Goal: Task Accomplishment & Management: Manage account settings

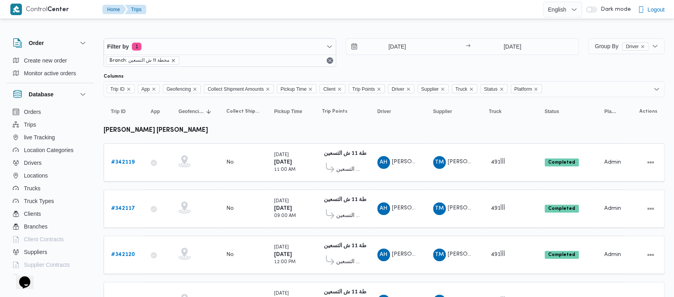
click at [172, 62] on icon "remove selected entity" at bounding box center [173, 60] width 5 height 5
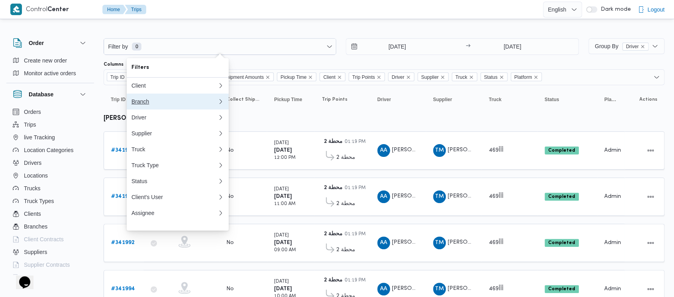
click at [142, 103] on div "Branch" at bounding box center [172, 101] width 83 height 6
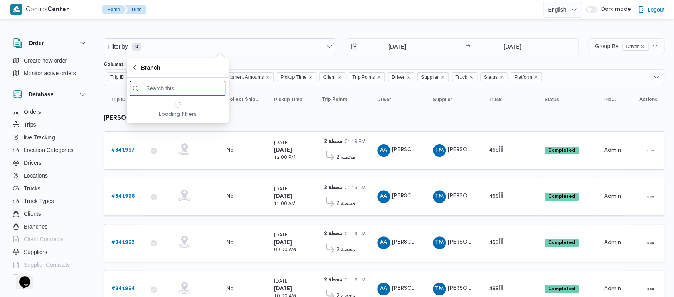
click at [156, 85] on input "search filters" at bounding box center [178, 89] width 96 height 16
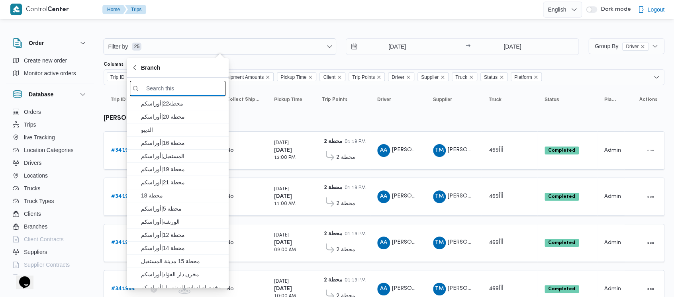
paste input "محطة 15"
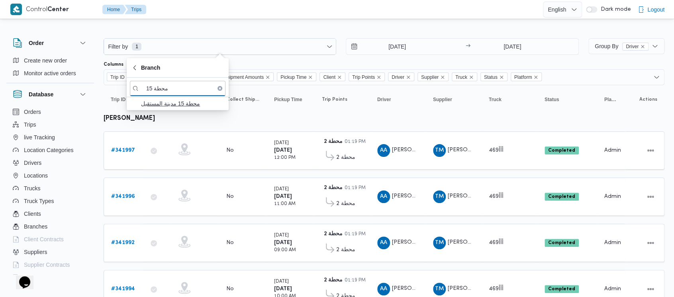
type input "محطة 15"
click at [179, 103] on span "محطة 15 مدينة المستقبل" at bounding box center [182, 104] width 83 height 10
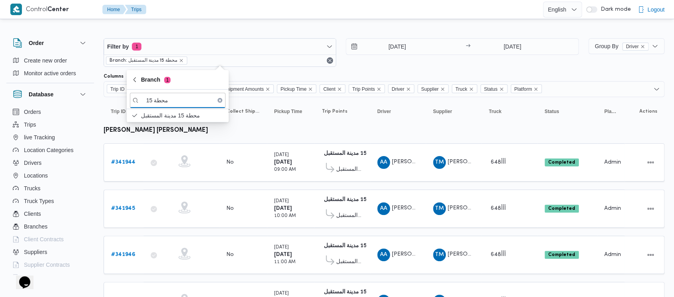
click at [341, 64] on div "Filter by 1 Branch: محطة 15 مدينة المستقبل [DATE] → [DATE]" at bounding box center [341, 52] width 485 height 38
click at [118, 162] on b "# 341944" at bounding box center [123, 162] width 24 height 5
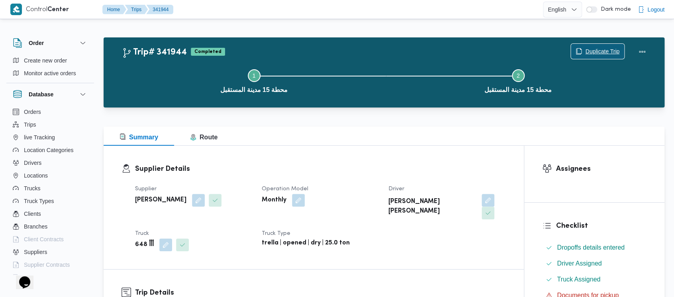
click at [598, 53] on span "Duplicate Trip" at bounding box center [602, 52] width 34 height 10
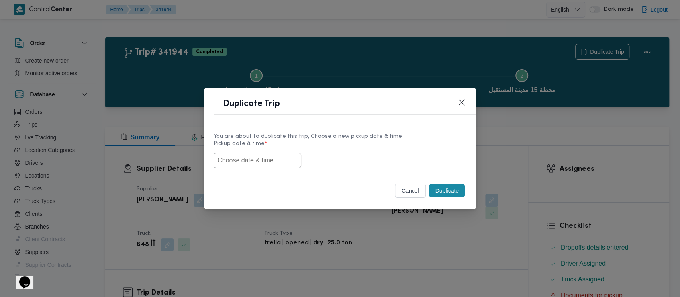
click at [229, 160] on input "text" at bounding box center [257, 160] width 88 height 15
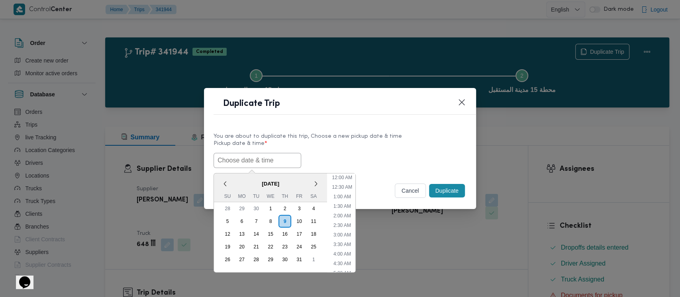
scroll to position [360, 0]
click at [225, 221] on div "5" at bounding box center [227, 221] width 15 height 15
click at [344, 242] on li "9:00 AM" at bounding box center [342, 244] width 24 height 8
type input "[DATE] 9:00AM"
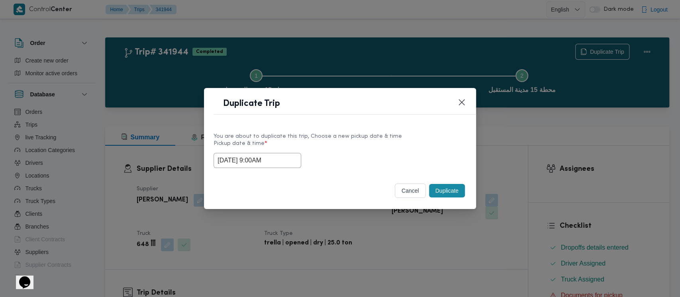
click at [445, 189] on button "Duplicate" at bounding box center [447, 191] width 36 height 14
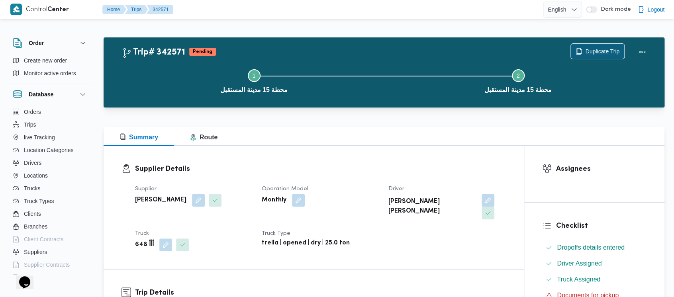
click at [597, 47] on span "Duplicate Trip" at bounding box center [602, 52] width 34 height 10
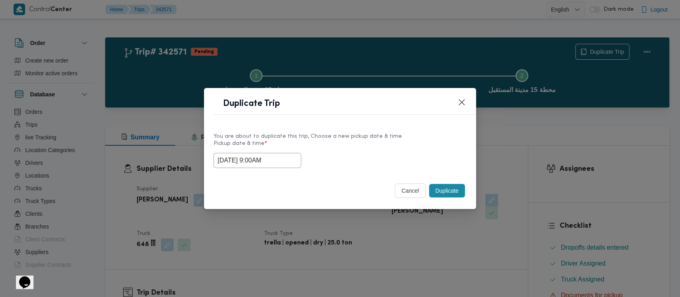
click at [244, 158] on input "[DATE] 9:00AM" at bounding box center [257, 160] width 88 height 15
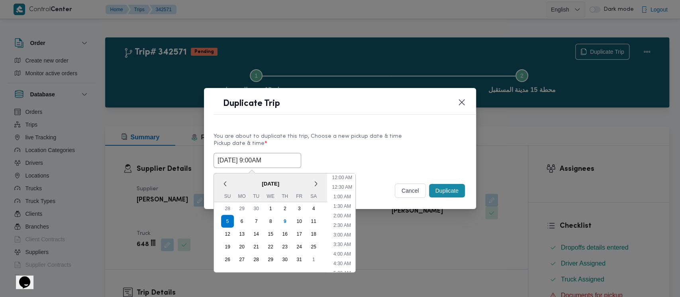
scroll to position [127, 0]
click at [340, 239] on li "10:00 AM" at bounding box center [341, 242] width 27 height 8
type input "[DATE] 10:00AM"
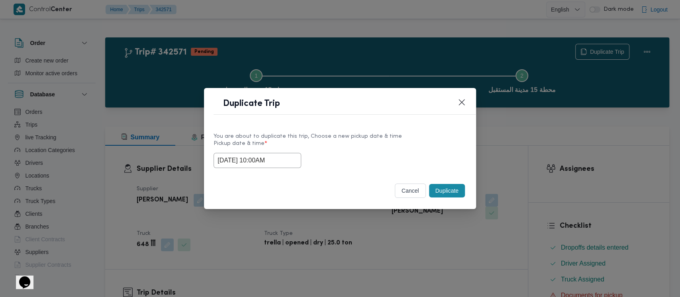
click at [456, 189] on button "Duplicate" at bounding box center [447, 191] width 36 height 14
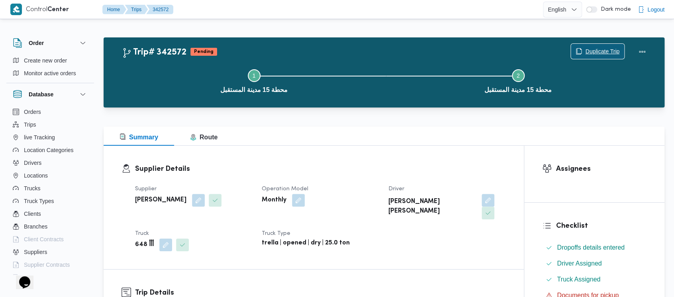
click at [605, 49] on span "Duplicate Trip" at bounding box center [602, 52] width 34 height 10
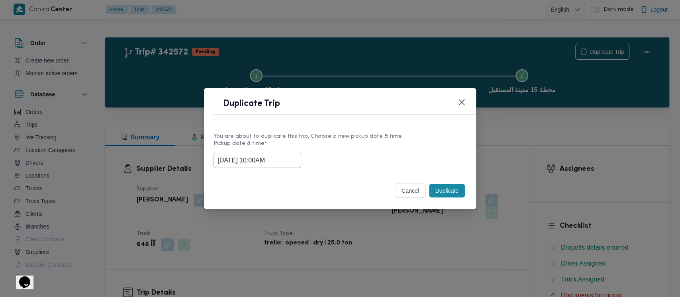
click at [236, 159] on input "[DATE] 10:00AM" at bounding box center [257, 160] width 88 height 15
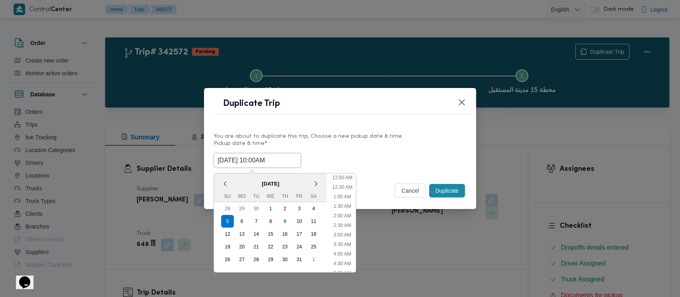
scroll to position [146, 0]
click at [348, 240] on li "11:00 AM" at bounding box center [342, 242] width 27 height 8
type input "[DATE] 11:00AM"
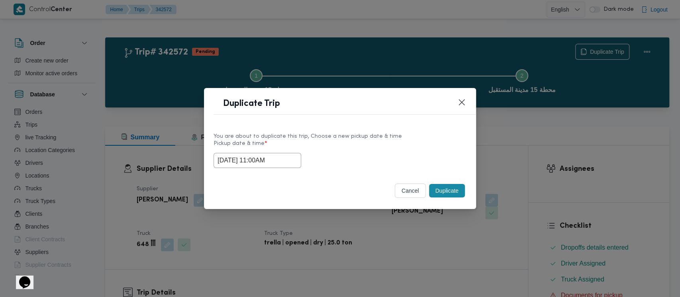
click at [440, 192] on button "Duplicate" at bounding box center [447, 191] width 36 height 14
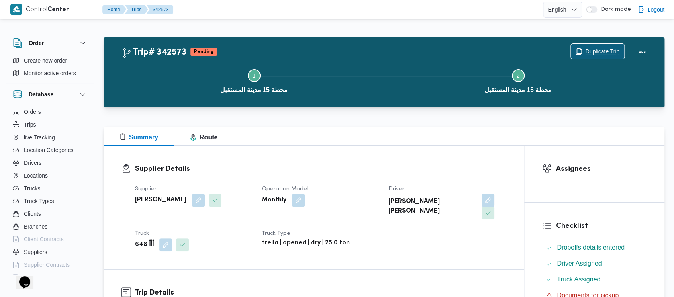
click at [610, 51] on span "Duplicate Trip" at bounding box center [602, 52] width 34 height 10
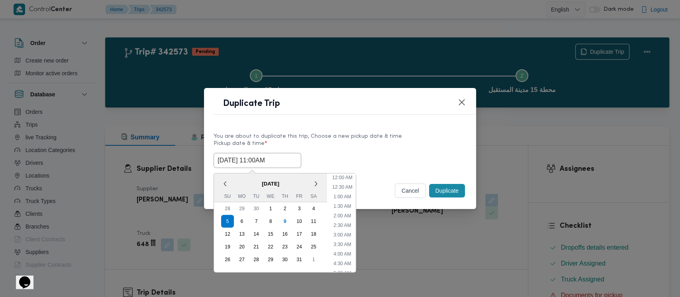
click at [268, 161] on input "[DATE] 11:00AM" at bounding box center [257, 160] width 88 height 15
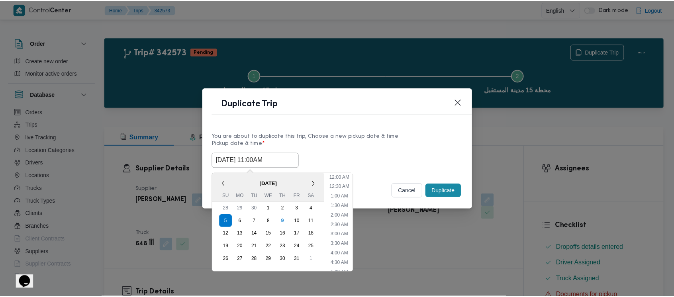
scroll to position [165, 0]
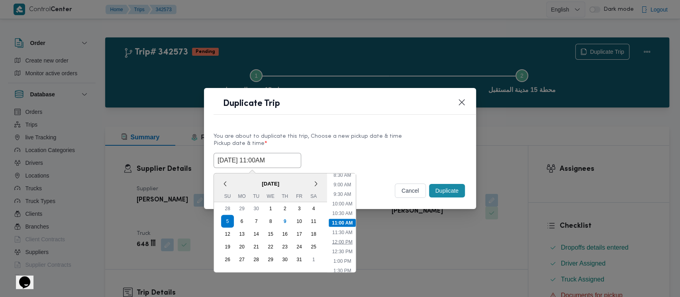
click at [344, 241] on li "12:00 PM" at bounding box center [342, 242] width 27 height 8
type input "[DATE] 12:00PM"
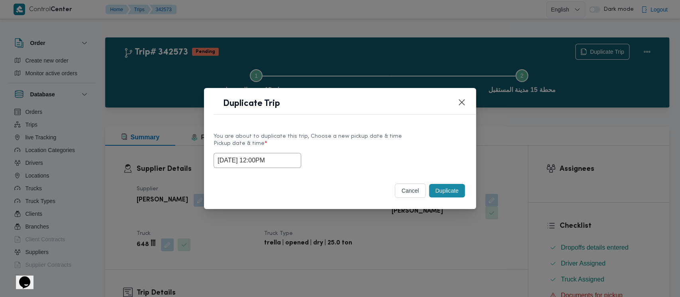
click at [442, 191] on button "Duplicate" at bounding box center [447, 191] width 36 height 14
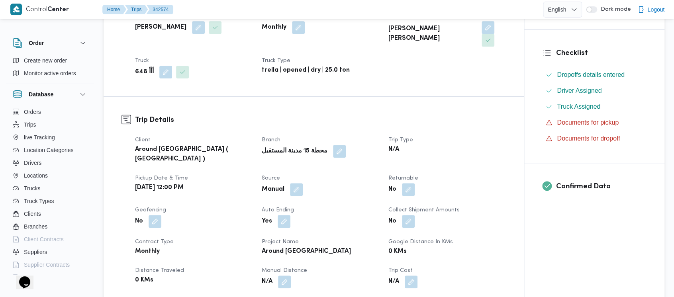
scroll to position [212, 0]
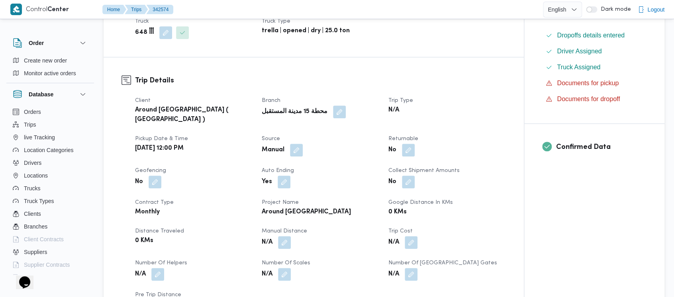
click at [291, 235] on div "N/A" at bounding box center [320, 242] width 119 height 14
click at [286, 236] on button "button" at bounding box center [284, 242] width 13 height 13
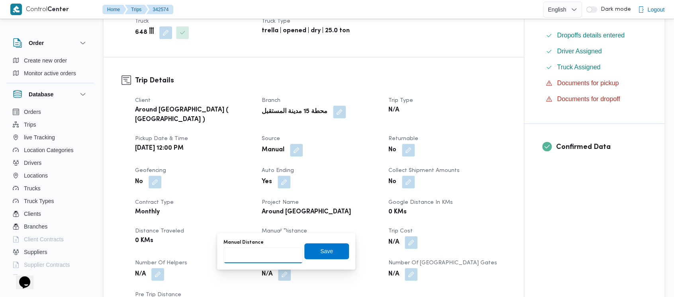
click at [264, 250] on input "Manual Distance" at bounding box center [262, 255] width 79 height 16
type input "1"
click at [237, 227] on dt "Distance Traveled" at bounding box center [193, 232] width 117 height 10
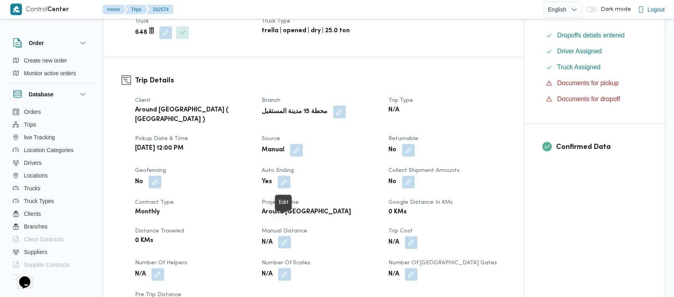
click at [282, 236] on button "button" at bounding box center [284, 242] width 13 height 13
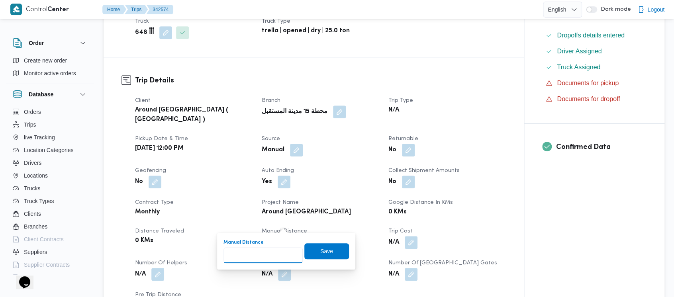
click at [254, 254] on input "Manual Distance" at bounding box center [262, 255] width 79 height 16
paste input "1.5"
type input "1.5"
click at [320, 251] on span "Save" at bounding box center [326, 251] width 13 height 10
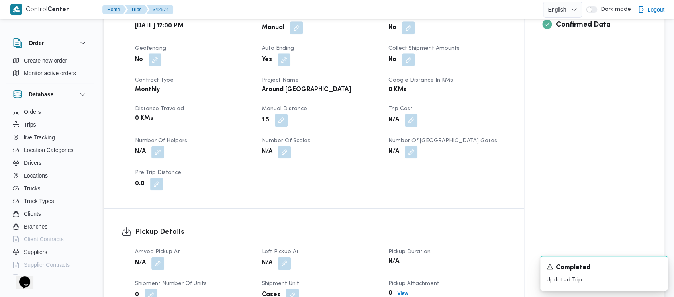
scroll to position [319, 0]
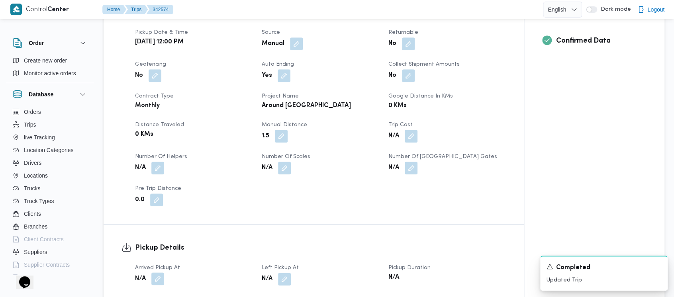
click at [160, 272] on button "button" at bounding box center [157, 278] width 13 height 13
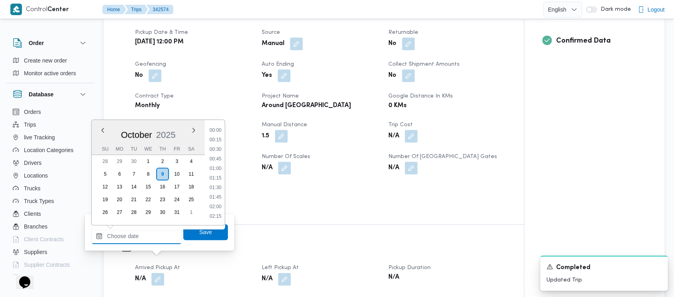
drag, startPoint x: 147, startPoint y: 244, endPoint x: 141, endPoint y: 186, distance: 57.7
click at [147, 238] on input "Arrived Pickup At" at bounding box center [136, 236] width 90 height 16
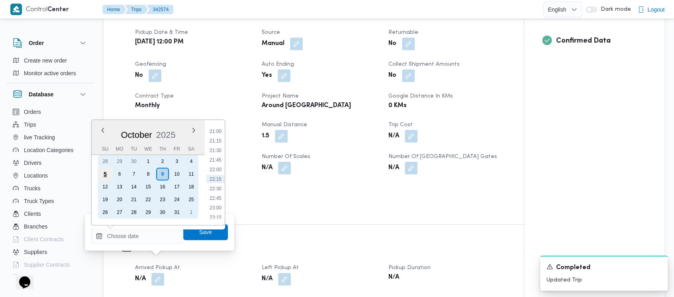
drag, startPoint x: 100, startPoint y: 177, endPoint x: 112, endPoint y: 176, distance: 12.0
click at [102, 176] on div "5" at bounding box center [105, 173] width 15 height 15
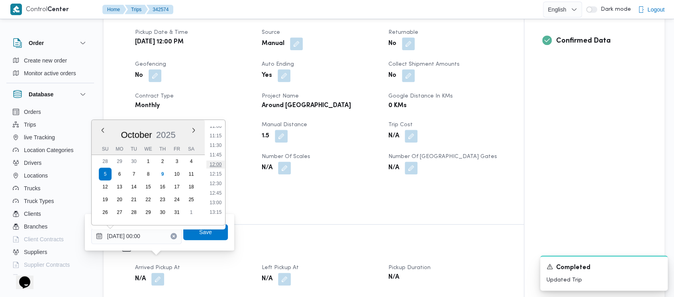
click at [217, 166] on li "12:00" at bounding box center [215, 164] width 18 height 8
type input "[DATE] 12:00"
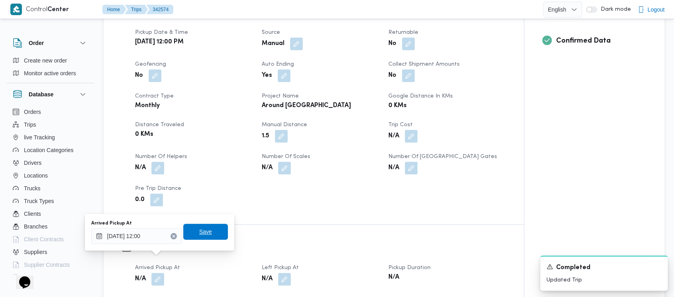
click at [203, 228] on span "Save" at bounding box center [205, 232] width 13 height 10
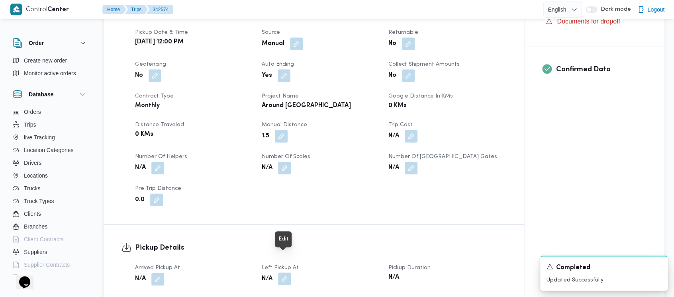
click at [288, 272] on button "button" at bounding box center [284, 278] width 13 height 13
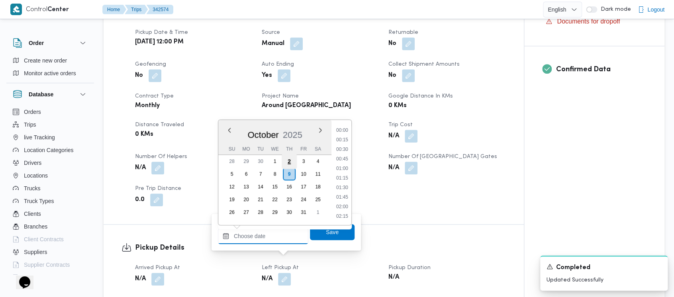
drag, startPoint x: 271, startPoint y: 238, endPoint x: 283, endPoint y: 158, distance: 81.0
click at [271, 229] on input "Left Pickup At" at bounding box center [263, 236] width 90 height 16
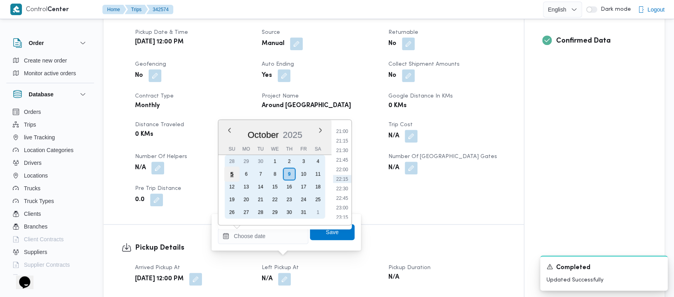
click at [238, 172] on div "5" at bounding box center [231, 173] width 15 height 15
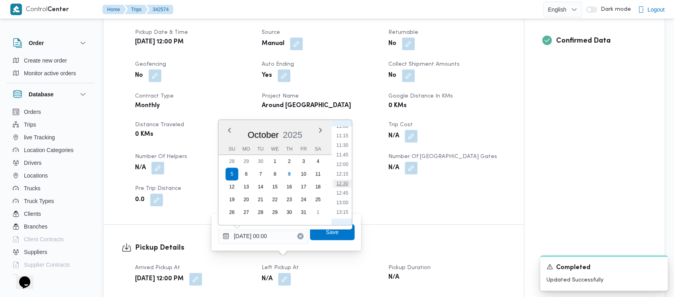
click at [342, 186] on li "12:30" at bounding box center [342, 184] width 18 height 8
type input "[DATE] 12:30"
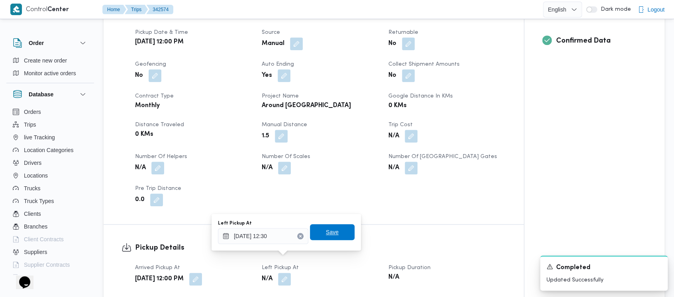
drag, startPoint x: 338, startPoint y: 229, endPoint x: 383, endPoint y: 243, distance: 47.7
click at [338, 229] on span "Save" at bounding box center [332, 232] width 45 height 16
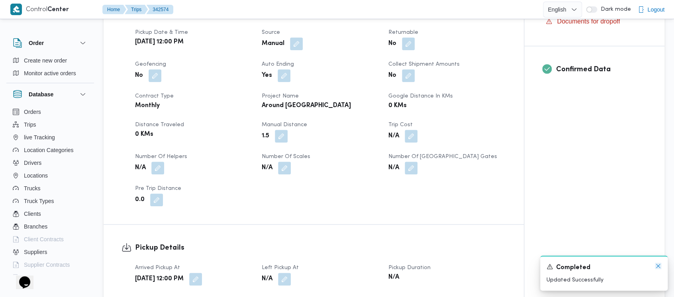
click at [657, 267] on icon "Dismiss toast" at bounding box center [658, 266] width 6 height 6
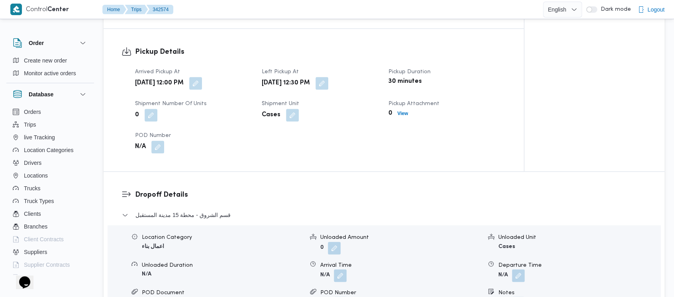
scroll to position [531, 0]
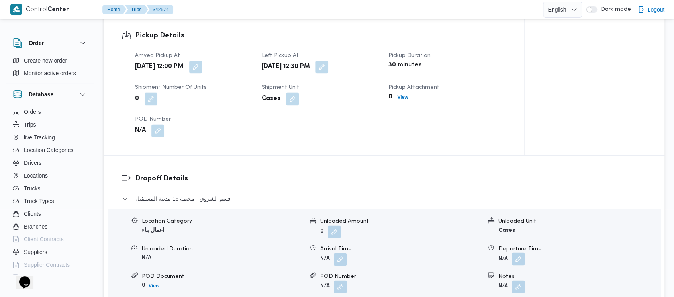
drag, startPoint x: 519, startPoint y: 243, endPoint x: 512, endPoint y: 240, distance: 7.0
click at [519, 252] on button "button" at bounding box center [518, 258] width 13 height 13
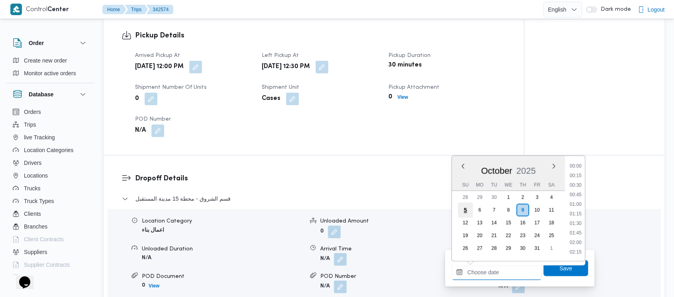
drag, startPoint x: 485, startPoint y: 276, endPoint x: 460, endPoint y: 209, distance: 71.8
click at [485, 272] on input "Departure Time" at bounding box center [496, 272] width 90 height 16
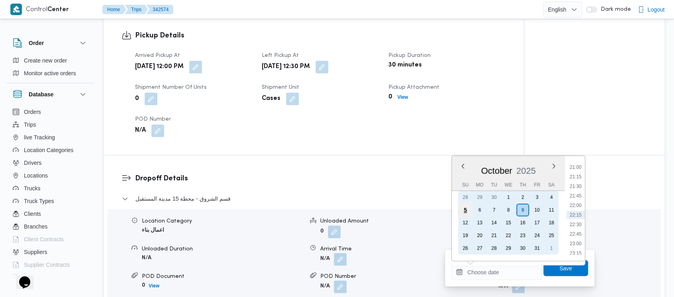
click at [465, 211] on div "5" at bounding box center [464, 209] width 15 height 15
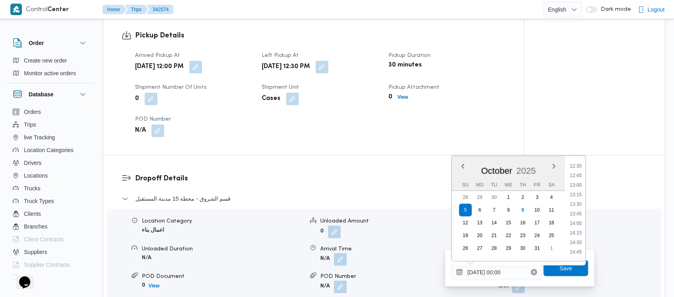
click at [571, 186] on li "13:00" at bounding box center [575, 185] width 18 height 8
type input "[DATE] 13:00"
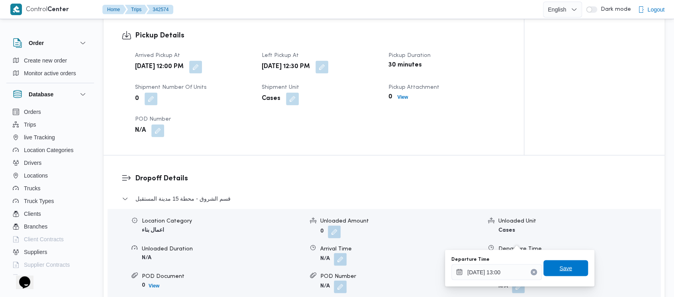
drag, startPoint x: 569, startPoint y: 269, endPoint x: 573, endPoint y: 269, distance: 4.8
click at [568, 269] on span "Save" at bounding box center [565, 268] width 45 height 16
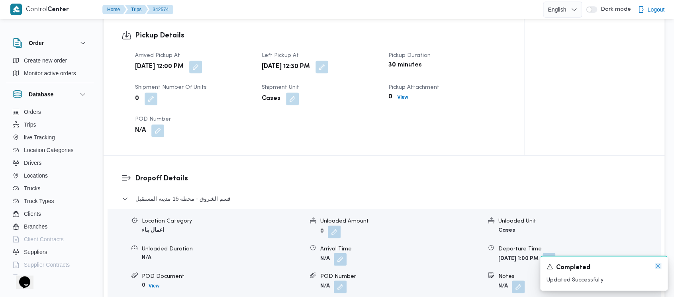
click at [660, 265] on icon "Dismiss toast" at bounding box center [658, 266] width 6 height 6
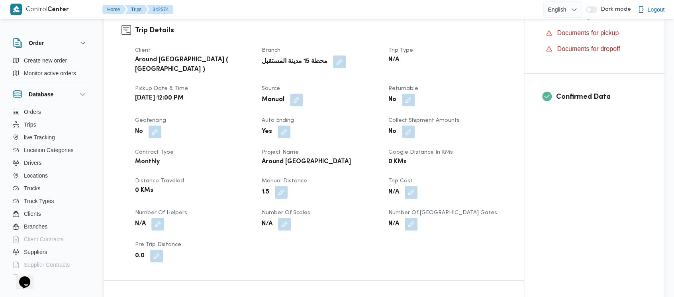
scroll to position [0, 0]
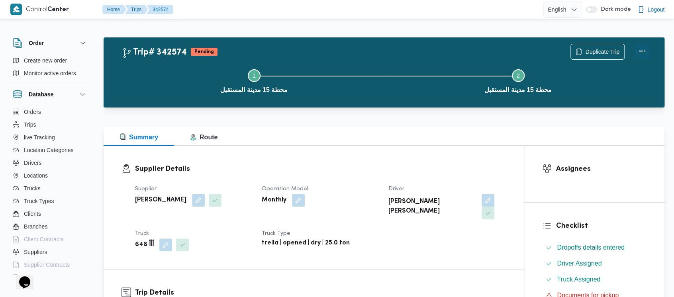
click at [642, 51] on button "Actions" at bounding box center [642, 51] width 16 height 16
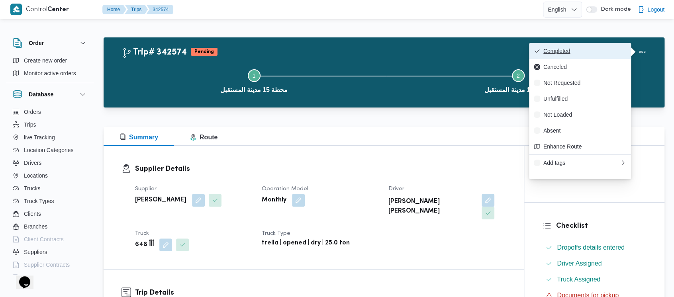
click at [571, 56] on button "Completed" at bounding box center [580, 51] width 102 height 16
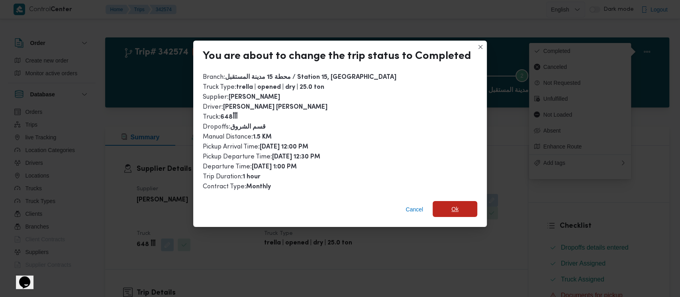
click at [453, 205] on span "Ok" at bounding box center [454, 209] width 7 height 10
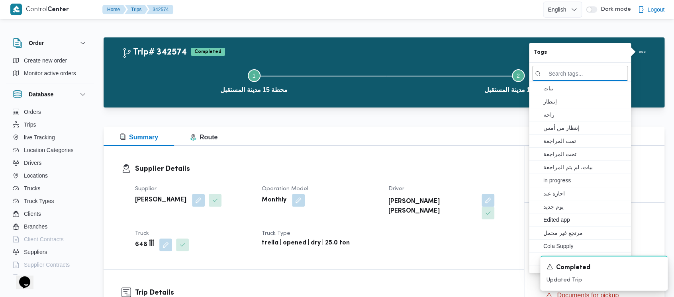
drag, startPoint x: 184, startPoint y: 76, endPoint x: 166, endPoint y: 57, distance: 25.9
click at [177, 68] on button "Step 1 is incomplete 1 محطة 15 مدينة المستقبل" at bounding box center [254, 80] width 264 height 41
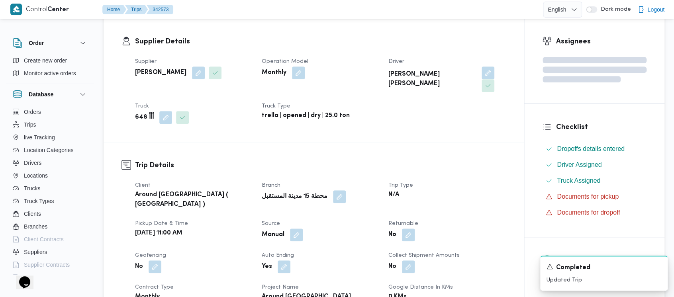
scroll to position [265, 0]
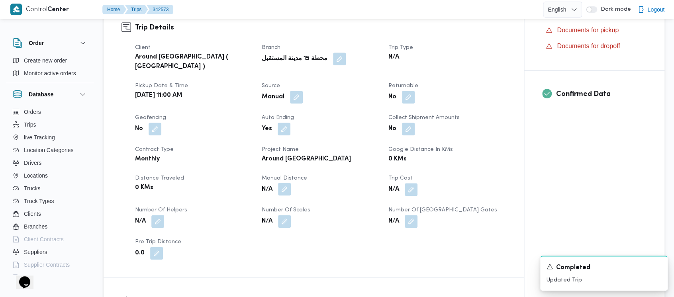
click at [284, 183] on button "button" at bounding box center [284, 189] width 13 height 13
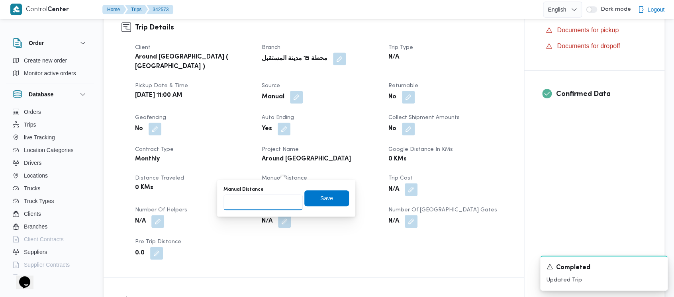
click at [260, 197] on input "Manual Distance" at bounding box center [262, 202] width 79 height 16
paste input "1.5"
type input "1.5"
click at [320, 199] on span "Save" at bounding box center [326, 198] width 13 height 10
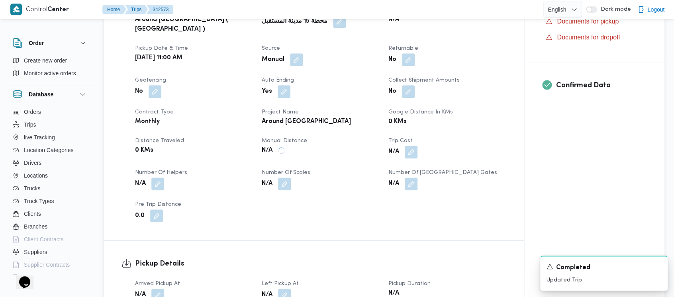
scroll to position [319, 0]
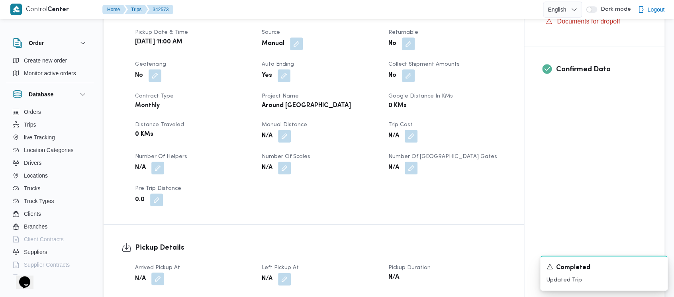
drag, startPoint x: 158, startPoint y: 260, endPoint x: 155, endPoint y: 253, distance: 7.3
click at [158, 272] on button "button" at bounding box center [157, 278] width 13 height 13
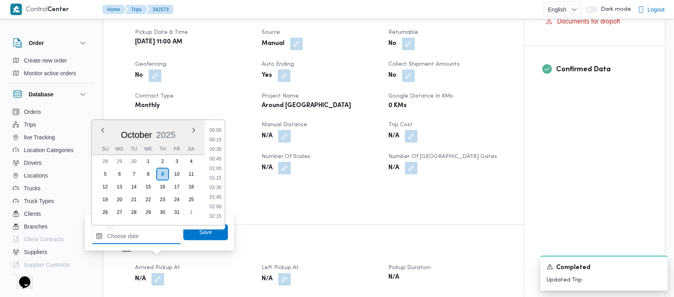
drag, startPoint x: 155, startPoint y: 253, endPoint x: 140, endPoint y: 227, distance: 30.5
click at [141, 233] on input "Arrived Pickup At" at bounding box center [136, 236] width 90 height 16
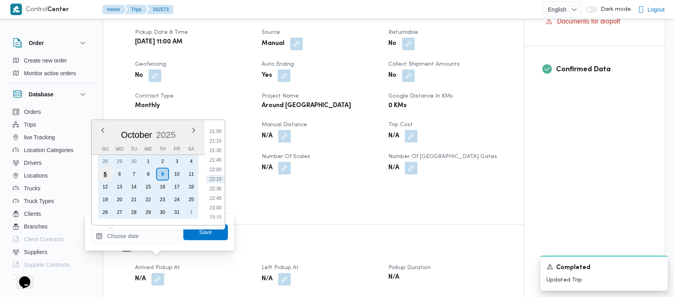
click at [100, 173] on div "5" at bounding box center [105, 173] width 15 height 15
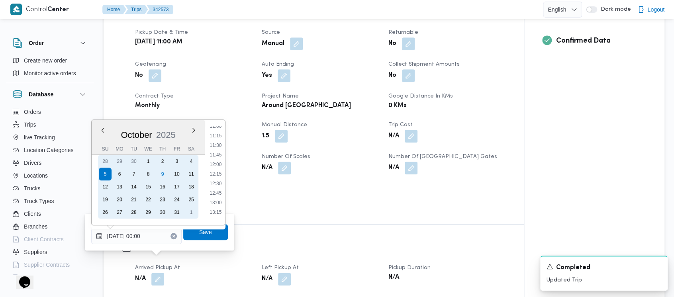
scroll to position [371, 0]
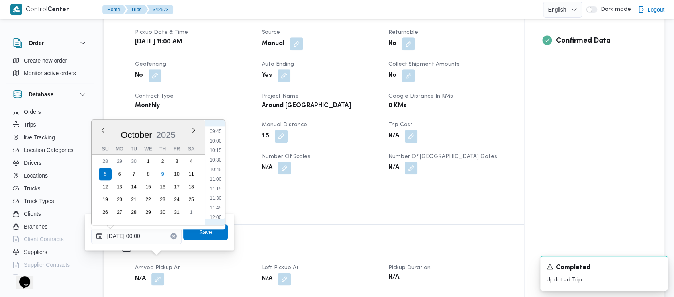
drag, startPoint x: 222, startPoint y: 178, endPoint x: 221, endPoint y: 225, distance: 47.0
click at [221, 178] on li "11:00" at bounding box center [215, 179] width 18 height 8
type input "[DATE] 11:00"
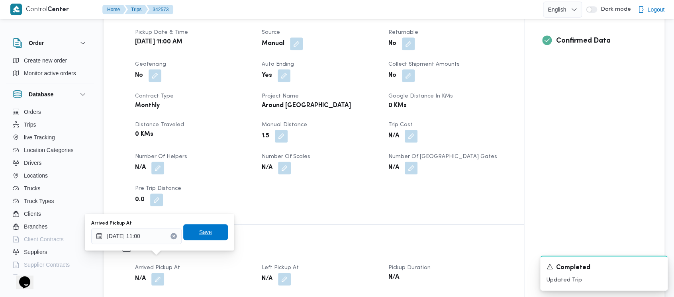
click at [213, 231] on span "Save" at bounding box center [205, 232] width 45 height 16
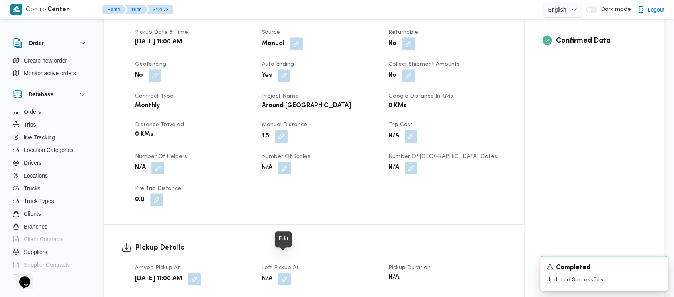
drag, startPoint x: 286, startPoint y: 260, endPoint x: 286, endPoint y: 253, distance: 7.2
click at [286, 273] on button "button" at bounding box center [284, 279] width 13 height 13
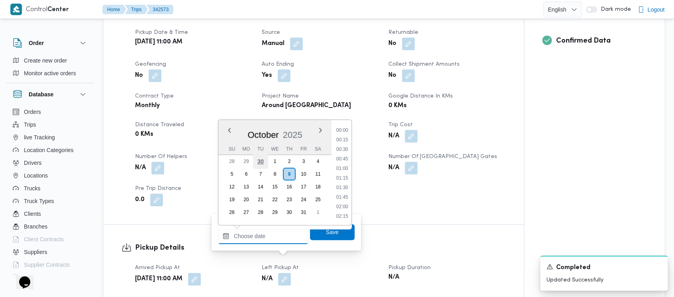
drag, startPoint x: 262, startPoint y: 241, endPoint x: 262, endPoint y: 161, distance: 80.0
click at [262, 238] on input "Left Pickup At" at bounding box center [263, 236] width 90 height 16
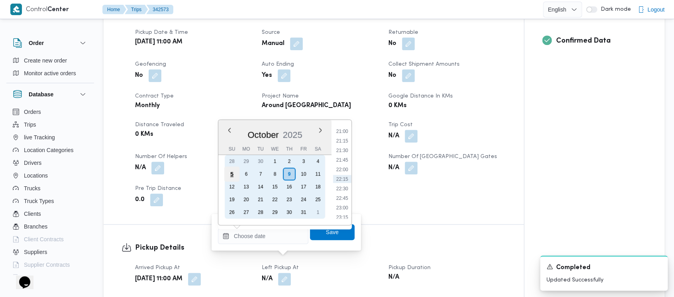
click at [228, 173] on div "5" at bounding box center [231, 173] width 15 height 15
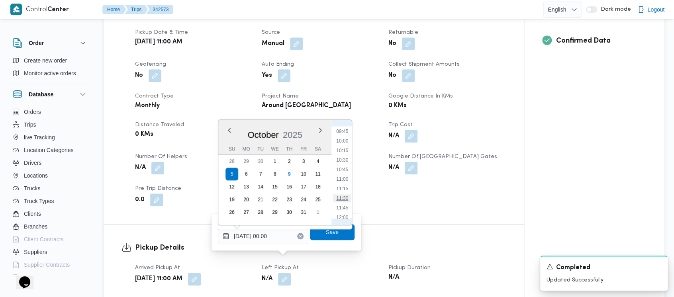
click at [343, 197] on li "11:30" at bounding box center [342, 198] width 18 height 8
type input "[DATE] 11:30"
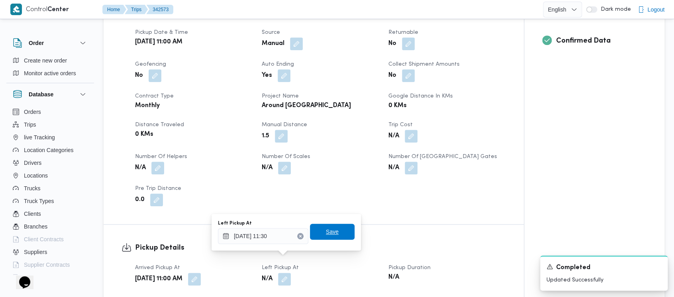
drag, startPoint x: 322, startPoint y: 238, endPoint x: 398, endPoint y: 267, distance: 81.8
click at [322, 238] on span "Save" at bounding box center [332, 232] width 45 height 16
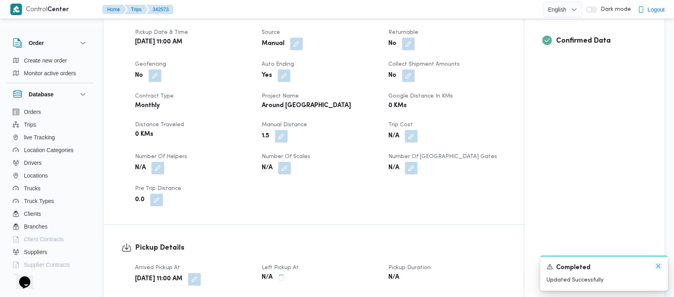
click at [657, 266] on icon "Dismiss toast" at bounding box center [658, 266] width 6 height 6
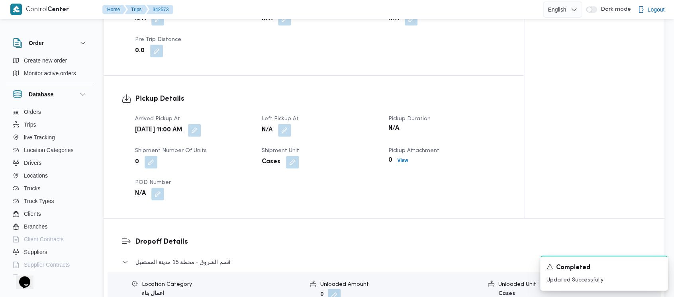
scroll to position [478, 0]
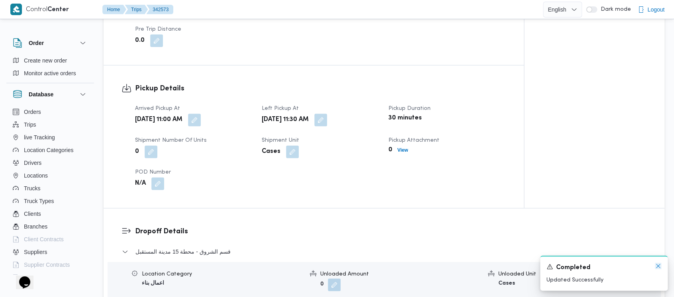
click at [657, 264] on icon "Dismiss toast" at bounding box center [658, 266] width 6 height 6
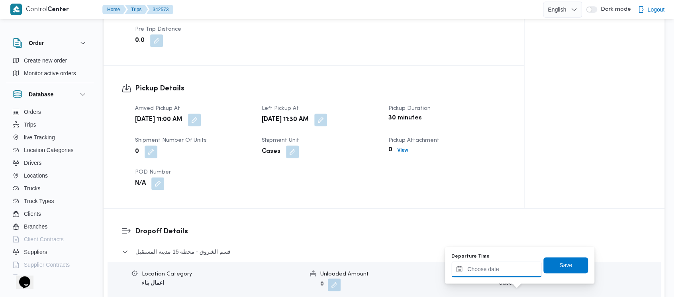
drag, startPoint x: 516, startPoint y: 284, endPoint x: 506, endPoint y: 262, distance: 23.5
click at [508, 270] on div "Departure Time Save" at bounding box center [519, 264] width 138 height 25
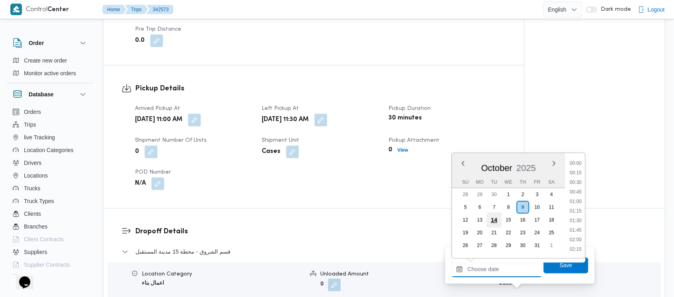
scroll to position [802, 0]
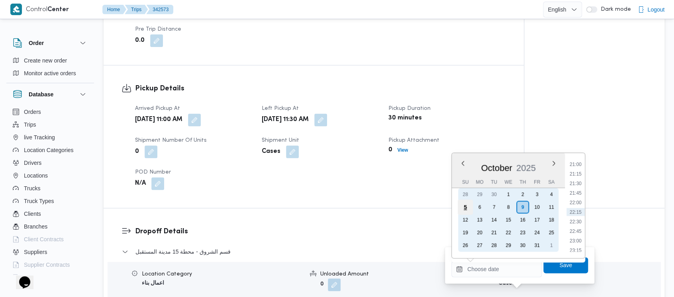
click at [467, 205] on div "5" at bounding box center [464, 206] width 15 height 15
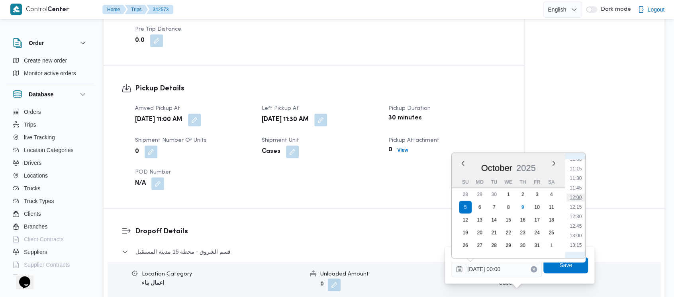
click at [580, 198] on li "12:00" at bounding box center [575, 197] width 18 height 8
type input "[DATE] 12:00"
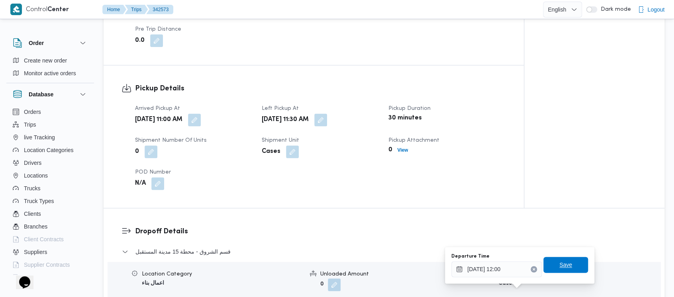
click at [561, 262] on span "Save" at bounding box center [565, 265] width 13 height 10
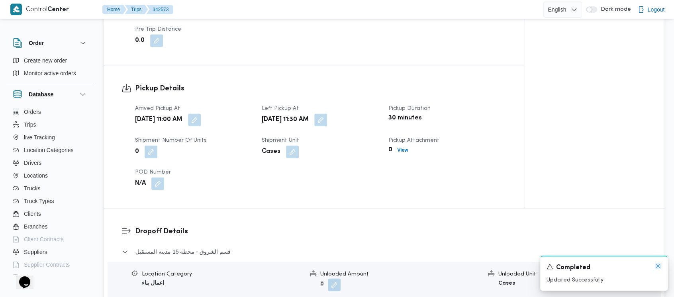
drag, startPoint x: 658, startPoint y: 265, endPoint x: 632, endPoint y: 253, distance: 28.3
click at [657, 265] on icon "Dismiss toast" at bounding box center [658, 266] width 6 height 6
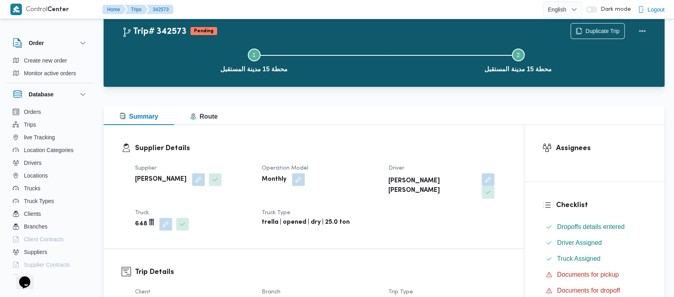
scroll to position [0, 0]
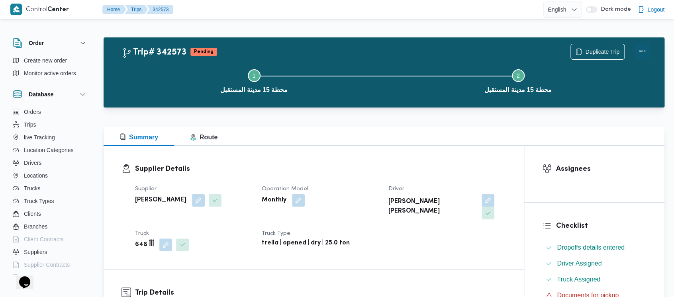
click at [637, 51] on button "Actions" at bounding box center [642, 51] width 16 height 16
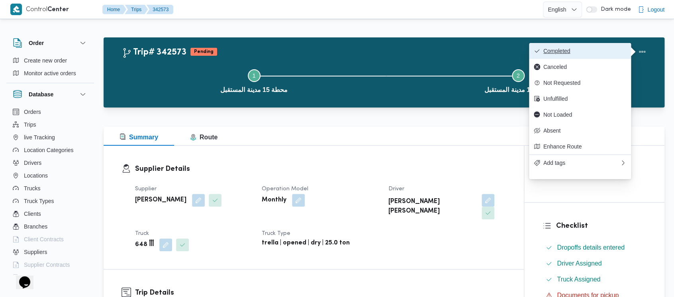
click at [562, 51] on span "Completed" at bounding box center [584, 51] width 83 height 6
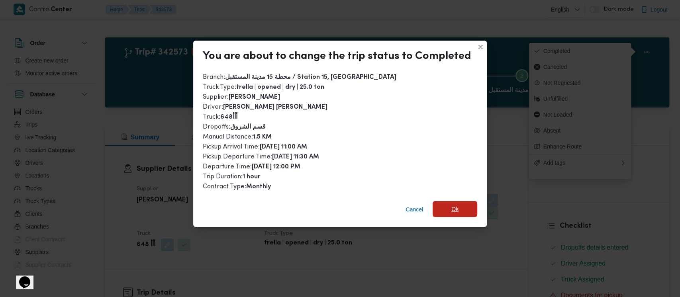
click at [452, 208] on span "Ok" at bounding box center [454, 209] width 7 height 10
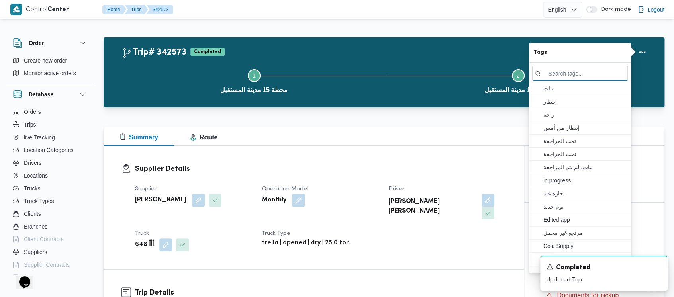
click at [162, 80] on button "Step 1 is incomplete 1 محطة 15 مدينة المستقبل" at bounding box center [254, 80] width 264 height 41
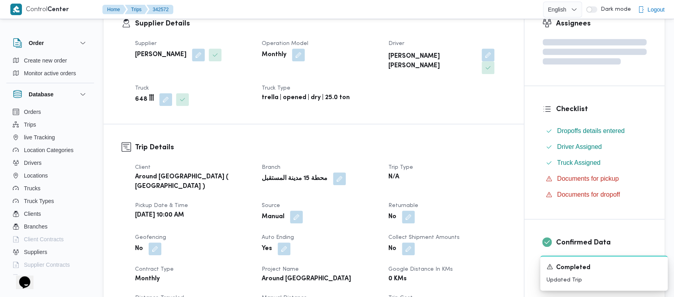
scroll to position [319, 0]
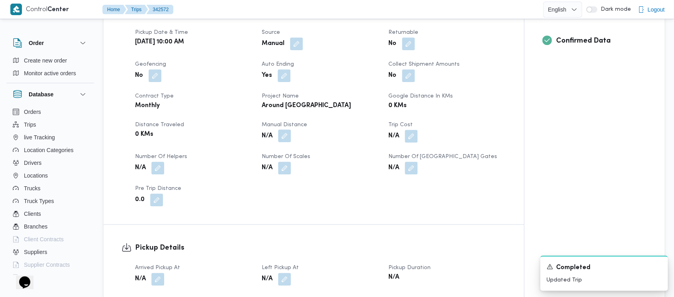
click at [287, 129] on button "button" at bounding box center [284, 135] width 13 height 13
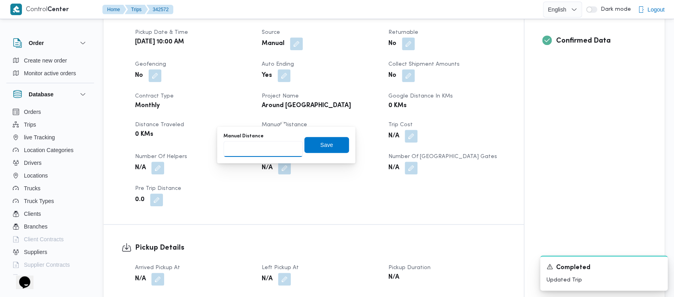
click at [248, 149] on input "Manual Distance" at bounding box center [262, 149] width 79 height 16
paste input "1.5"
type input "1.5"
click at [328, 144] on span "Save" at bounding box center [326, 145] width 45 height 16
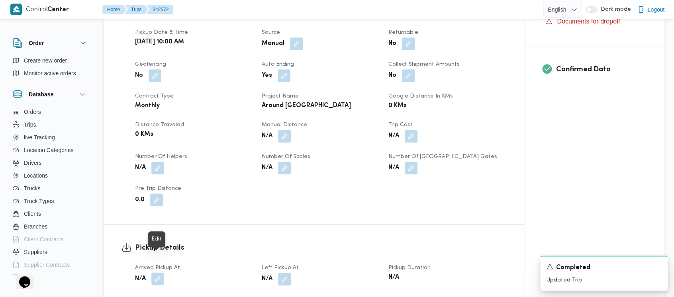
click at [158, 272] on button "button" at bounding box center [157, 278] width 13 height 13
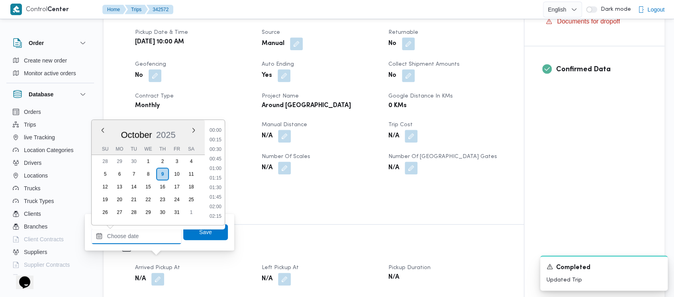
drag, startPoint x: 147, startPoint y: 234, endPoint x: 143, endPoint y: 221, distance: 13.6
click at [147, 234] on input "Arrived Pickup At" at bounding box center [136, 236] width 90 height 16
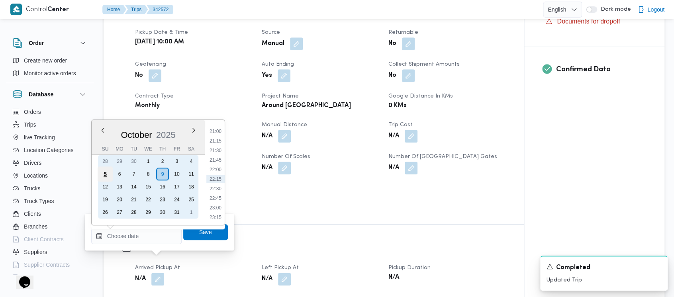
click at [104, 171] on div "5" at bounding box center [105, 173] width 15 height 15
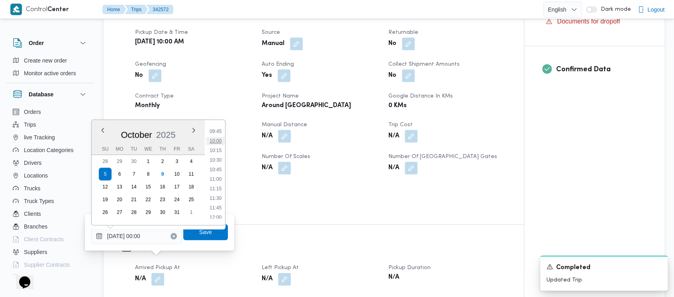
click at [219, 139] on li "10:00" at bounding box center [215, 141] width 18 height 8
type input "[DATE] 10:00"
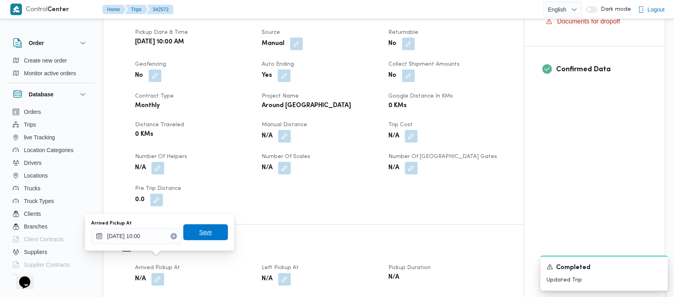
drag, startPoint x: 198, startPoint y: 231, endPoint x: 219, endPoint y: 202, distance: 35.3
click at [199, 228] on span "Save" at bounding box center [205, 232] width 13 height 10
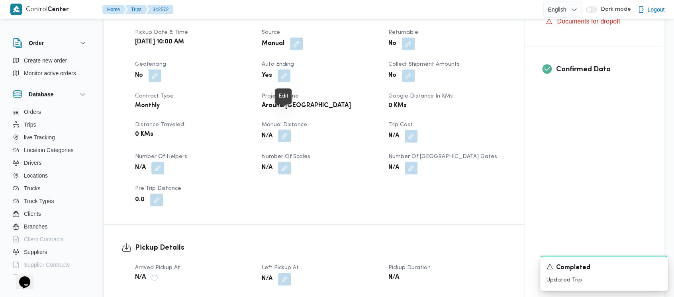
click at [285, 129] on button "button" at bounding box center [284, 135] width 13 height 13
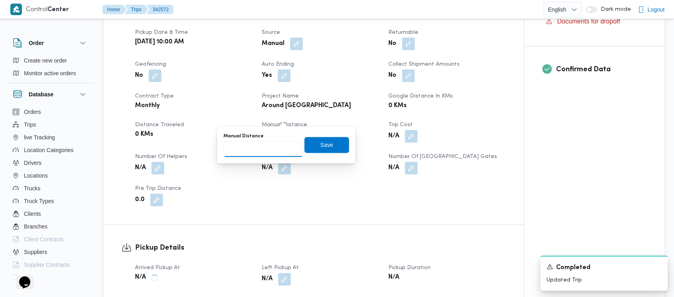
click at [253, 153] on input "Manual Distance" at bounding box center [262, 149] width 79 height 16
paste input "1.5"
type input "1.5"
click at [320, 143] on span "Save" at bounding box center [326, 145] width 13 height 10
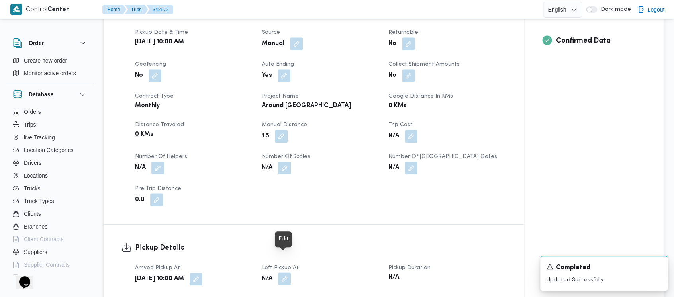
click at [285, 272] on button "button" at bounding box center [284, 278] width 13 height 13
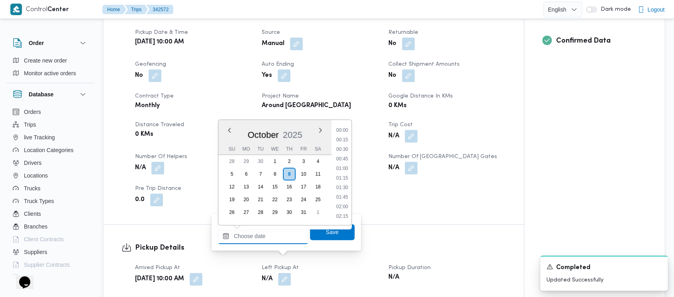
click at [264, 239] on input "Left Pickup At" at bounding box center [263, 236] width 90 height 16
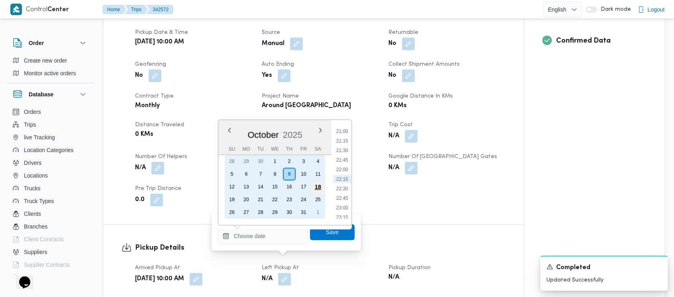
drag, startPoint x: 226, startPoint y: 177, endPoint x: 321, endPoint y: 183, distance: 95.0
click at [228, 177] on div "5" at bounding box center [231, 174] width 13 height 13
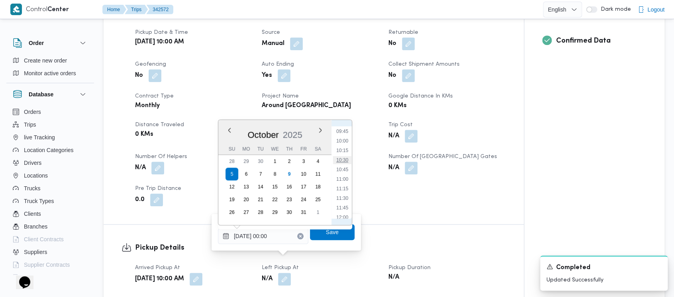
drag, startPoint x: 344, startPoint y: 161, endPoint x: 339, endPoint y: 195, distance: 35.0
click at [344, 161] on li "10:30" at bounding box center [342, 160] width 18 height 8
type input "[DATE] 10:30"
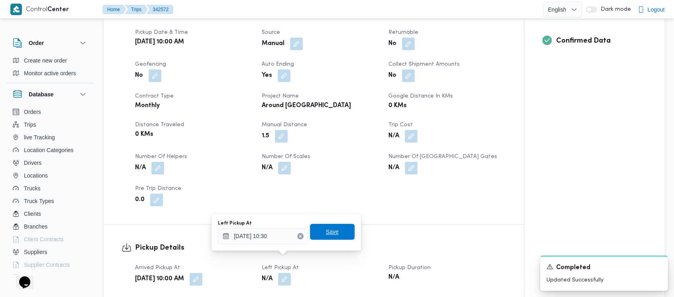
click at [319, 233] on span "Save" at bounding box center [332, 232] width 45 height 16
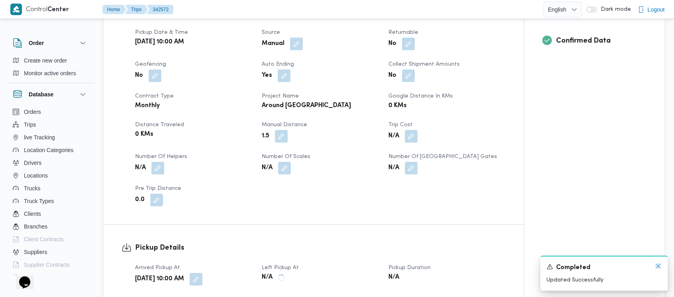
click at [657, 263] on icon "Dismiss toast" at bounding box center [658, 266] width 6 height 6
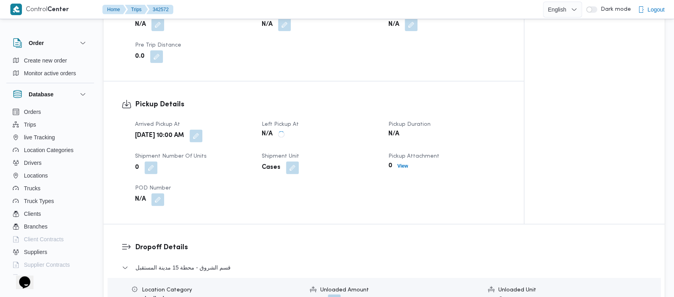
scroll to position [478, 0]
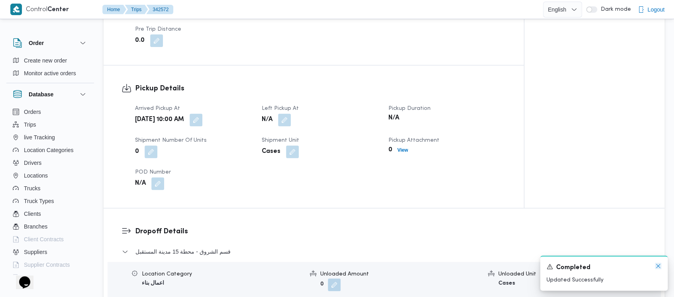
click at [658, 267] on icon "Dismiss toast" at bounding box center [658, 266] width 4 height 4
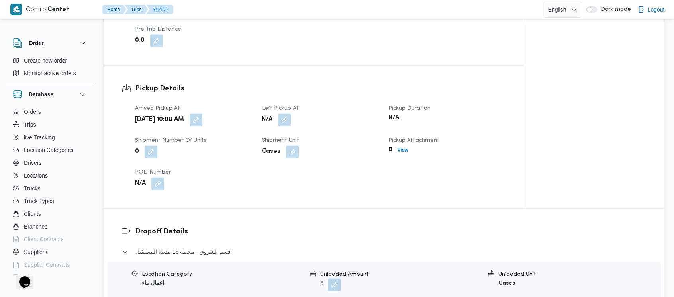
drag, startPoint x: 519, startPoint y: 291, endPoint x: 516, endPoint y: 289, distance: 4.2
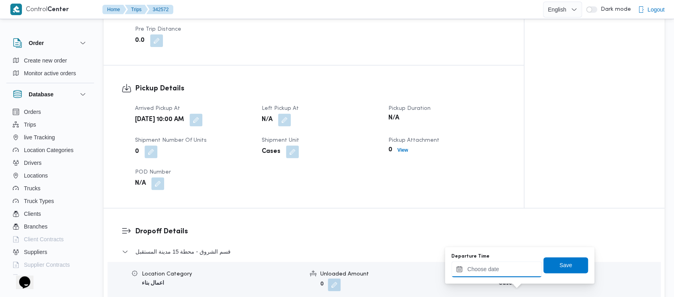
drag, startPoint x: 502, startPoint y: 277, endPoint x: 502, endPoint y: 266, distance: 11.1
click at [502, 272] on input "Departure Time" at bounding box center [496, 269] width 90 height 16
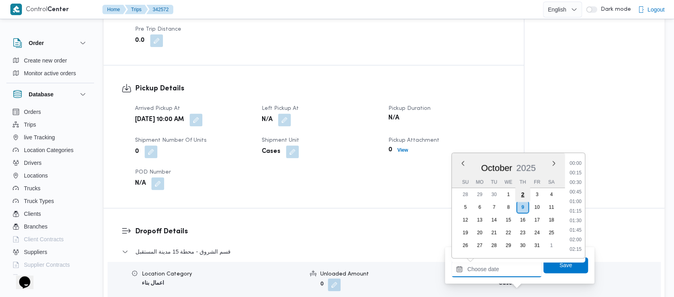
scroll to position [802, 0]
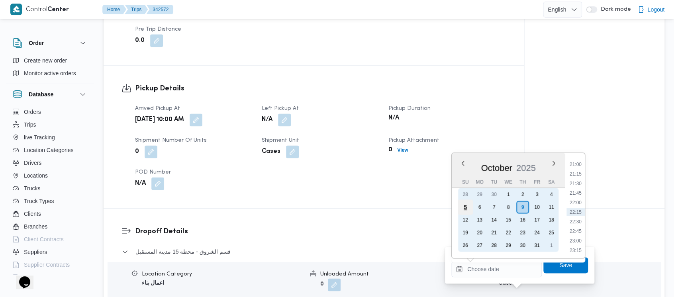
click at [465, 209] on div "5" at bounding box center [464, 206] width 15 height 15
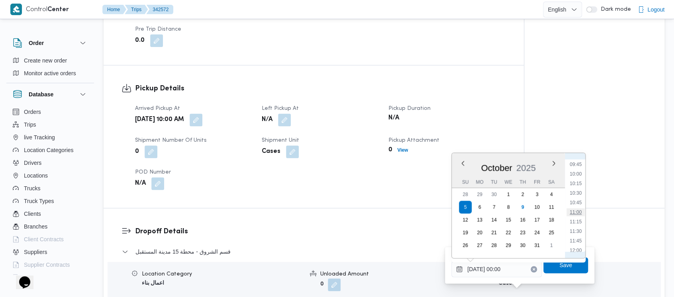
click at [576, 211] on li "11:00" at bounding box center [575, 212] width 18 height 8
type input "[DATE] 11:00"
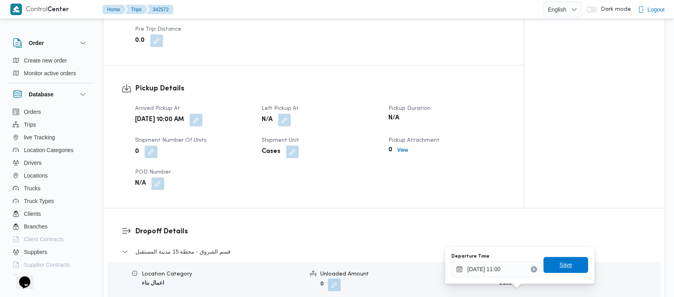
click at [562, 267] on span "Save" at bounding box center [565, 265] width 13 height 10
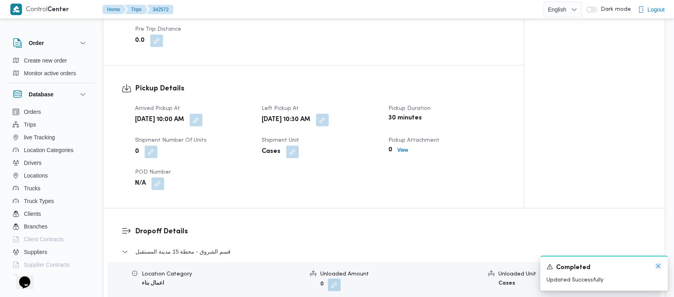
click at [659, 264] on icon "Dismiss toast" at bounding box center [658, 266] width 6 height 6
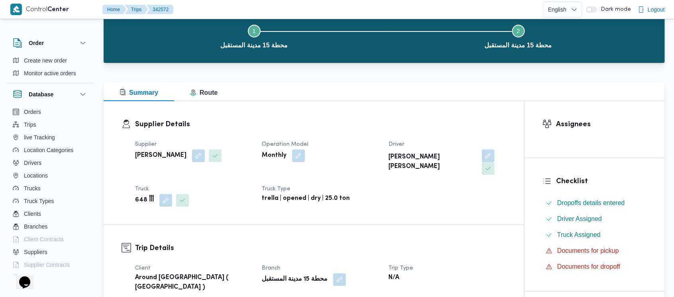
scroll to position [0, 0]
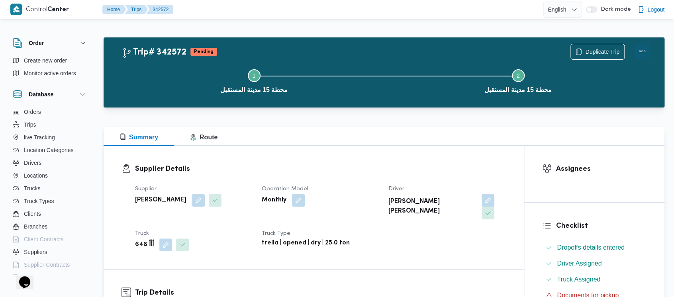
click at [644, 48] on button "Actions" at bounding box center [642, 51] width 16 height 16
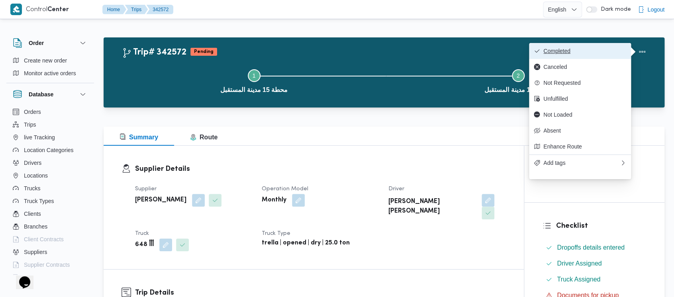
click at [574, 48] on span "Completed" at bounding box center [584, 51] width 83 height 6
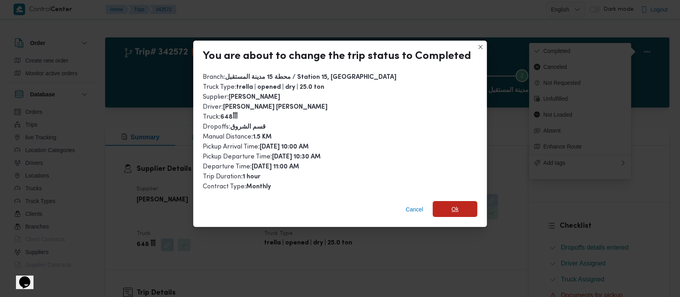
click at [446, 214] on span "Ok" at bounding box center [454, 209] width 45 height 16
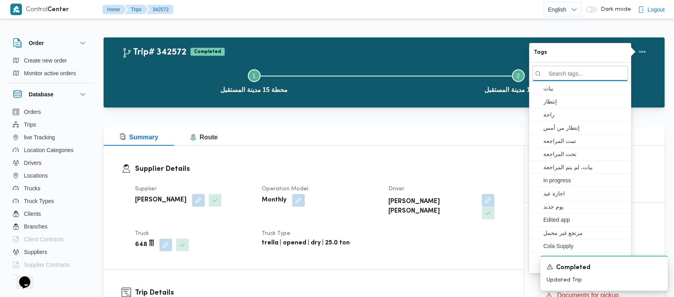
drag, startPoint x: 159, startPoint y: 85, endPoint x: 130, endPoint y: 63, distance: 36.6
click at [157, 85] on button "Step 1 is incomplete 1 محطة 15 مدينة المستقبل" at bounding box center [254, 80] width 264 height 41
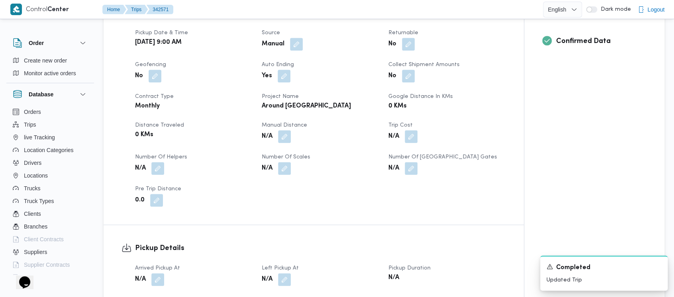
scroll to position [319, 0]
click at [289, 129] on button "button" at bounding box center [284, 135] width 13 height 13
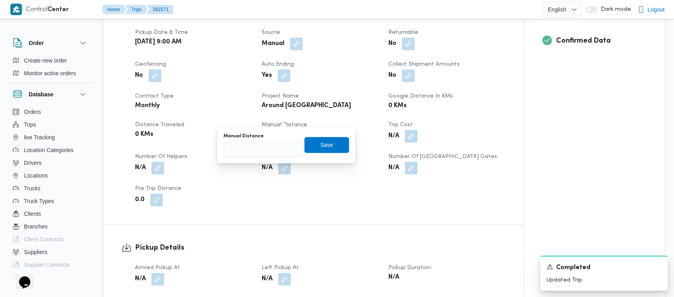
click at [253, 142] on div at bounding box center [262, 149] width 79 height 16
paste input "1.5"
type input "1.5"
click at [323, 147] on span "Save" at bounding box center [326, 145] width 13 height 10
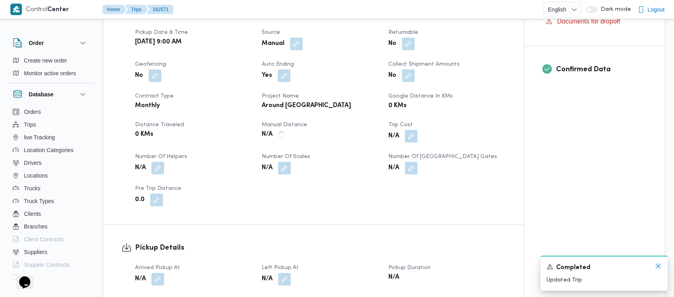
drag, startPoint x: 660, startPoint y: 267, endPoint x: 454, endPoint y: 238, distance: 207.5
click at [659, 266] on icon "Dismiss toast" at bounding box center [658, 266] width 6 height 6
click at [158, 272] on button "button" at bounding box center [157, 278] width 13 height 13
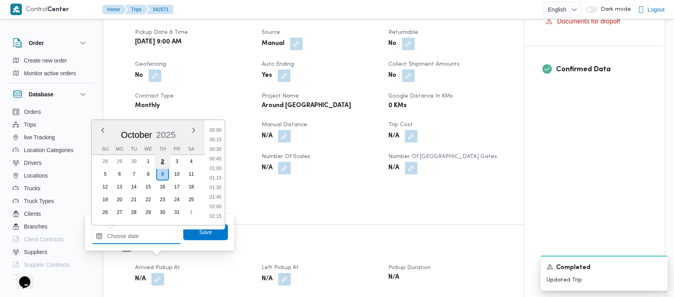
drag, startPoint x: 156, startPoint y: 255, endPoint x: 158, endPoint y: 160, distance: 94.4
click at [140, 235] on input "Arrived Pickup At" at bounding box center [136, 236] width 90 height 16
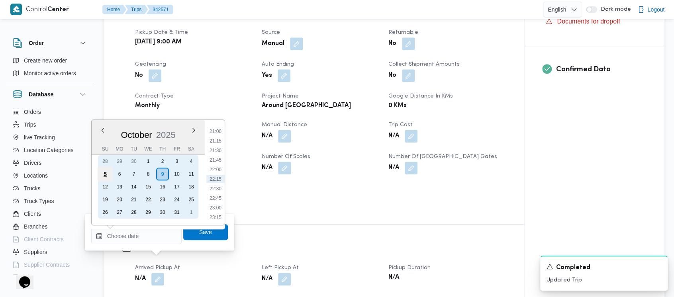
click at [106, 172] on div "5" at bounding box center [105, 173] width 15 height 15
type input "[DATE] 00:00"
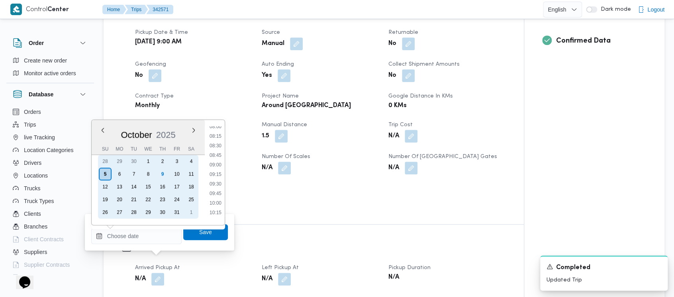
scroll to position [319, 0]
drag, startPoint x: 102, startPoint y: 175, endPoint x: 150, endPoint y: 176, distance: 48.2
click at [102, 175] on div "5" at bounding box center [105, 174] width 13 height 13
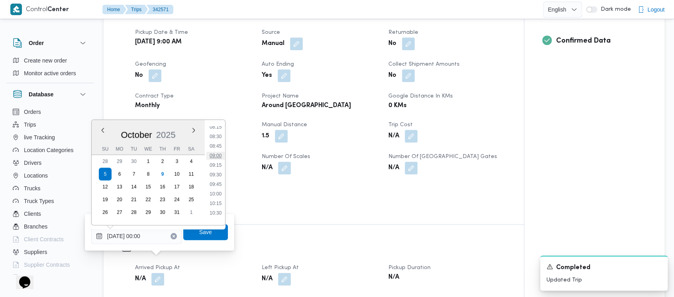
click at [215, 152] on li "09:00" at bounding box center [215, 156] width 18 height 8
type input "[DATE] 09:00"
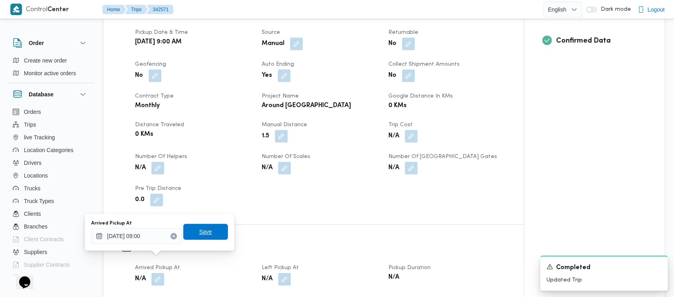
click at [208, 231] on span "Save" at bounding box center [205, 232] width 45 height 16
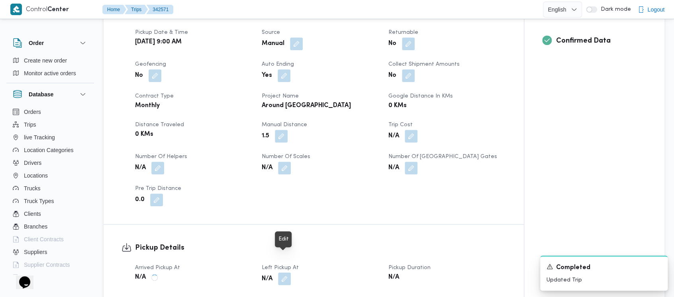
click at [284, 272] on button "button" at bounding box center [284, 278] width 13 height 13
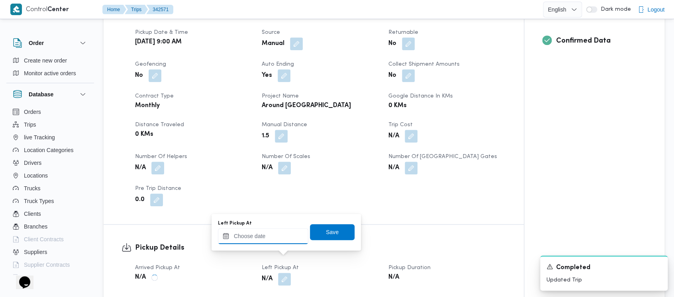
drag, startPoint x: 262, startPoint y: 243, endPoint x: 259, endPoint y: 236, distance: 7.8
click at [261, 241] on input "Left Pickup At" at bounding box center [263, 236] width 90 height 16
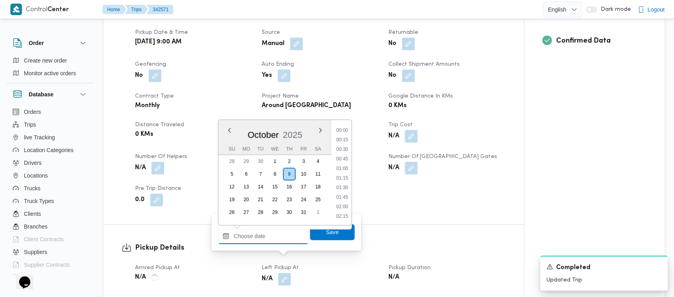
scroll to position [802, 0]
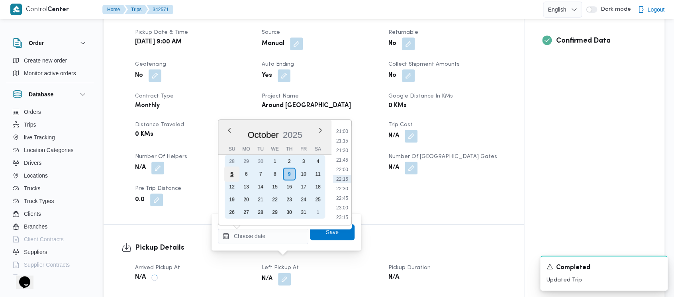
click at [232, 171] on div "5" at bounding box center [231, 173] width 15 height 15
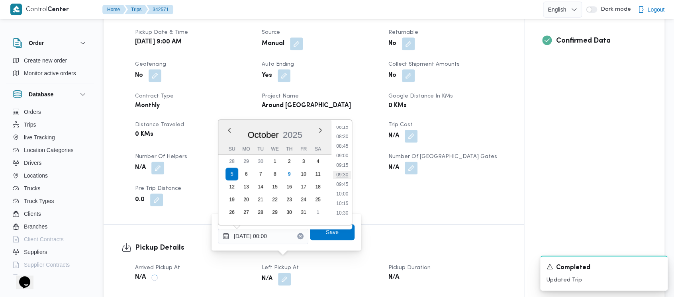
click at [344, 172] on li "09:30" at bounding box center [342, 175] width 18 height 8
type input "[DATE] 09:30"
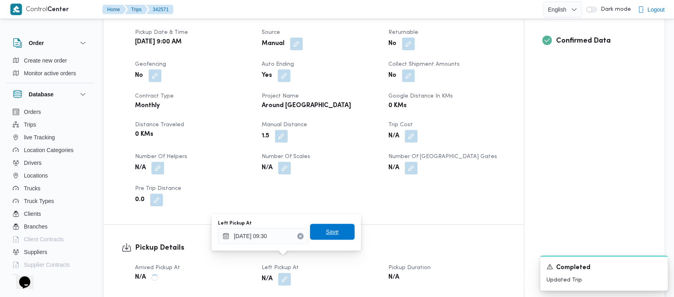
click at [328, 236] on span "Save" at bounding box center [332, 232] width 45 height 16
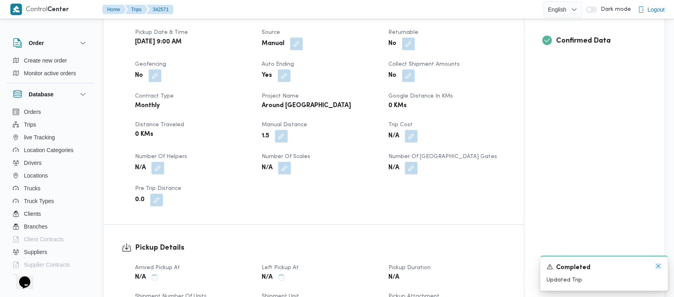
click at [658, 268] on icon "Dismiss toast" at bounding box center [658, 266] width 6 height 6
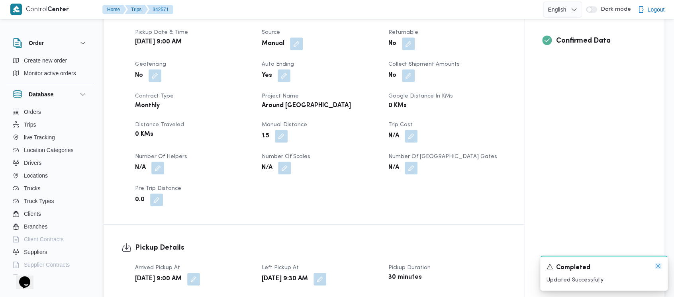
click at [656, 267] on icon "Dismiss toast" at bounding box center [658, 266] width 6 height 6
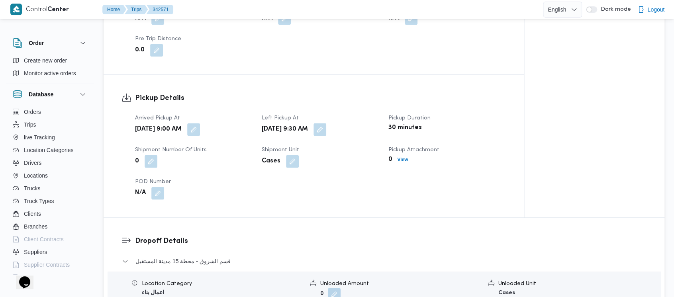
scroll to position [478, 0]
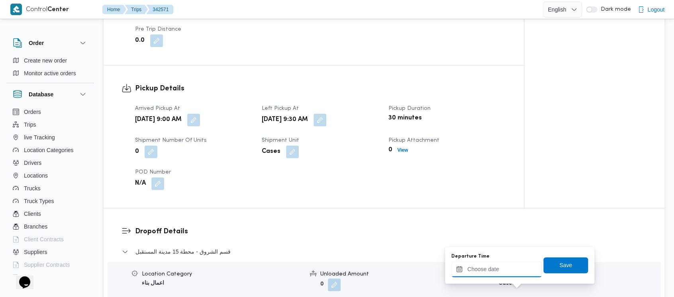
click at [494, 266] on input "Departure Time" at bounding box center [496, 269] width 90 height 16
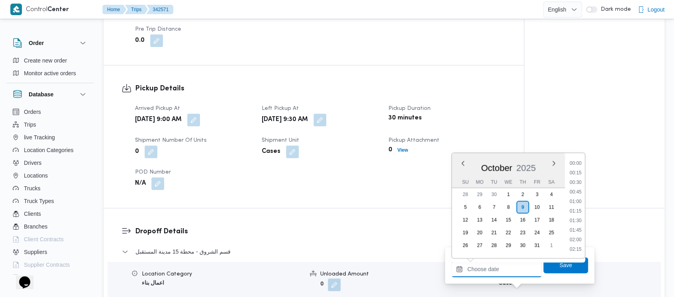
scroll to position [802, 0]
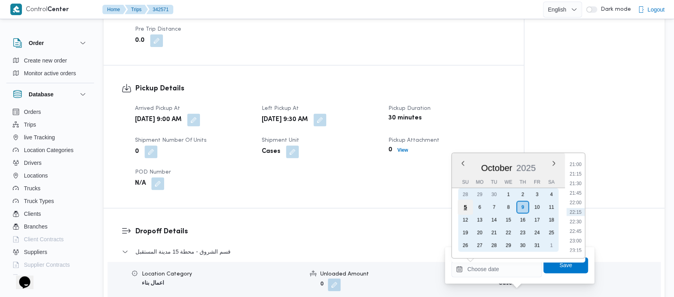
click at [468, 206] on div "5" at bounding box center [464, 206] width 15 height 15
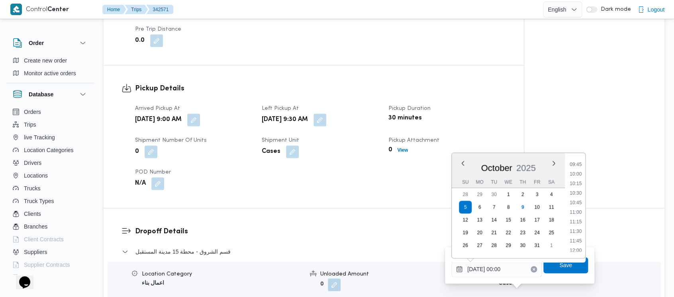
click at [574, 174] on li "10:00" at bounding box center [575, 174] width 18 height 8
type input "[DATE] 10:00"
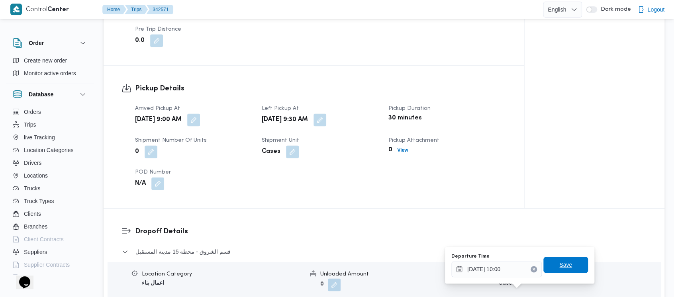
click at [551, 266] on span "Save" at bounding box center [565, 265] width 45 height 16
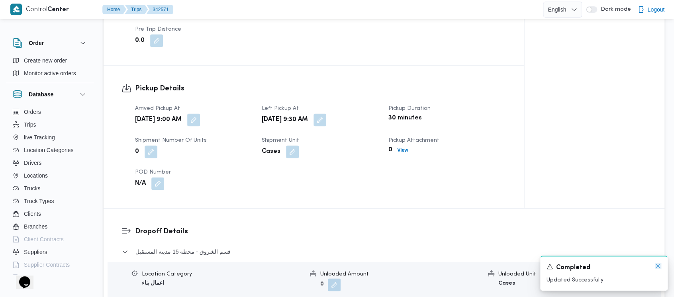
click at [659, 266] on icon "Dismiss toast" at bounding box center [658, 266] width 6 height 6
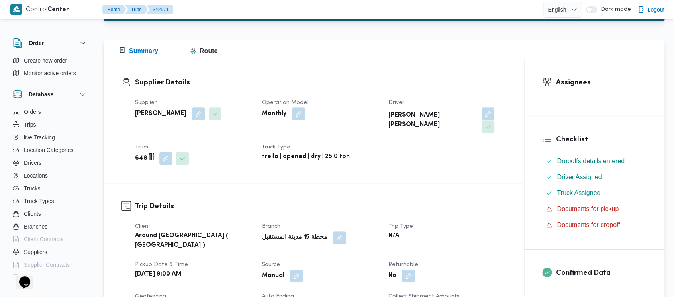
scroll to position [0, 0]
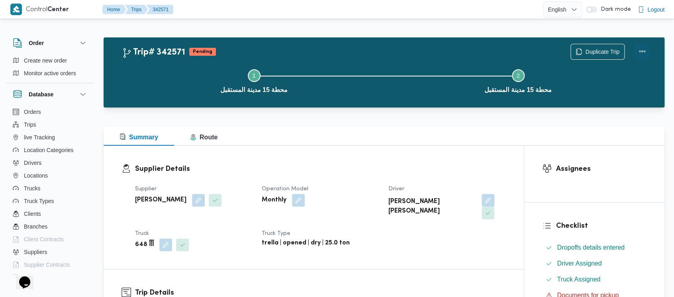
click at [642, 49] on button "Actions" at bounding box center [642, 51] width 16 height 16
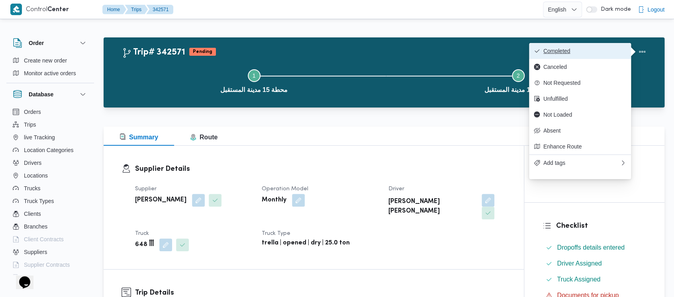
click at [570, 54] on span "Completed" at bounding box center [584, 51] width 83 height 6
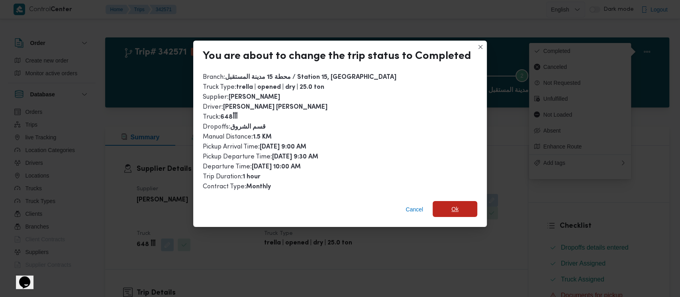
click at [455, 208] on span "Ok" at bounding box center [454, 209] width 7 height 10
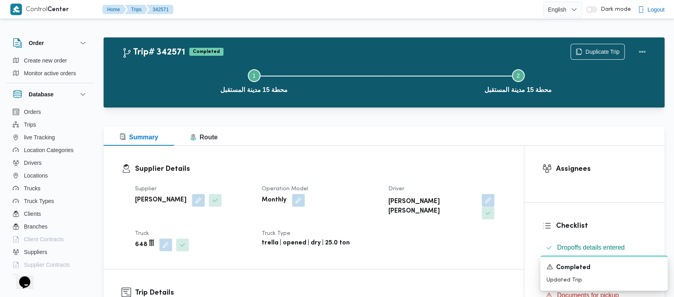
click at [149, 92] on button "Step 1 is incomplete 1 محطة 15 مدينة المستقبل" at bounding box center [254, 80] width 264 height 41
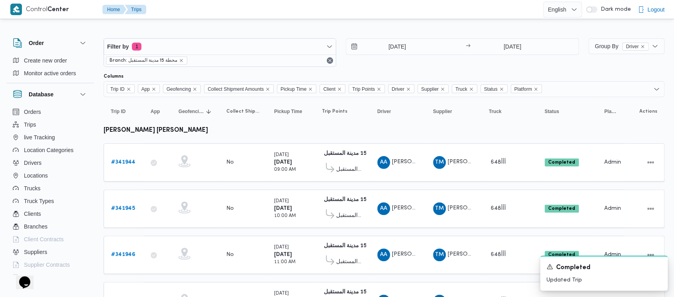
click at [142, 61] on span "Branch: محطة 15 مدينة المستقبل" at bounding box center [143, 60] width 68 height 7
click at [184, 59] on span "Branch: محطة 15 مدينة المستقبل" at bounding box center [146, 61] width 81 height 8
drag, startPoint x: 181, startPoint y: 59, endPoint x: 168, endPoint y: 59, distance: 12.8
click at [181, 59] on icon "remove selected entity" at bounding box center [181, 60] width 5 height 5
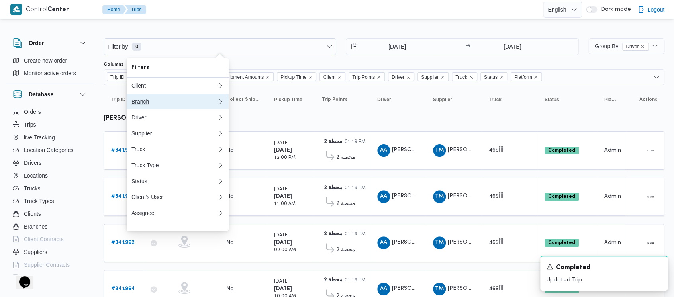
click at [145, 105] on div "Branch" at bounding box center [172, 101] width 83 height 6
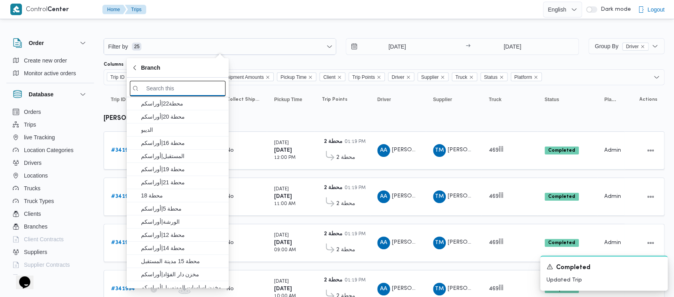
click at [153, 88] on input "search filters" at bounding box center [178, 89] width 96 height 16
paste input "محطة 2"
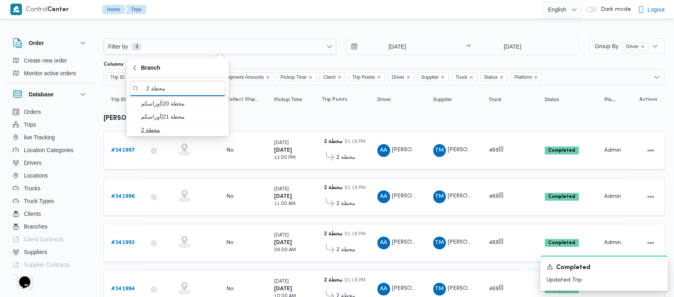
type input "محطة 2"
click at [152, 130] on span "محطة 2" at bounding box center [182, 130] width 83 height 10
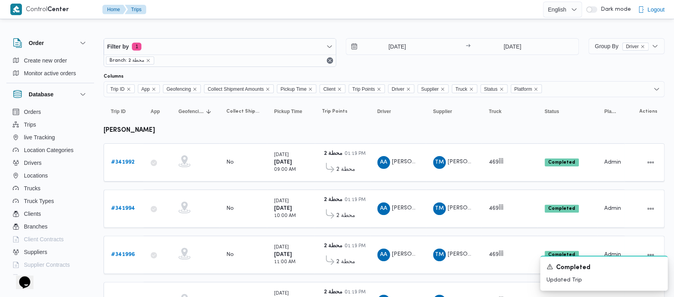
drag, startPoint x: 406, startPoint y: 81, endPoint x: 378, endPoint y: 58, distance: 36.2
click at [406, 80] on div "Columns Trip ID App Geofencing Collect Shipment Amounts Pickup Time Client Trip…" at bounding box center [384, 85] width 561 height 24
click at [119, 162] on b "# 341992" at bounding box center [122, 162] width 23 height 5
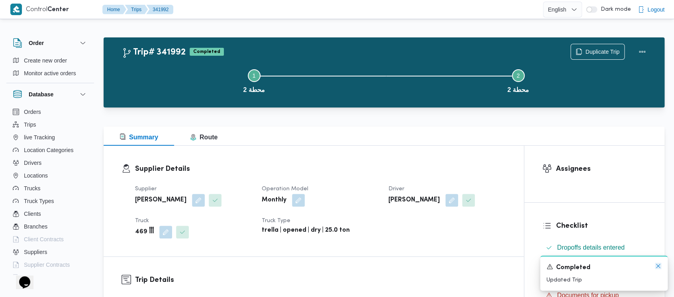
drag, startPoint x: 657, startPoint y: 265, endPoint x: 341, endPoint y: 239, distance: 316.8
click at [656, 264] on icon "Dismiss toast" at bounding box center [658, 266] width 6 height 6
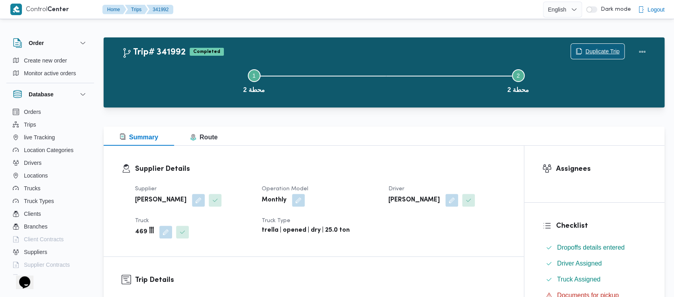
click at [604, 51] on span "Duplicate Trip" at bounding box center [602, 52] width 34 height 10
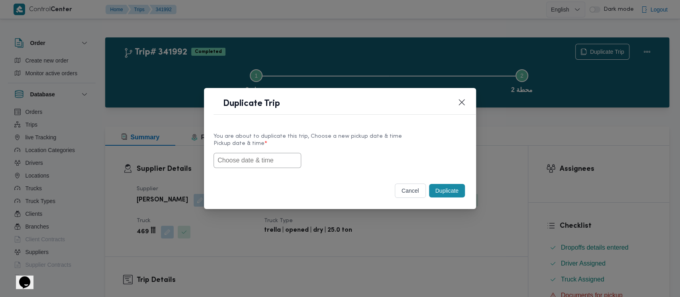
click at [231, 164] on input "text" at bounding box center [257, 160] width 88 height 15
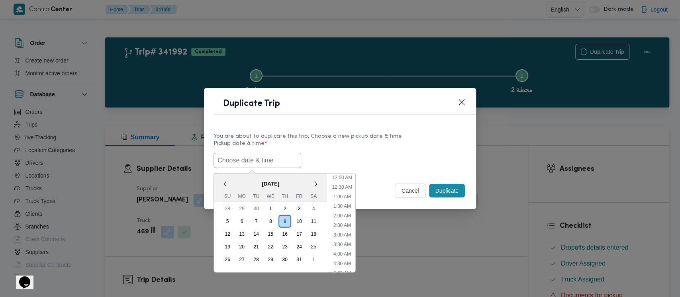
scroll to position [360, 0]
click at [228, 221] on div "5" at bounding box center [227, 221] width 15 height 15
click at [344, 191] on li "9:00 AM" at bounding box center [342, 190] width 24 height 8
type input "[DATE] 9:00AM"
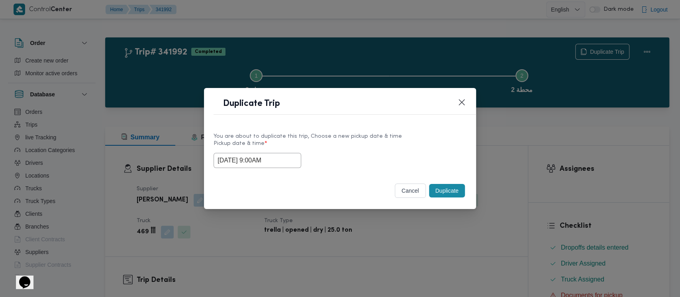
click at [447, 188] on button "Duplicate" at bounding box center [447, 191] width 36 height 14
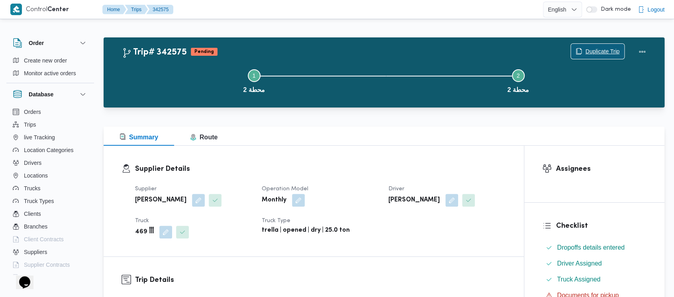
click at [601, 52] on span "Duplicate Trip" at bounding box center [602, 52] width 34 height 10
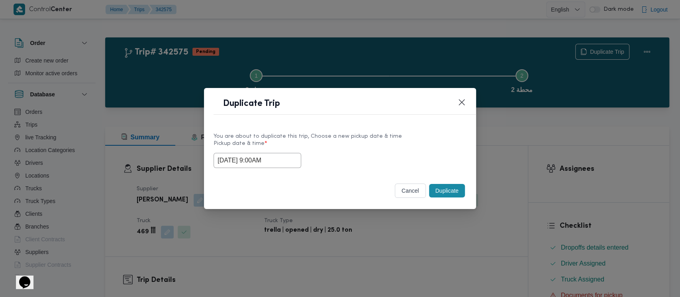
click at [241, 162] on input "[DATE] 9:00AM" at bounding box center [257, 160] width 88 height 15
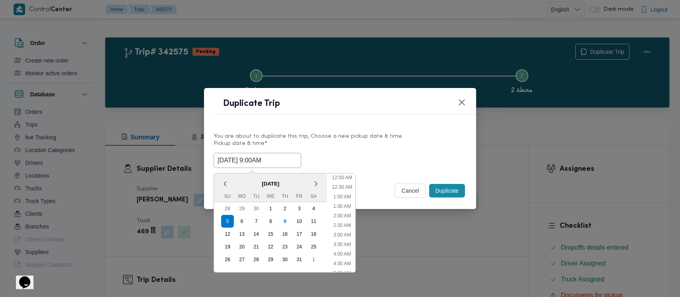
scroll to position [127, 0]
drag, startPoint x: 341, startPoint y: 242, endPoint x: 385, endPoint y: 212, distance: 53.0
click at [341, 240] on li "10:00 AM" at bounding box center [341, 242] width 27 height 8
type input "[DATE] 10:00AM"
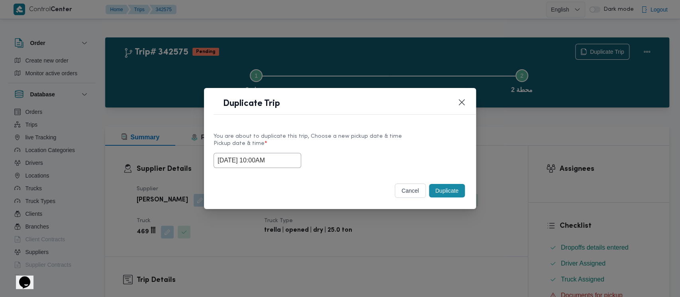
click at [448, 194] on button "Duplicate" at bounding box center [447, 191] width 36 height 14
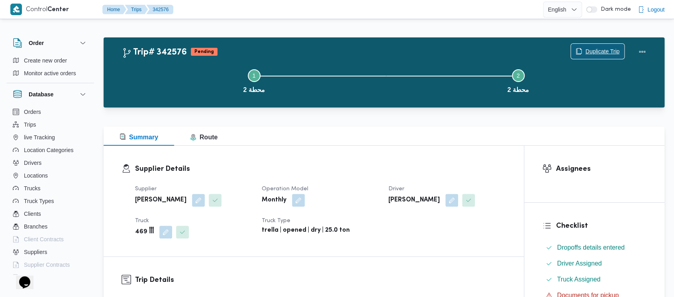
click at [611, 44] on span "Duplicate Trip" at bounding box center [597, 51] width 53 height 15
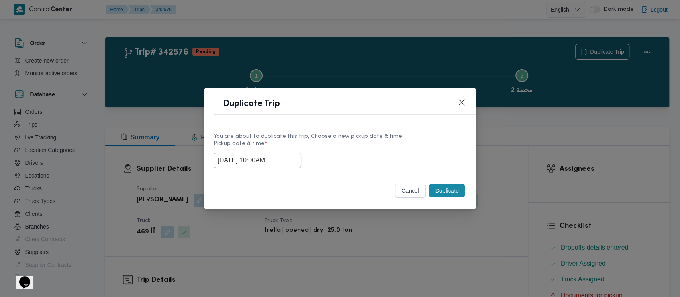
click at [249, 158] on input "[DATE] 10:00AM" at bounding box center [257, 160] width 88 height 15
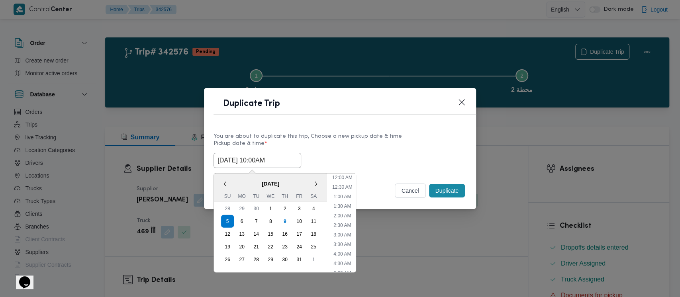
scroll to position [146, 0]
click at [351, 241] on li "11:00 AM" at bounding box center [342, 242] width 27 height 8
type input "[DATE] 11:00AM"
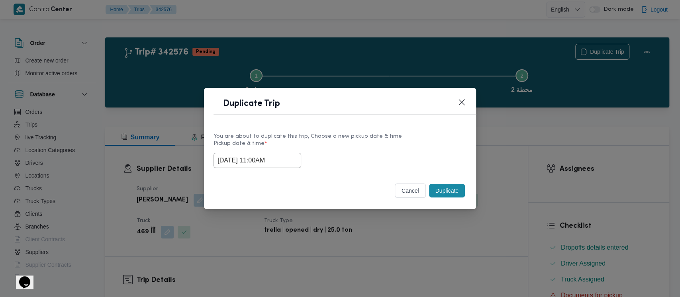
click at [446, 190] on button "Duplicate" at bounding box center [447, 191] width 36 height 14
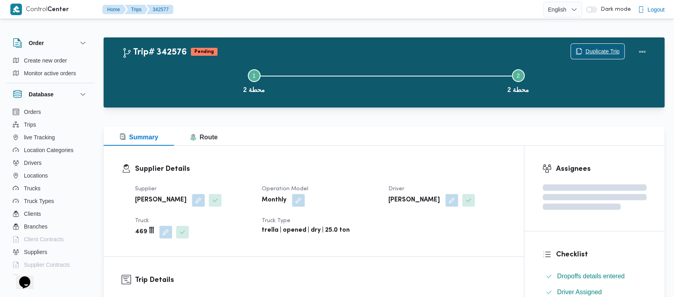
click at [605, 46] on span "Duplicate Trip" at bounding box center [597, 51] width 53 height 15
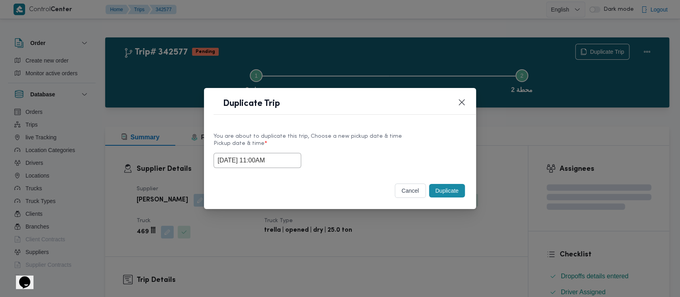
click at [258, 158] on input "[DATE] 11:00AM" at bounding box center [257, 160] width 88 height 15
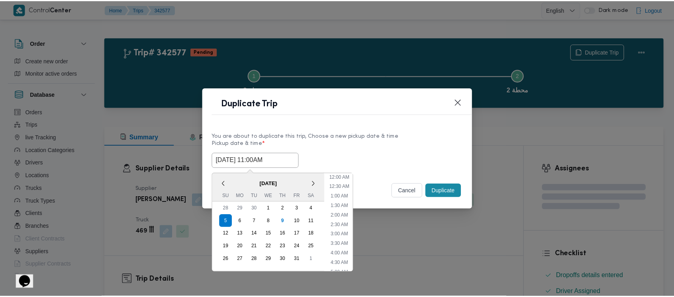
scroll to position [165, 0]
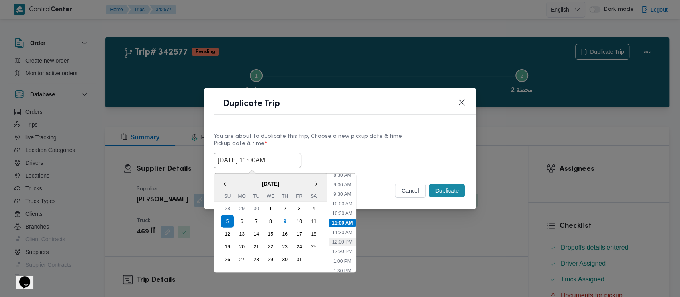
click at [340, 243] on li "12:00 PM" at bounding box center [342, 242] width 27 height 8
type input "[DATE] 12:00PM"
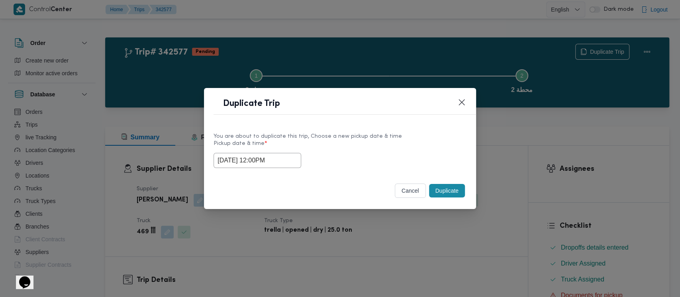
click at [448, 188] on button "Duplicate" at bounding box center [447, 191] width 36 height 14
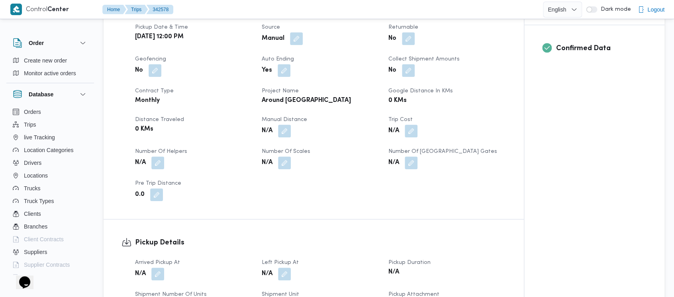
scroll to position [319, 0]
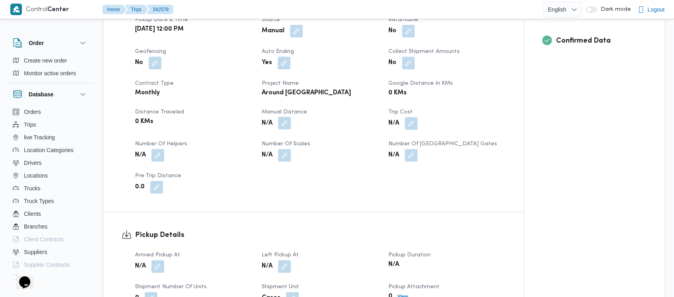
click at [286, 117] on button "button" at bounding box center [284, 123] width 13 height 13
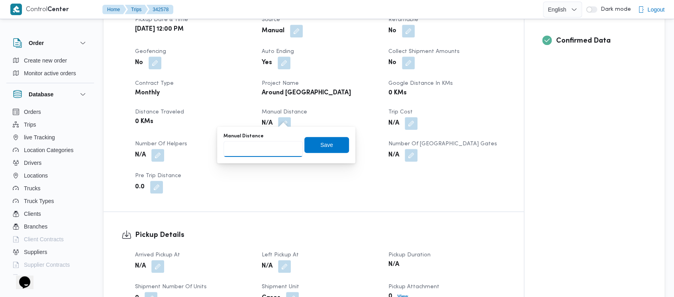
click at [254, 141] on input "Manual Distance" at bounding box center [262, 149] width 79 height 16
paste input "1.5"
type input "1.5"
click at [321, 148] on span "Save" at bounding box center [326, 145] width 13 height 10
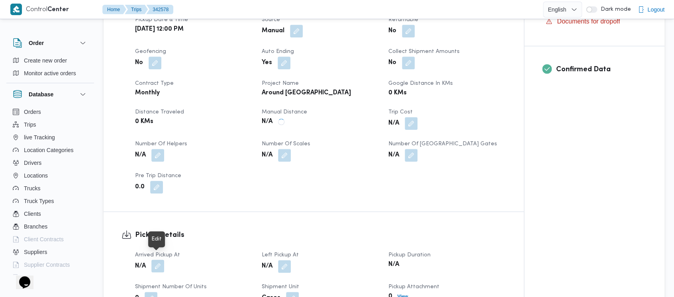
click at [159, 260] on button "button" at bounding box center [157, 266] width 13 height 13
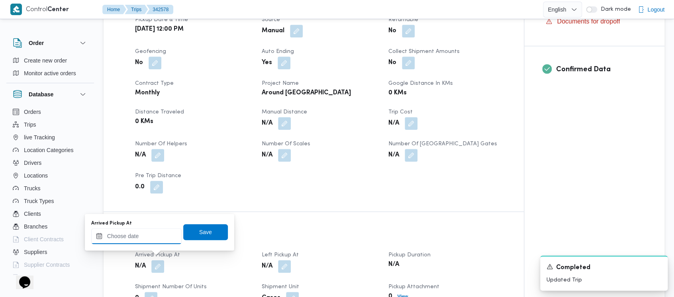
click at [125, 241] on input "Arrived Pickup At" at bounding box center [136, 236] width 90 height 16
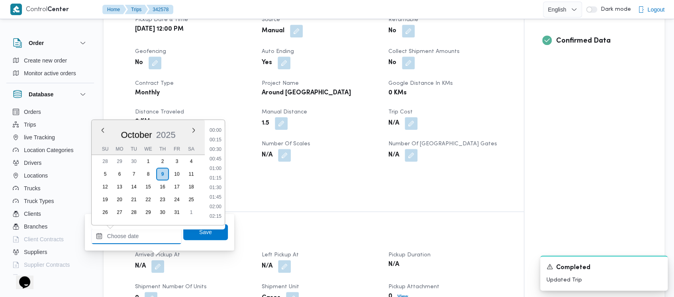
scroll to position [802, 0]
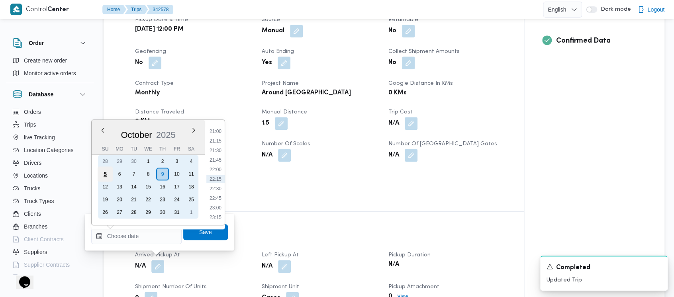
click at [106, 176] on div "5" at bounding box center [105, 173] width 15 height 15
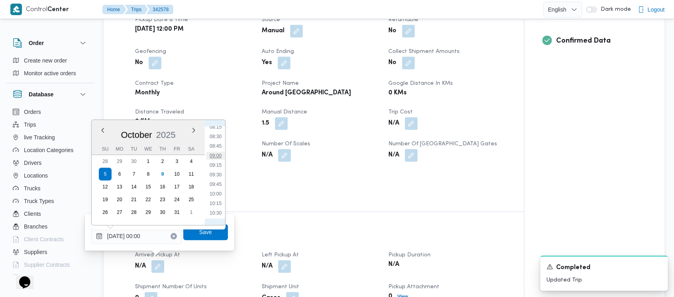
click at [218, 157] on li "09:00" at bounding box center [215, 156] width 18 height 8
type input "[DATE] 09:00"
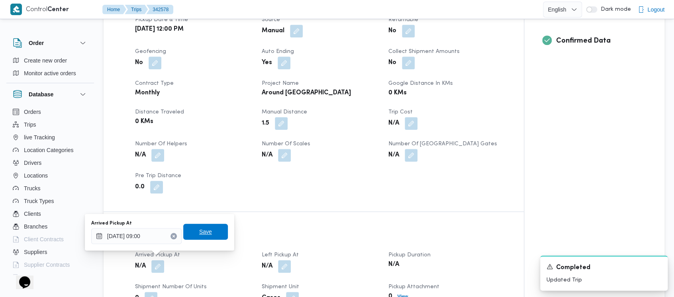
click at [202, 229] on span "Save" at bounding box center [205, 232] width 13 height 10
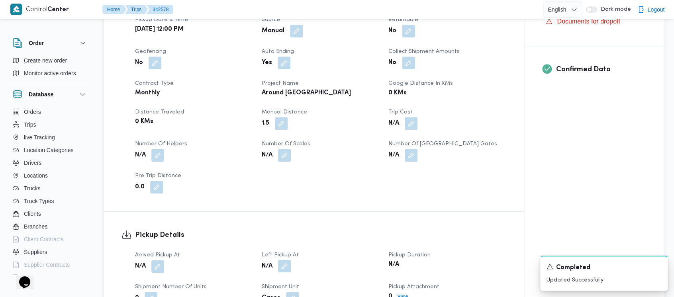
drag, startPoint x: 287, startPoint y: 262, endPoint x: 281, endPoint y: 261, distance: 6.0
click at [285, 262] on button "button" at bounding box center [284, 266] width 13 height 13
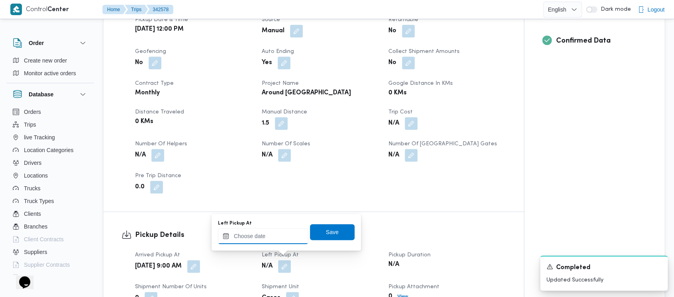
click at [244, 238] on input "Left Pickup At" at bounding box center [263, 236] width 90 height 16
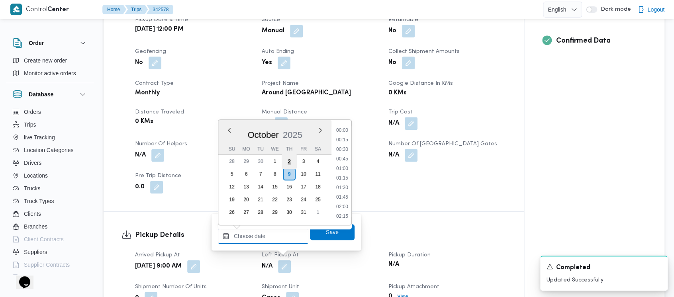
scroll to position [802, 0]
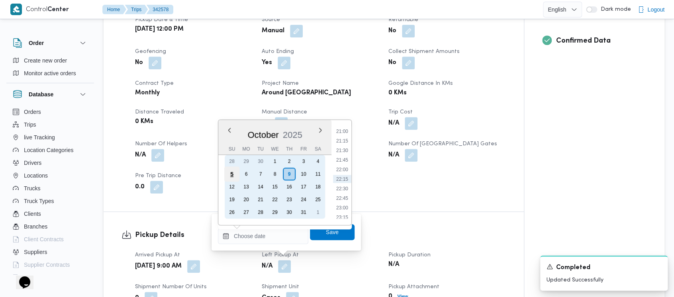
click at [229, 178] on div "5" at bounding box center [231, 173] width 15 height 15
type input "[DATE] 00:00"
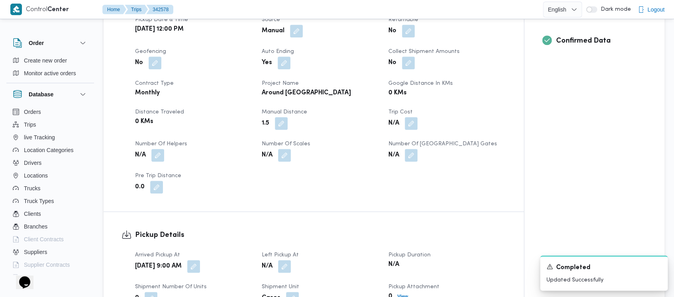
click at [360, 94] on div "Client Around [GEOGRAPHIC_DATA] ( Orascom ) Branch محطة 2 Trip Type N/A Pickup …" at bounding box center [320, 85] width 380 height 226
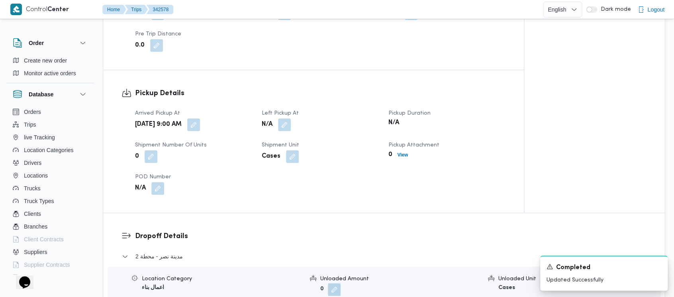
scroll to position [478, 0]
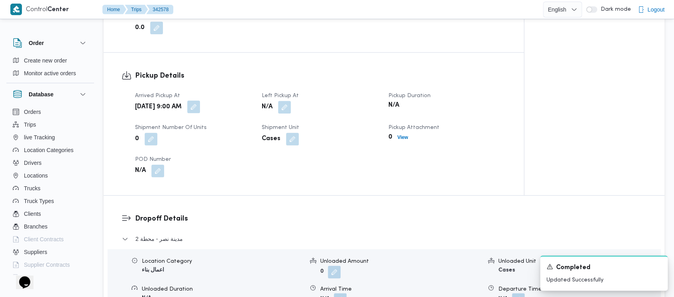
click at [200, 100] on button "button" at bounding box center [193, 106] width 13 height 13
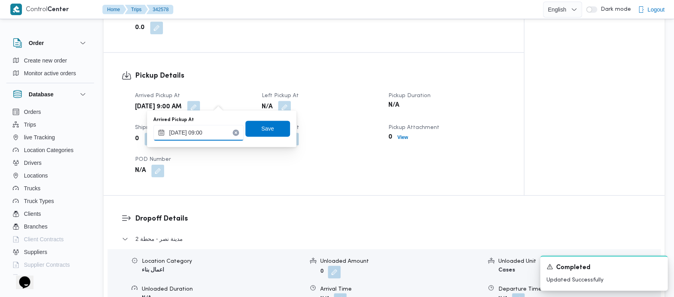
click at [191, 136] on input "[DATE] 09:00" at bounding box center [198, 133] width 90 height 16
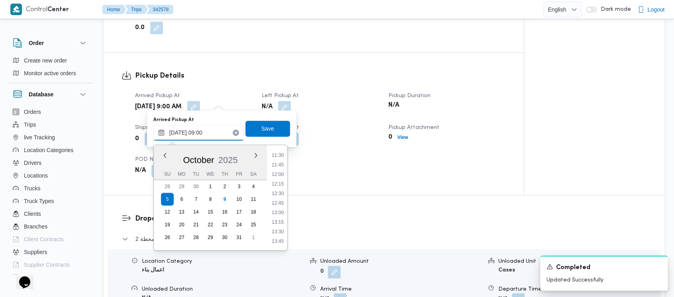
scroll to position [455, 0]
click at [278, 156] on li "12:00" at bounding box center [277, 159] width 18 height 8
type input "[DATE] 09:00"
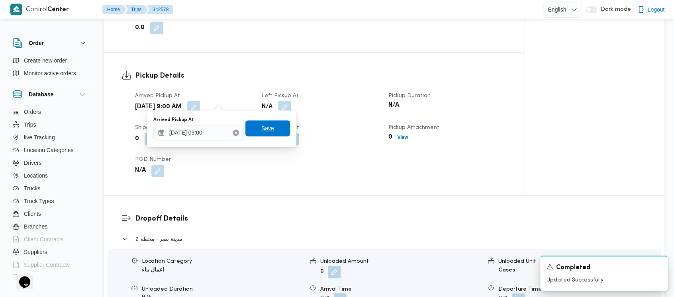
click at [255, 127] on span "Save" at bounding box center [267, 128] width 45 height 16
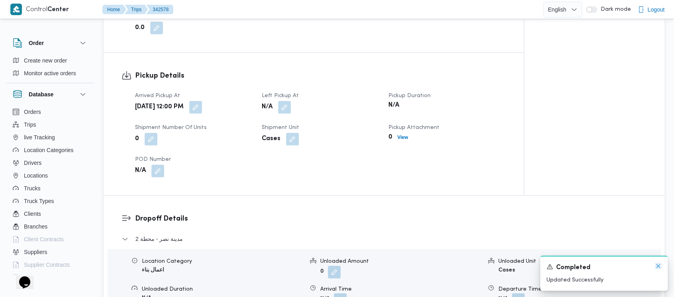
click at [657, 266] on icon "Dismiss toast" at bounding box center [658, 266] width 4 height 4
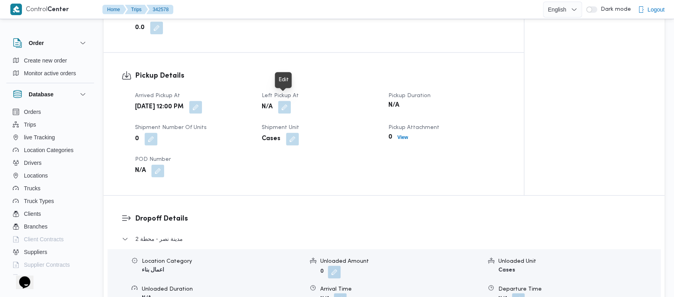
drag, startPoint x: 283, startPoint y: 100, endPoint x: 276, endPoint y: 111, distance: 13.5
click at [283, 101] on button "button" at bounding box center [284, 107] width 13 height 13
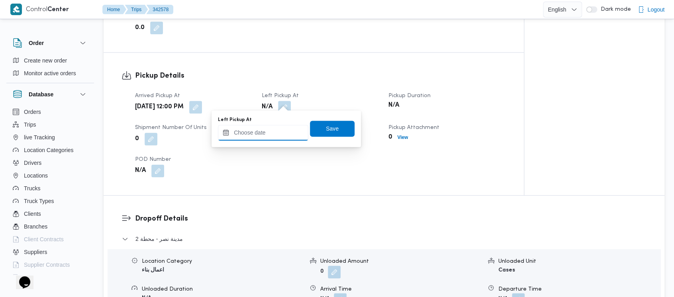
click at [255, 139] on input "Left Pickup At" at bounding box center [263, 133] width 90 height 16
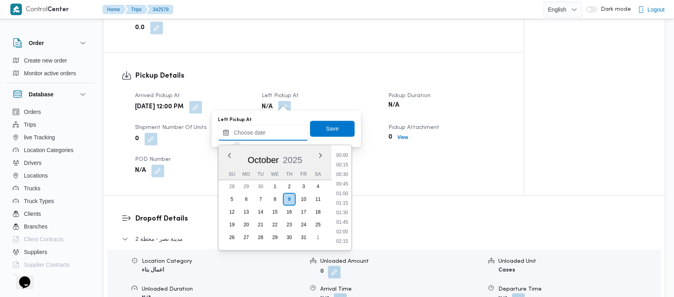
scroll to position [802, 0]
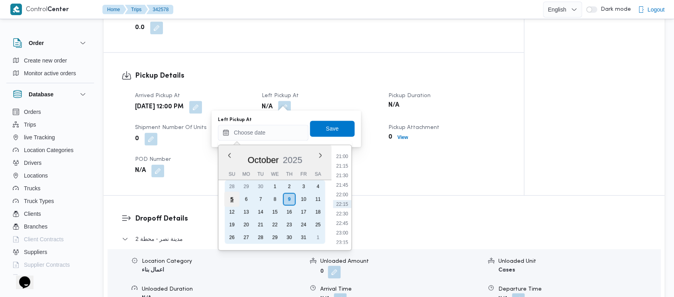
drag, startPoint x: 233, startPoint y: 201, endPoint x: 361, endPoint y: 189, distance: 128.7
click at [233, 200] on div "5" at bounding box center [231, 199] width 13 height 13
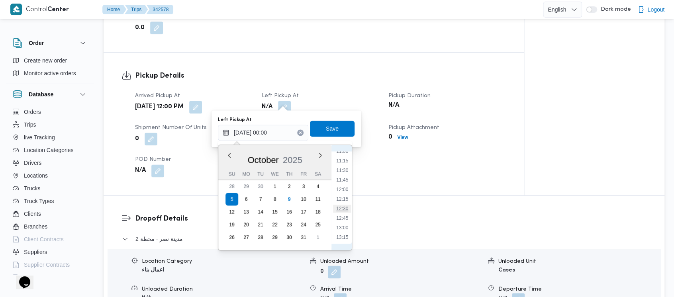
click at [348, 211] on li "12:30" at bounding box center [342, 209] width 18 height 8
type input "[DATE] 12:30"
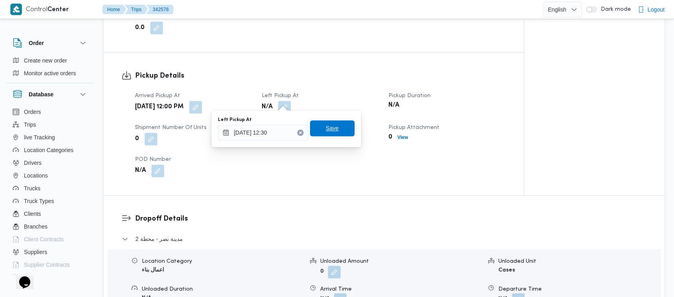
click at [326, 126] on span "Save" at bounding box center [332, 128] width 13 height 10
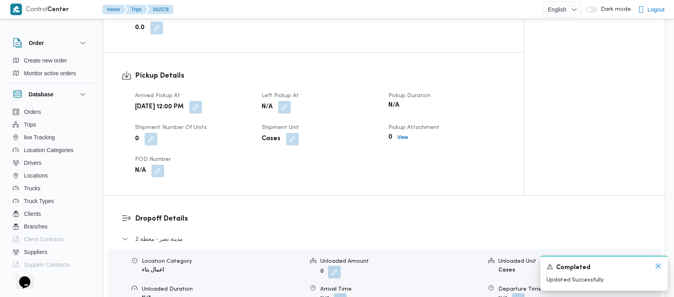
click at [657, 266] on icon "Dismiss toast" at bounding box center [658, 266] width 6 height 6
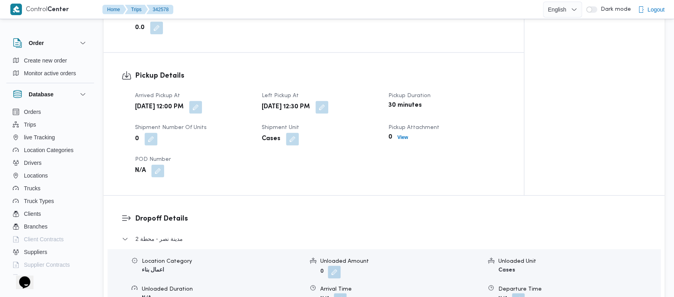
scroll to position [531, 0]
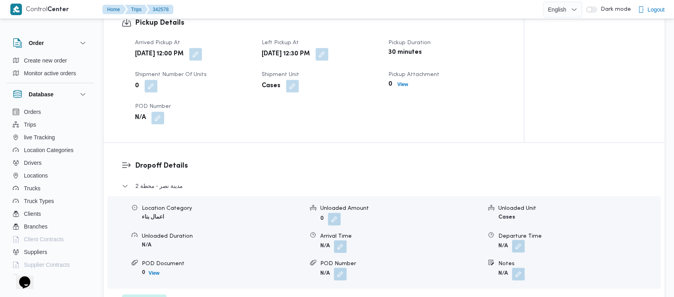
click at [517, 243] on button "button" at bounding box center [518, 246] width 13 height 13
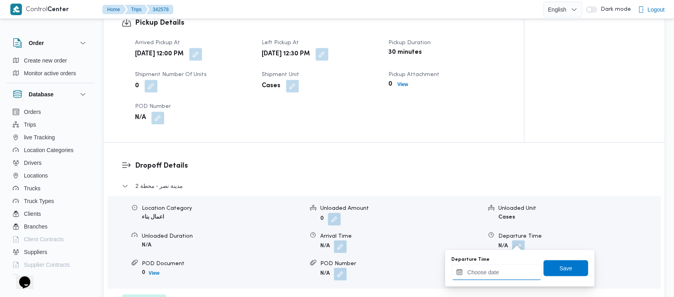
click at [483, 267] on input "Departure Time" at bounding box center [496, 272] width 90 height 16
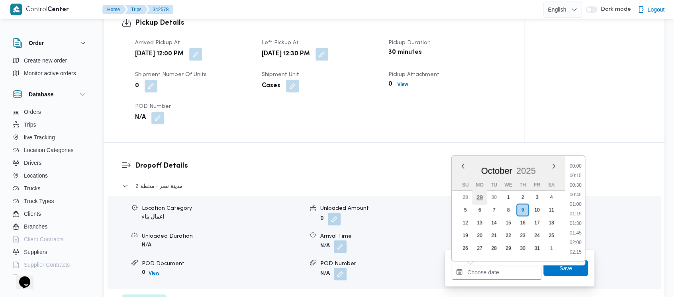
scroll to position [802, 0]
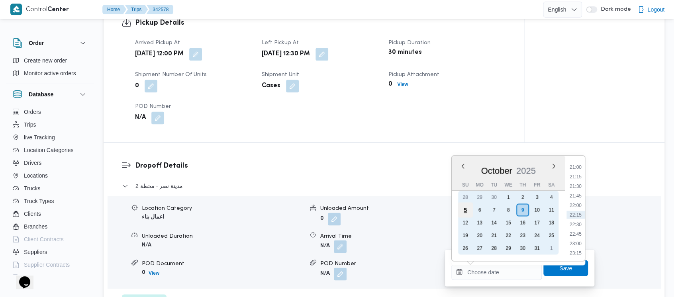
click at [464, 211] on div "5" at bounding box center [464, 209] width 15 height 15
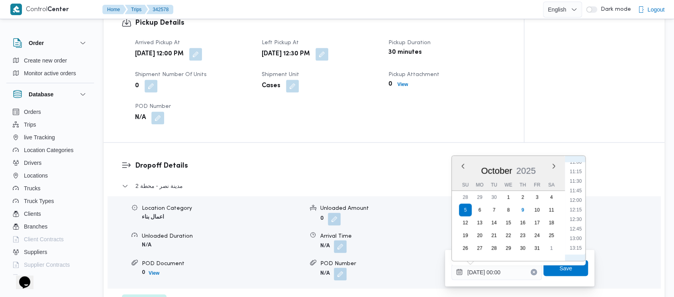
drag, startPoint x: 580, startPoint y: 239, endPoint x: 576, endPoint y: 252, distance: 14.1
click at [579, 239] on li "13:00" at bounding box center [575, 238] width 18 height 8
type input "[DATE] 13:00"
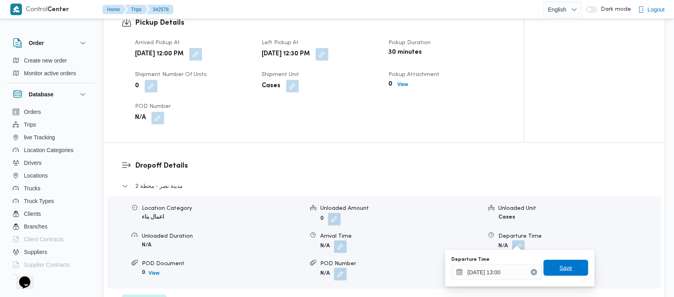
click at [563, 272] on span "Save" at bounding box center [565, 268] width 45 height 16
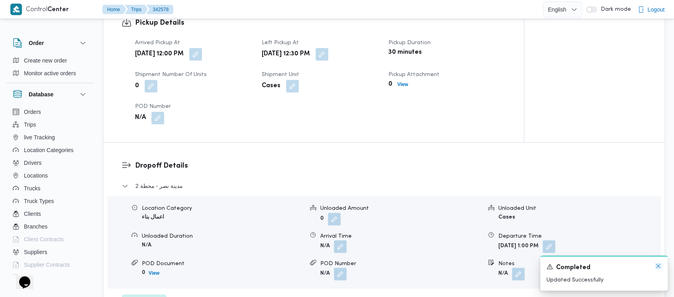
click at [655, 267] on icon "Dismiss toast" at bounding box center [658, 266] width 6 height 6
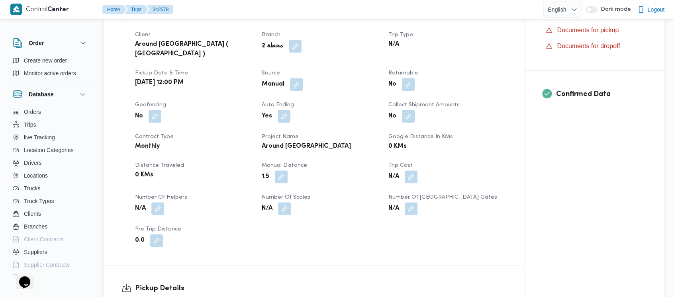
scroll to position [0, 0]
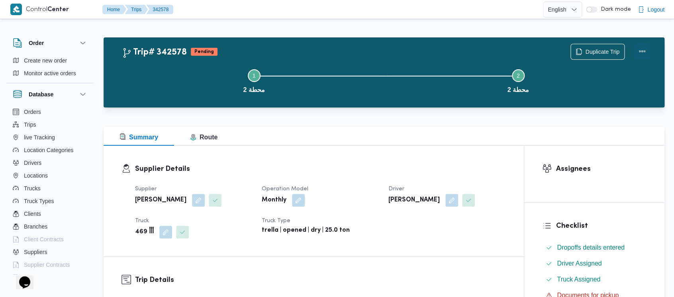
click at [639, 52] on button "Actions" at bounding box center [642, 51] width 16 height 16
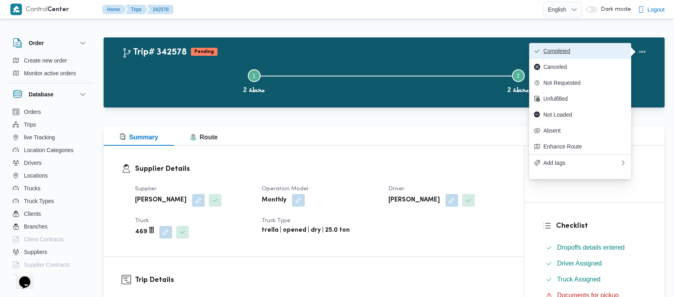
click at [569, 49] on span "Completed" at bounding box center [584, 51] width 83 height 6
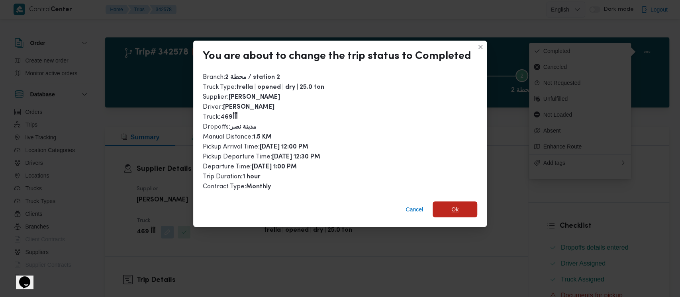
click at [438, 209] on span "Ok" at bounding box center [454, 209] width 45 height 16
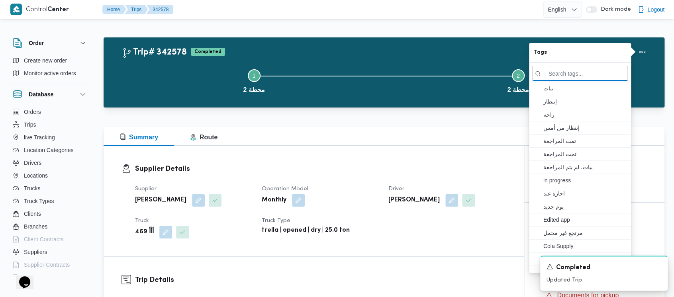
drag, startPoint x: 168, startPoint y: 75, endPoint x: 31, endPoint y: 4, distance: 154.0
click at [169, 72] on button "Step 1 is incomplete 1 محطة 2" at bounding box center [254, 80] width 264 height 41
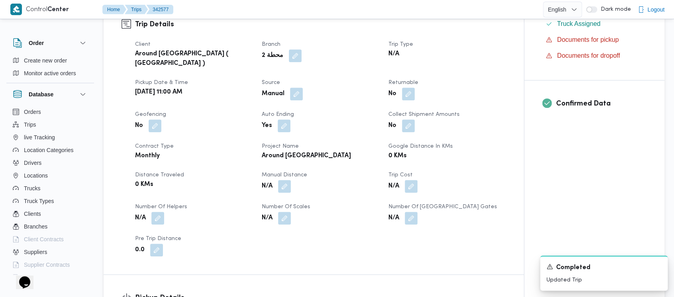
scroll to position [265, 0]
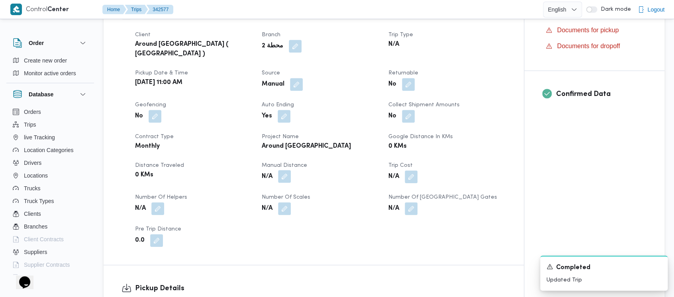
click at [285, 172] on button "button" at bounding box center [284, 176] width 13 height 13
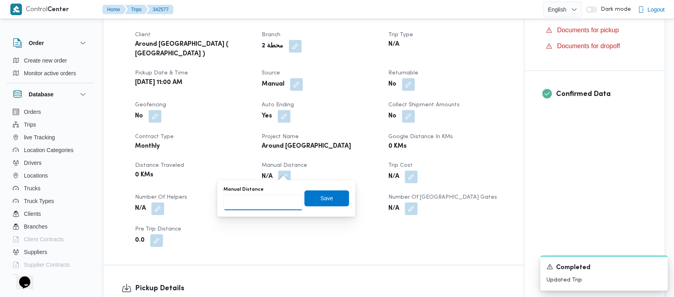
click at [261, 203] on input "Manual Distance" at bounding box center [262, 202] width 79 height 16
paste input "1.5"
type input "1.5"
click at [320, 194] on span "Save" at bounding box center [326, 198] width 13 height 10
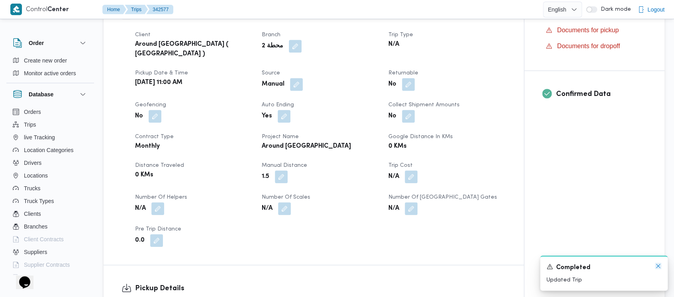
drag, startPoint x: 655, startPoint y: 266, endPoint x: 289, endPoint y: 255, distance: 365.3
click at [653, 266] on div "A new notification appears Completed Updated Trip" at bounding box center [603, 273] width 127 height 35
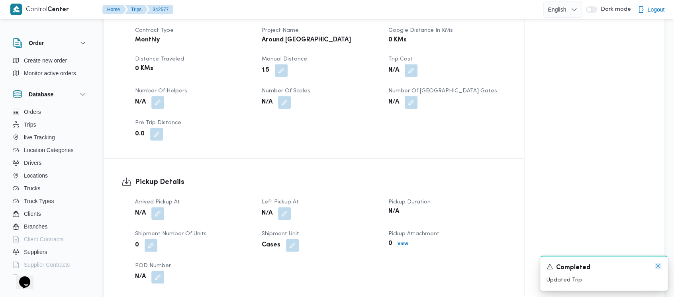
scroll to position [319, 0]
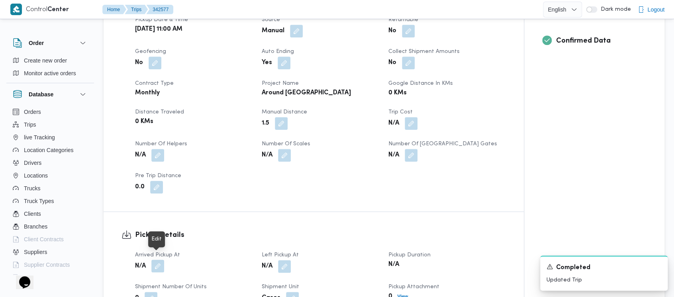
drag, startPoint x: 163, startPoint y: 261, endPoint x: 159, endPoint y: 260, distance: 4.3
click at [162, 262] on button "button" at bounding box center [157, 266] width 13 height 13
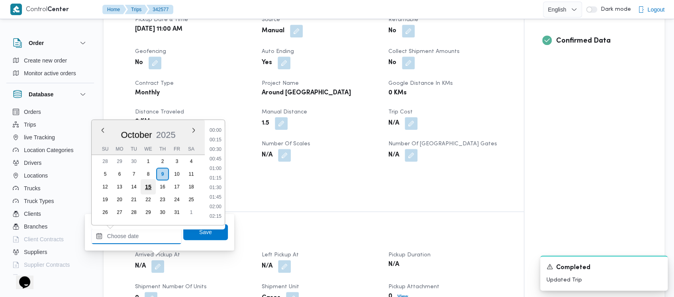
drag, startPoint x: 125, startPoint y: 236, endPoint x: 146, endPoint y: 190, distance: 51.3
click at [125, 236] on input "Arrived Pickup At" at bounding box center [136, 236] width 90 height 16
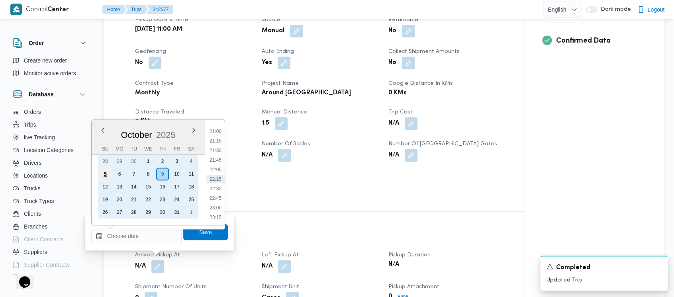
click at [105, 170] on div "5" at bounding box center [105, 173] width 15 height 15
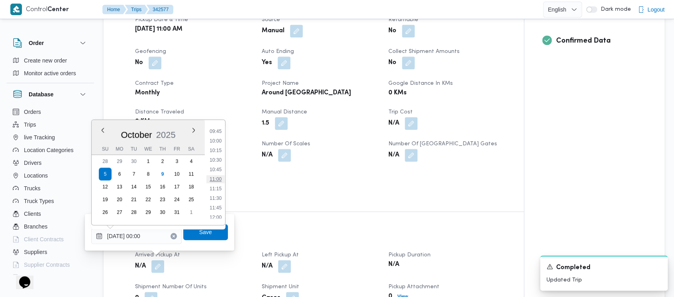
click at [217, 180] on li "11:00" at bounding box center [215, 179] width 18 height 8
type input "[DATE] 11:00"
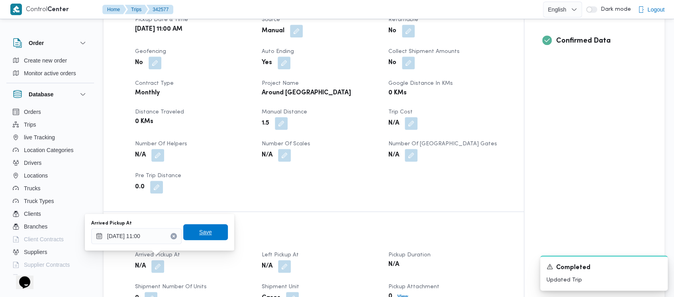
click at [209, 233] on span "Save" at bounding box center [205, 232] width 45 height 16
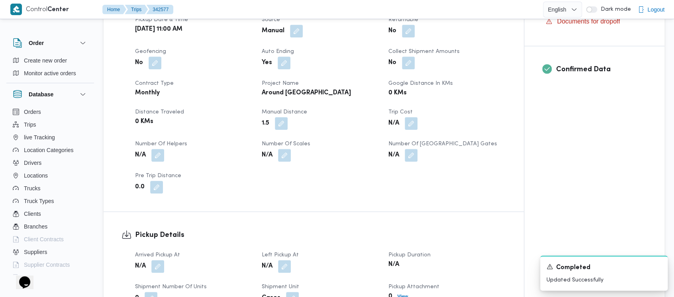
click at [274, 263] on span at bounding box center [282, 266] width 17 height 13
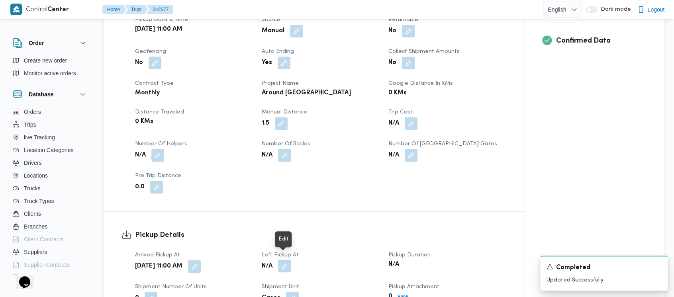
drag, startPoint x: 283, startPoint y: 260, endPoint x: 283, endPoint y: 255, distance: 5.6
click at [283, 260] on button "button" at bounding box center [284, 266] width 13 height 13
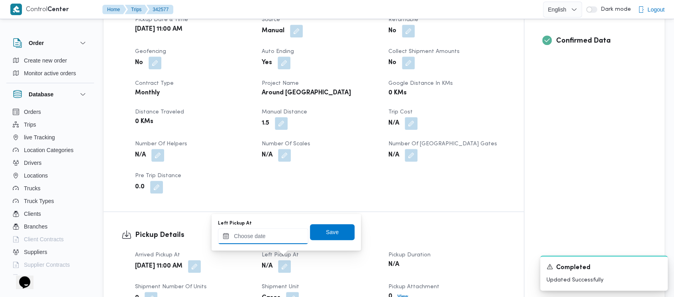
drag, startPoint x: 271, startPoint y: 244, endPoint x: 268, endPoint y: 230, distance: 13.9
click at [271, 237] on input "Left Pickup At" at bounding box center [263, 236] width 90 height 16
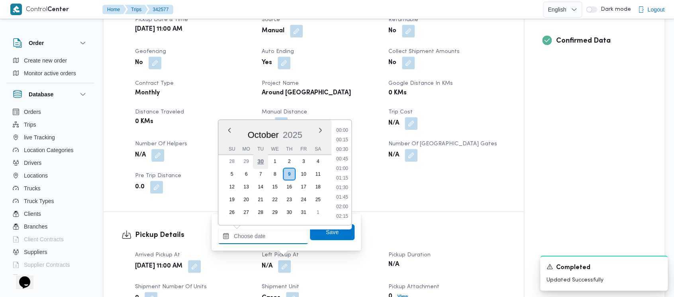
scroll to position [802, 0]
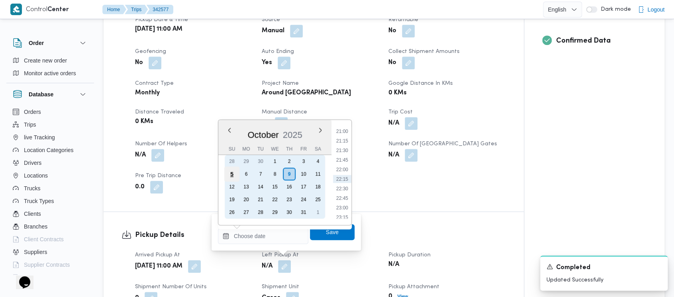
click at [229, 175] on div "5" at bounding box center [231, 173] width 15 height 15
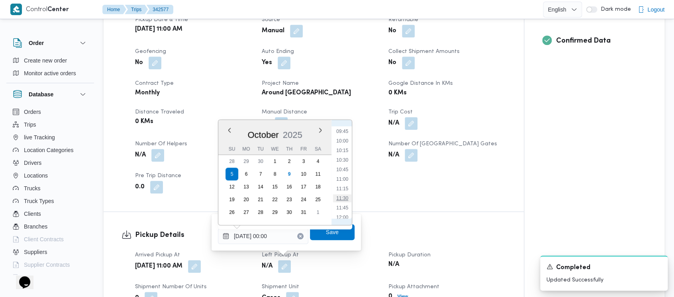
click at [344, 197] on li "11:30" at bounding box center [342, 198] width 18 height 8
type input "[DATE] 11:30"
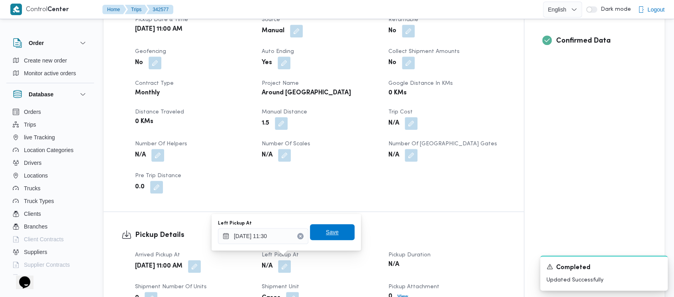
click at [329, 233] on span "Save" at bounding box center [332, 232] width 13 height 10
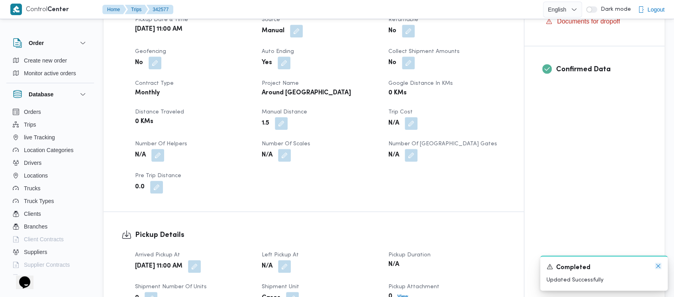
click at [657, 266] on icon "Dismiss toast" at bounding box center [658, 266] width 4 height 4
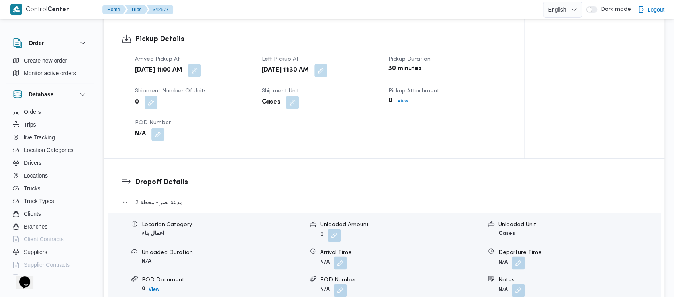
scroll to position [531, 0]
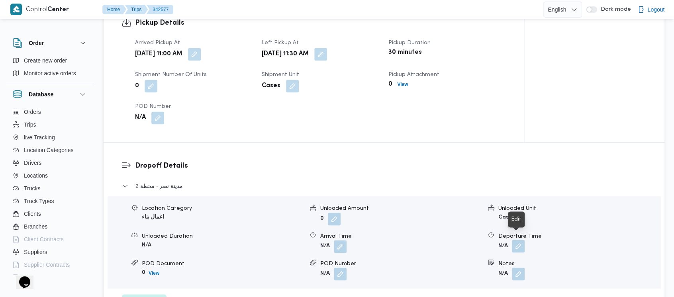
click at [522, 241] on button "button" at bounding box center [518, 246] width 13 height 13
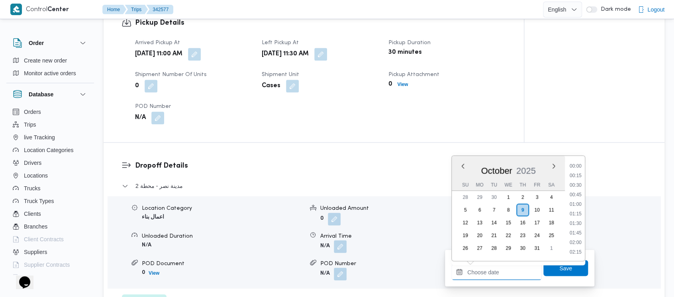
drag, startPoint x: 484, startPoint y: 276, endPoint x: 457, endPoint y: 209, distance: 71.5
click at [479, 266] on input "Departure Time" at bounding box center [496, 272] width 90 height 16
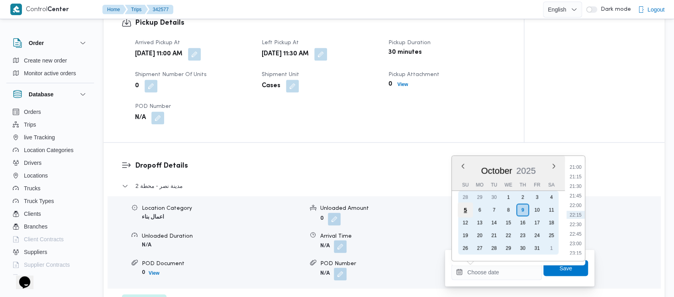
click at [463, 209] on div "5" at bounding box center [464, 209] width 15 height 15
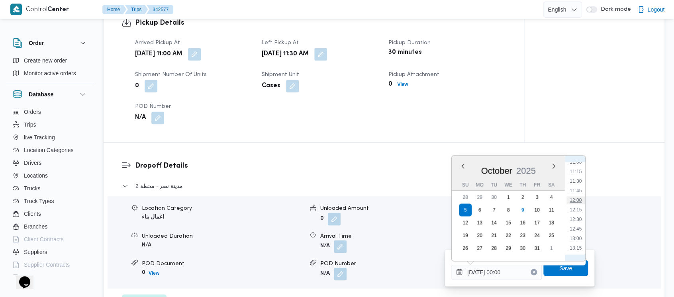
click at [576, 201] on li "12:00" at bounding box center [575, 200] width 18 height 8
type input "[DATE] 12:00"
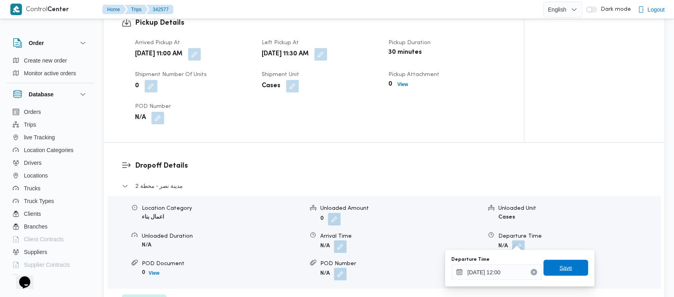
click at [569, 266] on span "Save" at bounding box center [565, 268] width 45 height 16
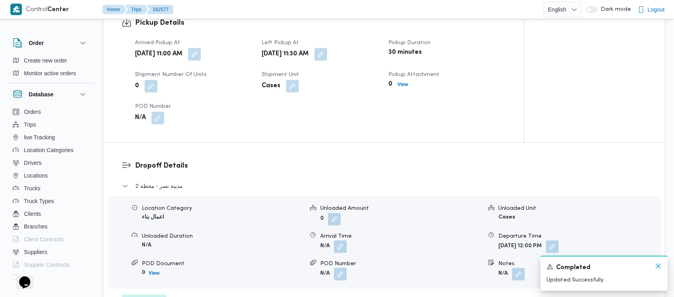
drag, startPoint x: 659, startPoint y: 269, endPoint x: 637, endPoint y: 269, distance: 21.5
click at [657, 269] on icon "Dismiss toast" at bounding box center [658, 266] width 6 height 6
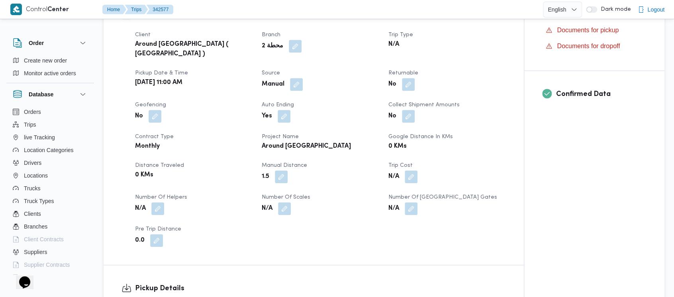
scroll to position [0, 0]
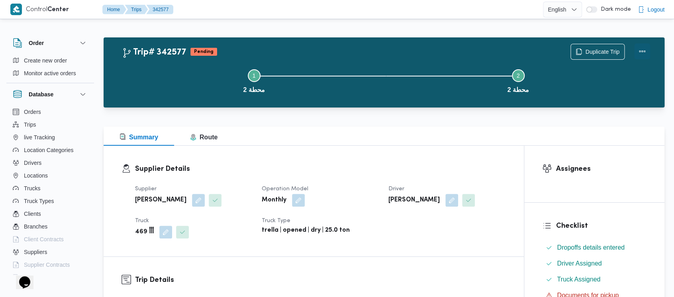
drag, startPoint x: 646, startPoint y: 49, endPoint x: 632, endPoint y: 51, distance: 14.1
click at [645, 49] on button "Actions" at bounding box center [642, 51] width 16 height 16
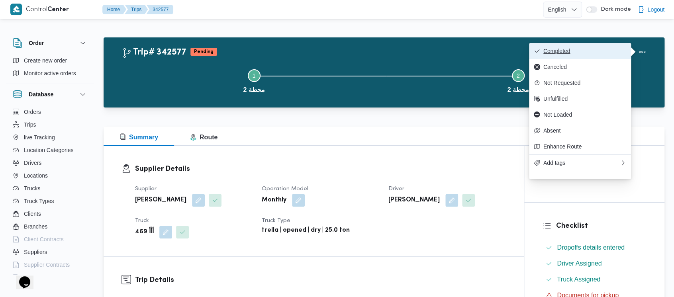
click at [569, 47] on button "Completed" at bounding box center [580, 51] width 102 height 16
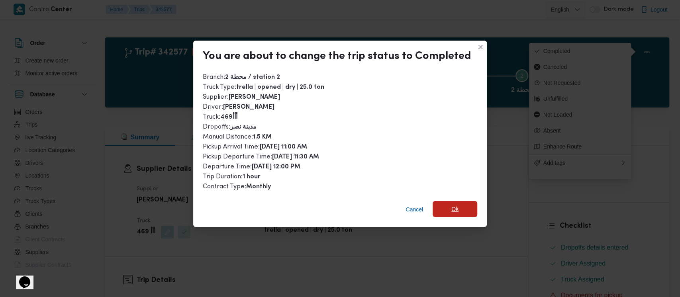
click at [440, 211] on span "Ok" at bounding box center [454, 209] width 45 height 16
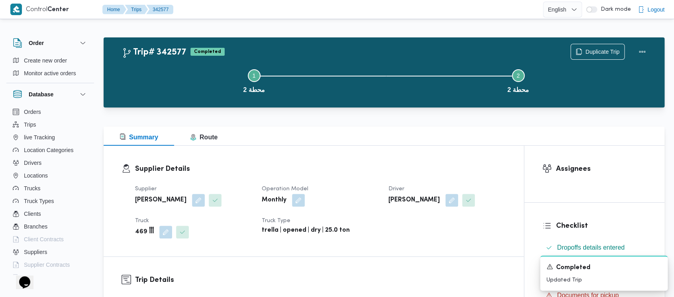
drag, startPoint x: 166, startPoint y: 90, endPoint x: 0, endPoint y: 2, distance: 188.2
click at [166, 90] on button "Step 1 is incomplete 1 محطة 2" at bounding box center [254, 80] width 264 height 41
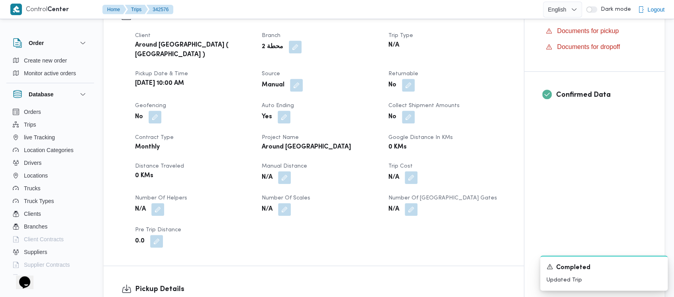
scroll to position [265, 0]
click at [288, 170] on button "button" at bounding box center [284, 176] width 13 height 13
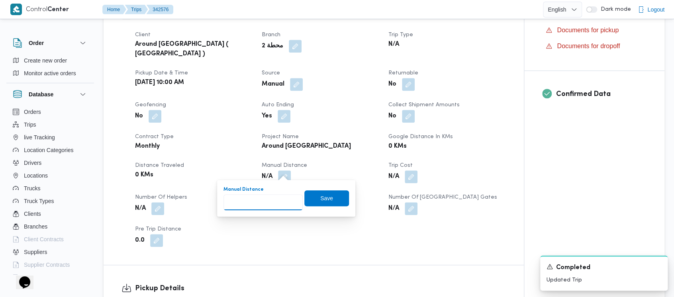
click at [248, 202] on input "Manual Distance" at bounding box center [262, 202] width 79 height 16
paste input "1.5"
type input "1.5"
click at [322, 196] on span "Save" at bounding box center [326, 198] width 13 height 10
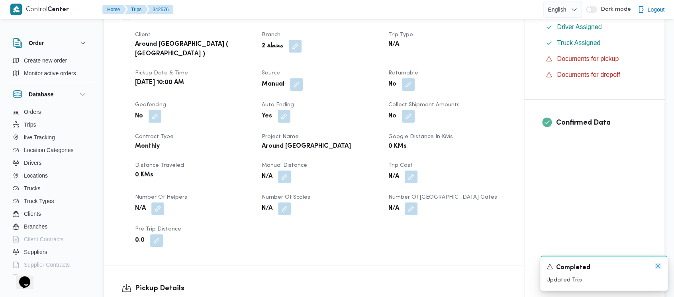
click at [656, 267] on icon "Dismiss toast" at bounding box center [658, 266] width 6 height 6
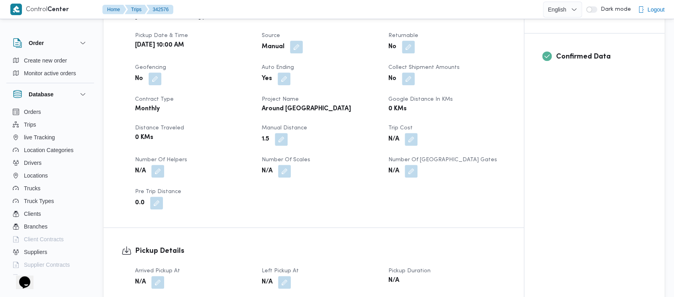
scroll to position [319, 0]
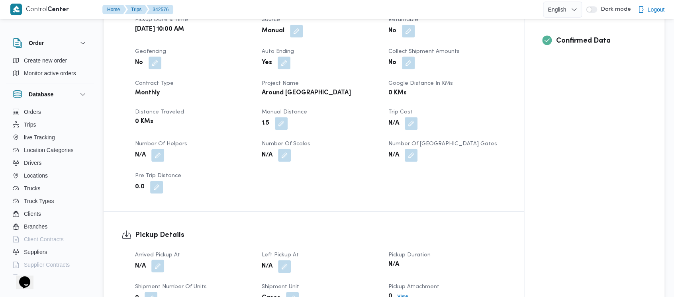
click at [156, 263] on button "button" at bounding box center [157, 266] width 13 height 13
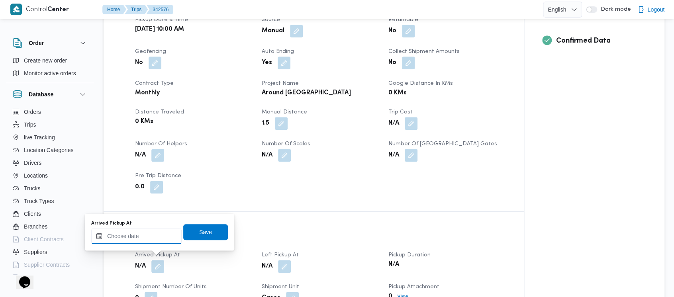
click at [123, 231] on input "Arrived Pickup At" at bounding box center [136, 236] width 90 height 16
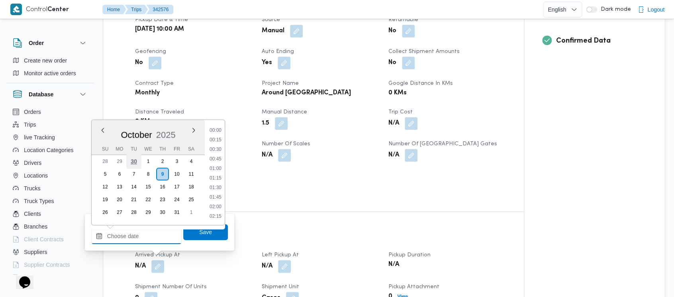
scroll to position [802, 0]
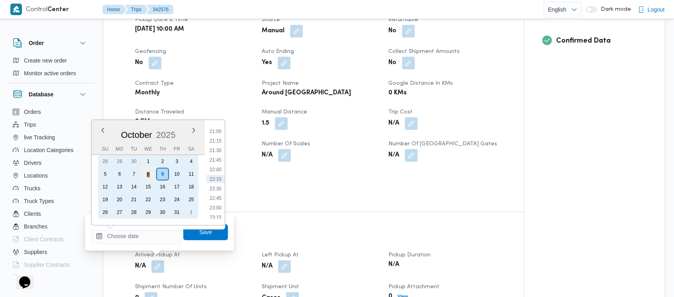
drag, startPoint x: 104, startPoint y: 174, endPoint x: 149, endPoint y: 177, distance: 44.3
click at [105, 174] on div "5" at bounding box center [105, 174] width 13 height 13
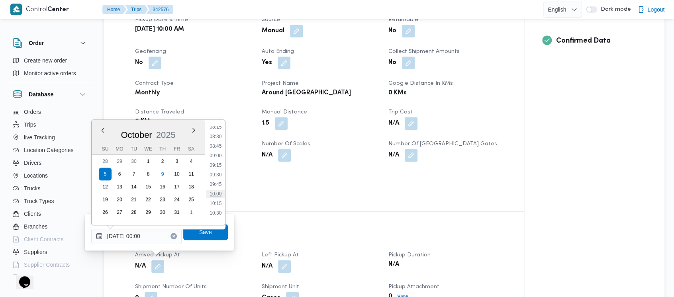
click at [216, 193] on li "10:00" at bounding box center [215, 194] width 18 height 8
type input "[DATE] 10:00"
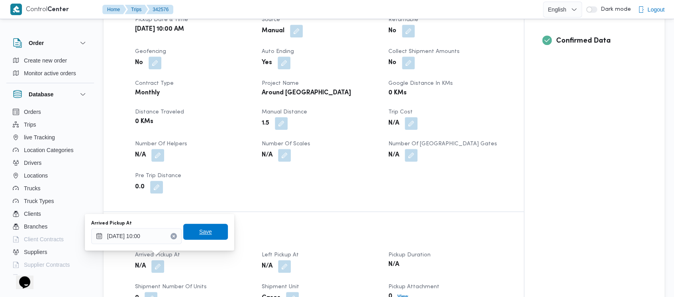
click at [205, 234] on span "Save" at bounding box center [205, 232] width 45 height 16
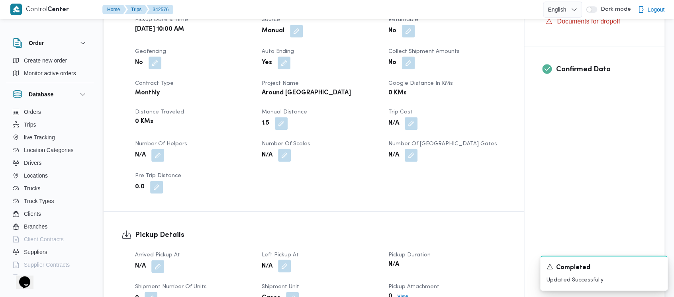
click at [287, 261] on button "button" at bounding box center [284, 266] width 13 height 13
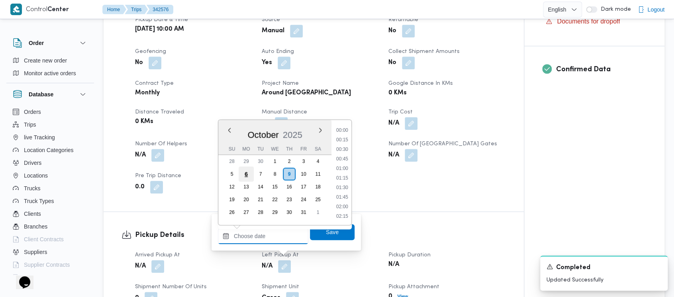
drag, startPoint x: 253, startPoint y: 233, endPoint x: 240, endPoint y: 167, distance: 67.4
click at [253, 233] on input "Left Pickup At" at bounding box center [263, 236] width 90 height 16
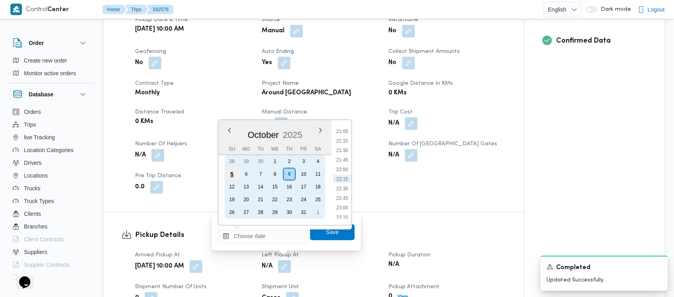
click at [231, 170] on div "5" at bounding box center [231, 173] width 15 height 15
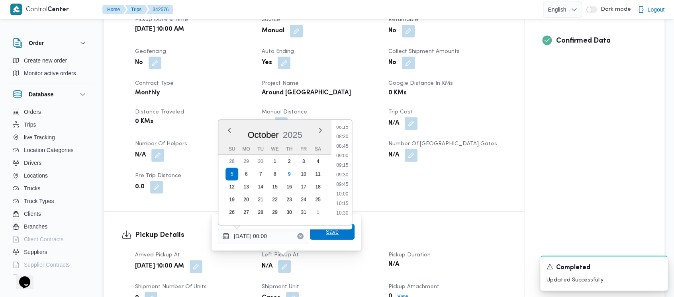
drag, startPoint x: 339, startPoint y: 211, endPoint x: 338, endPoint y: 228, distance: 17.6
click at [339, 211] on li "10:30" at bounding box center [342, 213] width 18 height 8
type input "[DATE] 10:30"
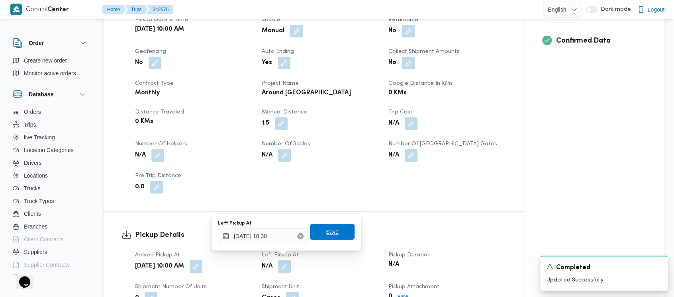
click at [334, 231] on span "Save" at bounding box center [332, 232] width 45 height 16
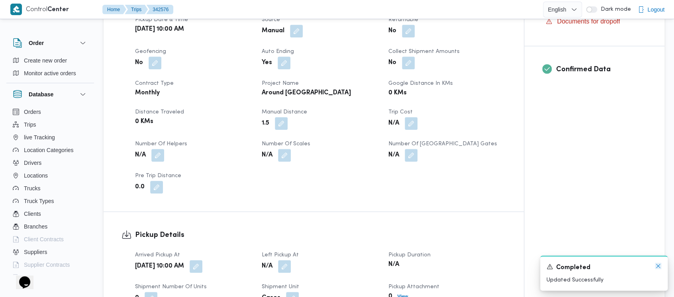
click at [659, 264] on icon "Dismiss toast" at bounding box center [658, 266] width 6 height 6
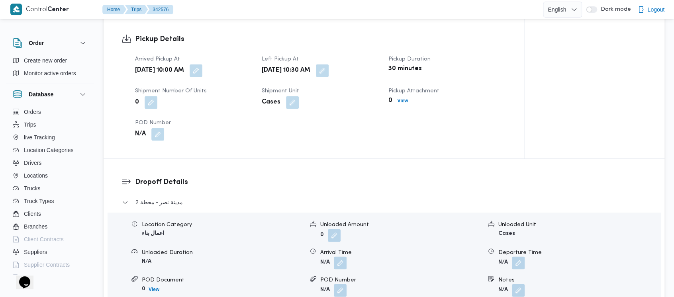
scroll to position [531, 0]
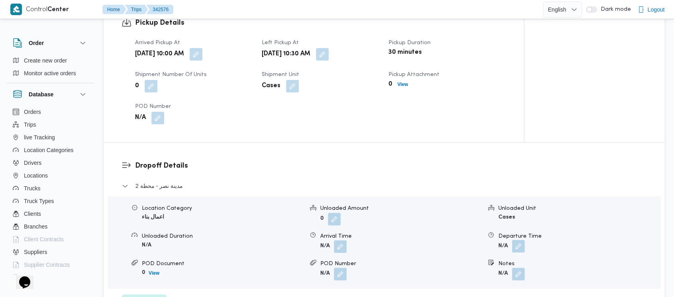
click at [516, 240] on button "button" at bounding box center [518, 246] width 13 height 13
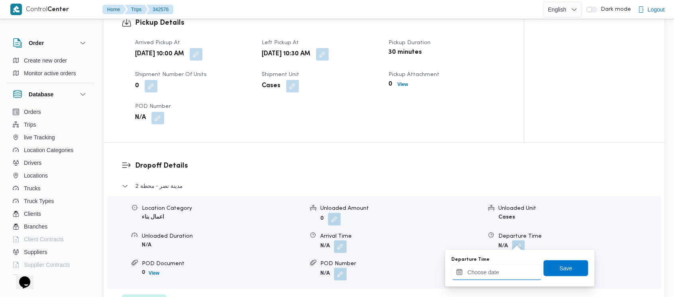
drag, startPoint x: 487, startPoint y: 271, endPoint x: 484, endPoint y: 267, distance: 4.6
click at [485, 270] on input "Departure Time" at bounding box center [496, 272] width 90 height 16
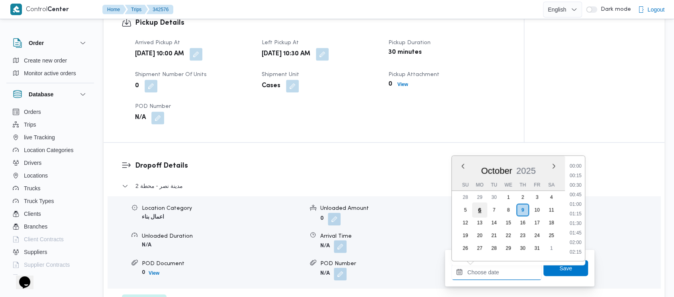
scroll to position [802, 0]
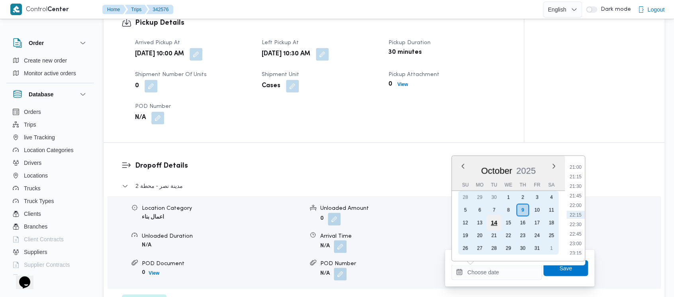
drag, startPoint x: 459, startPoint y: 207, endPoint x: 499, endPoint y: 221, distance: 42.5
click at [460, 207] on div "5" at bounding box center [465, 209] width 13 height 13
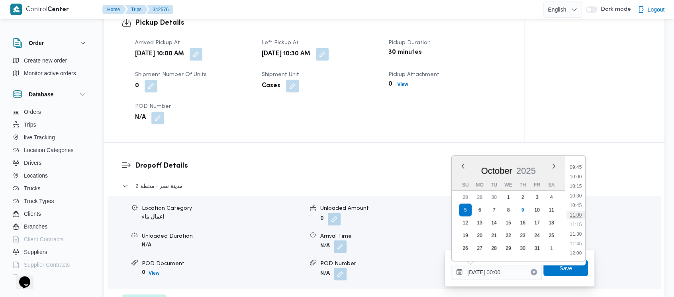
drag, startPoint x: 578, startPoint y: 216, endPoint x: 573, endPoint y: 228, distance: 12.7
click at [577, 216] on li "11:00" at bounding box center [575, 215] width 18 height 8
type input "[DATE] 11:00"
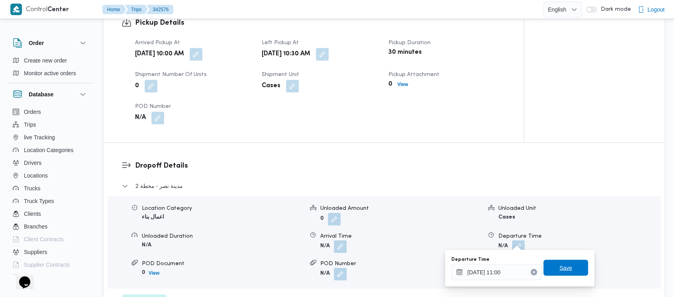
click at [561, 270] on span "Save" at bounding box center [565, 268] width 13 height 10
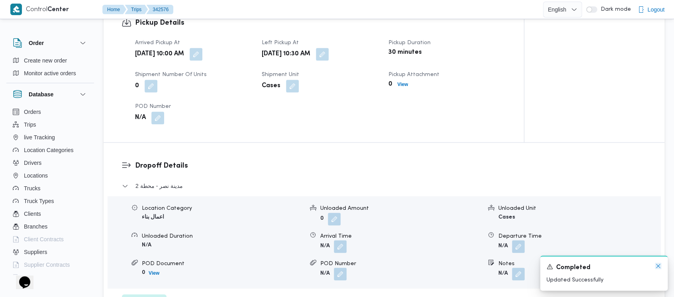
click at [656, 266] on icon "Dismiss toast" at bounding box center [658, 266] width 6 height 6
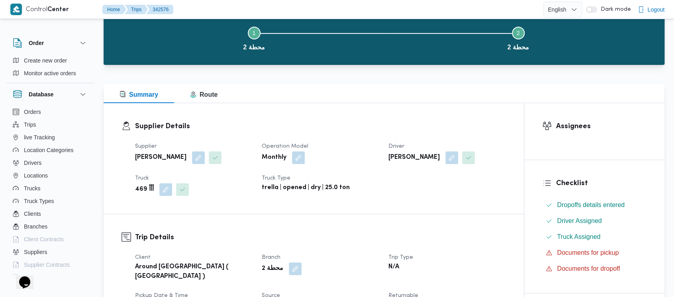
scroll to position [0, 0]
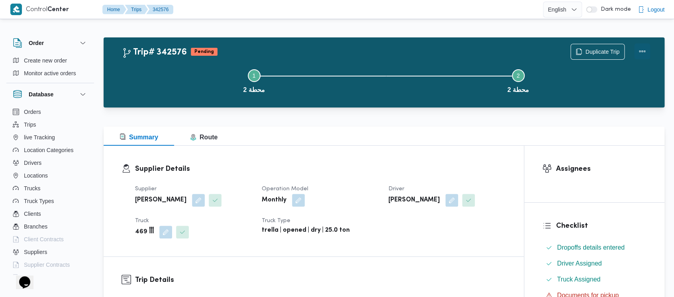
click at [644, 47] on button "Actions" at bounding box center [642, 51] width 16 height 16
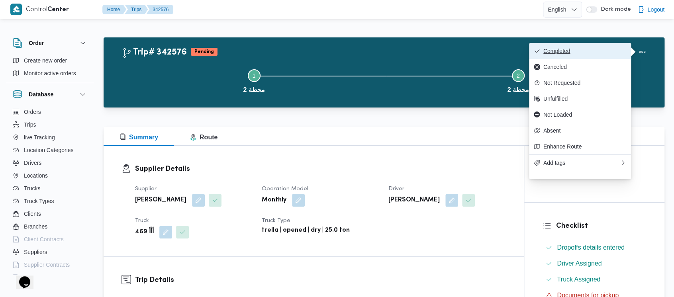
click at [568, 54] on span "Completed" at bounding box center [584, 51] width 83 height 6
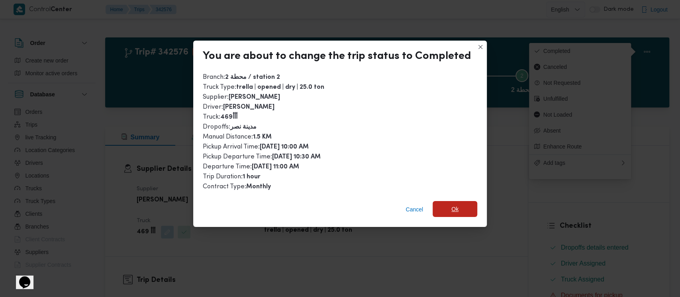
click at [464, 210] on span "Ok" at bounding box center [454, 209] width 45 height 16
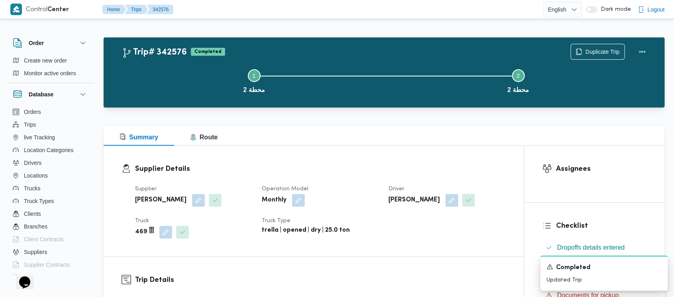
drag, startPoint x: 154, startPoint y: 68, endPoint x: 80, endPoint y: 18, distance: 89.9
click at [154, 68] on button "Step 1 is incomplete 1 محطة 2" at bounding box center [254, 80] width 264 height 41
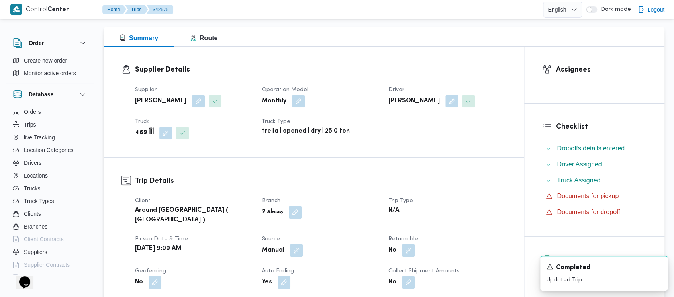
scroll to position [212, 0]
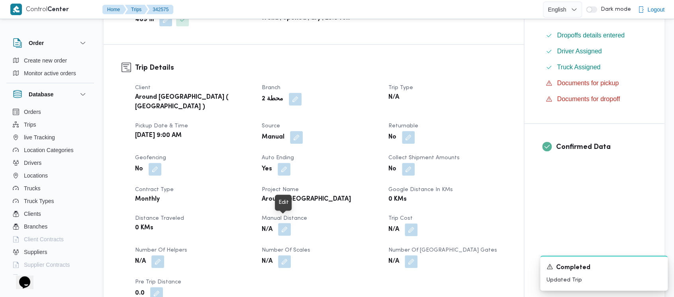
click at [282, 223] on button "button" at bounding box center [284, 229] width 13 height 13
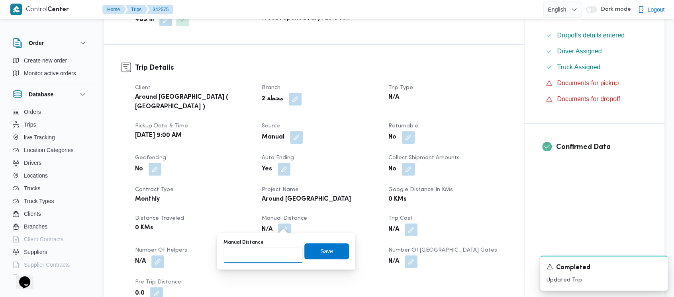
click at [252, 256] on input "Manual Distance" at bounding box center [262, 255] width 79 height 16
paste input "1.5"
type input "1.5"
click at [326, 252] on span "Save" at bounding box center [326, 251] width 45 height 16
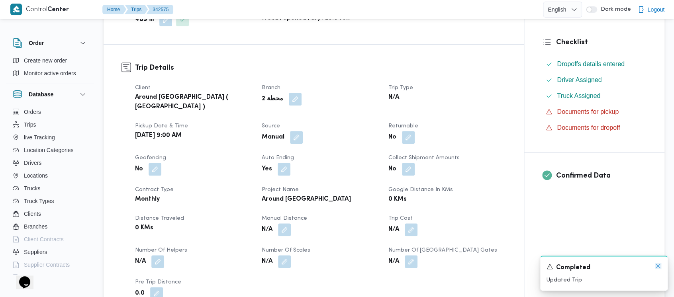
drag, startPoint x: 659, startPoint y: 266, endPoint x: 588, endPoint y: 249, distance: 73.3
click at [658, 266] on icon "Dismiss toast" at bounding box center [658, 266] width 6 height 6
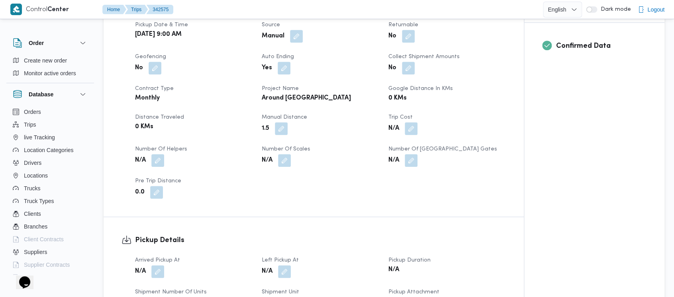
scroll to position [319, 0]
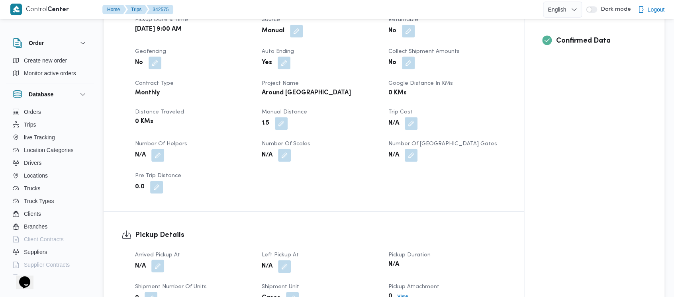
click at [156, 260] on button "button" at bounding box center [157, 266] width 13 height 13
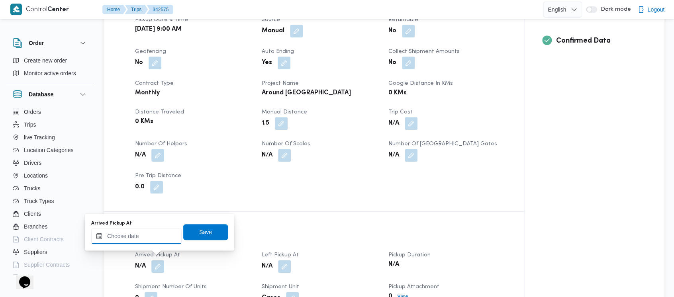
click at [138, 235] on input "Arrived Pickup At" at bounding box center [136, 236] width 90 height 16
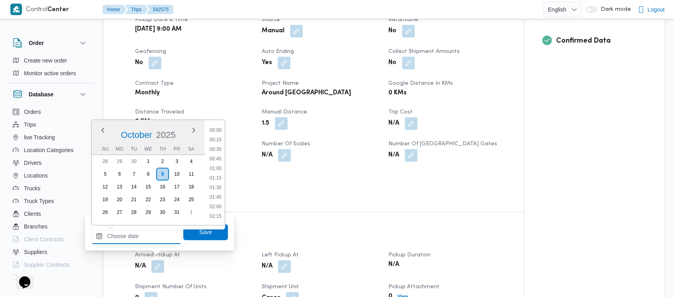
scroll to position [802, 0]
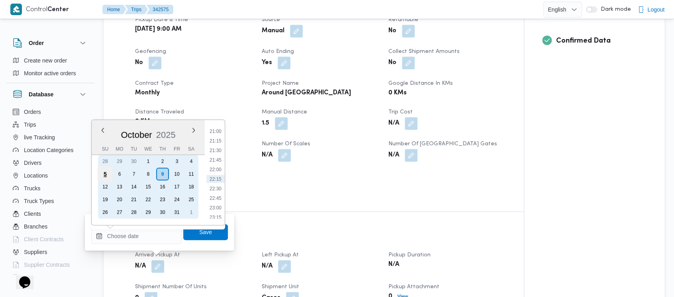
click at [98, 175] on div "5" at bounding box center [105, 173] width 15 height 15
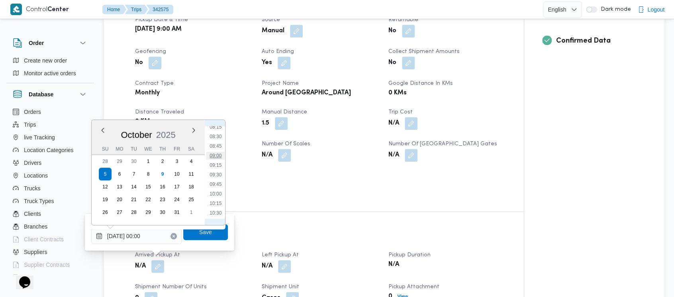
click at [222, 157] on li "09:00" at bounding box center [215, 156] width 18 height 8
type input "[DATE] 09:00"
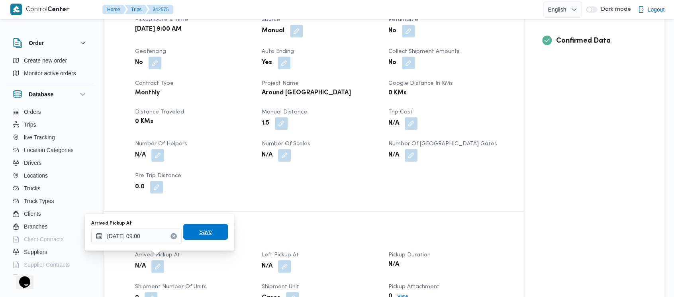
click at [201, 234] on span "Save" at bounding box center [205, 232] width 13 height 10
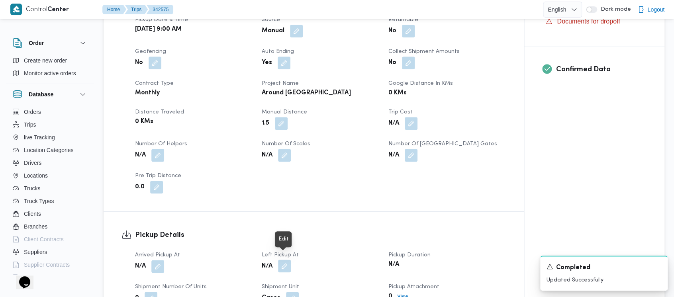
click at [287, 260] on button "button" at bounding box center [284, 266] width 13 height 13
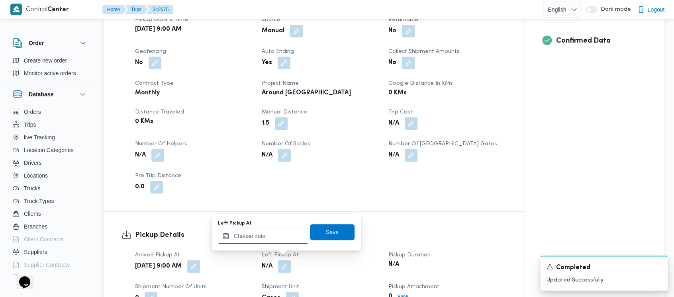
drag, startPoint x: 272, startPoint y: 240, endPoint x: 264, endPoint y: 231, distance: 11.5
click at [264, 231] on input "Left Pickup At" at bounding box center [263, 236] width 90 height 16
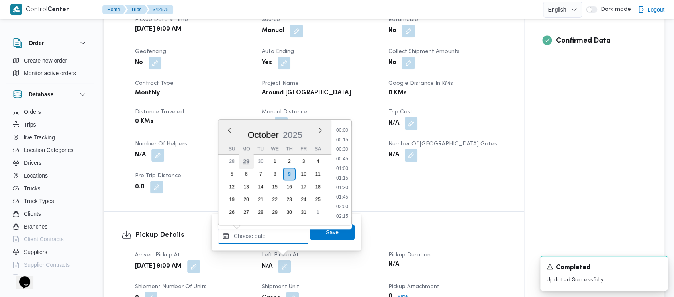
scroll to position [802, 0]
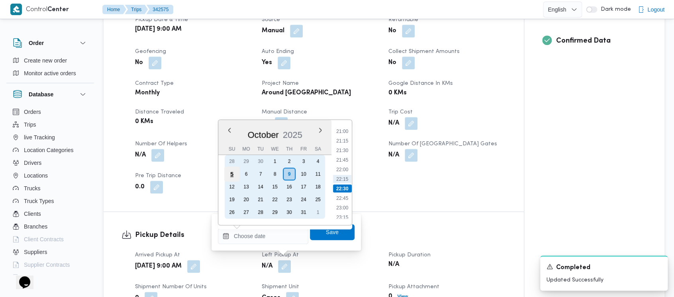
click at [231, 175] on div "5" at bounding box center [231, 173] width 15 height 15
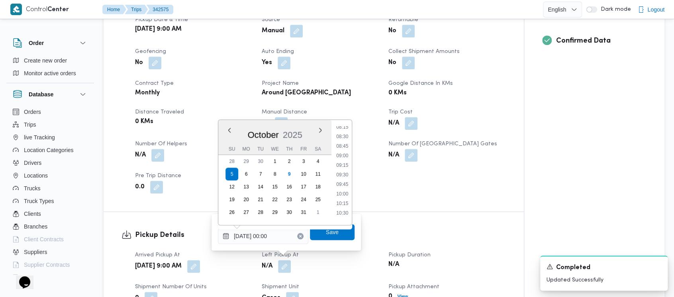
drag, startPoint x: 344, startPoint y: 175, endPoint x: 341, endPoint y: 205, distance: 29.6
click at [343, 175] on li "09:30" at bounding box center [342, 175] width 18 height 8
type input "[DATE] 09:30"
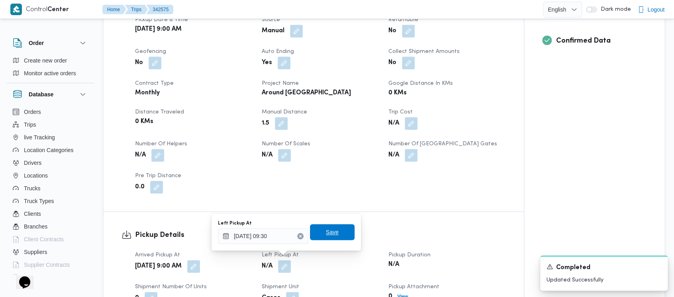
click at [331, 232] on span "Save" at bounding box center [332, 232] width 13 height 10
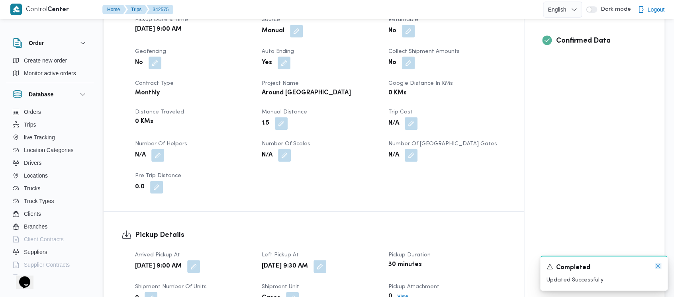
click at [659, 267] on icon "Dismiss toast" at bounding box center [658, 266] width 6 height 6
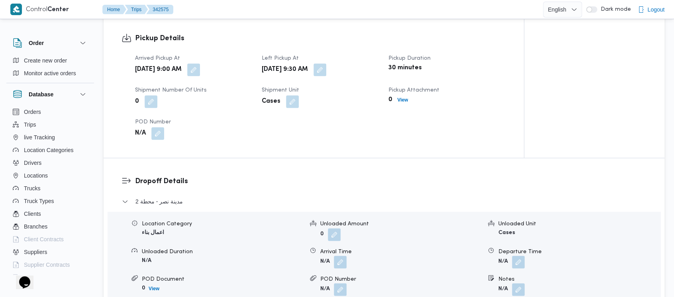
scroll to position [531, 0]
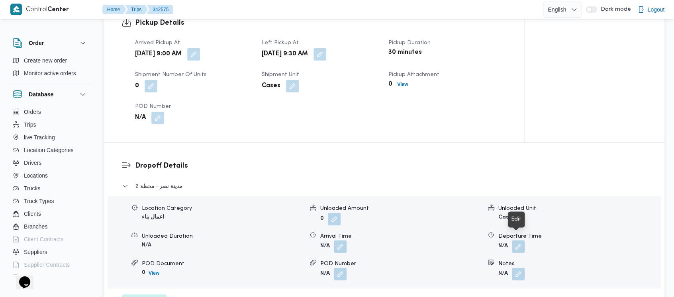
drag, startPoint x: 520, startPoint y: 245, endPoint x: 496, endPoint y: 235, distance: 26.2
click at [519, 243] on button "button" at bounding box center [518, 246] width 13 height 13
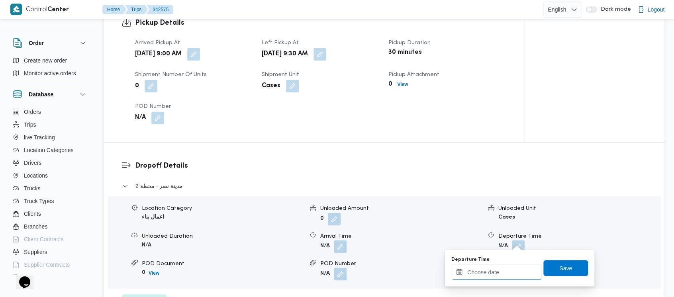
click at [478, 272] on input "Departure Time" at bounding box center [496, 272] width 90 height 16
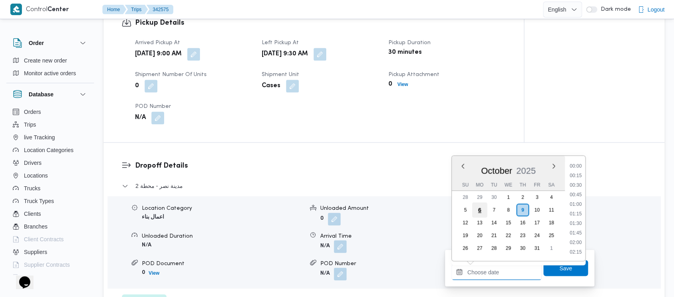
scroll to position [811, 0]
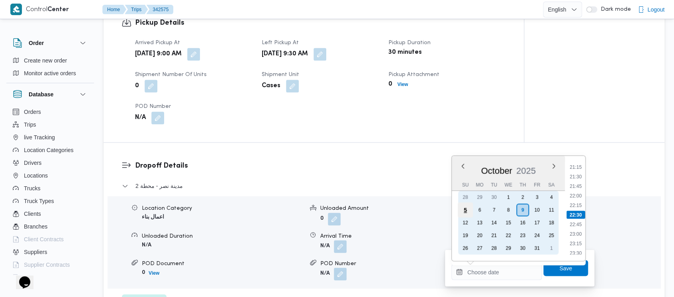
click at [467, 205] on div "5" at bounding box center [464, 209] width 15 height 15
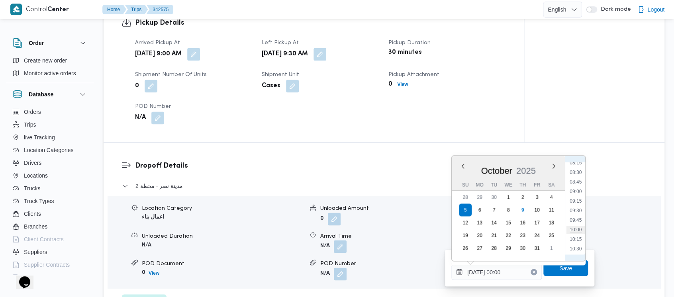
click at [575, 227] on li "10:00" at bounding box center [575, 230] width 18 height 8
type input "[DATE] 10:00"
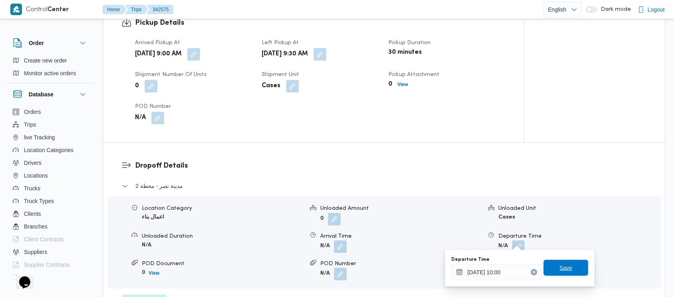
click at [565, 265] on span "Save" at bounding box center [565, 268] width 45 height 16
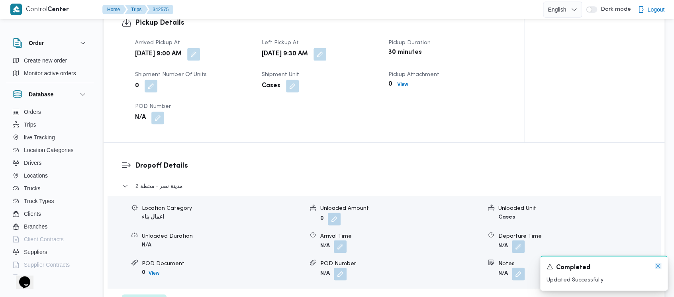
click at [660, 265] on icon "Dismiss toast" at bounding box center [658, 266] width 6 height 6
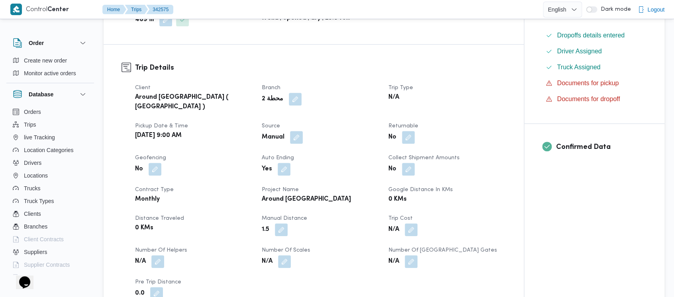
scroll to position [0, 0]
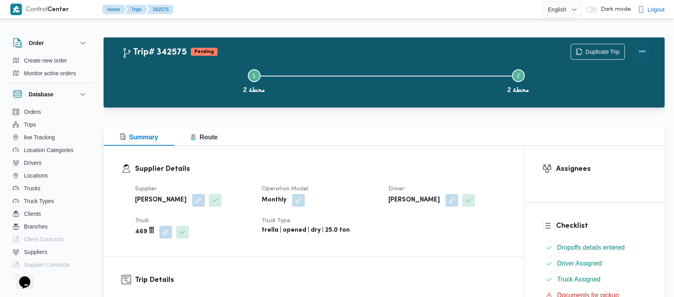
drag, startPoint x: 643, startPoint y: 43, endPoint x: 642, endPoint y: 49, distance: 6.1
click at [643, 48] on button "Actions" at bounding box center [642, 51] width 16 height 16
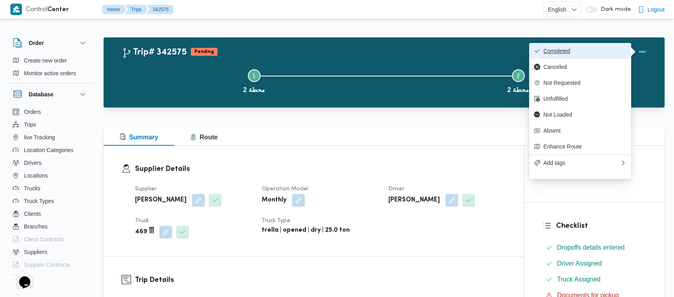
click at [562, 53] on span "Completed" at bounding box center [584, 51] width 83 height 6
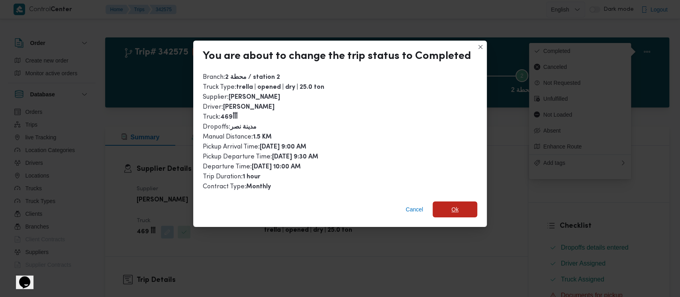
click at [451, 209] on span "Ok" at bounding box center [454, 210] width 7 height 10
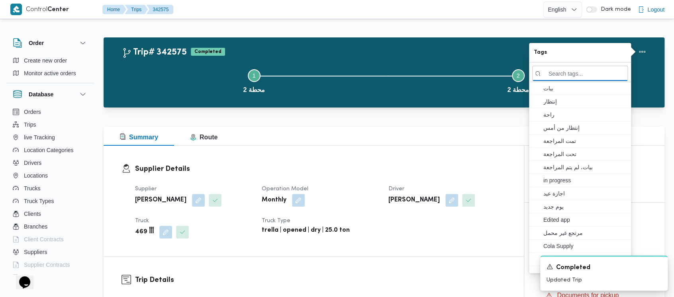
click at [172, 68] on button "Step 1 is incomplete 1 محطة 2" at bounding box center [254, 80] width 264 height 41
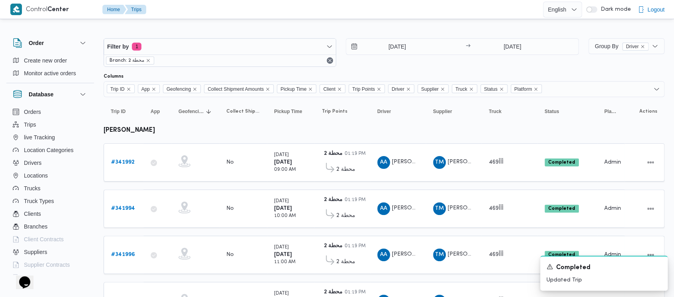
click at [142, 61] on span "Branch: محطة 2" at bounding box center [126, 60] width 35 height 7
click at [150, 61] on span "Branch: محطة 2" at bounding box center [130, 61] width 48 height 8
click at [147, 61] on icon "remove selected entity" at bounding box center [148, 60] width 3 height 3
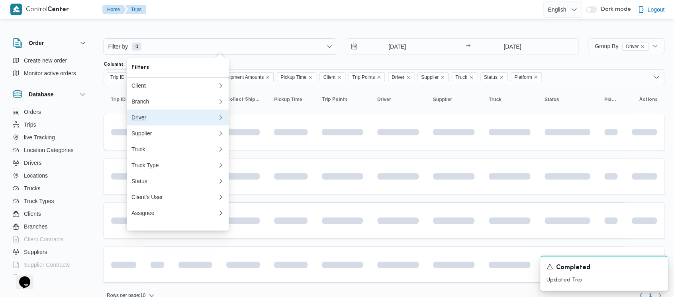
drag, startPoint x: 139, startPoint y: 118, endPoint x: 138, endPoint y: 113, distance: 4.8
click at [138, 118] on div "Driver" at bounding box center [174, 117] width 86 height 6
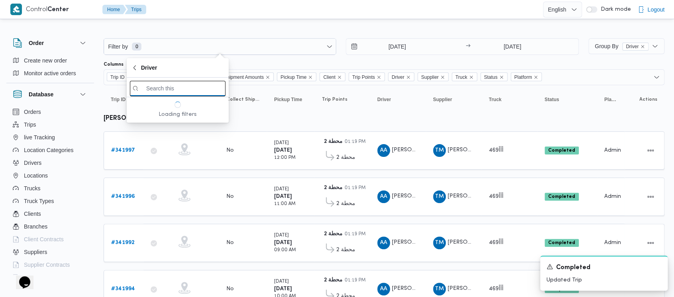
click at [150, 88] on input "search filters" at bounding box center [178, 89] width 96 height 16
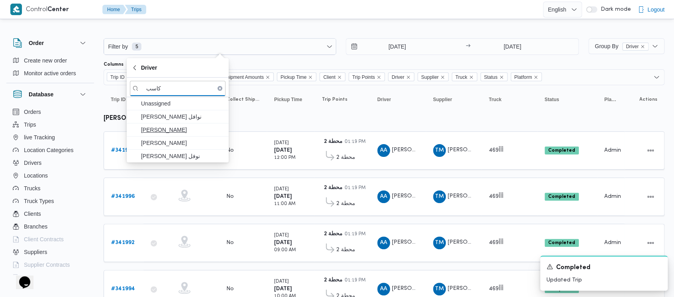
type input "كاسب"
click at [164, 130] on span "[PERSON_NAME]" at bounding box center [182, 130] width 83 height 10
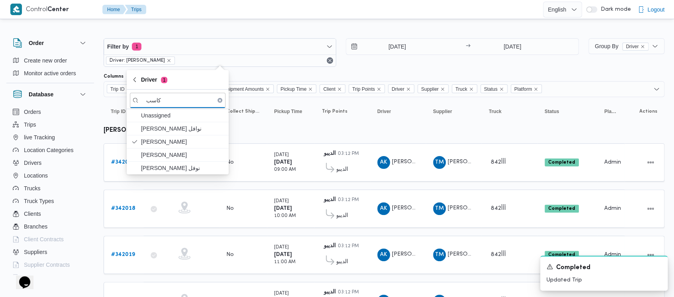
click at [377, 59] on div "[DATE] → [DATE]" at bounding box center [462, 52] width 233 height 29
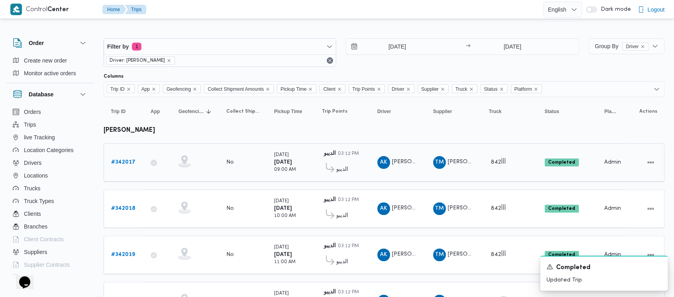
click at [124, 164] on b "# 342017" at bounding box center [123, 162] width 24 height 5
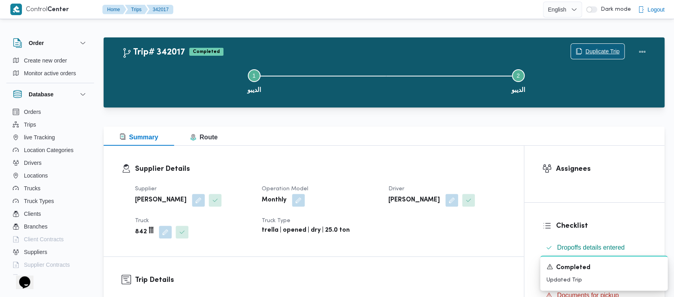
click at [598, 50] on span "Duplicate Trip" at bounding box center [602, 52] width 34 height 10
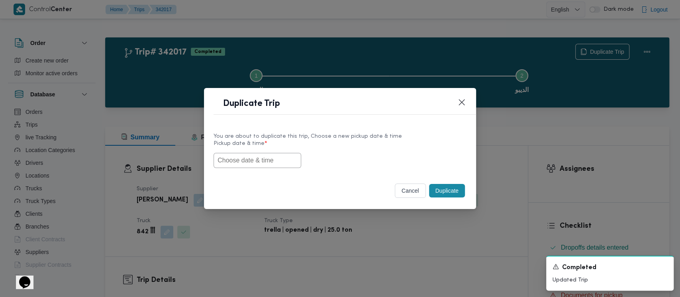
click at [241, 162] on input "text" at bounding box center [257, 160] width 88 height 15
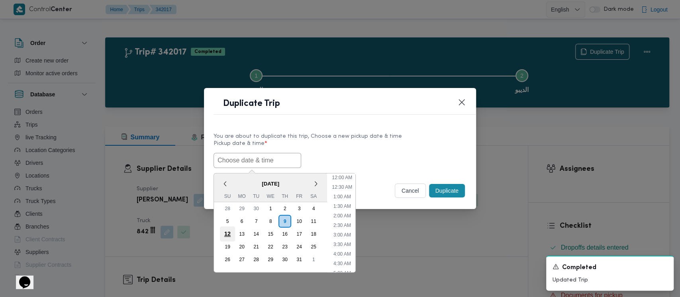
scroll to position [360, 0]
click at [223, 219] on div "5" at bounding box center [227, 221] width 15 height 15
click at [344, 254] on li "9:00 AM" at bounding box center [342, 254] width 24 height 8
type input "[DATE] 9:00AM"
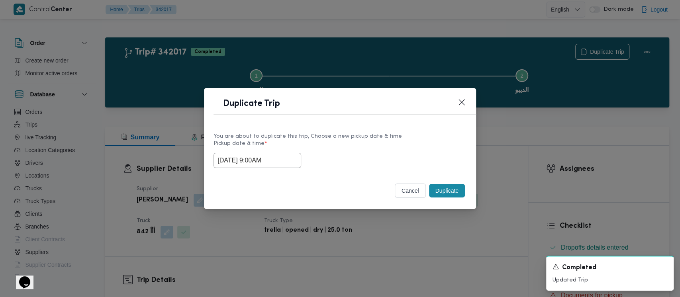
click at [450, 192] on button "Duplicate" at bounding box center [447, 191] width 36 height 14
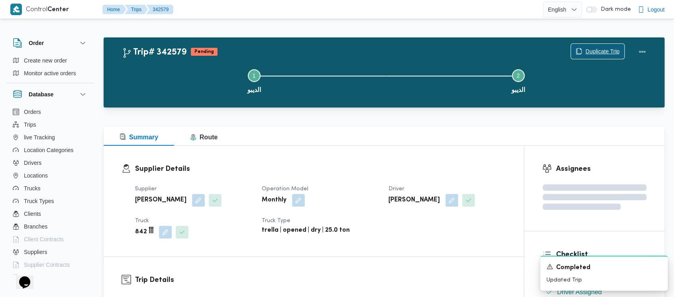
click at [602, 51] on span "Duplicate Trip" at bounding box center [602, 52] width 34 height 10
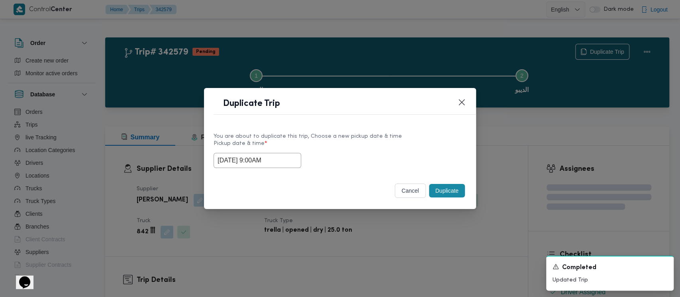
click at [234, 162] on input "[DATE] 9:00AM" at bounding box center [257, 160] width 88 height 15
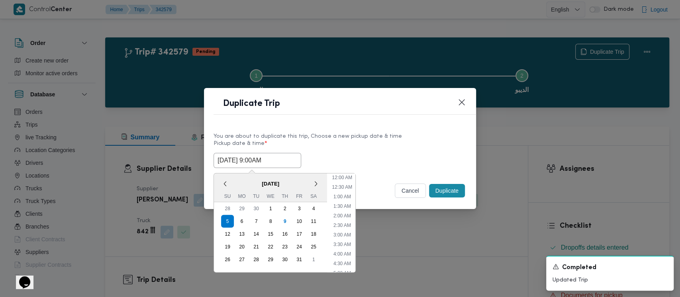
scroll to position [127, 0]
click at [343, 242] on li "10:00 AM" at bounding box center [341, 242] width 27 height 8
type input "[DATE] 10:00AM"
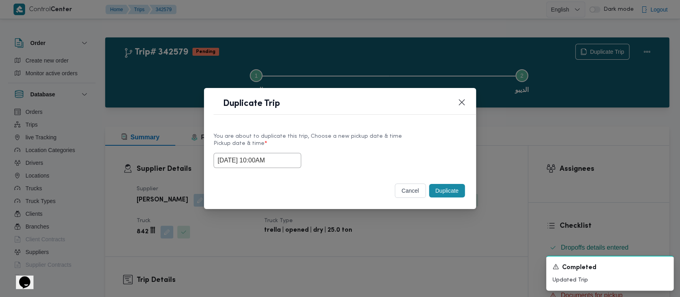
click at [442, 193] on button "Duplicate" at bounding box center [447, 191] width 36 height 14
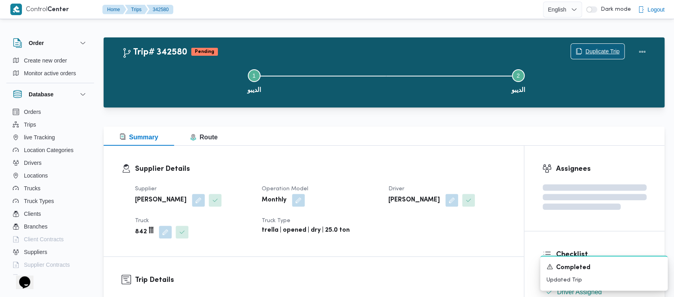
click at [596, 45] on span "Duplicate Trip" at bounding box center [597, 51] width 53 height 15
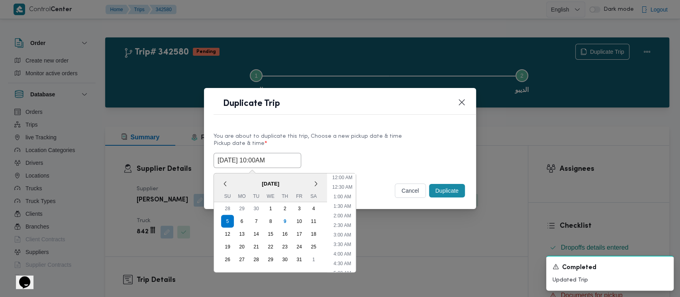
click at [233, 160] on input "[DATE] 10:00AM" at bounding box center [257, 160] width 88 height 15
drag, startPoint x: 345, startPoint y: 241, endPoint x: 408, endPoint y: 208, distance: 71.2
click at [345, 240] on li "11:00 AM" at bounding box center [342, 242] width 27 height 8
type input "[DATE] 11:00AM"
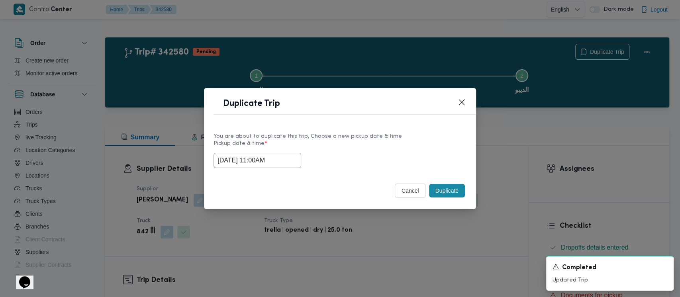
click at [445, 195] on button "Duplicate" at bounding box center [447, 191] width 36 height 14
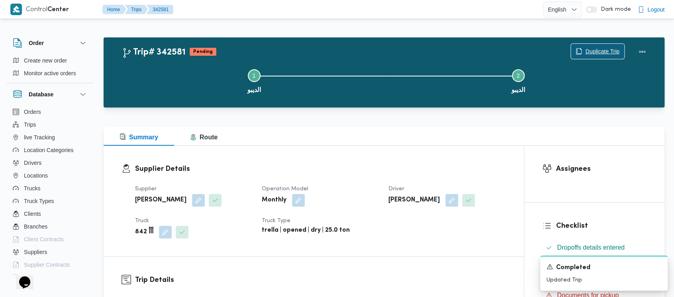
click at [605, 51] on span "Duplicate Trip" at bounding box center [602, 52] width 34 height 10
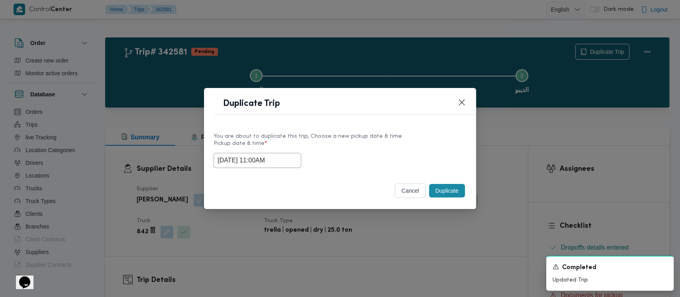
click at [251, 161] on input "[DATE] 11:00AM" at bounding box center [257, 160] width 88 height 15
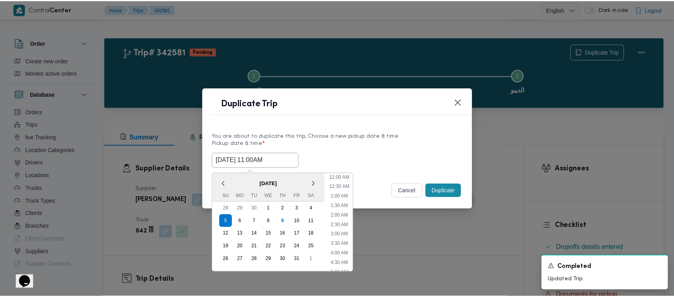
scroll to position [165, 0]
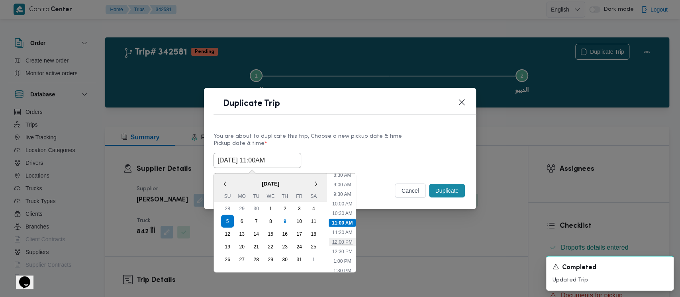
click at [343, 242] on li "12:00 PM" at bounding box center [342, 242] width 27 height 8
type input "[DATE] 12:00PM"
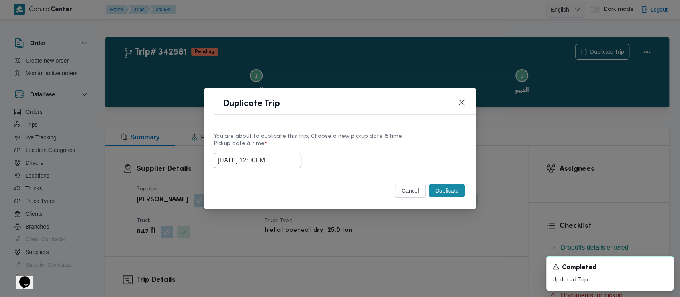
click at [442, 191] on button "Duplicate" at bounding box center [447, 191] width 36 height 14
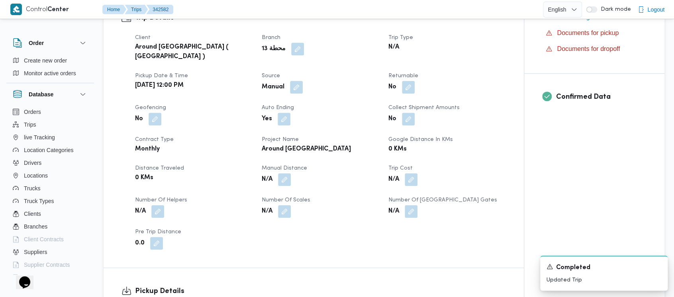
scroll to position [265, 0]
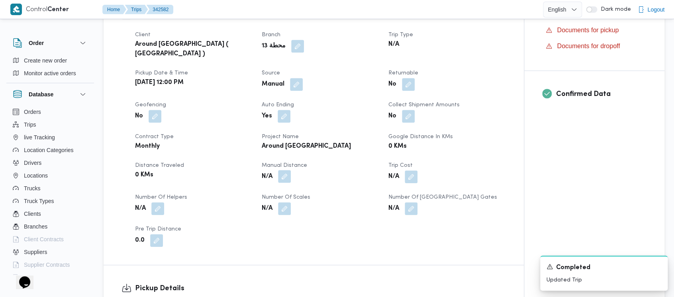
click at [285, 170] on button "button" at bounding box center [284, 176] width 13 height 13
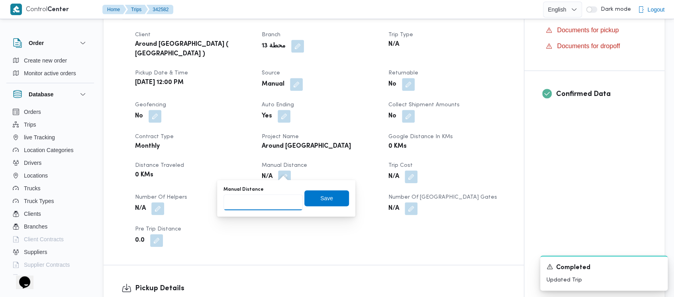
click at [266, 201] on input "Manual Distance" at bounding box center [262, 202] width 79 height 16
paste input "1.5"
type input "1.5"
click at [320, 197] on span "Save" at bounding box center [326, 198] width 13 height 10
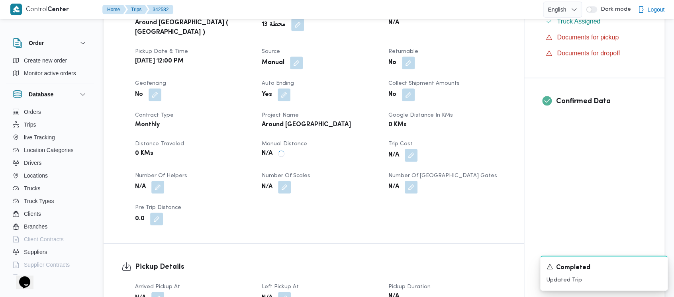
scroll to position [319, 0]
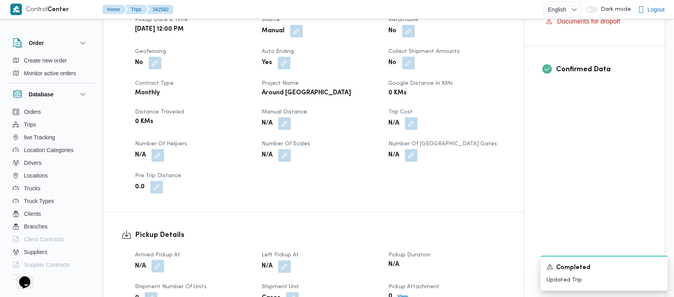
click at [154, 263] on button "button" at bounding box center [157, 266] width 13 height 13
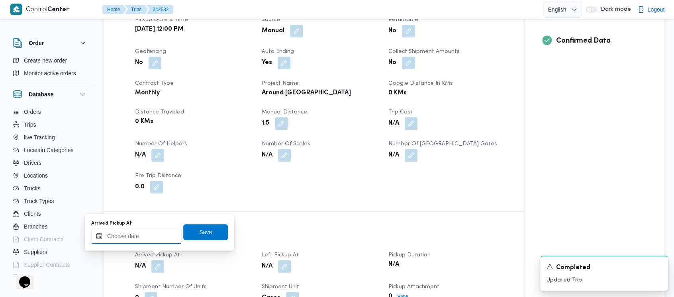
drag, startPoint x: 123, startPoint y: 232, endPoint x: 122, endPoint y: 228, distance: 4.0
click at [123, 232] on input "Arrived Pickup At" at bounding box center [136, 236] width 90 height 16
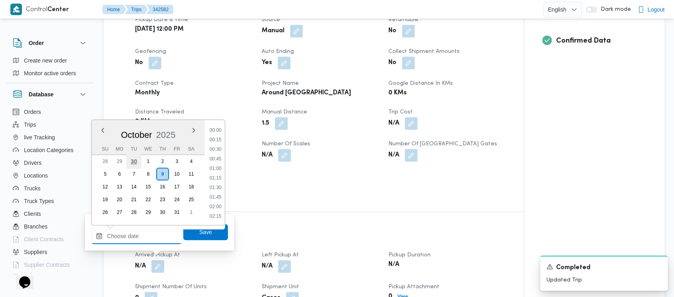
scroll to position [811, 0]
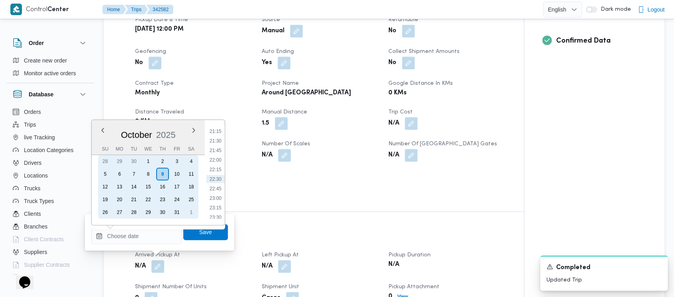
drag, startPoint x: 102, startPoint y: 174, endPoint x: 169, endPoint y: 168, distance: 67.2
click at [103, 174] on div "5" at bounding box center [105, 174] width 13 height 13
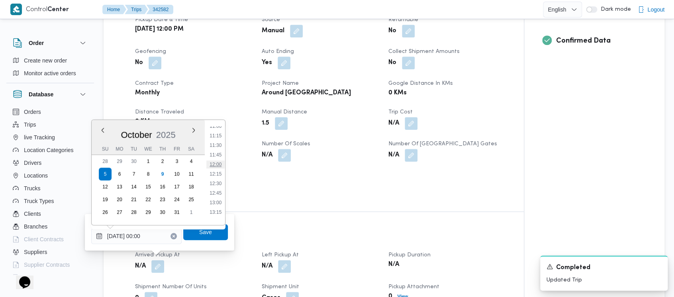
click at [212, 166] on li "12:00" at bounding box center [215, 164] width 18 height 8
type input "[DATE] 12:00"
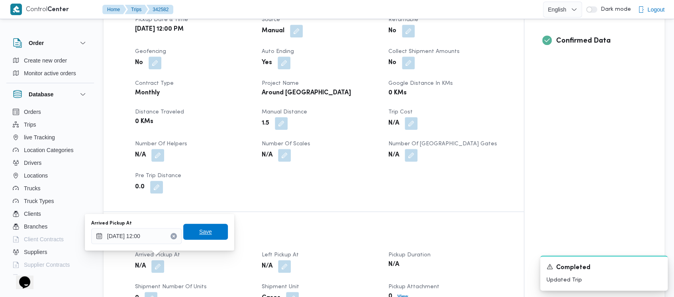
drag, startPoint x: 196, startPoint y: 233, endPoint x: 249, endPoint y: 255, distance: 57.5
click at [199, 233] on span "Save" at bounding box center [205, 232] width 13 height 10
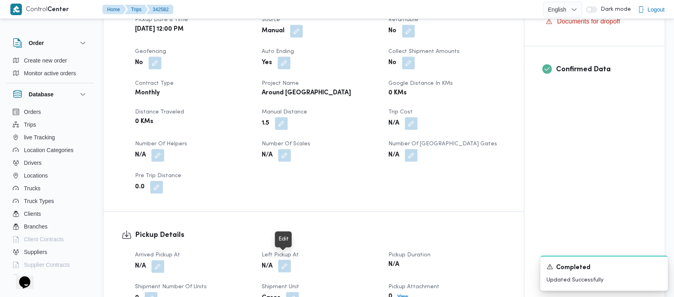
click at [285, 260] on button "button" at bounding box center [284, 266] width 13 height 13
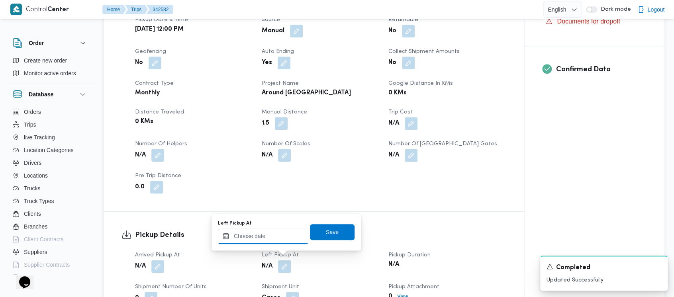
click at [265, 238] on input "Left Pickup At" at bounding box center [263, 236] width 90 height 16
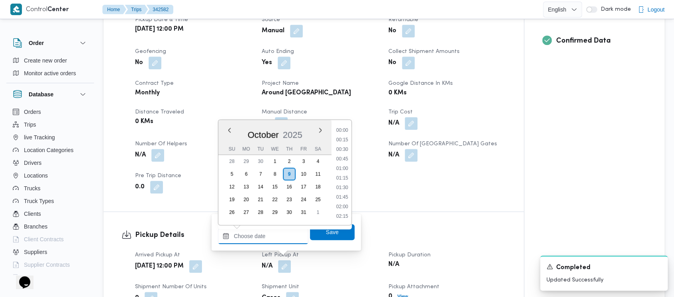
scroll to position [811, 0]
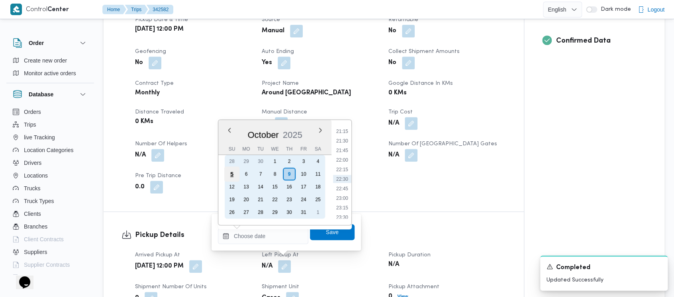
click at [233, 172] on div "5" at bounding box center [231, 173] width 15 height 15
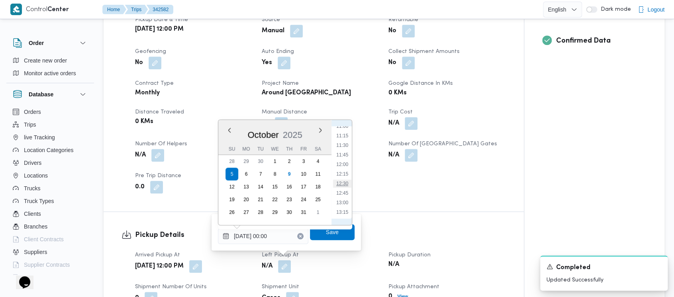
click at [344, 183] on li "12:30" at bounding box center [342, 184] width 18 height 8
type input "[DATE] 12:30"
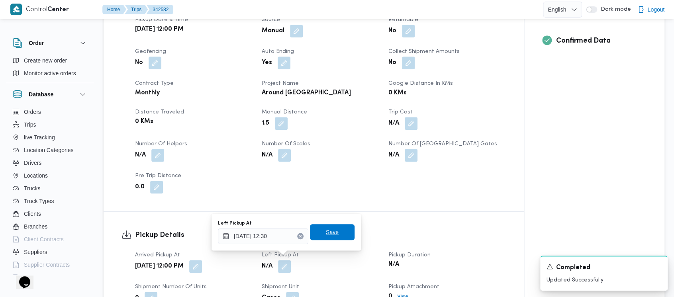
drag, startPoint x: 329, startPoint y: 233, endPoint x: 458, endPoint y: 250, distance: 130.0
click at [332, 233] on span "Save" at bounding box center [332, 232] width 45 height 16
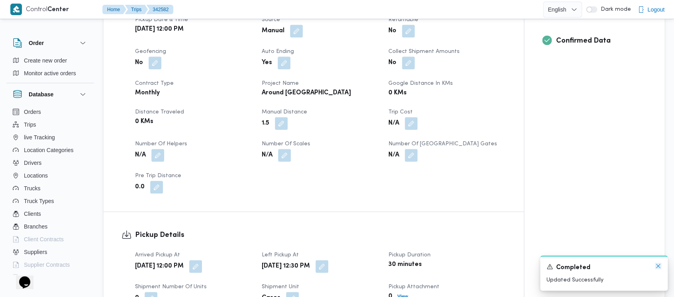
drag, startPoint x: 660, startPoint y: 266, endPoint x: 619, endPoint y: 244, distance: 46.5
click at [659, 266] on icon "Dismiss toast" at bounding box center [658, 266] width 6 height 6
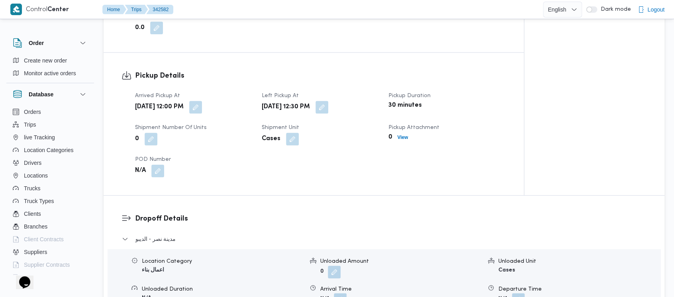
scroll to position [531, 0]
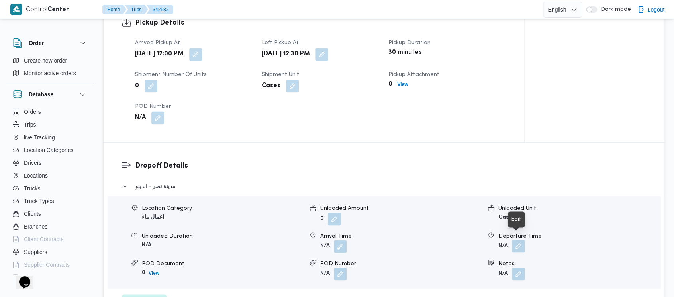
click at [519, 242] on button "button" at bounding box center [518, 246] width 13 height 13
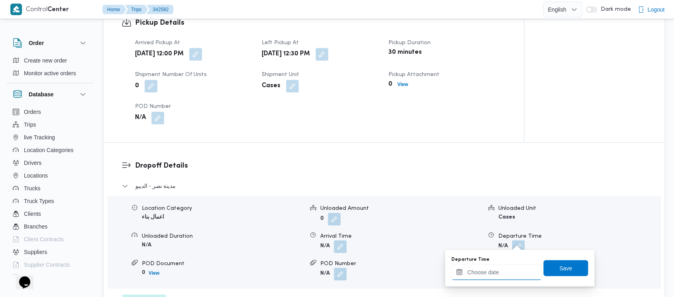
click at [477, 267] on input "Departure Time" at bounding box center [496, 272] width 90 height 16
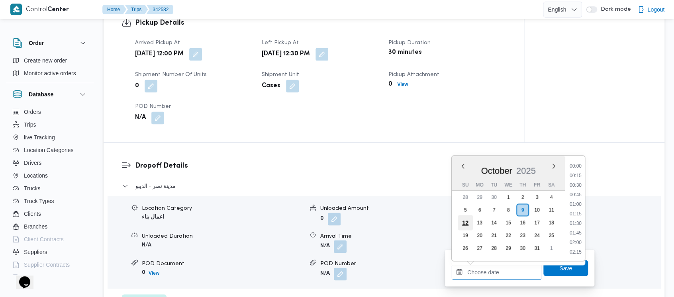
scroll to position [811, 0]
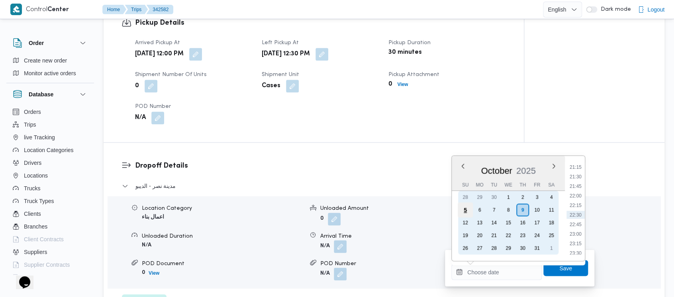
click at [465, 209] on div "5" at bounding box center [464, 209] width 15 height 15
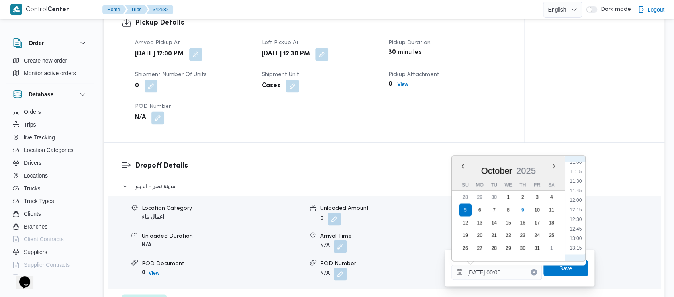
drag, startPoint x: 581, startPoint y: 237, endPoint x: 571, endPoint y: 251, distance: 17.6
click at [581, 237] on li "13:00" at bounding box center [575, 238] width 18 height 8
type input "[DATE] 13:00"
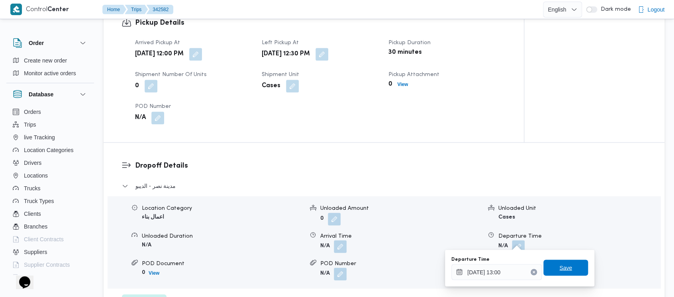
click at [561, 269] on span "Save" at bounding box center [565, 268] width 13 height 10
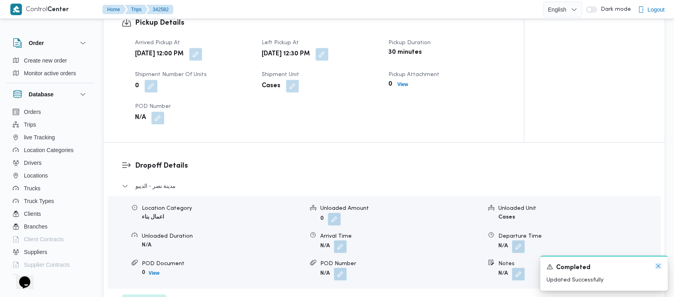
click at [659, 266] on icon "Dismiss toast" at bounding box center [658, 266] width 6 height 6
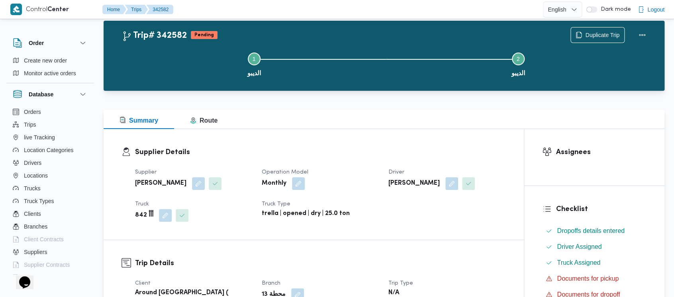
scroll to position [0, 0]
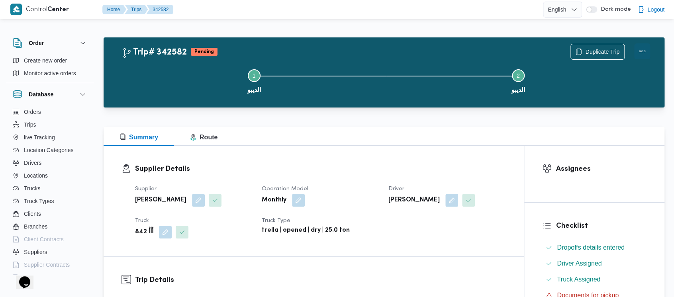
click at [645, 51] on button "Actions" at bounding box center [642, 51] width 16 height 16
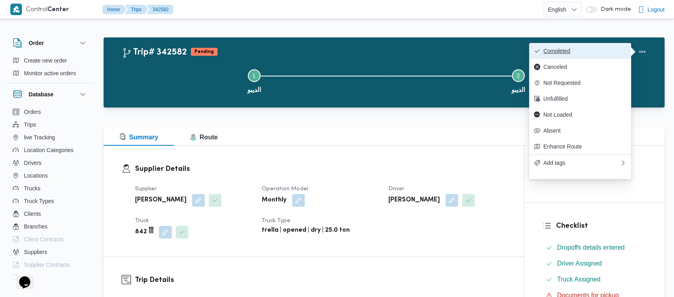
click at [551, 49] on span "Completed" at bounding box center [584, 51] width 83 height 6
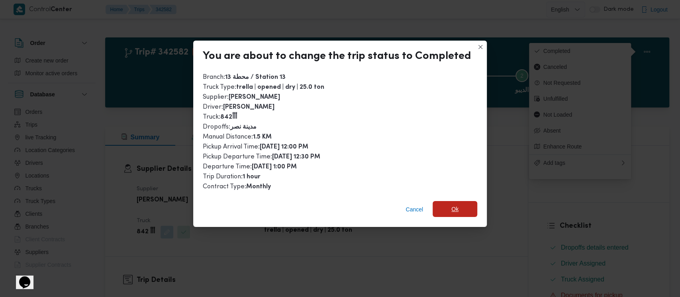
click at [451, 211] on span "Ok" at bounding box center [454, 209] width 7 height 10
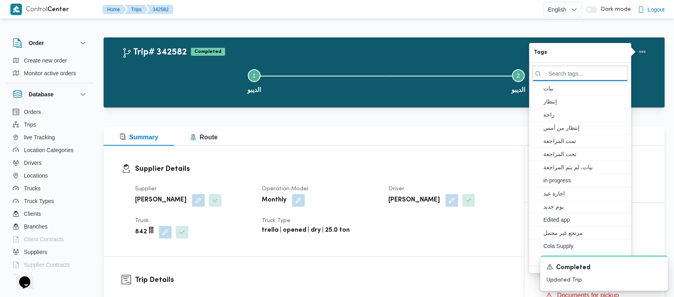
drag, startPoint x: 172, startPoint y: 75, endPoint x: 170, endPoint y: 70, distance: 5.4
click at [172, 73] on button "Step 1 is incomplete 1 الديبو" at bounding box center [254, 80] width 264 height 41
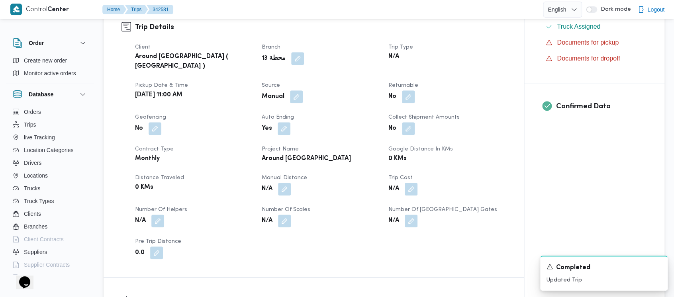
scroll to position [265, 0]
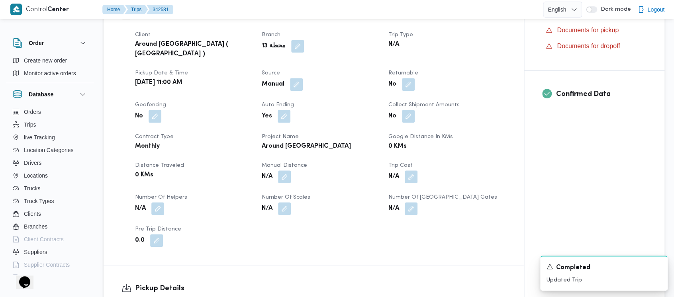
click at [285, 178] on div "Client Around [GEOGRAPHIC_DATA] ( Orascom ) Branch محطة 13 Trip Type N/A Pickup…" at bounding box center [320, 138] width 380 height 226
click at [285, 170] on button "button" at bounding box center [284, 176] width 13 height 13
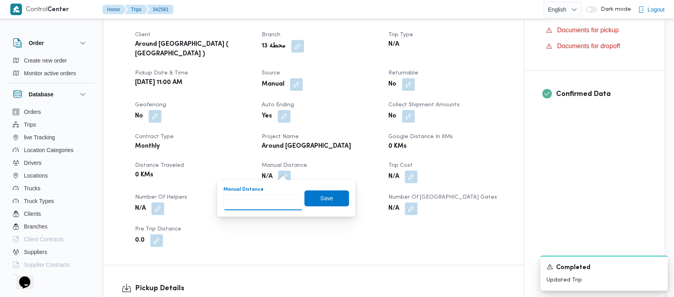
click at [274, 205] on input "Manual Distance" at bounding box center [262, 202] width 79 height 16
paste input "1.5"
type input "1.5"
click at [312, 198] on span "Save" at bounding box center [326, 198] width 45 height 16
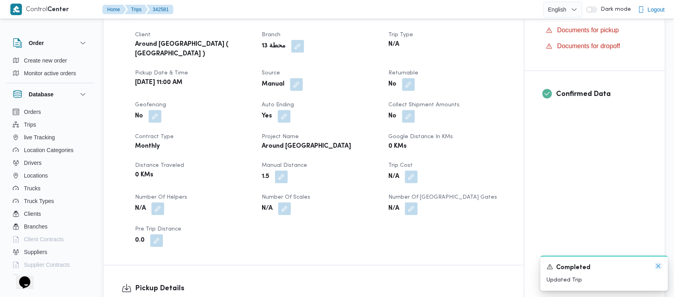
click at [657, 266] on icon "Dismiss toast" at bounding box center [658, 266] width 6 height 6
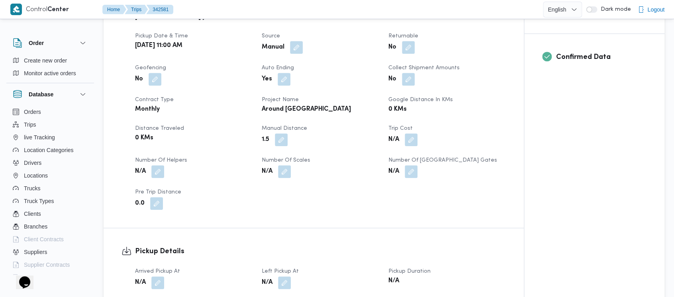
scroll to position [319, 0]
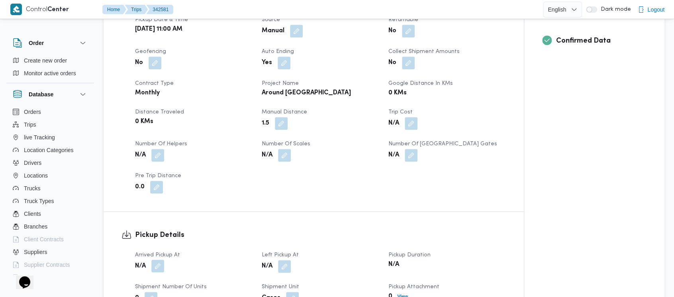
click at [158, 260] on button "button" at bounding box center [157, 266] width 13 height 13
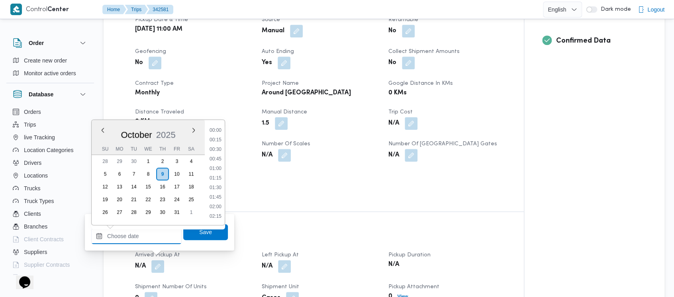
click at [133, 229] on input "Arrived Pickup At" at bounding box center [136, 236] width 90 height 16
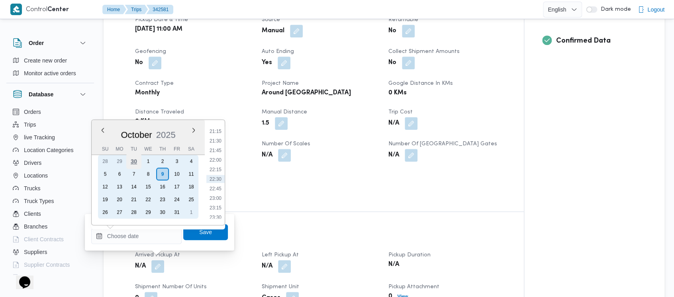
drag, startPoint x: 106, startPoint y: 171, endPoint x: 129, endPoint y: 159, distance: 25.5
click at [106, 172] on div "5" at bounding box center [105, 174] width 13 height 13
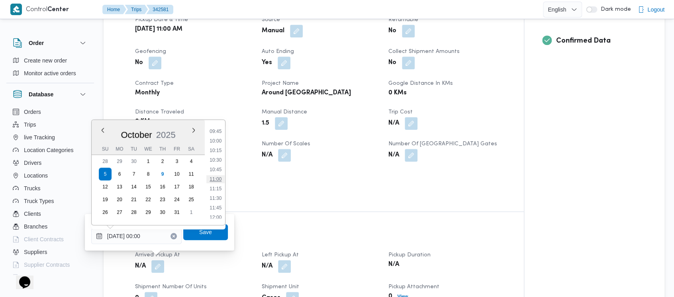
drag, startPoint x: 212, startPoint y: 177, endPoint x: 215, endPoint y: 184, distance: 8.4
click at [212, 177] on li "11:00" at bounding box center [215, 179] width 18 height 8
type input "[DATE] 11:00"
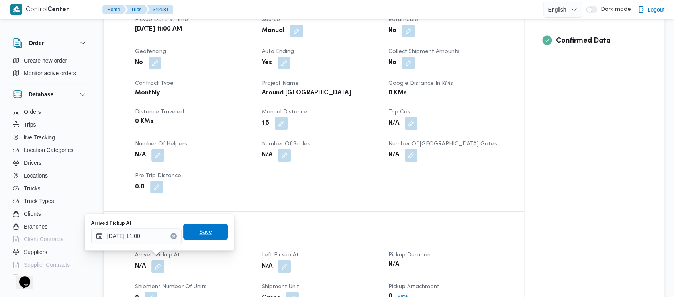
click at [203, 236] on span "Save" at bounding box center [205, 232] width 13 height 10
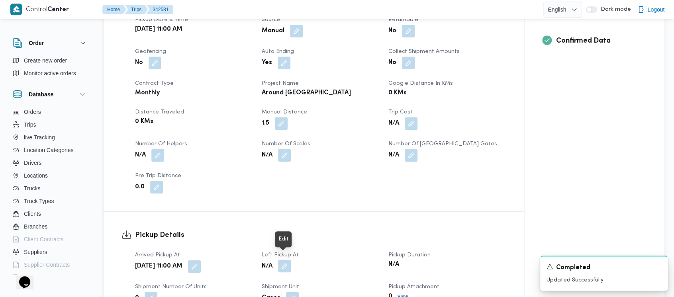
click at [282, 261] on button "button" at bounding box center [284, 266] width 13 height 13
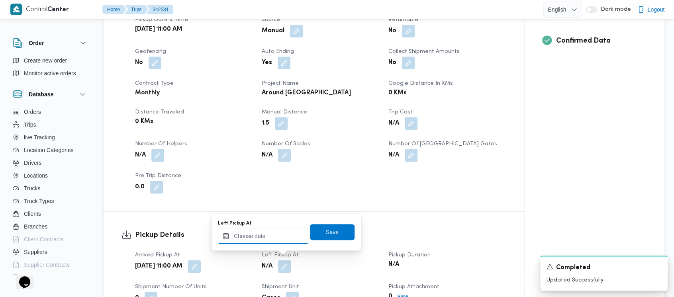
drag, startPoint x: 255, startPoint y: 240, endPoint x: 253, endPoint y: 231, distance: 9.4
click at [254, 238] on input "Left Pickup At" at bounding box center [263, 236] width 90 height 16
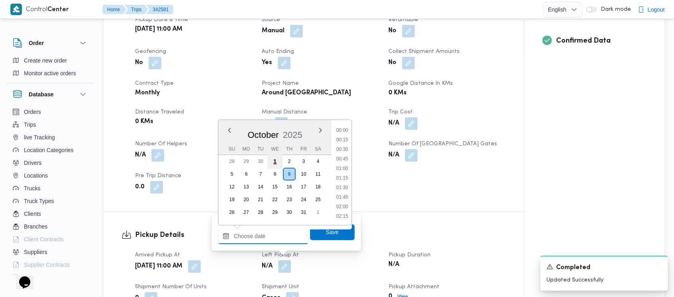
scroll to position [811, 0]
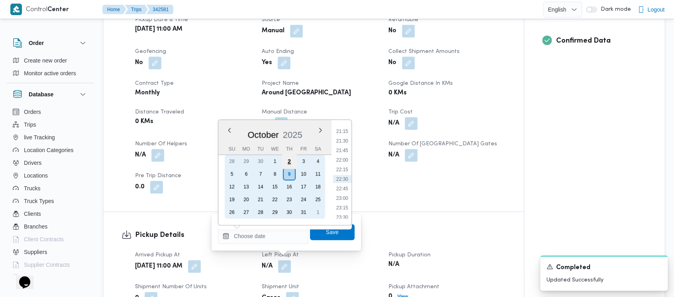
drag, startPoint x: 230, startPoint y: 173, endPoint x: 293, endPoint y: 162, distance: 64.2
click at [232, 171] on div "5" at bounding box center [231, 174] width 13 height 13
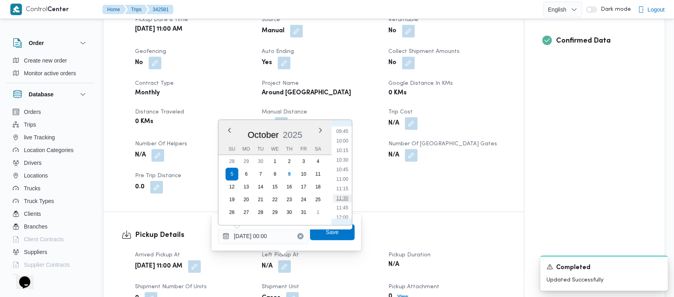
click at [342, 197] on li "11:30" at bounding box center [342, 198] width 18 height 8
type input "[DATE] 11:30"
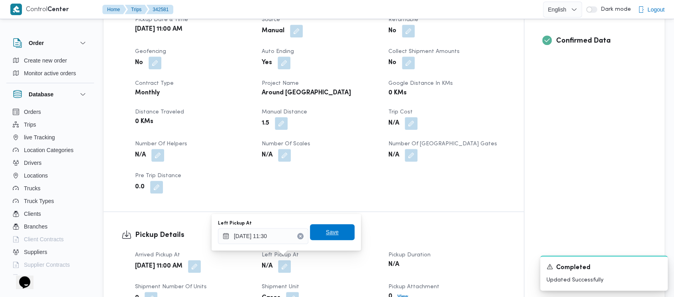
click at [326, 234] on span "Save" at bounding box center [332, 232] width 13 height 10
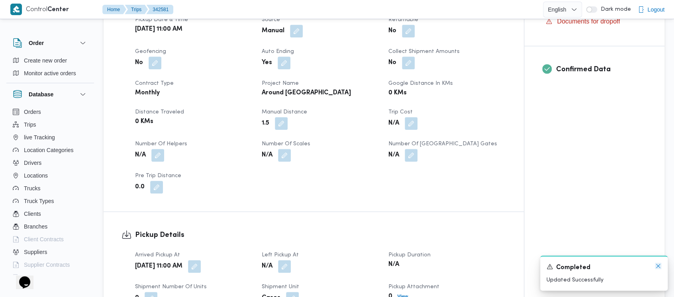
drag, startPoint x: 659, startPoint y: 265, endPoint x: 657, endPoint y: 261, distance: 4.5
click at [659, 264] on icon "Dismiss toast" at bounding box center [658, 266] width 6 height 6
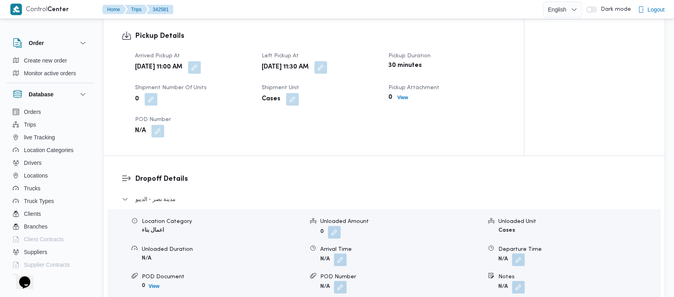
scroll to position [531, 0]
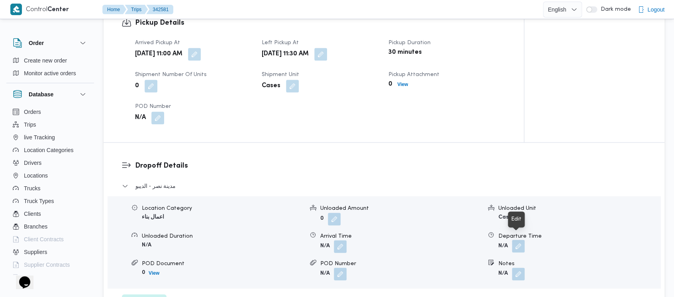
click at [517, 240] on button "button" at bounding box center [518, 246] width 13 height 13
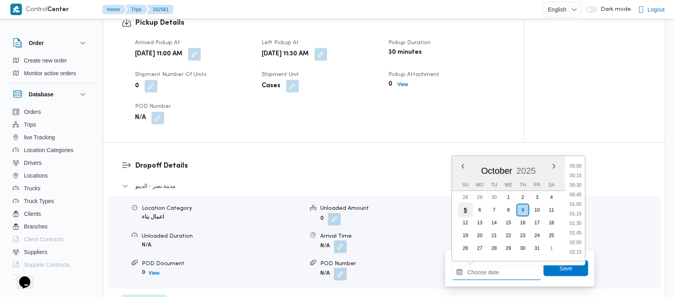
drag, startPoint x: 480, startPoint y: 273, endPoint x: 469, endPoint y: 215, distance: 59.1
click at [478, 272] on input "Departure Time" at bounding box center [496, 272] width 90 height 16
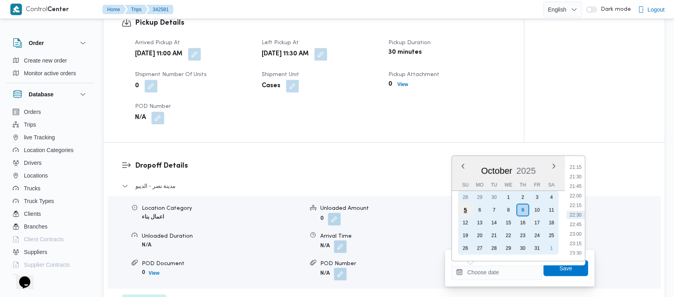
click at [467, 210] on div "5" at bounding box center [464, 209] width 15 height 15
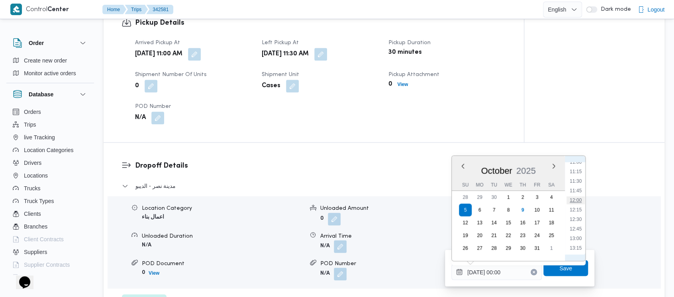
click at [574, 199] on li "12:00" at bounding box center [575, 200] width 18 height 8
type input "[DATE] 12:00"
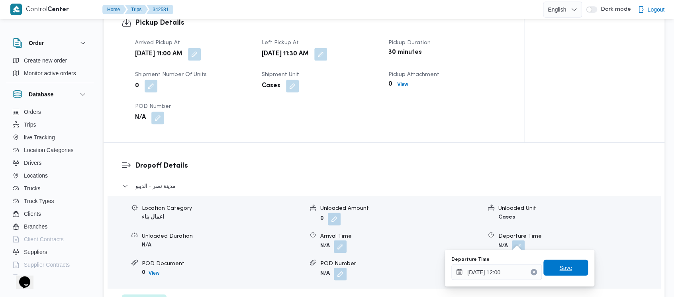
click at [559, 266] on span "Save" at bounding box center [565, 268] width 13 height 10
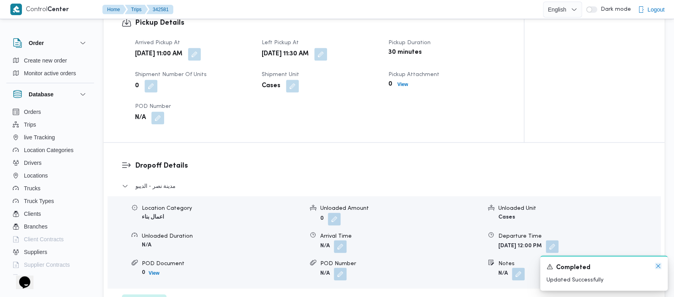
drag, startPoint x: 657, startPoint y: 266, endPoint x: 599, endPoint y: 225, distance: 71.0
click at [656, 266] on icon "Dismiss toast" at bounding box center [658, 266] width 6 height 6
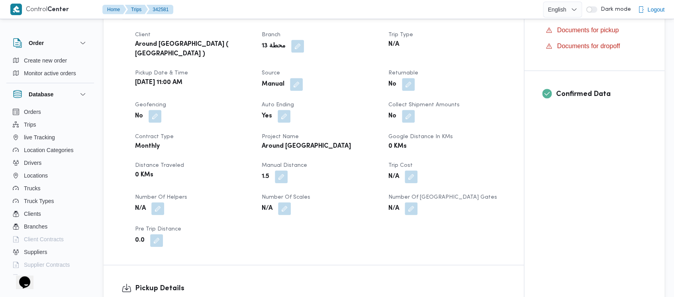
scroll to position [0, 0]
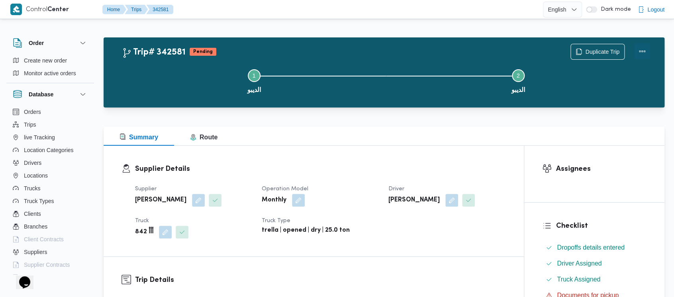
click at [647, 49] on button "Actions" at bounding box center [642, 51] width 16 height 16
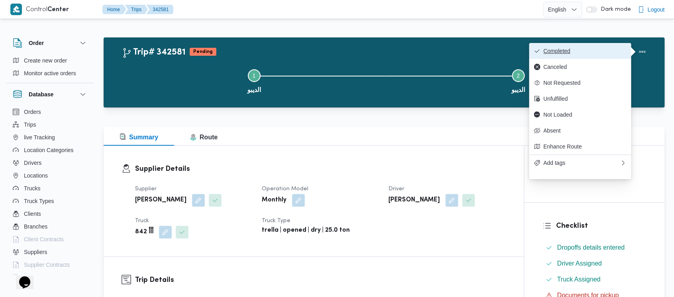
click at [560, 53] on span "Completed" at bounding box center [584, 51] width 83 height 6
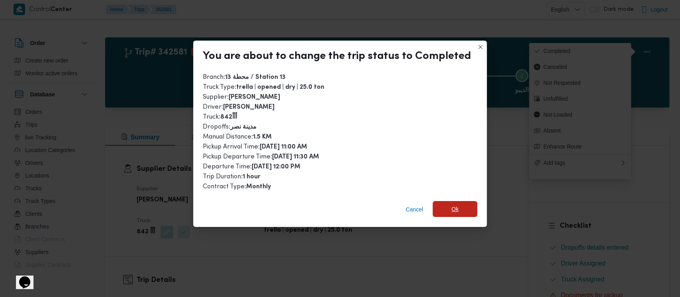
click at [451, 209] on span "Ok" at bounding box center [454, 209] width 7 height 10
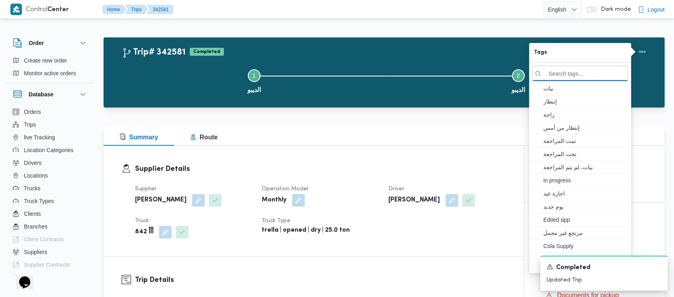
drag, startPoint x: 174, startPoint y: 73, endPoint x: 0, endPoint y: 4, distance: 187.6
click at [172, 72] on button "Step 1 is incomplete 1 الديبو" at bounding box center [254, 80] width 264 height 41
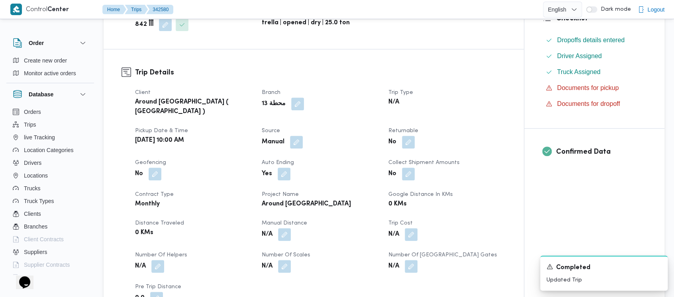
scroll to position [265, 0]
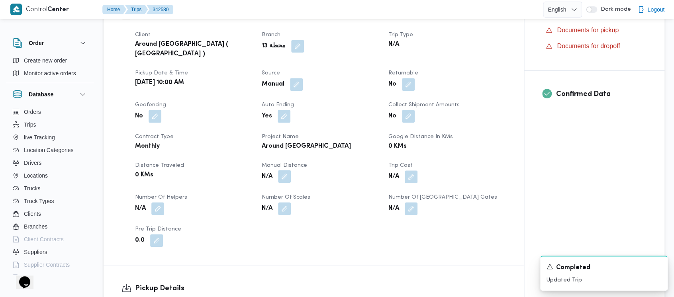
click at [287, 170] on button "button" at bounding box center [284, 176] width 13 height 13
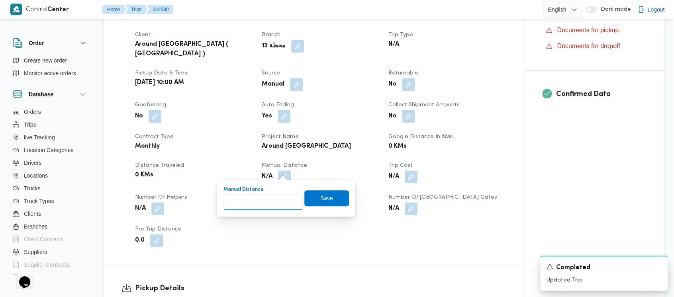
click at [253, 199] on input "Manual Distance" at bounding box center [262, 202] width 79 height 16
paste input "1.5"
type input "1.5"
click at [320, 201] on span "Save" at bounding box center [326, 198] width 13 height 10
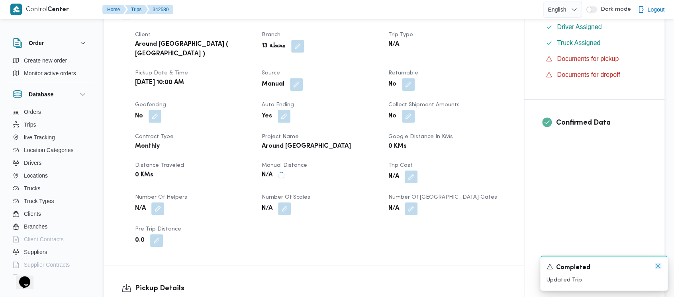
click at [658, 267] on icon "Dismiss toast" at bounding box center [658, 266] width 6 height 6
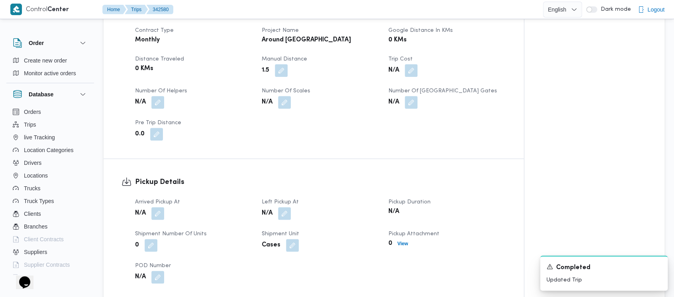
scroll to position [319, 0]
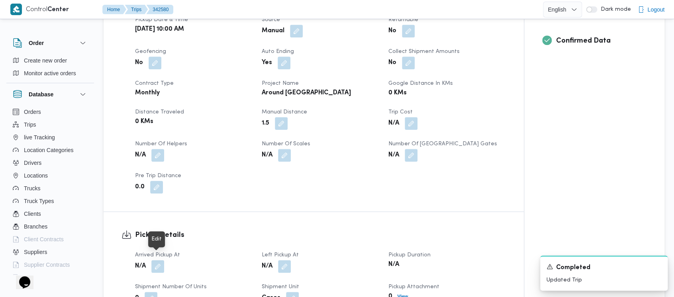
drag, startPoint x: 159, startPoint y: 261, endPoint x: 147, endPoint y: 250, distance: 16.1
click at [157, 260] on button "button" at bounding box center [157, 266] width 13 height 13
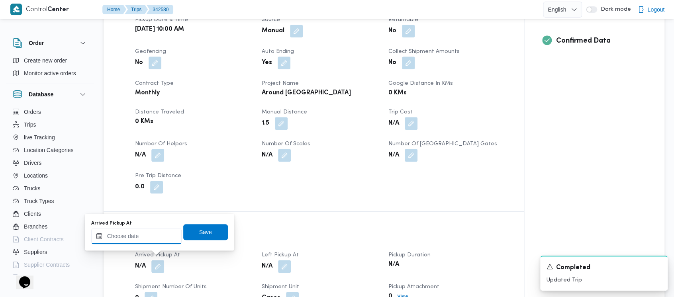
click at [121, 233] on input "Arrived Pickup At" at bounding box center [136, 236] width 90 height 16
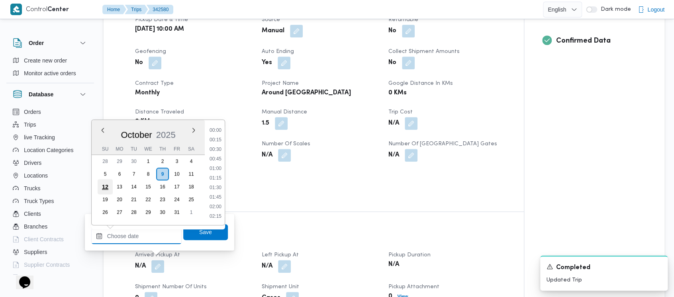
scroll to position [811, 0]
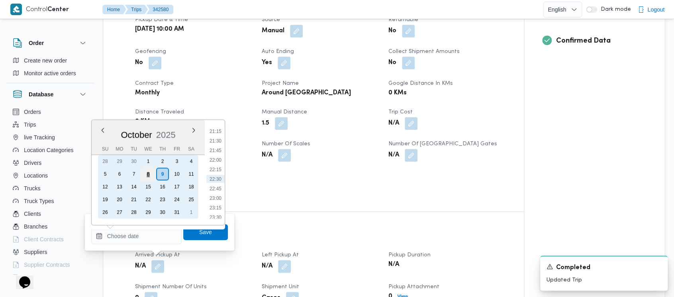
drag, startPoint x: 107, startPoint y: 175, endPoint x: 153, endPoint y: 180, distance: 46.4
click at [107, 175] on div "5" at bounding box center [105, 174] width 13 height 13
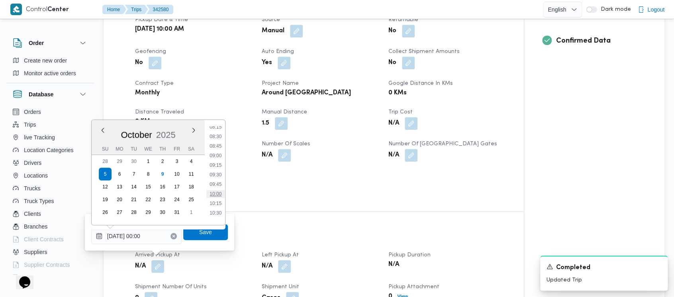
click at [217, 195] on li "10:00" at bounding box center [215, 194] width 18 height 8
type input "[DATE] 10:00"
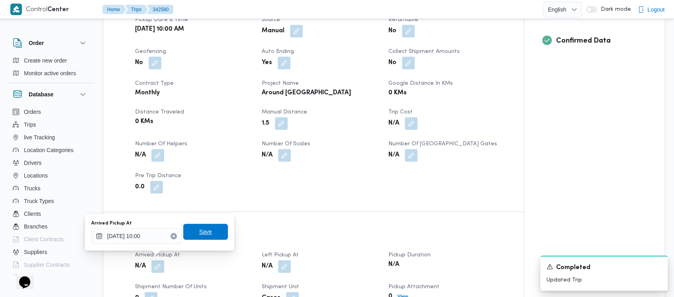
drag, startPoint x: 205, startPoint y: 234, endPoint x: 215, endPoint y: 244, distance: 13.8
click at [205, 234] on span "Save" at bounding box center [205, 232] width 45 height 16
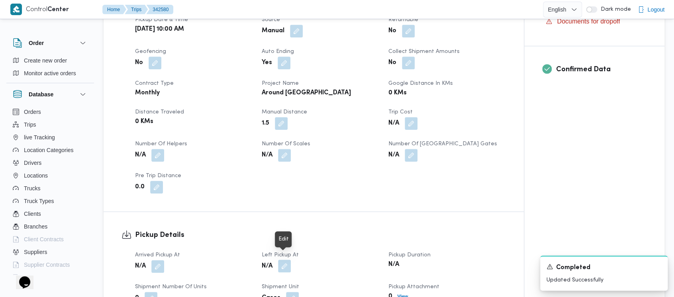
click at [284, 260] on button "button" at bounding box center [284, 266] width 13 height 13
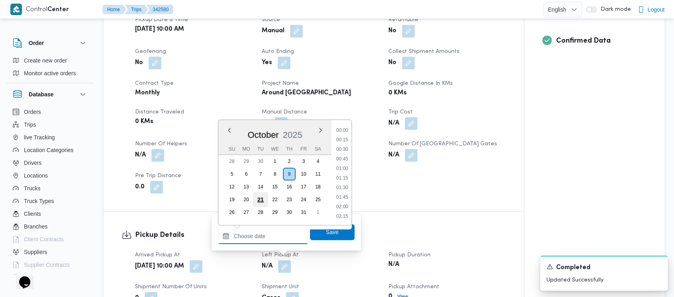
drag, startPoint x: 265, startPoint y: 239, endPoint x: 254, endPoint y: 192, distance: 47.9
click at [261, 228] on div "Previous Month Next month [DATE] [DATE] Su Mo Tu We Th Fr Sa 28 29 30 1 2 3 4 5…" at bounding box center [263, 236] width 90 height 16
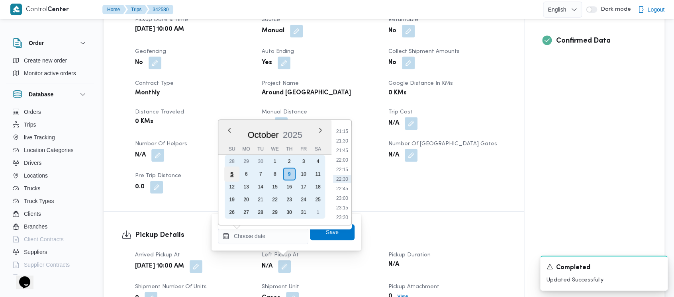
click at [231, 172] on div "5" at bounding box center [231, 173] width 15 height 15
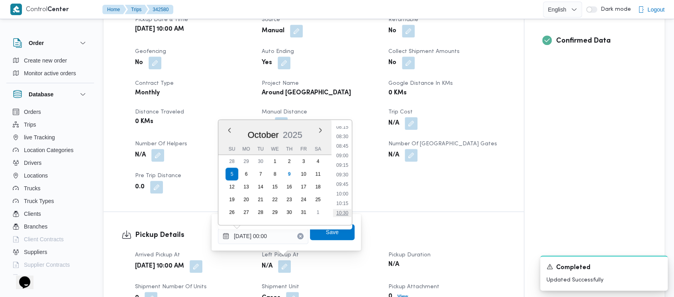
click at [344, 213] on li "10:30" at bounding box center [342, 213] width 18 height 8
type input "[DATE] 10:30"
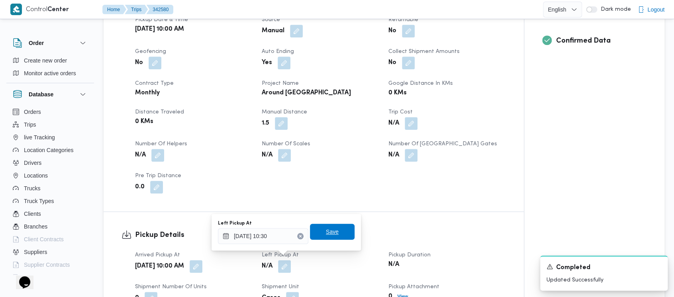
click at [327, 232] on span "Save" at bounding box center [332, 232] width 13 height 10
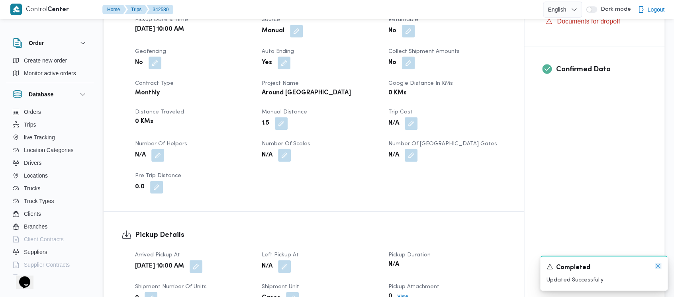
click at [656, 266] on icon "Dismiss toast" at bounding box center [658, 266] width 6 height 6
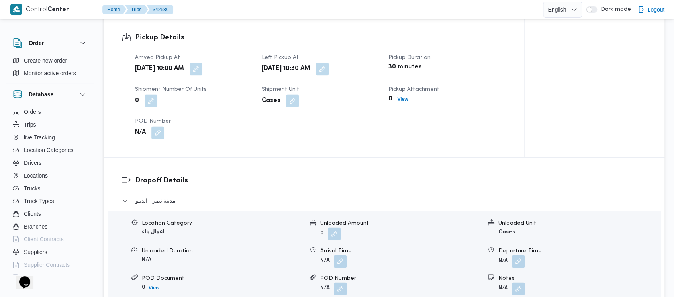
scroll to position [531, 0]
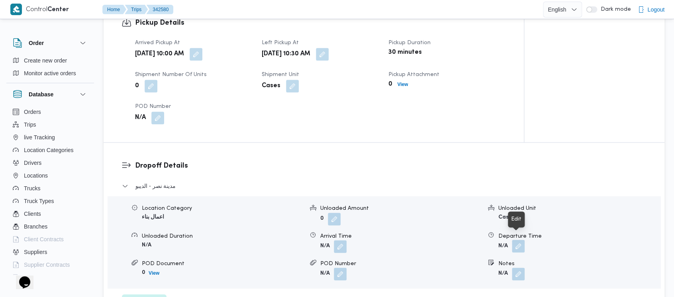
click at [517, 240] on button "button" at bounding box center [518, 246] width 13 height 13
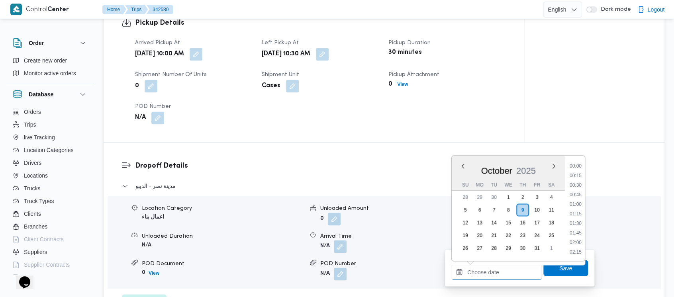
drag, startPoint x: 490, startPoint y: 270, endPoint x: 453, endPoint y: 203, distance: 77.3
click at [490, 270] on input "Departure Time" at bounding box center [496, 272] width 90 height 16
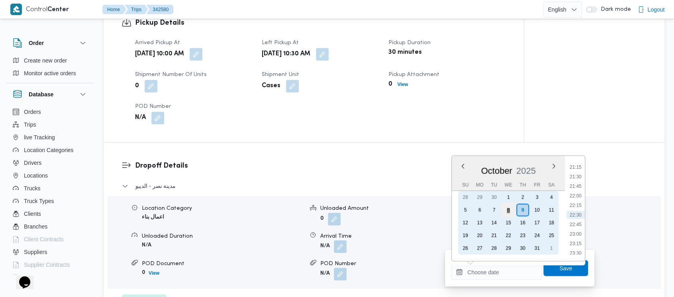
drag, startPoint x: 462, startPoint y: 209, endPoint x: 514, endPoint y: 209, distance: 51.8
click at [470, 209] on div "5" at bounding box center [465, 209] width 13 height 13
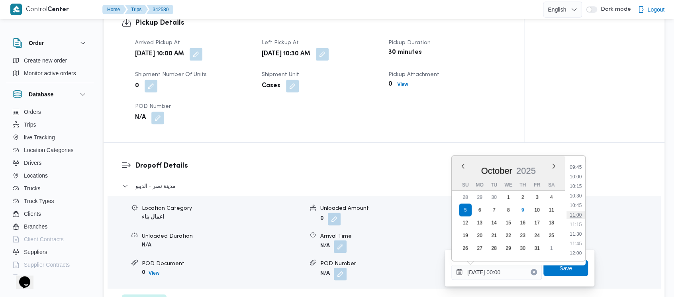
click at [575, 214] on li "11:00" at bounding box center [575, 215] width 18 height 8
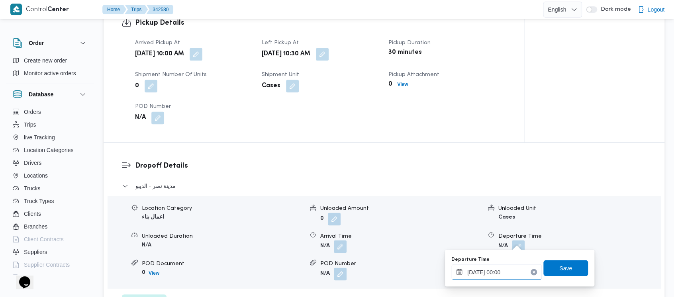
type input "[DATE] 11:00"
click at [567, 268] on span "Save" at bounding box center [565, 268] width 45 height 16
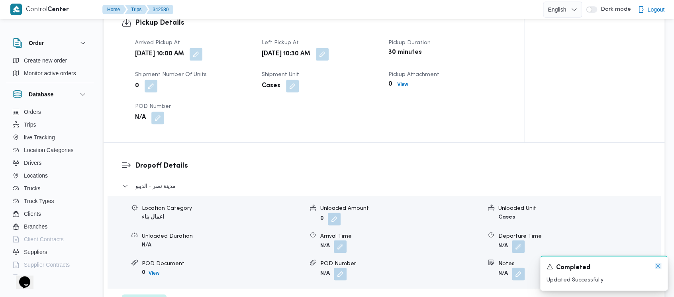
click at [658, 266] on icon "Dismiss toast" at bounding box center [658, 266] width 6 height 6
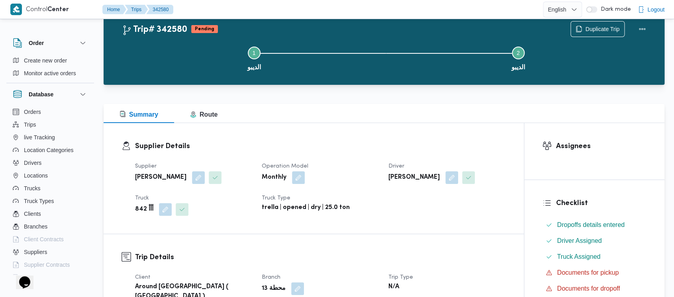
scroll to position [0, 0]
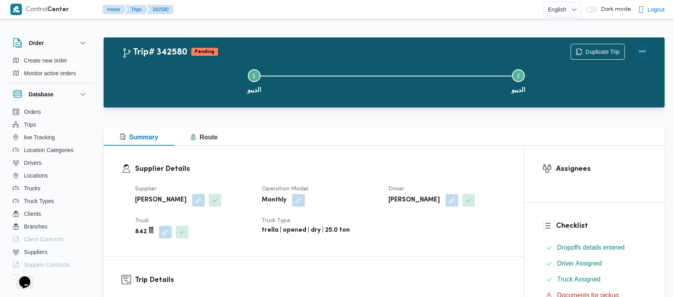
click at [641, 52] on button "Actions" at bounding box center [642, 51] width 16 height 16
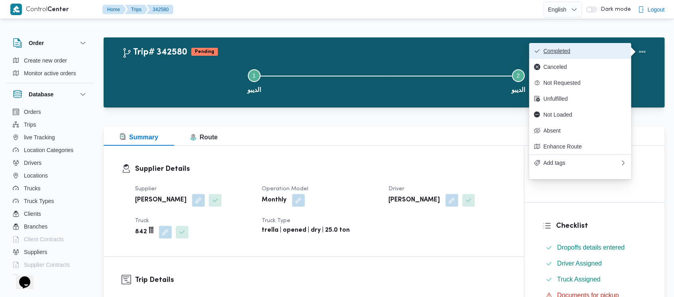
click at [573, 48] on span "Completed" at bounding box center [584, 51] width 83 height 6
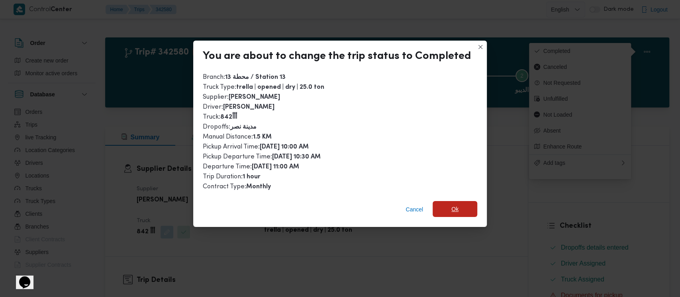
click at [443, 205] on span "Ok" at bounding box center [454, 209] width 45 height 16
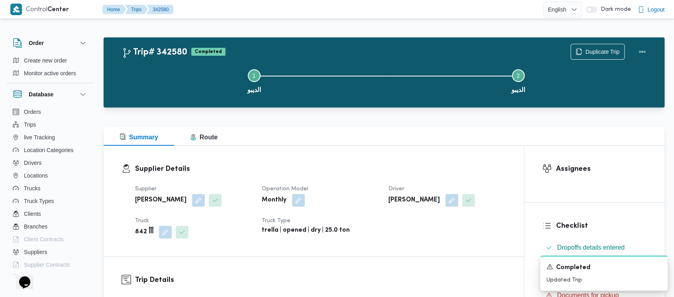
click at [169, 72] on button "Step 1 is incomplete 1 الديبو" at bounding box center [254, 80] width 264 height 41
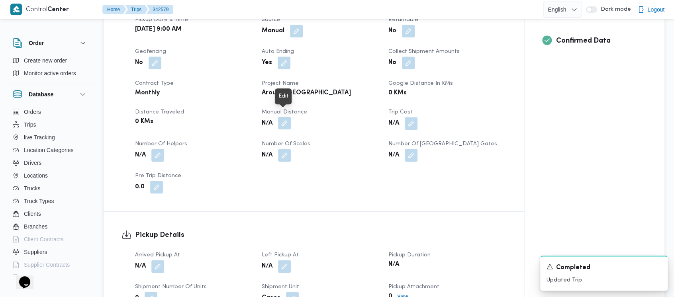
click at [285, 117] on button "button" at bounding box center [284, 123] width 13 height 13
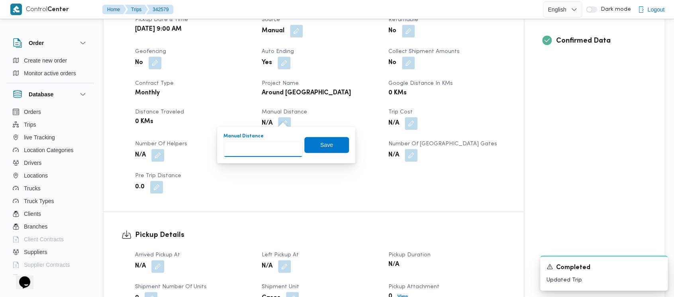
click at [240, 149] on input "Manual Distance" at bounding box center [262, 149] width 79 height 16
paste input "1.5"
type input "1.5"
click at [325, 146] on span "Save" at bounding box center [326, 145] width 13 height 10
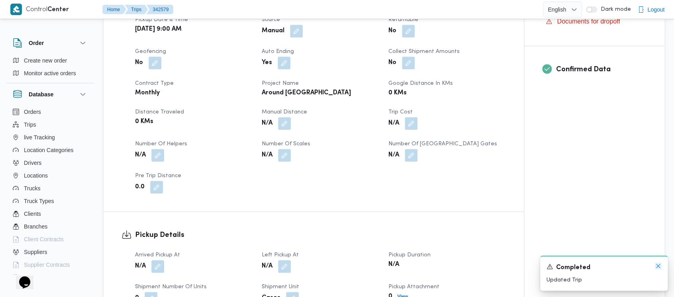
click at [657, 265] on icon "Dismiss toast" at bounding box center [658, 266] width 6 height 6
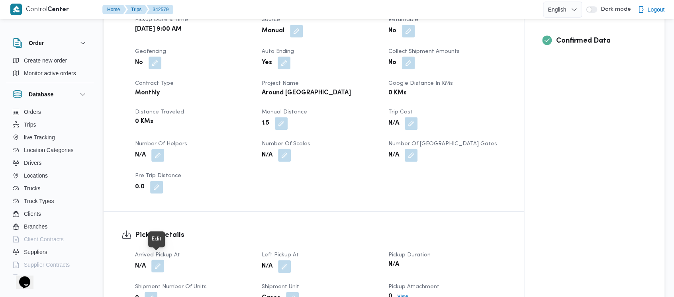
click at [157, 260] on button "button" at bounding box center [157, 266] width 13 height 13
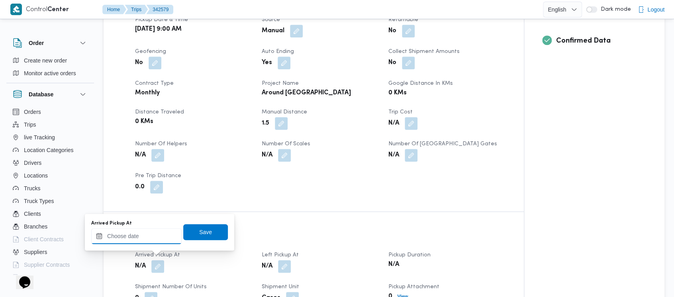
click at [120, 233] on input "Arrived Pickup At" at bounding box center [136, 236] width 90 height 16
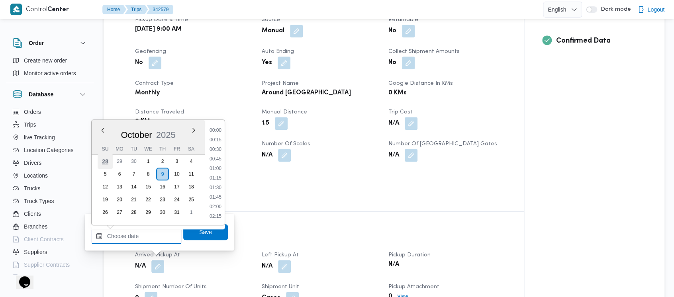
scroll to position [811, 0]
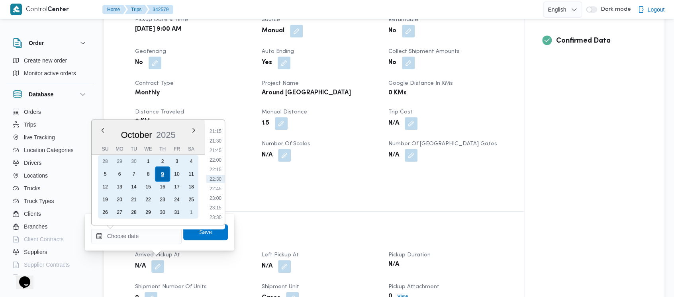
drag, startPoint x: 107, startPoint y: 174, endPoint x: 168, endPoint y: 174, distance: 61.3
click at [107, 174] on div "5" at bounding box center [105, 174] width 13 height 13
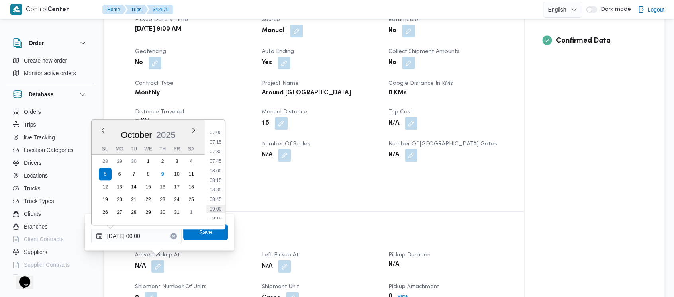
click at [214, 209] on li "09:00" at bounding box center [215, 209] width 18 height 8
type input "[DATE] 09:00"
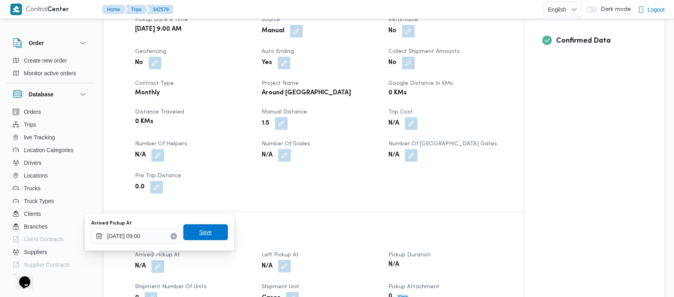
drag, startPoint x: 200, startPoint y: 236, endPoint x: 283, endPoint y: 263, distance: 88.0
click at [199, 234] on span "Save" at bounding box center [205, 232] width 13 height 10
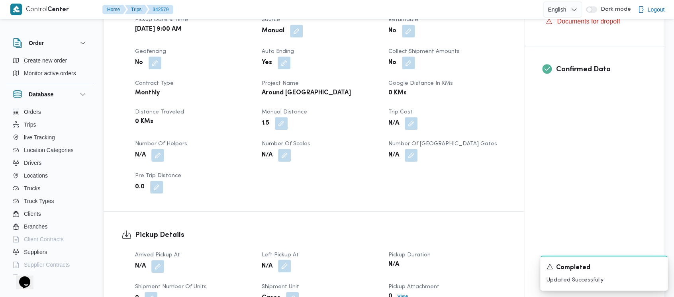
click at [283, 260] on button "button" at bounding box center [284, 266] width 13 height 13
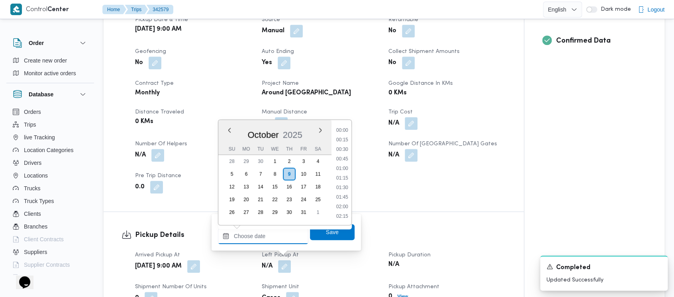
drag, startPoint x: 267, startPoint y: 238, endPoint x: 264, endPoint y: 231, distance: 7.7
click at [265, 234] on input "Left Pickup At" at bounding box center [263, 236] width 90 height 16
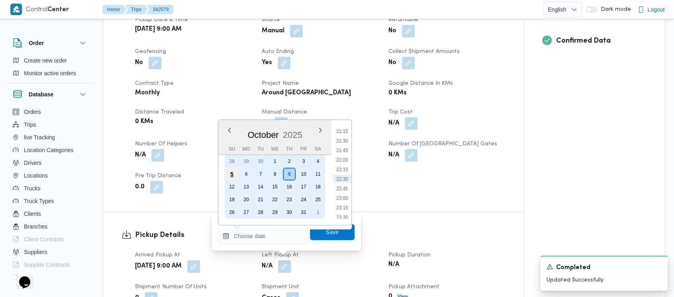
click at [234, 174] on div "5" at bounding box center [231, 173] width 15 height 15
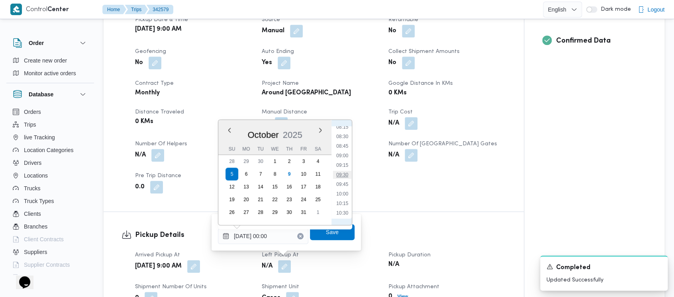
click at [339, 174] on li "09:30" at bounding box center [342, 175] width 18 height 8
type input "[DATE] 09:30"
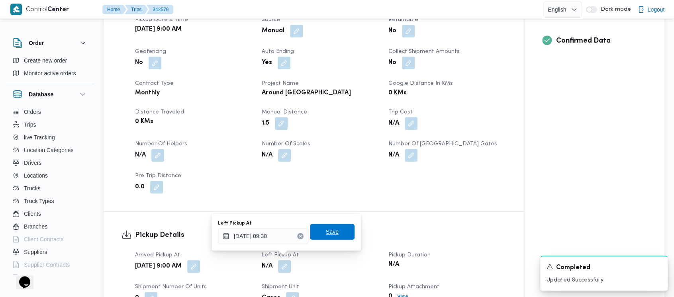
click at [315, 231] on span "Save" at bounding box center [332, 232] width 45 height 16
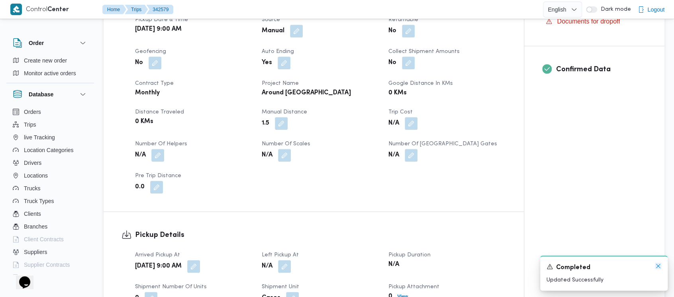
click at [659, 267] on icon "Dismiss toast" at bounding box center [658, 266] width 6 height 6
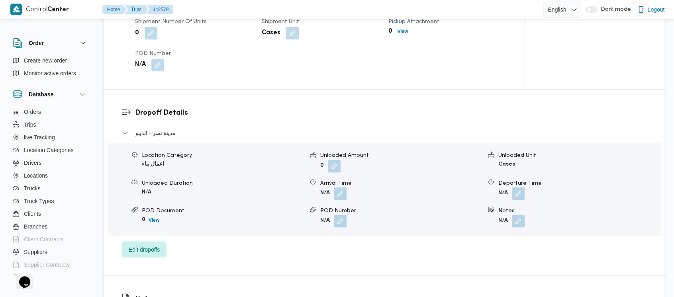
scroll to position [531, 0]
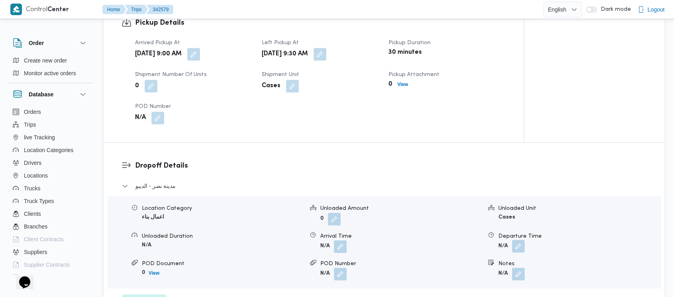
click at [520, 240] on button "button" at bounding box center [518, 246] width 13 height 13
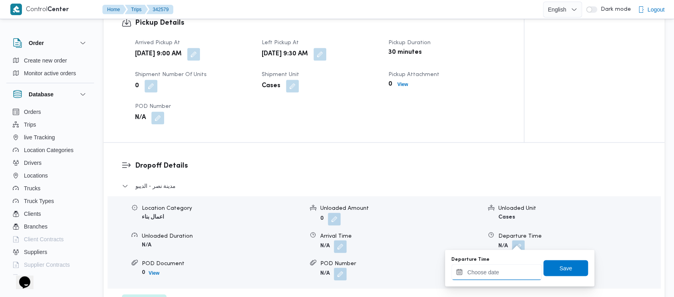
drag, startPoint x: 494, startPoint y: 277, endPoint x: 491, endPoint y: 268, distance: 10.2
click at [491, 268] on input "Departure Time" at bounding box center [496, 272] width 90 height 16
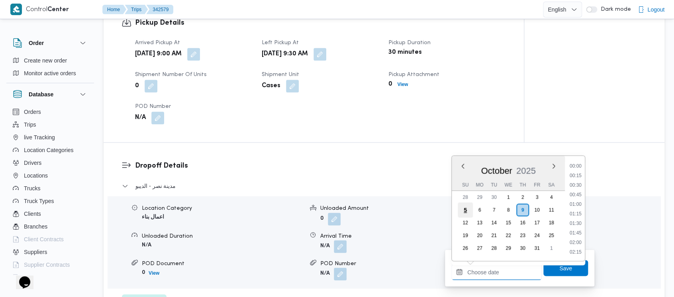
scroll to position [811, 0]
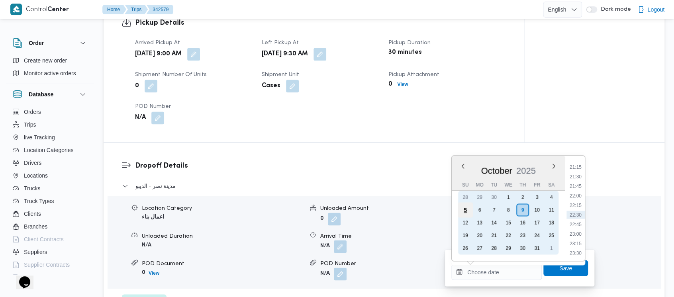
click at [465, 207] on div "5" at bounding box center [464, 209] width 15 height 15
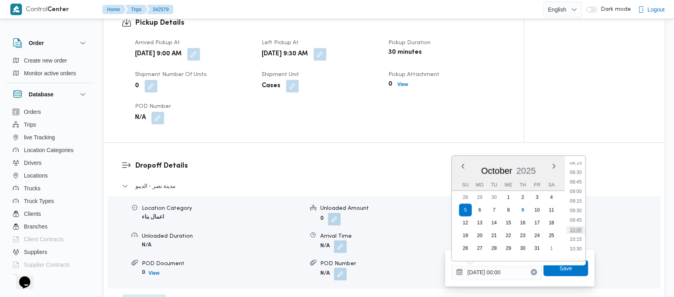
click at [577, 229] on li "10:00" at bounding box center [575, 230] width 18 height 8
type input "[DATE] 10:00"
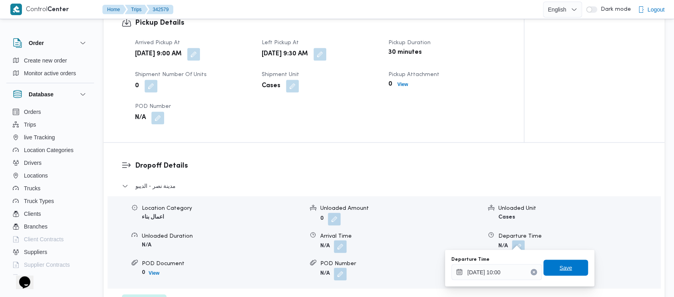
click at [565, 269] on span "Save" at bounding box center [565, 268] width 45 height 16
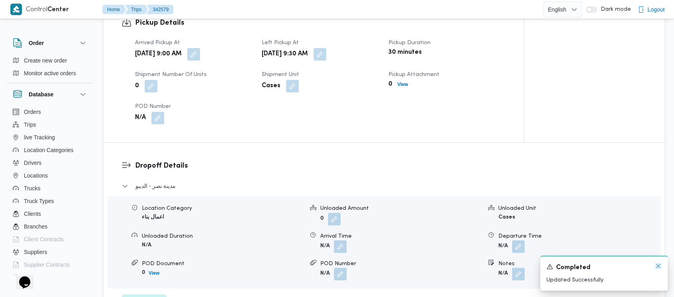
click at [657, 265] on icon "Dismiss toast" at bounding box center [658, 266] width 6 height 6
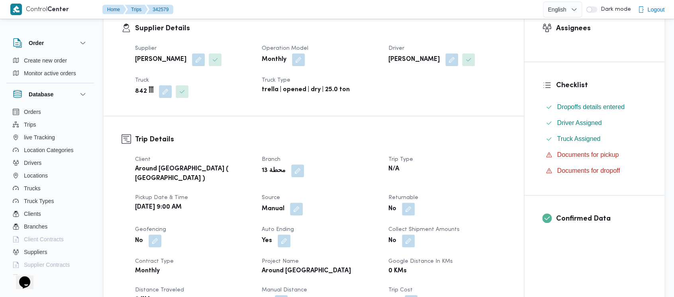
scroll to position [0, 0]
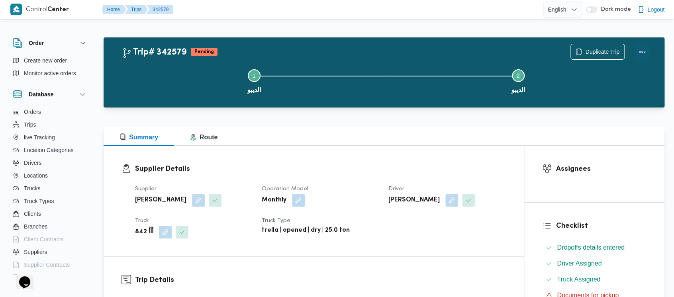
drag, startPoint x: 643, startPoint y: 49, endPoint x: 631, endPoint y: 49, distance: 12.3
click at [643, 49] on button "Actions" at bounding box center [642, 52] width 16 height 16
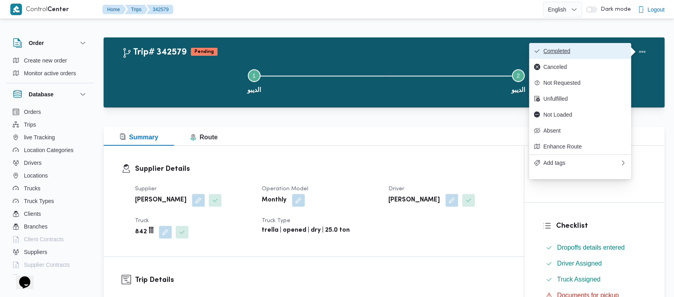
click at [556, 56] on button "Completed" at bounding box center [580, 51] width 102 height 16
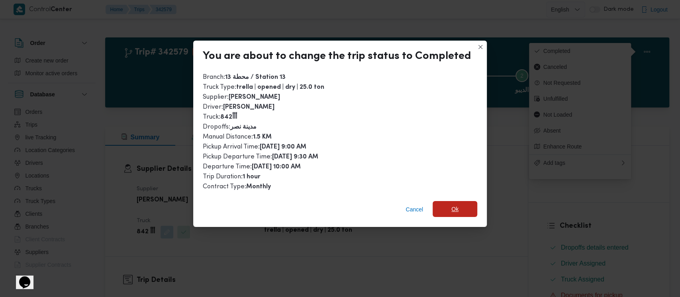
click at [451, 207] on span "Ok" at bounding box center [454, 209] width 7 height 10
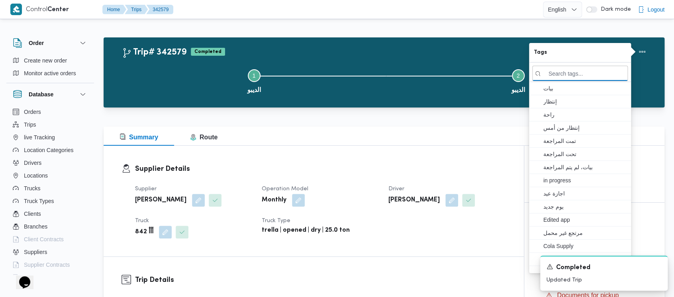
drag, startPoint x: 162, startPoint y: 74, endPoint x: 104, endPoint y: 49, distance: 62.6
click at [159, 74] on button "Step 1 is incomplete 1 الديبو" at bounding box center [254, 80] width 264 height 41
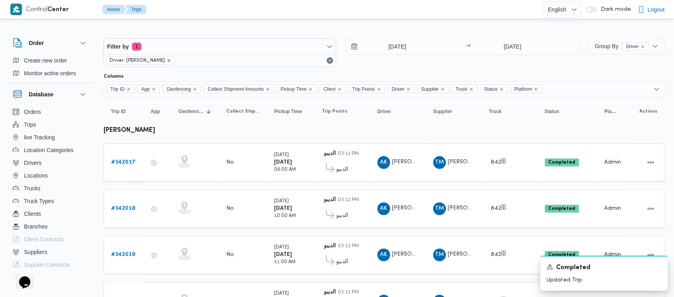
click at [166, 61] on icon "remove selected entity" at bounding box center [168, 60] width 5 height 5
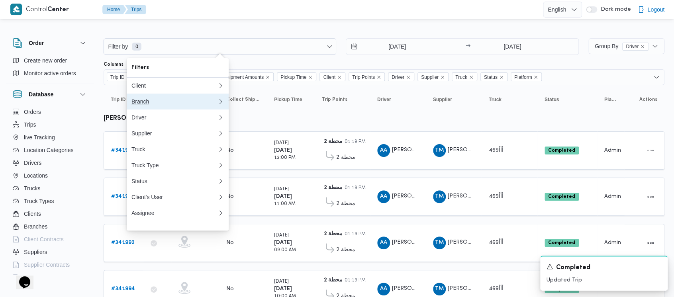
click at [143, 104] on div "Branch" at bounding box center [174, 101] width 86 height 6
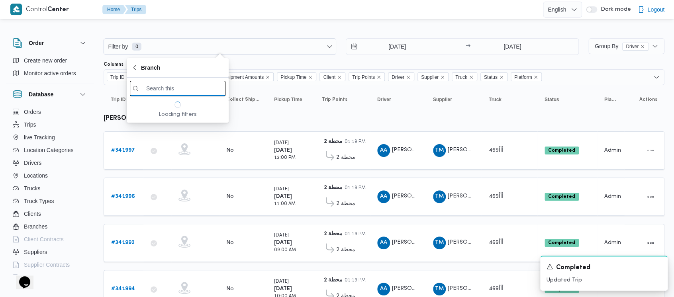
click at [146, 87] on input "search filters" at bounding box center [178, 89] width 96 height 16
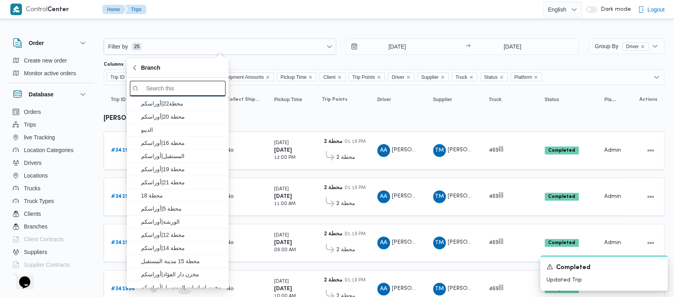
paste input "محطة 4"
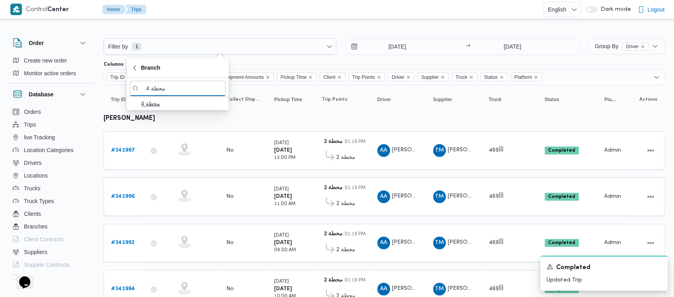
type input "محطة 4"
click at [171, 101] on span "محطة 4" at bounding box center [182, 104] width 83 height 10
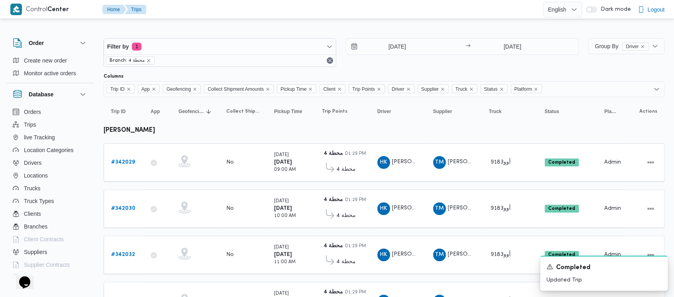
click at [369, 65] on div "[DATE] → [DATE]" at bounding box center [462, 52] width 233 height 29
click at [126, 162] on b "# 342029" at bounding box center [123, 162] width 24 height 5
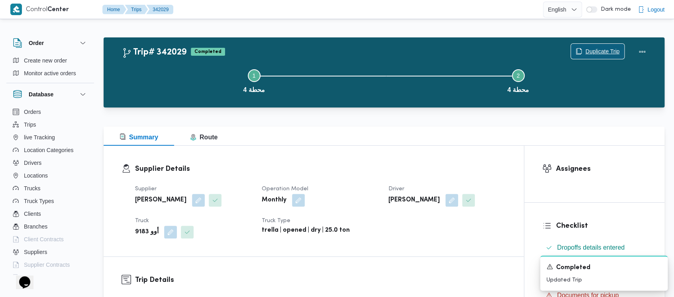
click at [599, 45] on span "Duplicate Trip" at bounding box center [597, 51] width 53 height 15
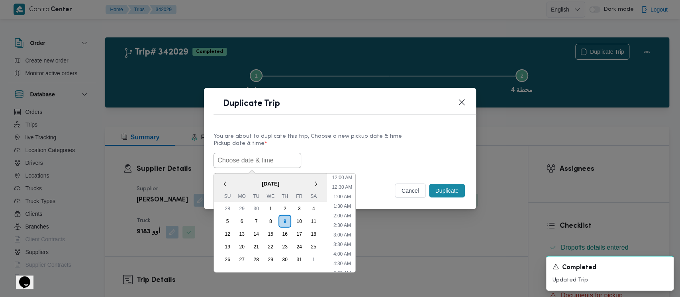
click at [236, 158] on input "text" at bounding box center [257, 160] width 88 height 15
click at [223, 221] on div "5" at bounding box center [227, 221] width 15 height 15
click at [345, 252] on li "9:00 AM" at bounding box center [342, 254] width 24 height 8
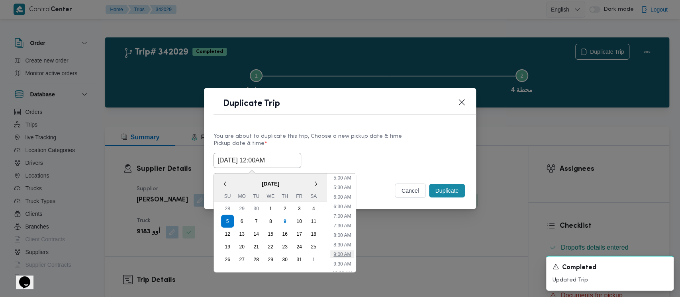
type input "[DATE] 9:00AM"
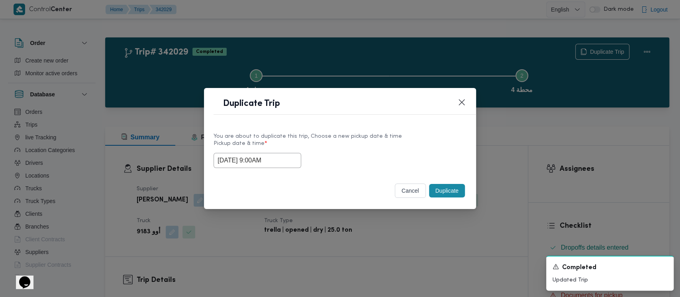
click at [444, 189] on button "Duplicate" at bounding box center [447, 191] width 36 height 14
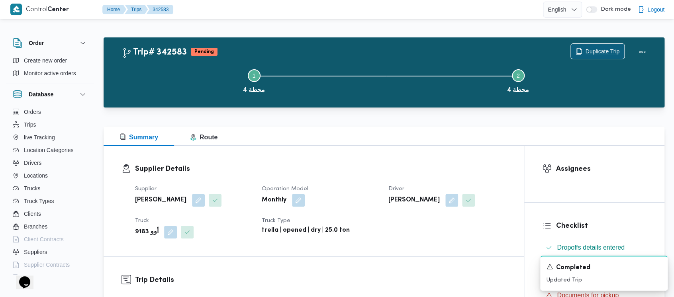
click at [607, 47] on span "Duplicate Trip" at bounding box center [602, 52] width 34 height 10
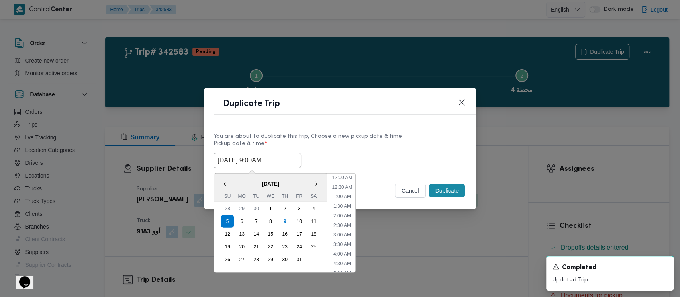
click at [240, 161] on input "[DATE] 9:00AM" at bounding box center [257, 160] width 88 height 15
click at [348, 240] on li "10:00 AM" at bounding box center [341, 242] width 27 height 8
type input "[DATE] 10:00AM"
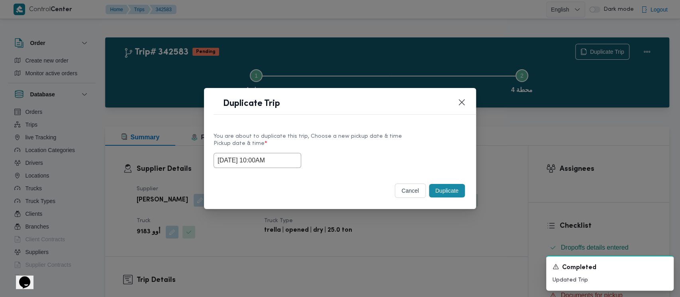
click at [447, 192] on button "Duplicate" at bounding box center [447, 191] width 36 height 14
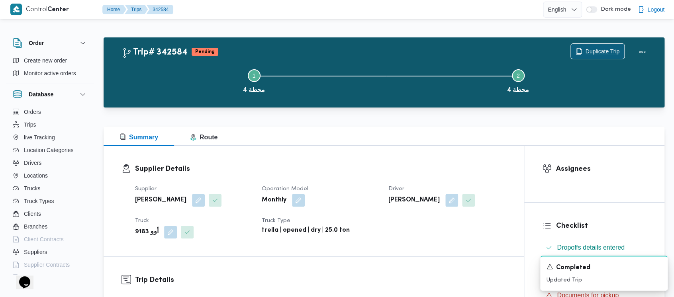
click at [608, 49] on span "Duplicate Trip" at bounding box center [602, 52] width 34 height 10
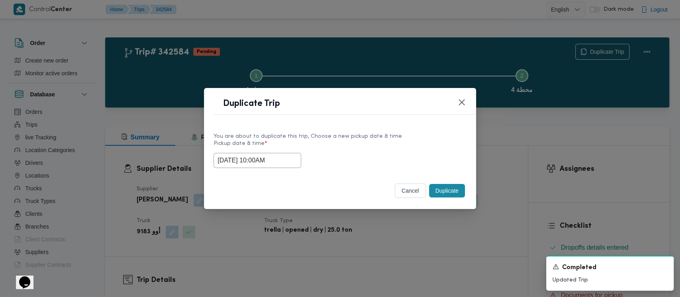
click at [260, 166] on input "[DATE] 10:00AM" at bounding box center [257, 160] width 88 height 15
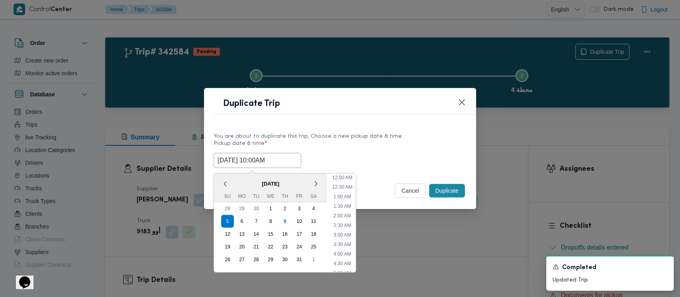
scroll to position [146, 0]
drag, startPoint x: 344, startPoint y: 242, endPoint x: 433, endPoint y: 197, distance: 99.2
click at [344, 241] on li "11:00 AM" at bounding box center [342, 242] width 27 height 8
type input "[DATE] 11:00AM"
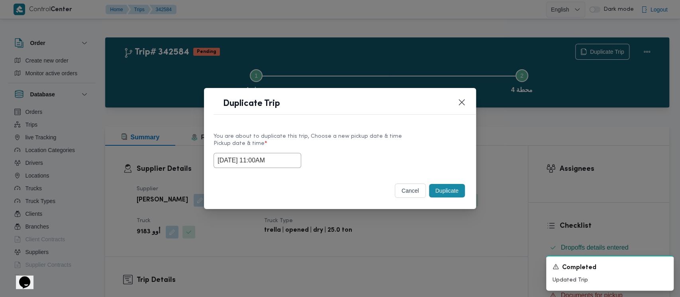
drag, startPoint x: 443, startPoint y: 192, endPoint x: 441, endPoint y: 169, distance: 23.2
click at [443, 191] on button "Duplicate" at bounding box center [447, 191] width 36 height 14
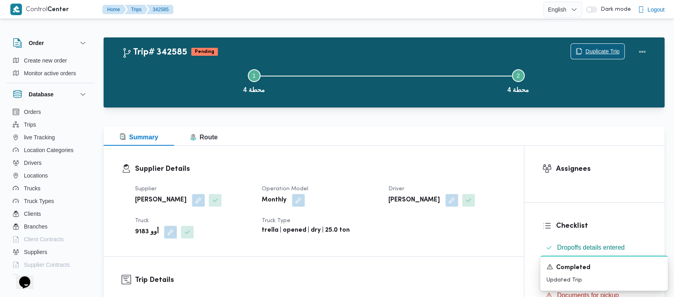
click at [606, 54] on span "Duplicate Trip" at bounding box center [602, 52] width 34 height 10
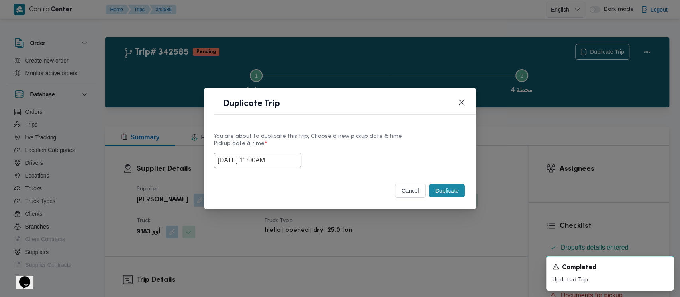
click at [232, 157] on input "[DATE] 11:00AM" at bounding box center [257, 160] width 88 height 15
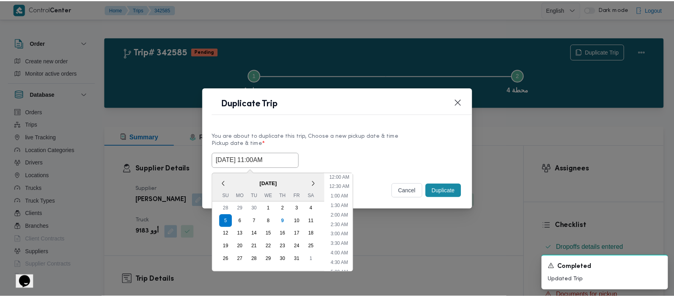
scroll to position [165, 0]
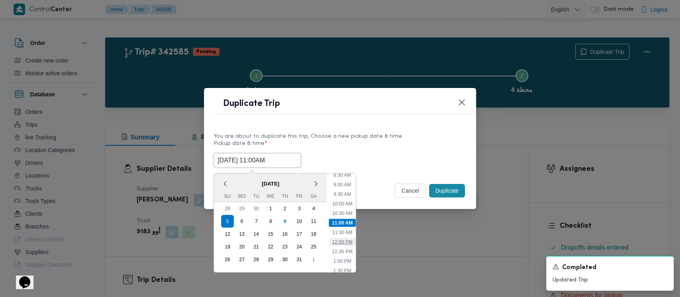
click at [344, 241] on li "12:00 PM" at bounding box center [342, 242] width 27 height 8
type input "[DATE] 12:00PM"
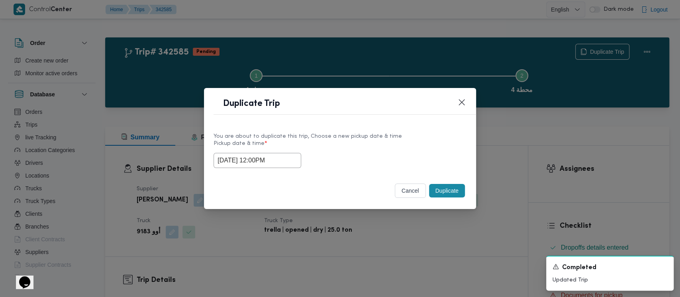
click at [445, 191] on button "Duplicate" at bounding box center [447, 191] width 36 height 14
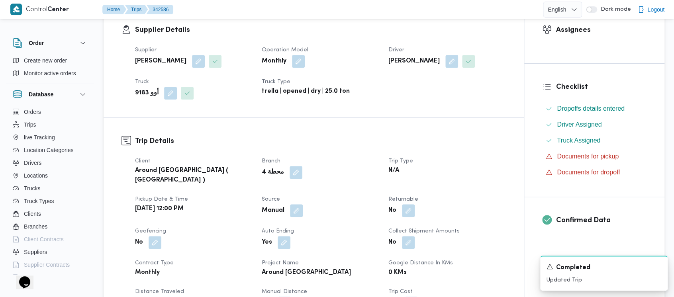
scroll to position [319, 0]
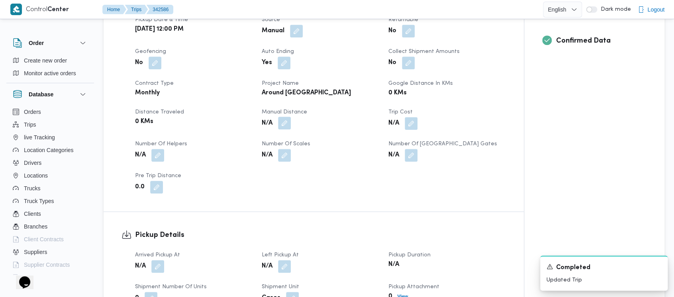
click at [289, 117] on button "button" at bounding box center [284, 123] width 13 height 13
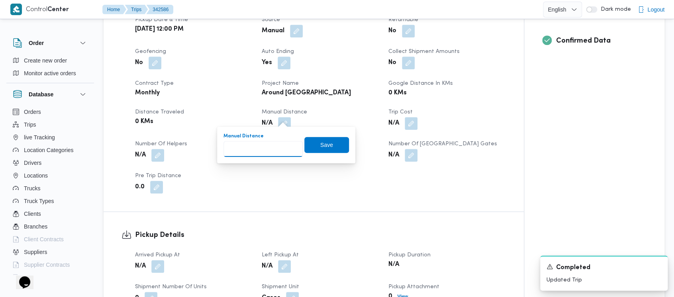
click at [240, 147] on input "Manual Distance" at bounding box center [262, 149] width 79 height 16
paste input "1.5"
type input "1.5"
click at [320, 142] on span "Save" at bounding box center [326, 145] width 13 height 10
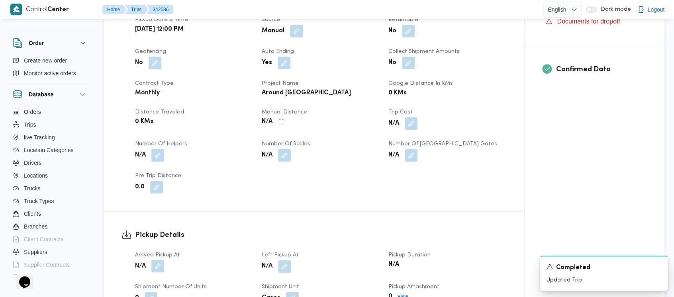
click at [154, 264] on button "button" at bounding box center [157, 266] width 13 height 13
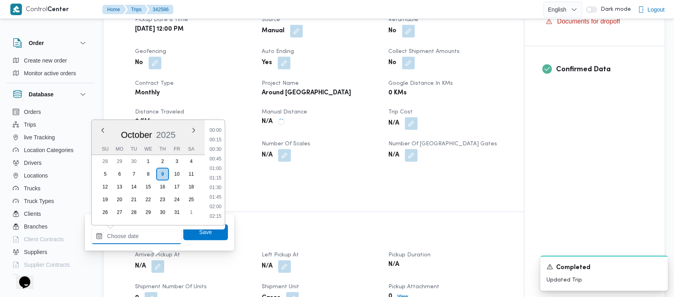
drag, startPoint x: 132, startPoint y: 241, endPoint x: 112, endPoint y: 172, distance: 72.6
click at [131, 239] on input "Arrived Pickup At" at bounding box center [136, 236] width 90 height 16
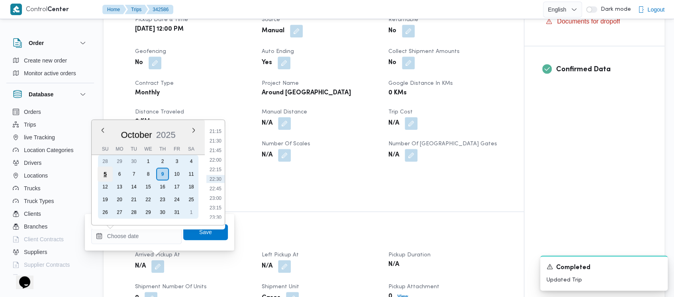
click at [102, 170] on div "5" at bounding box center [105, 173] width 15 height 15
type input "[DATE] 00:00"
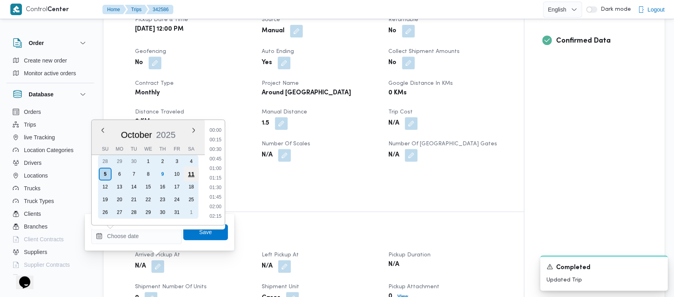
drag, startPoint x: 100, startPoint y: 174, endPoint x: 185, endPoint y: 174, distance: 85.2
click at [103, 174] on div "5" at bounding box center [105, 174] width 13 height 13
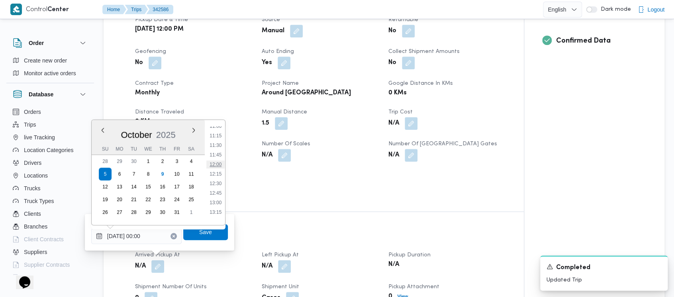
click at [213, 163] on li "12:00" at bounding box center [215, 164] width 18 height 8
type input "[DATE] 12:00"
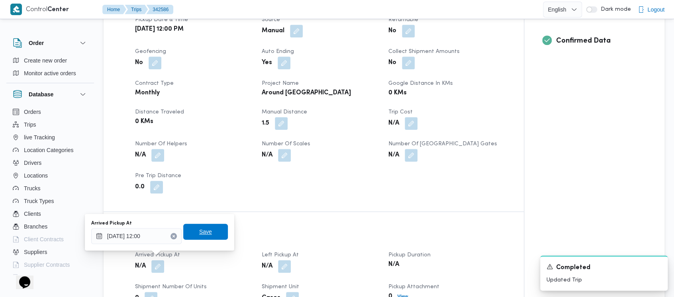
drag, startPoint x: 205, startPoint y: 230, endPoint x: 215, endPoint y: 234, distance: 10.7
click at [207, 230] on span "Save" at bounding box center [205, 232] width 45 height 16
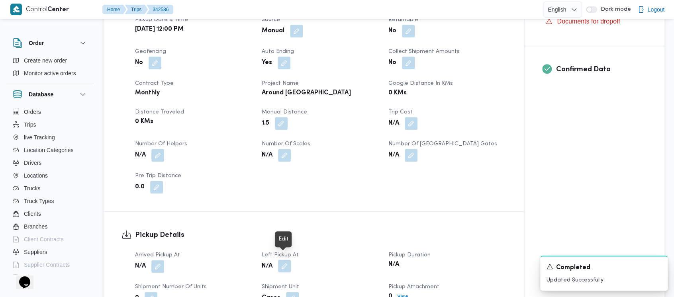
click at [286, 260] on button "button" at bounding box center [284, 266] width 13 height 13
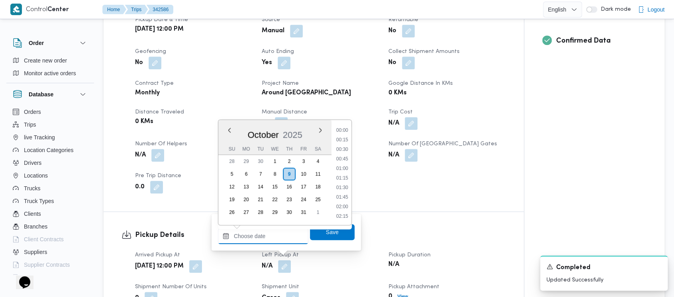
drag, startPoint x: 263, startPoint y: 242, endPoint x: 223, endPoint y: 157, distance: 94.0
click at [259, 229] on input "Left Pickup At" at bounding box center [263, 236] width 90 height 16
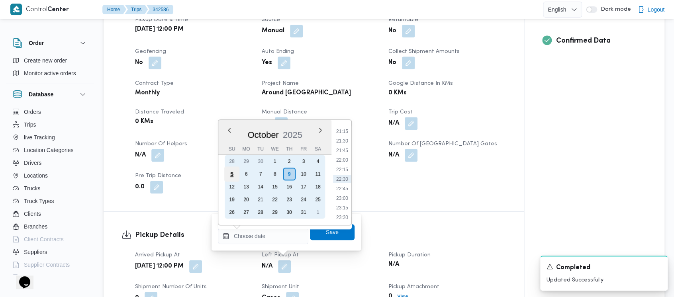
click at [227, 172] on div "5" at bounding box center [231, 173] width 15 height 15
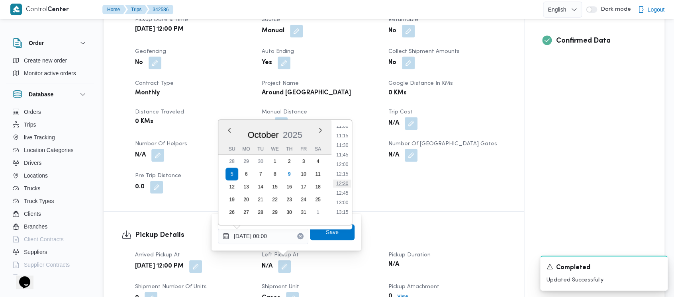
click at [345, 183] on li "12:30" at bounding box center [342, 184] width 18 height 8
type input "[DATE] 12:30"
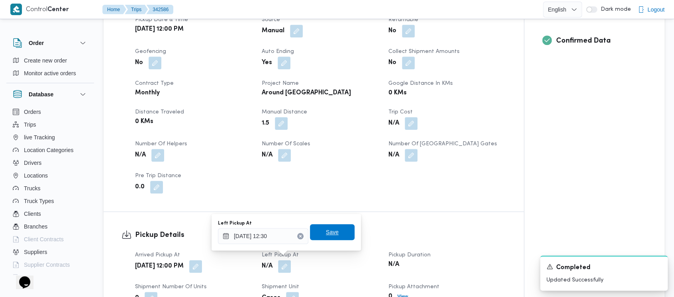
drag, startPoint x: 329, startPoint y: 236, endPoint x: 679, endPoint y: 295, distance: 354.6
click at [330, 234] on span "Save" at bounding box center [332, 232] width 13 height 10
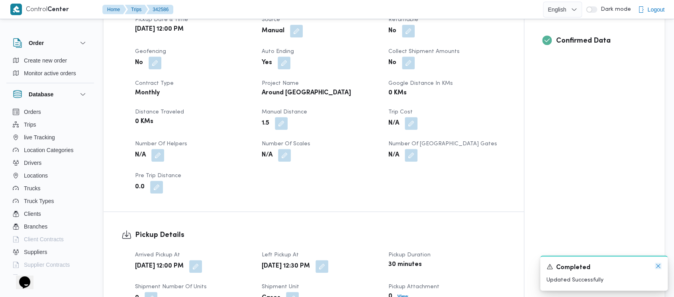
click at [659, 265] on icon "Dismiss toast" at bounding box center [658, 266] width 4 height 4
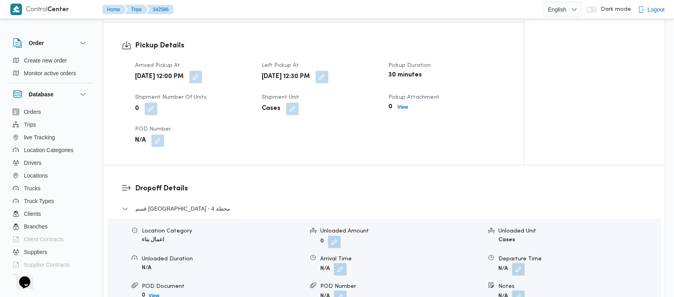
scroll to position [531, 0]
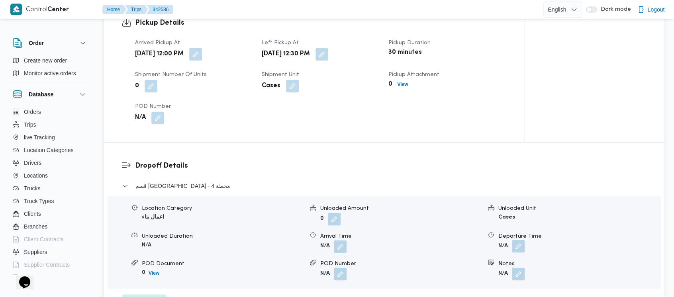
click at [517, 241] on button "button" at bounding box center [518, 246] width 13 height 13
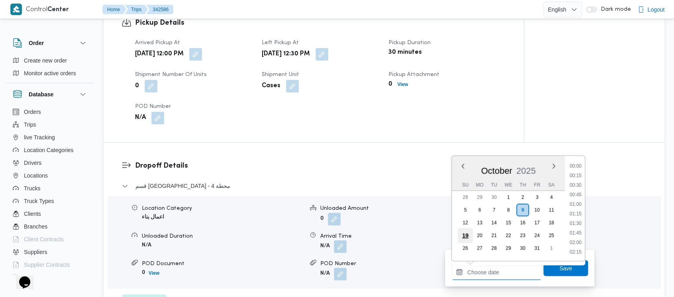
drag, startPoint x: 479, startPoint y: 274, endPoint x: 468, endPoint y: 240, distance: 36.5
click at [478, 274] on input "Departure Time" at bounding box center [496, 272] width 90 height 16
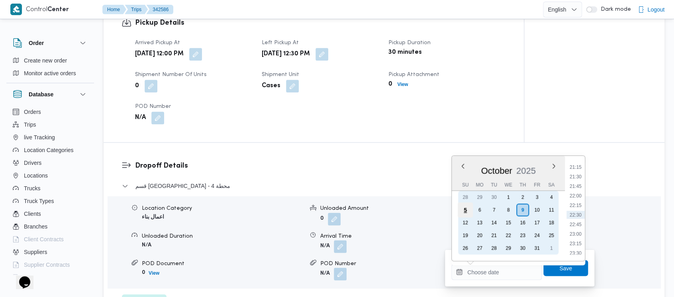
click at [468, 211] on div "5" at bounding box center [464, 209] width 15 height 15
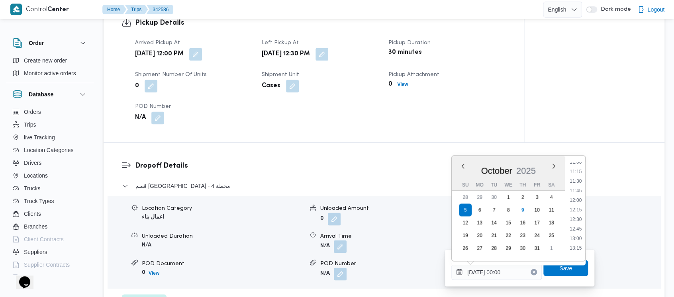
click at [573, 235] on li "13:00" at bounding box center [575, 238] width 18 height 8
type input "[DATE] 13:00"
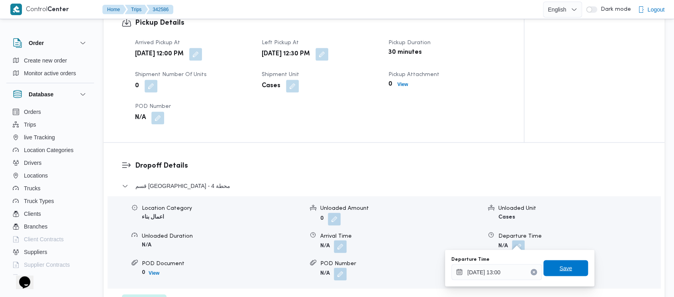
drag, startPoint x: 561, startPoint y: 267, endPoint x: 612, endPoint y: 264, distance: 51.4
click at [561, 266] on span "Save" at bounding box center [565, 268] width 13 height 10
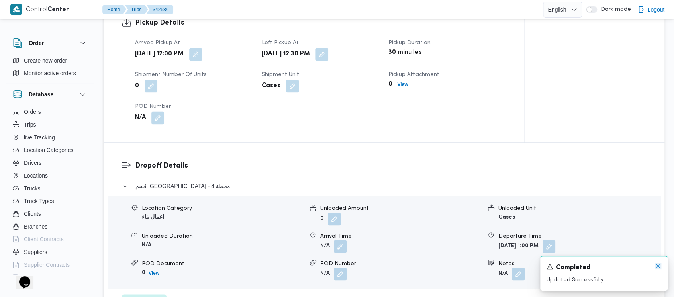
click at [655, 266] on icon "Dismiss toast" at bounding box center [658, 266] width 6 height 6
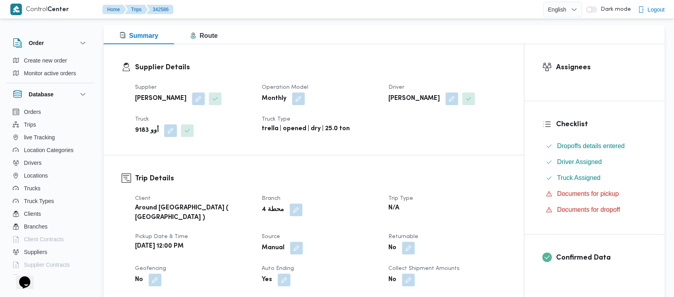
scroll to position [0, 0]
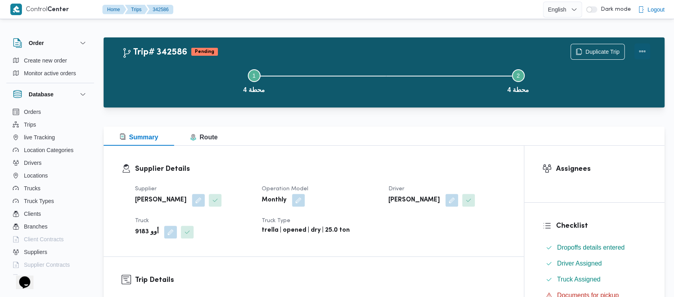
click at [642, 46] on button "Actions" at bounding box center [642, 51] width 16 height 16
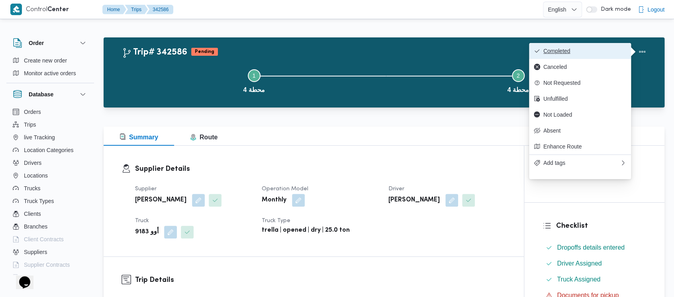
click at [562, 53] on span "Completed" at bounding box center [584, 51] width 83 height 6
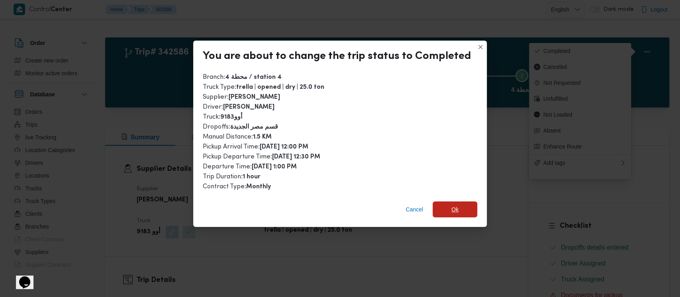
drag, startPoint x: 446, startPoint y: 210, endPoint x: 454, endPoint y: 196, distance: 15.9
click at [446, 210] on span "Ok" at bounding box center [454, 209] width 45 height 16
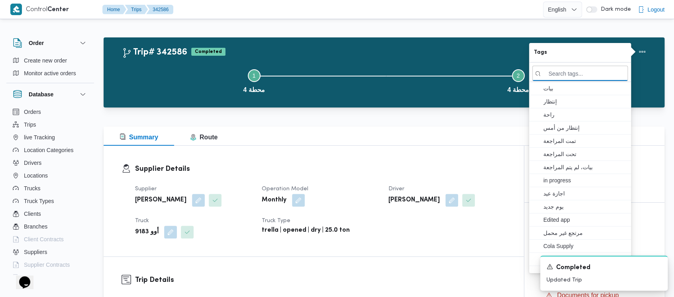
drag, startPoint x: 169, startPoint y: 84, endPoint x: 0, endPoint y: 3, distance: 187.5
click at [166, 79] on button "Step 1 is incomplete 1 محطة 4" at bounding box center [254, 80] width 264 height 41
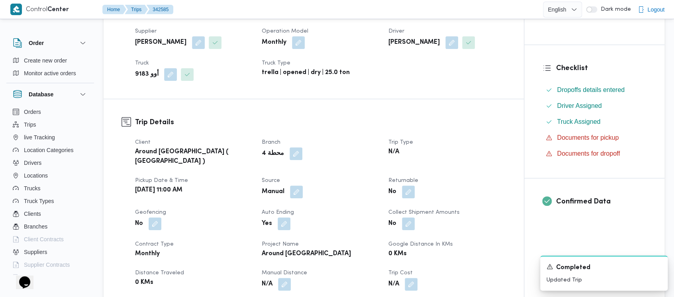
scroll to position [265, 0]
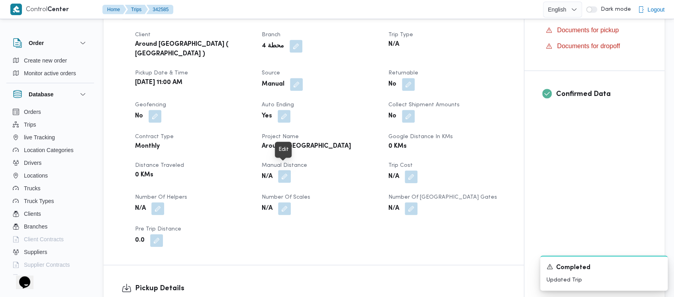
click at [286, 170] on button "button" at bounding box center [284, 176] width 13 height 13
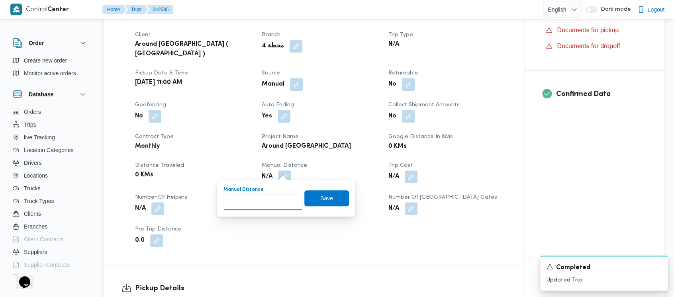
click at [252, 199] on input "Manual Distance" at bounding box center [262, 202] width 79 height 16
paste input "1.5"
type input "1.5"
click at [320, 193] on span "Save" at bounding box center [326, 198] width 13 height 10
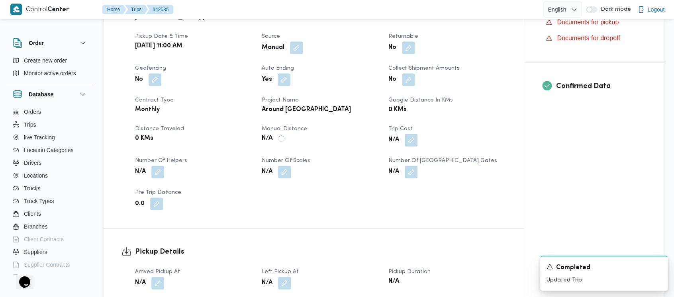
scroll to position [319, 0]
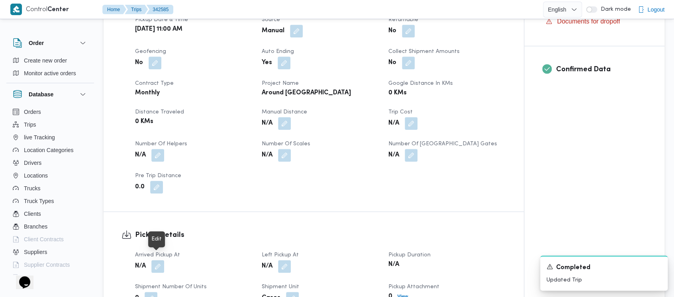
drag, startPoint x: 160, startPoint y: 262, endPoint x: 150, endPoint y: 249, distance: 16.5
click at [160, 261] on button "button" at bounding box center [157, 266] width 13 height 13
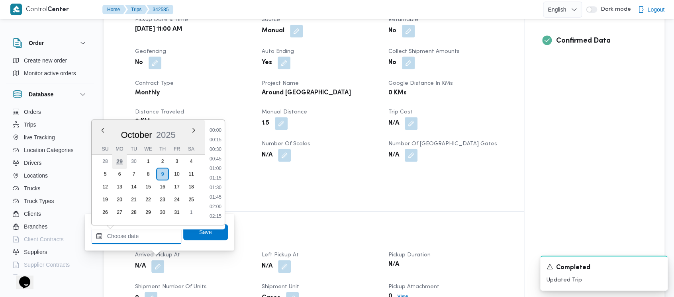
drag, startPoint x: 121, startPoint y: 236, endPoint x: 113, endPoint y: 158, distance: 78.8
click at [121, 236] on input "Arrived Pickup At" at bounding box center [136, 236] width 90 height 16
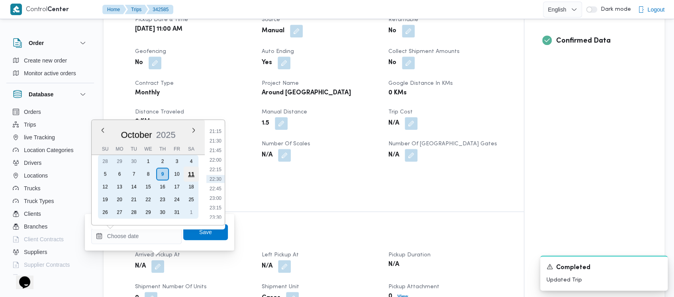
drag, startPoint x: 105, startPoint y: 173, endPoint x: 190, endPoint y: 173, distance: 84.8
click at [105, 173] on div "5" at bounding box center [105, 174] width 13 height 13
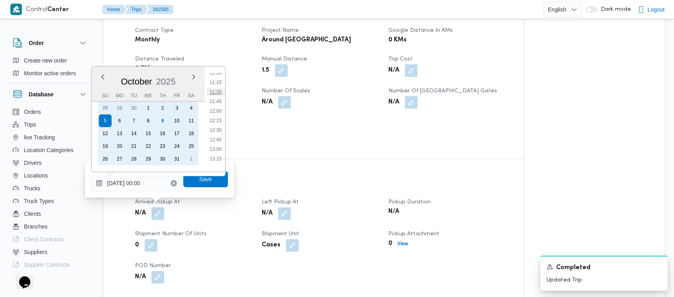
scroll to position [371, 0]
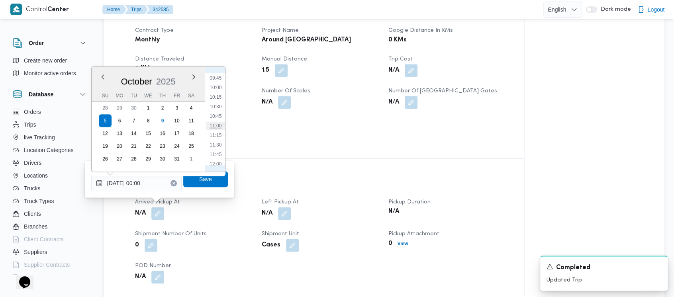
click at [216, 127] on li "11:00" at bounding box center [215, 126] width 18 height 8
type input "[DATE] 11:00"
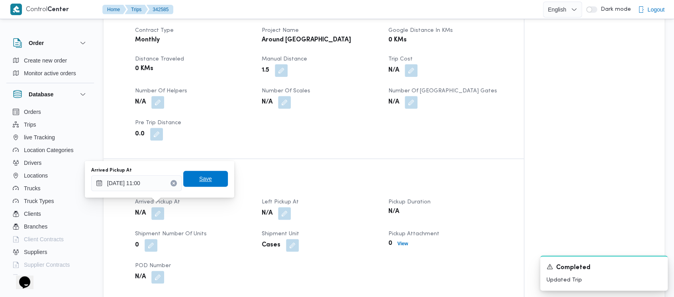
click at [201, 182] on span "Save" at bounding box center [205, 179] width 13 height 10
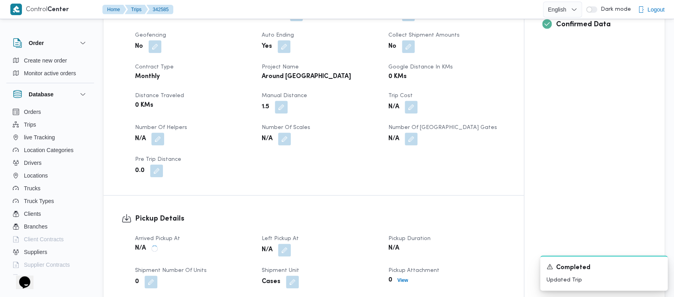
scroll to position [319, 0]
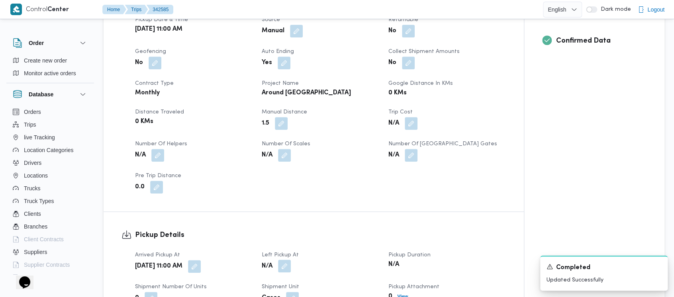
click at [280, 260] on button "button" at bounding box center [284, 266] width 13 height 13
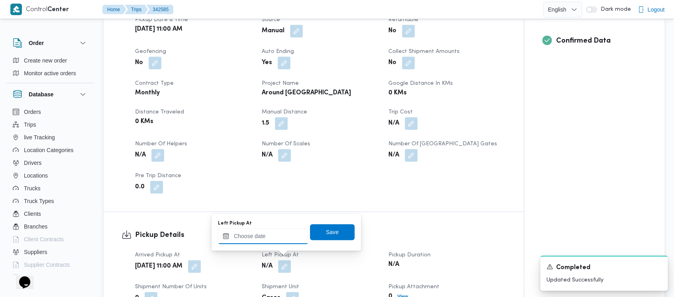
drag, startPoint x: 271, startPoint y: 250, endPoint x: 246, endPoint y: 240, distance: 26.9
click at [246, 240] on input "Left Pickup At" at bounding box center [263, 236] width 90 height 16
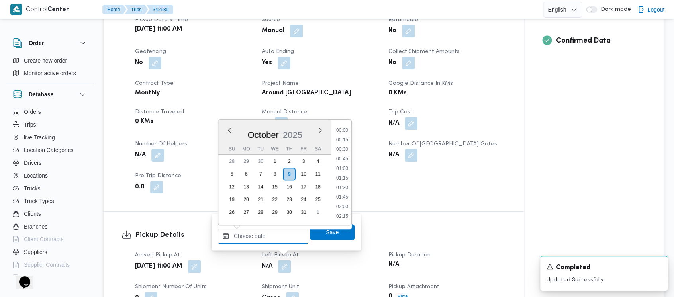
scroll to position [811, 0]
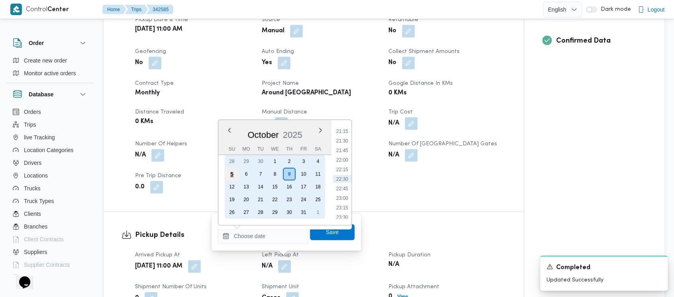
click at [231, 174] on div "5" at bounding box center [231, 173] width 15 height 15
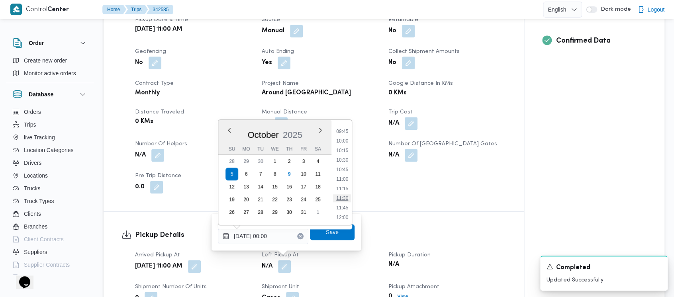
click at [339, 198] on li "11:30" at bounding box center [342, 198] width 18 height 8
type input "[DATE] 11:30"
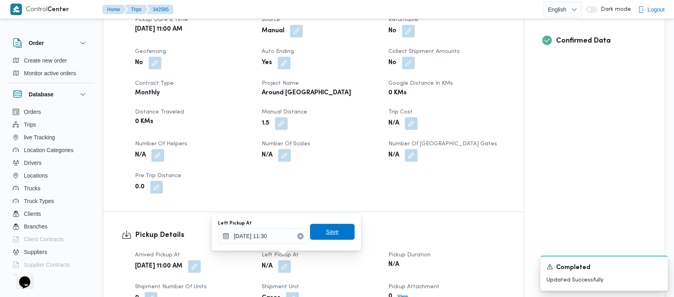
click at [326, 230] on span "Save" at bounding box center [332, 232] width 13 height 10
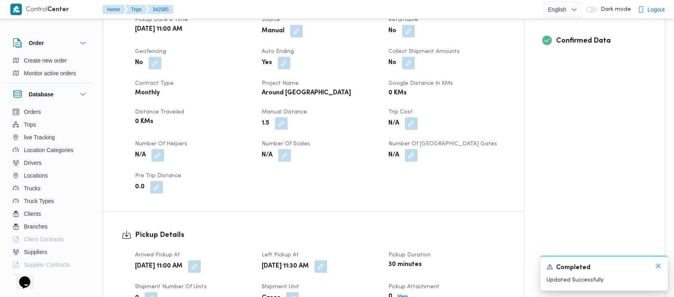
click at [658, 264] on icon "Dismiss toast" at bounding box center [658, 266] width 6 height 6
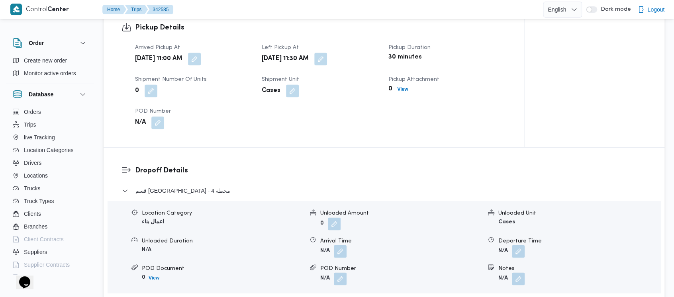
scroll to position [531, 0]
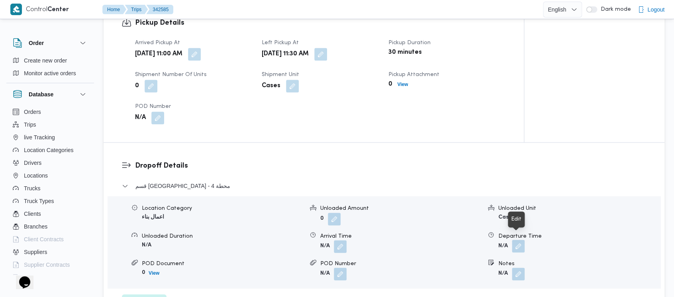
click at [512, 240] on button "button" at bounding box center [518, 246] width 13 height 13
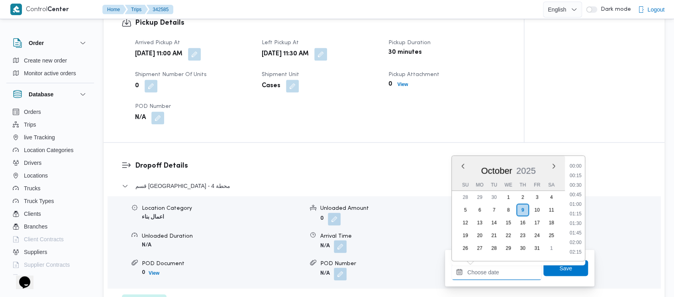
drag, startPoint x: 490, startPoint y: 272, endPoint x: 475, endPoint y: 217, distance: 56.8
click at [489, 272] on input "Departure Time" at bounding box center [496, 272] width 90 height 16
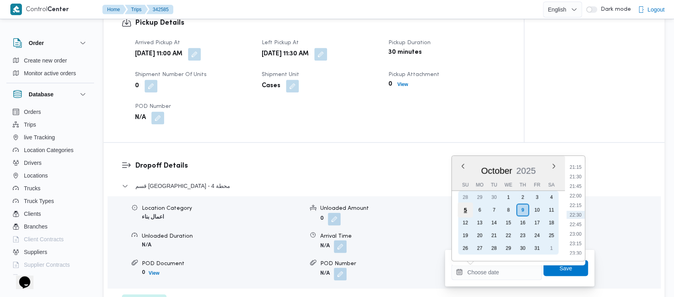
click at [464, 208] on div "5" at bounding box center [464, 209] width 15 height 15
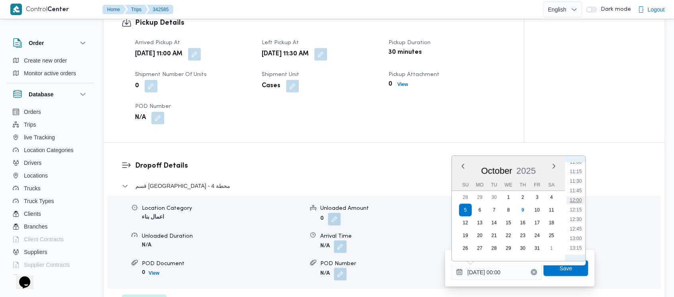
click at [573, 202] on li "12:00" at bounding box center [575, 200] width 18 height 8
type input "[DATE] 12:00"
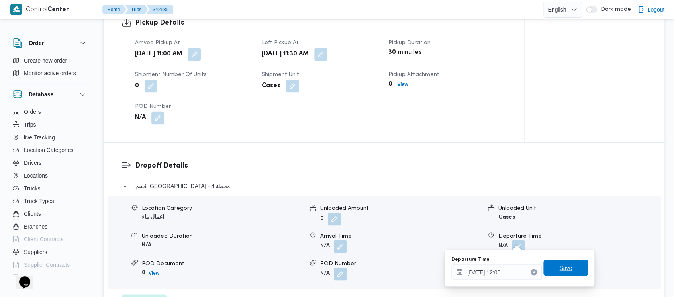
click at [559, 271] on span "Save" at bounding box center [565, 268] width 13 height 10
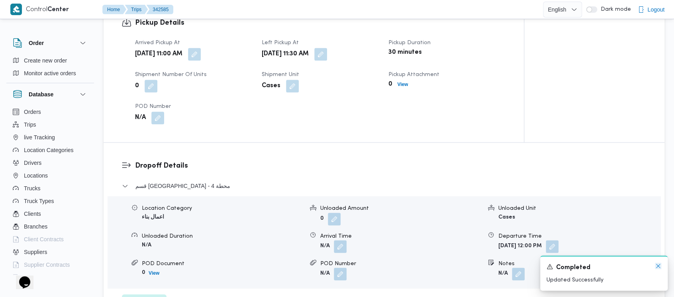
click at [658, 266] on icon "Dismiss toast" at bounding box center [658, 266] width 6 height 6
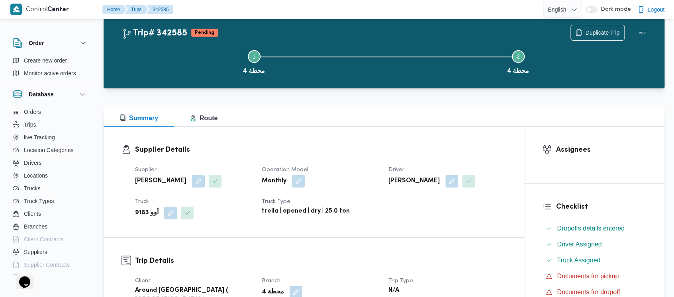
scroll to position [0, 0]
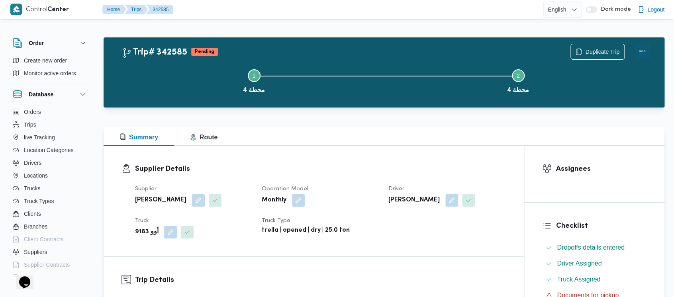
click at [642, 49] on button "Actions" at bounding box center [642, 51] width 16 height 16
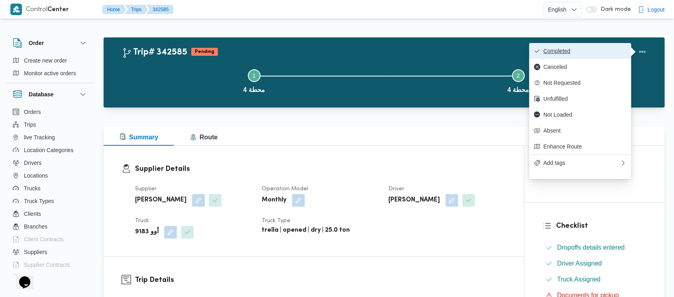
click at [571, 54] on span "Completed" at bounding box center [584, 51] width 83 height 6
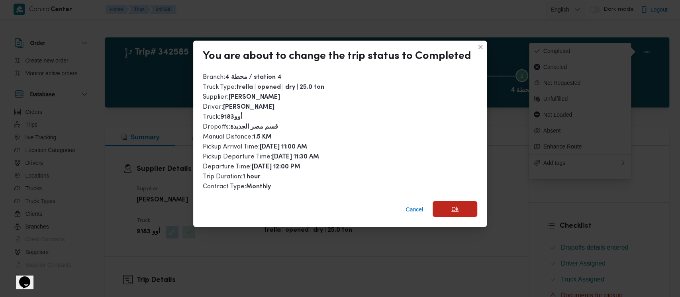
click at [445, 213] on span "Ok" at bounding box center [454, 209] width 45 height 16
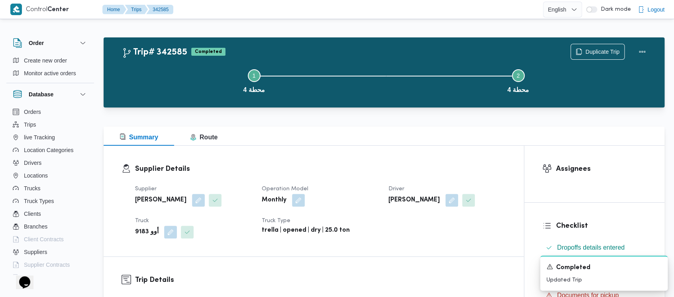
drag, startPoint x: 178, startPoint y: 78, endPoint x: 114, endPoint y: 19, distance: 87.0
click at [168, 58] on div "Step 1 is incomplete 1 محطة 4 Step 2 is incomplete 2 محطة 4" at bounding box center [385, 80] width 537 height 51
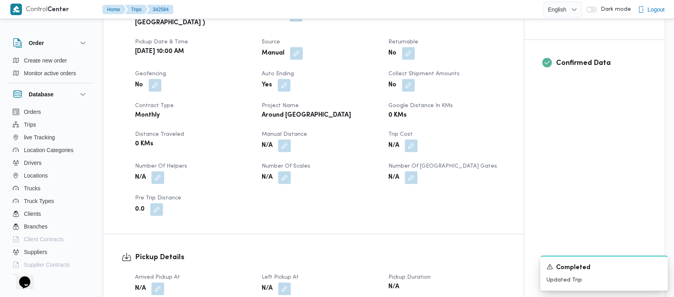
scroll to position [319, 0]
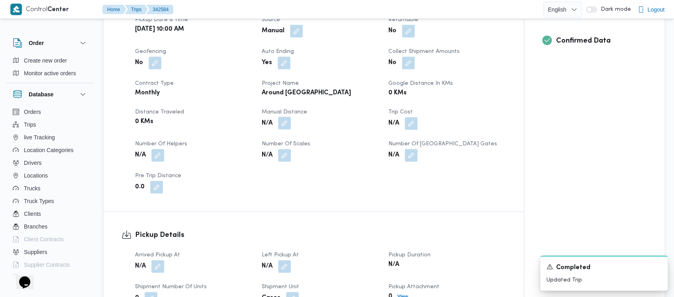
click at [283, 117] on button "button" at bounding box center [284, 123] width 13 height 13
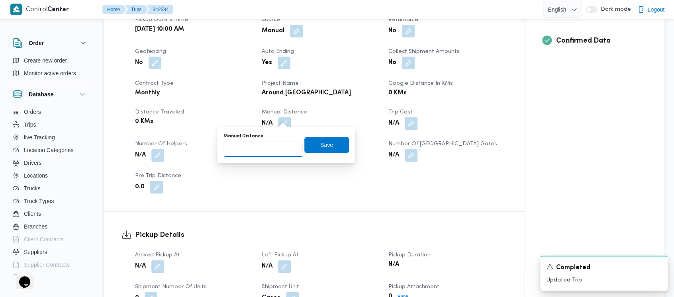
click at [240, 151] on input "Manual Distance" at bounding box center [262, 149] width 79 height 16
paste input "1.5"
type input "1.5"
click at [321, 136] on div "Manual Distance 1.5 Save" at bounding box center [286, 144] width 127 height 25
click at [322, 144] on span "Save" at bounding box center [326, 145] width 13 height 10
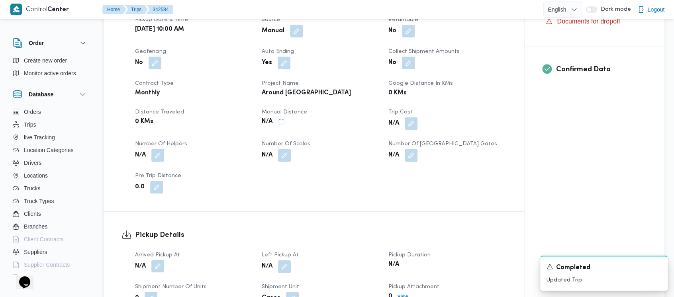
click at [156, 260] on button "button" at bounding box center [157, 266] width 13 height 13
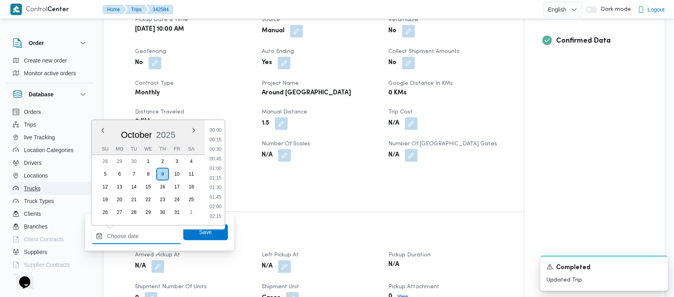
drag, startPoint x: 135, startPoint y: 235, endPoint x: 76, endPoint y: 186, distance: 76.6
click at [134, 233] on input "Arrived Pickup At" at bounding box center [136, 236] width 90 height 16
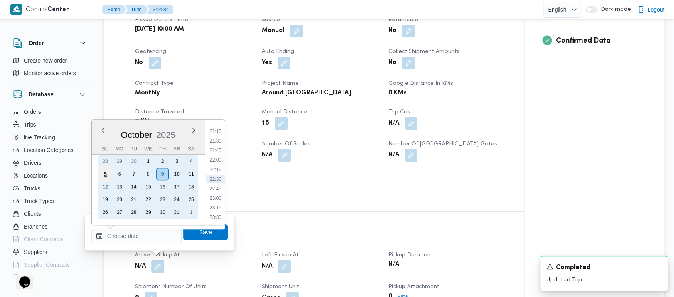
click at [104, 173] on div "5" at bounding box center [105, 173] width 15 height 15
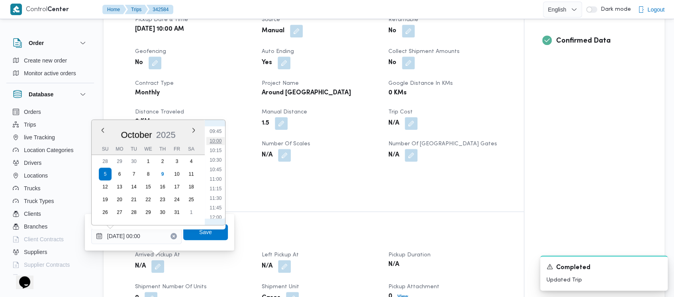
click at [215, 143] on li "10:00" at bounding box center [215, 141] width 18 height 8
type input "[DATE] 10:00"
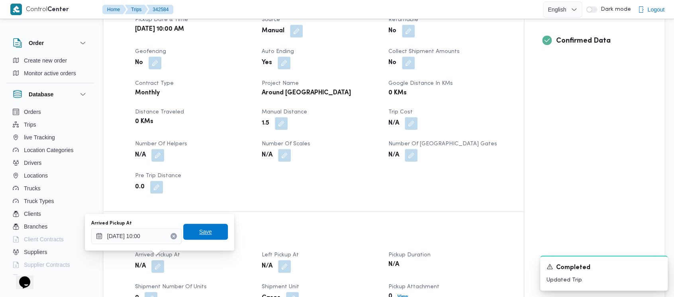
click at [200, 234] on span "Save" at bounding box center [205, 232] width 13 height 10
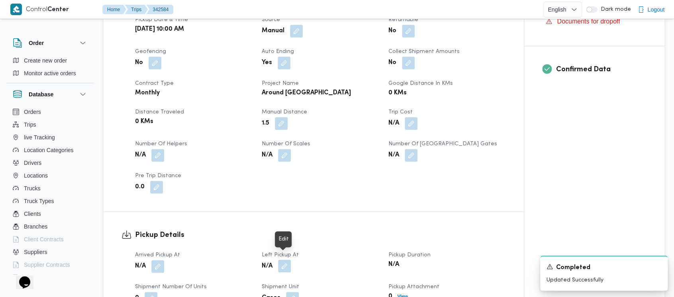
click at [282, 262] on button "button" at bounding box center [284, 266] width 13 height 13
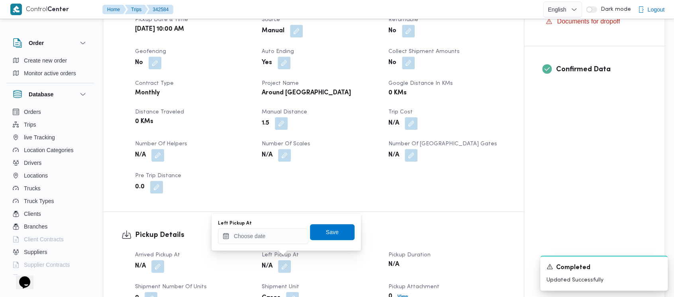
drag, startPoint x: 264, startPoint y: 246, endPoint x: 263, endPoint y: 241, distance: 5.3
click at [264, 243] on div "You are in a dialog. To close this dialog, hit escape. Left Pickup At Save" at bounding box center [285, 232] width 149 height 37
drag, startPoint x: 262, startPoint y: 240, endPoint x: 261, endPoint y: 236, distance: 4.5
click at [262, 240] on input "Left Pickup At" at bounding box center [263, 236] width 90 height 16
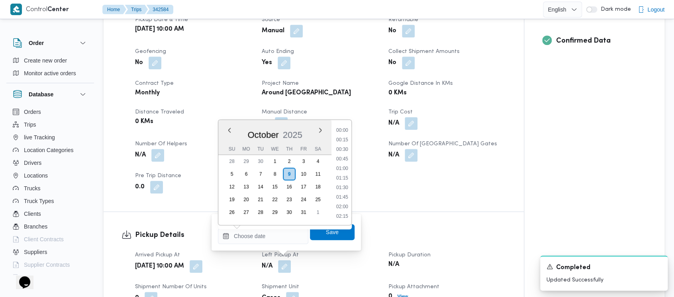
scroll to position [811, 0]
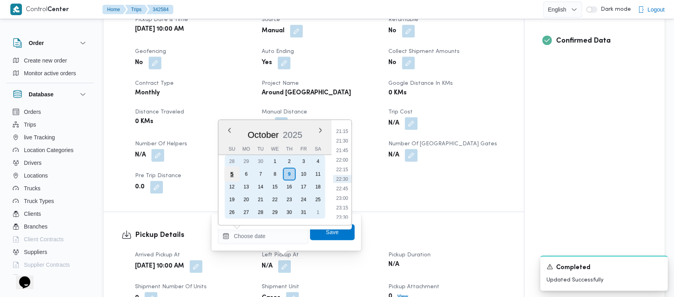
click at [233, 173] on div "5" at bounding box center [231, 173] width 15 height 15
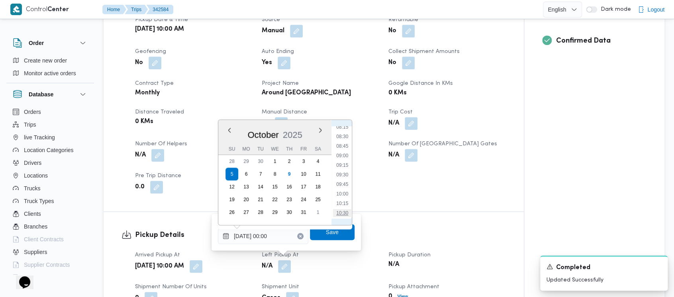
click at [342, 213] on li "10:30" at bounding box center [342, 213] width 18 height 8
type input "[DATE] 10:30"
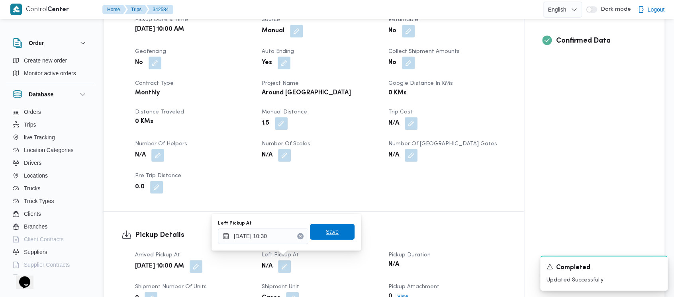
click at [332, 229] on span "Save" at bounding box center [332, 232] width 45 height 16
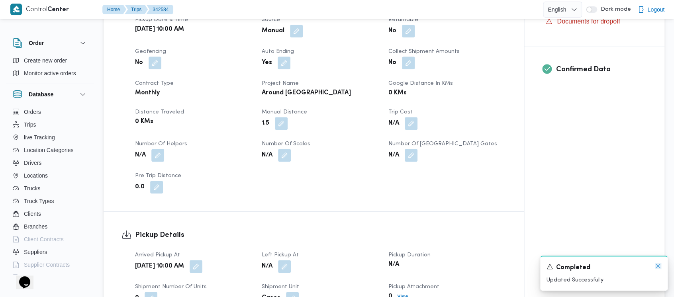
click at [655, 264] on icon "Dismiss toast" at bounding box center [658, 266] width 6 height 6
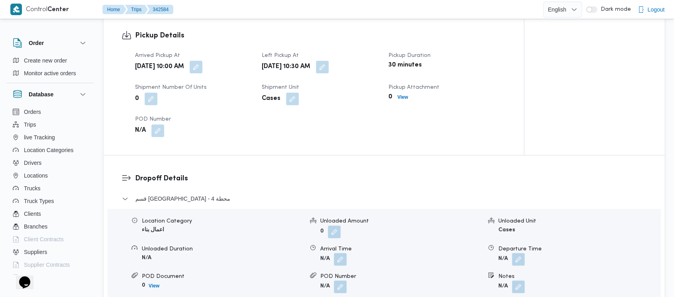
scroll to position [531, 0]
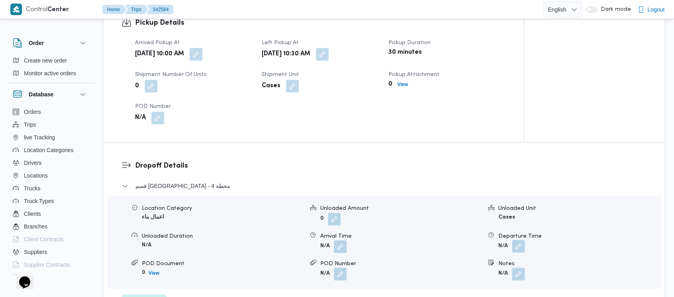
click at [520, 240] on button "button" at bounding box center [518, 246] width 13 height 13
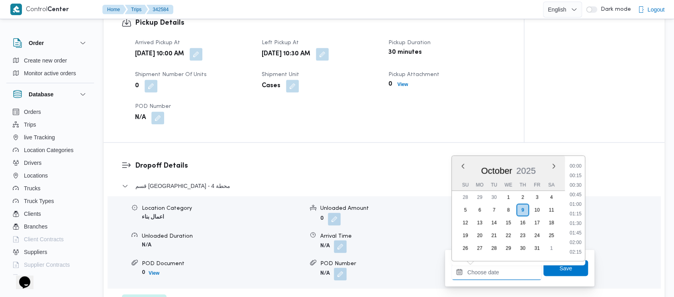
drag, startPoint x: 477, startPoint y: 275, endPoint x: 459, endPoint y: 218, distance: 59.6
click at [477, 273] on input "Departure Time" at bounding box center [496, 272] width 90 height 16
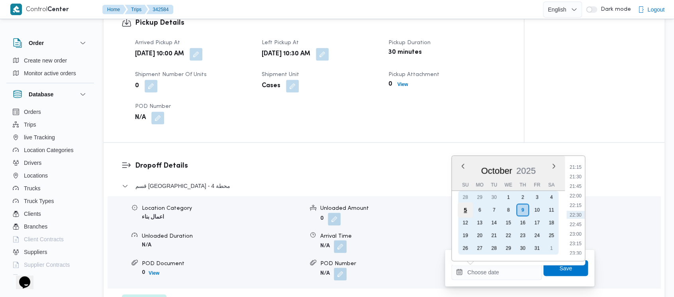
click at [461, 212] on div "5" at bounding box center [464, 209] width 15 height 15
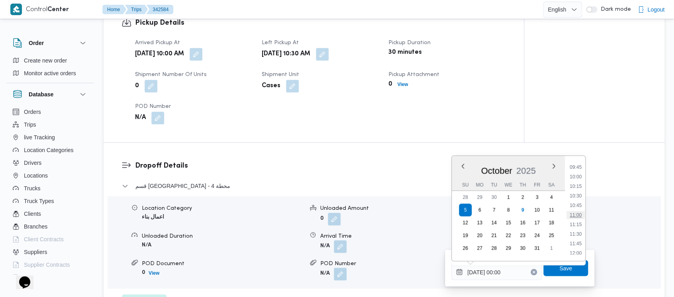
click at [579, 215] on li "11:00" at bounding box center [575, 215] width 18 height 8
type input "[DATE] 11:00"
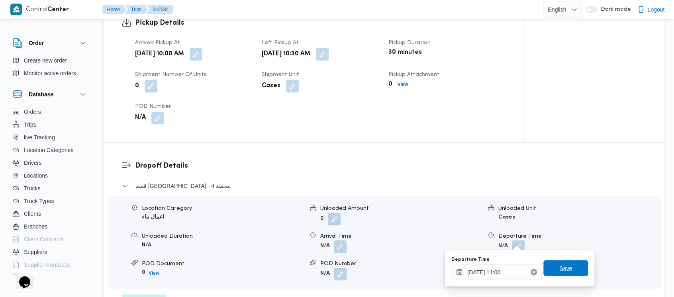
drag, startPoint x: 562, startPoint y: 267, endPoint x: 629, endPoint y: 266, distance: 67.3
click at [562, 266] on span "Save" at bounding box center [565, 268] width 13 height 10
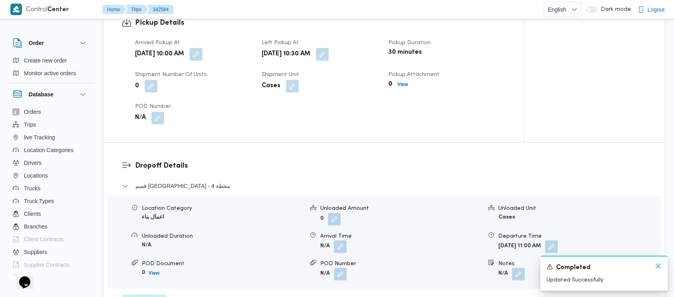
click at [657, 264] on icon "Dismiss toast" at bounding box center [658, 266] width 6 height 6
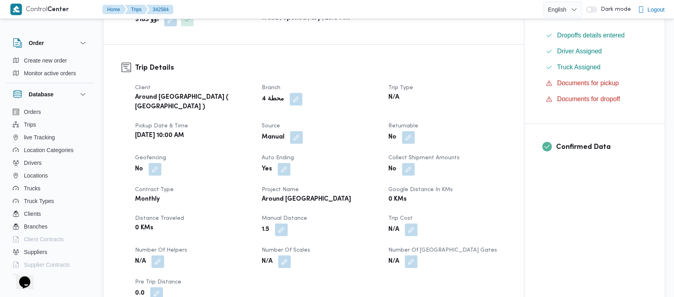
scroll to position [0, 0]
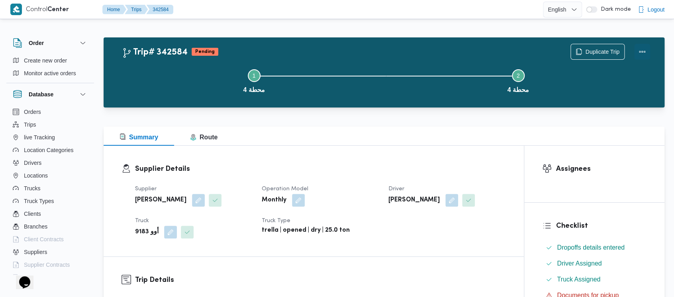
drag, startPoint x: 646, startPoint y: 48, endPoint x: 627, endPoint y: 48, distance: 18.7
click at [643, 48] on button "Actions" at bounding box center [642, 52] width 16 height 16
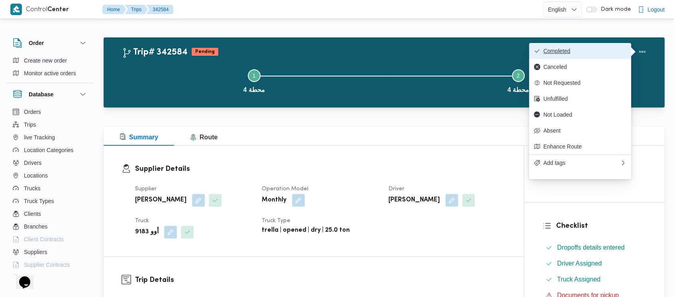
click at [565, 50] on span "Completed" at bounding box center [584, 51] width 83 height 6
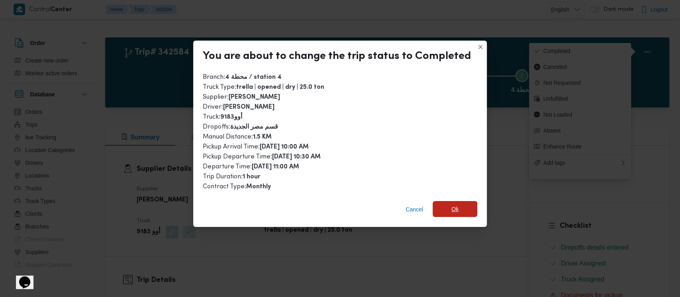
click at [457, 207] on span "Ok" at bounding box center [454, 209] width 45 height 16
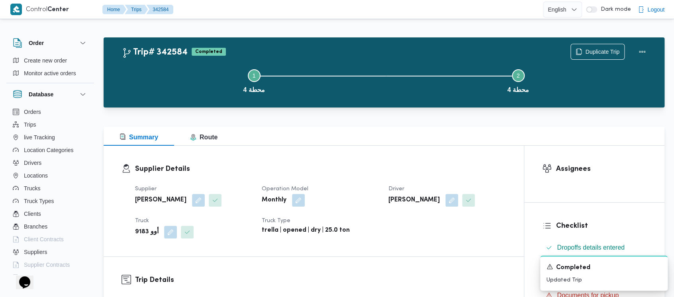
drag, startPoint x: 183, startPoint y: 73, endPoint x: 41, endPoint y: 0, distance: 159.2
click at [182, 73] on button "Step 1 is incomplete 1 محطة 4" at bounding box center [254, 80] width 264 height 41
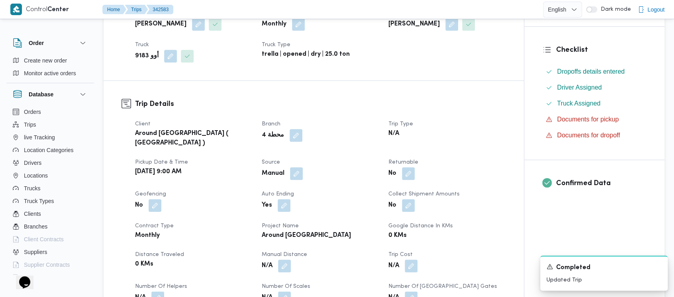
scroll to position [319, 0]
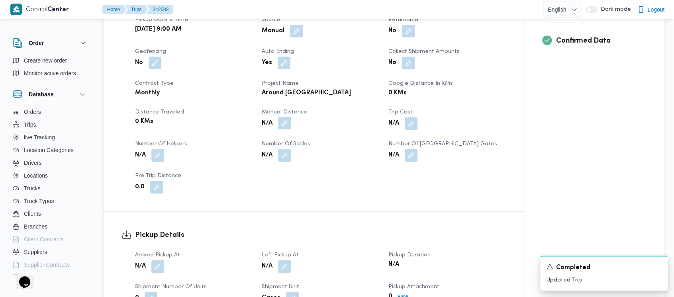
click at [282, 117] on button "button" at bounding box center [284, 123] width 13 height 13
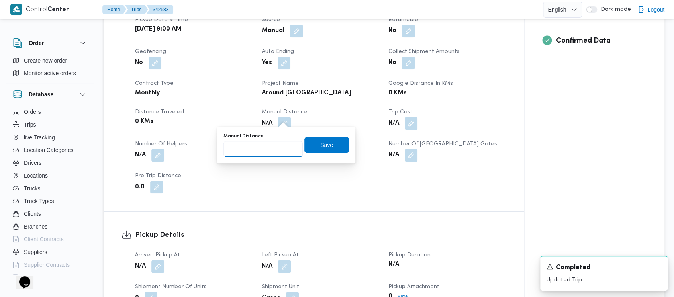
click at [265, 151] on input "Manual Distance" at bounding box center [262, 149] width 79 height 16
paste input "1.5"
type input "1.5"
click at [320, 148] on span "Save" at bounding box center [326, 145] width 13 height 10
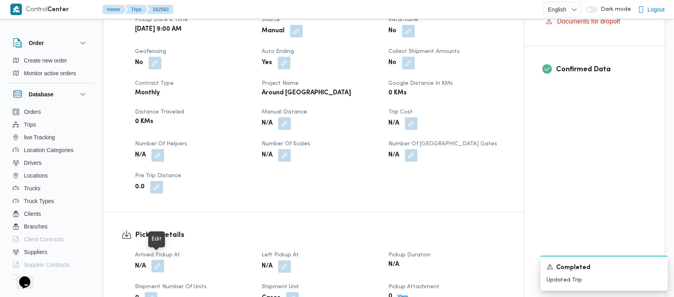
click at [153, 262] on button "button" at bounding box center [157, 266] width 13 height 13
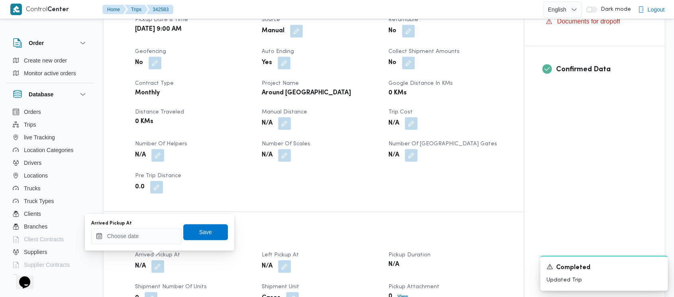
drag, startPoint x: 131, startPoint y: 244, endPoint x: 131, endPoint y: 234, distance: 10.0
click at [131, 240] on div "Arrived Pickup At Save" at bounding box center [159, 231] width 138 height 25
click at [131, 234] on input "Arrived Pickup At" at bounding box center [136, 236] width 90 height 16
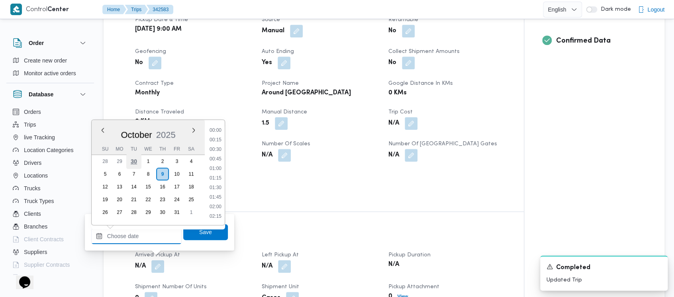
scroll to position [811, 0]
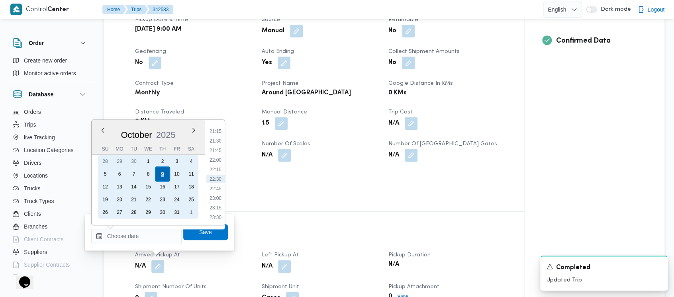
drag, startPoint x: 104, startPoint y: 174, endPoint x: 156, endPoint y: 168, distance: 52.8
click at [105, 174] on div "5" at bounding box center [105, 174] width 13 height 13
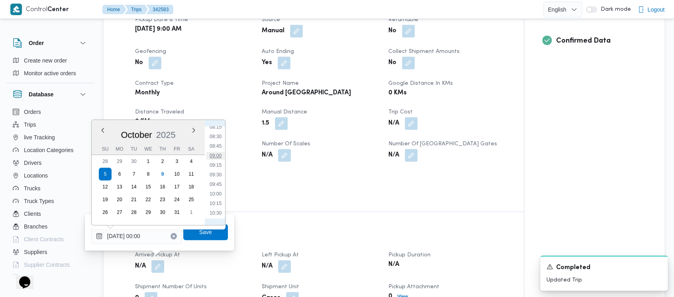
click at [216, 157] on li "09:00" at bounding box center [215, 156] width 18 height 8
type input "[DATE] 09:00"
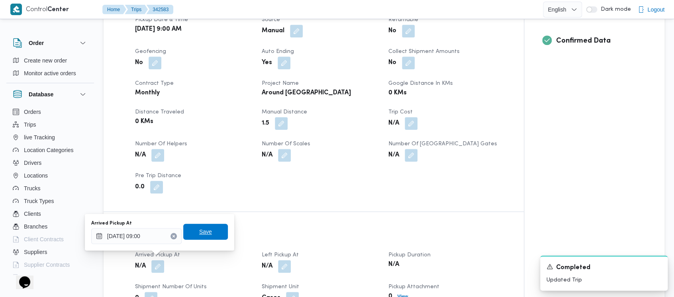
click at [199, 233] on span "Save" at bounding box center [205, 232] width 13 height 10
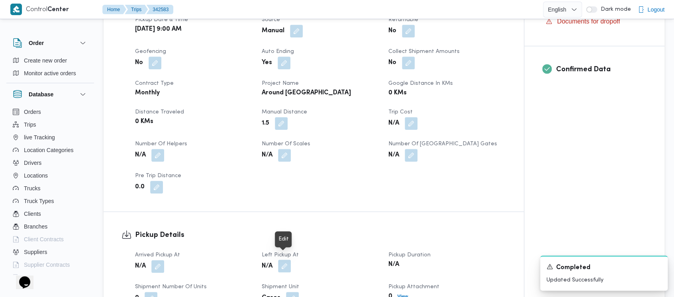
click at [284, 261] on button "button" at bounding box center [284, 266] width 13 height 13
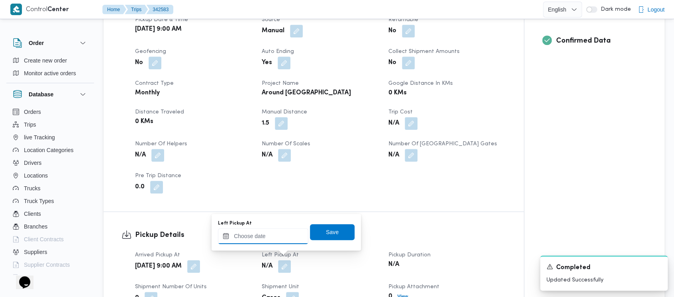
drag, startPoint x: 252, startPoint y: 243, endPoint x: 250, endPoint y: 229, distance: 14.2
click at [252, 242] on input "Left Pickup At" at bounding box center [263, 236] width 90 height 16
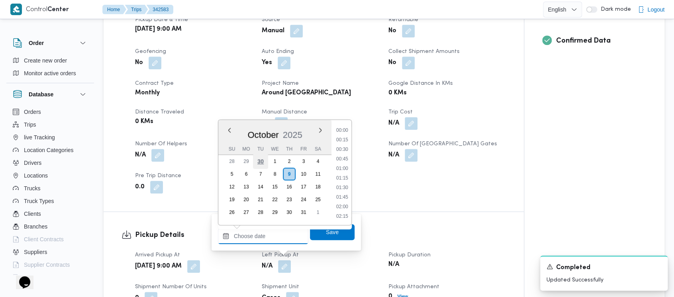
scroll to position [811, 0]
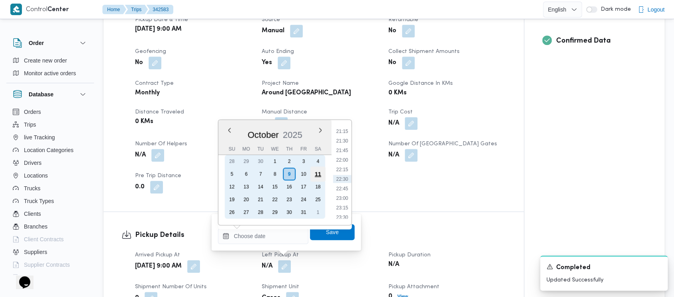
drag, startPoint x: 228, startPoint y: 174, endPoint x: 312, endPoint y: 173, distance: 84.0
click at [229, 174] on div "5" at bounding box center [231, 174] width 13 height 13
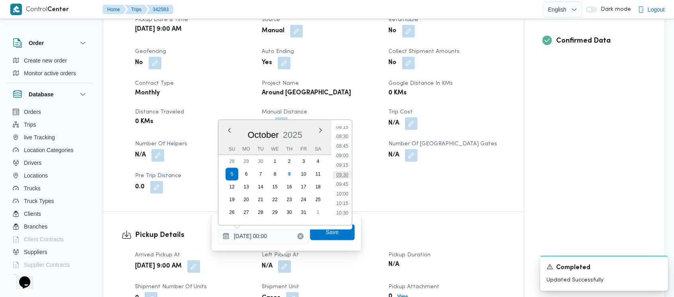
click at [343, 176] on li "09:30" at bounding box center [342, 175] width 18 height 8
type input "[DATE] 09:30"
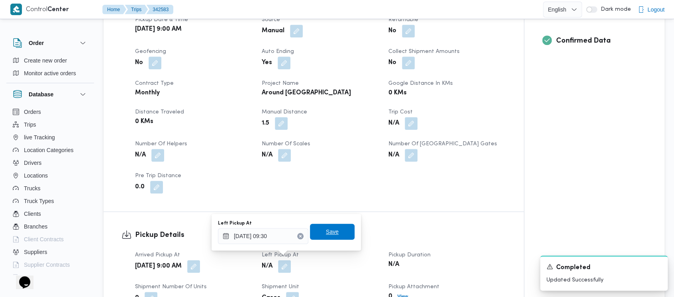
click at [336, 233] on span "Save" at bounding box center [332, 232] width 45 height 16
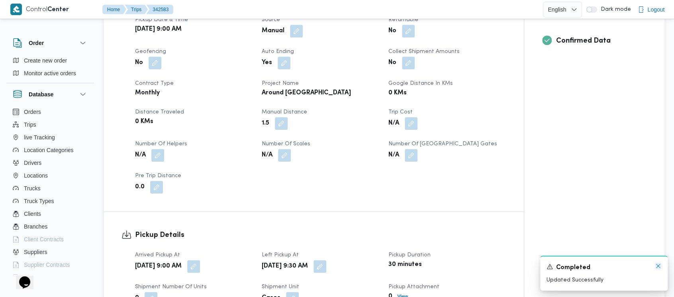
drag, startPoint x: 656, startPoint y: 266, endPoint x: 652, endPoint y: 261, distance: 7.1
click at [655, 266] on icon "Dismiss toast" at bounding box center [658, 266] width 6 height 6
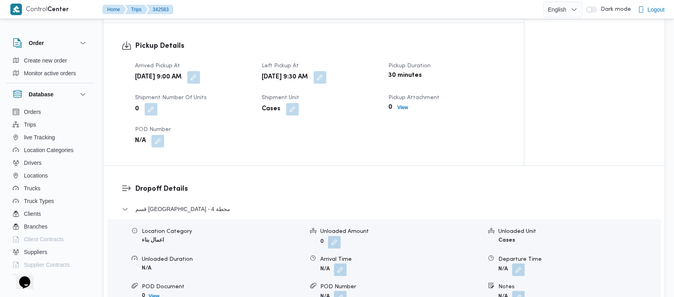
scroll to position [531, 0]
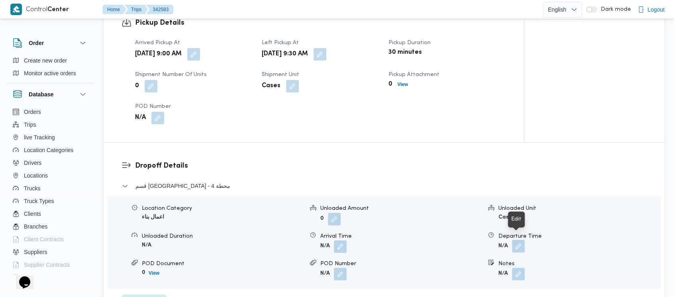
click at [522, 244] on button "button" at bounding box center [518, 246] width 13 height 13
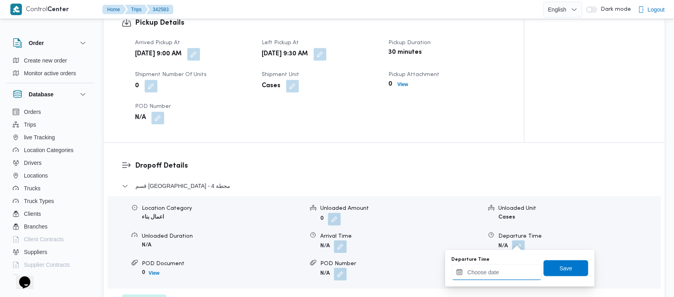
drag, startPoint x: 489, startPoint y: 274, endPoint x: 481, endPoint y: 267, distance: 10.4
click at [486, 273] on input "Departure Time" at bounding box center [496, 272] width 90 height 16
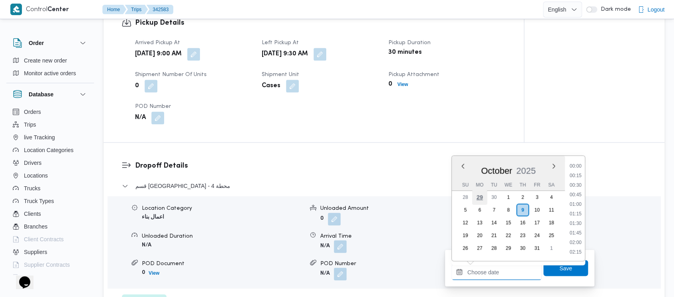
scroll to position [811, 0]
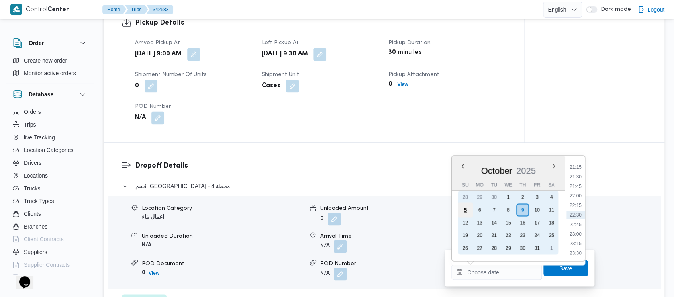
click at [467, 212] on div "5" at bounding box center [464, 209] width 15 height 15
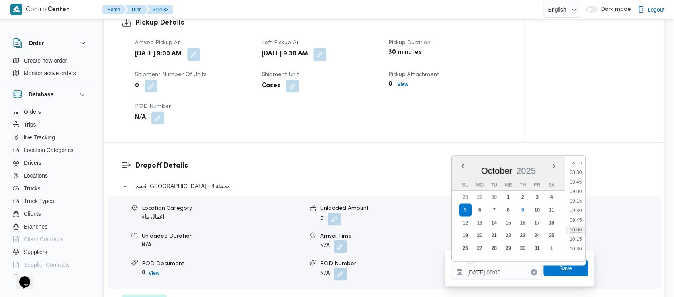
click at [580, 228] on li "10:00" at bounding box center [575, 230] width 18 height 8
type input "[DATE] 10:00"
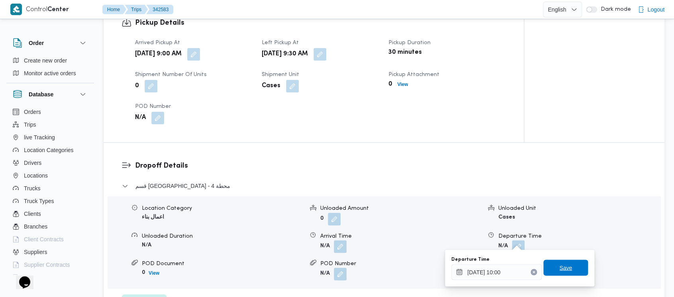
drag, startPoint x: 570, startPoint y: 269, endPoint x: 576, endPoint y: 266, distance: 6.4
click at [570, 269] on span "Save" at bounding box center [565, 268] width 45 height 16
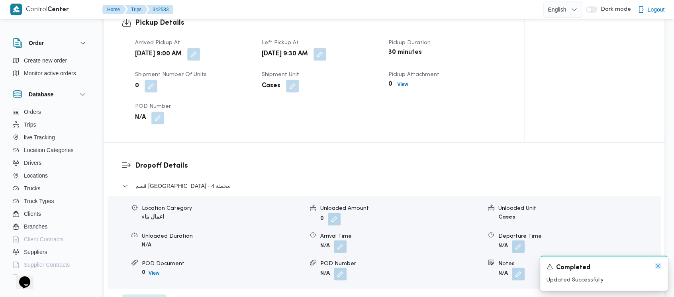
click at [656, 266] on icon "Dismiss toast" at bounding box center [658, 266] width 6 height 6
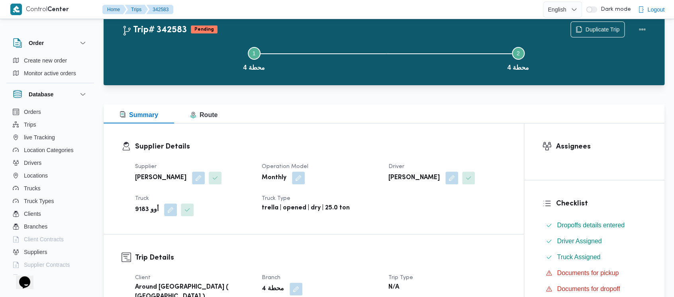
scroll to position [0, 0]
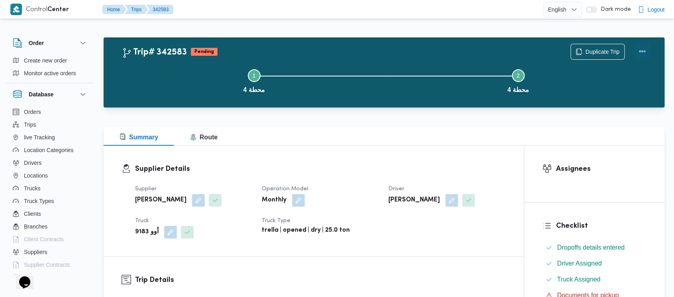
click at [637, 48] on button "Actions" at bounding box center [642, 51] width 16 height 16
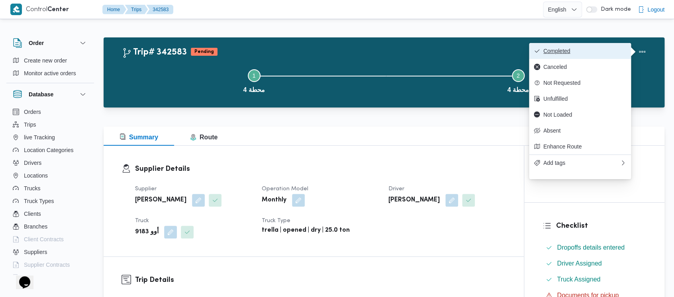
click at [583, 48] on span "Completed" at bounding box center [584, 51] width 83 height 6
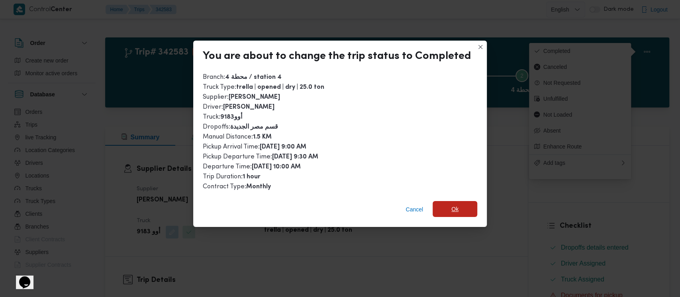
click at [445, 210] on span "Ok" at bounding box center [454, 209] width 45 height 16
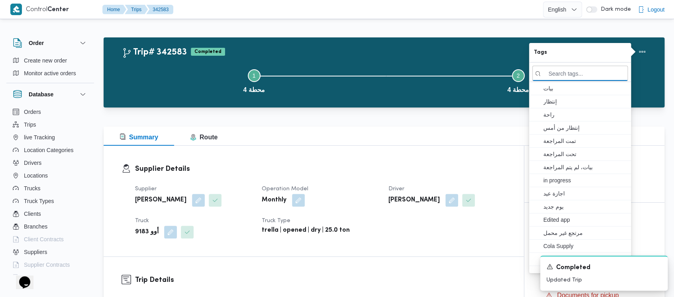
drag, startPoint x: 172, startPoint y: 76, endPoint x: 159, endPoint y: 73, distance: 13.6
click at [166, 76] on button "Step 1 is incomplete 1 محطة 4" at bounding box center [254, 80] width 264 height 41
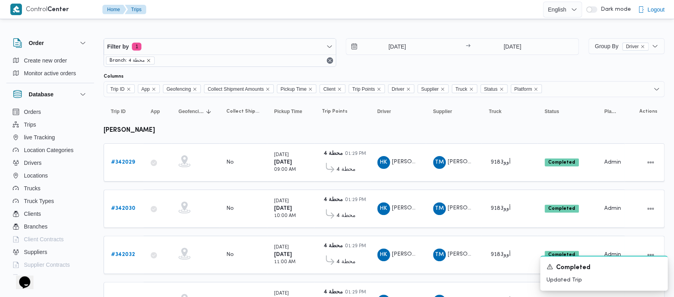
click at [148, 61] on icon "remove selected entity" at bounding box center [148, 60] width 3 height 3
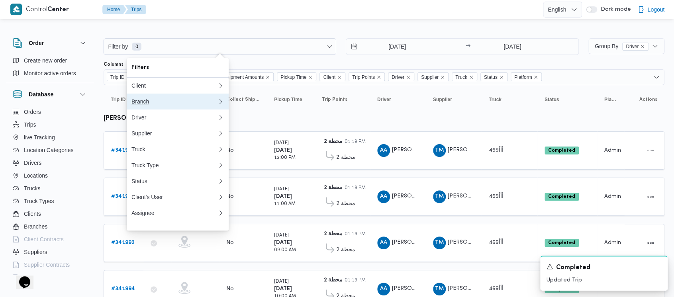
drag, startPoint x: 140, startPoint y: 103, endPoint x: 156, endPoint y: 93, distance: 18.6
click at [140, 102] on div "Branch" at bounding box center [172, 101] width 83 height 6
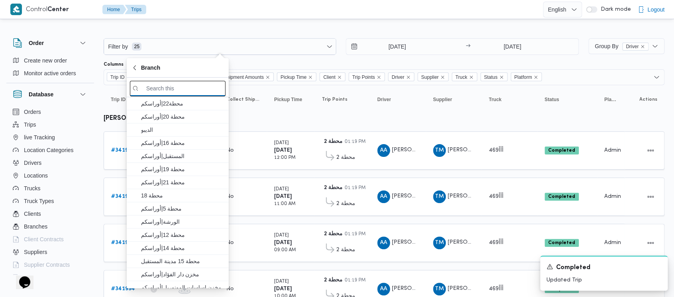
click at [174, 88] on input "search filters" at bounding box center [178, 89] width 96 height 16
paste input "محطة 13"
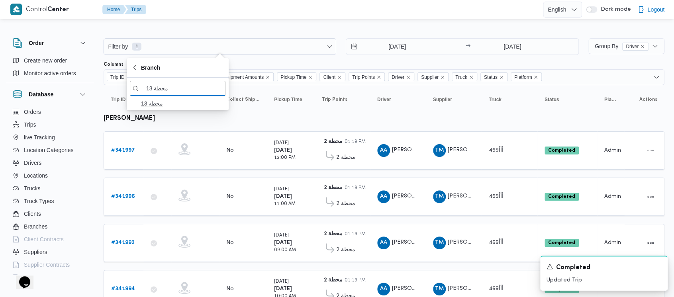
type input "محطة 13"
click at [182, 103] on span "محطة 13" at bounding box center [182, 104] width 83 height 10
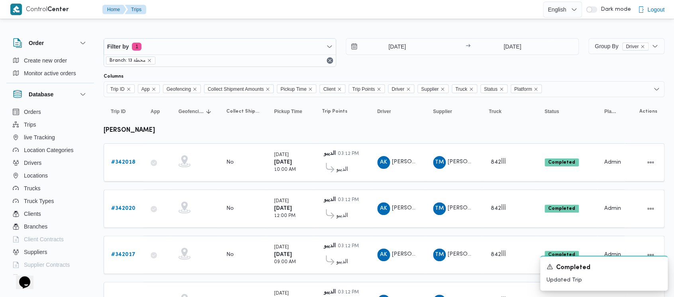
click at [365, 70] on div "Filter by 1 Branch: محطة 13 [DATE] → [DATE]" at bounding box center [341, 52] width 485 height 38
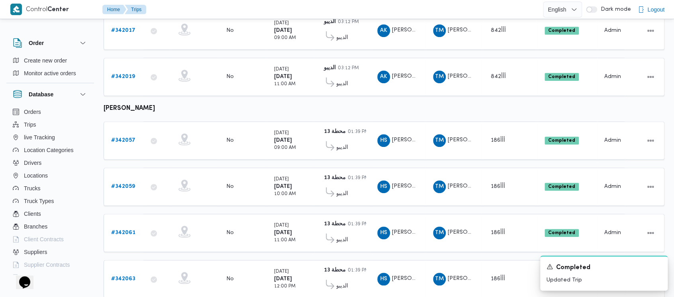
scroll to position [243, 0]
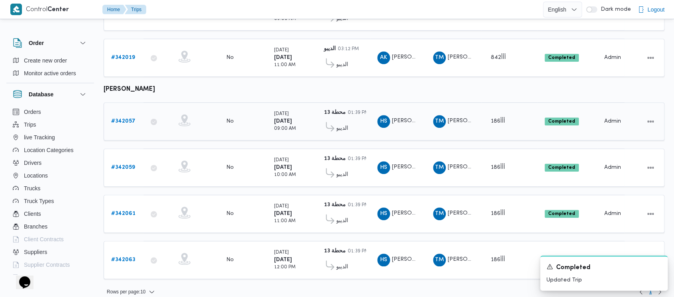
click at [118, 119] on b "# 342057" at bounding box center [123, 121] width 24 height 5
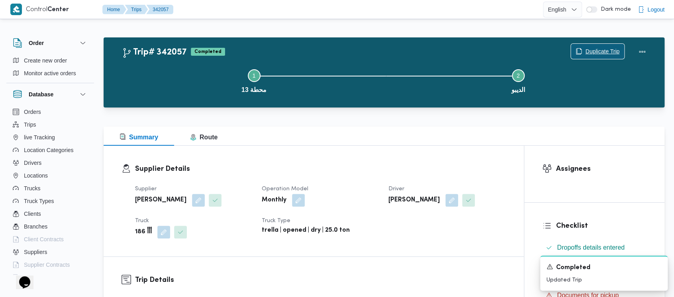
click at [599, 51] on span "Duplicate Trip" at bounding box center [602, 52] width 34 height 10
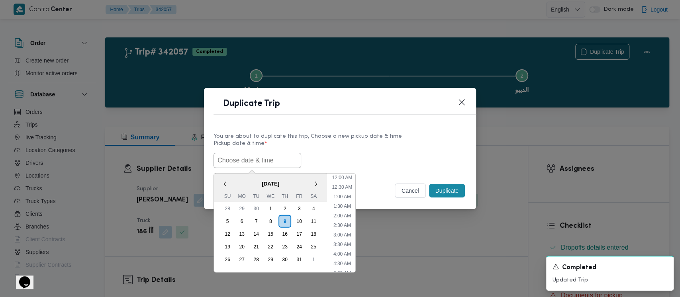
click at [229, 159] on input "text" at bounding box center [257, 160] width 88 height 15
drag, startPoint x: 226, startPoint y: 220, endPoint x: 345, endPoint y: 235, distance: 119.9
click at [225, 220] on div "5" at bounding box center [227, 221] width 13 height 13
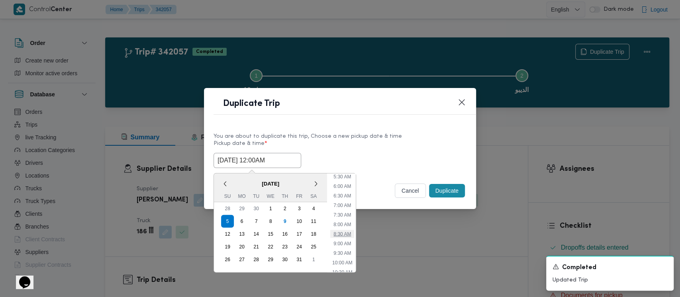
click at [338, 233] on li "8:30 AM" at bounding box center [342, 234] width 24 height 8
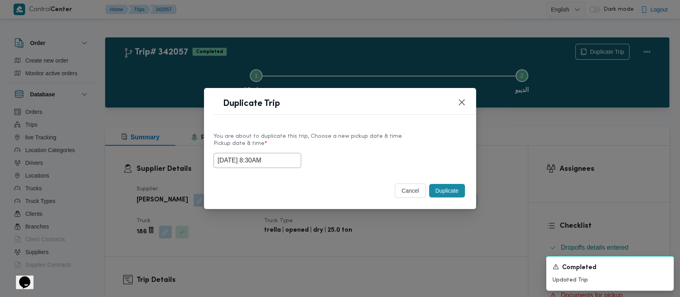
drag, startPoint x: 233, startPoint y: 160, endPoint x: 253, endPoint y: 160, distance: 20.3
click at [235, 160] on input "[DATE] 8:30AM" at bounding box center [257, 160] width 88 height 15
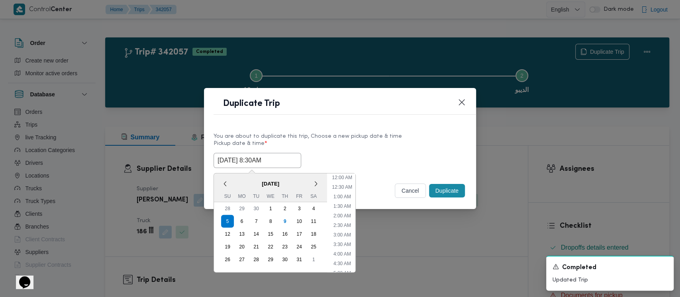
scroll to position [117, 0]
click at [338, 231] on li "9:00 AM" at bounding box center [342, 233] width 24 height 8
type input "[DATE] 9:00AM"
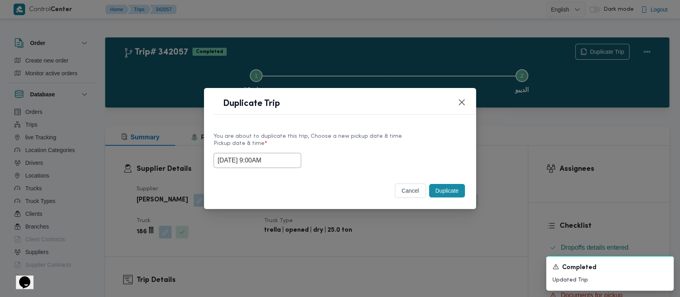
click at [441, 193] on button "Duplicate" at bounding box center [447, 191] width 36 height 14
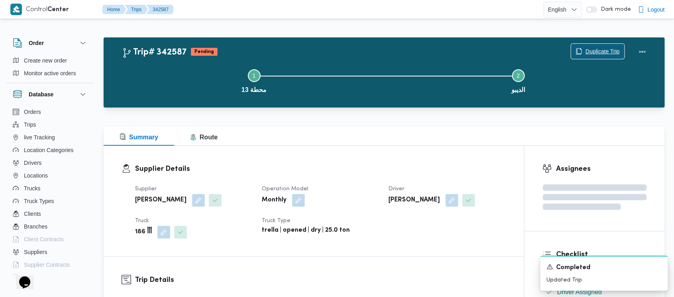
click at [615, 48] on span "Duplicate Trip" at bounding box center [602, 52] width 34 height 10
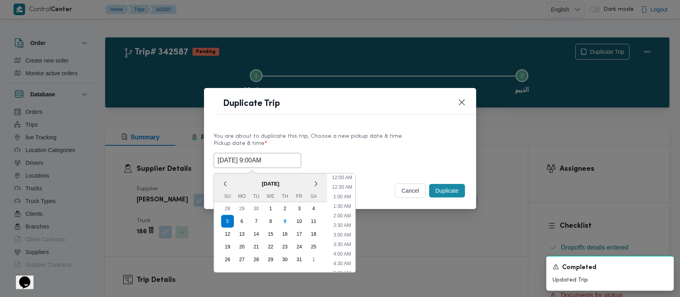
drag, startPoint x: 256, startPoint y: 157, endPoint x: 321, endPoint y: 175, distance: 67.6
click at [266, 158] on input "[DATE] 9:00AM" at bounding box center [257, 160] width 88 height 15
click at [343, 243] on li "10:00 AM" at bounding box center [341, 242] width 27 height 8
type input "[DATE] 10:00AM"
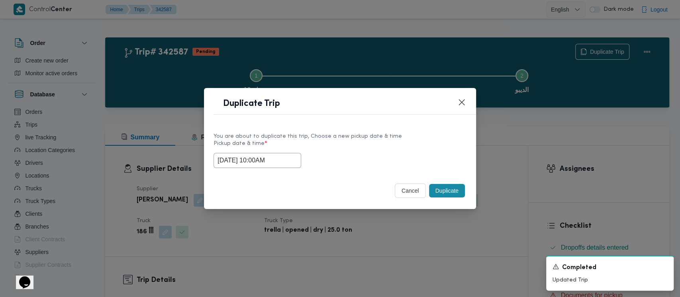
click at [450, 190] on button "Duplicate" at bounding box center [447, 191] width 36 height 14
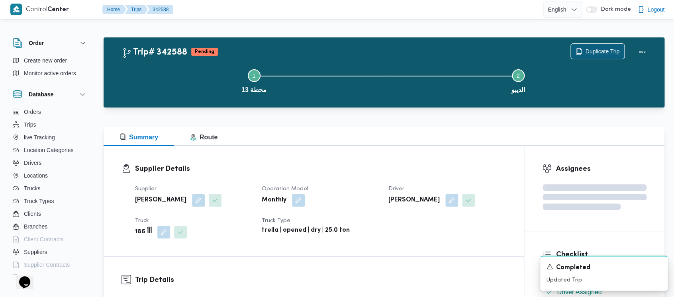
click at [600, 47] on span "Duplicate Trip" at bounding box center [602, 52] width 34 height 10
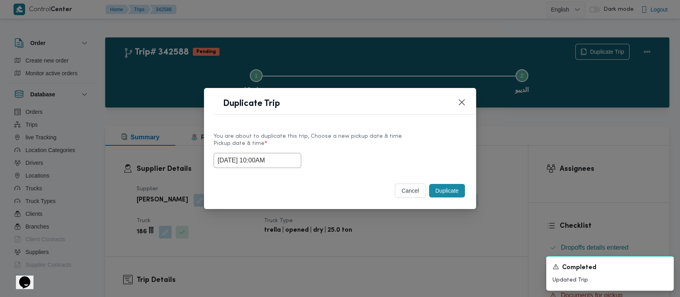
click at [245, 163] on input "[DATE] 10:00AM" at bounding box center [257, 160] width 88 height 15
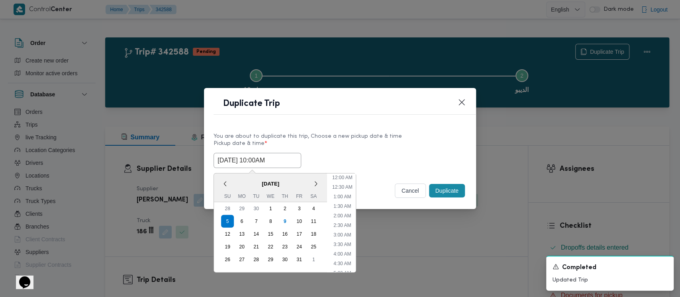
scroll to position [146, 0]
drag, startPoint x: 339, startPoint y: 240, endPoint x: 350, endPoint y: 236, distance: 11.1
click at [339, 240] on li "11:00 AM" at bounding box center [342, 242] width 27 height 8
type input "[DATE] 11:00AM"
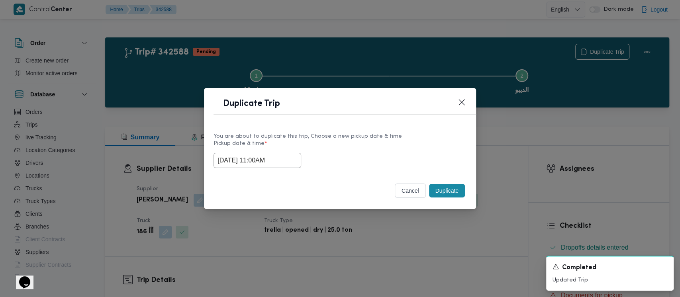
click at [437, 188] on button "Duplicate" at bounding box center [447, 191] width 36 height 14
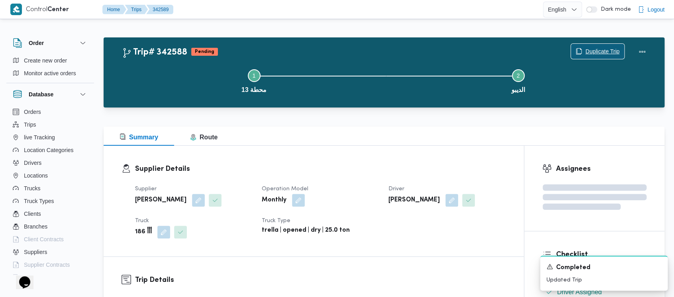
click at [608, 49] on span "Duplicate Trip" at bounding box center [602, 52] width 34 height 10
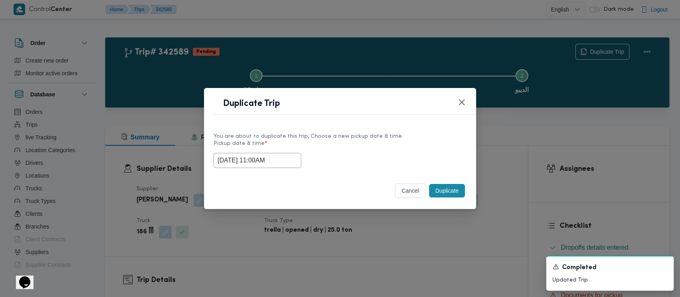
click at [246, 150] on label "Pickup date & time *" at bounding box center [339, 147] width 253 height 12
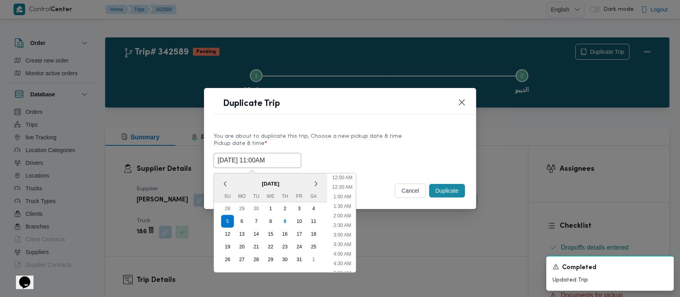
click at [249, 160] on input "[DATE] 11:00AM" at bounding box center [257, 160] width 88 height 15
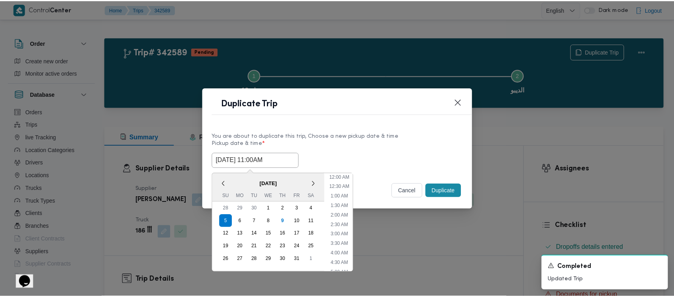
scroll to position [165, 0]
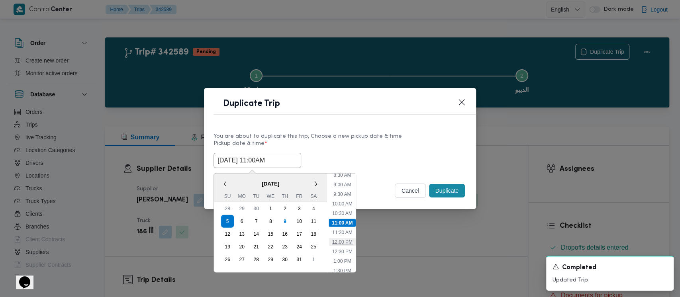
click at [351, 241] on li "12:00 PM" at bounding box center [342, 242] width 27 height 8
type input "[DATE] 12:00PM"
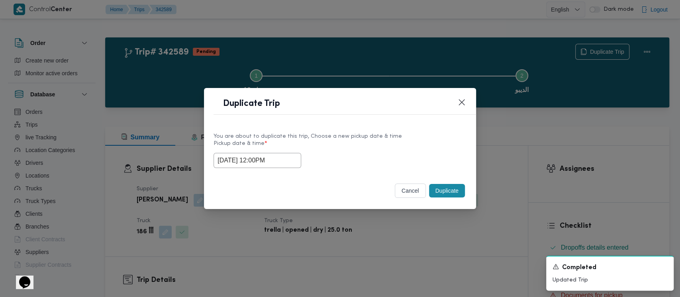
click at [447, 192] on button "Duplicate" at bounding box center [447, 191] width 36 height 14
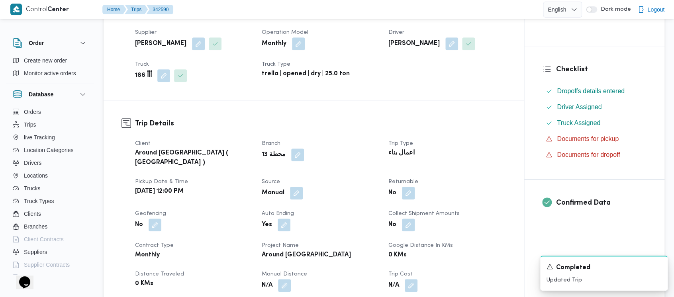
scroll to position [319, 0]
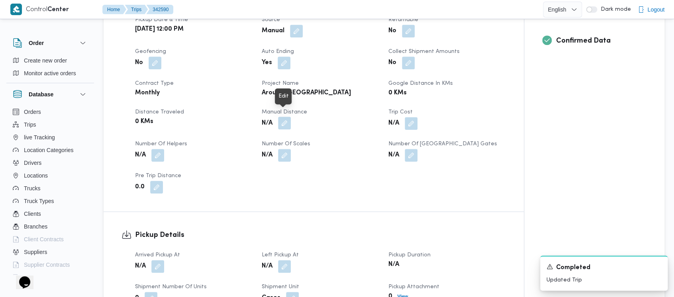
click at [285, 121] on button "button" at bounding box center [284, 123] width 13 height 13
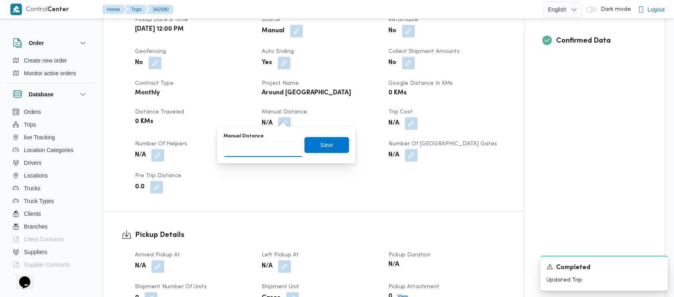
click at [257, 151] on input "Manual Distance" at bounding box center [262, 149] width 79 height 16
paste input "1.5"
type input "1.5"
click at [324, 142] on span "Save" at bounding box center [326, 145] width 13 height 10
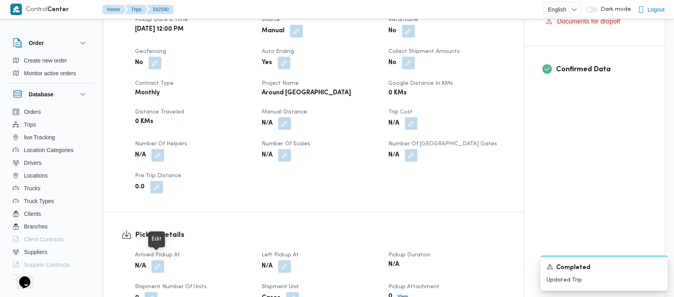
drag, startPoint x: 156, startPoint y: 264, endPoint x: 151, endPoint y: 254, distance: 10.9
click at [156, 262] on button "button" at bounding box center [157, 266] width 13 height 13
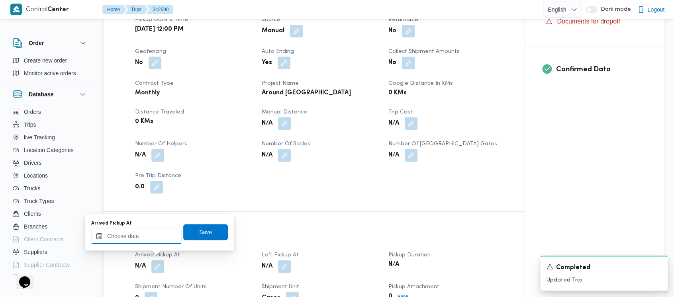
click at [124, 236] on input "Arrived Pickup At" at bounding box center [136, 236] width 90 height 16
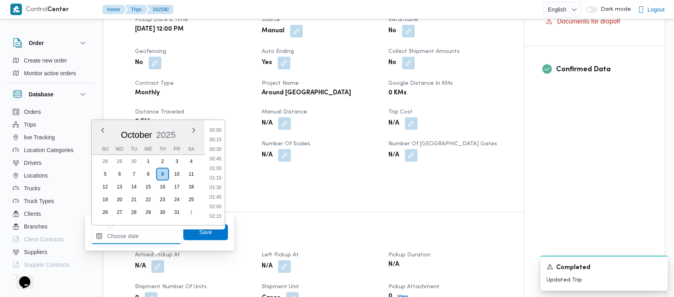
scroll to position [811, 0]
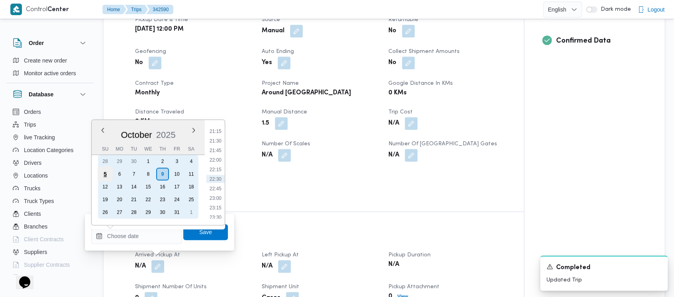
click at [102, 169] on div "5" at bounding box center [105, 173] width 15 height 15
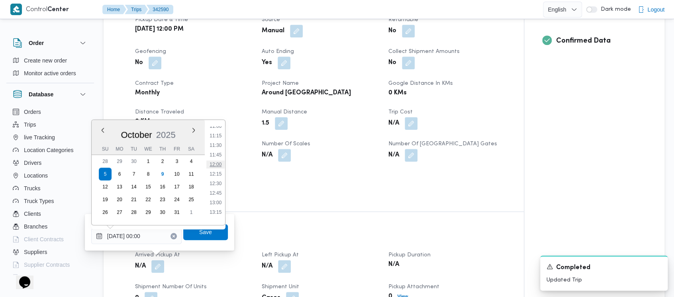
click at [215, 163] on li "12:00" at bounding box center [215, 164] width 18 height 8
type input "[DATE] 12:00"
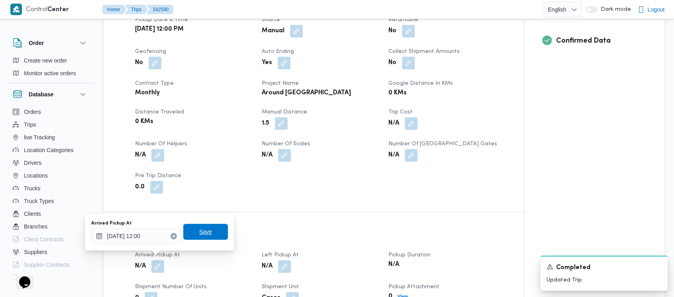
click at [201, 236] on span "Save" at bounding box center [205, 232] width 13 height 10
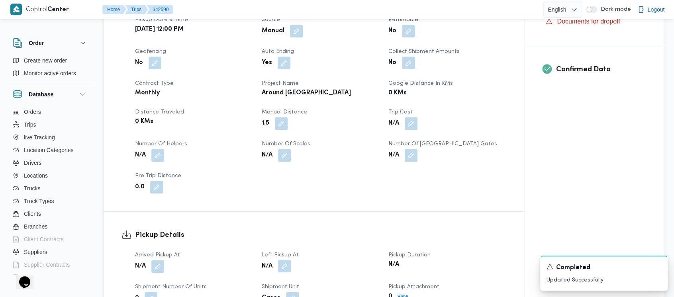
drag, startPoint x: 285, startPoint y: 258, endPoint x: 282, endPoint y: 254, distance: 5.4
click at [285, 260] on button "button" at bounding box center [284, 266] width 13 height 13
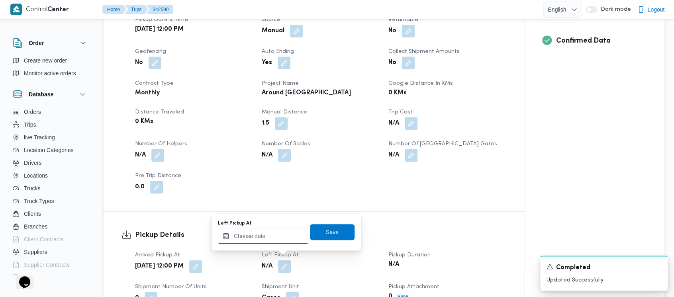
drag, startPoint x: 264, startPoint y: 235, endPoint x: 260, endPoint y: 231, distance: 5.4
click at [260, 231] on input "Left Pickup At" at bounding box center [263, 236] width 90 height 16
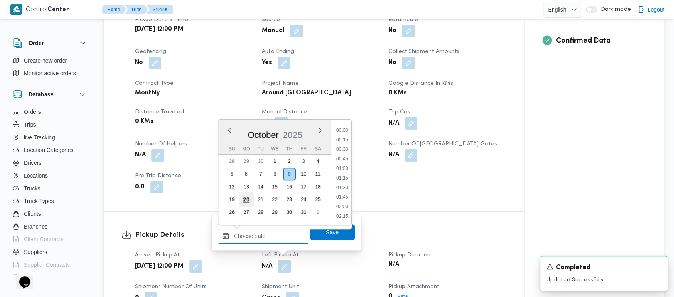
scroll to position [811, 0]
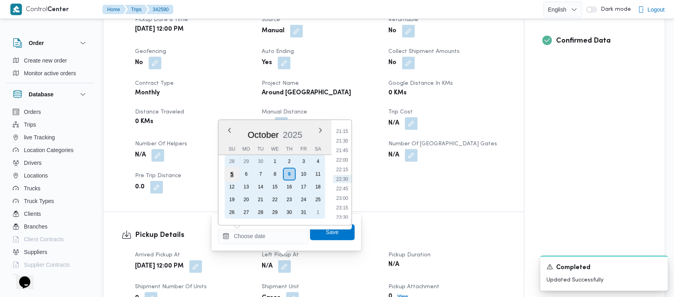
click at [231, 174] on div "5" at bounding box center [231, 173] width 15 height 15
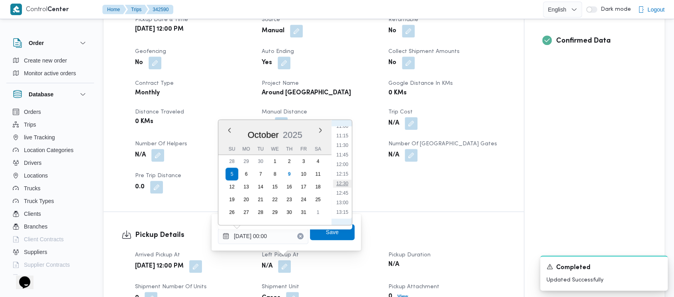
click at [342, 181] on li "12:30" at bounding box center [342, 184] width 18 height 8
type input "[DATE] 12:30"
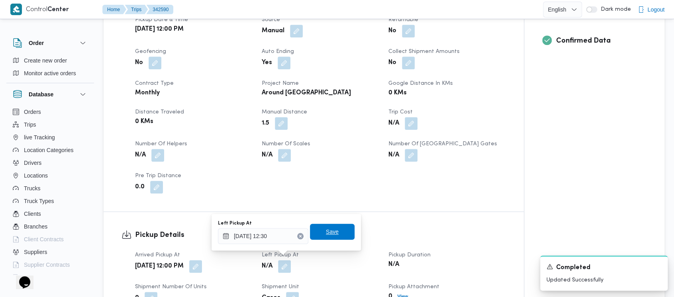
drag, startPoint x: 319, startPoint y: 233, endPoint x: 592, endPoint y: 294, distance: 280.8
click at [319, 233] on span "Save" at bounding box center [332, 232] width 45 height 16
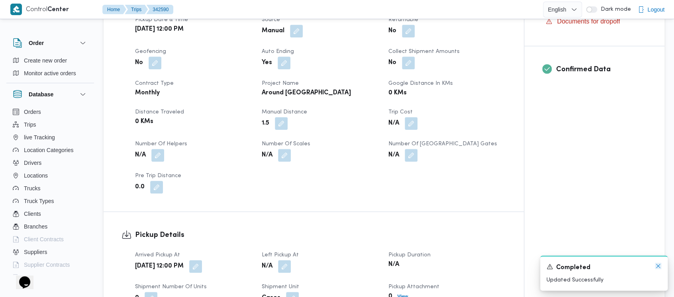
drag, startPoint x: 659, startPoint y: 266, endPoint x: 633, endPoint y: 253, distance: 28.8
click at [657, 265] on icon "Dismiss toast" at bounding box center [658, 266] width 6 height 6
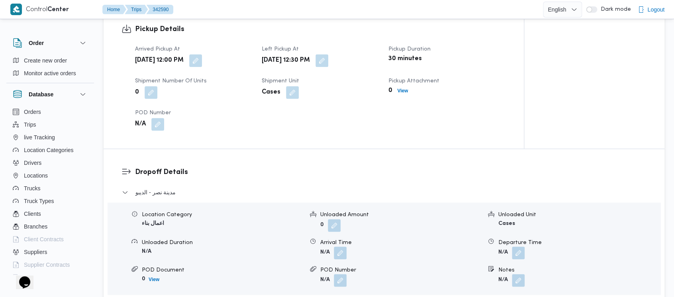
scroll to position [531, 0]
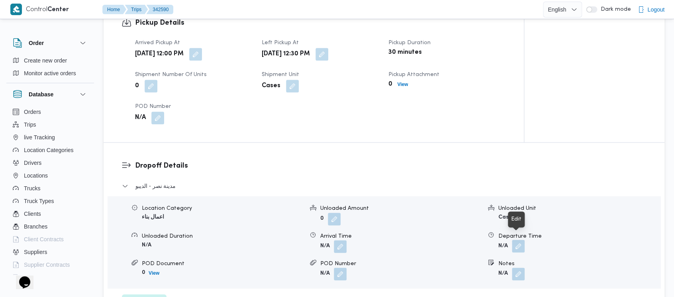
click at [520, 242] on button "button" at bounding box center [518, 246] width 13 height 13
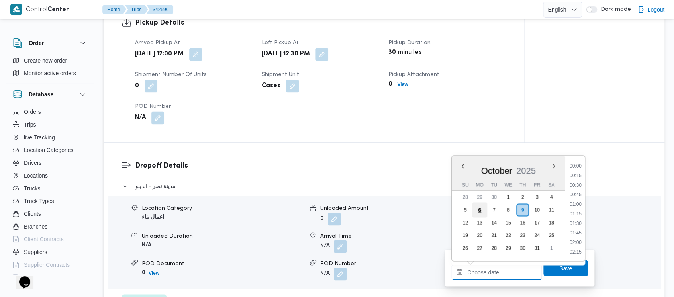
drag, startPoint x: 485, startPoint y: 273, endPoint x: 475, endPoint y: 213, distance: 61.0
click at [484, 271] on input "Departure Time" at bounding box center [496, 272] width 90 height 16
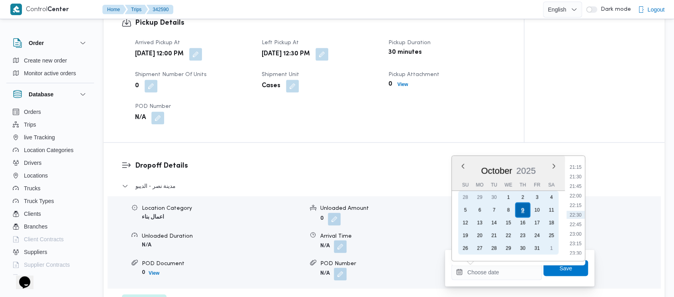
drag, startPoint x: 463, startPoint y: 207, endPoint x: 523, endPoint y: 207, distance: 60.1
click at [463, 208] on div "5" at bounding box center [465, 209] width 13 height 13
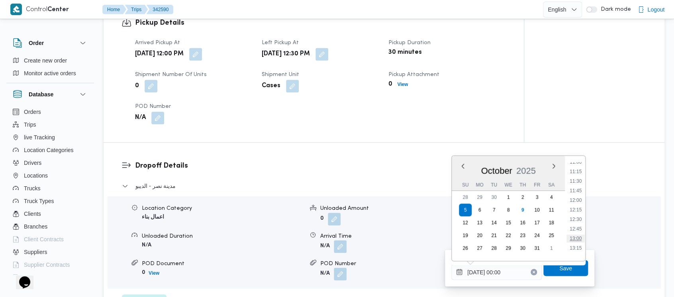
click at [578, 237] on li "13:00" at bounding box center [575, 238] width 18 height 8
type input "[DATE] 13:00"
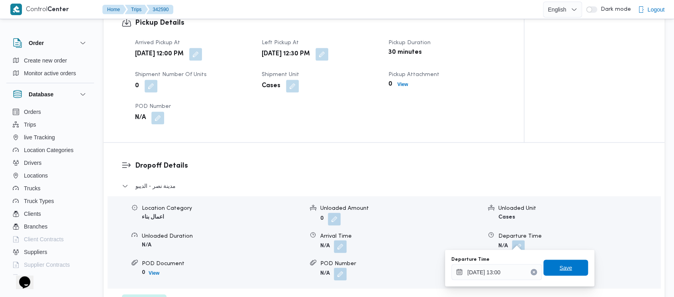
click at [559, 271] on span "Save" at bounding box center [565, 268] width 13 height 10
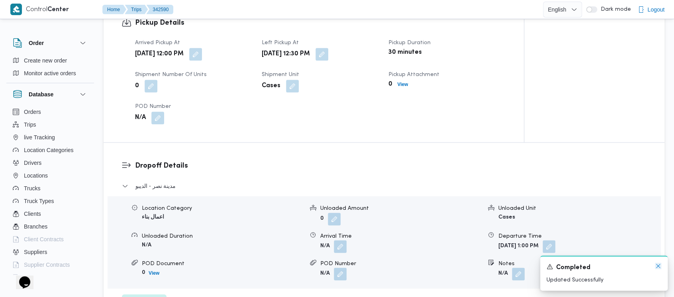
click at [658, 266] on icon "Dismiss toast" at bounding box center [658, 266] width 6 height 6
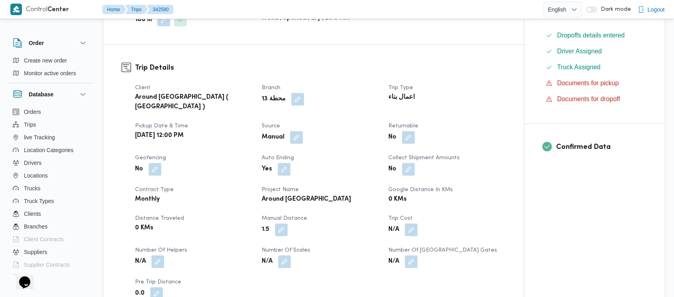
scroll to position [0, 0]
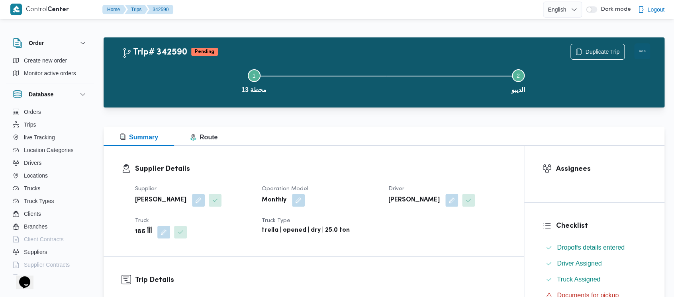
drag, startPoint x: 646, startPoint y: 49, endPoint x: 634, endPoint y: 49, distance: 12.3
click at [645, 49] on button "Actions" at bounding box center [642, 51] width 16 height 16
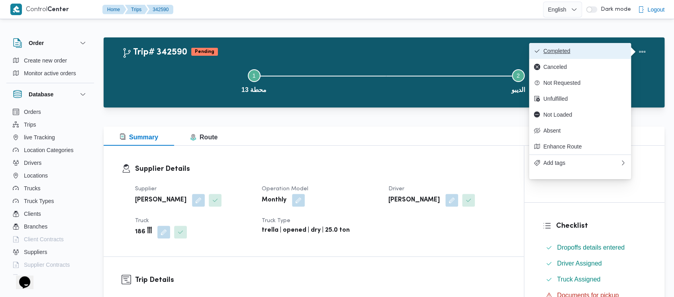
click at [558, 50] on span "Completed" at bounding box center [584, 51] width 83 height 6
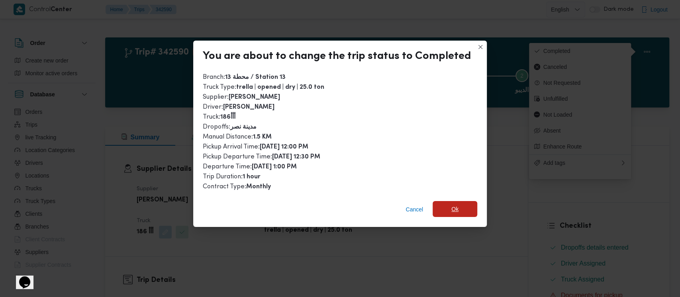
click at [451, 210] on span "Ok" at bounding box center [454, 209] width 7 height 10
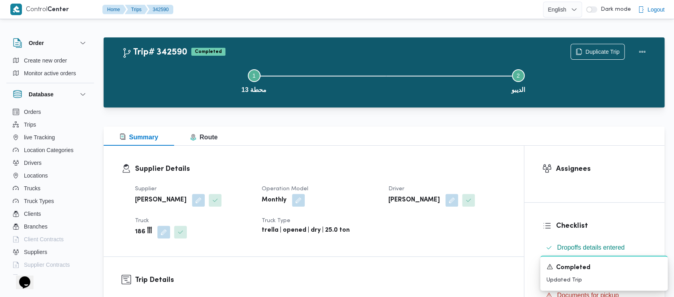
drag, startPoint x: 172, startPoint y: 72, endPoint x: 65, endPoint y: 5, distance: 125.6
click at [170, 71] on button "Step 1 is incomplete 1 محطة 13" at bounding box center [254, 80] width 264 height 41
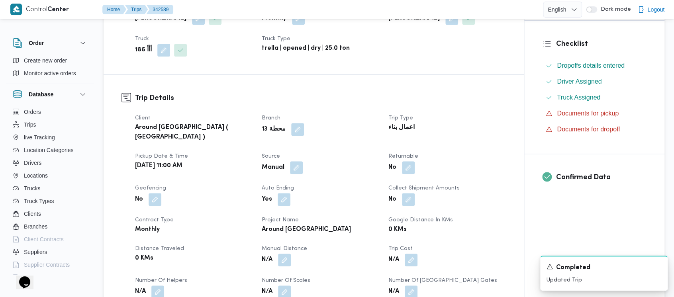
scroll to position [265, 0]
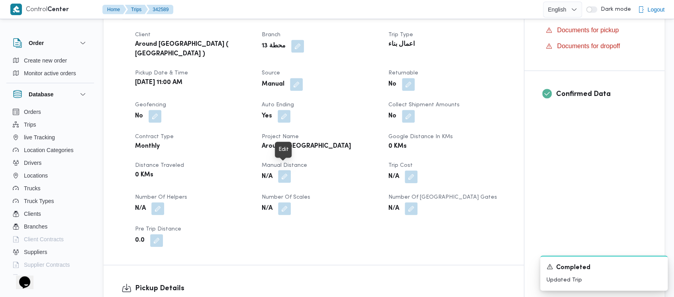
click at [287, 174] on button "button" at bounding box center [284, 176] width 13 height 13
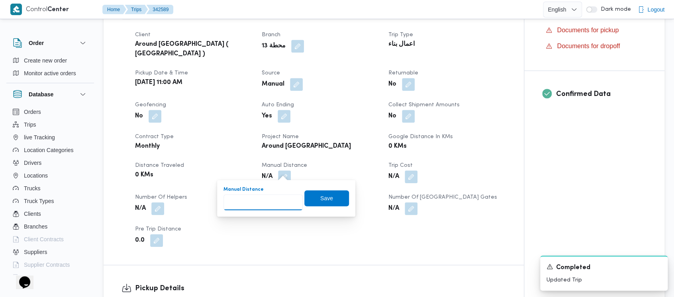
click at [256, 202] on input "Manual Distance" at bounding box center [262, 202] width 79 height 16
paste input "1.5"
type input "1.5"
click at [313, 198] on span "Save" at bounding box center [326, 198] width 45 height 16
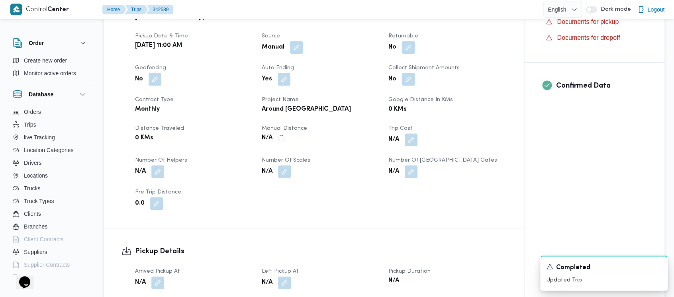
scroll to position [319, 0]
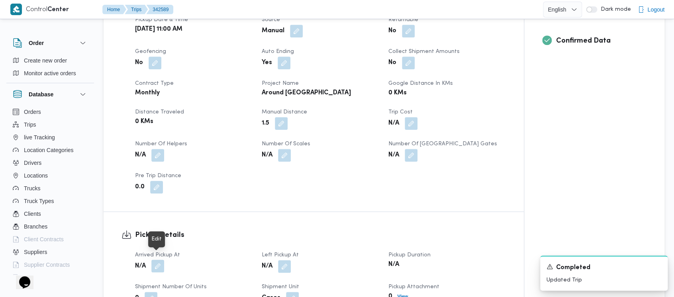
drag, startPoint x: 157, startPoint y: 263, endPoint x: 145, endPoint y: 254, distance: 15.4
click at [156, 263] on button "button" at bounding box center [157, 266] width 13 height 13
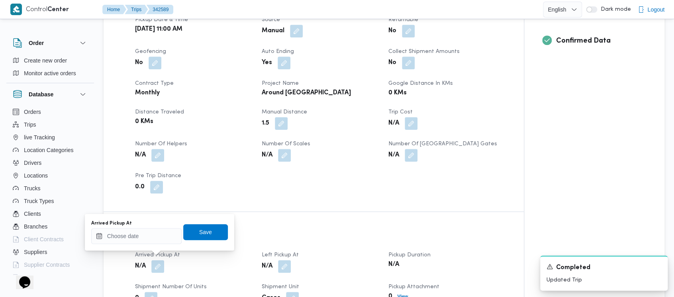
click at [124, 228] on div "Arrived Pickup At" at bounding box center [136, 232] width 90 height 24
click at [120, 232] on input "Arrived Pickup At" at bounding box center [136, 236] width 90 height 16
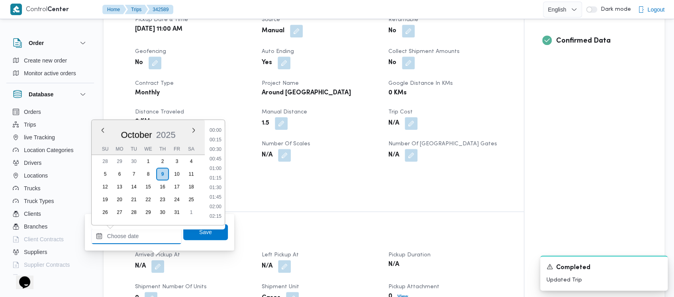
scroll to position [811, 0]
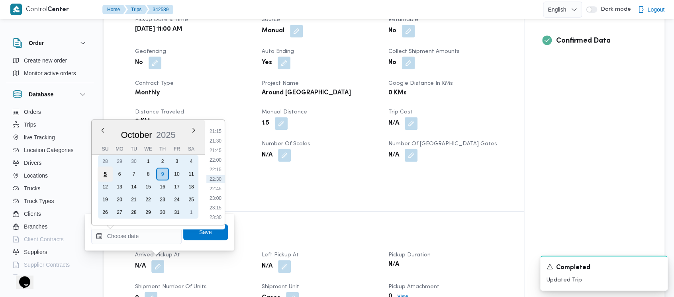
click at [102, 171] on div "5" at bounding box center [105, 173] width 15 height 15
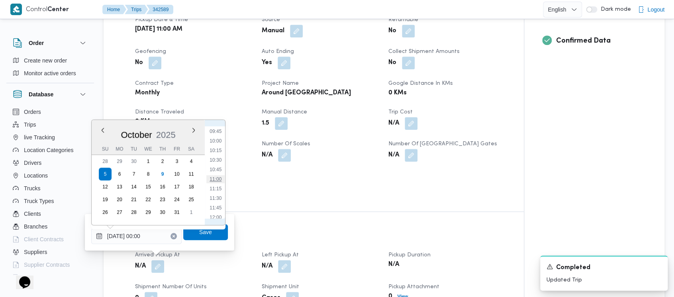
click at [217, 180] on li "11:00" at bounding box center [215, 179] width 18 height 8
type input "[DATE] 11:00"
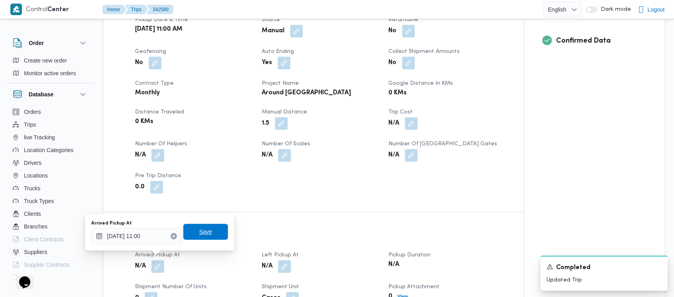
click at [205, 232] on span "Save" at bounding box center [205, 232] width 45 height 16
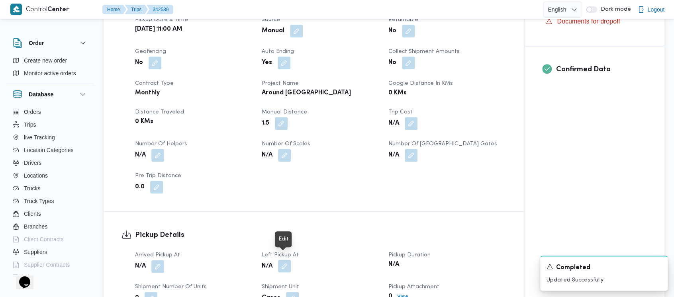
click at [283, 260] on button "button" at bounding box center [284, 266] width 13 height 13
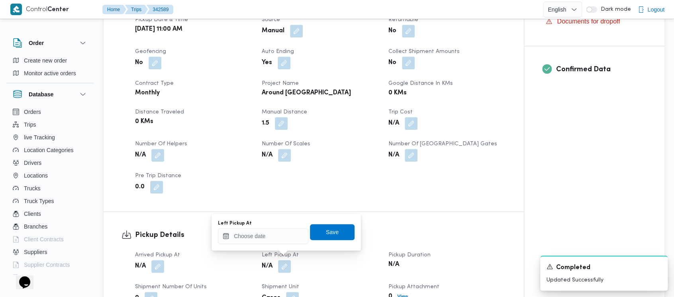
drag, startPoint x: 264, startPoint y: 245, endPoint x: 262, endPoint y: 232, distance: 13.0
click at [264, 242] on div "Left Pickup At Save" at bounding box center [286, 231] width 138 height 25
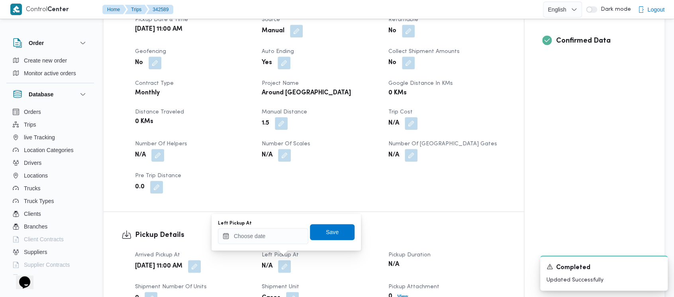
click at [262, 233] on input "Left Pickup At" at bounding box center [263, 236] width 90 height 16
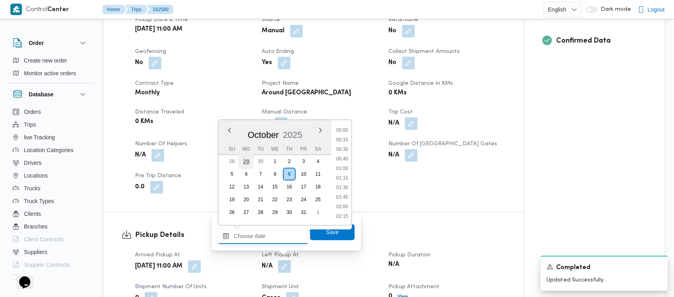
scroll to position [811, 0]
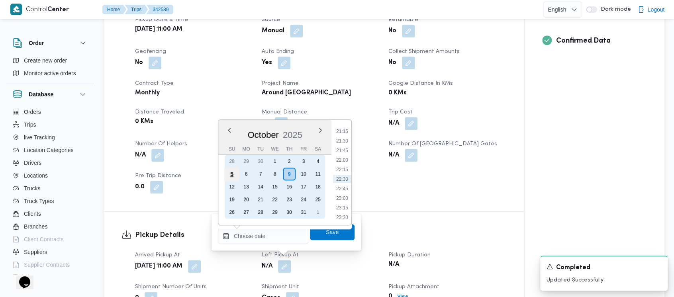
click at [231, 171] on div "5" at bounding box center [231, 173] width 15 height 15
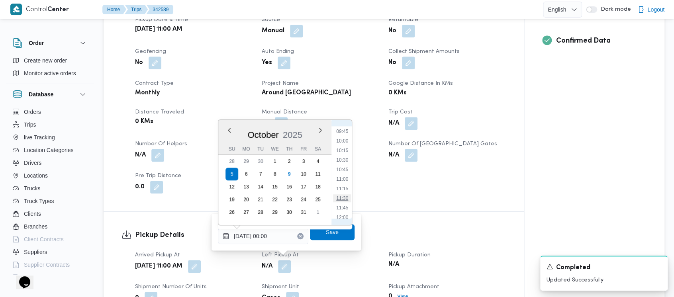
click at [346, 197] on li "11:30" at bounding box center [342, 198] width 18 height 8
type input "[DATE] 11:30"
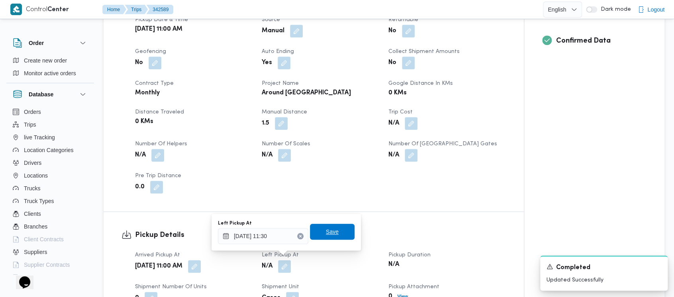
click at [328, 231] on span "Save" at bounding box center [332, 232] width 13 height 10
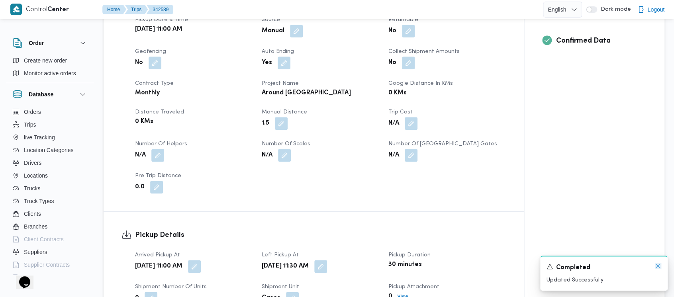
click at [658, 266] on icon "Dismiss toast" at bounding box center [658, 266] width 6 height 6
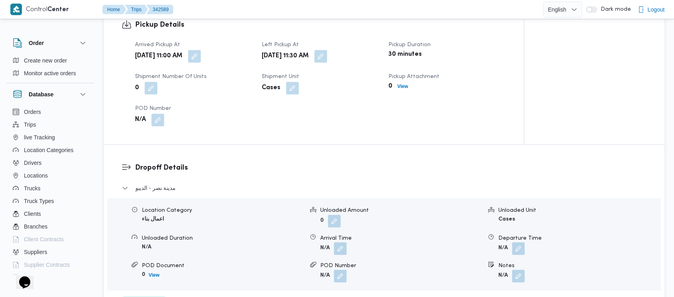
scroll to position [531, 0]
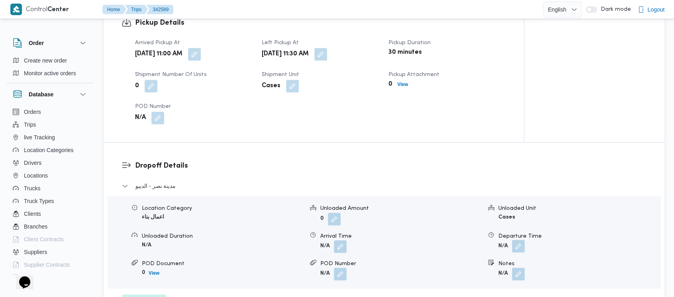
click at [518, 241] on button "button" at bounding box center [518, 246] width 13 height 13
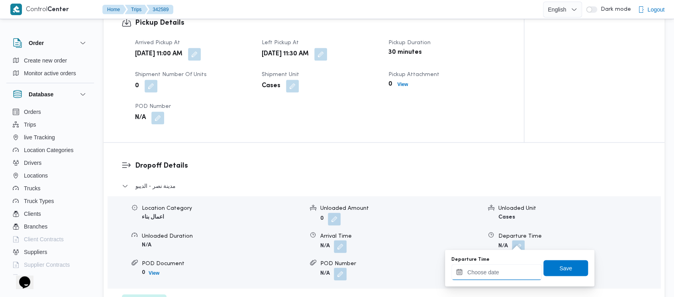
click at [481, 275] on input "Departure Time" at bounding box center [496, 272] width 90 height 16
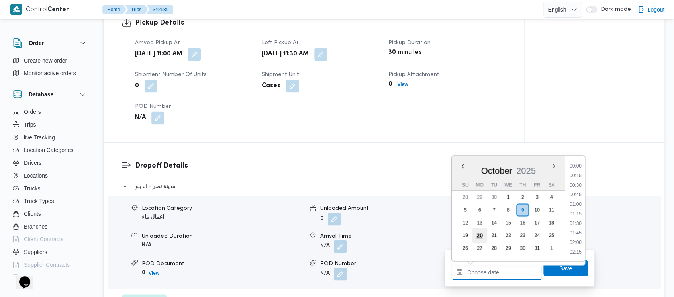
scroll to position [811, 0]
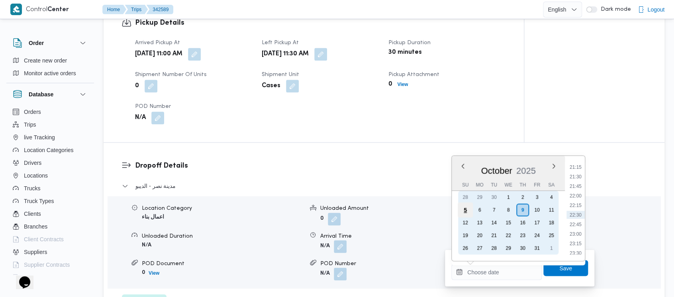
click at [464, 214] on div "5" at bounding box center [464, 209] width 15 height 15
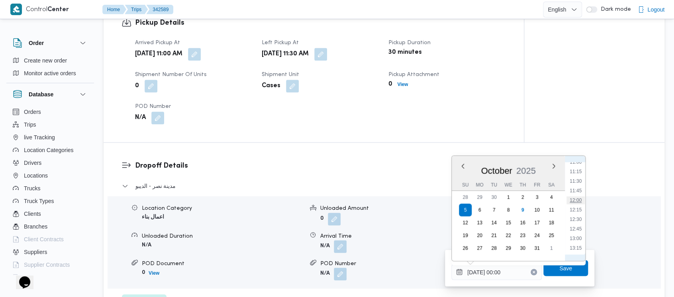
click at [568, 198] on li "12:00" at bounding box center [575, 200] width 18 height 8
type input "[DATE] 12:00"
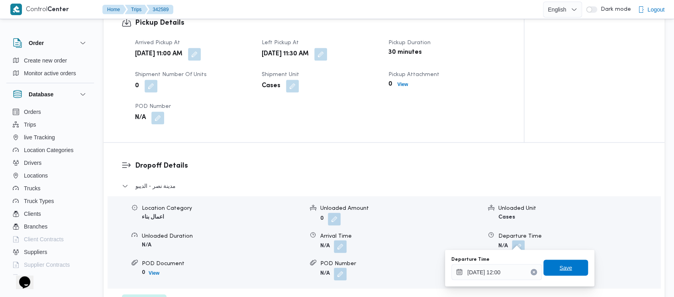
drag, startPoint x: 555, startPoint y: 270, endPoint x: 667, endPoint y: 269, distance: 112.3
click at [559, 270] on span "Save" at bounding box center [565, 268] width 13 height 10
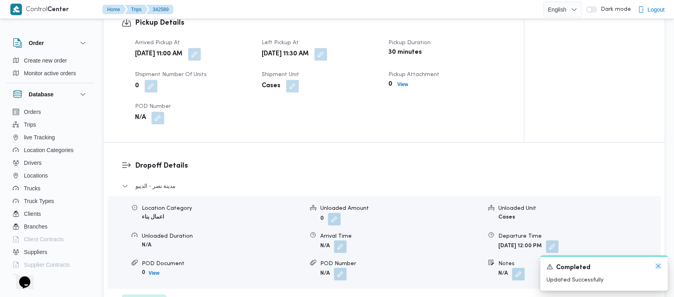
click at [656, 265] on icon "Dismiss toast" at bounding box center [658, 266] width 4 height 4
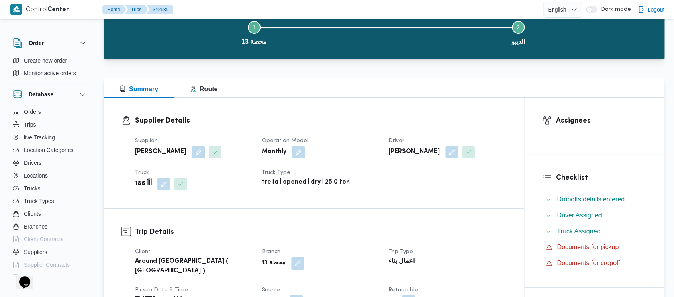
scroll to position [0, 0]
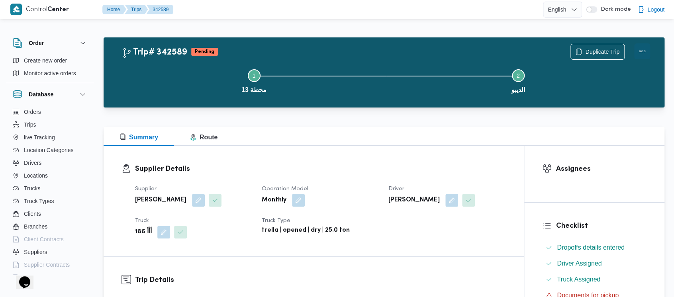
click at [642, 49] on button "Actions" at bounding box center [642, 51] width 16 height 16
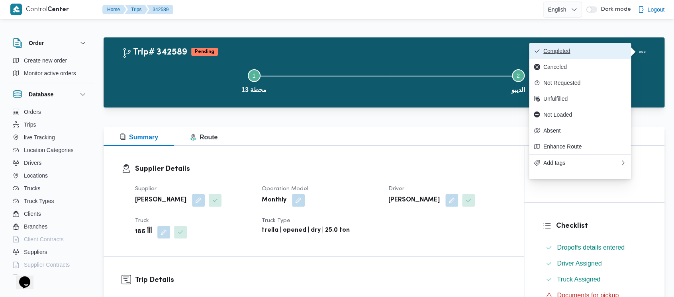
click at [569, 51] on span "Completed" at bounding box center [584, 51] width 83 height 6
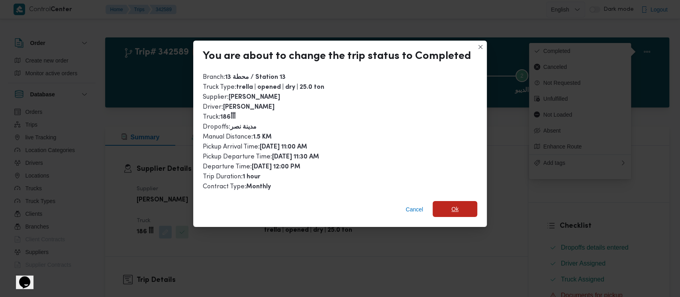
click at [451, 208] on span "Ok" at bounding box center [454, 209] width 7 height 10
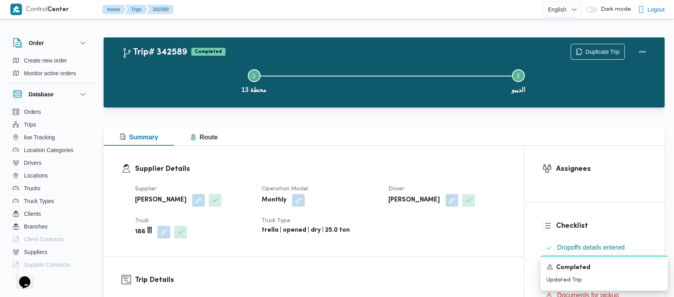
drag, startPoint x: 160, startPoint y: 74, endPoint x: 68, endPoint y: 8, distance: 113.5
click at [159, 74] on button "Step 1 is incomplete 1 محطة 13" at bounding box center [254, 80] width 264 height 41
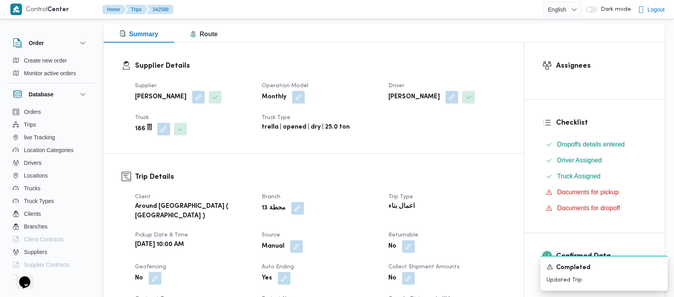
scroll to position [319, 0]
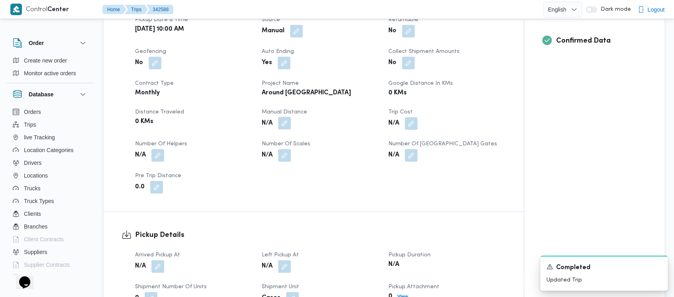
click at [286, 117] on button "button" at bounding box center [284, 123] width 13 height 13
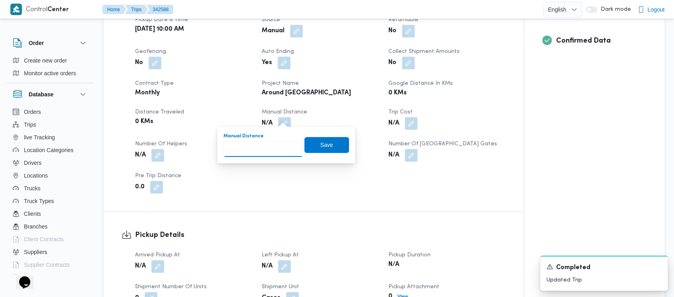
click at [256, 148] on input "Manual Distance" at bounding box center [262, 149] width 79 height 16
paste input "1.5"
type input "1.5"
click at [320, 146] on span "Save" at bounding box center [326, 145] width 13 height 10
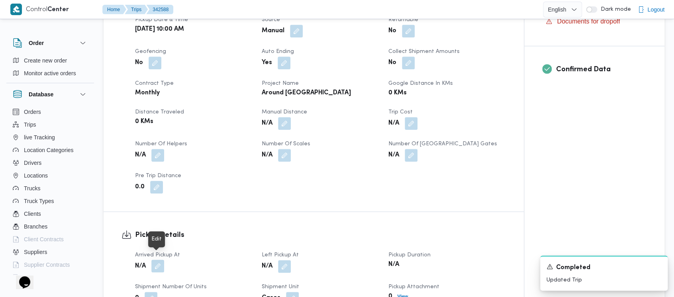
click at [160, 260] on button "button" at bounding box center [157, 266] width 13 height 13
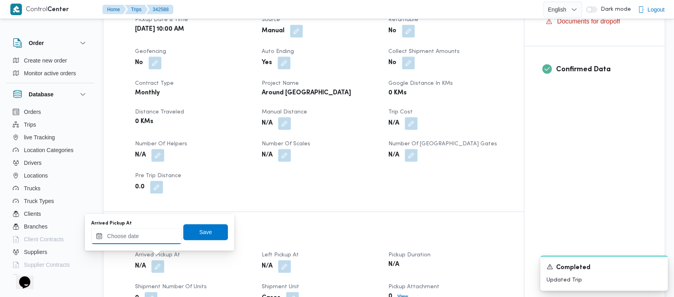
drag, startPoint x: 125, startPoint y: 243, endPoint x: 124, endPoint y: 231, distance: 12.0
click at [124, 233] on input "Arrived Pickup At" at bounding box center [136, 236] width 90 height 16
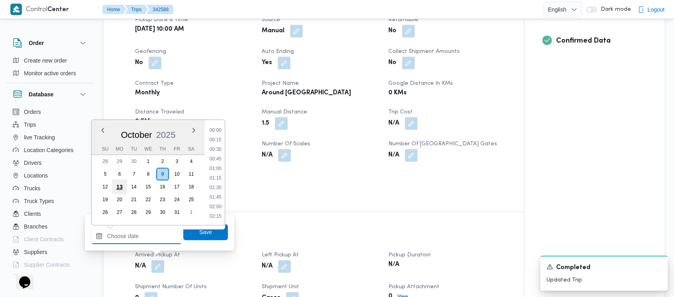
scroll to position [811, 0]
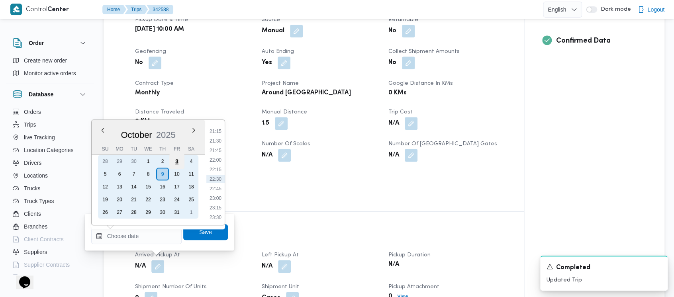
drag, startPoint x: 107, startPoint y: 175, endPoint x: 177, endPoint y: 164, distance: 70.6
click at [107, 175] on div "5" at bounding box center [105, 174] width 13 height 13
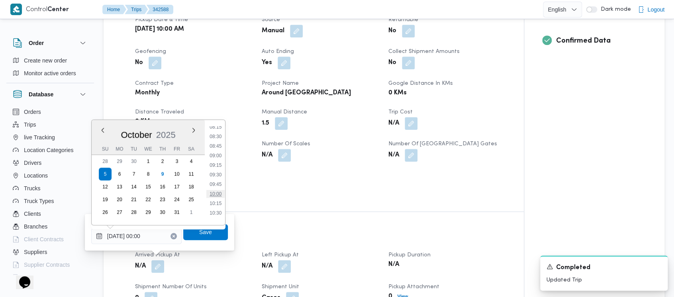
click at [217, 195] on li "10:00" at bounding box center [215, 194] width 18 height 8
type input "[DATE] 10:00"
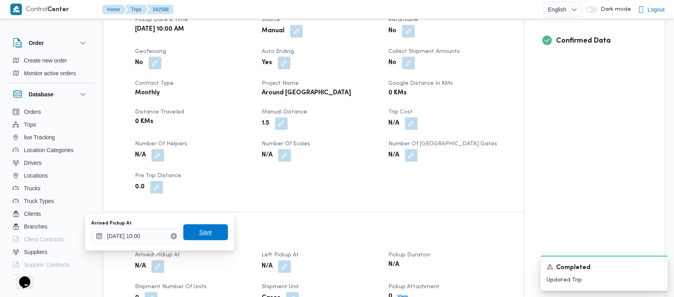
drag, startPoint x: 204, startPoint y: 233, endPoint x: 225, endPoint y: 245, distance: 24.8
click at [203, 233] on span "Save" at bounding box center [205, 232] width 13 height 10
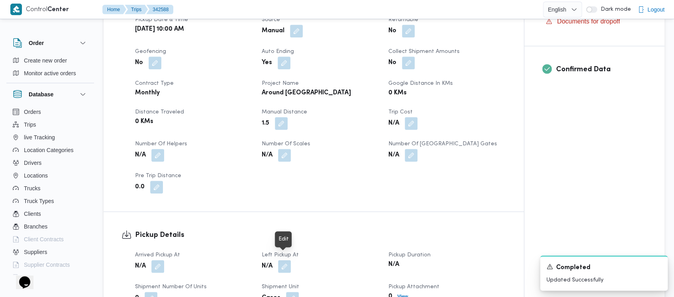
drag, startPoint x: 283, startPoint y: 260, endPoint x: 281, endPoint y: 253, distance: 7.6
click at [283, 260] on button "button" at bounding box center [284, 266] width 13 height 13
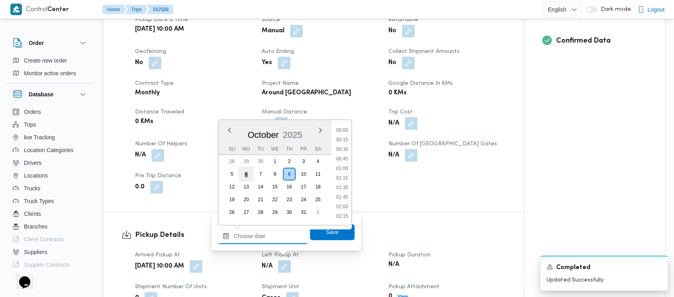
drag, startPoint x: 266, startPoint y: 238, endPoint x: 252, endPoint y: 169, distance: 71.1
click at [266, 231] on input "Left Pickup At" at bounding box center [263, 236] width 90 height 16
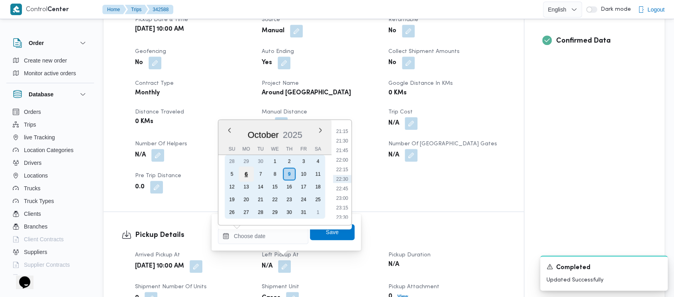
drag, startPoint x: 228, startPoint y: 170, endPoint x: 251, endPoint y: 170, distance: 23.5
click at [229, 171] on div "5" at bounding box center [231, 174] width 13 height 13
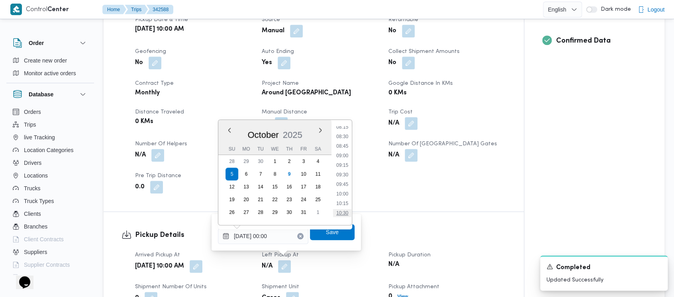
click at [344, 215] on li "10:30" at bounding box center [342, 213] width 18 height 8
type input "[DATE] 10:30"
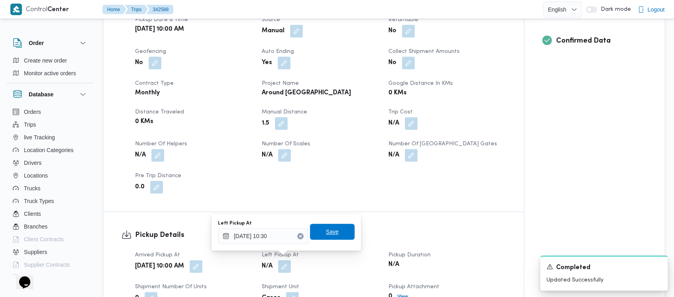
click at [332, 231] on span "Save" at bounding box center [332, 232] width 45 height 16
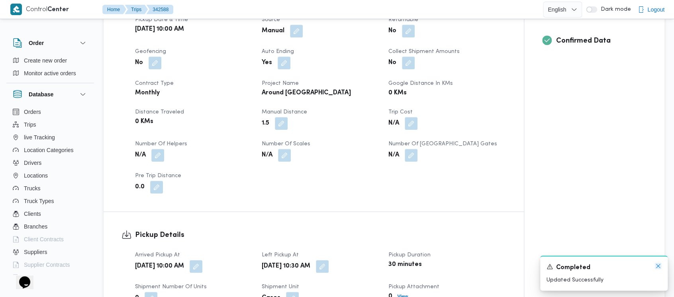
drag, startPoint x: 656, startPoint y: 267, endPoint x: 577, endPoint y: 229, distance: 87.4
click at [656, 266] on icon "Dismiss toast" at bounding box center [658, 266] width 6 height 6
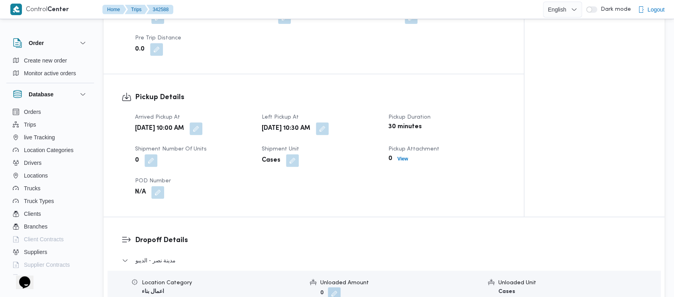
scroll to position [478, 0]
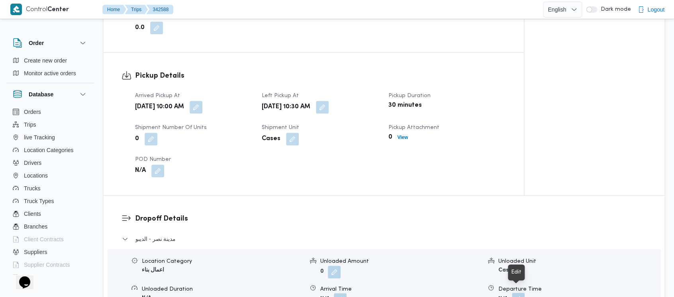
click at [517, 293] on button "button" at bounding box center [518, 299] width 13 height 13
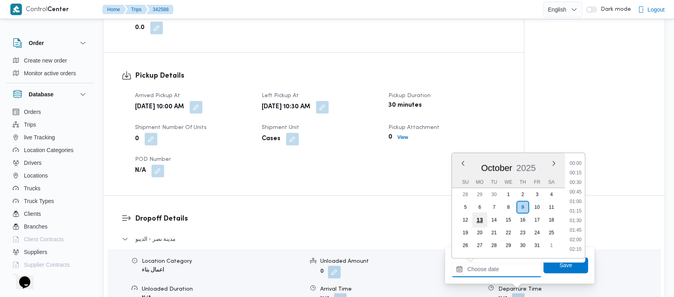
drag, startPoint x: 477, startPoint y: 272, endPoint x: 475, endPoint y: 220, distance: 52.6
click at [477, 270] on input "Departure Time" at bounding box center [496, 269] width 90 height 16
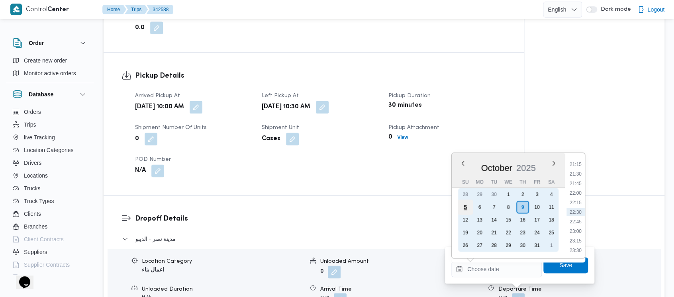
click at [462, 200] on div "5" at bounding box center [464, 206] width 15 height 15
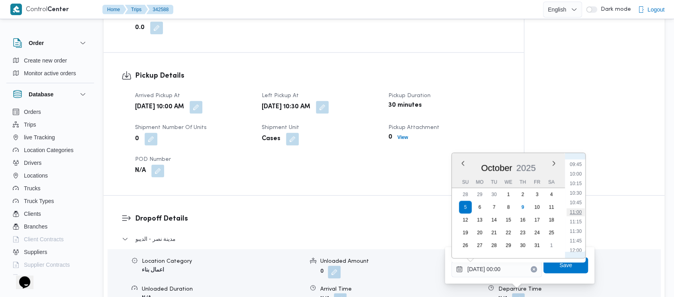
click at [577, 214] on li "11:00" at bounding box center [575, 212] width 18 height 8
type input "[DATE] 11:00"
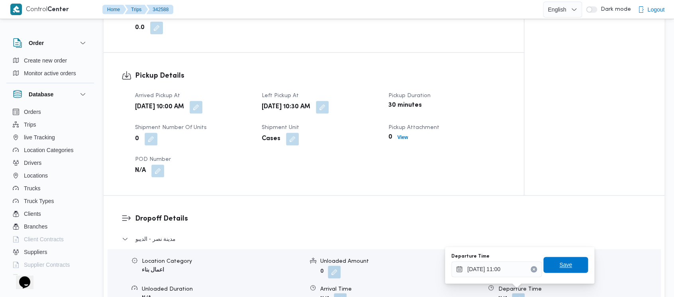
click at [563, 260] on span "Save" at bounding box center [565, 265] width 13 height 10
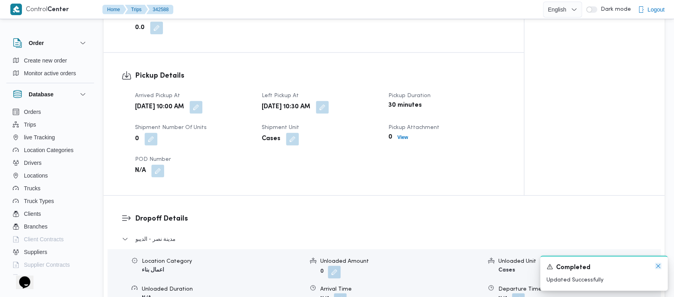
click at [658, 263] on icon "Dismiss toast" at bounding box center [658, 266] width 6 height 6
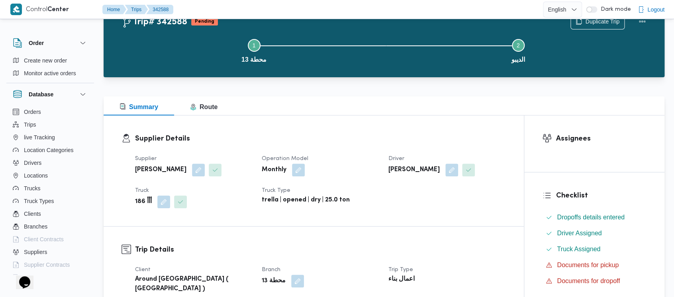
scroll to position [0, 0]
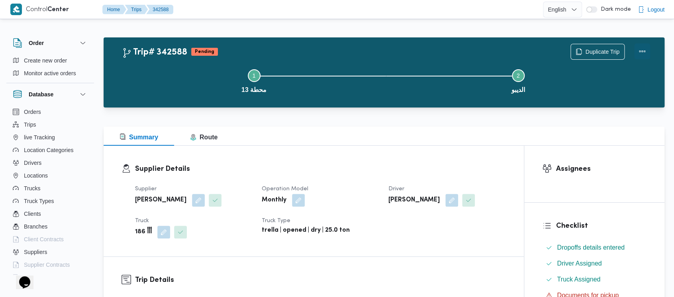
click at [638, 50] on button "Actions" at bounding box center [642, 51] width 16 height 16
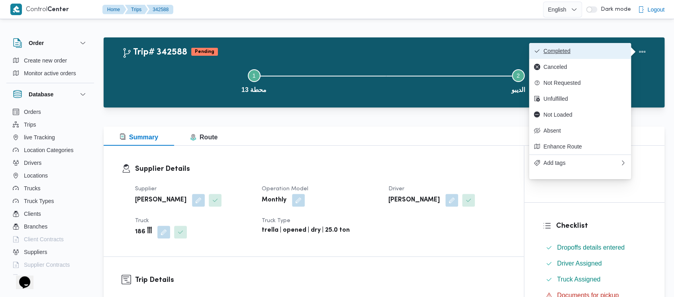
click at [560, 49] on span "Completed" at bounding box center [584, 51] width 83 height 6
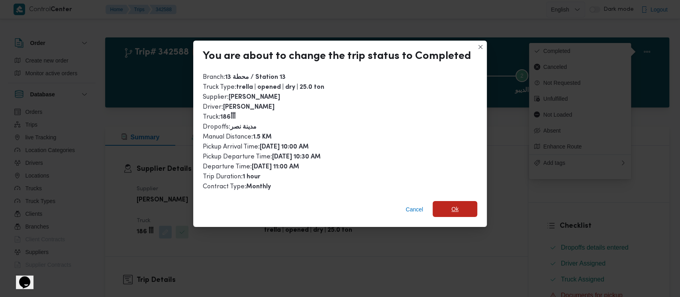
click at [448, 208] on span "Ok" at bounding box center [454, 209] width 45 height 16
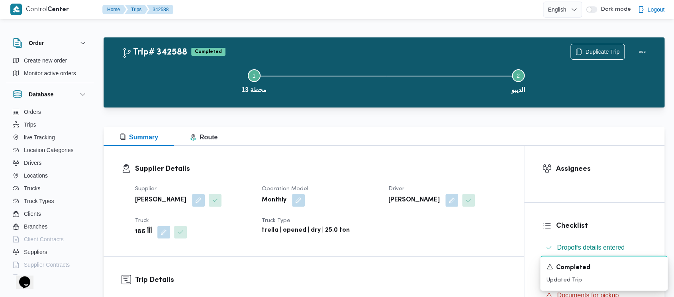
drag, startPoint x: 190, startPoint y: 76, endPoint x: 29, endPoint y: 6, distance: 174.8
click at [187, 74] on button "Step 1 is incomplete 1 محطة 13" at bounding box center [254, 80] width 264 height 41
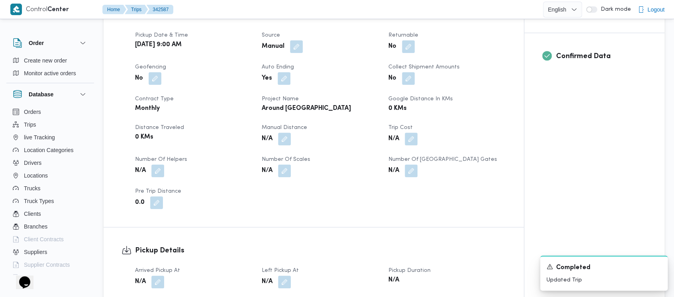
scroll to position [319, 0]
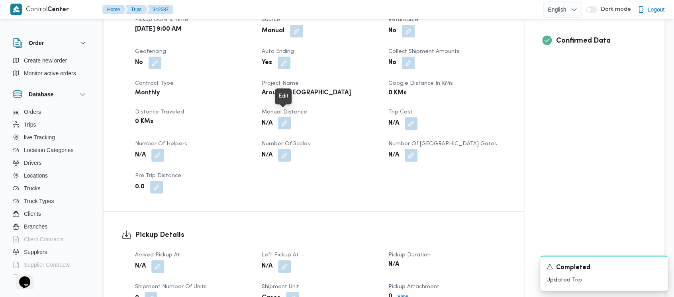
click at [281, 117] on button "button" at bounding box center [284, 123] width 13 height 13
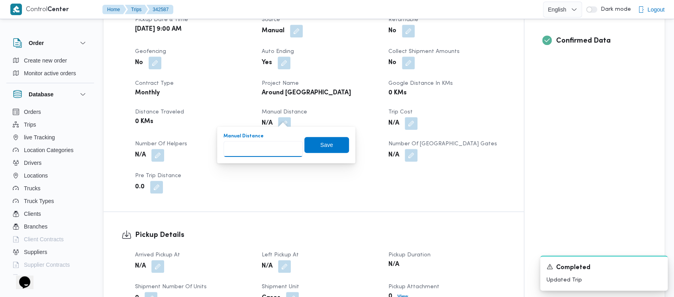
click at [242, 147] on input "Manual Distance" at bounding box center [262, 149] width 79 height 16
paste input "1.5"
type input "1.5"
click at [320, 145] on span "Save" at bounding box center [326, 145] width 13 height 10
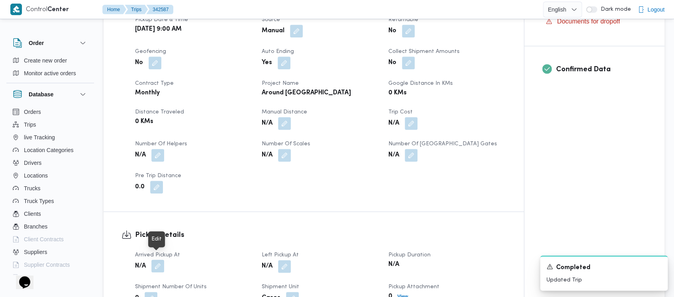
drag, startPoint x: 161, startPoint y: 260, endPoint x: 140, endPoint y: 253, distance: 22.2
click at [160, 260] on button "button" at bounding box center [157, 266] width 13 height 13
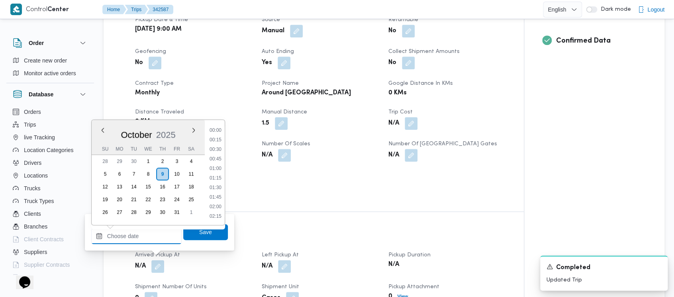
click at [129, 232] on input "Arrived Pickup At" at bounding box center [136, 236] width 90 height 16
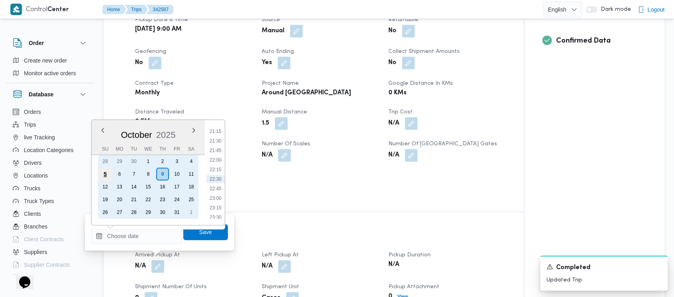
click at [100, 174] on div "5" at bounding box center [105, 173] width 15 height 15
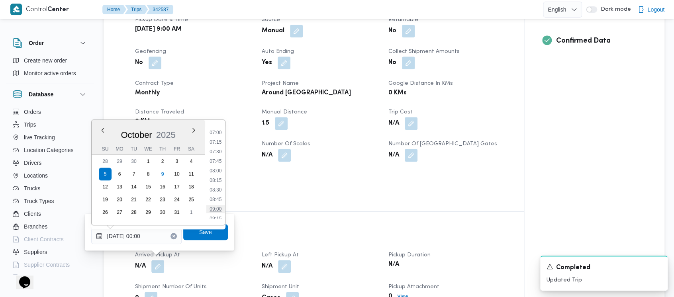
click at [218, 210] on li "09:00" at bounding box center [215, 209] width 18 height 8
type input "[DATE] 09:00"
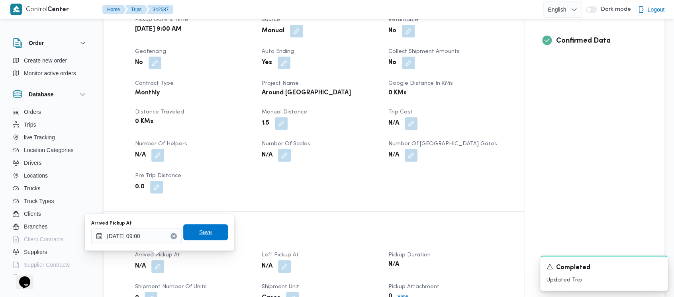
drag, startPoint x: 200, startPoint y: 230, endPoint x: 249, endPoint y: 255, distance: 55.6
click at [200, 230] on span "Save" at bounding box center [205, 232] width 13 height 10
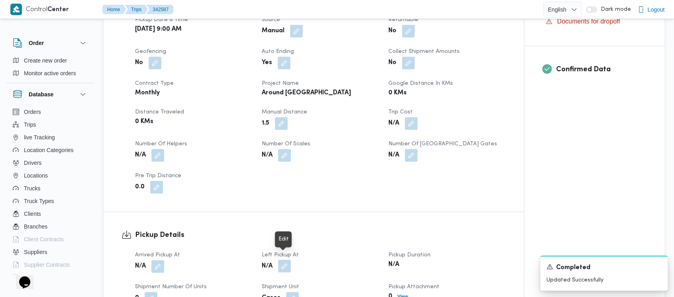
click at [282, 260] on button "button" at bounding box center [284, 266] width 13 height 13
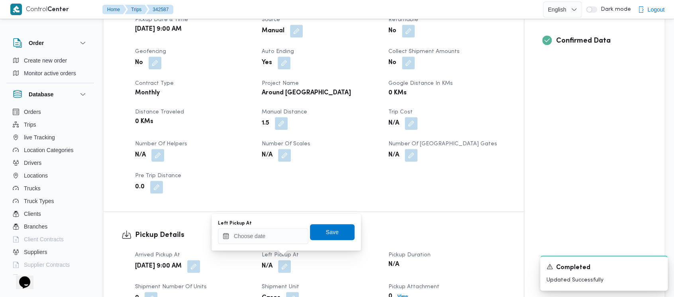
click at [265, 243] on div "Left Pickup At Save" at bounding box center [286, 231] width 138 height 25
click at [250, 241] on input "Left Pickup At" at bounding box center [263, 236] width 90 height 16
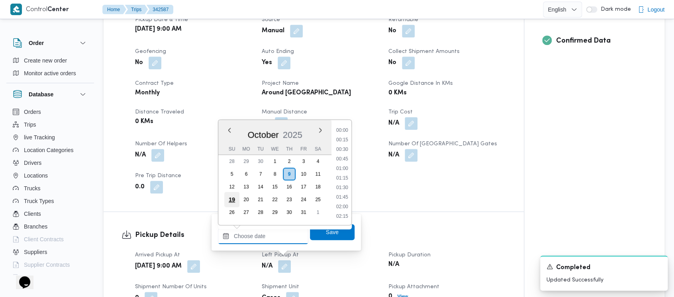
scroll to position [811, 0]
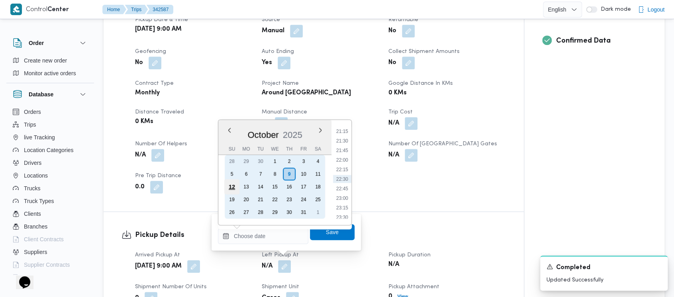
click at [233, 189] on div "12" at bounding box center [231, 186] width 15 height 15
click at [233, 174] on div "5" at bounding box center [231, 173] width 15 height 15
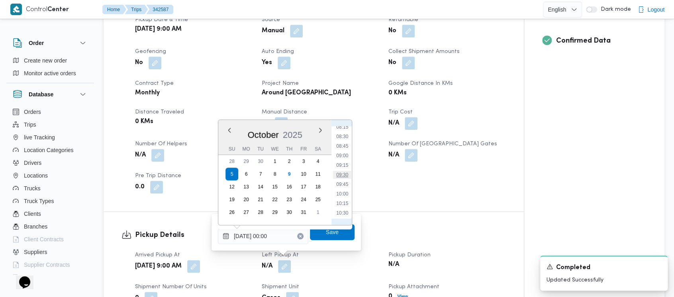
click at [342, 176] on li "09:30" at bounding box center [342, 175] width 18 height 8
type input "[DATE] 09:30"
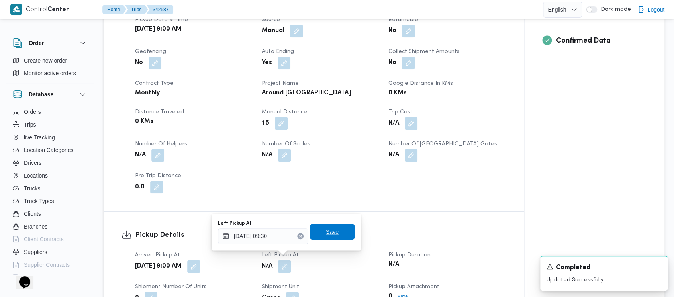
click at [328, 231] on span "Save" at bounding box center [332, 232] width 13 height 10
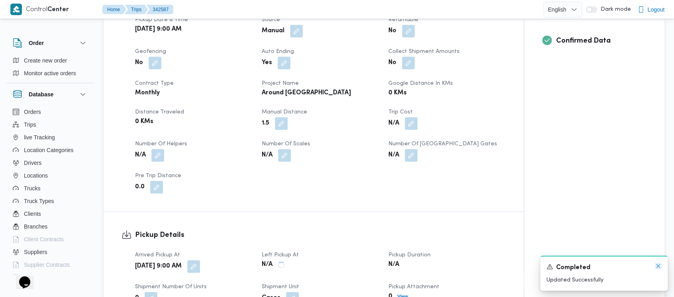
click at [659, 265] on icon "Dismiss toast" at bounding box center [658, 266] width 4 height 4
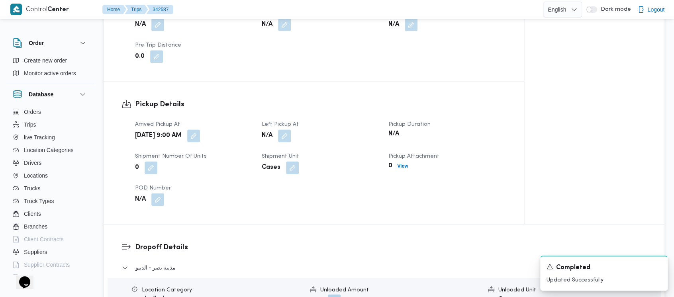
scroll to position [478, 0]
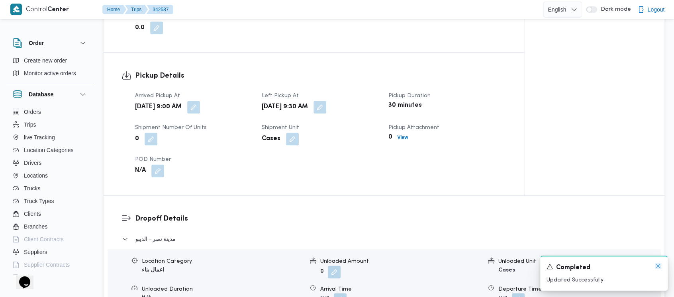
click at [656, 267] on icon "Dismiss toast" at bounding box center [658, 266] width 6 height 6
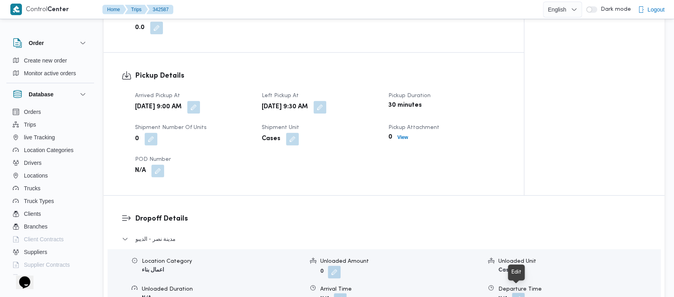
click at [522, 293] on button "button" at bounding box center [518, 299] width 13 height 13
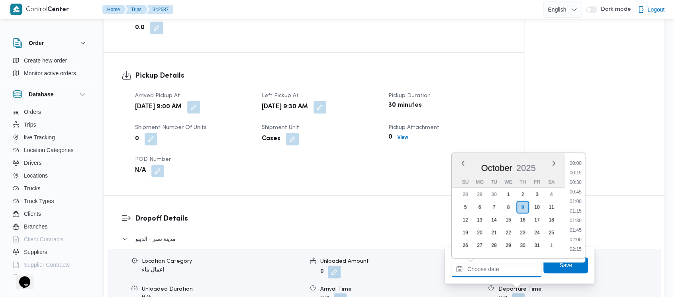
drag, startPoint x: 476, startPoint y: 276, endPoint x: 475, endPoint y: 272, distance: 4.2
click at [476, 275] on input "Departure Time" at bounding box center [496, 269] width 90 height 16
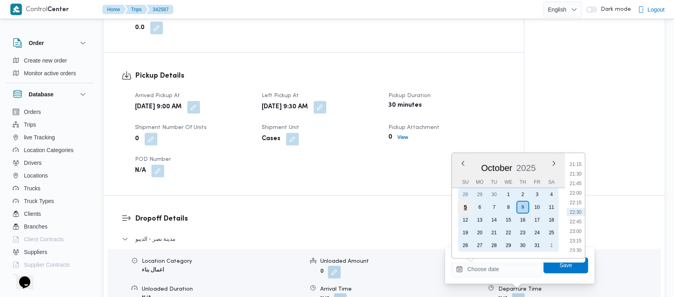
click at [464, 203] on div "5" at bounding box center [464, 206] width 15 height 15
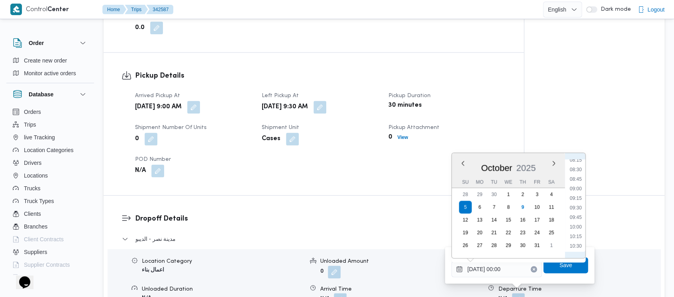
drag, startPoint x: 579, startPoint y: 224, endPoint x: 571, endPoint y: 256, distance: 32.7
click at [578, 225] on li "10:00" at bounding box center [575, 227] width 18 height 8
type input "[DATE] 10:00"
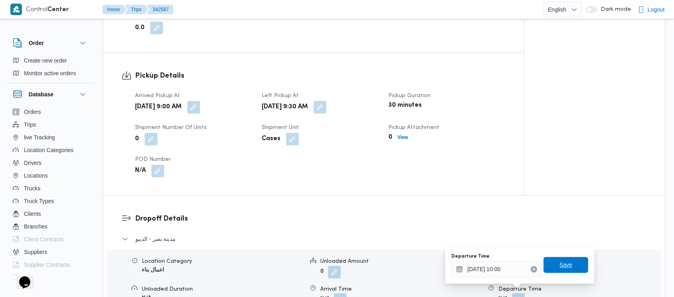
click at [561, 267] on span "Save" at bounding box center [565, 265] width 13 height 10
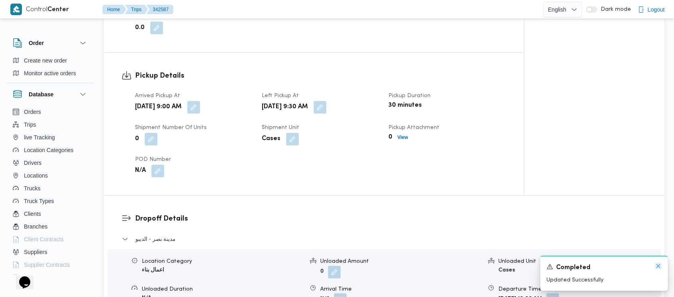
drag, startPoint x: 659, startPoint y: 266, endPoint x: 608, endPoint y: 221, distance: 67.1
click at [658, 266] on icon "Dismiss toast" at bounding box center [658, 266] width 6 height 6
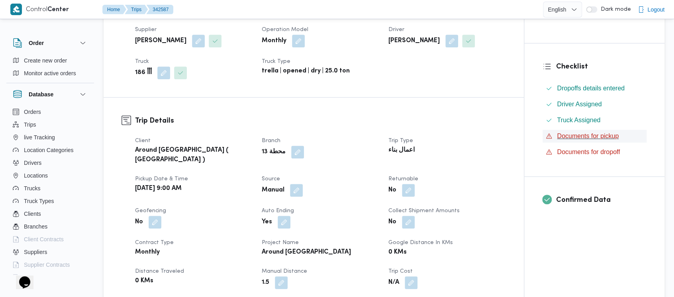
scroll to position [0, 0]
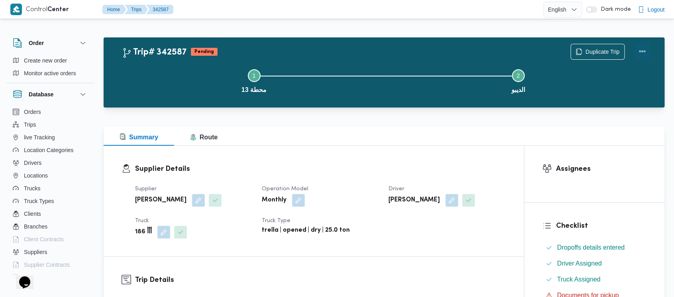
click at [635, 49] on button "Actions" at bounding box center [642, 51] width 16 height 16
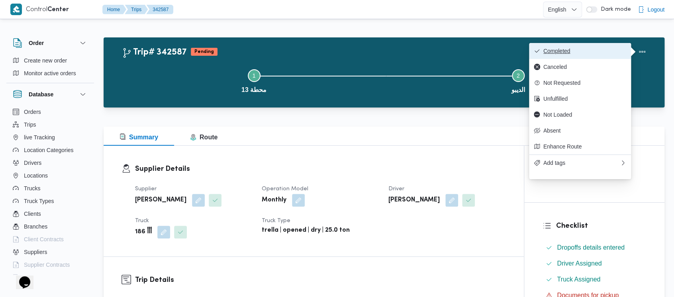
click at [551, 52] on span "Completed" at bounding box center [584, 51] width 83 height 6
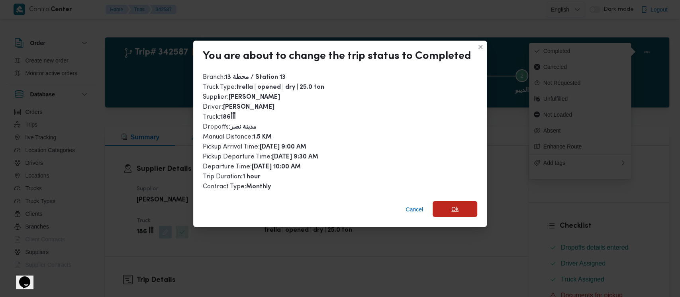
click at [451, 206] on span "Ok" at bounding box center [454, 209] width 7 height 10
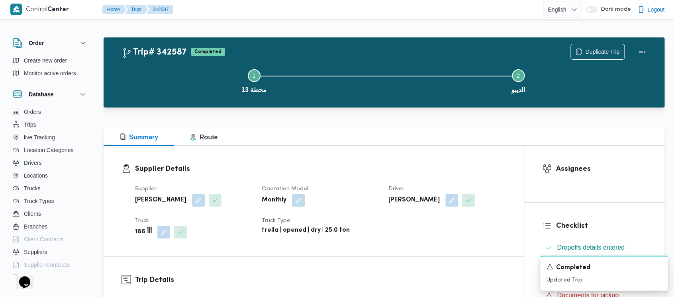
click at [149, 86] on button "Step 1 is incomplete 1 محطة 13" at bounding box center [254, 80] width 264 height 41
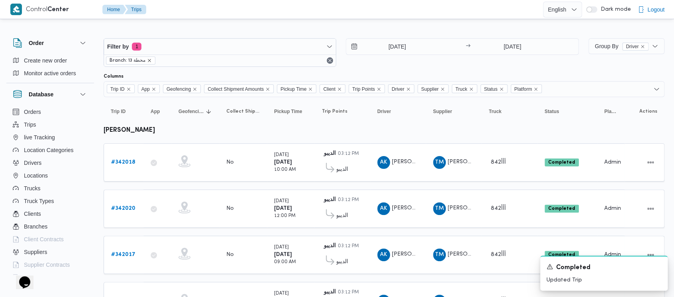
click at [149, 61] on icon "remove selected entity" at bounding box center [149, 60] width 3 height 3
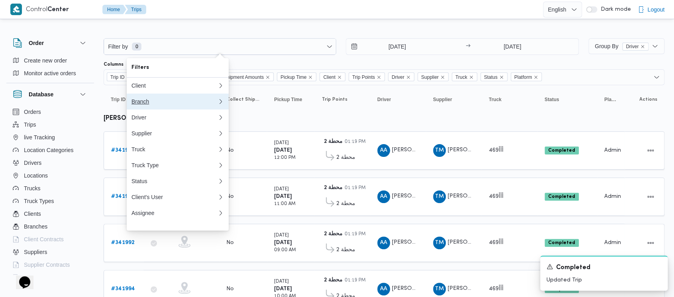
click at [137, 103] on div "Branch" at bounding box center [172, 101] width 83 height 6
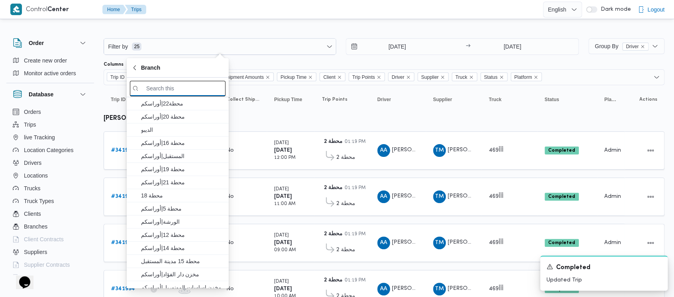
click at [162, 89] on input "search filters" at bounding box center [178, 89] width 96 height 16
paste input "محطة 10"
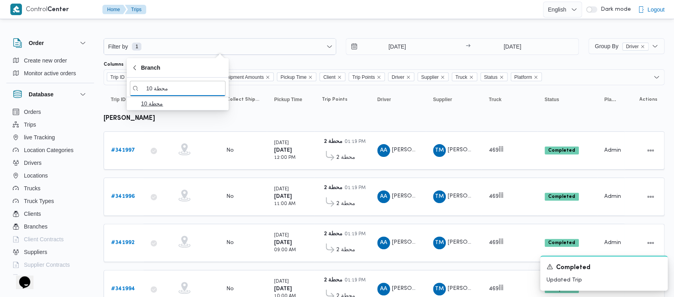
type input "محطة 10"
click at [167, 103] on span "محطة 10" at bounding box center [182, 104] width 83 height 10
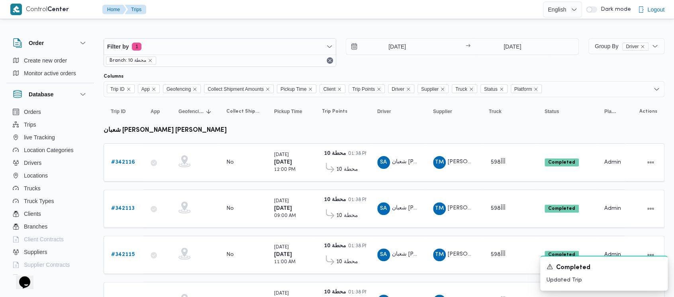
click at [355, 65] on div "[DATE] → [DATE]" at bounding box center [462, 52] width 233 height 29
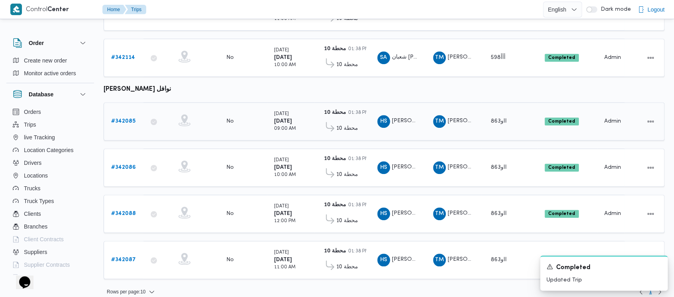
click at [123, 119] on b "# 342085" at bounding box center [123, 121] width 24 height 5
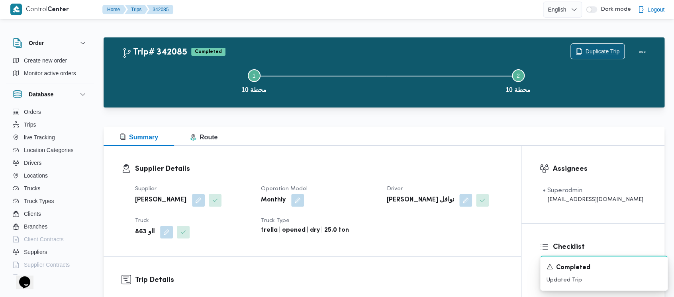
click at [608, 47] on span "Duplicate Trip" at bounding box center [602, 52] width 34 height 10
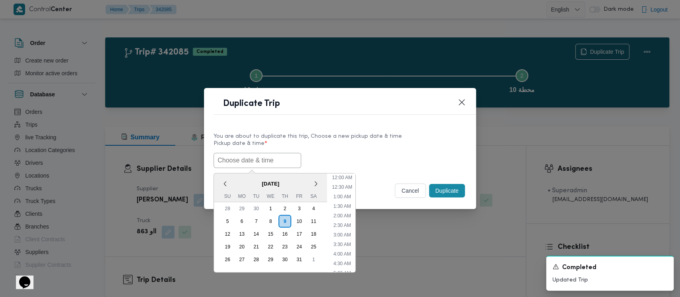
click at [224, 162] on input "text" at bounding box center [257, 160] width 88 height 15
click at [227, 219] on div "5" at bounding box center [227, 221] width 15 height 15
click at [347, 243] on li "9:00 AM" at bounding box center [342, 244] width 24 height 8
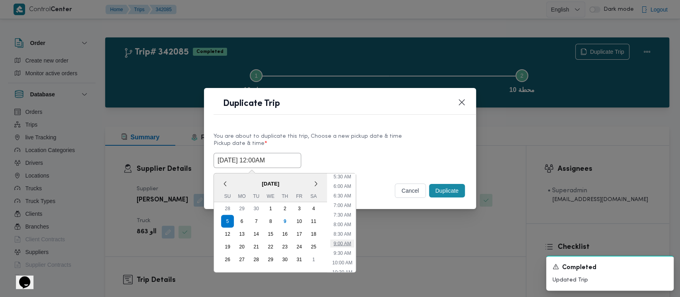
type input "[DATE] 9:00AM"
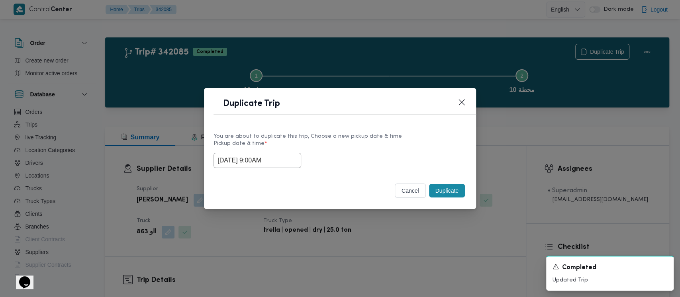
click at [446, 194] on button "Duplicate" at bounding box center [447, 191] width 36 height 14
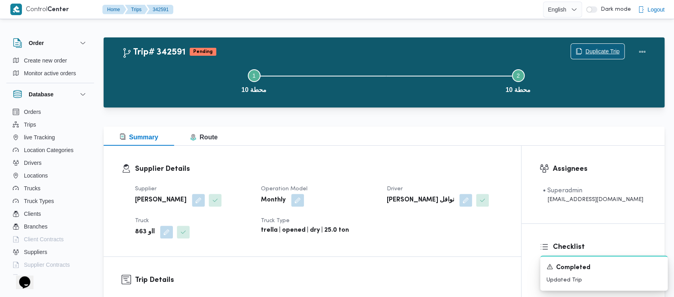
click at [594, 46] on span "Duplicate Trip" at bounding box center [597, 51] width 53 height 15
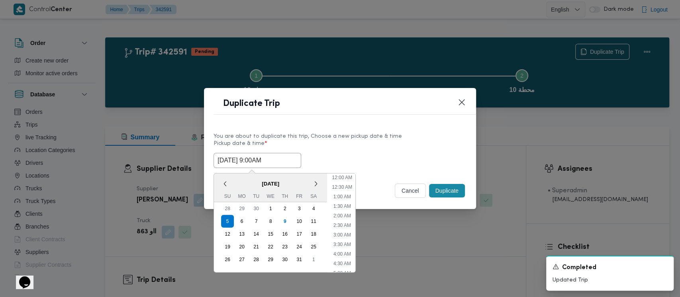
drag, startPoint x: 251, startPoint y: 162, endPoint x: 314, endPoint y: 198, distance: 72.0
click at [254, 162] on input "[DATE] 9:00AM" at bounding box center [257, 160] width 88 height 15
click at [349, 240] on li "10:00 AM" at bounding box center [341, 242] width 27 height 8
type input "[DATE] 10:00AM"
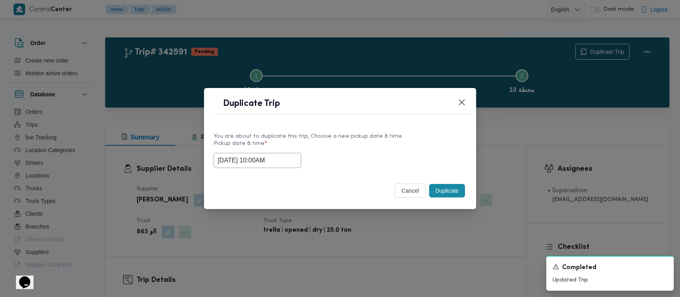
click at [449, 196] on button "Duplicate" at bounding box center [447, 191] width 36 height 14
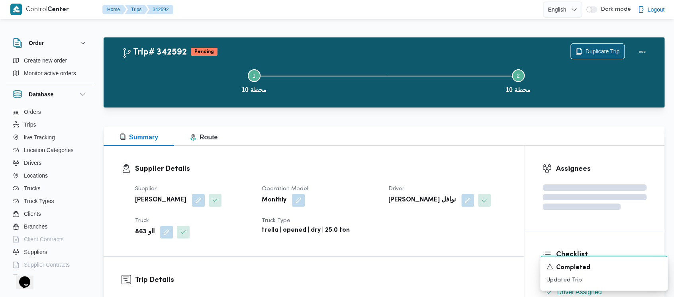
click at [603, 49] on span "Duplicate Trip" at bounding box center [602, 52] width 34 height 10
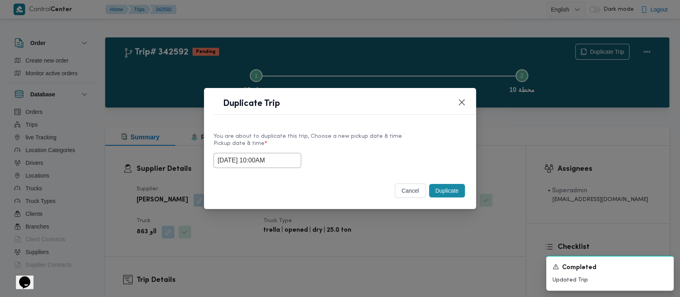
drag, startPoint x: 242, startPoint y: 156, endPoint x: 258, endPoint y: 166, distance: 18.6
click at [242, 156] on input "[DATE] 10:00AM" at bounding box center [257, 160] width 88 height 15
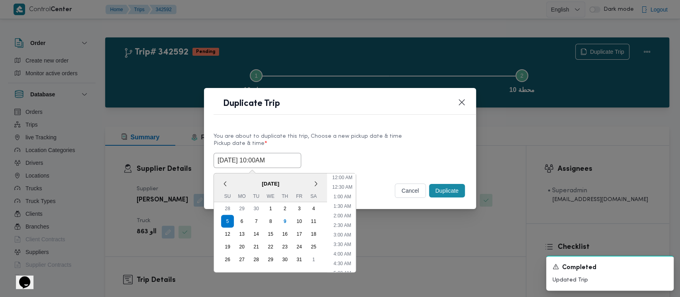
scroll to position [146, 0]
click at [348, 240] on li "11:00 AM" at bounding box center [342, 242] width 27 height 8
type input "[DATE] 11:00AM"
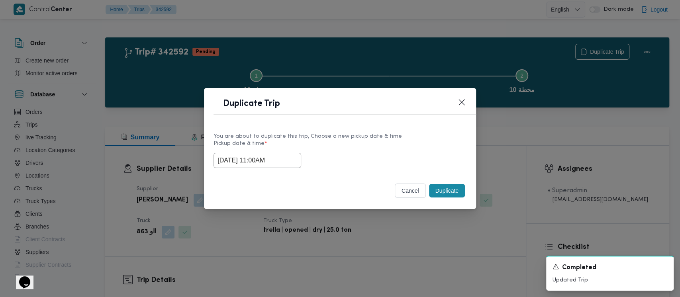
click at [436, 195] on button "Duplicate" at bounding box center [447, 191] width 36 height 14
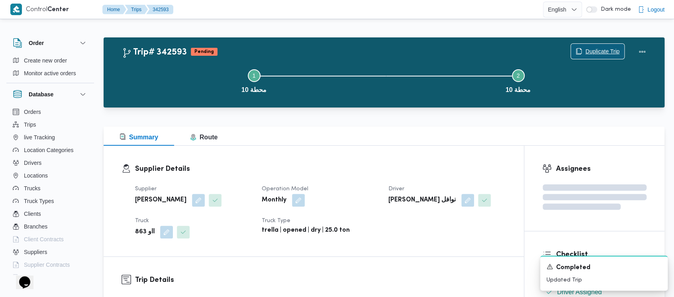
click at [600, 48] on span "Duplicate Trip" at bounding box center [602, 52] width 34 height 10
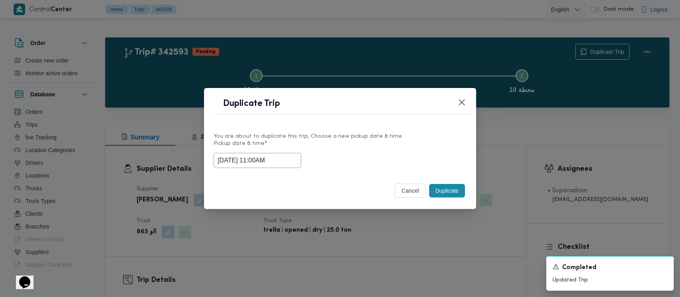
click at [237, 166] on input "[DATE] 11:00AM" at bounding box center [257, 160] width 88 height 15
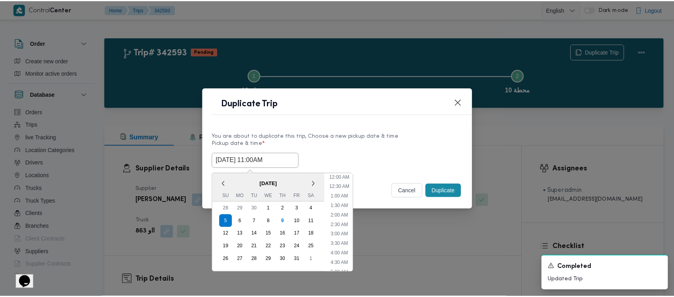
scroll to position [165, 0]
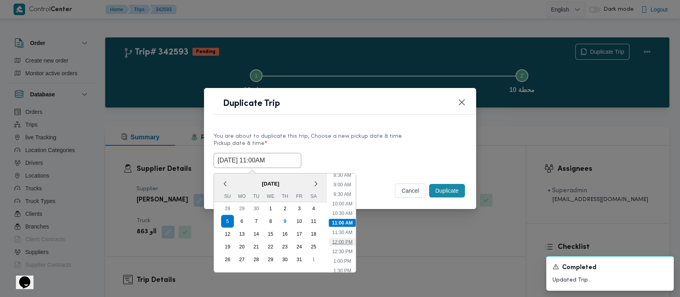
click at [338, 243] on li "12:00 PM" at bounding box center [342, 242] width 27 height 8
type input "[DATE] 12:00PM"
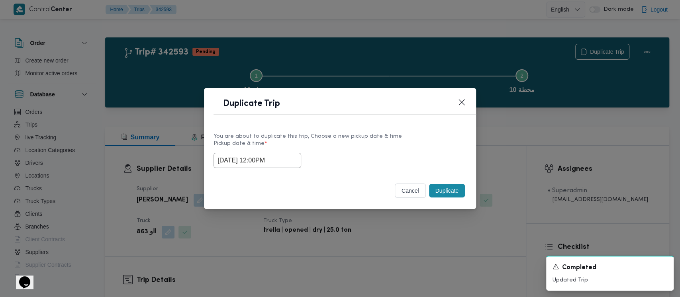
click at [449, 195] on button "Duplicate" at bounding box center [447, 191] width 36 height 14
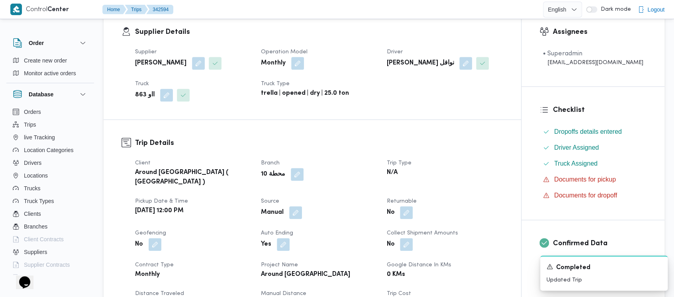
scroll to position [265, 0]
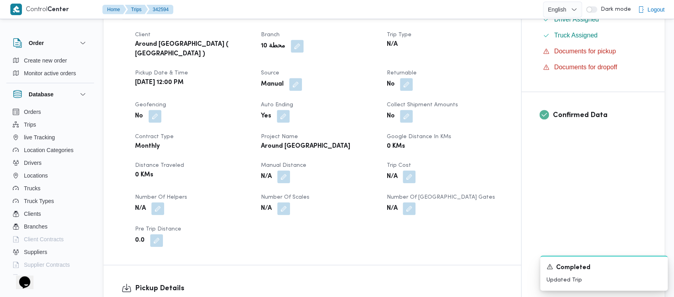
drag, startPoint x: 285, startPoint y: 168, endPoint x: 275, endPoint y: 179, distance: 14.9
click at [285, 170] on button "button" at bounding box center [283, 176] width 13 height 13
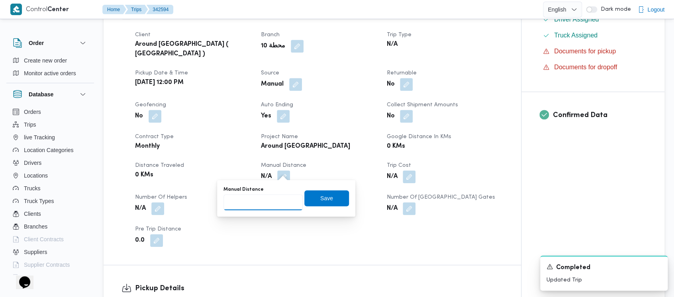
click at [245, 199] on input "Manual Distance" at bounding box center [262, 202] width 79 height 16
paste input "1.5"
type input "1.5"
drag, startPoint x: 326, startPoint y: 195, endPoint x: 573, endPoint y: 256, distance: 254.6
click at [325, 195] on span "Save" at bounding box center [326, 198] width 45 height 16
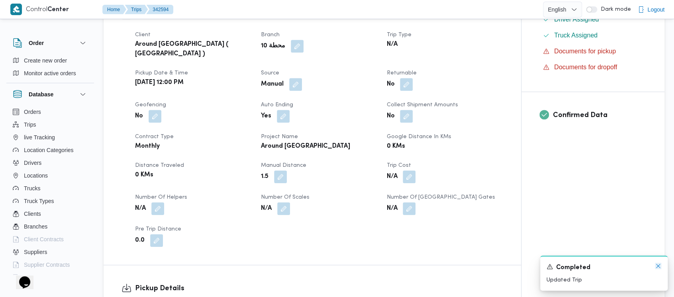
click at [658, 267] on icon "Dismiss toast" at bounding box center [658, 266] width 6 height 6
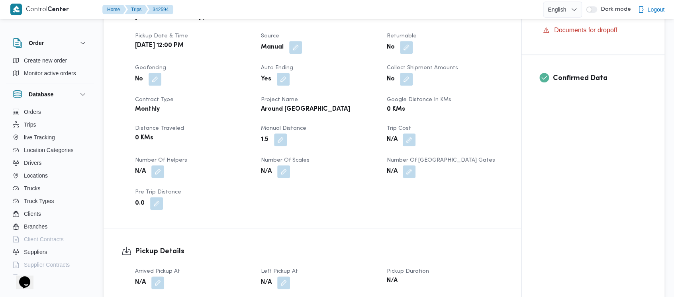
scroll to position [319, 0]
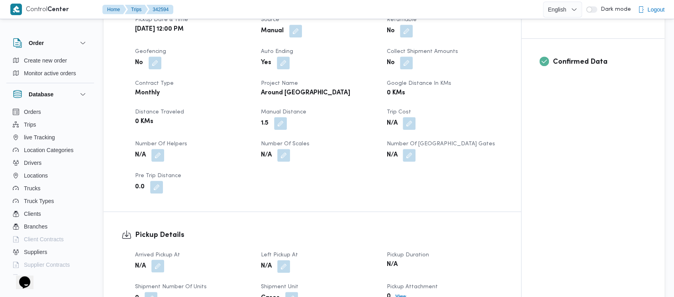
click at [160, 260] on button "button" at bounding box center [157, 266] width 13 height 13
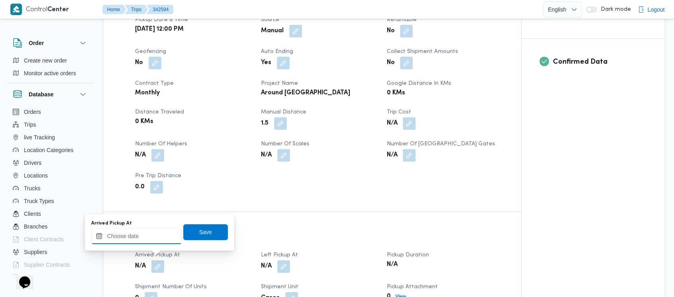
click at [140, 240] on input "Arrived Pickup At" at bounding box center [136, 236] width 90 height 16
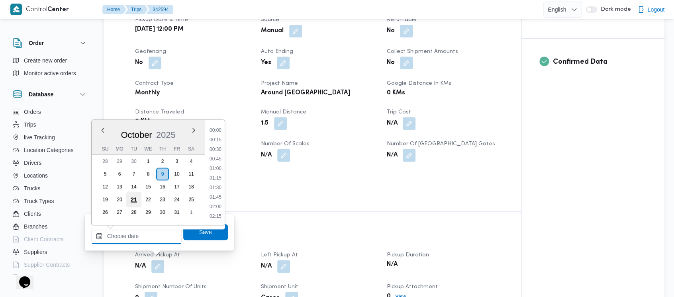
scroll to position [811, 0]
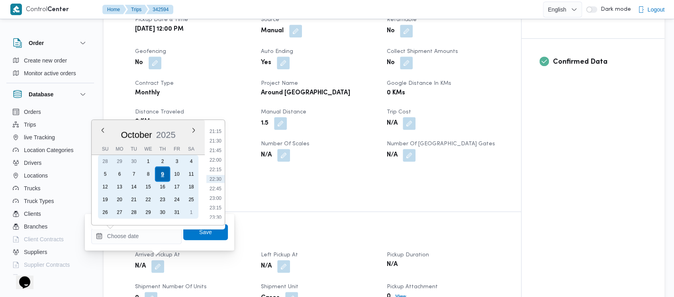
drag, startPoint x: 109, startPoint y: 174, endPoint x: 164, endPoint y: 174, distance: 54.9
click at [109, 174] on div "5" at bounding box center [105, 174] width 13 height 13
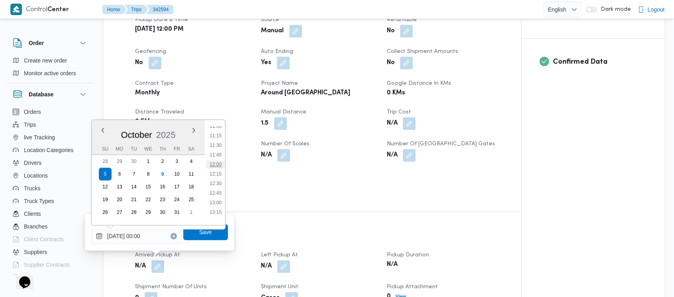
click at [215, 162] on li "12:00" at bounding box center [215, 164] width 18 height 8
type input "[DATE] 12:00"
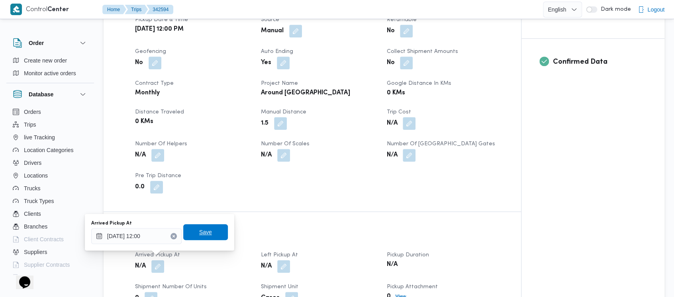
click at [193, 231] on span "Save" at bounding box center [205, 232] width 45 height 16
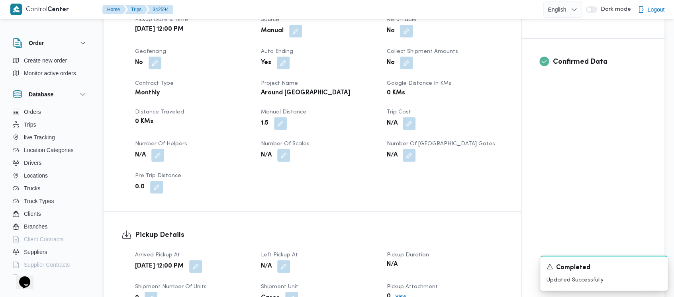
click at [287, 260] on button "button" at bounding box center [283, 266] width 13 height 13
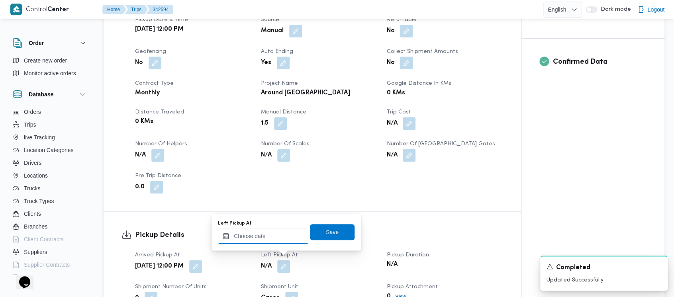
click at [248, 237] on input "Left Pickup At" at bounding box center [263, 236] width 90 height 16
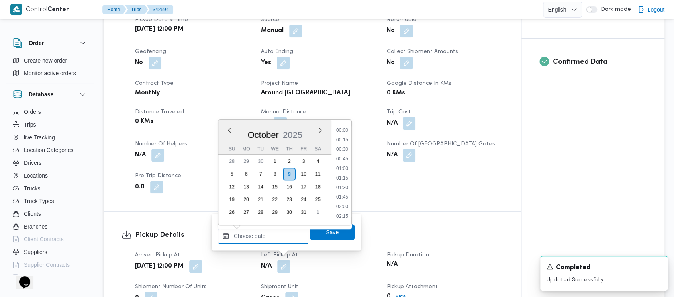
scroll to position [811, 0]
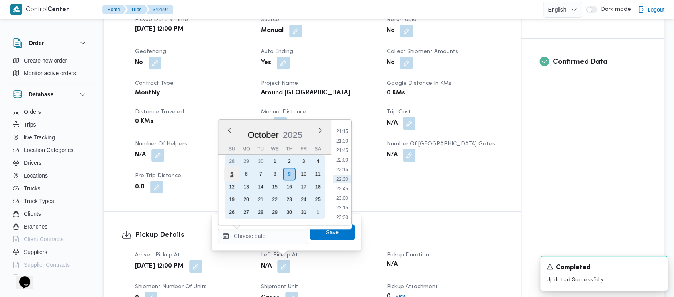
click at [233, 174] on div "5" at bounding box center [231, 173] width 15 height 15
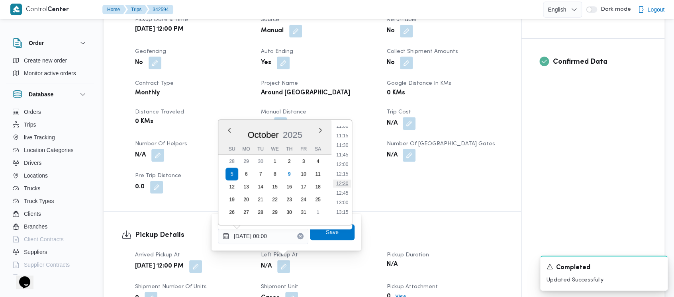
click at [341, 182] on li "12:30" at bounding box center [342, 184] width 18 height 8
type input "[DATE] 12:30"
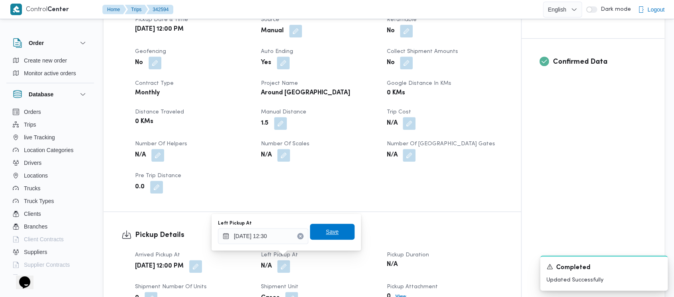
click at [316, 231] on span "Save" at bounding box center [332, 232] width 45 height 16
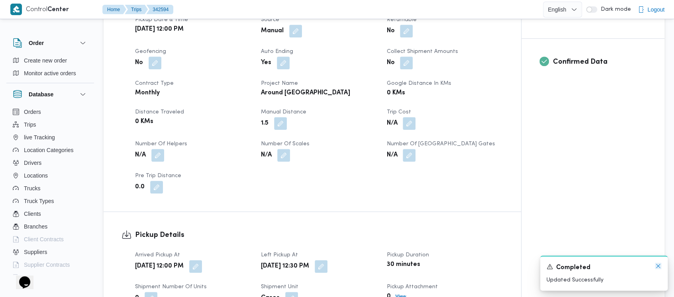
click at [655, 264] on icon "Dismiss toast" at bounding box center [658, 266] width 6 height 6
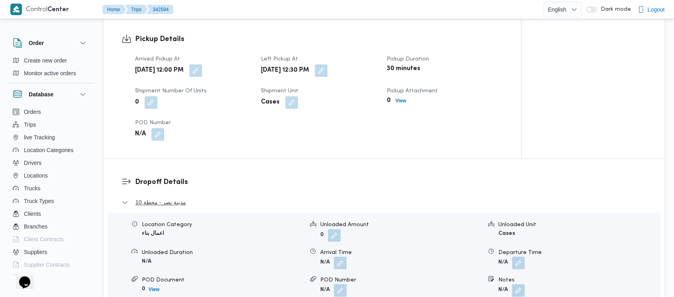
scroll to position [531, 0]
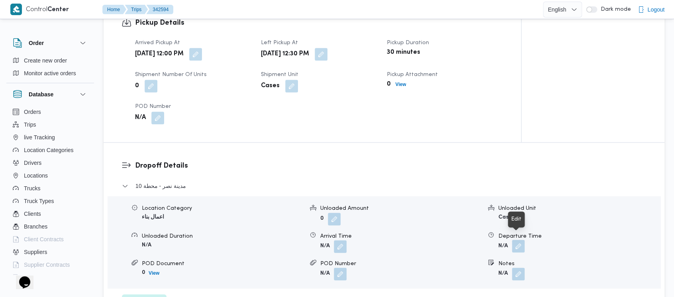
click at [523, 240] on button "button" at bounding box center [518, 246] width 13 height 13
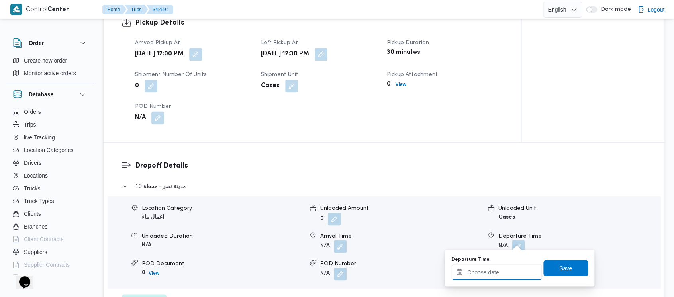
click at [493, 272] on input "Departure Time" at bounding box center [496, 272] width 90 height 16
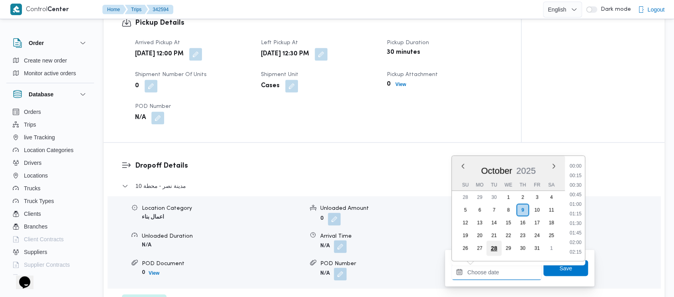
scroll to position [811, 0]
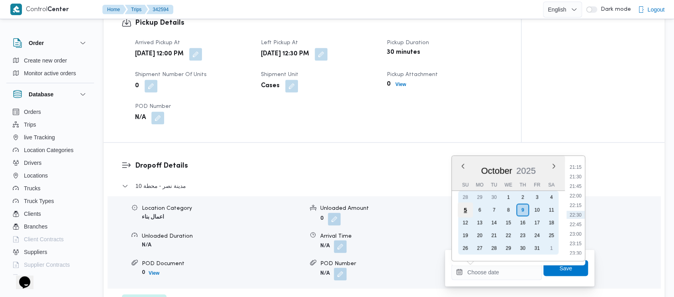
click at [465, 206] on div "5" at bounding box center [464, 209] width 15 height 15
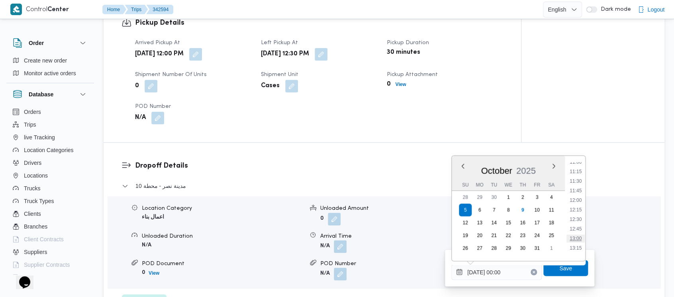
click at [580, 237] on li "13:00" at bounding box center [575, 238] width 18 height 8
type input "[DATE] 13:00"
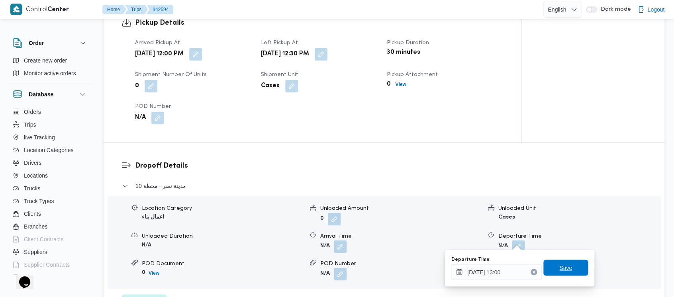
click at [559, 268] on span "Save" at bounding box center [565, 268] width 13 height 10
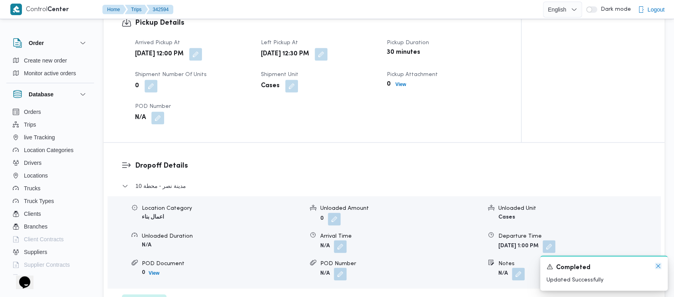
drag, startPoint x: 656, startPoint y: 266, endPoint x: 631, endPoint y: 244, distance: 33.3
click at [656, 266] on icon "Dismiss toast" at bounding box center [658, 266] width 6 height 6
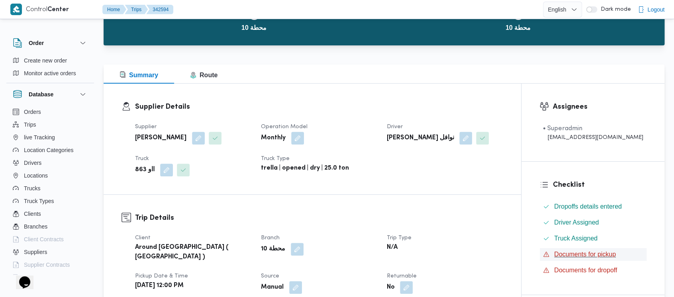
scroll to position [0, 0]
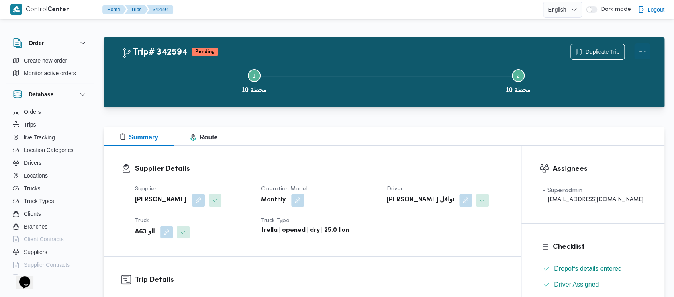
click at [643, 49] on button "Actions" at bounding box center [642, 51] width 16 height 16
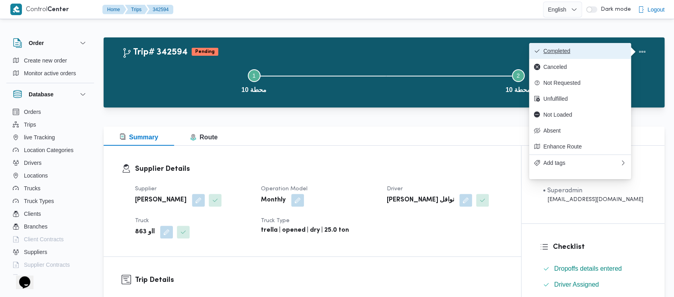
click at [588, 49] on span "Completed" at bounding box center [584, 51] width 83 height 6
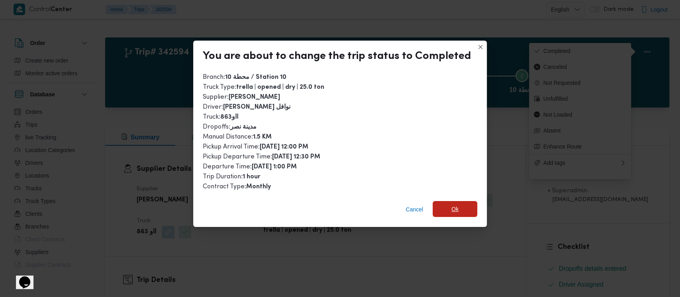
click at [457, 209] on span "Ok" at bounding box center [454, 209] width 45 height 16
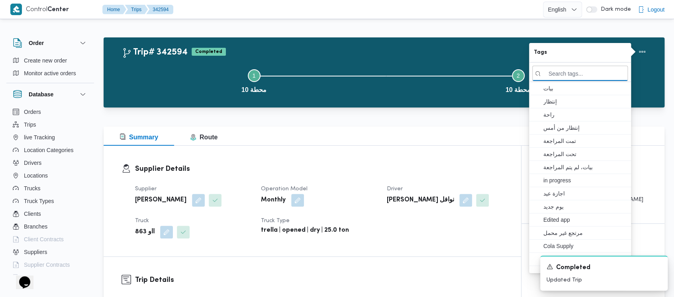
click at [204, 80] on button "Step 1 is incomplete 1 محطة 10" at bounding box center [254, 80] width 264 height 41
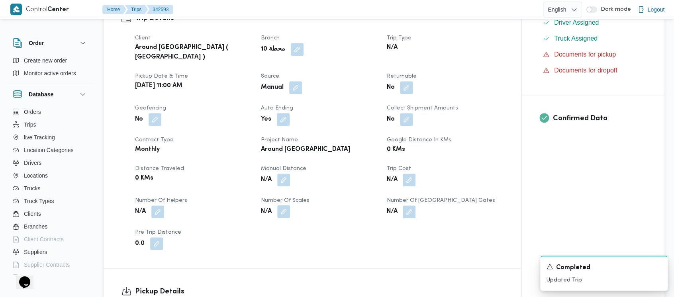
scroll to position [265, 0]
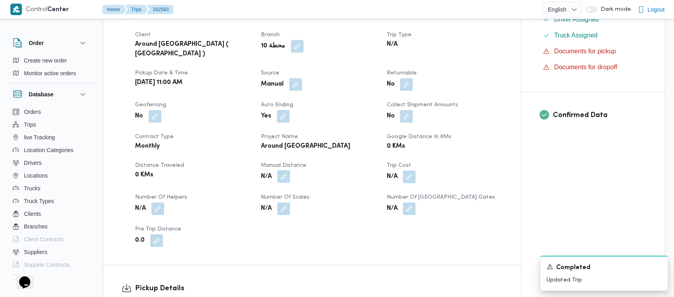
click at [288, 174] on button "button" at bounding box center [283, 176] width 13 height 13
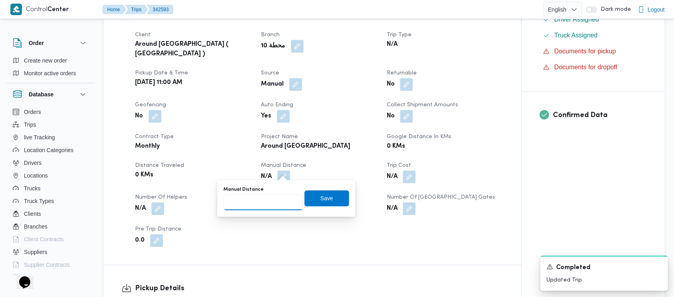
click at [263, 201] on input "Manual Distance" at bounding box center [262, 202] width 79 height 16
paste input "1.5"
type input "1.5"
click at [320, 195] on span "Save" at bounding box center [326, 198] width 13 height 10
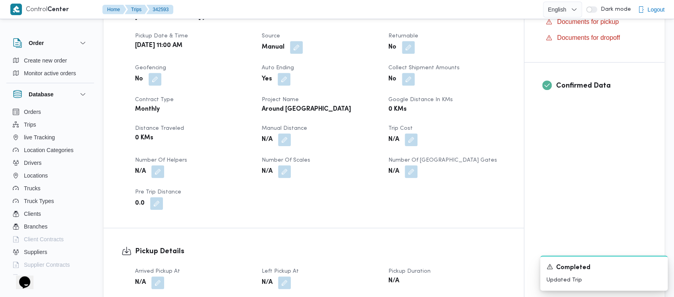
scroll to position [319, 0]
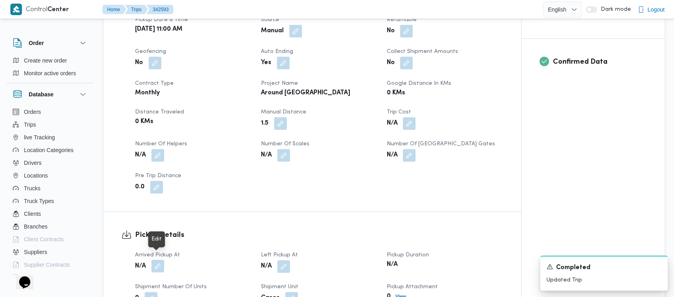
click at [157, 260] on button "button" at bounding box center [157, 266] width 13 height 13
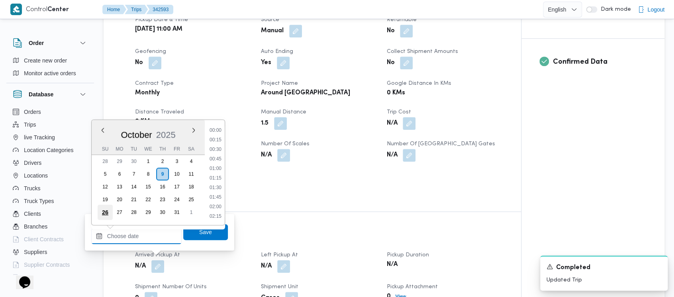
drag, startPoint x: 134, startPoint y: 240, endPoint x: 103, endPoint y: 209, distance: 43.6
click at [133, 238] on input "Arrived Pickup At" at bounding box center [136, 236] width 90 height 16
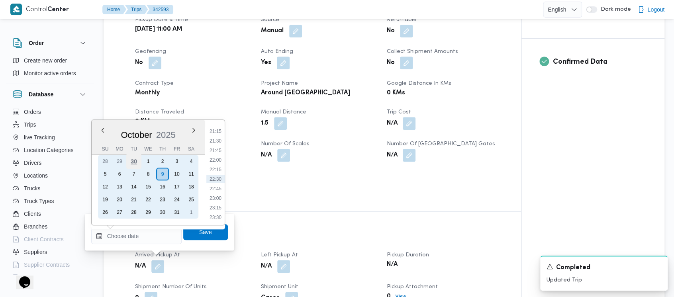
drag, startPoint x: 100, startPoint y: 172, endPoint x: 136, endPoint y: 164, distance: 36.9
click at [100, 172] on div "5" at bounding box center [105, 174] width 13 height 13
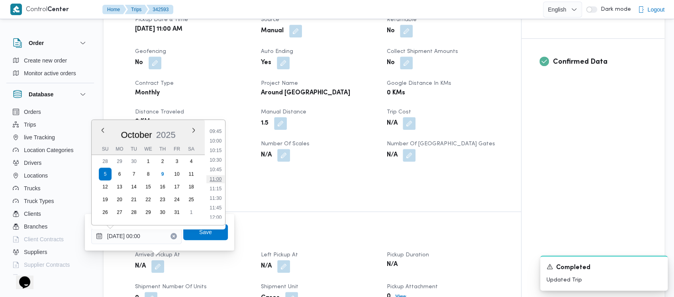
click at [218, 178] on li "11:00" at bounding box center [215, 179] width 18 height 8
type input "[DATE] 11:00"
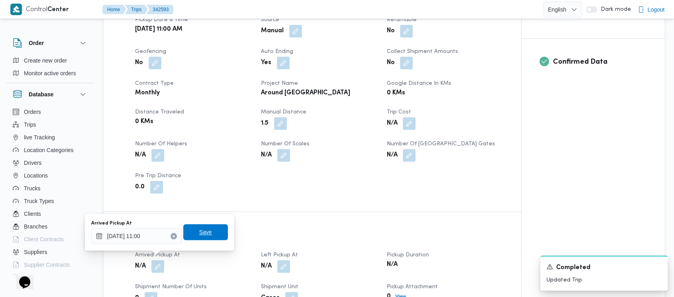
drag, startPoint x: 197, startPoint y: 234, endPoint x: 219, endPoint y: 234, distance: 22.7
click at [199, 234] on span "Save" at bounding box center [205, 232] width 13 height 10
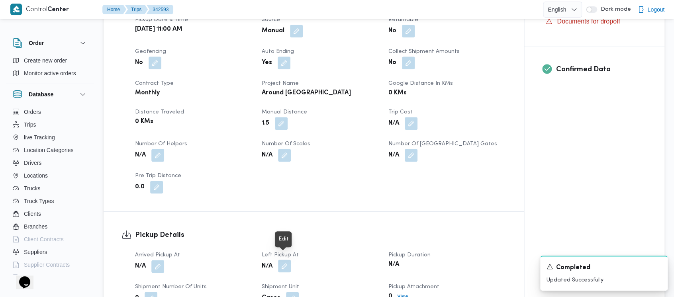
click at [280, 260] on button "button" at bounding box center [284, 266] width 13 height 13
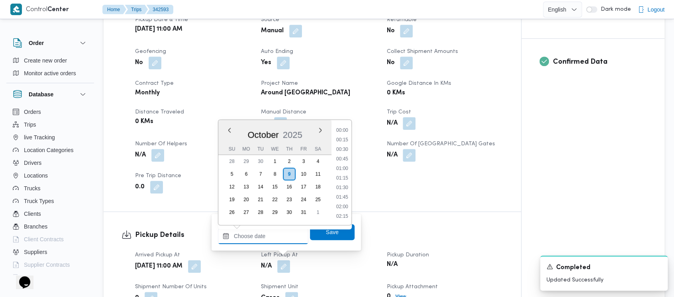
drag, startPoint x: 271, startPoint y: 244, endPoint x: 258, endPoint y: 218, distance: 28.7
click at [270, 243] on input "Left Pickup At" at bounding box center [263, 236] width 90 height 16
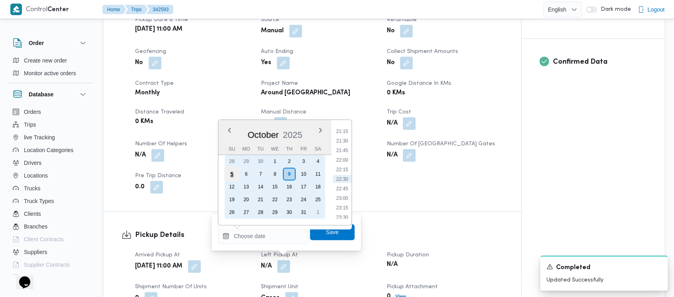
click at [232, 176] on div "5" at bounding box center [231, 173] width 15 height 15
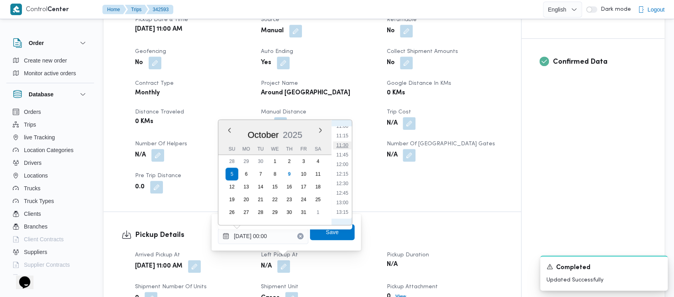
click at [341, 142] on li "11:30" at bounding box center [342, 145] width 18 height 8
type input "[DATE] 11:30"
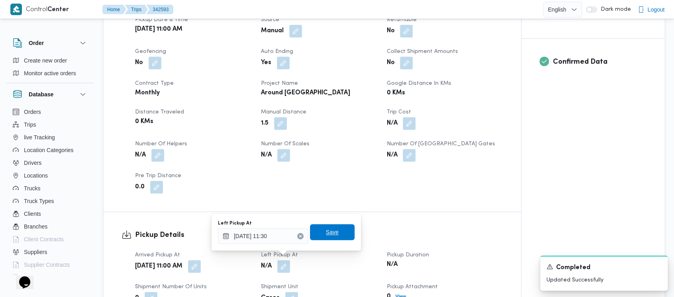
drag, startPoint x: 329, startPoint y: 233, endPoint x: 385, endPoint y: 255, distance: 60.8
click at [329, 233] on span "Save" at bounding box center [332, 232] width 13 height 10
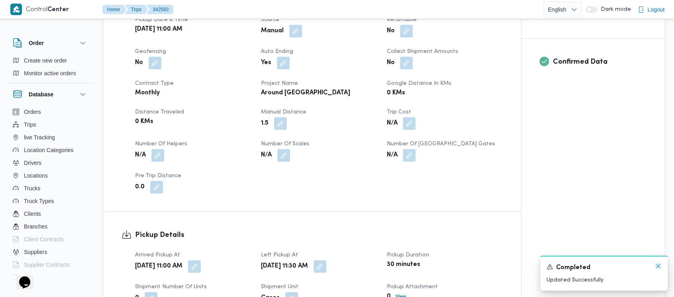
click at [656, 266] on icon "Dismiss toast" at bounding box center [658, 266] width 6 height 6
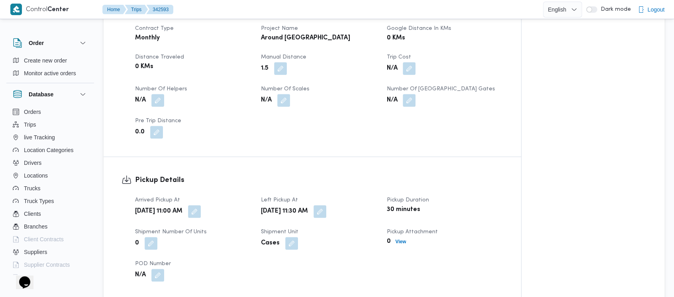
scroll to position [478, 0]
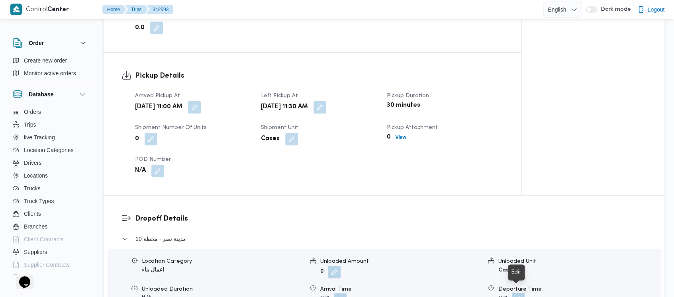
click at [516, 293] on button "button" at bounding box center [518, 299] width 13 height 13
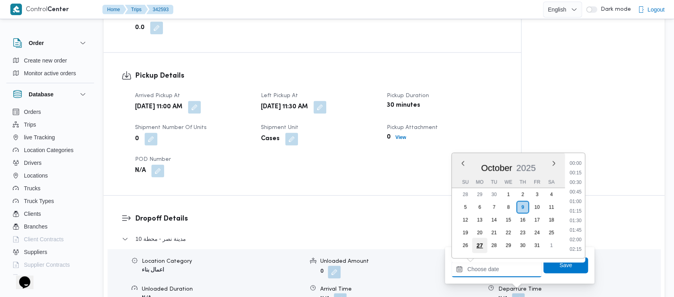
drag, startPoint x: 515, startPoint y: 287, endPoint x: 475, endPoint y: 250, distance: 54.9
click at [475, 264] on input "Departure Time" at bounding box center [496, 269] width 90 height 16
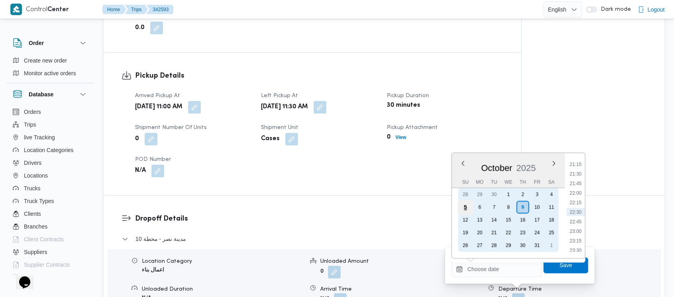
click at [467, 208] on div "5" at bounding box center [464, 206] width 15 height 15
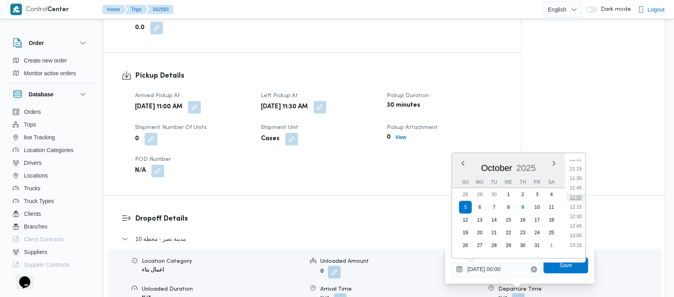
click at [578, 195] on li "12:00" at bounding box center [575, 197] width 18 height 8
type input "[DATE] 12:00"
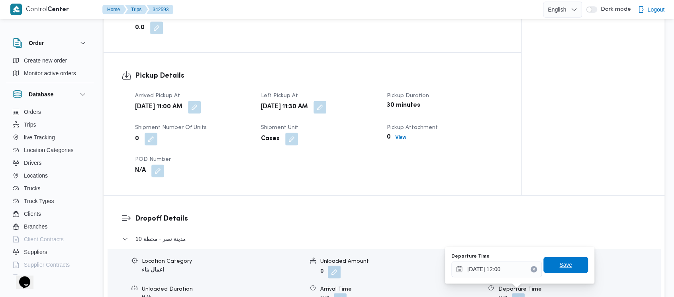
drag, startPoint x: 567, startPoint y: 263, endPoint x: 583, endPoint y: 265, distance: 15.7
click at [567, 263] on span "Save" at bounding box center [565, 265] width 45 height 16
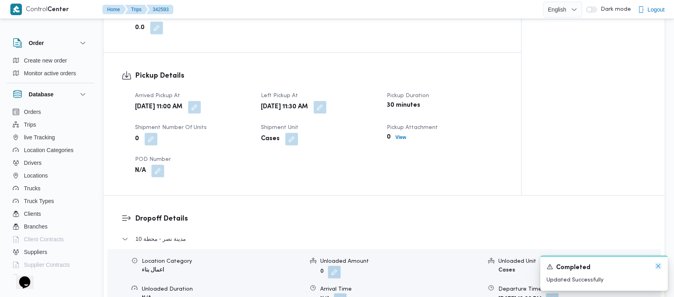
click at [660, 267] on icon "Dismiss toast" at bounding box center [658, 266] width 6 height 6
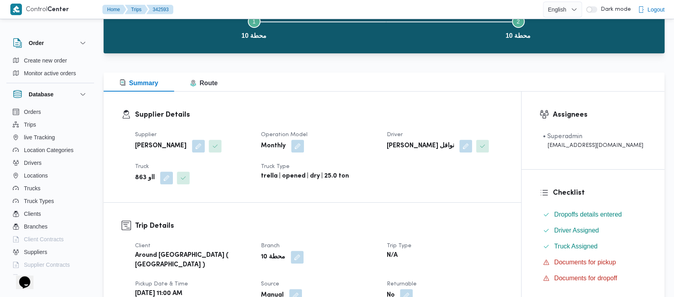
scroll to position [0, 0]
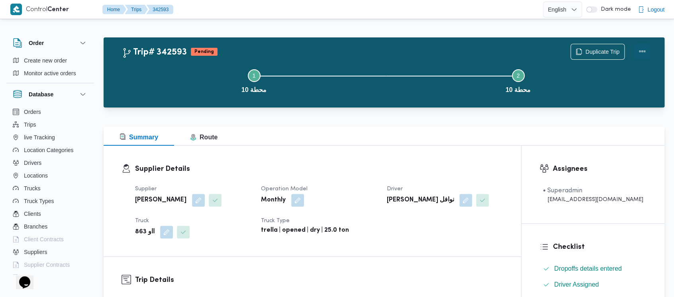
click at [643, 52] on button "Actions" at bounding box center [642, 51] width 16 height 16
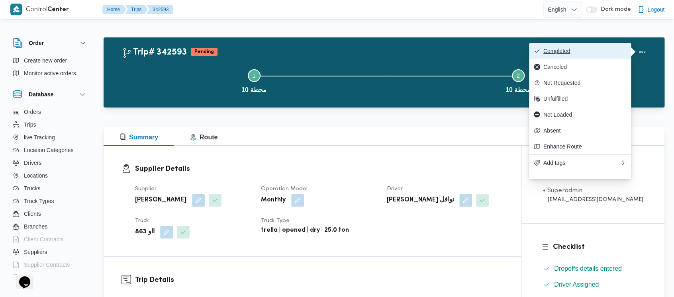
click at [550, 54] on span "Completed" at bounding box center [584, 51] width 83 height 6
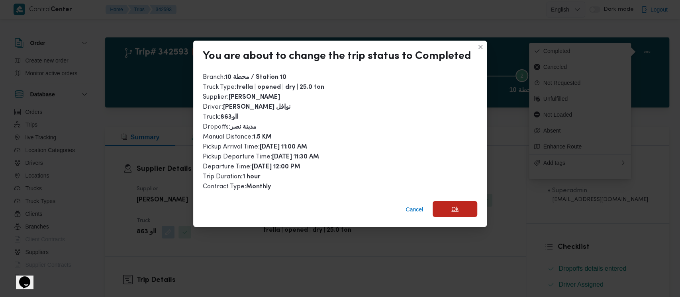
click at [444, 209] on span "Ok" at bounding box center [454, 209] width 45 height 16
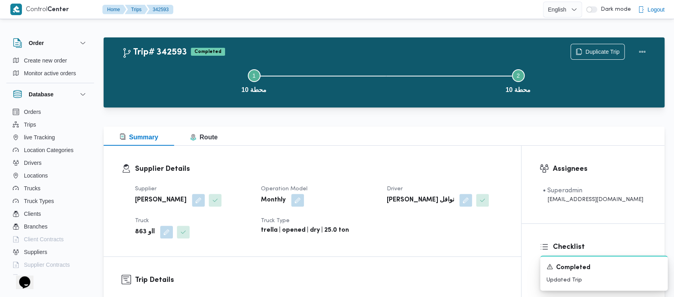
drag, startPoint x: 180, startPoint y: 81, endPoint x: 19, endPoint y: 0, distance: 179.7
click at [178, 78] on button "Step 1 is incomplete 1 محطة 10" at bounding box center [254, 80] width 264 height 41
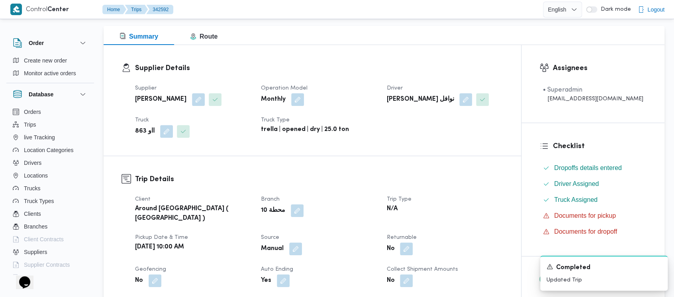
scroll to position [265, 0]
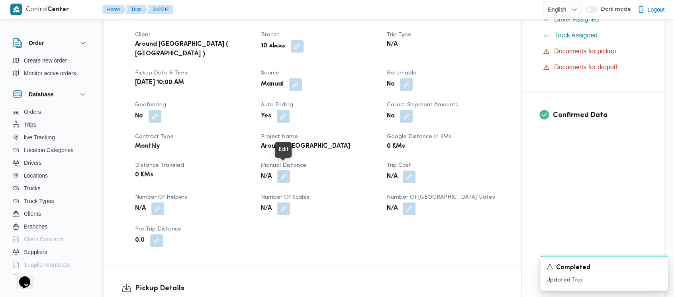
drag, startPoint x: 287, startPoint y: 168, endPoint x: 278, endPoint y: 175, distance: 11.6
click at [287, 170] on button "button" at bounding box center [283, 176] width 13 height 13
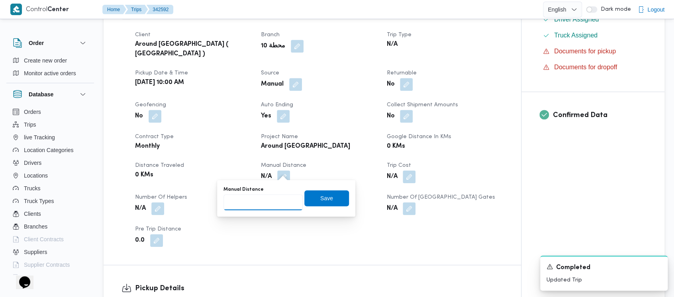
click at [255, 202] on input "Manual Distance" at bounding box center [262, 202] width 79 height 16
paste input "1.5"
type input "1.5"
click at [326, 204] on span "Save" at bounding box center [326, 198] width 45 height 16
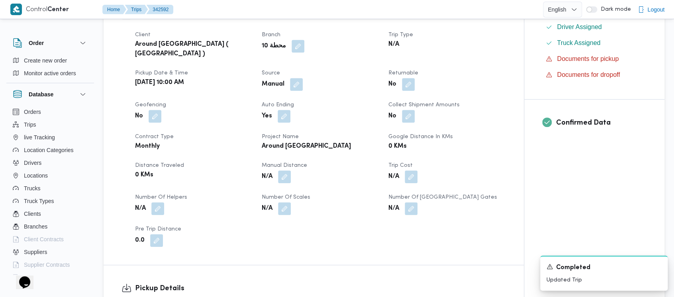
scroll to position [319, 0]
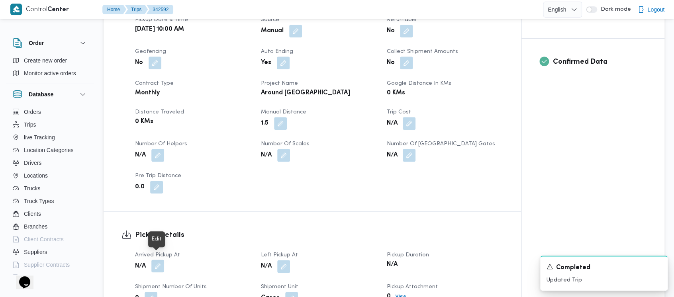
click at [154, 261] on button "button" at bounding box center [157, 266] width 13 height 13
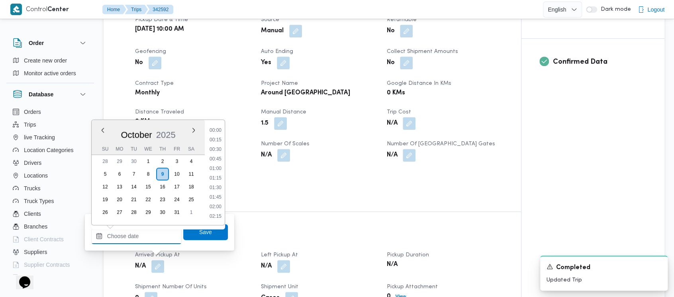
drag, startPoint x: 141, startPoint y: 239, endPoint x: 94, endPoint y: 168, distance: 84.9
click at [141, 237] on input "Arrived Pickup At" at bounding box center [136, 236] width 90 height 16
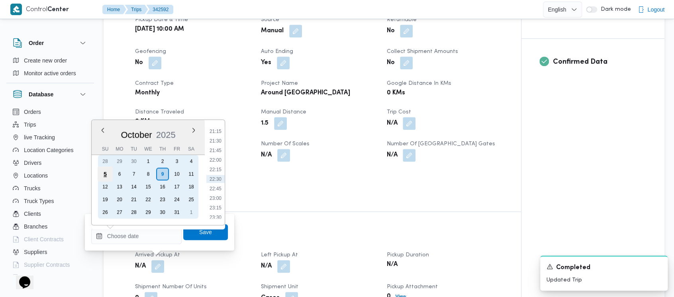
click at [111, 178] on div "5" at bounding box center [105, 173] width 15 height 15
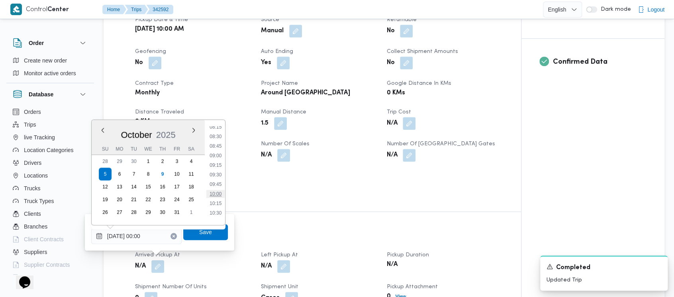
click at [217, 193] on li "10:00" at bounding box center [215, 194] width 18 height 8
type input "[DATE] 10:00"
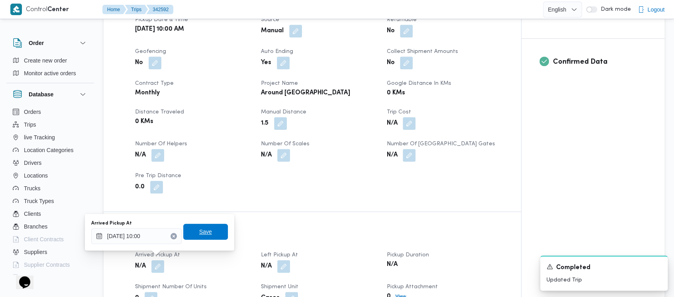
click at [199, 232] on span "Save" at bounding box center [205, 232] width 13 height 10
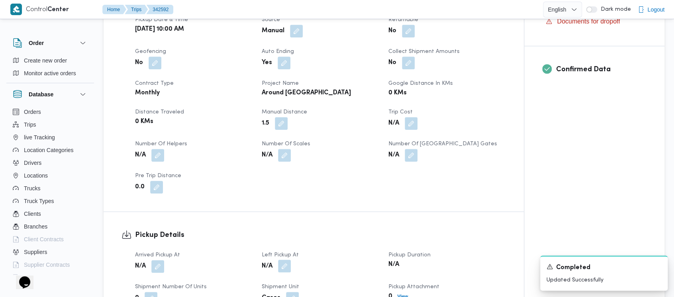
click at [285, 260] on button "button" at bounding box center [284, 266] width 13 height 13
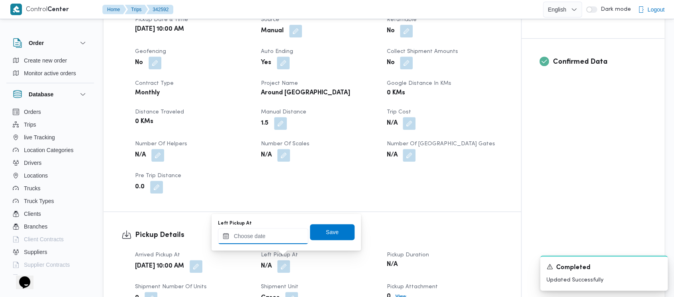
click at [261, 240] on input "Left Pickup At" at bounding box center [263, 236] width 90 height 16
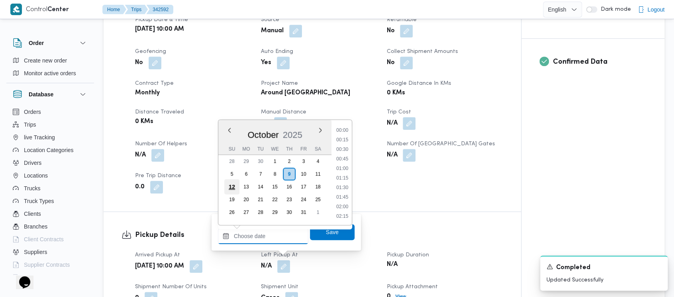
scroll to position [821, 0]
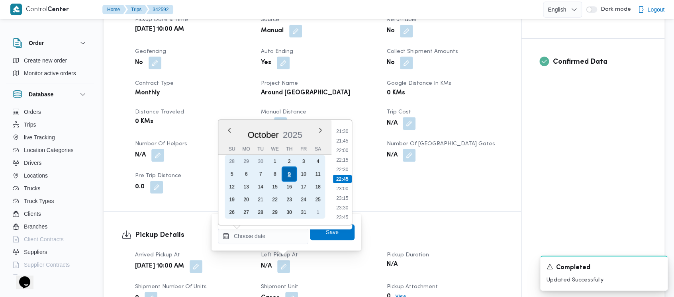
drag, startPoint x: 230, startPoint y: 172, endPoint x: 284, endPoint y: 171, distance: 54.2
click at [230, 172] on div "5" at bounding box center [231, 174] width 13 height 13
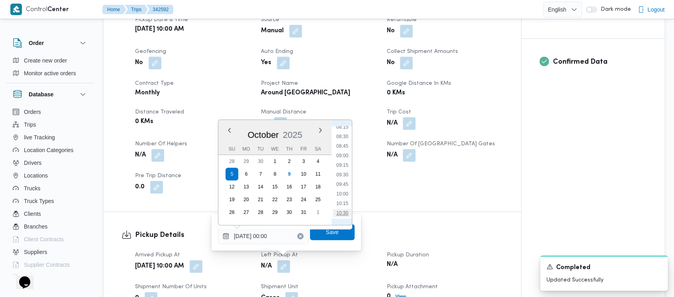
click at [339, 213] on li "10:30" at bounding box center [342, 213] width 18 height 8
type input "[DATE] 10:30"
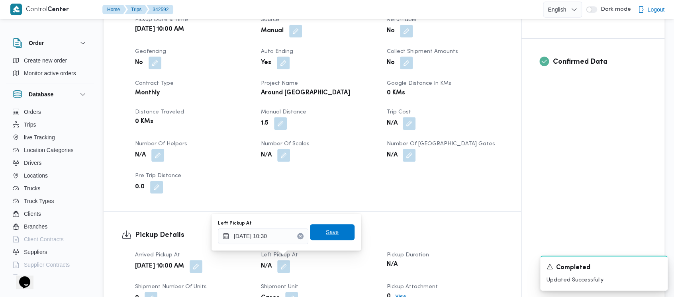
drag, startPoint x: 323, startPoint y: 236, endPoint x: 431, endPoint y: 238, distance: 108.3
click at [322, 235] on span "Save" at bounding box center [332, 232] width 45 height 16
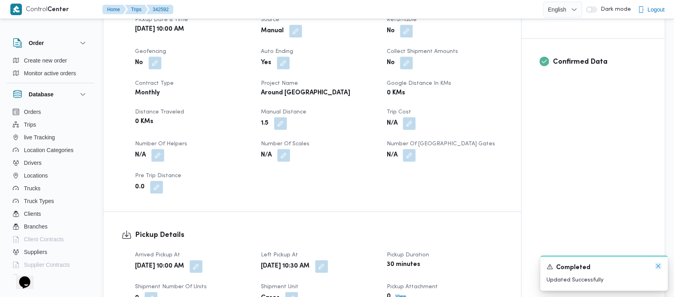
click at [659, 265] on icon "Dismiss toast" at bounding box center [658, 266] width 6 height 6
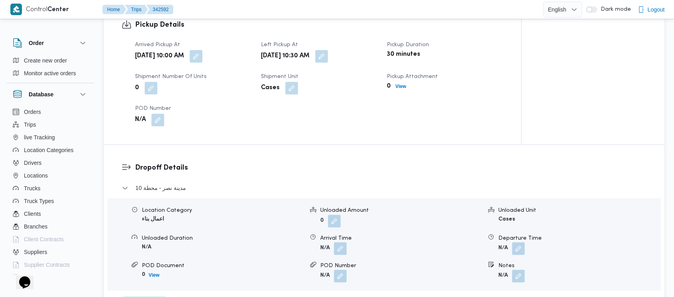
scroll to position [531, 0]
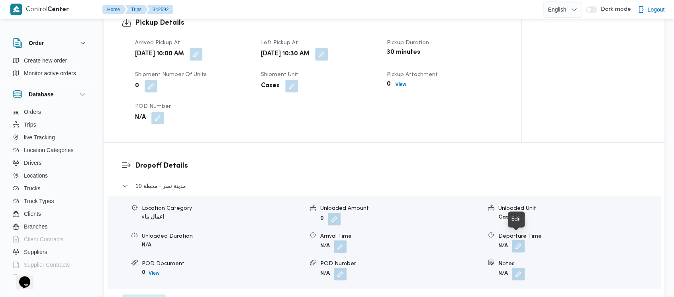
click at [514, 240] on button "button" at bounding box center [518, 246] width 13 height 13
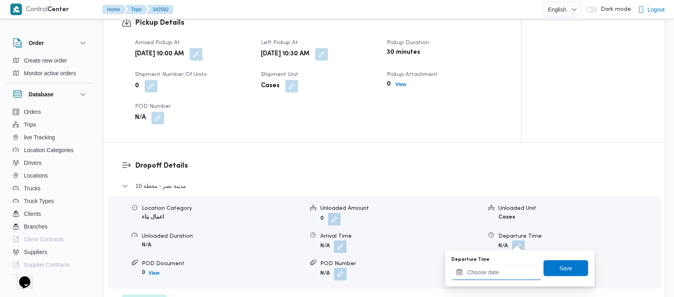
click at [485, 268] on input "Departure Time" at bounding box center [496, 272] width 90 height 16
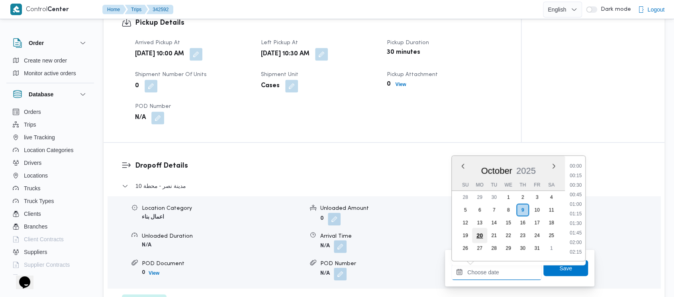
scroll to position [821, 0]
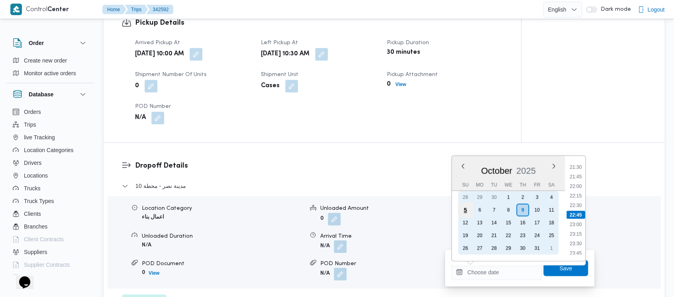
click at [462, 206] on div "5" at bounding box center [464, 209] width 15 height 15
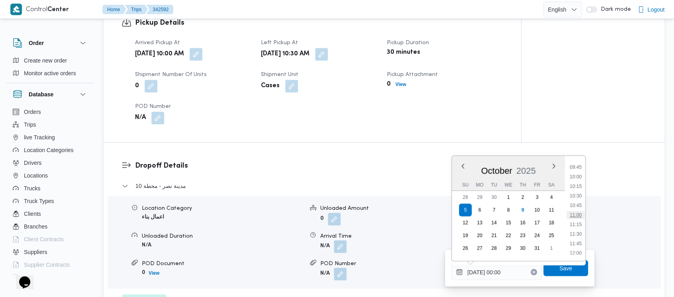
click at [577, 215] on li "11:00" at bounding box center [575, 215] width 18 height 8
type input "[DATE] 11:00"
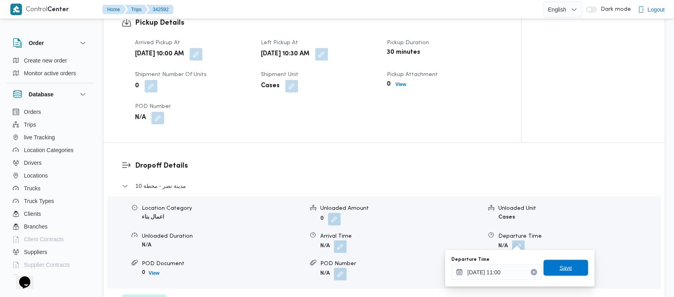
click at [574, 270] on span "Save" at bounding box center [565, 268] width 45 height 16
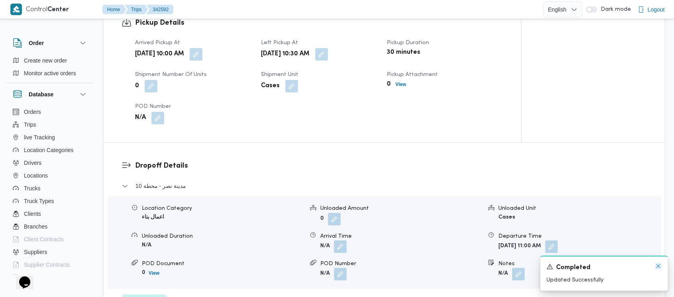
drag, startPoint x: 659, startPoint y: 265, endPoint x: 653, endPoint y: 248, distance: 17.5
click at [660, 264] on icon "Dismiss toast" at bounding box center [658, 266] width 6 height 6
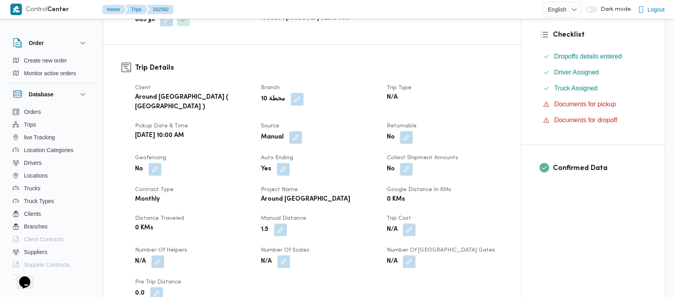
scroll to position [0, 0]
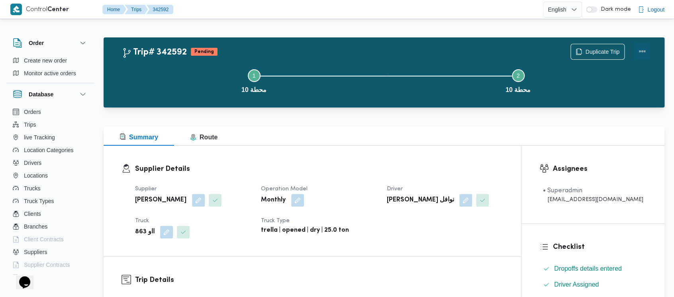
click at [641, 49] on button "Actions" at bounding box center [642, 51] width 16 height 16
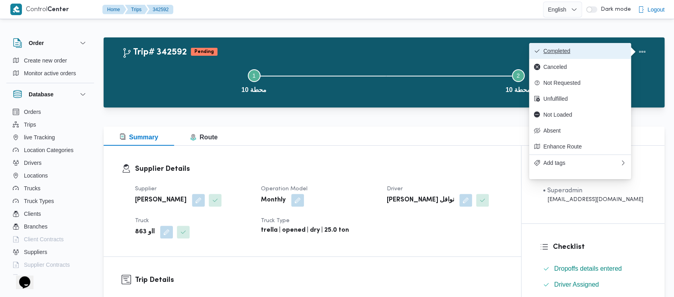
click at [555, 56] on button "Completed" at bounding box center [580, 51] width 102 height 16
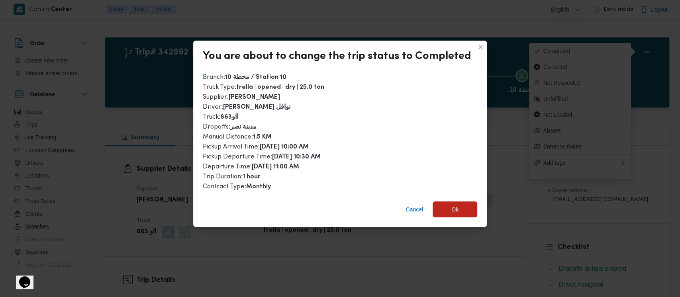
drag, startPoint x: 447, startPoint y: 211, endPoint x: 467, endPoint y: 198, distance: 23.6
click at [447, 211] on span "Ok" at bounding box center [454, 209] width 45 height 16
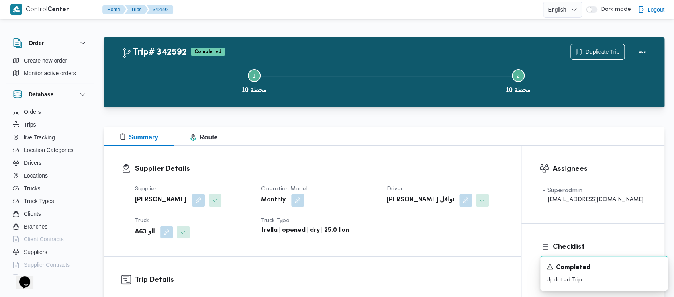
drag, startPoint x: 178, startPoint y: 88, endPoint x: 174, endPoint y: 80, distance: 8.5
click at [176, 82] on button "Step 1 is incomplete 1 محطة 10" at bounding box center [254, 80] width 264 height 41
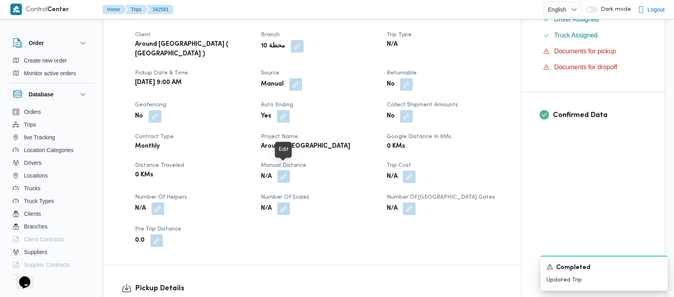
click at [281, 170] on button "button" at bounding box center [283, 176] width 13 height 13
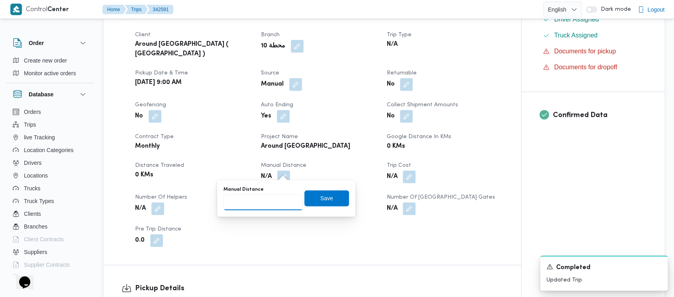
click at [239, 199] on input "Manual Distance" at bounding box center [262, 202] width 79 height 16
paste input "1.5"
type input "1.5"
click at [320, 193] on span "Save" at bounding box center [326, 198] width 13 height 10
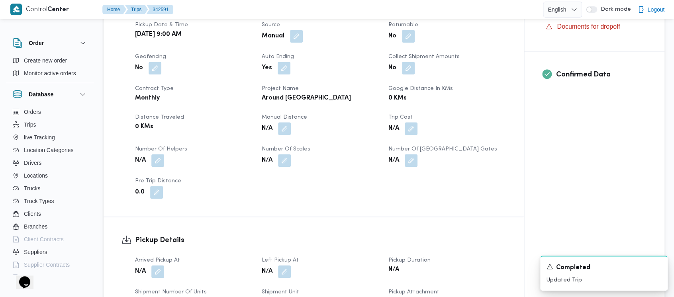
scroll to position [319, 0]
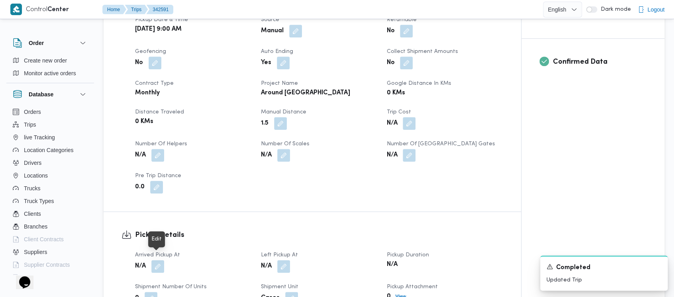
drag, startPoint x: 162, startPoint y: 263, endPoint x: 124, endPoint y: 250, distance: 40.3
click at [162, 263] on button "button" at bounding box center [157, 266] width 13 height 13
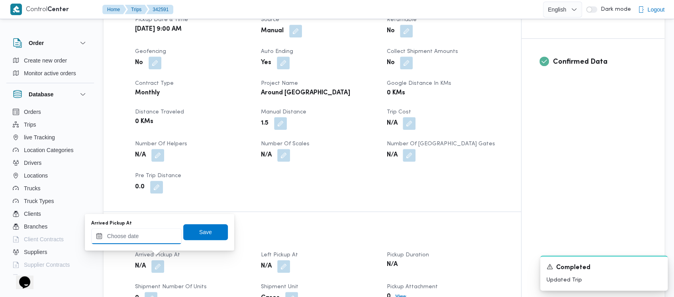
click at [111, 237] on input "Arrived Pickup At" at bounding box center [136, 236] width 90 height 16
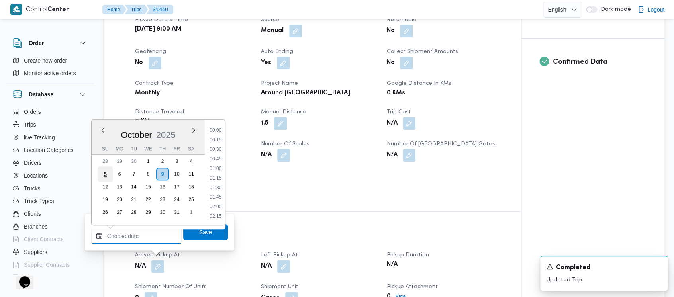
scroll to position [821, 0]
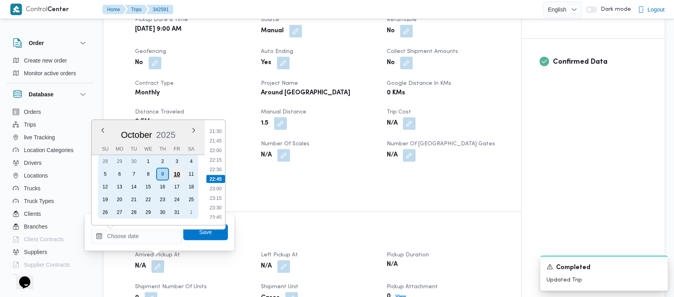
drag, startPoint x: 105, startPoint y: 174, endPoint x: 182, endPoint y: 170, distance: 76.5
click at [105, 174] on div "5" at bounding box center [105, 174] width 13 height 13
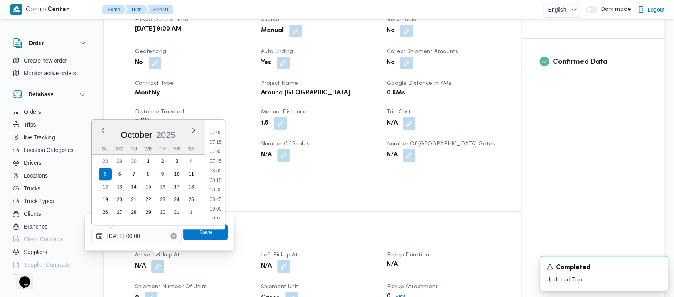
click at [213, 206] on li "09:00" at bounding box center [215, 209] width 18 height 8
type input "[DATE] 09:00"
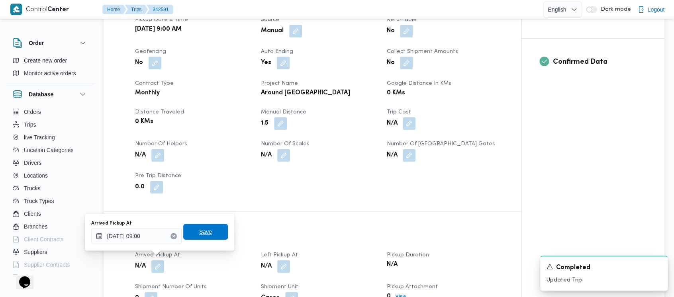
click at [199, 233] on span "Save" at bounding box center [205, 232] width 13 height 10
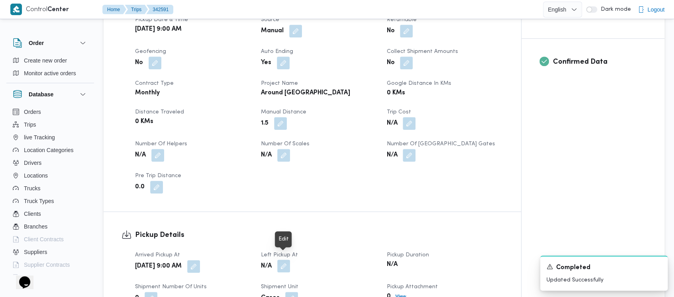
click at [283, 260] on button "button" at bounding box center [283, 266] width 13 height 13
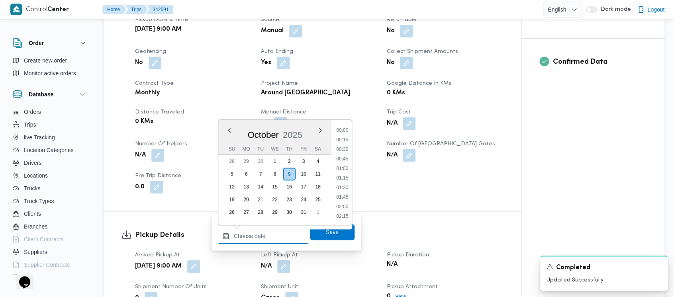
click at [253, 236] on input "Left Pickup At" at bounding box center [263, 236] width 90 height 16
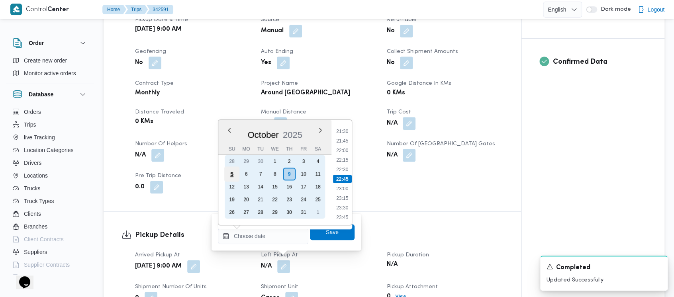
click at [234, 177] on div "5" at bounding box center [231, 173] width 15 height 15
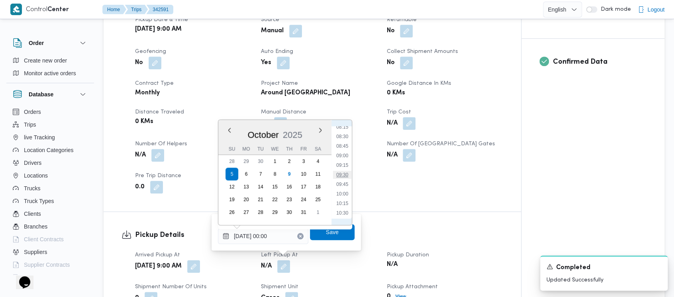
drag, startPoint x: 337, startPoint y: 172, endPoint x: 341, endPoint y: 202, distance: 30.5
click
type input "[DATE] 09:30"
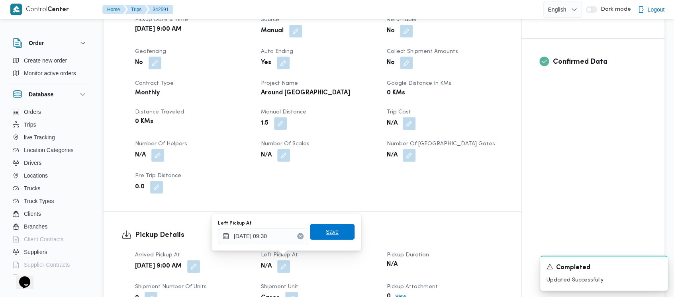
drag, startPoint x: 318, startPoint y: 237, endPoint x: 324, endPoint y: 234, distance: 7.3
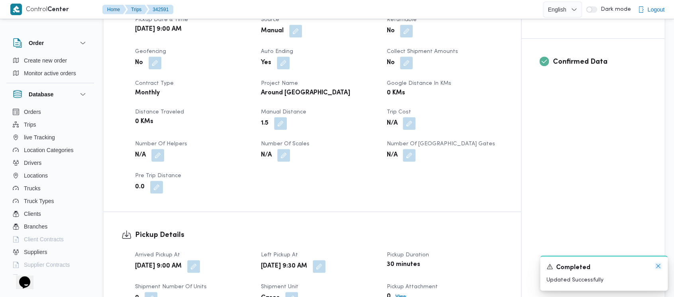
drag, startPoint x: 656, startPoint y: 264, endPoint x: 648, endPoint y: 263, distance: 8.1
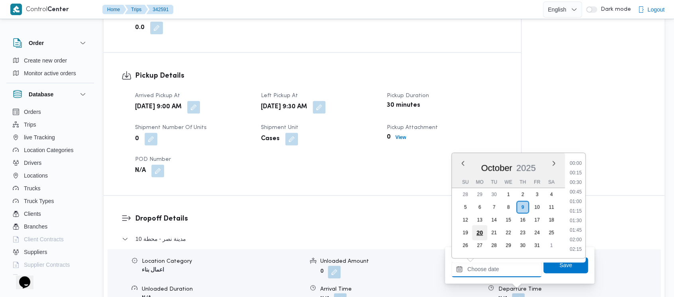
scroll to position [821, 0]
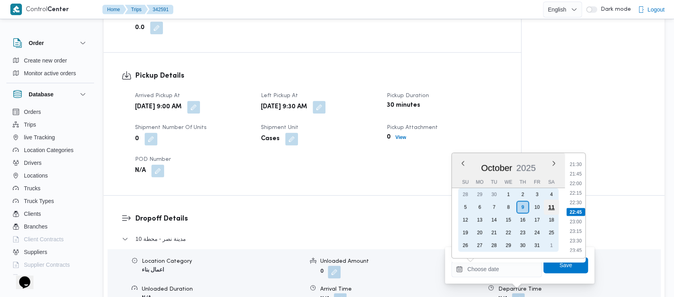
drag, startPoint x: 463, startPoint y: 207, endPoint x: 552, endPoint y: 205, distance: 89.2
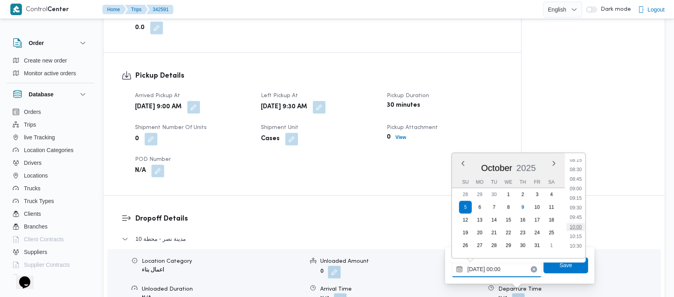
type input "[DATE] 10:00"
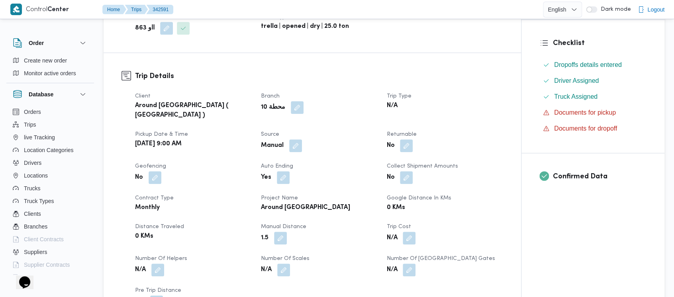
scroll to position [0, 0]
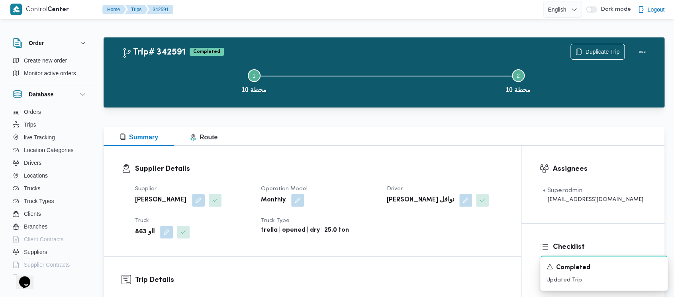
drag, startPoint x: 168, startPoint y: 76, endPoint x: 17, endPoint y: 4, distance: 166.9
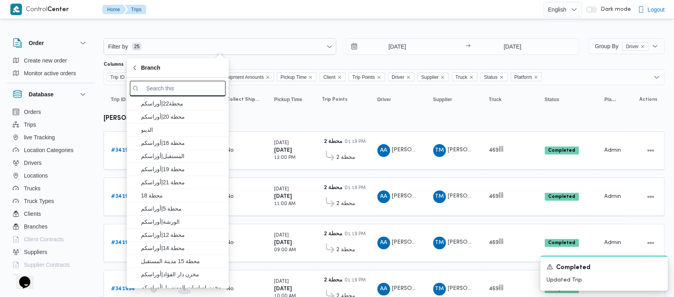
paste input "محطة 8"
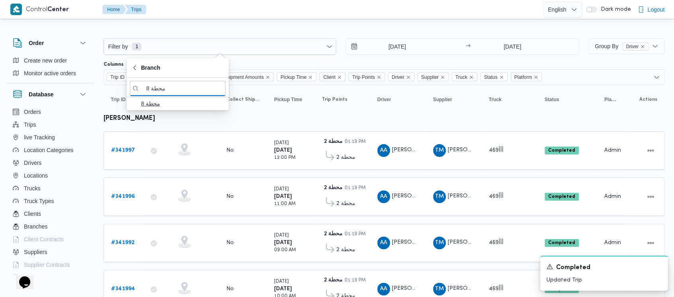
type input "محطة 8"
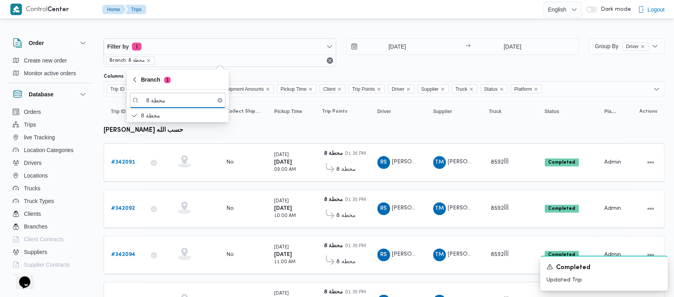
drag, startPoint x: 392, startPoint y: 65, endPoint x: 343, endPoint y: 104, distance: 61.8
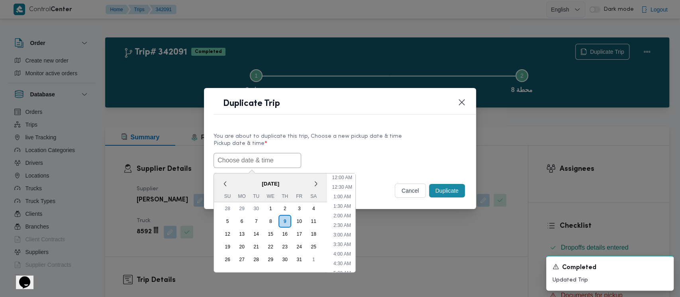
drag, startPoint x: 238, startPoint y: 159, endPoint x: 325, endPoint y: 185, distance: 90.7
drag, startPoint x: 226, startPoint y: 223, endPoint x: 265, endPoint y: 222, distance: 38.6
type input "[DATE] 9:00AM"
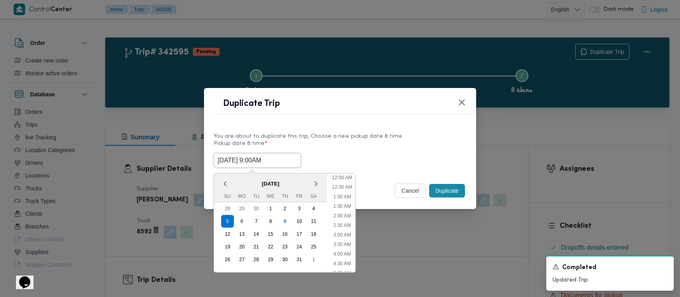
drag, startPoint x: 239, startPoint y: 159, endPoint x: 334, endPoint y: 180, distance: 97.5
drag, startPoint x: 343, startPoint y: 240, endPoint x: 395, endPoint y: 213, distance: 58.2
type input "[DATE] 10:00AM"
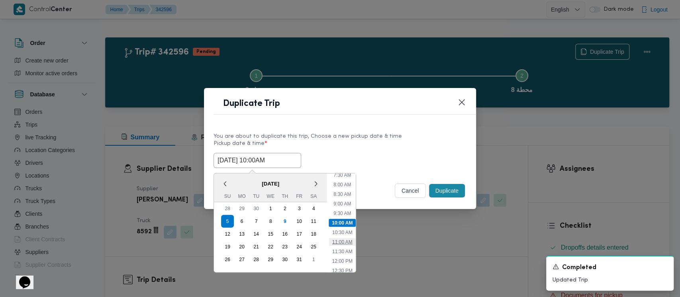
drag, startPoint x: 345, startPoint y: 243, endPoint x: 366, endPoint y: 232, distance: 24.2
type input "[DATE] 11:00AM"
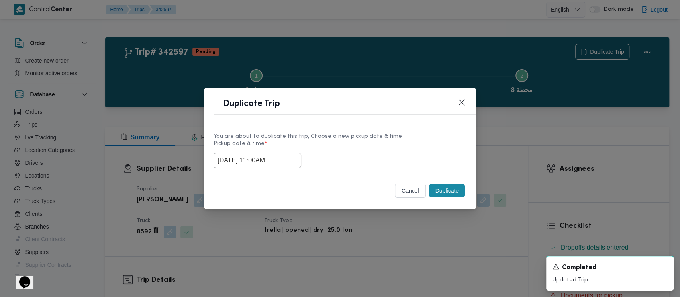
drag, startPoint x: 246, startPoint y: 159, endPoint x: 253, endPoint y: 162, distance: 7.8
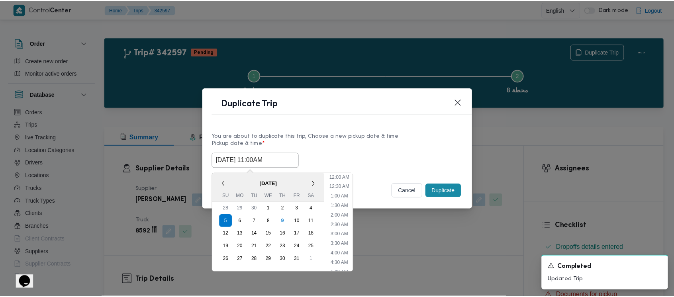
scroll to position [165, 0]
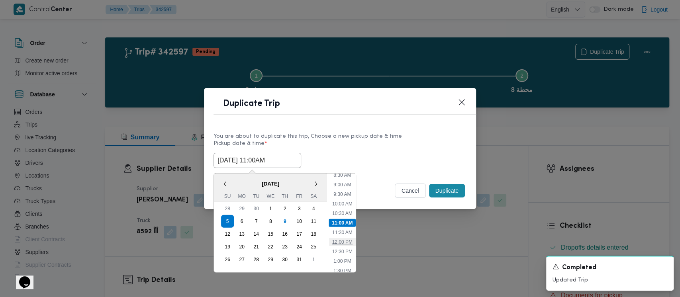
type input "[DATE] 12:00PM"
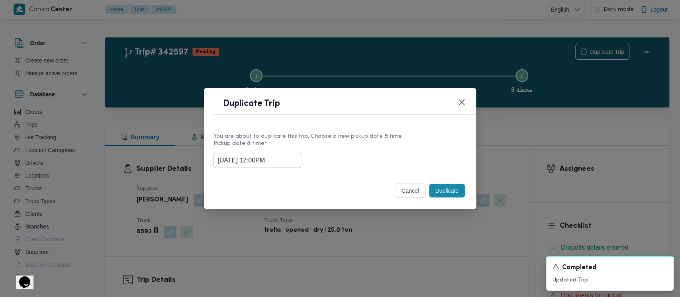
drag, startPoint x: 449, startPoint y: 192, endPoint x: 336, endPoint y: 183, distance: 113.9
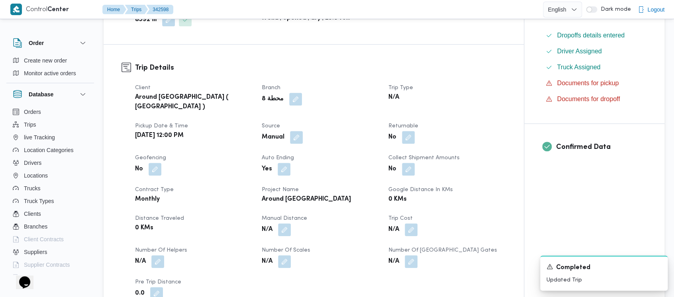
scroll to position [265, 0]
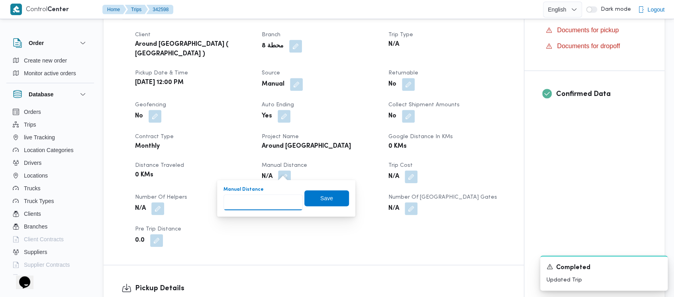
paste input "1.5"
type input "1.5"
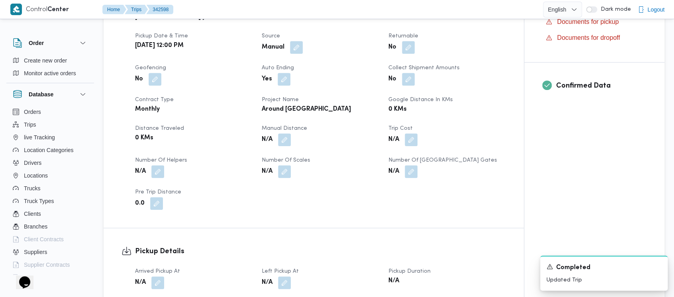
scroll to position [319, 0]
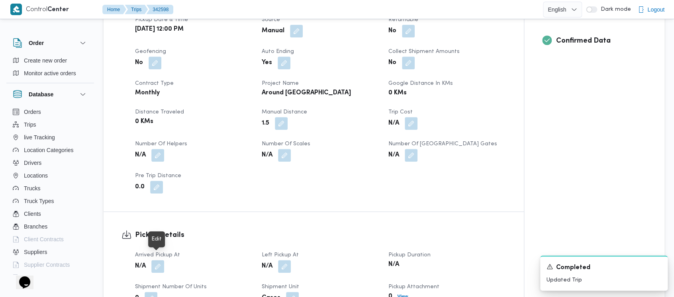
drag, startPoint x: 160, startPoint y: 257, endPoint x: 150, endPoint y: 257, distance: 10.0
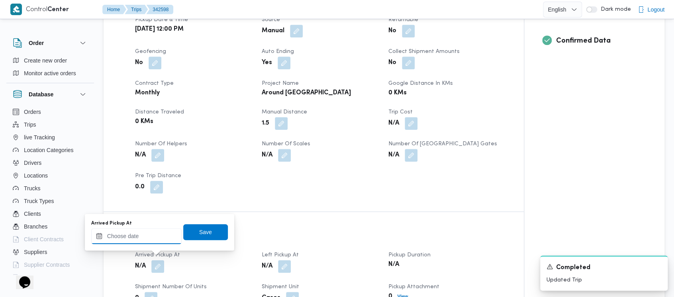
drag, startPoint x: 123, startPoint y: 241, endPoint x: 122, endPoint y: 234, distance: 7.0
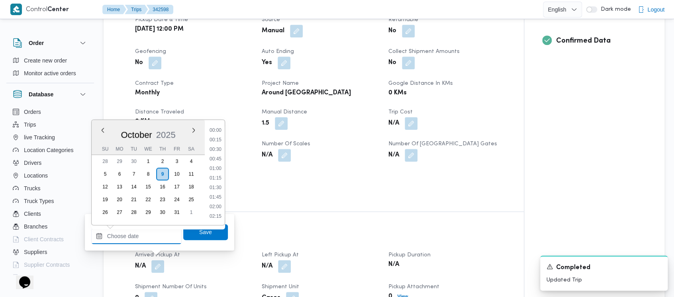
scroll to position [821, 0]
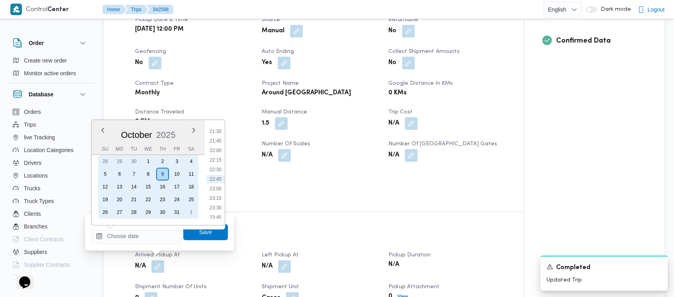
drag, startPoint x: 103, startPoint y: 172, endPoint x: 245, endPoint y: 186, distance: 142.9
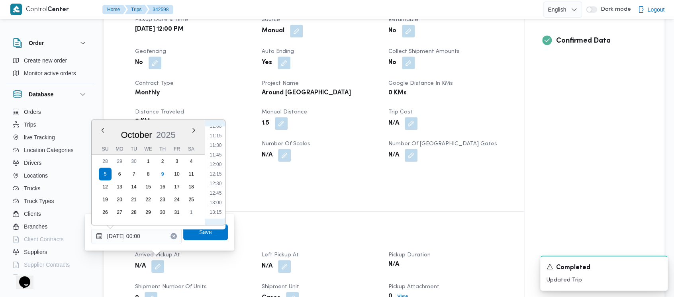
drag, startPoint x: 208, startPoint y: 160, endPoint x: 211, endPoint y: 164, distance: 5.4
type input "[DATE] 12:00"
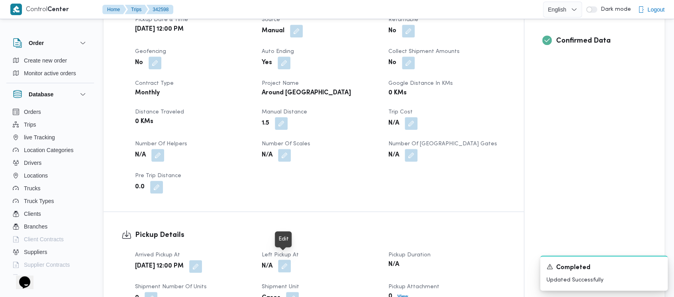
drag, startPoint x: 288, startPoint y: 265, endPoint x: 280, endPoint y: 255, distance: 12.2
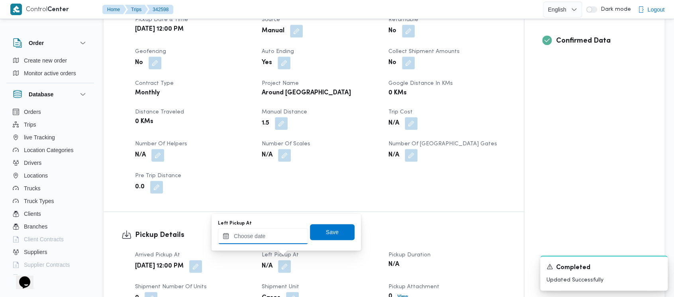
drag, startPoint x: 267, startPoint y: 235, endPoint x: 262, endPoint y: 231, distance: 6.5
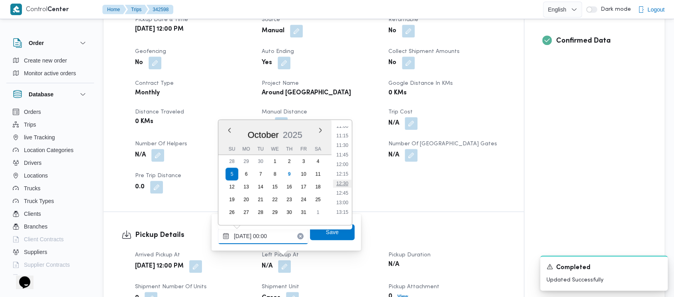
type input "[DATE] 12:30"
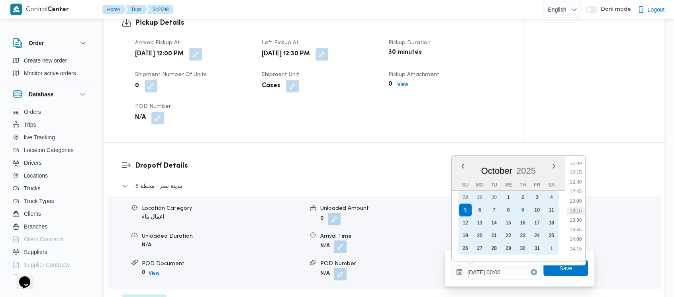
scroll to position [478, 0]
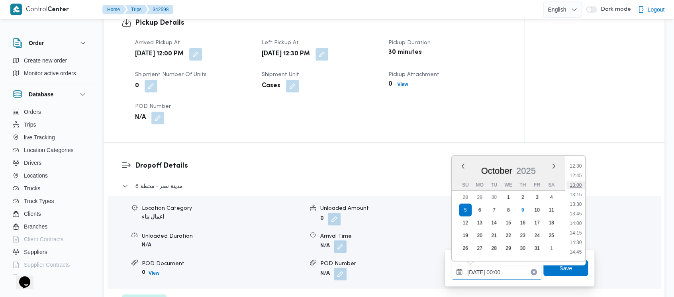
type input "[DATE] 13:00"
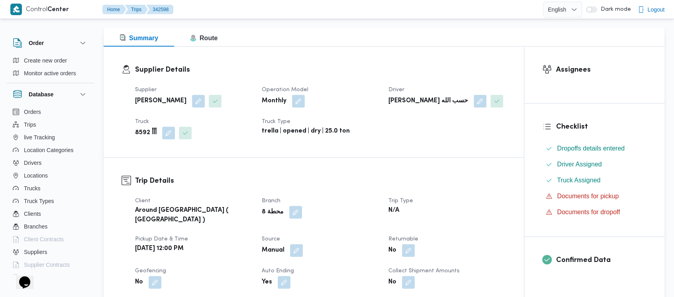
scroll to position [0, 0]
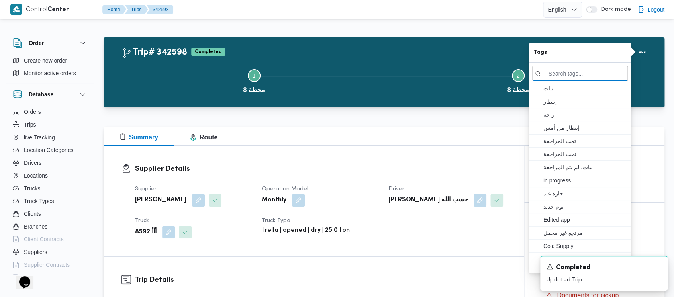
drag, startPoint x: 185, startPoint y: 77, endPoint x: 147, endPoint y: 58, distance: 41.8
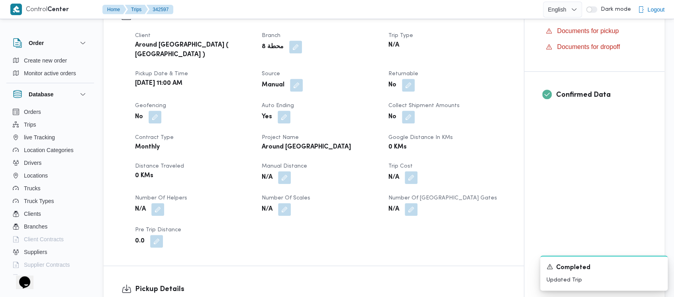
scroll to position [265, 0]
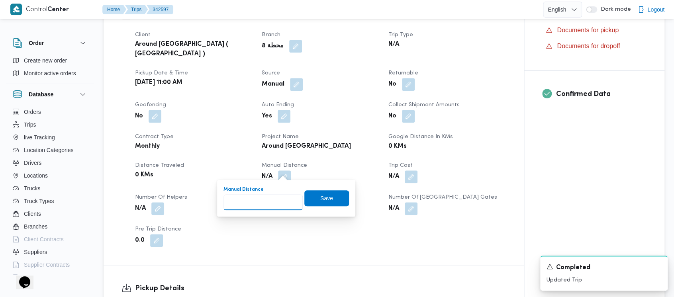
paste input "1.5"
type input "1.5"
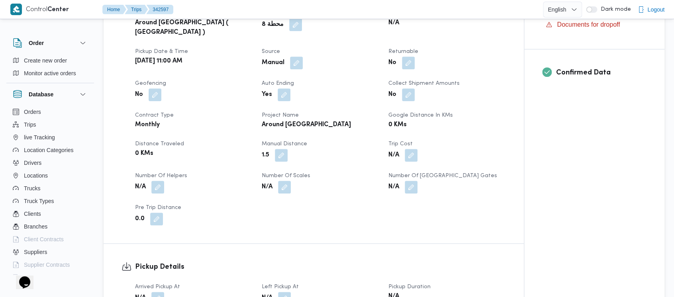
scroll to position [319, 0]
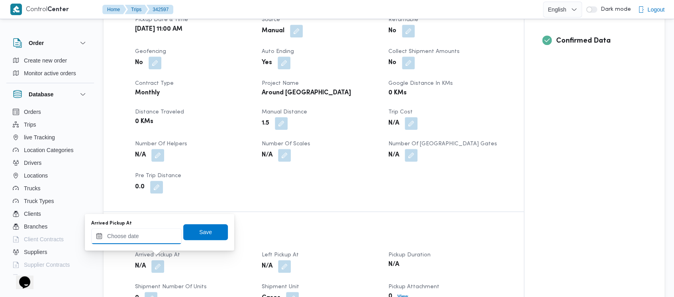
drag, startPoint x: 137, startPoint y: 241, endPoint x: 134, endPoint y: 237, distance: 4.9
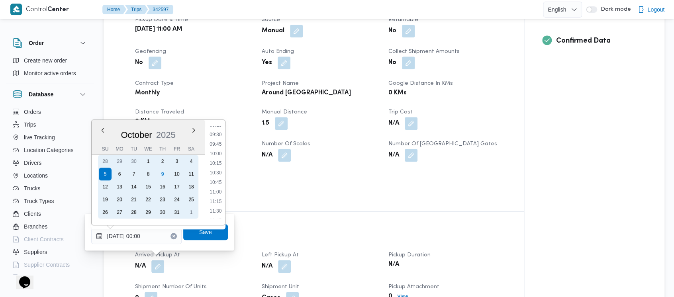
scroll to position [371, 0]
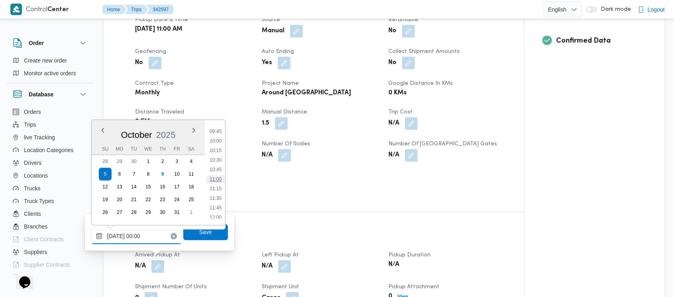
type input "[DATE] 11:00"
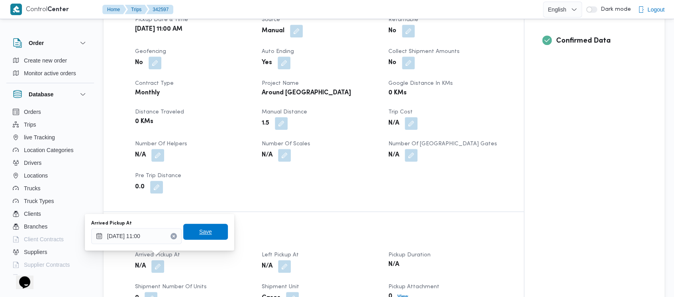
drag, startPoint x: 197, startPoint y: 231, endPoint x: 260, endPoint y: 252, distance: 65.5
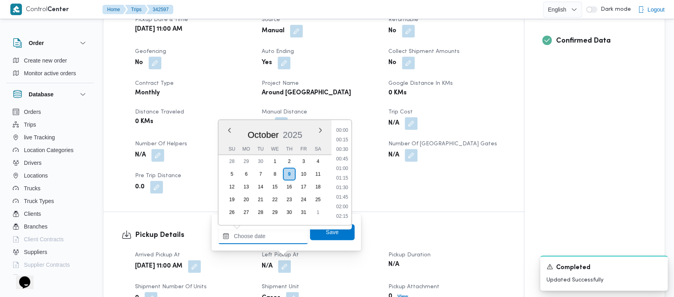
drag, startPoint x: 258, startPoint y: 234, endPoint x: 230, endPoint y: 194, distance: 48.8
type input "[DATE] 11:30"
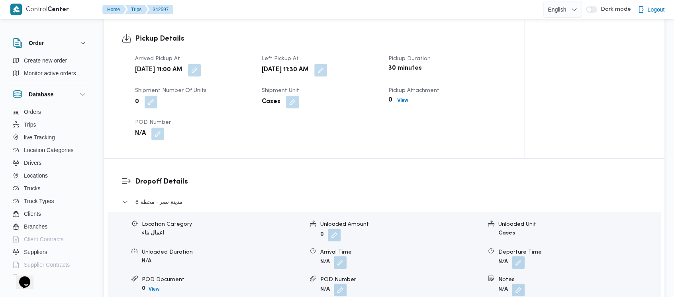
scroll to position [531, 0]
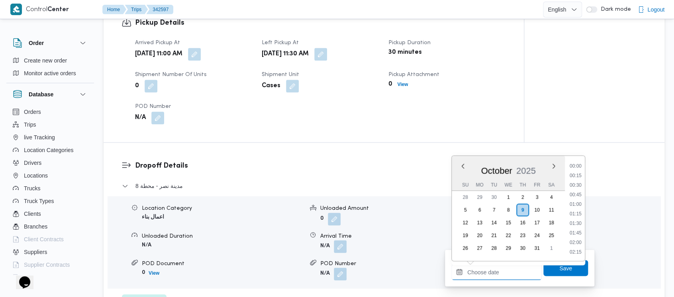
drag, startPoint x: 482, startPoint y: 271, endPoint x: 472, endPoint y: 223, distance: 49.2
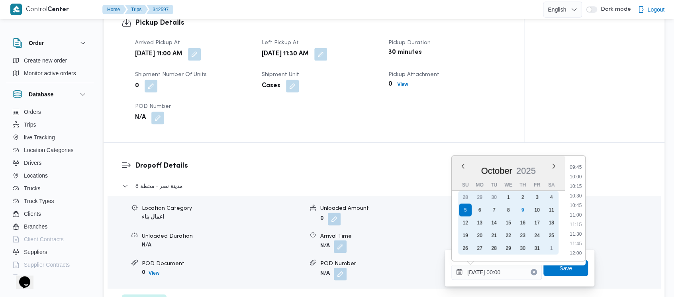
scroll to position [424, 0]
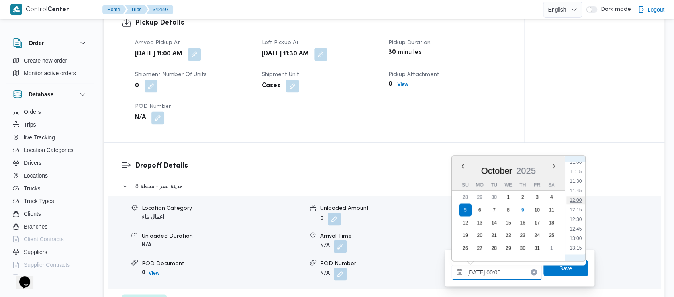
type input "[DATE] 12:00"
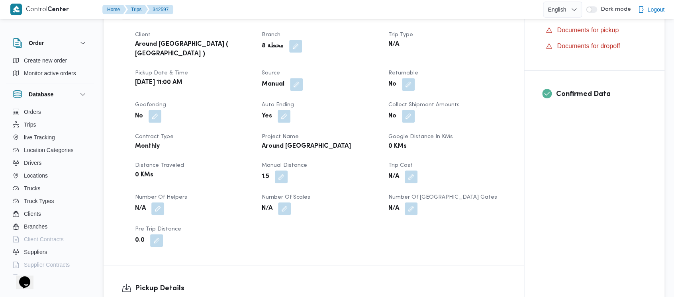
scroll to position [0, 0]
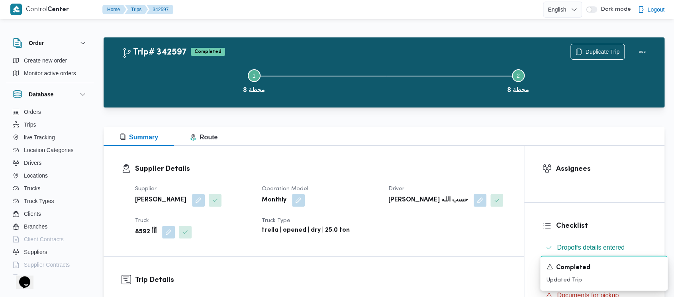
drag, startPoint x: 192, startPoint y: 86, endPoint x: 99, endPoint y: 27, distance: 109.9
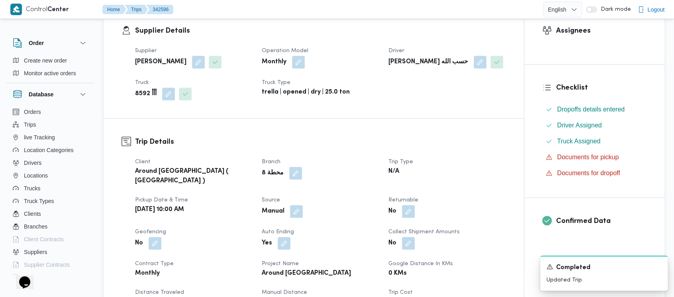
scroll to position [265, 0]
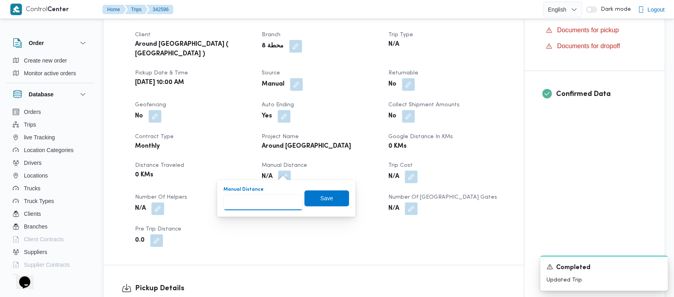
paste input "1.5"
type input "1.5"
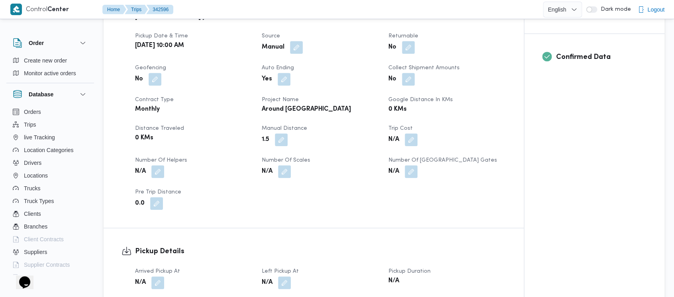
scroll to position [319, 0]
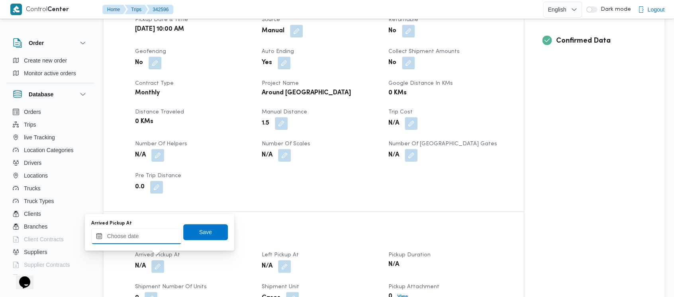
drag, startPoint x: 121, startPoint y: 242, endPoint x: 118, endPoint y: 231, distance: 11.2
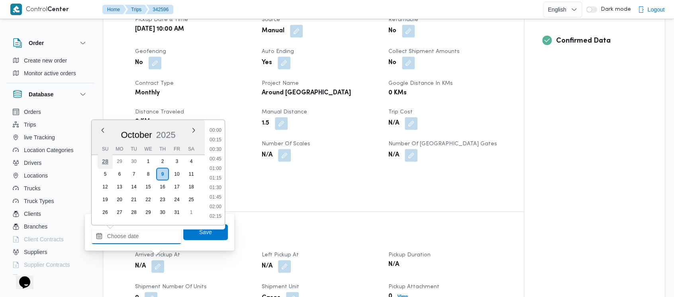
scroll to position [821, 0]
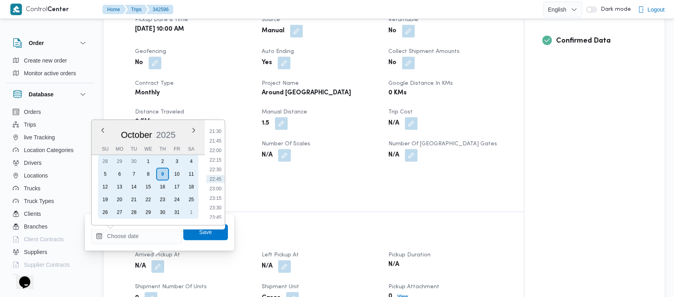
drag, startPoint x: 102, startPoint y: 173, endPoint x: 256, endPoint y: 171, distance: 153.3
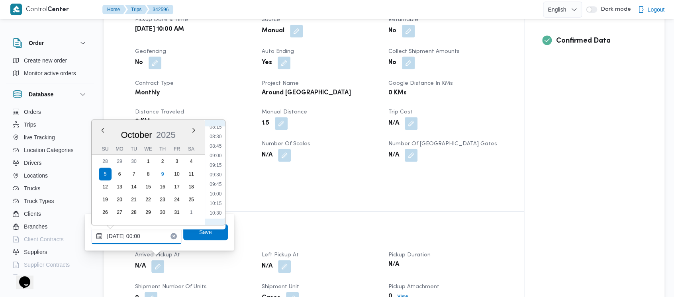
type input "[DATE] 10:00"
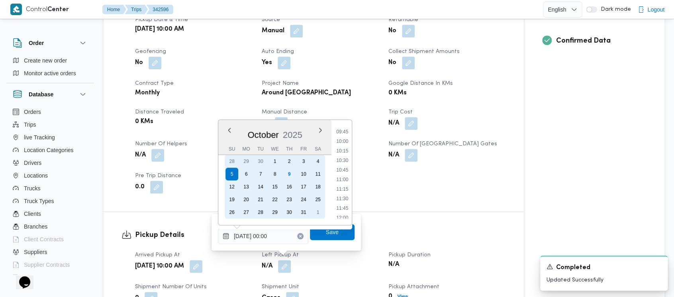
scroll to position [371, 0]
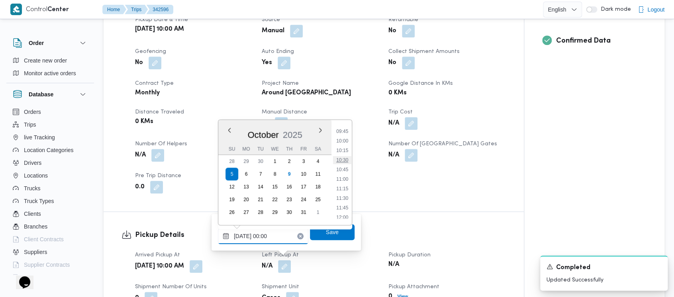
type input "[DATE] 10:30"
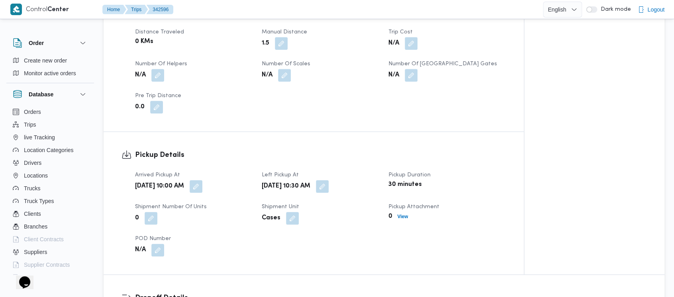
scroll to position [531, 0]
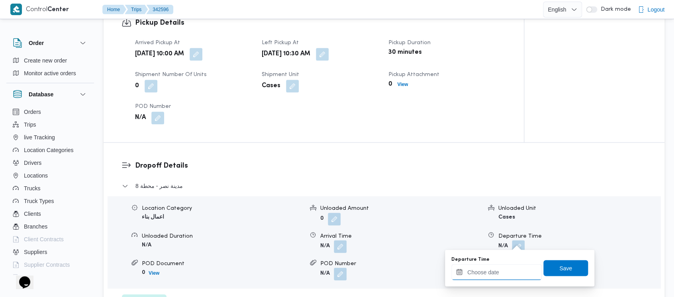
drag, startPoint x: 486, startPoint y: 266, endPoint x: 483, endPoint y: 264, distance: 4.3
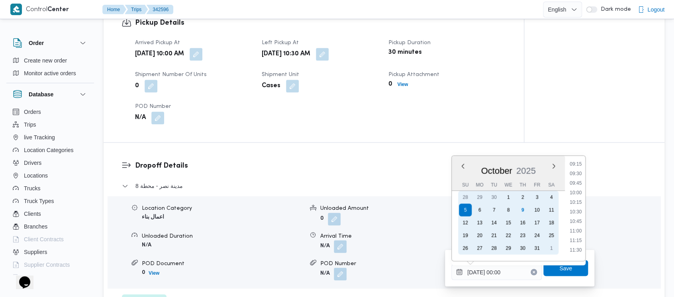
scroll to position [371, 0]
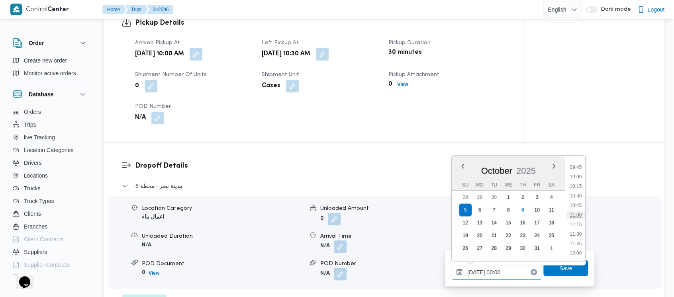
type input "[DATE] 11:00"
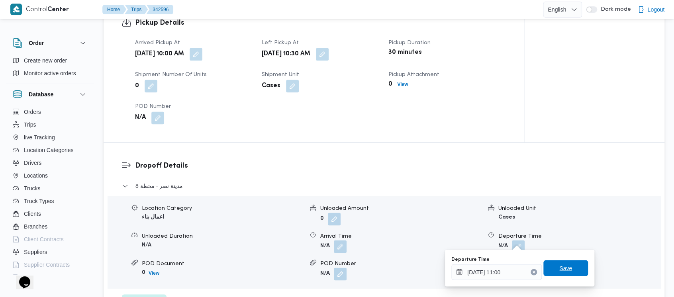
drag, startPoint x: 557, startPoint y: 272, endPoint x: 563, endPoint y: 267, distance: 8.1
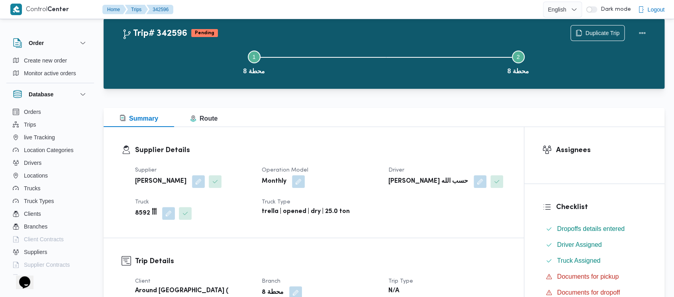
scroll to position [0, 0]
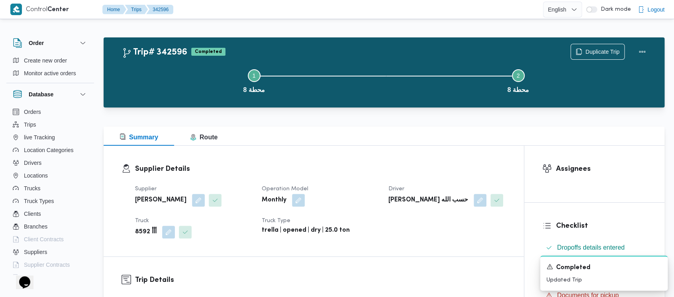
drag, startPoint x: 158, startPoint y: 84, endPoint x: 46, endPoint y: 4, distance: 137.0
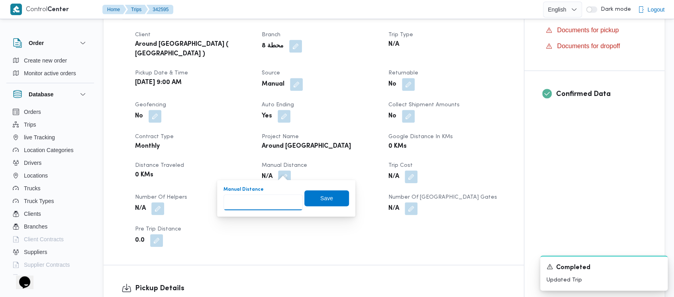
paste input "1.5"
type input "1.5"
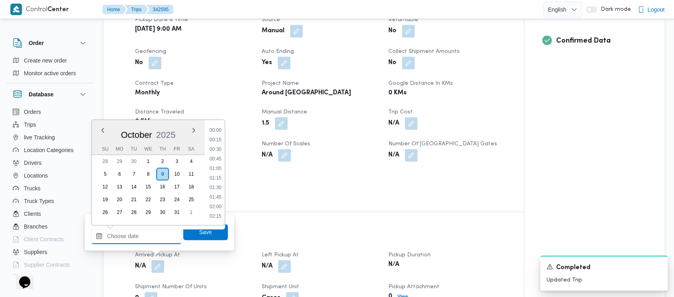
scroll to position [821, 0]
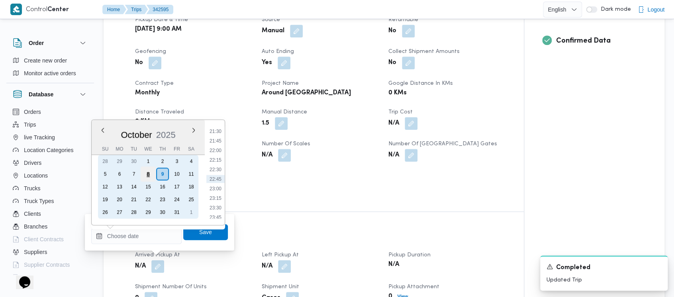
drag, startPoint x: 102, startPoint y: 170, endPoint x: 145, endPoint y: 170, distance: 43.4
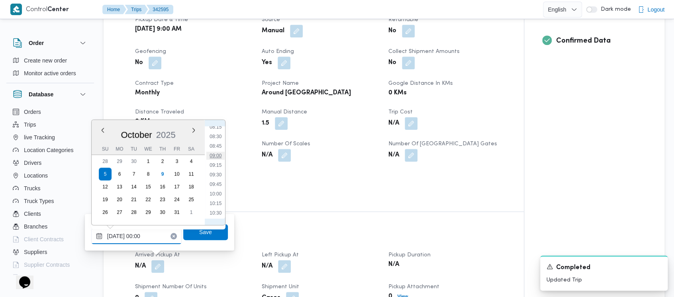
type input "[DATE] 09:00"
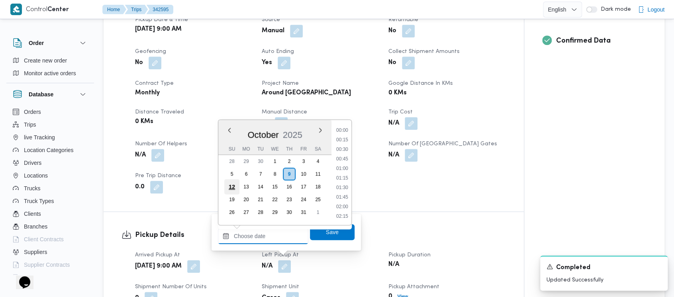
drag, startPoint x: 260, startPoint y: 241, endPoint x: 234, endPoint y: 182, distance: 64.7
type input "[DATE] 09:30"
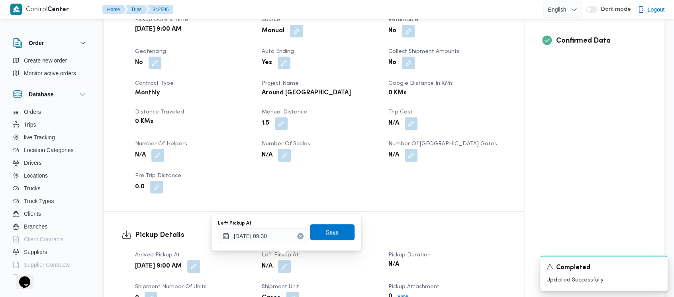
drag, startPoint x: 322, startPoint y: 234, endPoint x: 603, endPoint y: 243, distance: 280.8
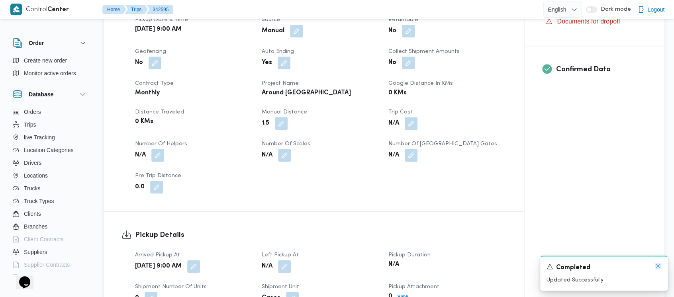
drag, startPoint x: 658, startPoint y: 264, endPoint x: 582, endPoint y: 233, distance: 81.9
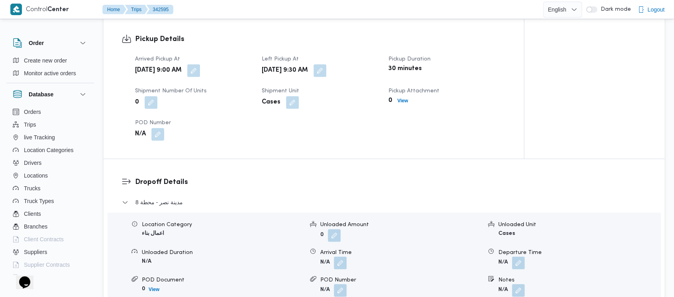
scroll to position [531, 0]
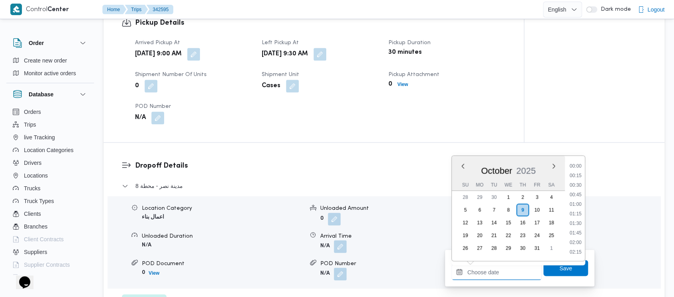
drag, startPoint x: 481, startPoint y: 268, endPoint x: 480, endPoint y: 234, distance: 33.5
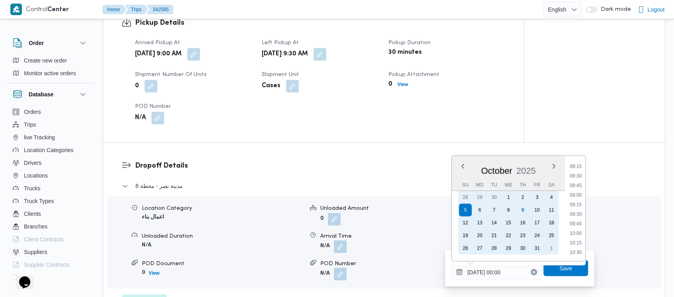
scroll to position [319, 0]
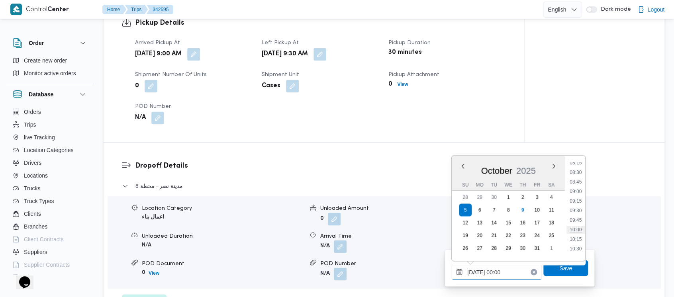
type input "[DATE] 10:00"
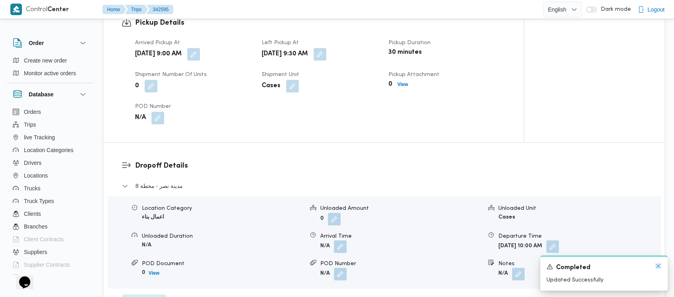
drag, startPoint x: 657, startPoint y: 266, endPoint x: 596, endPoint y: 219, distance: 77.2
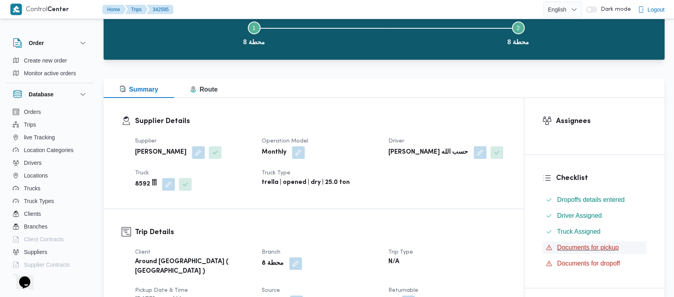
scroll to position [0, 0]
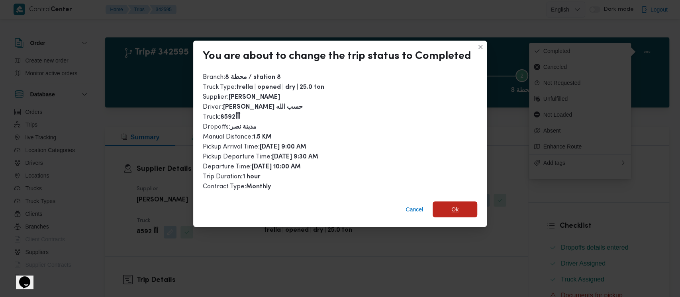
drag, startPoint x: 445, startPoint y: 212, endPoint x: 448, endPoint y: 208, distance: 5.1
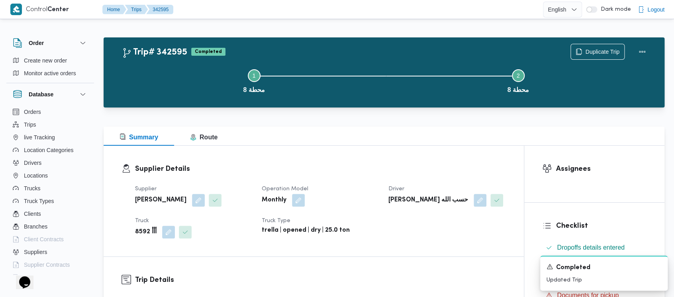
drag, startPoint x: 207, startPoint y: 86, endPoint x: 57, endPoint y: 29, distance: 160.9
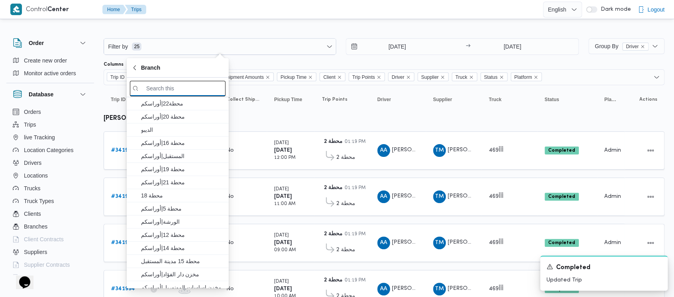
paste input "الاوناش"
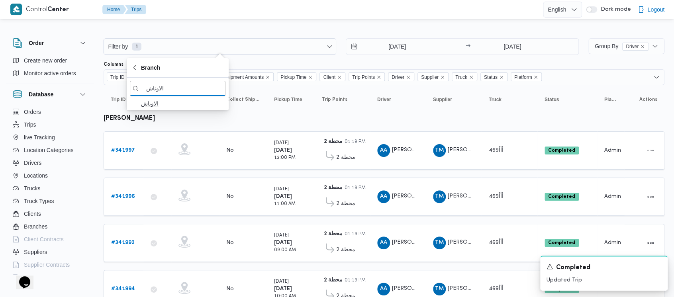
type input "الاوناش"
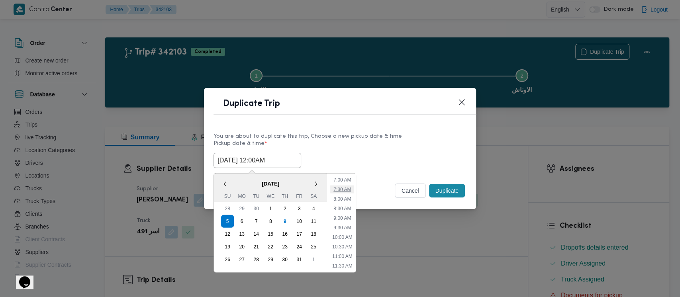
scroll to position [148, 0]
type input "[DATE] 9:00AM"
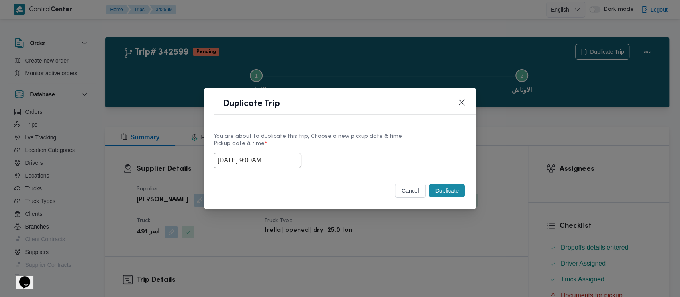
drag, startPoint x: 233, startPoint y: 154, endPoint x: 259, endPoint y: 154, distance: 25.9
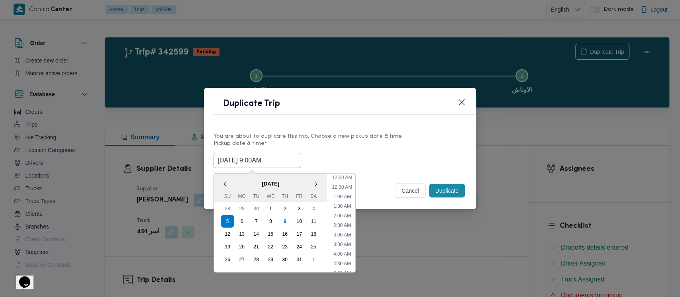
scroll to position [127, 0]
type input "[DATE] 10:00AM"
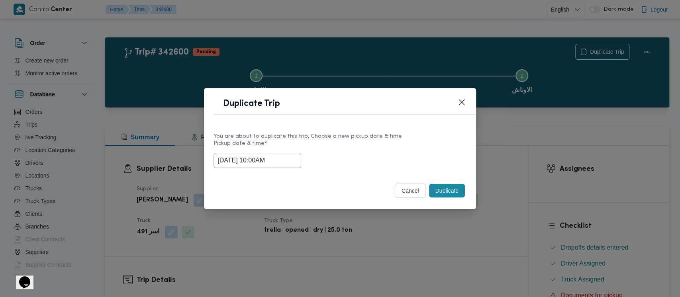
drag, startPoint x: 258, startPoint y: 154, endPoint x: 279, endPoint y: 167, distance: 25.1
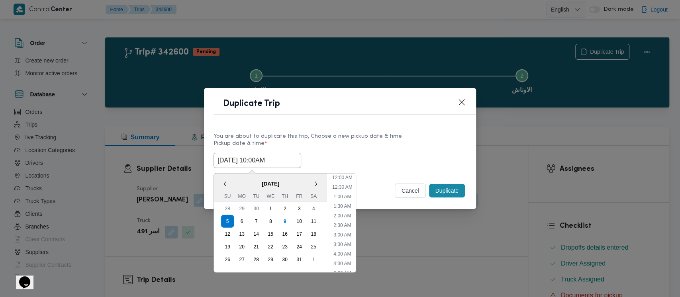
scroll to position [146, 0]
type input "[DATE] 11:00AM"
drag, startPoint x: 259, startPoint y: 153, endPoint x: 292, endPoint y: 175, distance: 39.9
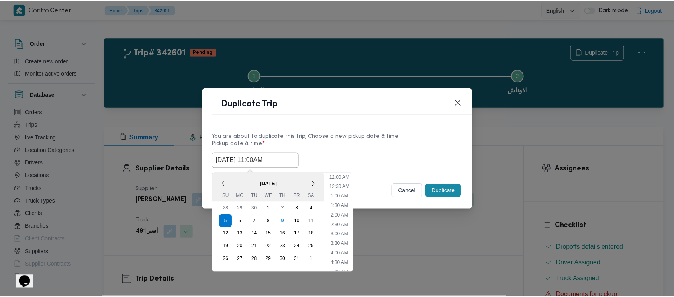
scroll to position [165, 0]
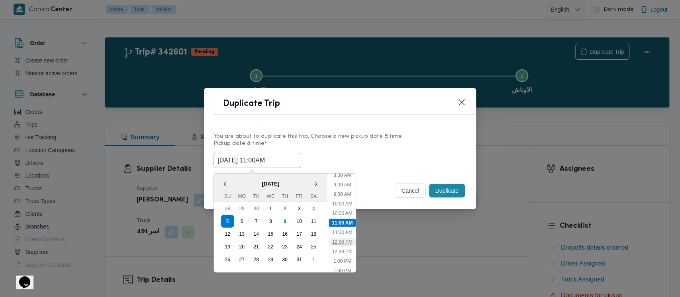
type input "[DATE] 12:00PM"
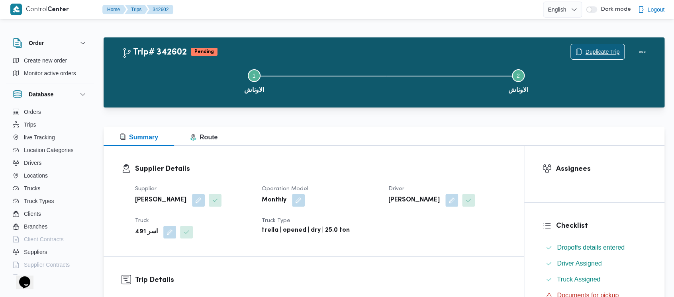
scroll to position [319, 0]
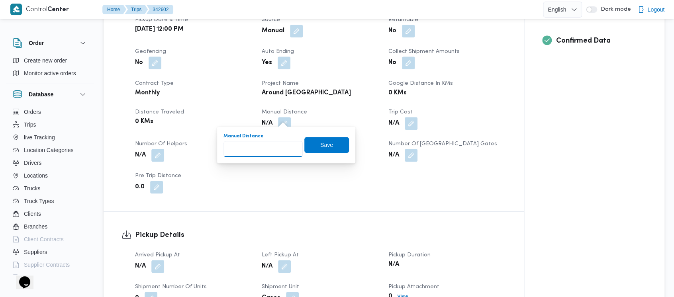
paste input "1.5"
type input "1.5"
drag, startPoint x: 324, startPoint y: 144, endPoint x: 261, endPoint y: 164, distance: 66.0
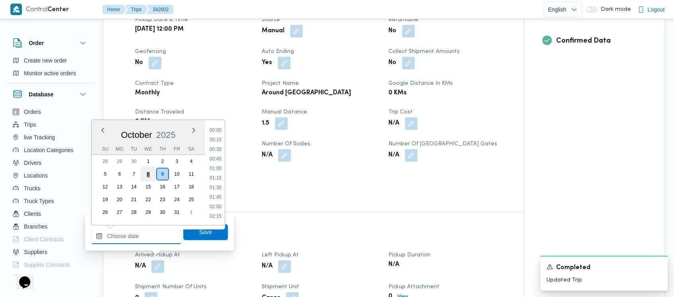
scroll to position [821, 0]
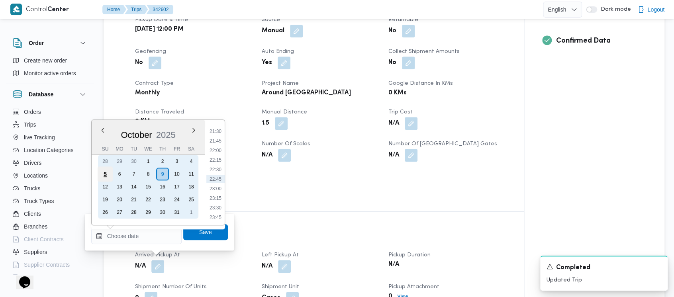
drag, startPoint x: 106, startPoint y: 174, endPoint x: 229, endPoint y: 172, distance: 122.2
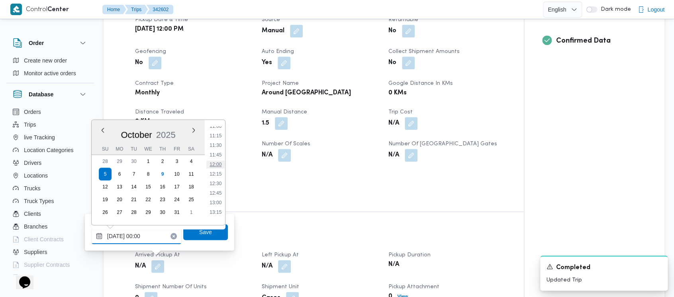
type input "[DATE] 12:00"
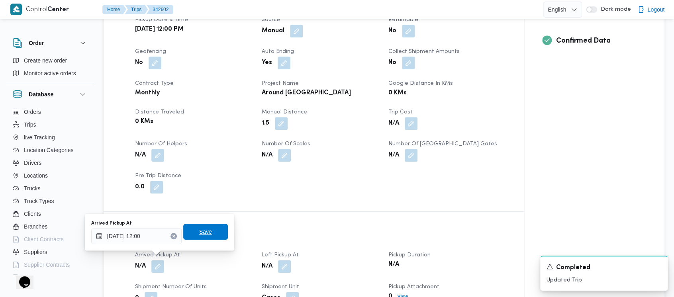
drag, startPoint x: 200, startPoint y: 229, endPoint x: 286, endPoint y: 260, distance: 91.1
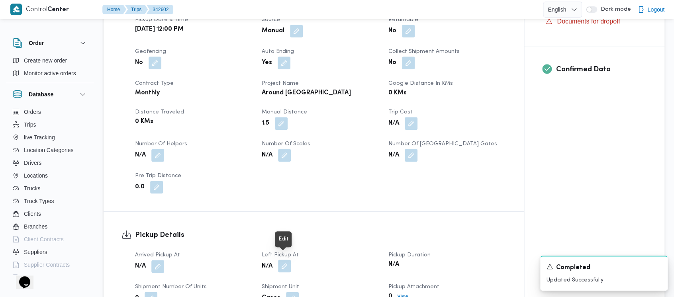
drag, startPoint x: 287, startPoint y: 261, endPoint x: 282, endPoint y: 258, distance: 5.5
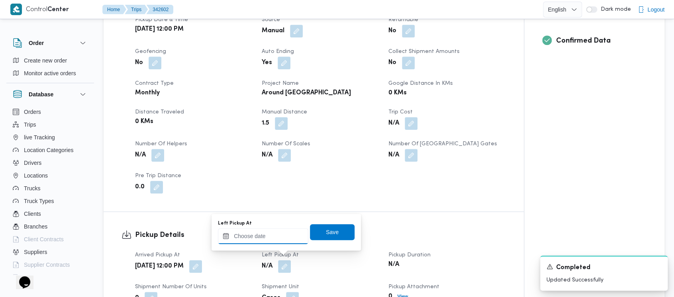
drag, startPoint x: 245, startPoint y: 238, endPoint x: 244, endPoint y: 229, distance: 8.4
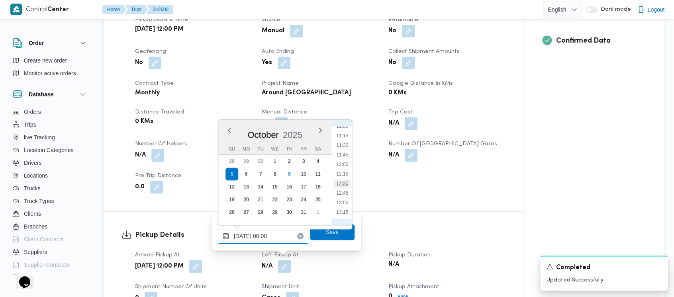
type input "[DATE] 12:30"
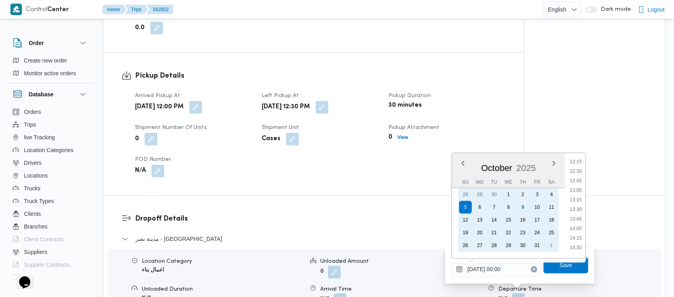
scroll to position [478, 0]
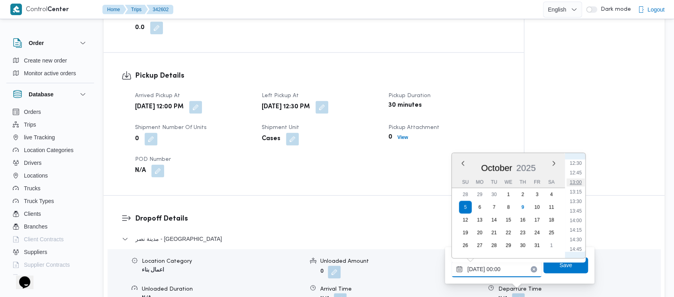
type input "[DATE] 13:00"
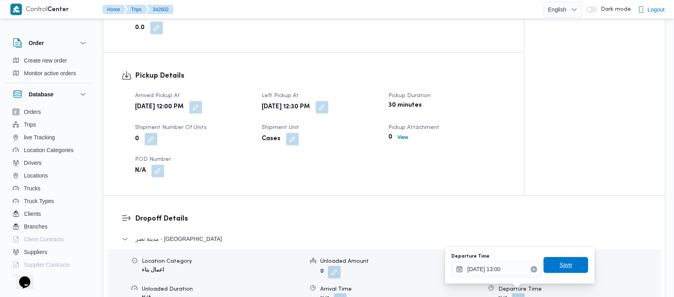
drag, startPoint x: 569, startPoint y: 268, endPoint x: 630, endPoint y: 250, distance: 64.4
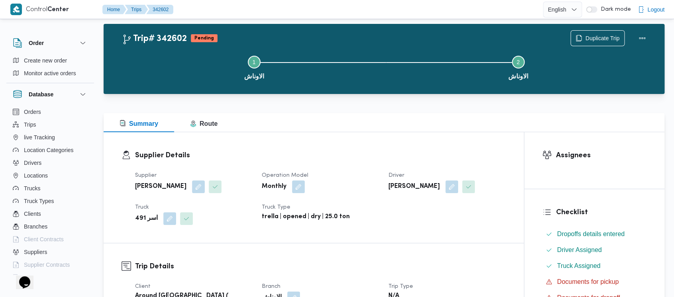
scroll to position [0, 0]
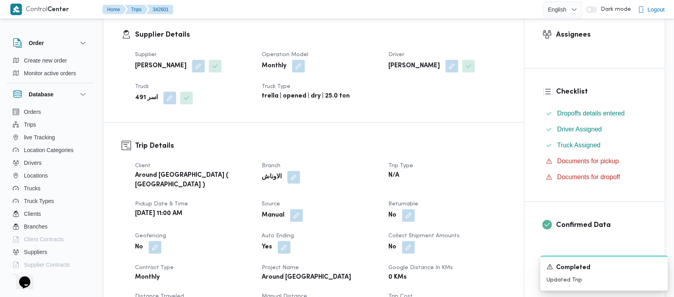
scroll to position [265, 0]
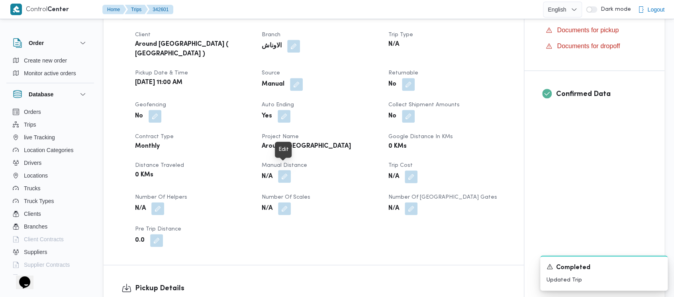
drag, startPoint x: 285, startPoint y: 173, endPoint x: 276, endPoint y: 177, distance: 9.6
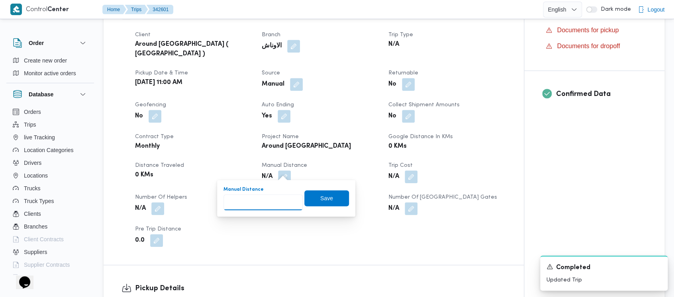
paste input "1.5"
type input "1.5"
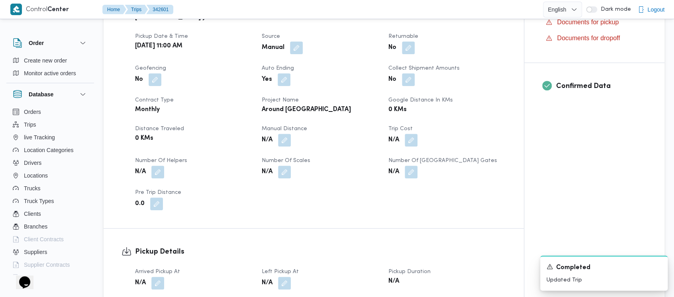
scroll to position [319, 0]
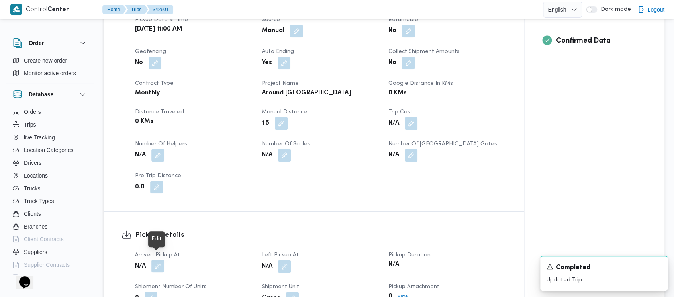
drag, startPoint x: 158, startPoint y: 263, endPoint x: 150, endPoint y: 252, distance: 13.7
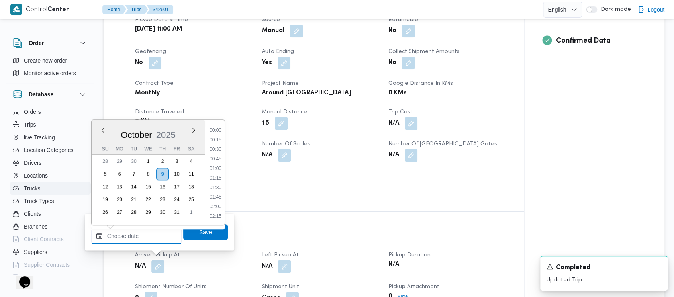
scroll to position [821, 0]
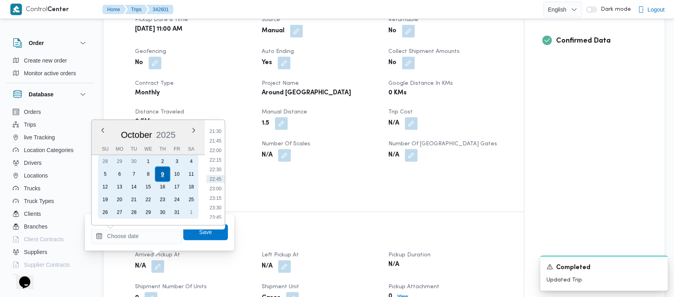
drag, startPoint x: 103, startPoint y: 174, endPoint x: 157, endPoint y: 173, distance: 54.2
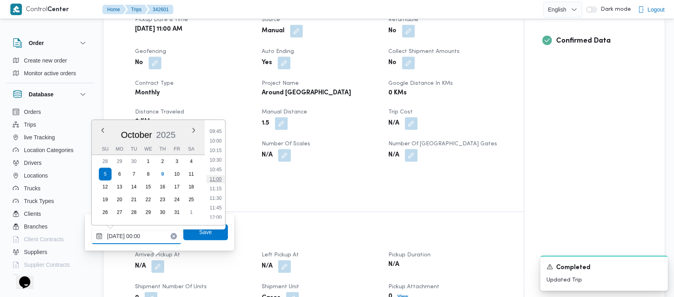
type input "[DATE] 11:00"
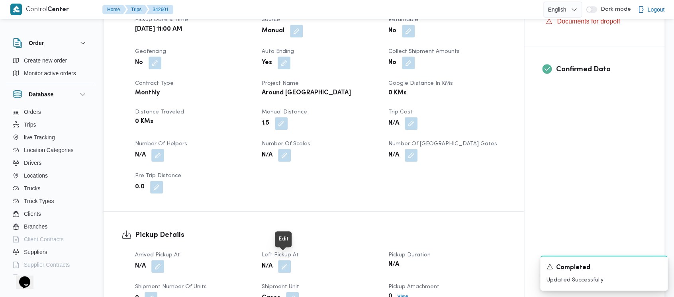
drag, startPoint x: 284, startPoint y: 258, endPoint x: 272, endPoint y: 250, distance: 14.1
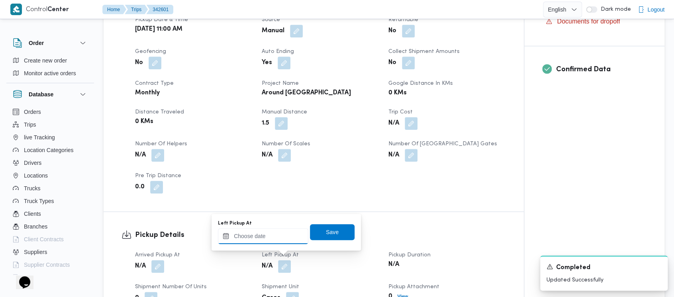
drag, startPoint x: 272, startPoint y: 250, endPoint x: 255, endPoint y: 234, distance: 23.6
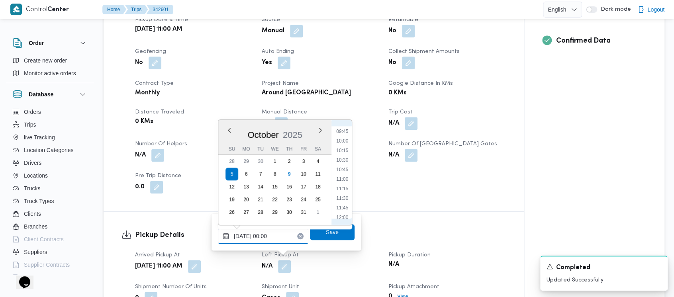
type input "[DATE] 11:30"
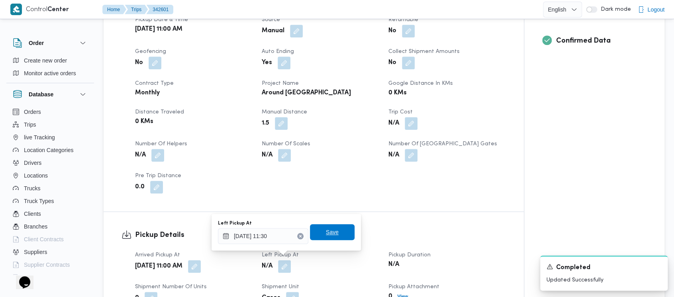
drag, startPoint x: 328, startPoint y: 228, endPoint x: 376, endPoint y: 242, distance: 49.4
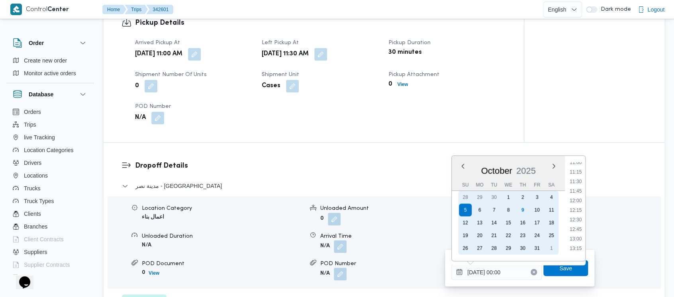
scroll to position [424, 0]
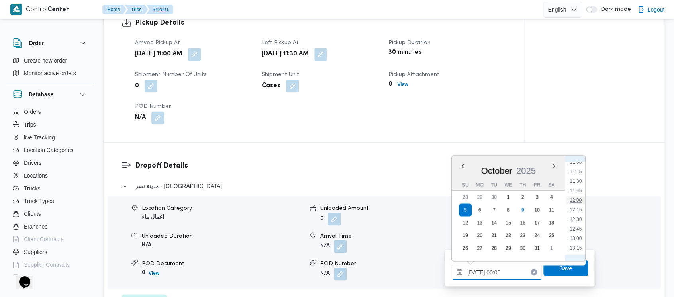
type input "[DATE] 12:00"
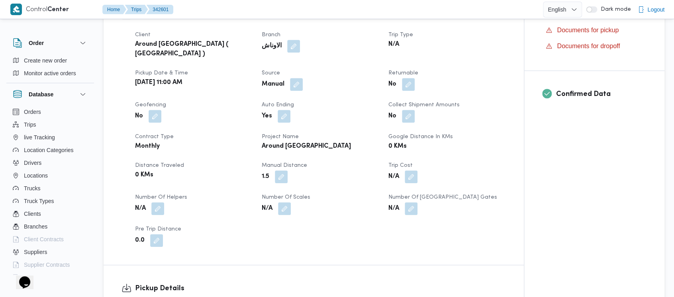
scroll to position [0, 0]
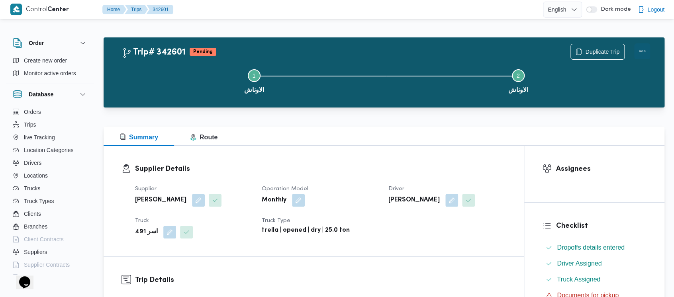
drag, startPoint x: 644, startPoint y: 49, endPoint x: 634, endPoint y: 49, distance: 10.0
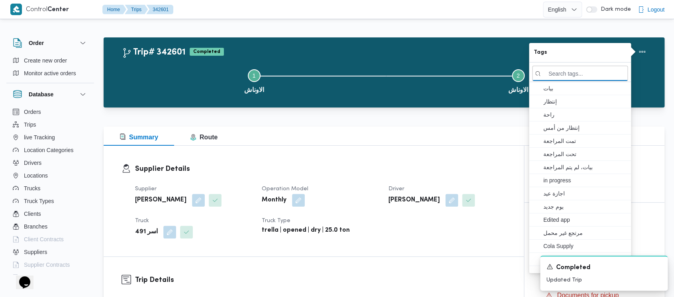
drag, startPoint x: 165, startPoint y: 88, endPoint x: 82, endPoint y: 8, distance: 115.2
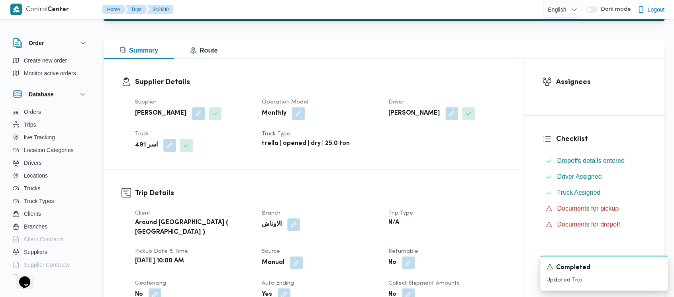
scroll to position [265, 0]
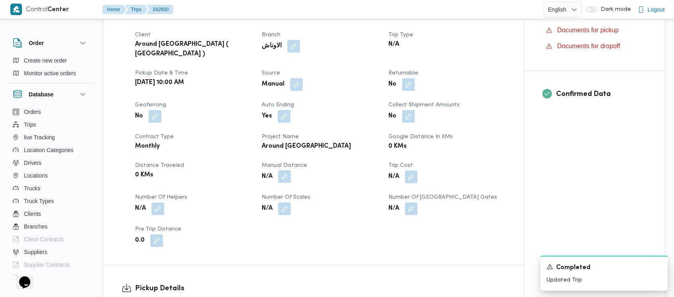
drag, startPoint x: 283, startPoint y: 171, endPoint x: 283, endPoint y: 176, distance: 4.4
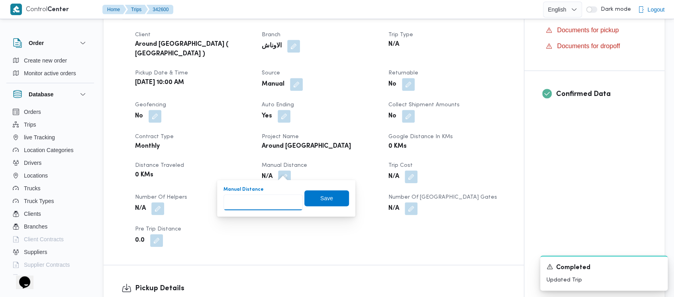
paste input "1.5"
type input "1.5"
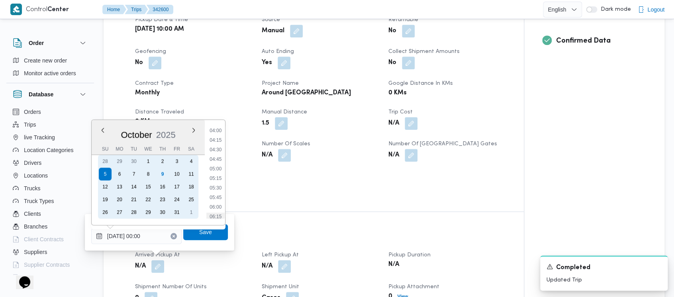
scroll to position [319, 0]
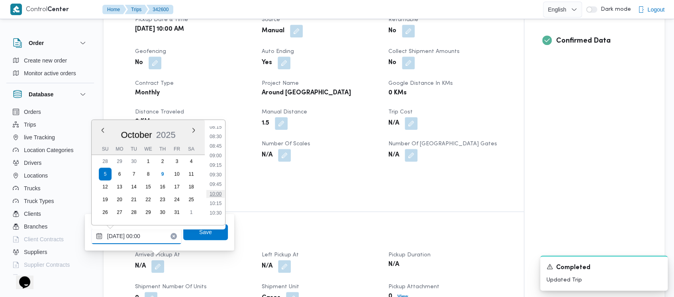
type input "[DATE] 10:00"
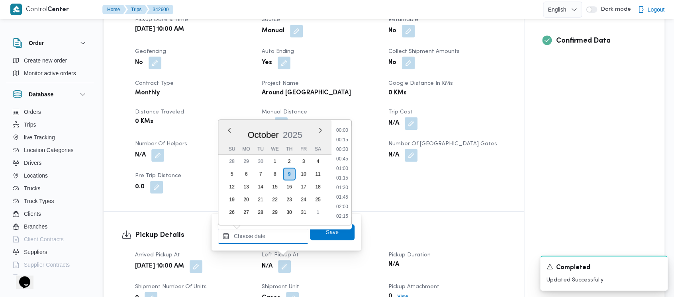
scroll to position [821, 0]
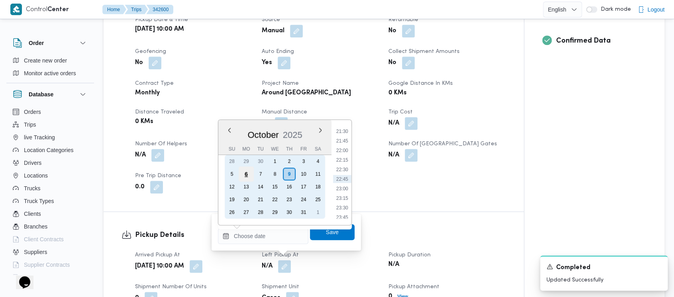
drag, startPoint x: 229, startPoint y: 174, endPoint x: 246, endPoint y: 174, distance: 16.3
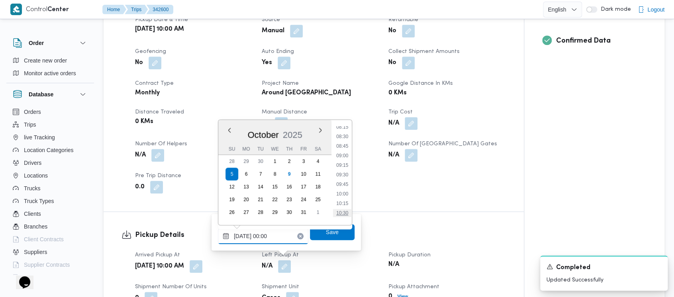
type input "[DATE] 10:30"
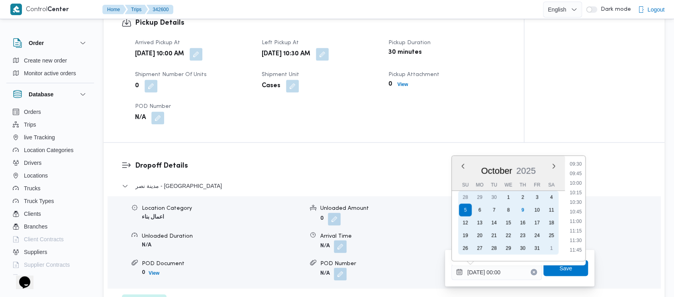
scroll to position [371, 0]
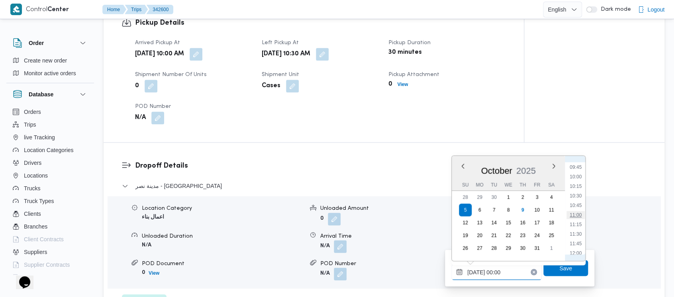
type input "[DATE] 11:00"
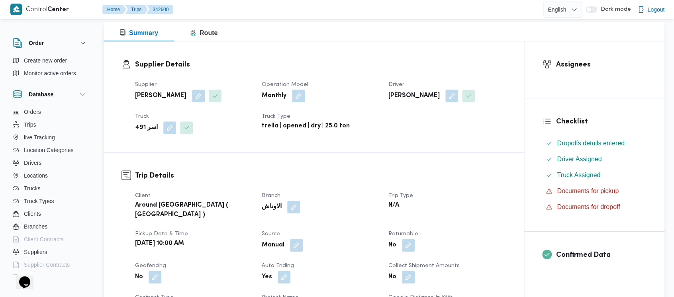
scroll to position [0, 0]
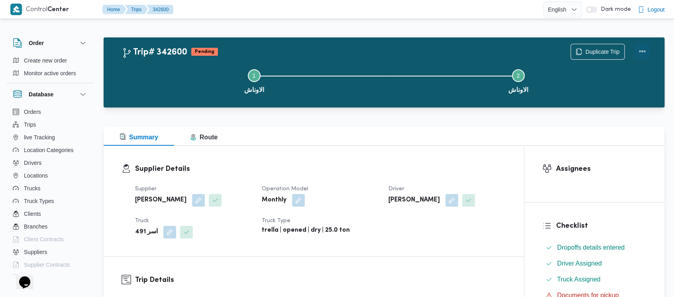
drag, startPoint x: 645, startPoint y: 49, endPoint x: 634, endPoint y: 45, distance: 11.7
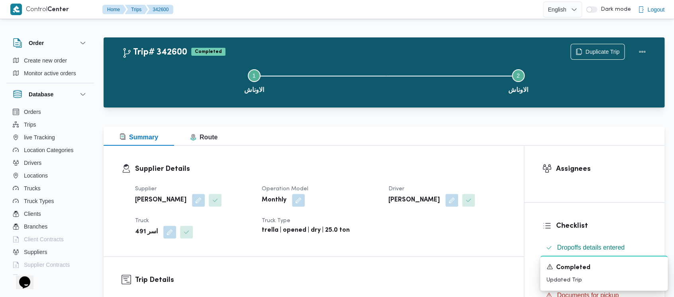
drag, startPoint x: 179, startPoint y: 63, endPoint x: 51, endPoint y: 15, distance: 136.1
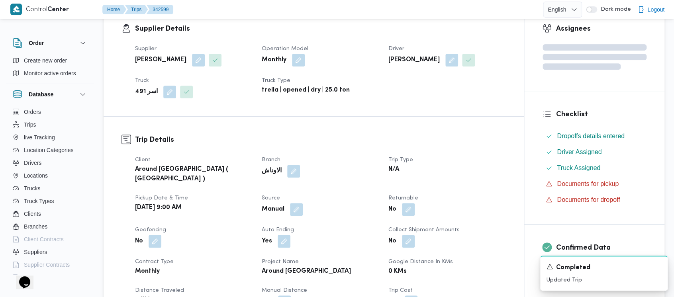
scroll to position [319, 0]
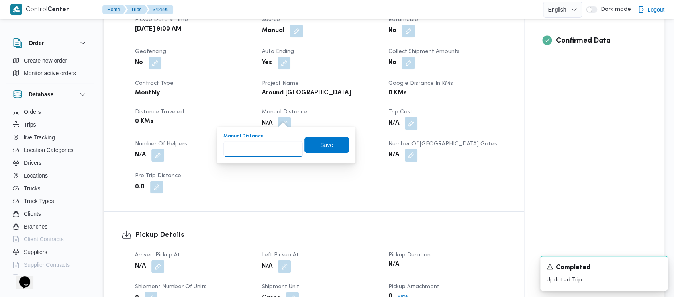
paste input "1.5"
type input "1.5"
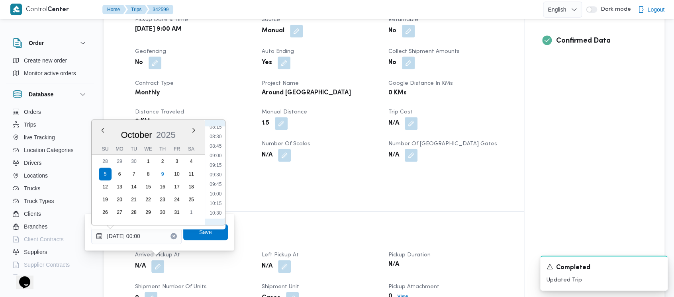
drag, startPoint x: 207, startPoint y: 153, endPoint x: 223, endPoint y: 161, distance: 18.5
type input "[DATE] 09:00"
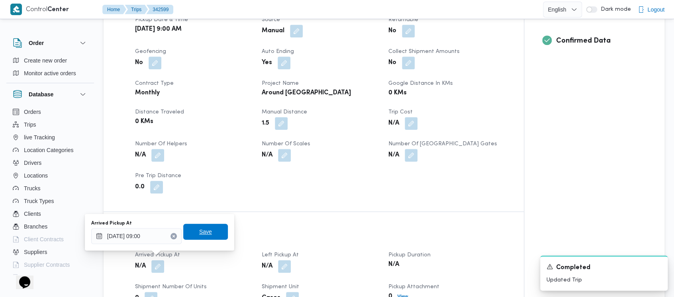
drag, startPoint x: 197, startPoint y: 229, endPoint x: 232, endPoint y: 254, distance: 42.9
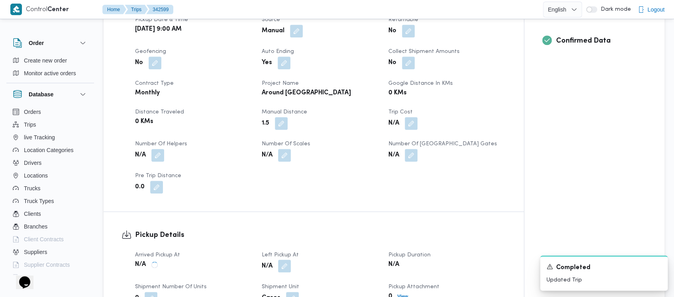
drag, startPoint x: 292, startPoint y: 261, endPoint x: 280, endPoint y: 256, distance: 12.9
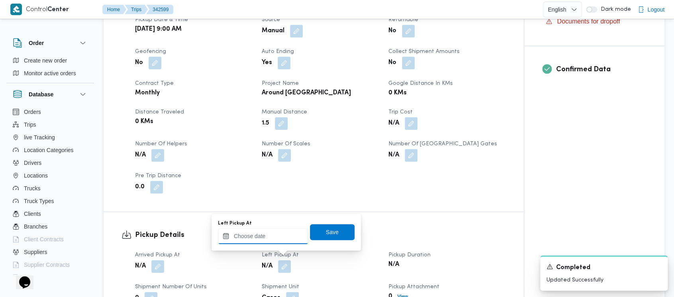
drag, startPoint x: 267, startPoint y: 240, endPoint x: 263, endPoint y: 231, distance: 10.9
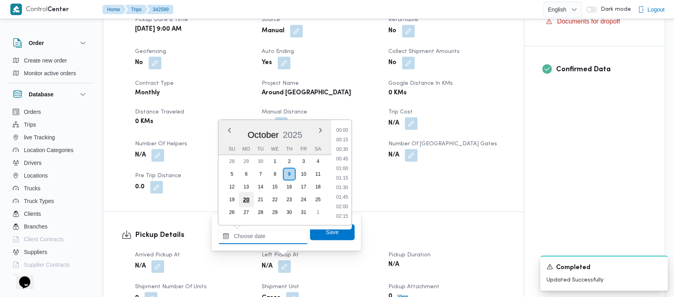
scroll to position [821, 0]
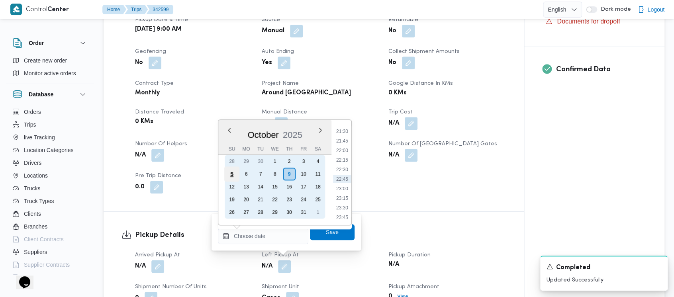
type input "[DATE] 00:00"
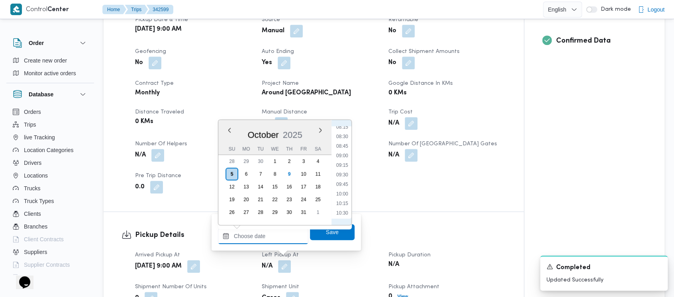
type input "[DATE] 09:30"
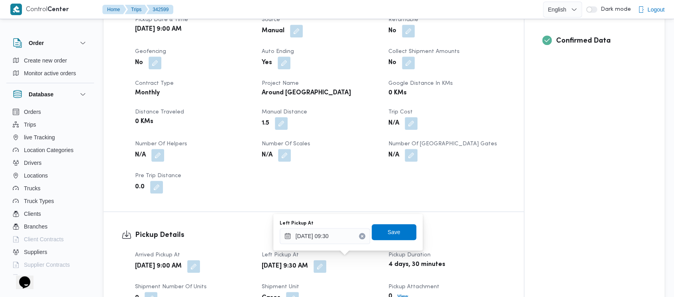
drag, startPoint x: 299, startPoint y: 240, endPoint x: 301, endPoint y: 235, distance: 5.5
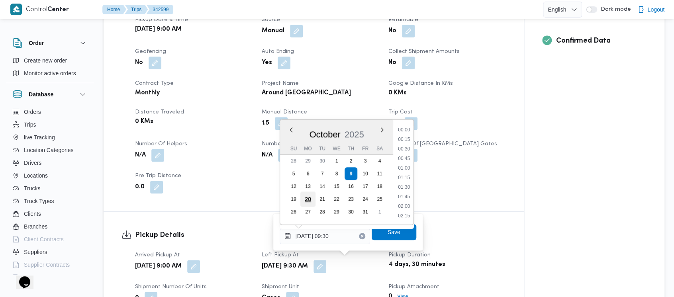
scroll to position [315, 0]
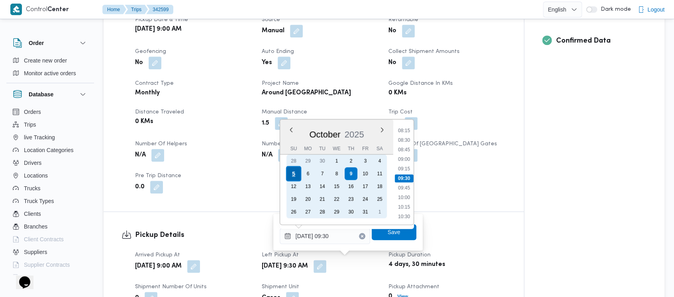
type input "[DATE] 09:30"
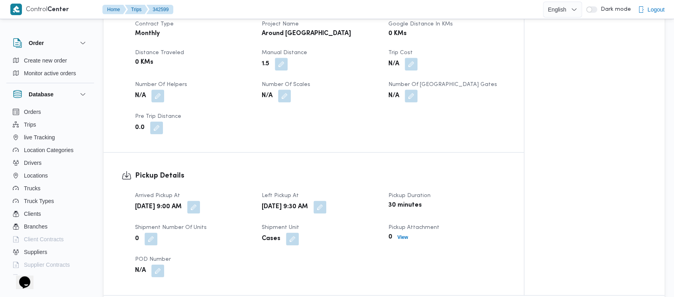
scroll to position [478, 0]
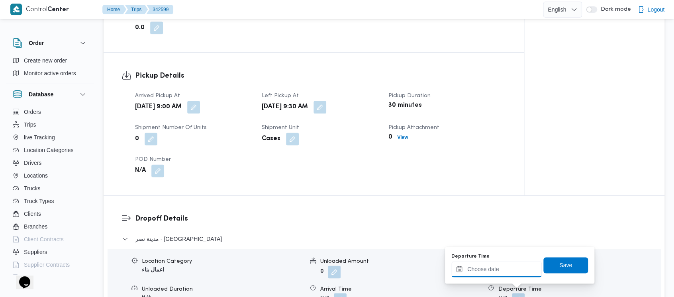
drag, startPoint x: 490, startPoint y: 272, endPoint x: 485, endPoint y: 265, distance: 8.5
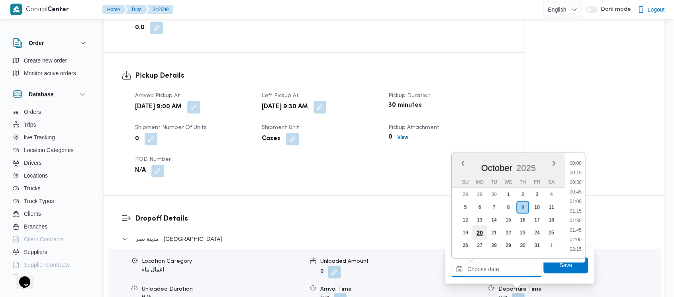
scroll to position [821, 0]
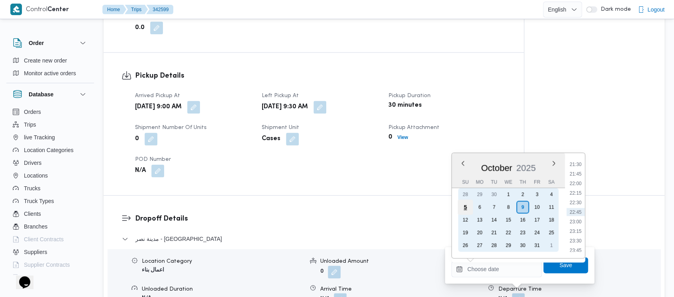
drag, startPoint x: 465, startPoint y: 211, endPoint x: 472, endPoint y: 209, distance: 7.8
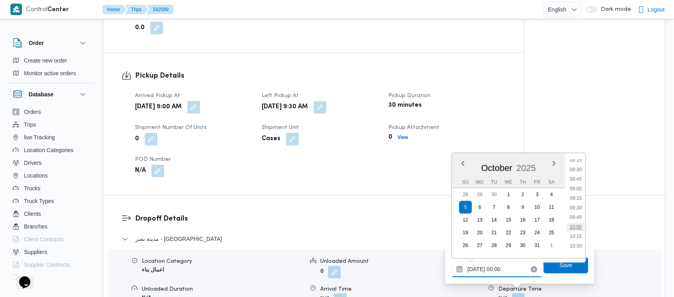
type input "[DATE] 10:00"
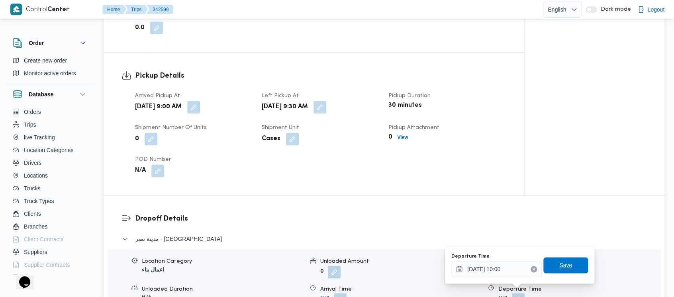
drag, startPoint x: 554, startPoint y: 263, endPoint x: 610, endPoint y: 285, distance: 59.5
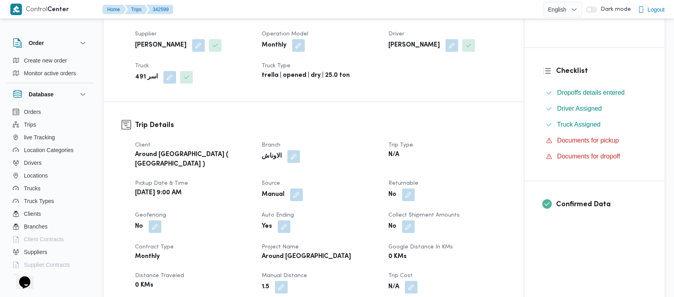
scroll to position [0, 0]
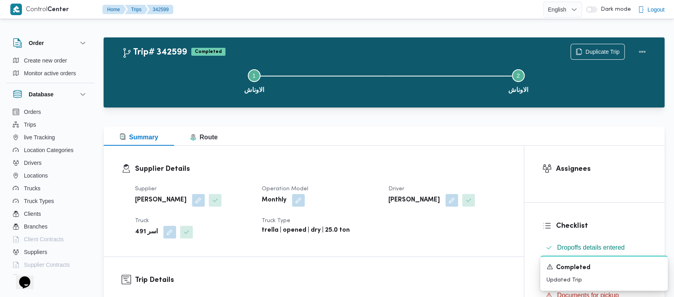
drag, startPoint x: 156, startPoint y: 86, endPoint x: 152, endPoint y: 84, distance: 4.8
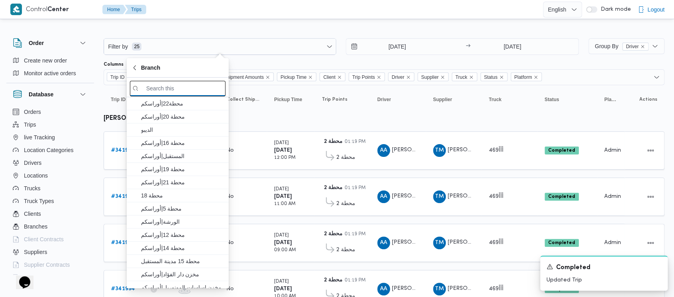
paste input "محطة 10"
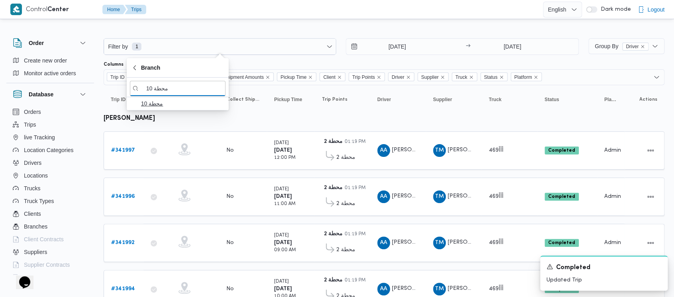
type input "محطة 10"
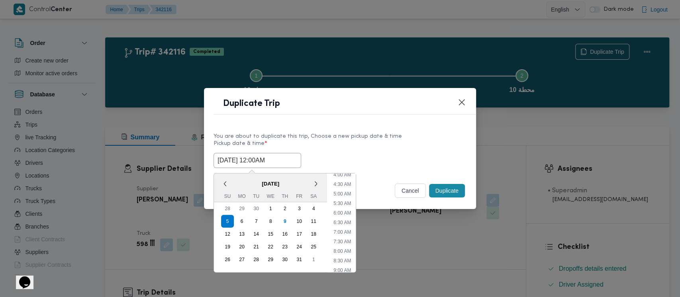
scroll to position [95, 0]
drag, startPoint x: 347, startPoint y: 254, endPoint x: 367, endPoint y: 225, distance: 35.2
type input "[DATE] 9:00AM"
type input "[DATE] 10:00AM"
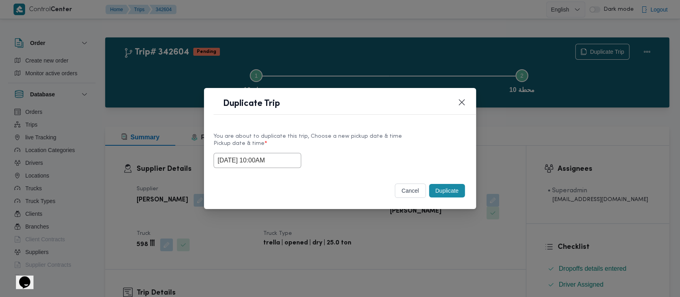
drag, startPoint x: 250, startPoint y: 162, endPoint x: 296, endPoint y: 165, distance: 46.3
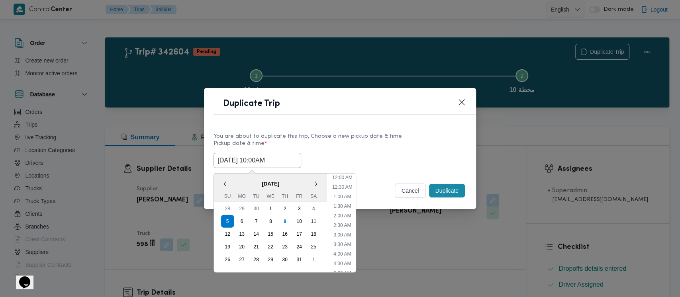
scroll to position [146, 0]
type input "[DATE] 11:00AM"
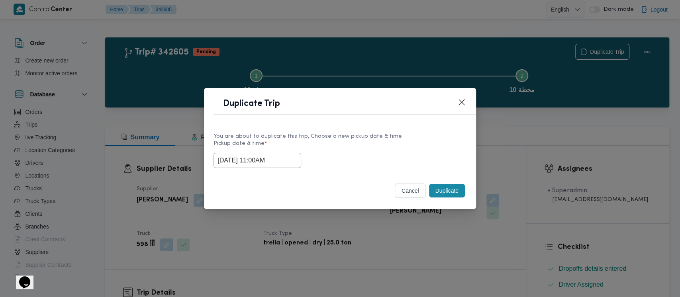
drag, startPoint x: 274, startPoint y: 161, endPoint x: 309, endPoint y: 167, distance: 36.0
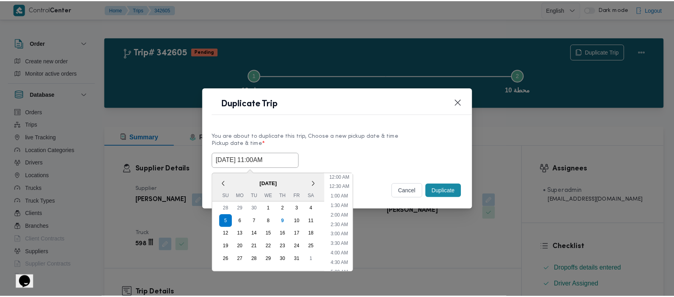
scroll to position [165, 0]
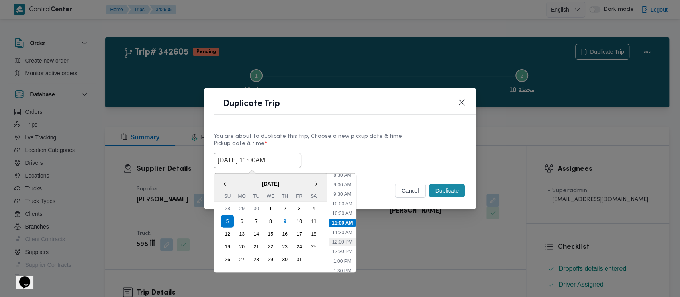
drag, startPoint x: 341, startPoint y: 239, endPoint x: 413, endPoint y: 221, distance: 74.3
type input "[DATE] 12:00PM"
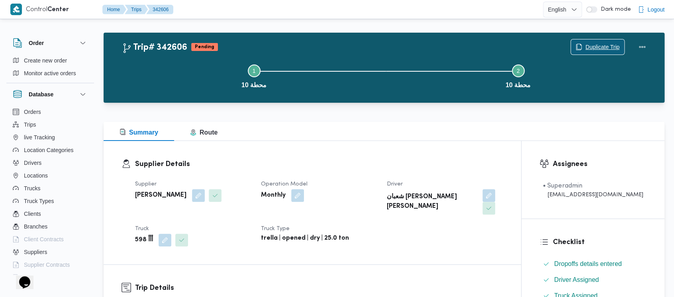
scroll to position [265, 0]
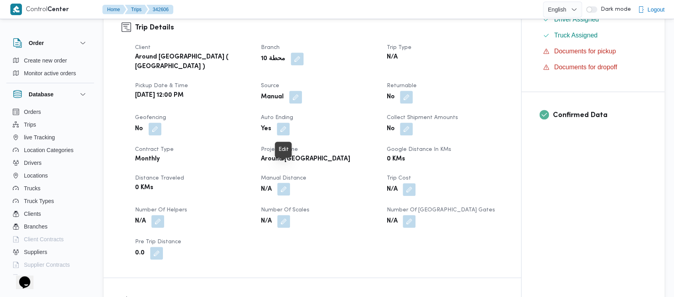
drag, startPoint x: 286, startPoint y: 169, endPoint x: 280, endPoint y: 177, distance: 9.4
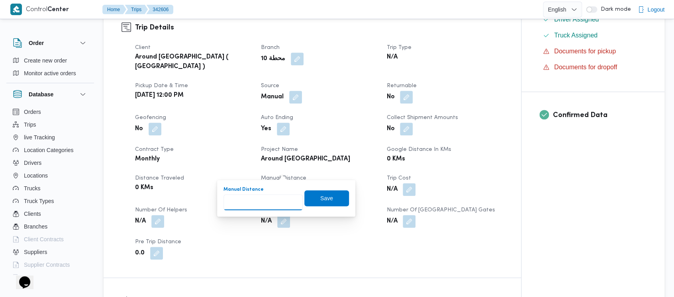
paste input "1.5"
type input "1.5"
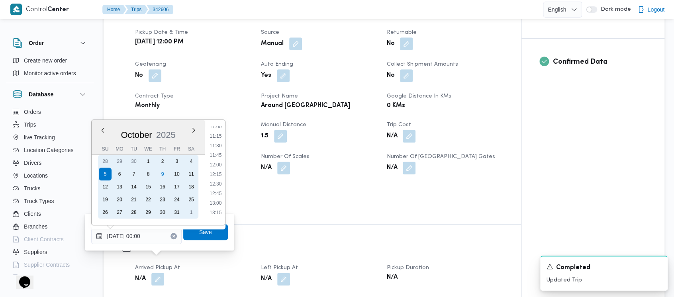
scroll to position [424, 0]
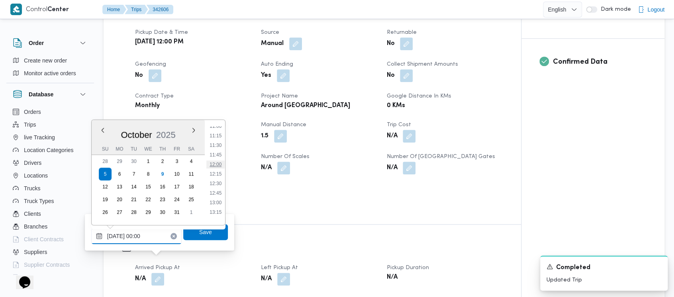
type input "[DATE] 12:00"
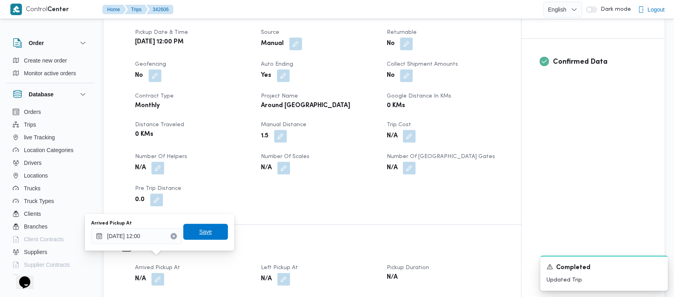
drag, startPoint x: 195, startPoint y: 232, endPoint x: 200, endPoint y: 232, distance: 5.2
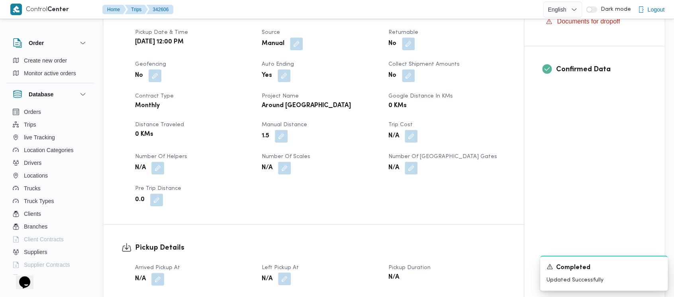
drag, startPoint x: 289, startPoint y: 260, endPoint x: 284, endPoint y: 260, distance: 4.4
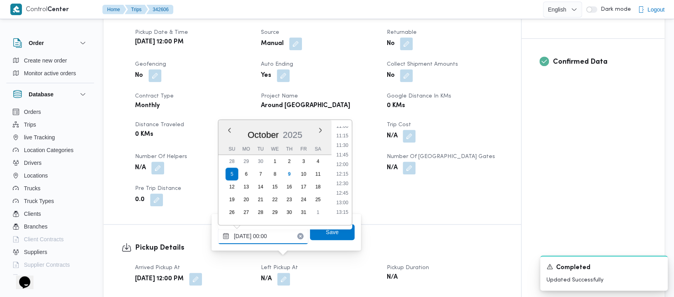
type input "[DATE] 12:30"
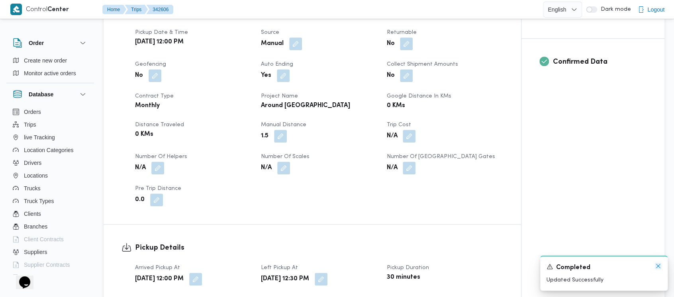
drag, startPoint x: 657, startPoint y: 268, endPoint x: 618, endPoint y: 230, distance: 54.3
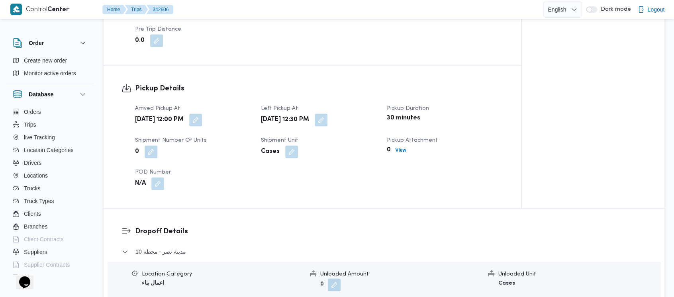
scroll to position [531, 0]
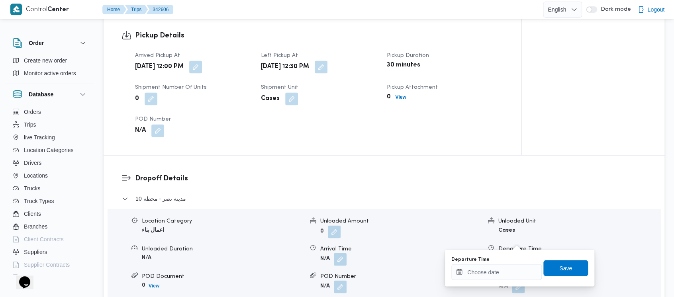
drag, startPoint x: 481, startPoint y: 259, endPoint x: 480, endPoint y: 271, distance: 12.0
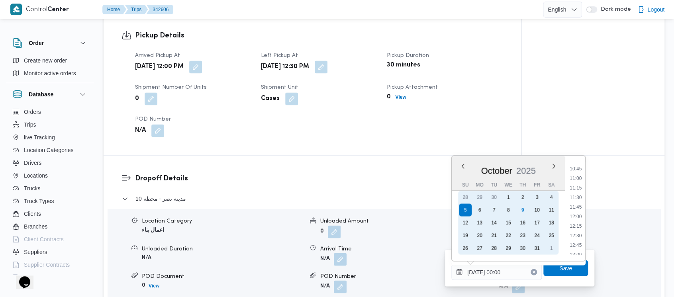
scroll to position [424, 0]
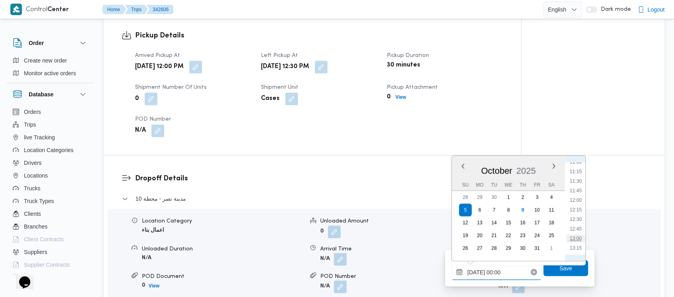
type input "[DATE] 13:00"
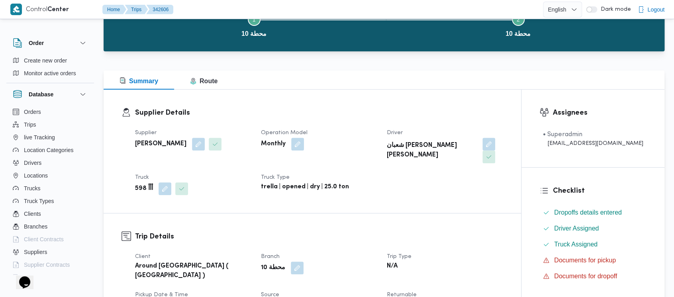
scroll to position [0, 0]
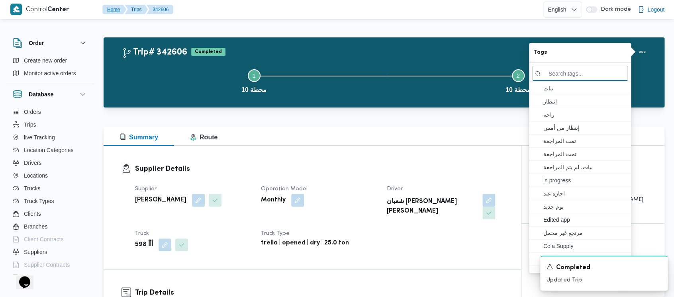
drag, startPoint x: 195, startPoint y: 74, endPoint x: 105, endPoint y: 11, distance: 110.4
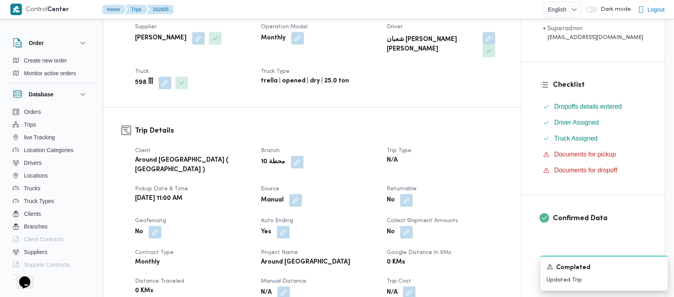
scroll to position [265, 0]
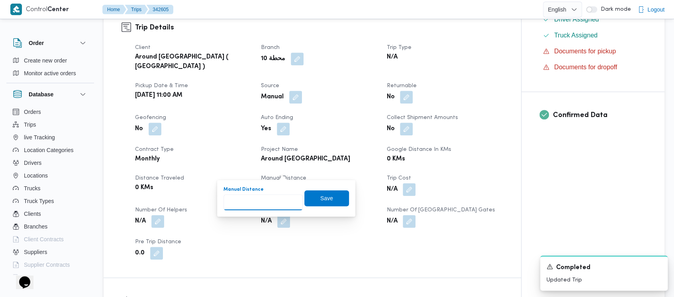
paste input "1.5"
type input "1.5"
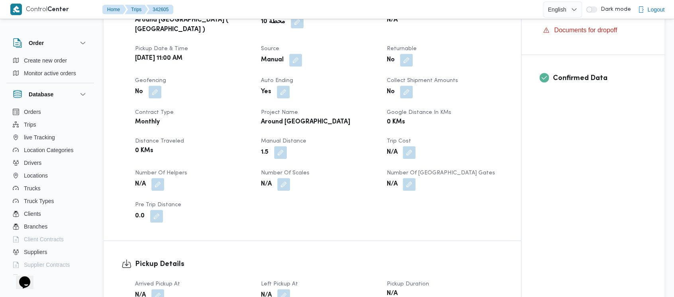
scroll to position [319, 0]
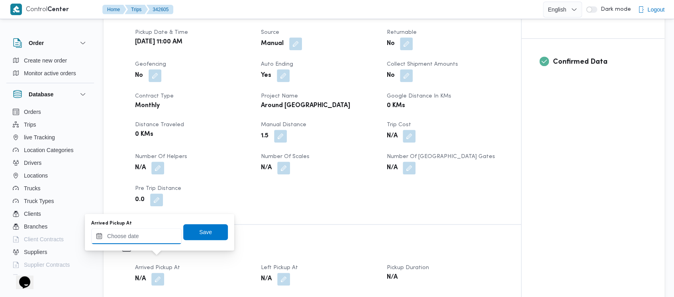
drag, startPoint x: 103, startPoint y: 239, endPoint x: 102, endPoint y: 229, distance: 10.0
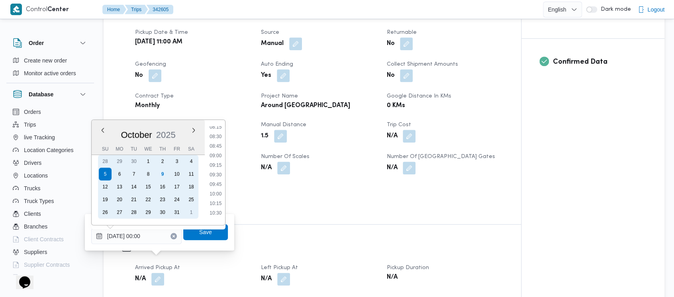
scroll to position [371, 0]
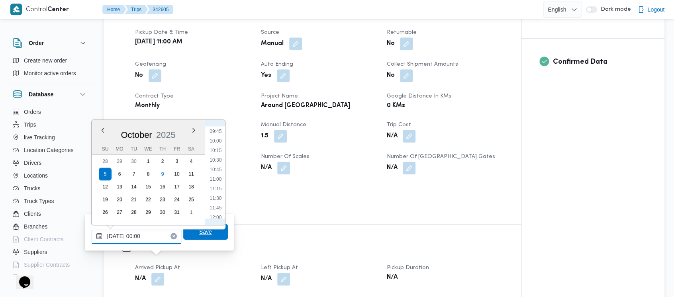
type input "[DATE] 11:00"
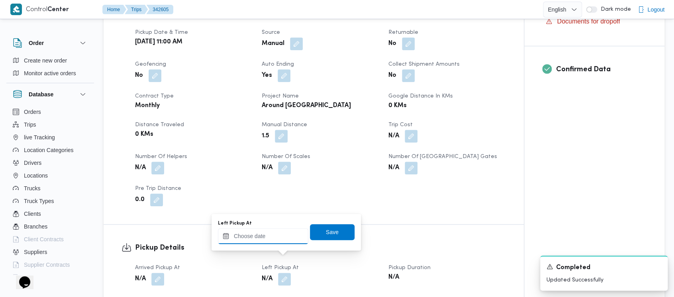
drag, startPoint x: 256, startPoint y: 237, endPoint x: 250, endPoint y: 230, distance: 9.4
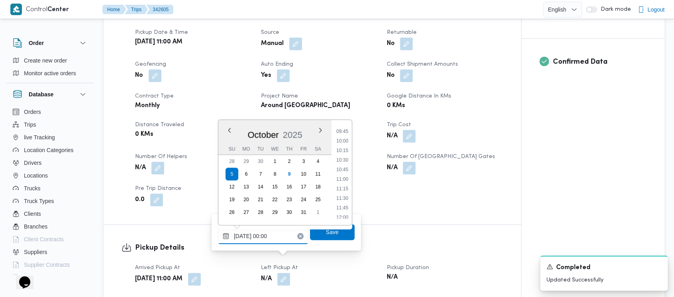
type input "[DATE] 11:30"
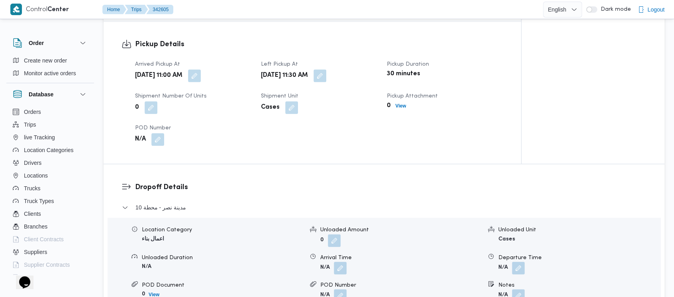
scroll to position [531, 0]
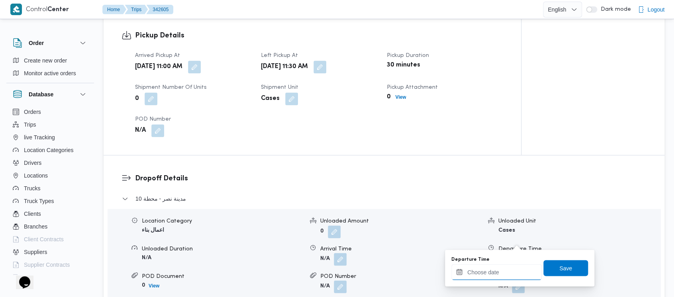
drag, startPoint x: 487, startPoint y: 276, endPoint x: 479, endPoint y: 267, distance: 12.7
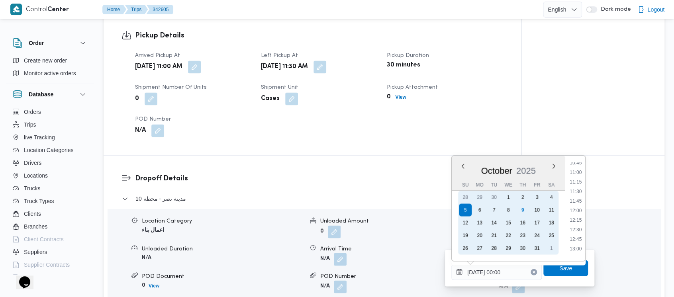
scroll to position [424, 0]
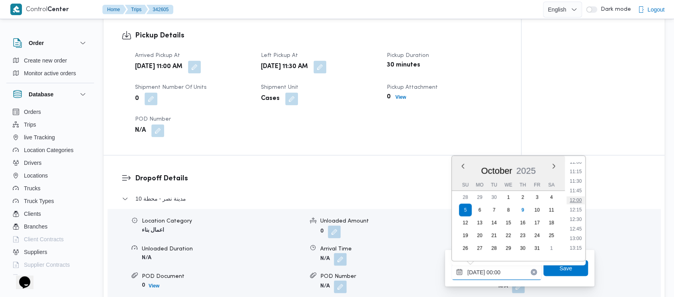
type input "[DATE] 12:00"
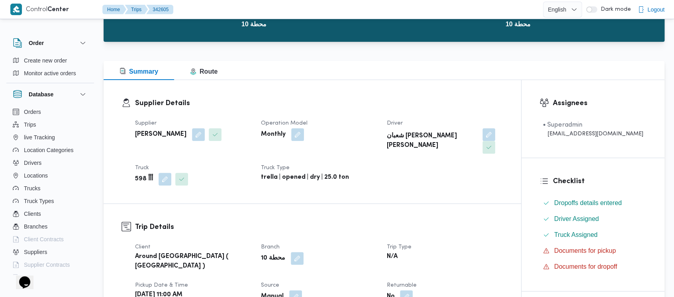
scroll to position [0, 0]
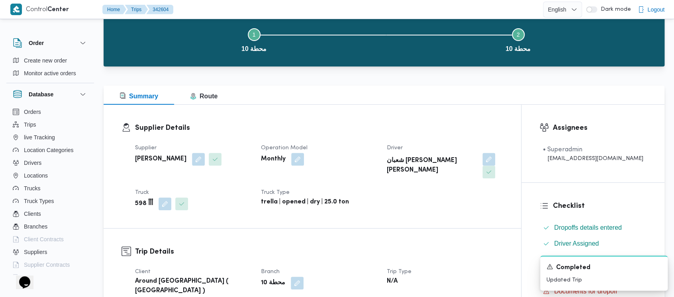
scroll to position [265, 0]
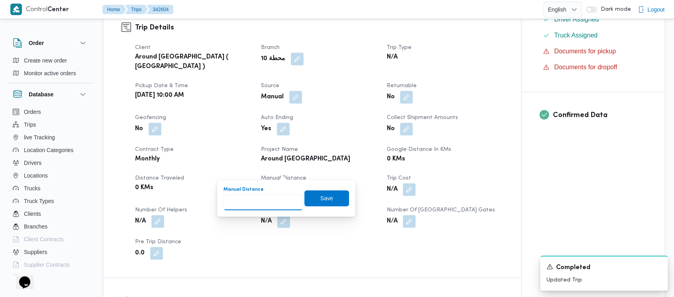
paste input "1.5"
type input "1.5"
drag, startPoint x: 325, startPoint y: 199, endPoint x: 315, endPoint y: 190, distance: 13.3
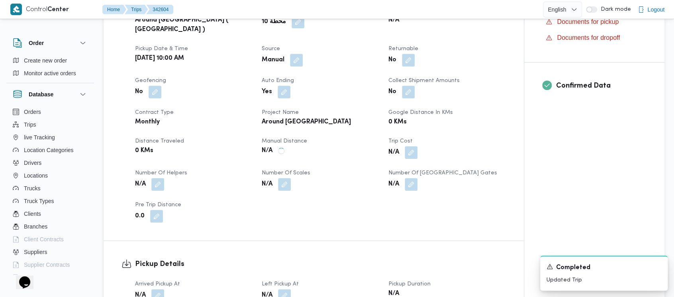
scroll to position [319, 0]
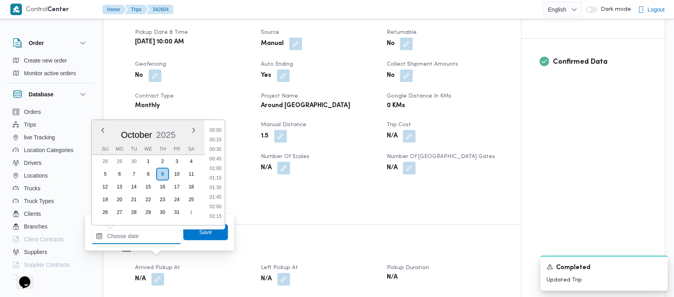
drag, startPoint x: 124, startPoint y: 236, endPoint x: 88, endPoint y: 188, distance: 60.6
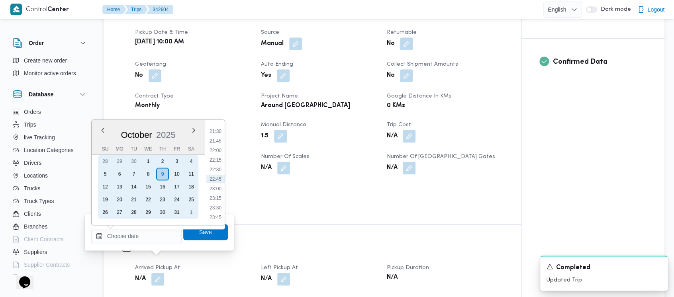
drag, startPoint x: 105, startPoint y: 170, endPoint x: 210, endPoint y: 177, distance: 104.9
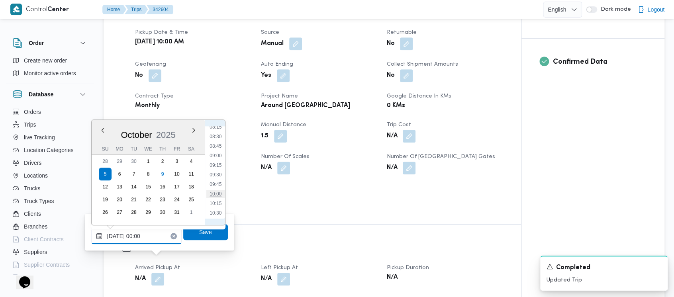
type input "[DATE] 10:00"
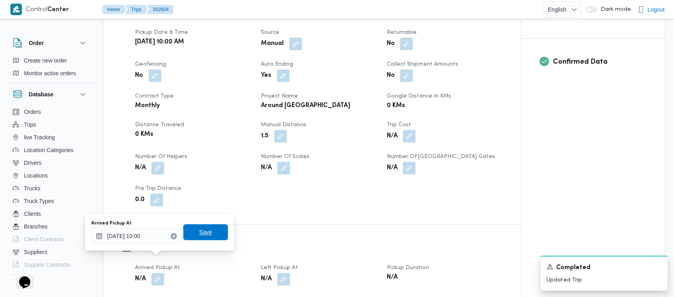
drag, startPoint x: 199, startPoint y: 240, endPoint x: 199, endPoint y: 234, distance: 5.6
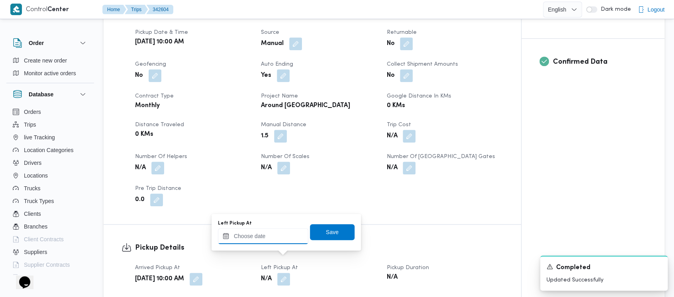
drag, startPoint x: 265, startPoint y: 241, endPoint x: 260, endPoint y: 231, distance: 10.9
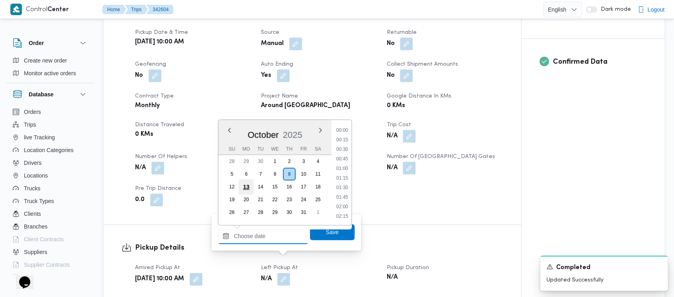
scroll to position [821, 0]
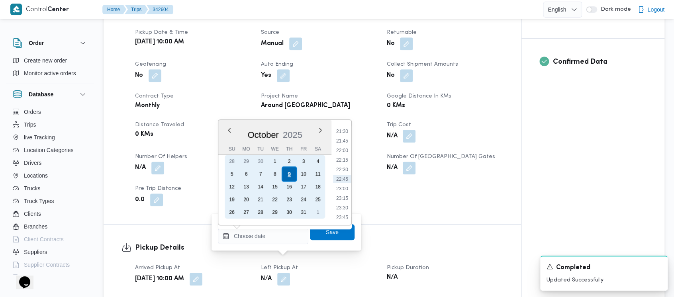
drag, startPoint x: 231, startPoint y: 172, endPoint x: 283, endPoint y: 172, distance: 52.2
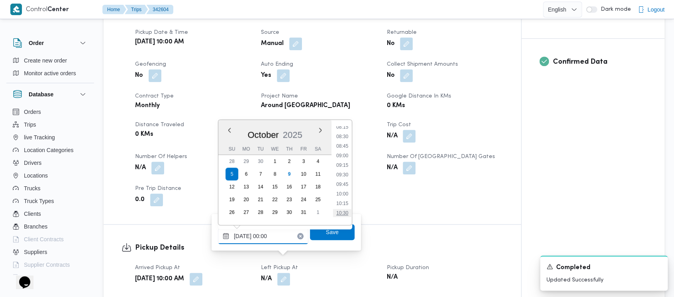
type input "[DATE] 10:30"
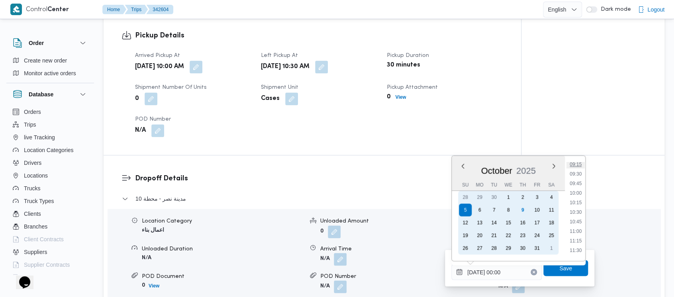
scroll to position [371, 0]
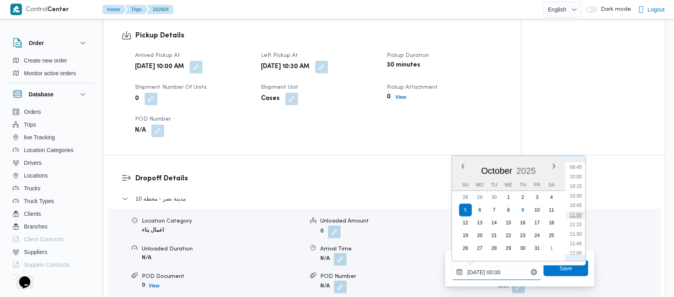
type input "[DATE] 11:00"
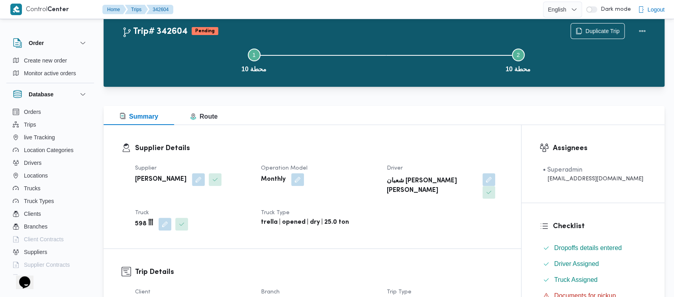
scroll to position [0, 0]
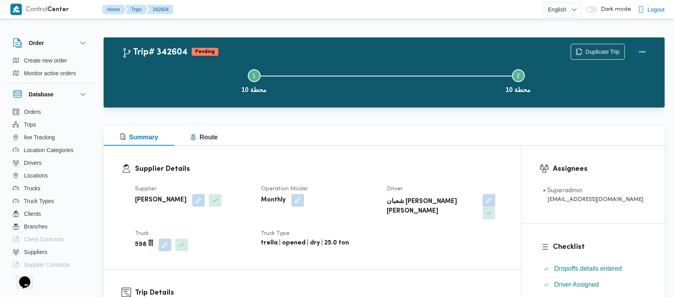
drag, startPoint x: 637, startPoint y: 48, endPoint x: 633, endPoint y: 47, distance: 4.8
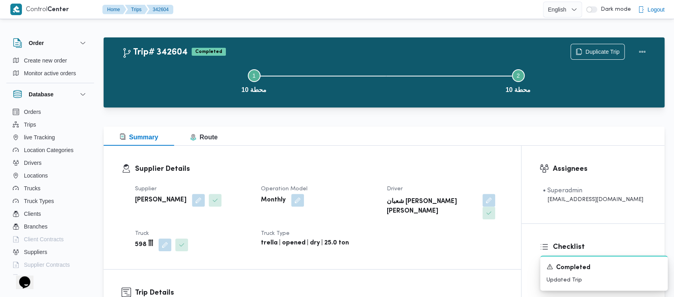
drag, startPoint x: 190, startPoint y: 70, endPoint x: 0, endPoint y: 4, distance: 201.3
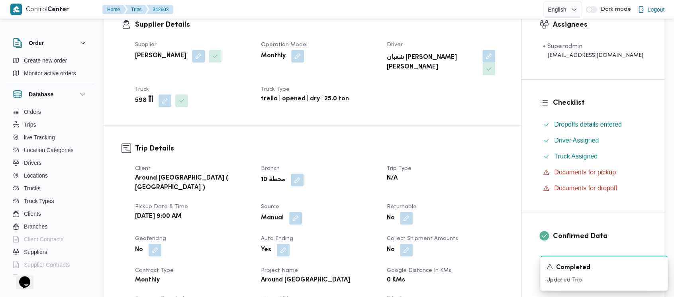
scroll to position [319, 0]
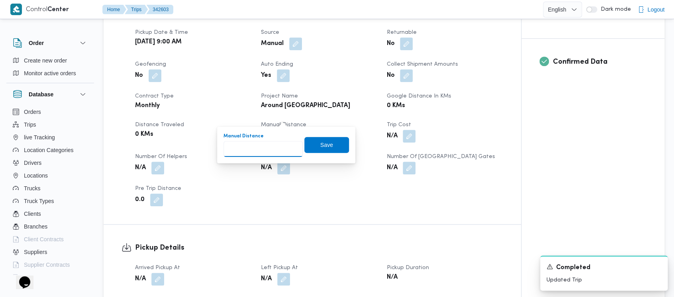
paste input "1.5"
type input "1.5"
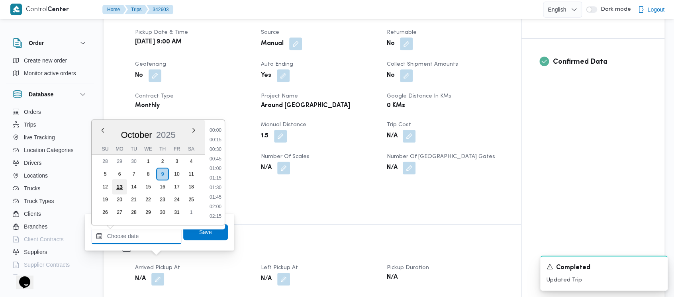
scroll to position [821, 0]
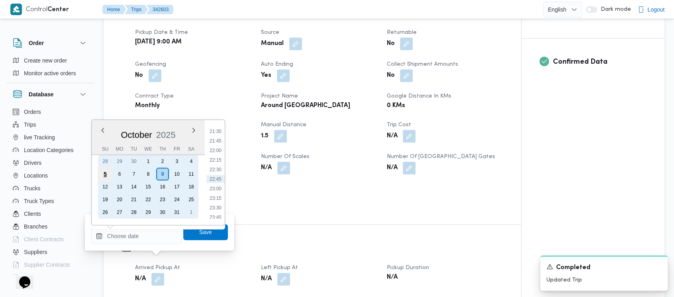
drag, startPoint x: 104, startPoint y: 176, endPoint x: 187, endPoint y: 188, distance: 84.1
type input "[DATE] 00:00"
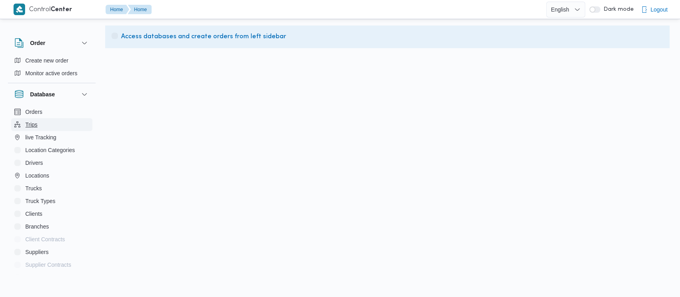
click at [35, 127] on span "Trips" at bounding box center [31, 125] width 12 height 10
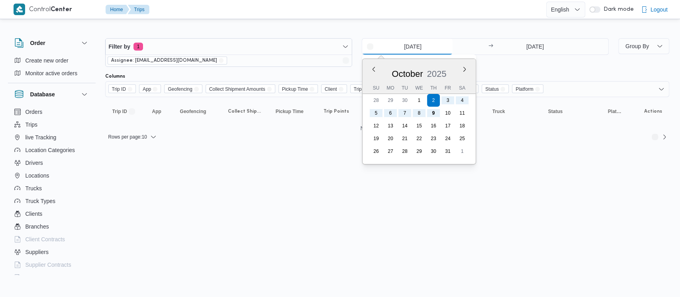
click at [387, 46] on input "2/10/2025" at bounding box center [407, 47] width 90 height 16
drag, startPoint x: 238, startPoint y: 176, endPoint x: 236, endPoint y: 170, distance: 7.0
click at [237, 174] on html "Control Center Home Trips English عربي Dark mode Logout Order Create new order …" at bounding box center [340, 148] width 680 height 297
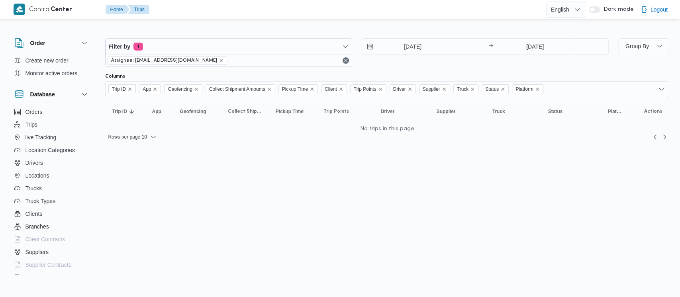
click at [219, 61] on icon "remove selected entity" at bounding box center [220, 60] width 3 height 3
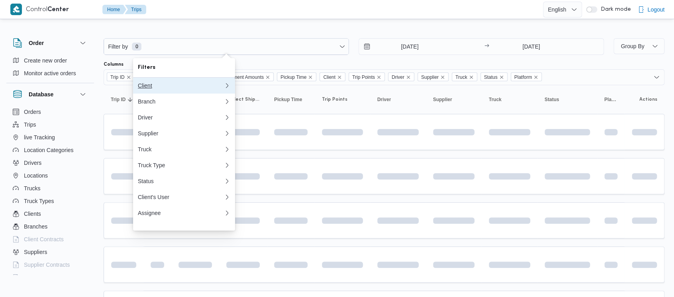
click at [153, 86] on div "Client" at bounding box center [181, 85] width 86 height 6
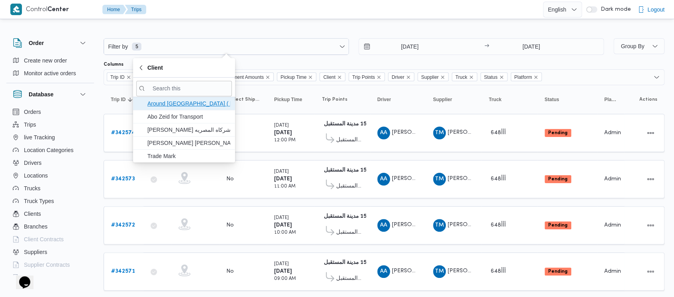
click at [192, 100] on span "Around [GEOGRAPHIC_DATA] ( [GEOGRAPHIC_DATA] )" at bounding box center [188, 104] width 83 height 10
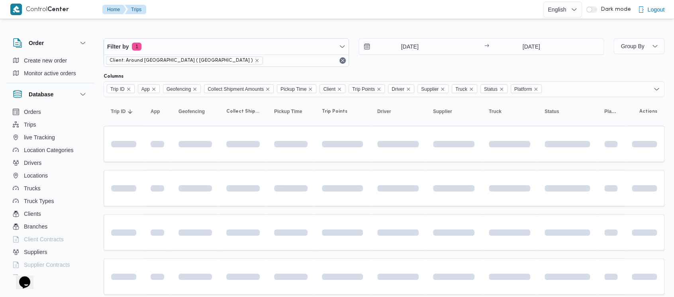
click at [360, 66] on div "2/10/2025 → 9/10/2025" at bounding box center [480, 52] width 245 height 29
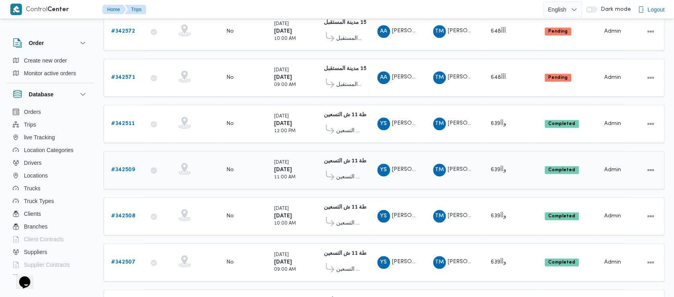
scroll to position [212, 0]
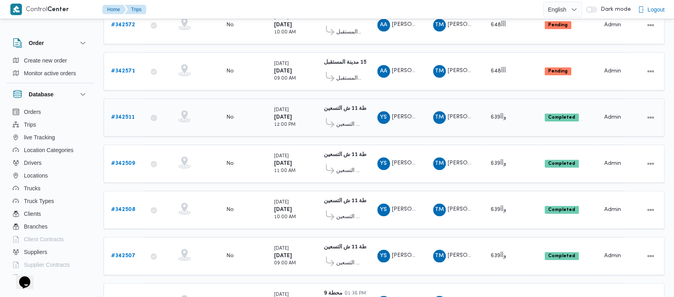
click at [124, 115] on b "# 342511" at bounding box center [122, 117] width 23 height 5
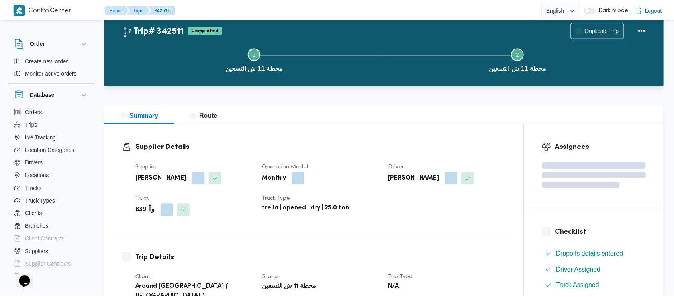
scroll to position [212, 0]
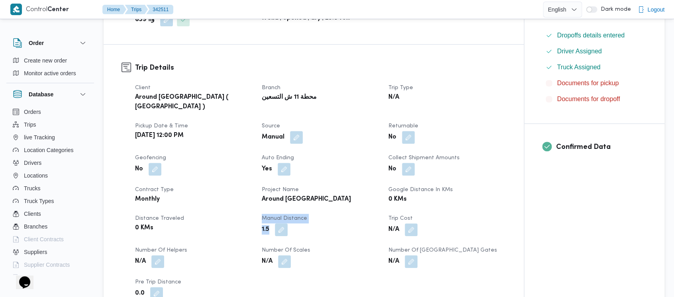
drag, startPoint x: 270, startPoint y: 219, endPoint x: 253, endPoint y: 220, distance: 17.6
click at [255, 220] on div "Client Around Egypt ( Orascom ) Branch محطة 11 ش التسعين Trip Type N/A Pickup d…" at bounding box center [320, 191] width 380 height 226
click at [266, 225] on b "1.5" at bounding box center [266, 230] width 8 height 10
click at [265, 225] on b "1.5" at bounding box center [266, 230] width 8 height 10
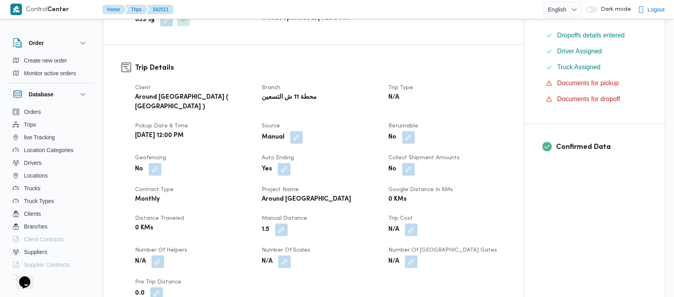
click at [253, 225] on div "Client Around Egypt ( Orascom ) Branch محطة 11 ش التسعين Trip Type N/A Pickup d…" at bounding box center [320, 191] width 380 height 226
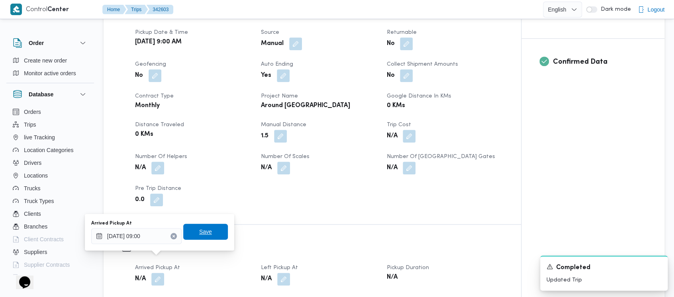
click at [203, 228] on span "Save" at bounding box center [205, 232] width 13 height 10
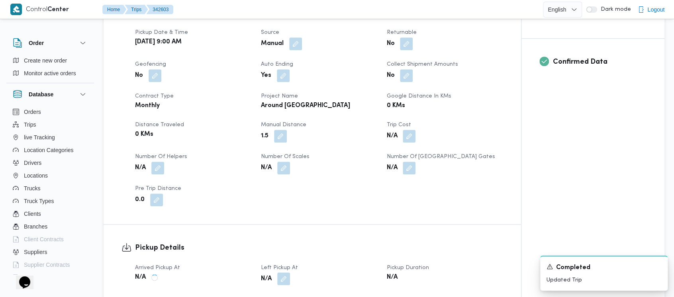
click at [285, 272] on button "button" at bounding box center [283, 278] width 13 height 13
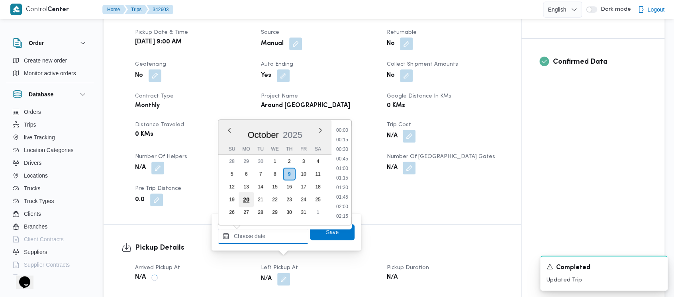
drag, startPoint x: 237, startPoint y: 240, endPoint x: 248, endPoint y: 199, distance: 42.4
click at [238, 237] on input "Left Pickup At" at bounding box center [263, 236] width 90 height 16
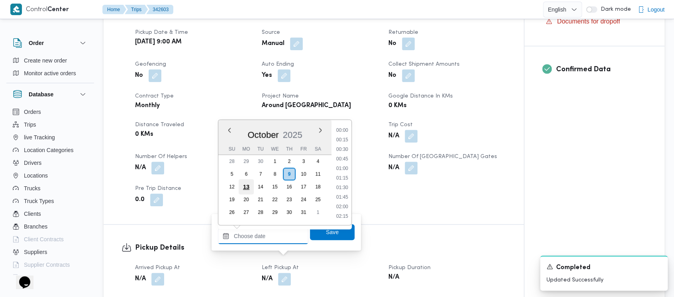
scroll to position [821, 0]
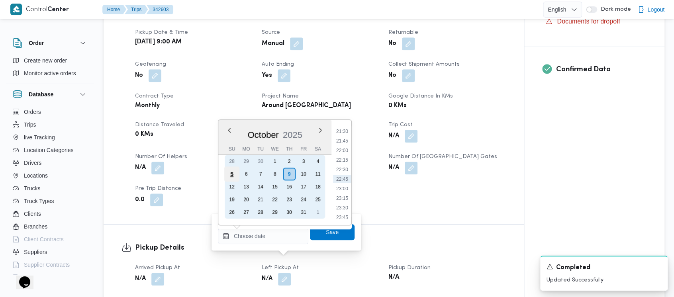
click at [233, 168] on div "5" at bounding box center [231, 173] width 15 height 15
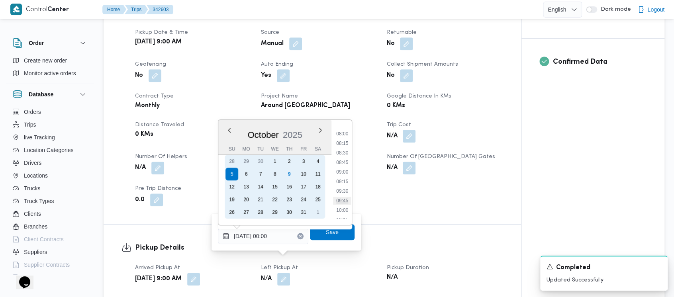
scroll to position [319, 0]
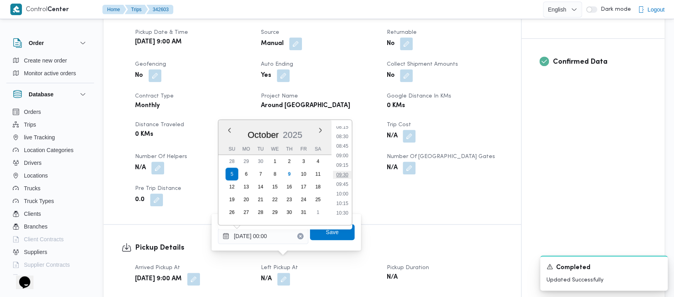
click at [344, 174] on li "09:30" at bounding box center [342, 175] width 18 height 8
type input "[DATE] 09:30"
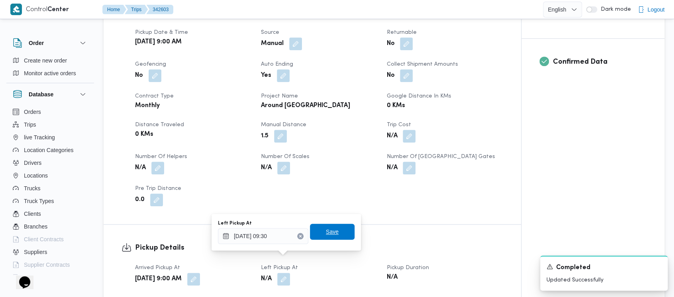
click at [327, 228] on span "Save" at bounding box center [332, 232] width 13 height 10
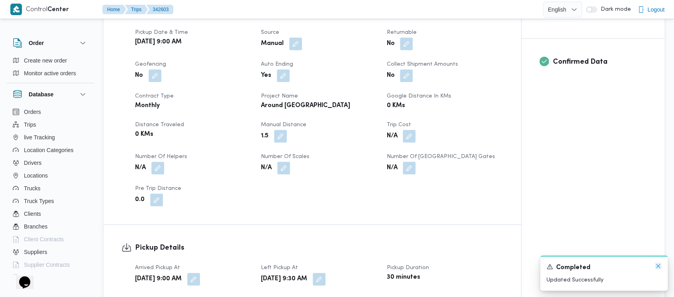
click at [658, 265] on icon "Dismiss toast" at bounding box center [658, 266] width 6 height 6
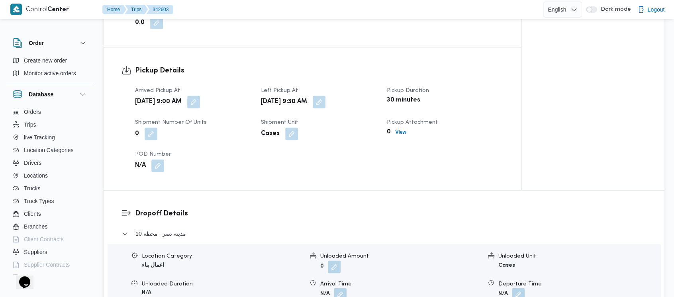
scroll to position [531, 0]
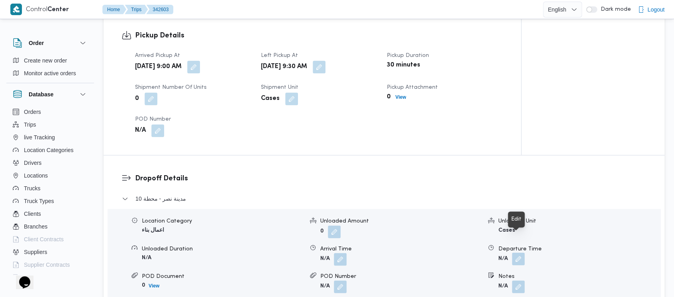
click at [520, 252] on button "button" at bounding box center [518, 258] width 13 height 13
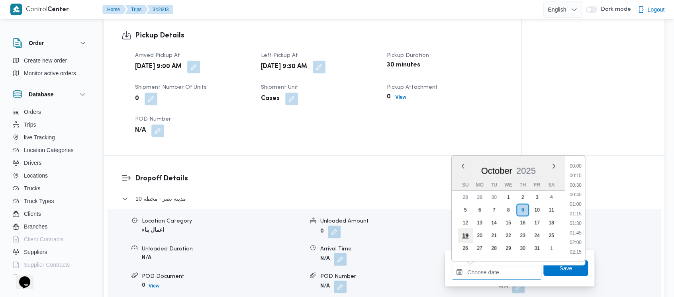
drag, startPoint x: 485, startPoint y: 269, endPoint x: 468, endPoint y: 229, distance: 43.9
click at [485, 270] on input "Departure Time" at bounding box center [496, 272] width 90 height 16
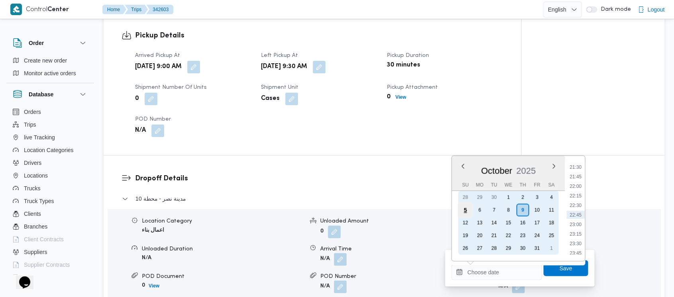
click at [464, 207] on div "5" at bounding box center [464, 209] width 15 height 15
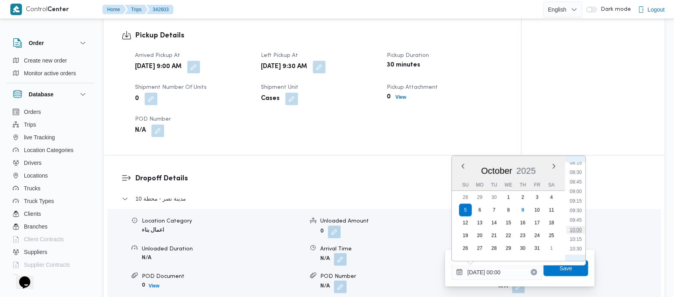
click at [576, 228] on li "10:00" at bounding box center [575, 230] width 18 height 8
type input "[DATE] 10:00"
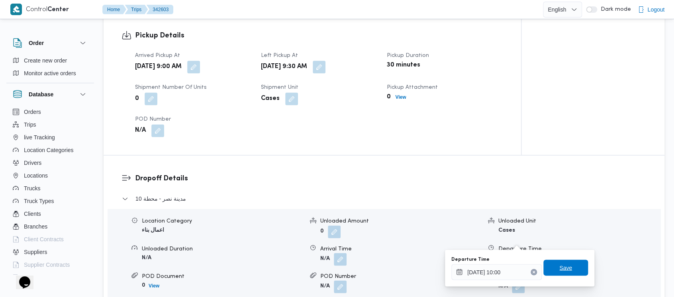
click at [559, 269] on span "Save" at bounding box center [565, 268] width 13 height 10
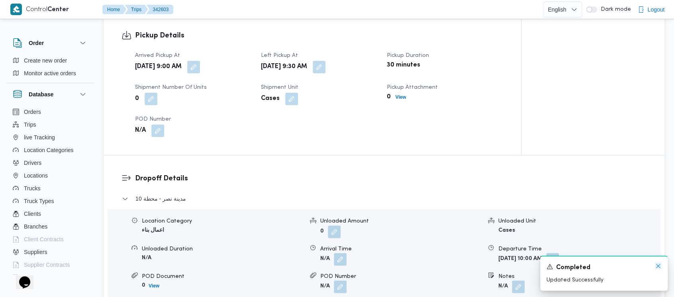
click at [655, 269] on icon "Dismiss toast" at bounding box center [658, 266] width 6 height 6
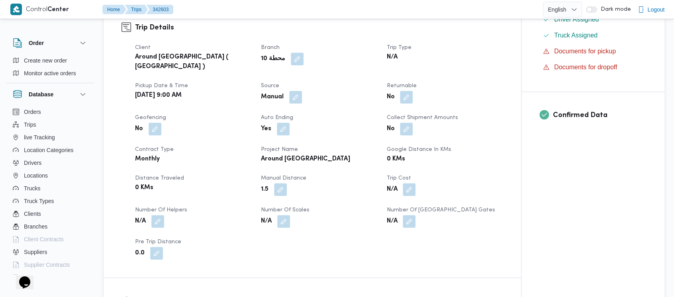
scroll to position [0, 0]
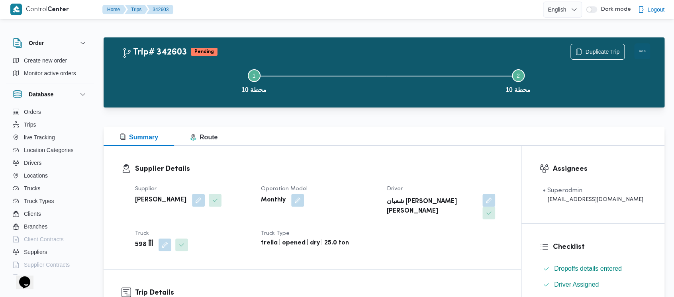
click at [638, 48] on button "Actions" at bounding box center [642, 51] width 16 height 16
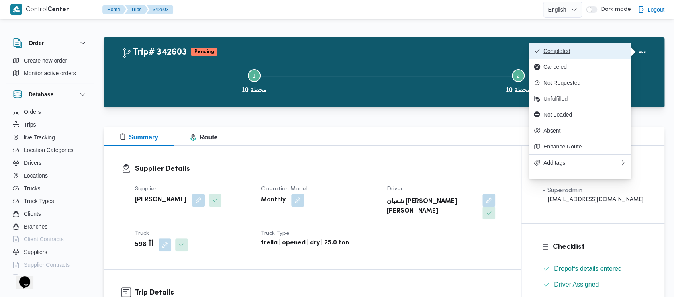
click at [539, 53] on span "Completed" at bounding box center [579, 51] width 92 height 6
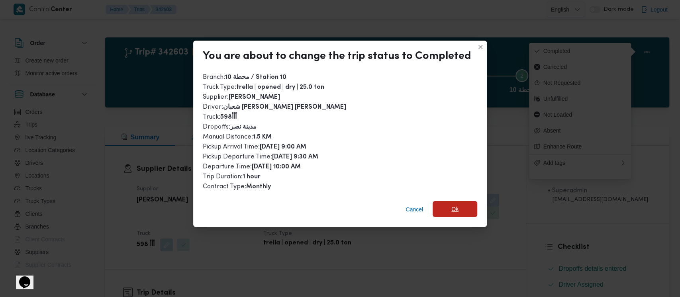
click at [449, 211] on span "Ok" at bounding box center [454, 209] width 45 height 16
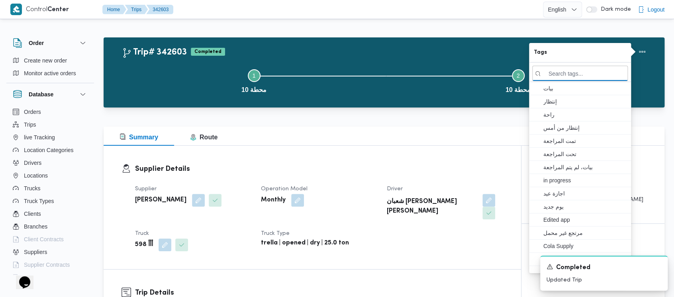
click at [139, 95] on button "Step 1 is incomplete 1 محطة 10" at bounding box center [254, 80] width 264 height 41
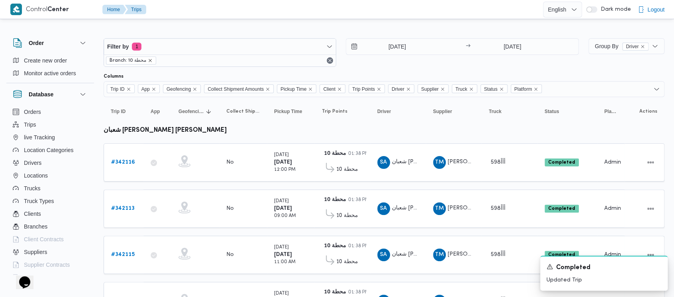
click at [149, 61] on icon "remove selected entity" at bounding box center [150, 60] width 5 height 5
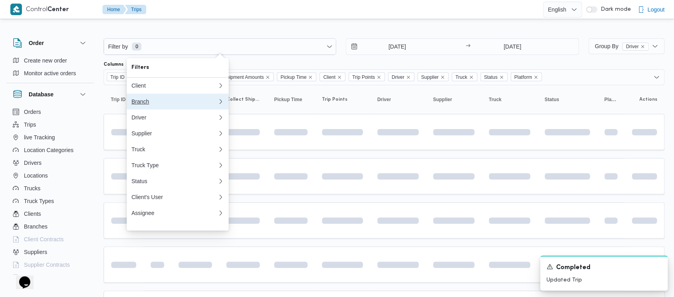
click at [141, 104] on div "Branch" at bounding box center [172, 101] width 83 height 6
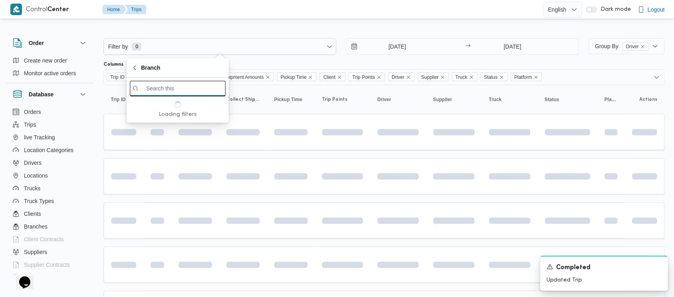
click at [149, 88] on input "search filters" at bounding box center [178, 89] width 96 height 16
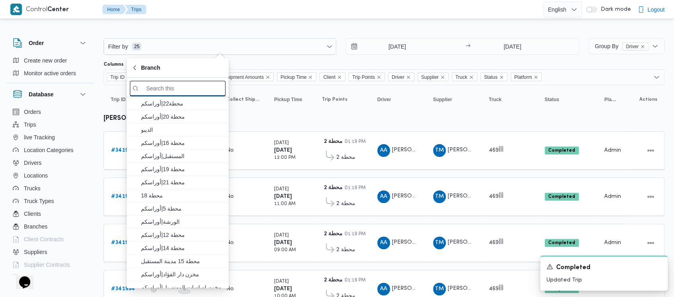
paste input "محطة 11"
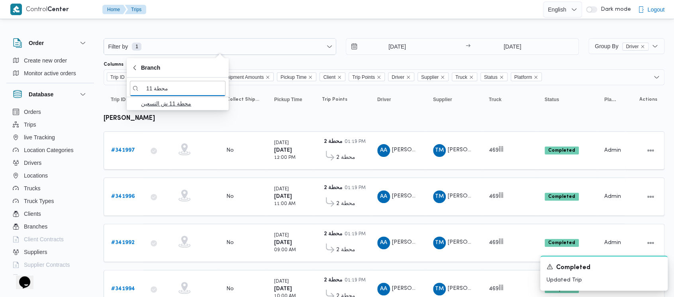
type input "محطة 11"
click at [172, 103] on span "محطة 11 ش التسعين" at bounding box center [182, 104] width 83 height 10
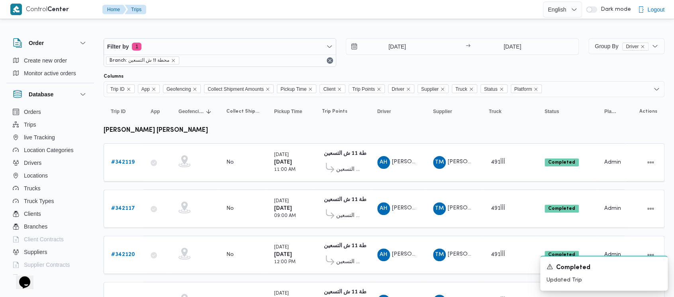
click at [354, 64] on div "[DATE] → [DATE]" at bounding box center [462, 52] width 233 height 29
click at [124, 156] on div "# 342119" at bounding box center [123, 162] width 31 height 16
click at [124, 160] on b "# 342119" at bounding box center [122, 162] width 23 height 5
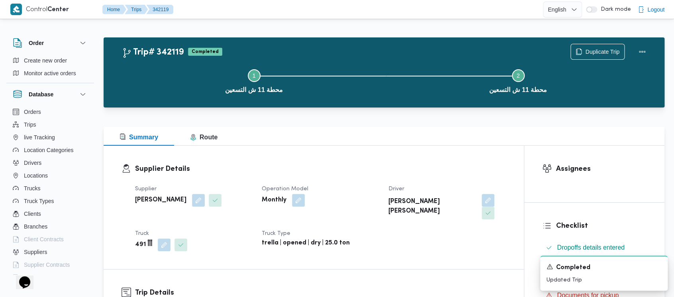
click at [596, 40] on div "Duplicate Trip" at bounding box center [609, 51] width 89 height 25
click at [599, 52] on span "Duplicate Trip" at bounding box center [602, 52] width 34 height 10
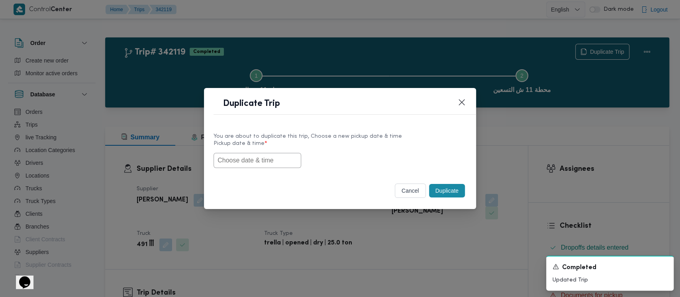
click at [229, 157] on input "text" at bounding box center [257, 160] width 88 height 15
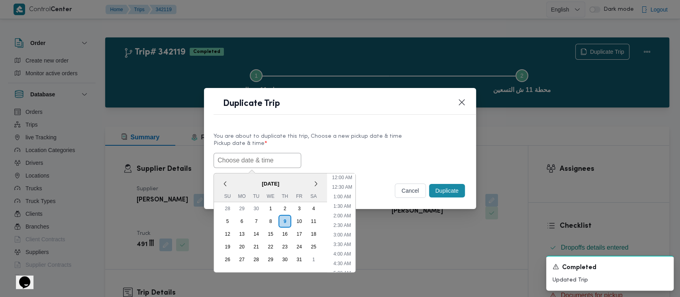
scroll to position [360, 0]
click at [229, 221] on div "5" at bounding box center [227, 221] width 15 height 15
click at [342, 199] on li "9:00 AM" at bounding box center [342, 201] width 24 height 8
type input "[DATE] 9:00AM"
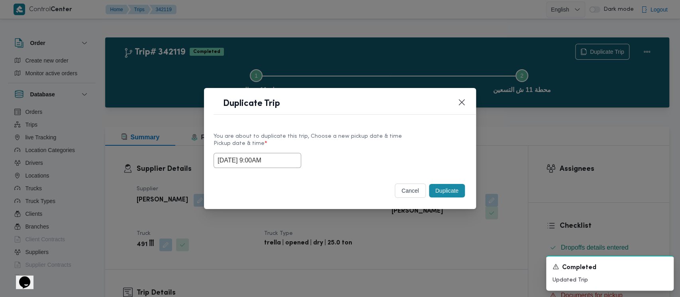
click at [439, 189] on button "Duplicate" at bounding box center [447, 191] width 36 height 14
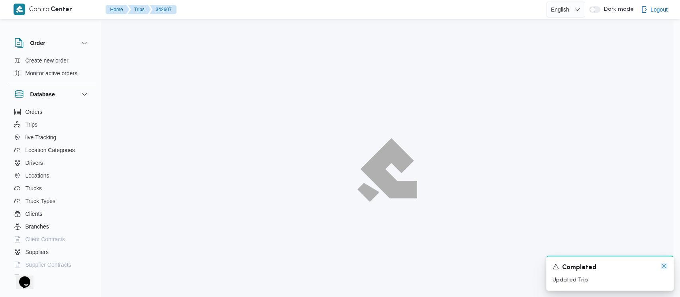
click at [664, 264] on icon "Dismiss toast" at bounding box center [663, 266] width 6 height 6
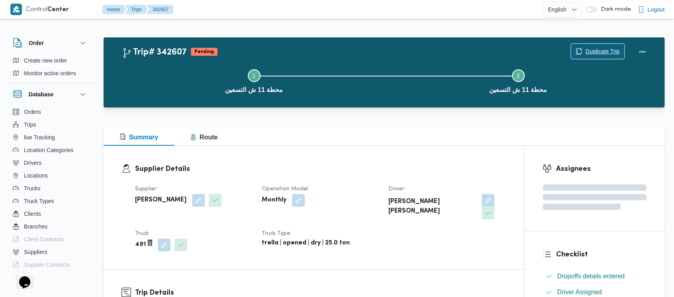
click at [612, 49] on span "Duplicate Trip" at bounding box center [602, 52] width 34 height 10
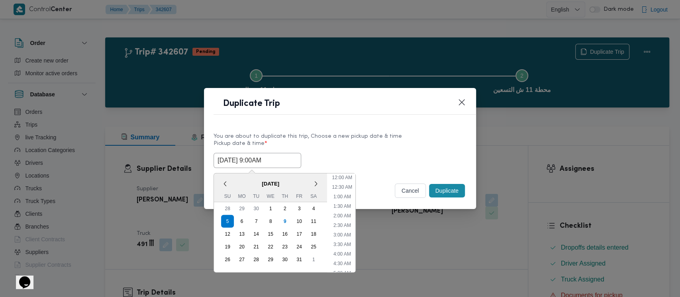
drag, startPoint x: 239, startPoint y: 164, endPoint x: 277, endPoint y: 178, distance: 40.4
click at [242, 162] on input "[DATE] 9:00AM" at bounding box center [257, 160] width 88 height 15
click at [341, 241] on li "10:00 AM" at bounding box center [341, 242] width 27 height 8
type input "[DATE] 10:00AM"
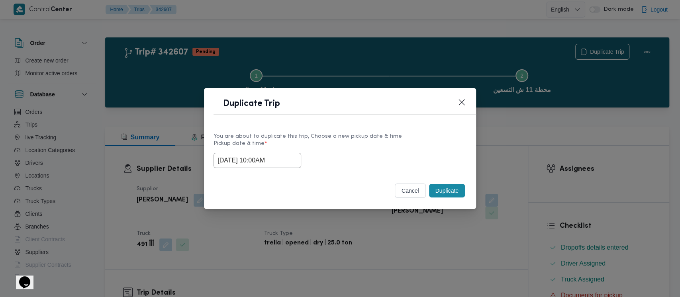
click at [441, 190] on button "Duplicate" at bounding box center [447, 191] width 36 height 14
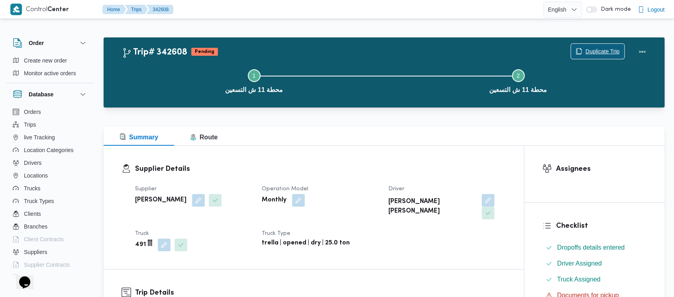
click at [605, 49] on span "Duplicate Trip" at bounding box center [602, 52] width 34 height 10
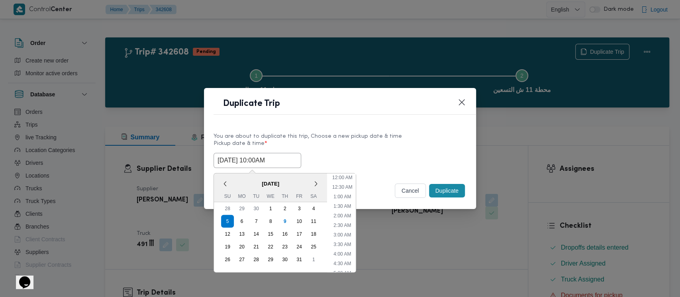
click at [248, 163] on input "[DATE] 10:00AM" at bounding box center [257, 160] width 88 height 15
click at [348, 240] on li "11:00 AM" at bounding box center [342, 242] width 27 height 8
type input "[DATE] 11:00AM"
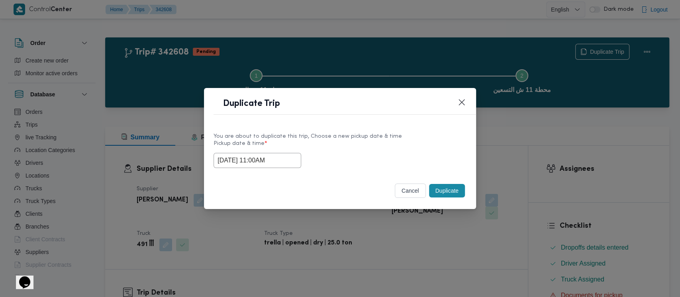
click at [442, 195] on button "Duplicate" at bounding box center [447, 191] width 36 height 14
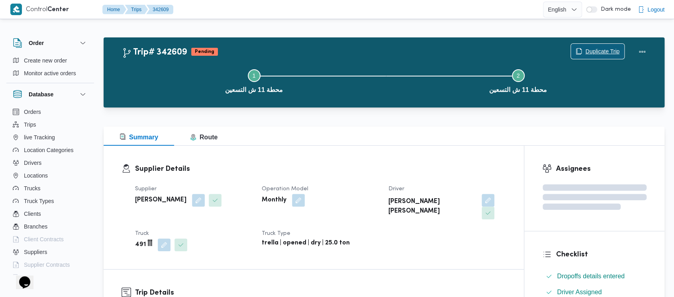
click at [601, 49] on span "Duplicate Trip" at bounding box center [602, 52] width 34 height 10
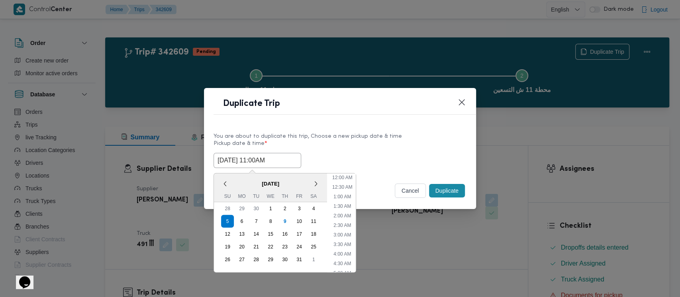
click at [241, 164] on input "[DATE] 11:00AM" at bounding box center [257, 160] width 88 height 15
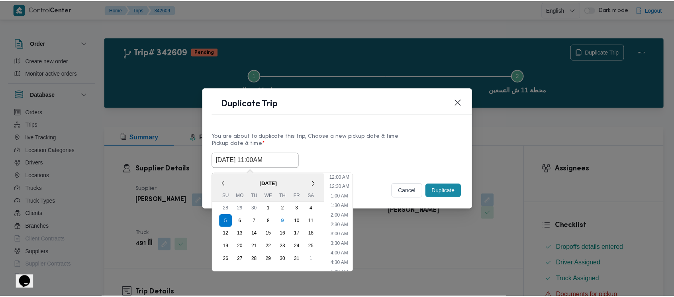
scroll to position [165, 0]
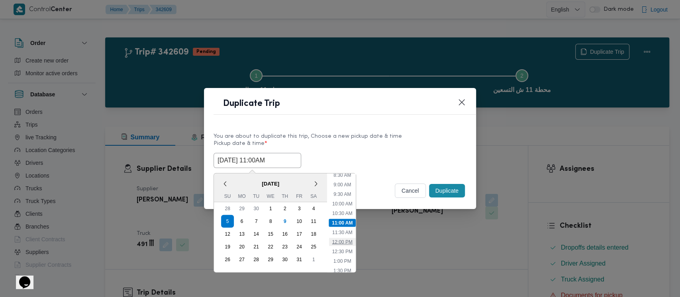
click at [350, 240] on li "12:00 PM" at bounding box center [342, 242] width 27 height 8
type input "[DATE] 12:00PM"
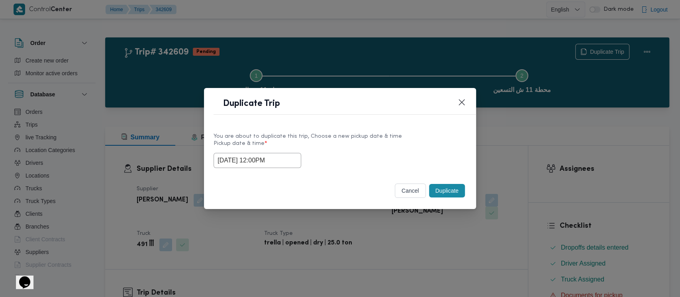
click at [448, 193] on button "Duplicate" at bounding box center [447, 191] width 36 height 14
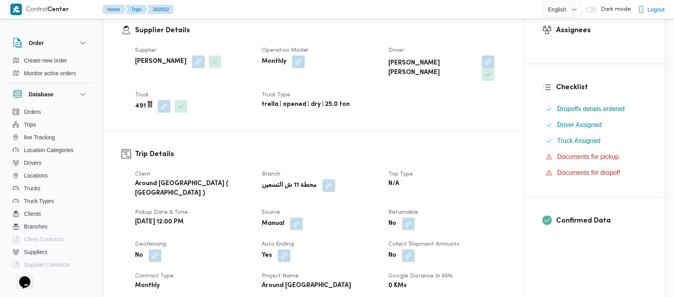
scroll to position [265, 0]
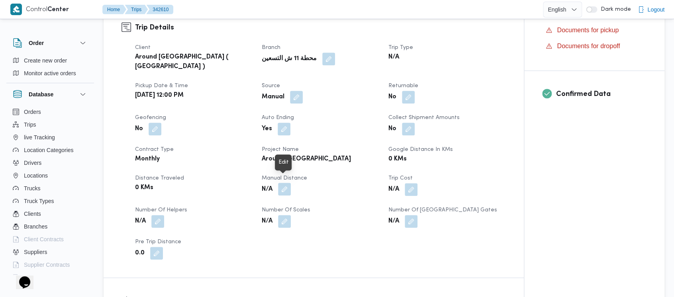
click at [287, 183] on button "button" at bounding box center [284, 189] width 13 height 13
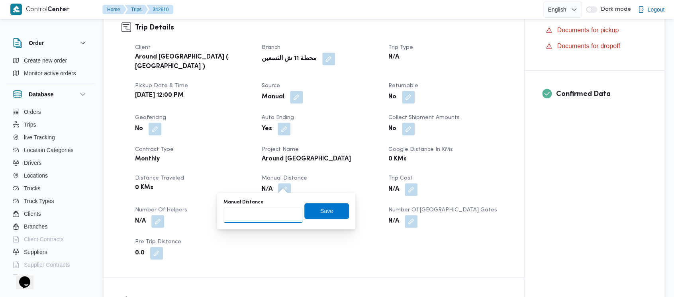
click at [235, 218] on input "Manual Distance" at bounding box center [262, 215] width 79 height 16
paste input "1.5"
type input "1.5"
click at [320, 213] on span "Save" at bounding box center [326, 211] width 13 height 10
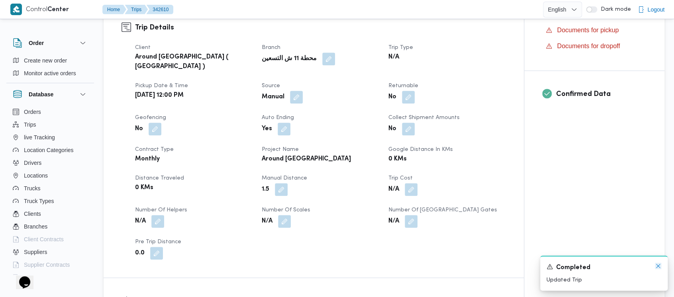
click at [657, 266] on icon "Dismiss toast" at bounding box center [658, 266] width 6 height 6
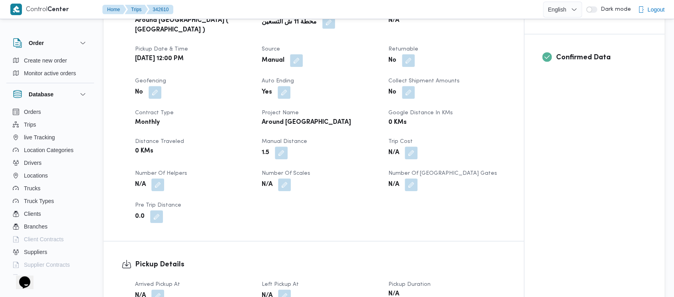
scroll to position [319, 0]
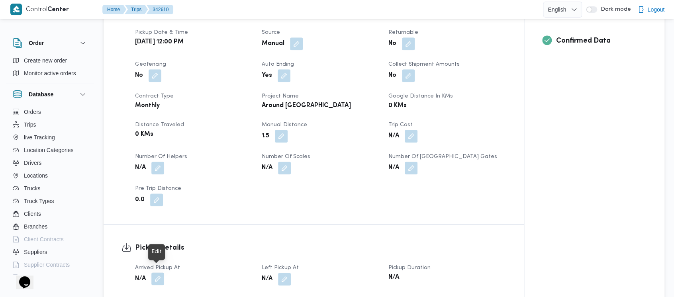
click at [155, 275] on button "button" at bounding box center [157, 278] width 13 height 13
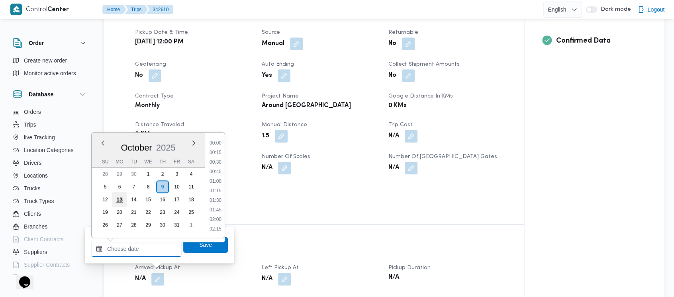
drag, startPoint x: 127, startPoint y: 249, endPoint x: 112, endPoint y: 197, distance: 53.9
click at [127, 248] on input "Arrived Pickup At" at bounding box center [136, 249] width 90 height 16
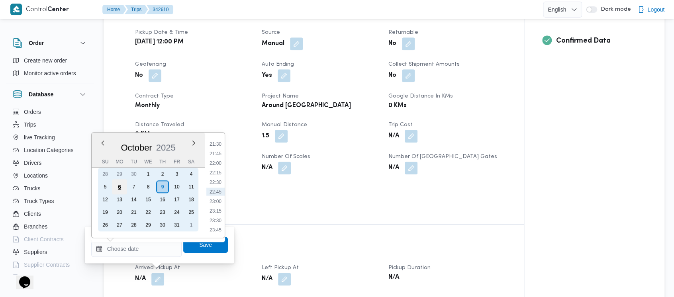
drag, startPoint x: 104, startPoint y: 182, endPoint x: 116, endPoint y: 187, distance: 12.5
click at [104, 182] on div "5" at bounding box center [105, 186] width 13 height 13
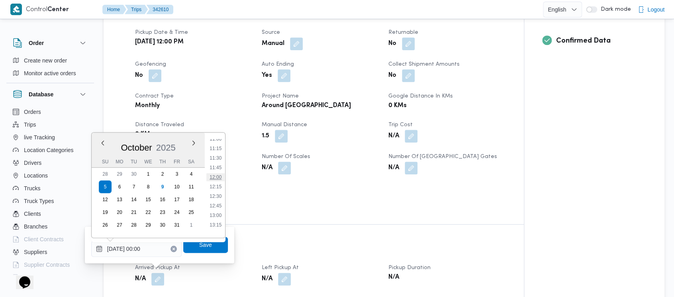
click at [220, 175] on li "12:00" at bounding box center [215, 177] width 18 height 8
type input "[DATE] 12:00"
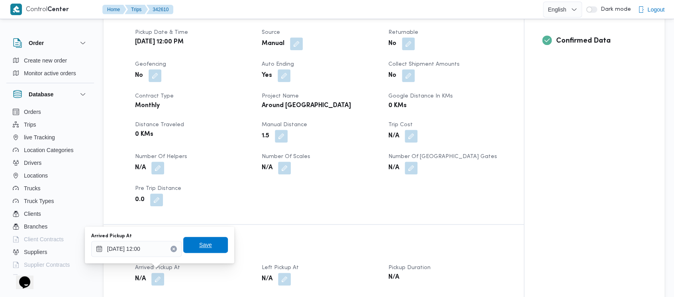
drag, startPoint x: 195, startPoint y: 241, endPoint x: 313, endPoint y: 288, distance: 126.7
click at [199, 242] on span "Save" at bounding box center [205, 245] width 13 height 10
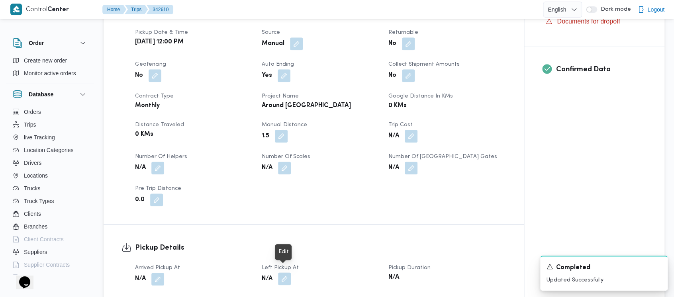
click at [287, 272] on button "button" at bounding box center [284, 278] width 13 height 13
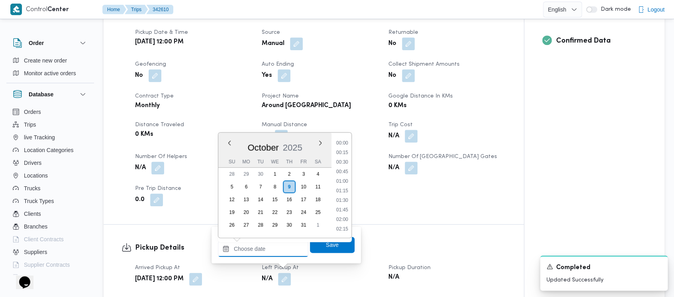
click at [248, 247] on input "Left Pickup At" at bounding box center [263, 249] width 90 height 16
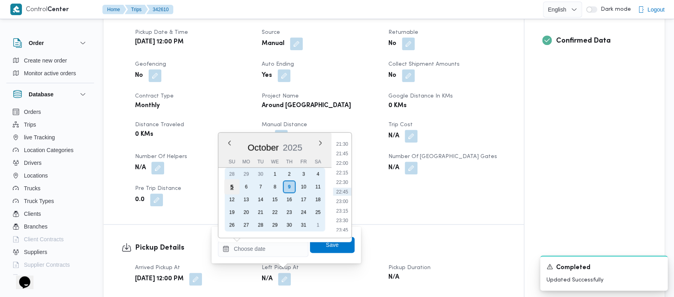
click at [231, 188] on div "5" at bounding box center [231, 186] width 15 height 15
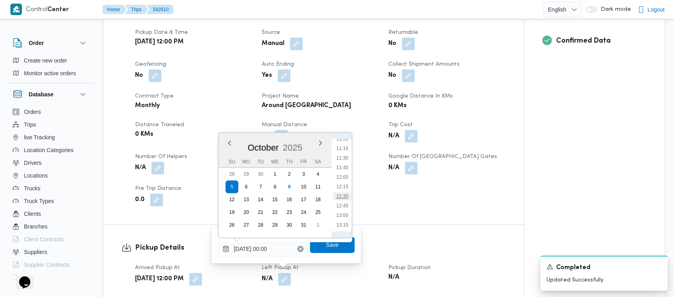
click at [345, 194] on li "12:30" at bounding box center [342, 196] width 18 height 8
type input "[DATE] 12:30"
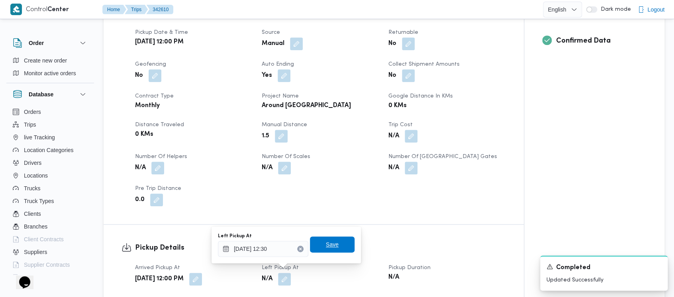
click at [326, 249] on span "Save" at bounding box center [332, 245] width 13 height 10
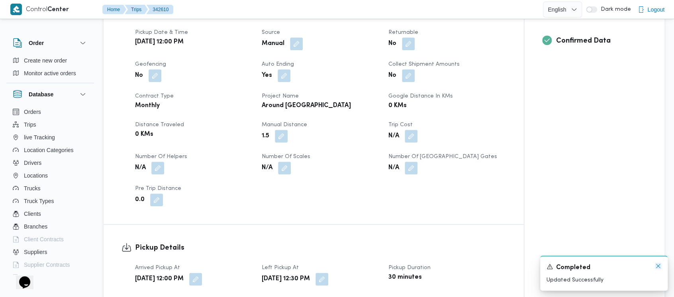
click at [656, 266] on icon "Dismiss toast" at bounding box center [658, 266] width 6 height 6
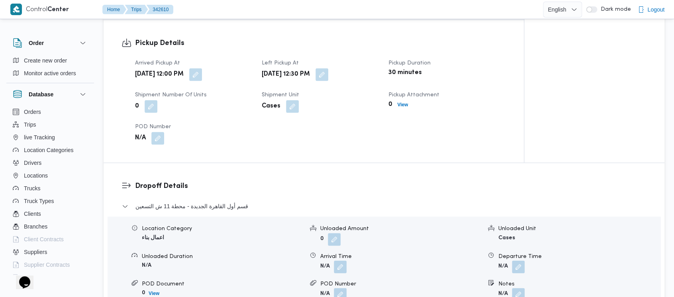
scroll to position [531, 0]
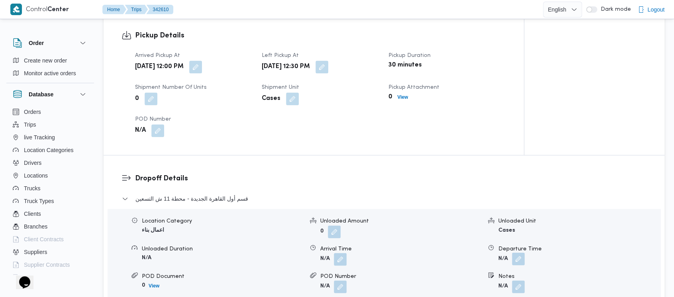
click at [517, 252] on button "button" at bounding box center [518, 258] width 13 height 13
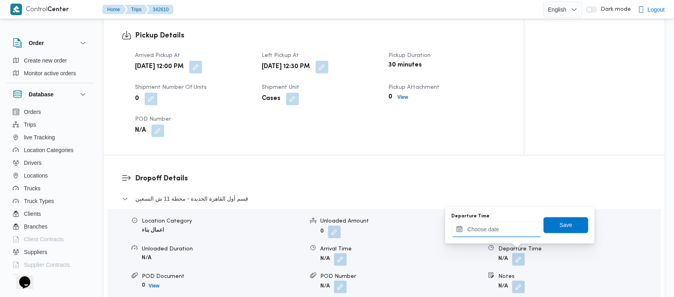
click at [476, 228] on input "Departure Time" at bounding box center [496, 229] width 90 height 16
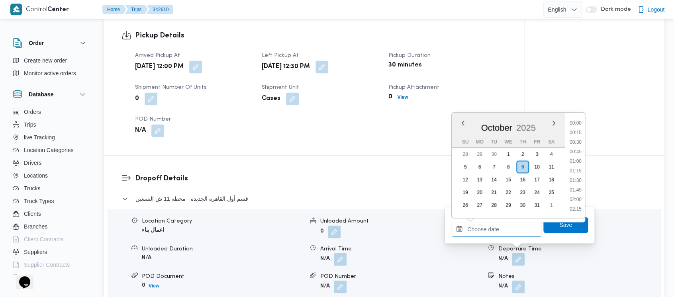
scroll to position [821, 0]
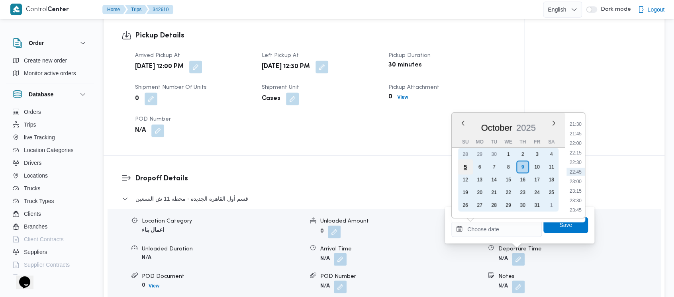
click at [466, 168] on div "5" at bounding box center [464, 166] width 15 height 15
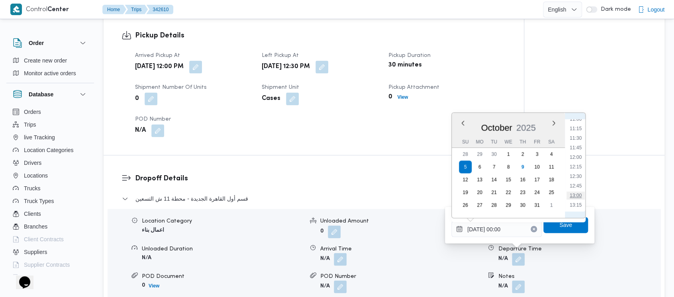
click at [576, 194] on li "13:00" at bounding box center [575, 195] width 18 height 8
type input "[DATE] 13:00"
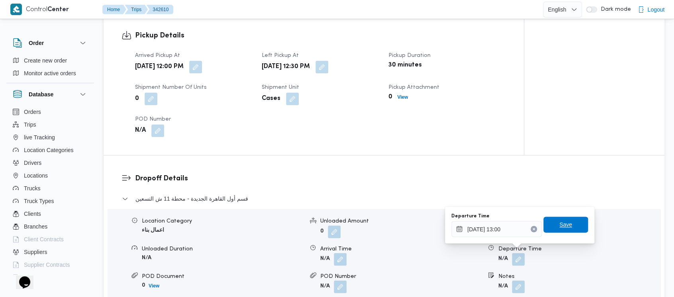
click at [565, 223] on span "Save" at bounding box center [565, 225] width 45 height 16
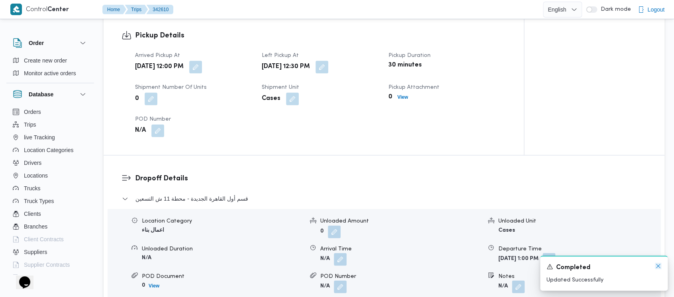
click at [659, 266] on icon "Dismiss toast" at bounding box center [658, 266] width 6 height 6
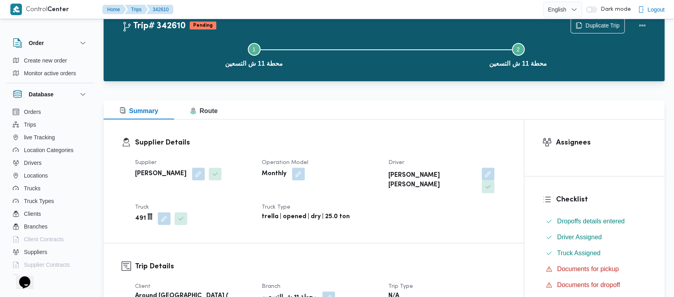
scroll to position [0, 0]
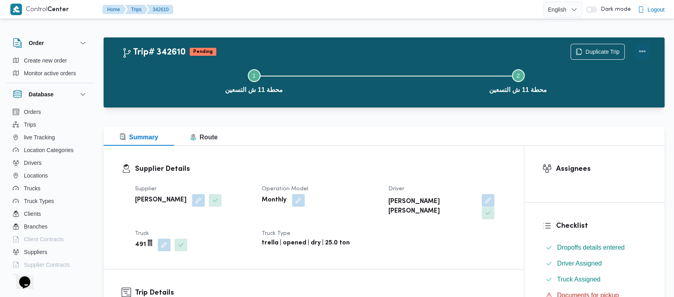
click at [644, 49] on button "Actions" at bounding box center [642, 51] width 16 height 16
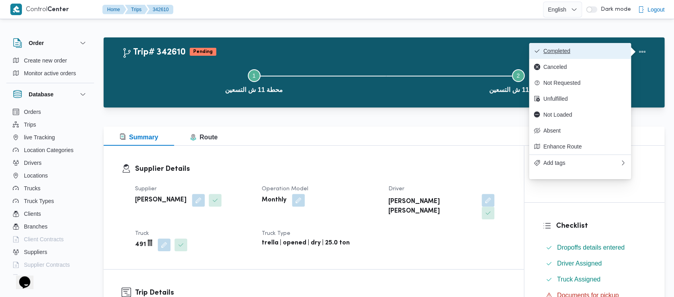
click at [555, 48] on span "Completed" at bounding box center [584, 51] width 83 height 6
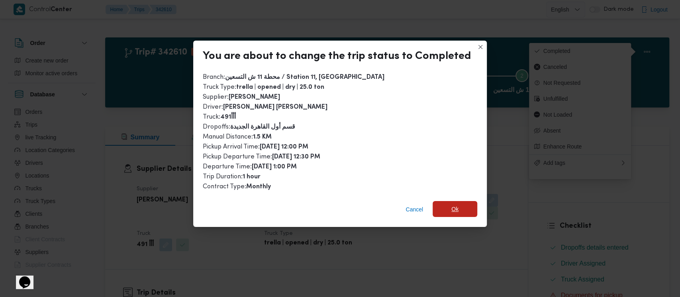
click at [441, 208] on span "Ok" at bounding box center [454, 209] width 45 height 16
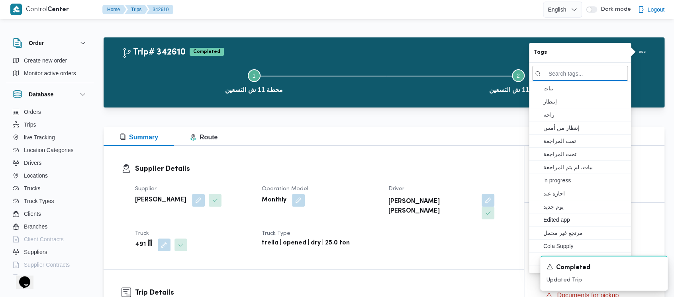
drag, startPoint x: 191, startPoint y: 72, endPoint x: 152, endPoint y: 56, distance: 43.0
click at [191, 73] on button "Step 1 is incomplete 1 محطة 11 ش التسعين" at bounding box center [254, 80] width 264 height 41
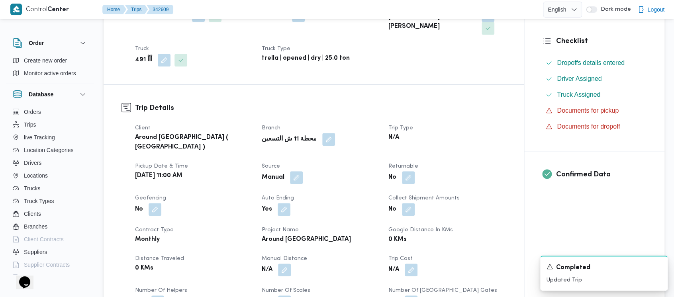
scroll to position [319, 0]
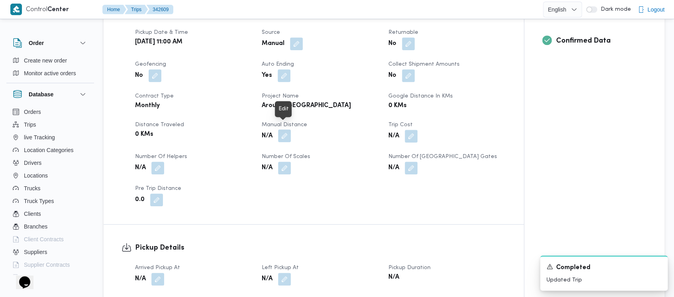
click at [284, 129] on button "button" at bounding box center [284, 135] width 13 height 13
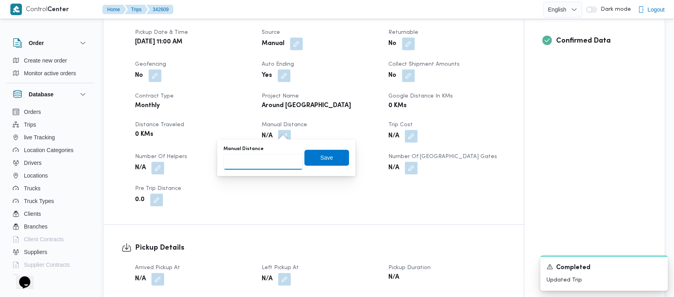
click at [259, 154] on input "Manual Distance" at bounding box center [262, 162] width 79 height 16
paste input "1.5"
type input "1.5"
click at [312, 156] on span "Save" at bounding box center [326, 157] width 45 height 16
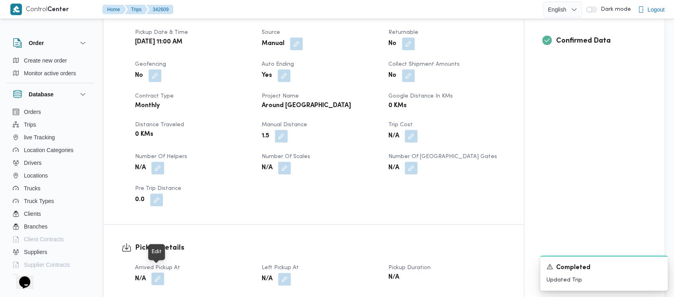
click at [158, 273] on button "button" at bounding box center [157, 278] width 13 height 13
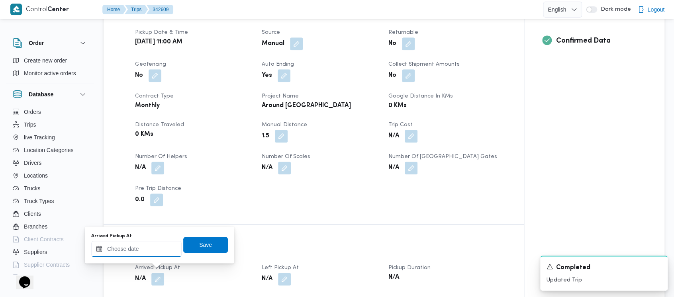
drag, startPoint x: 131, startPoint y: 254, endPoint x: 125, endPoint y: 243, distance: 12.3
click at [128, 250] on input "Arrived Pickup At" at bounding box center [136, 249] width 90 height 16
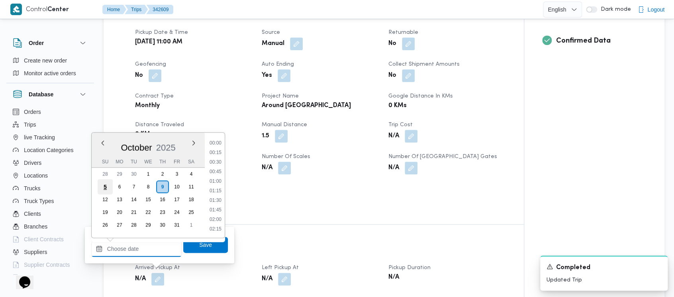
scroll to position [821, 0]
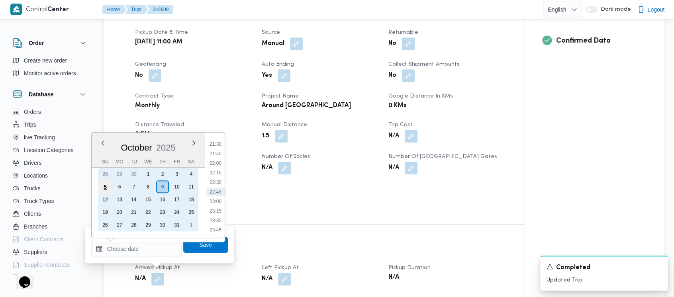
click at [104, 185] on div "5" at bounding box center [105, 186] width 15 height 15
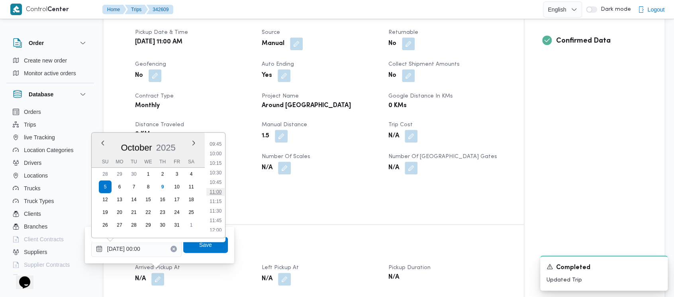
click at [210, 192] on li "11:00" at bounding box center [215, 192] width 18 height 8
type input "[DATE] 11:00"
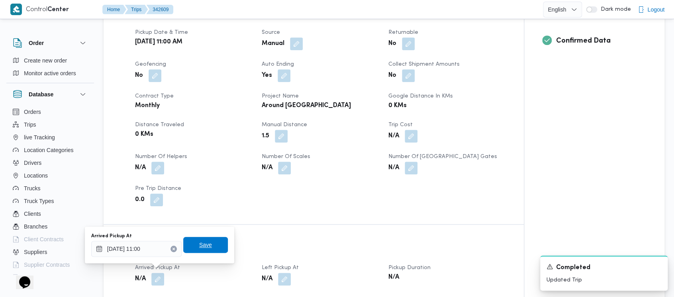
click at [195, 252] on span "Save" at bounding box center [205, 245] width 45 height 16
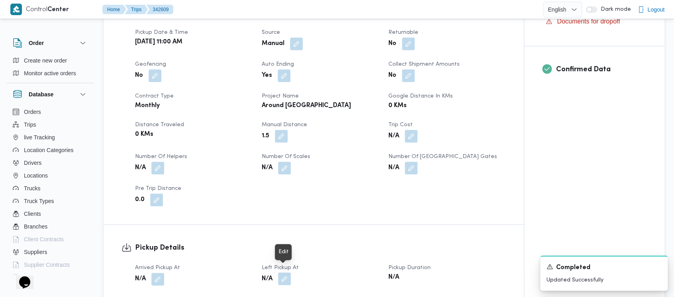
click at [283, 276] on button "button" at bounding box center [284, 278] width 13 height 13
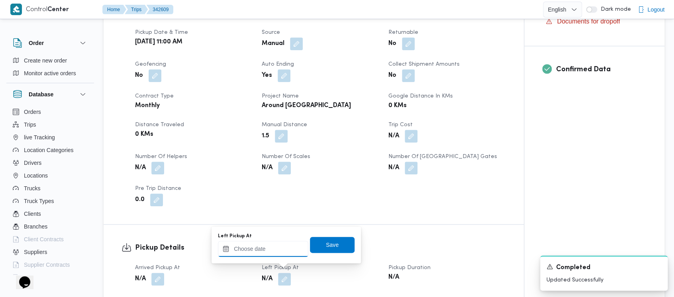
drag, startPoint x: 280, startPoint y: 267, endPoint x: 243, endPoint y: 250, distance: 41.0
click at [243, 250] on input "Left Pickup At" at bounding box center [263, 249] width 90 height 16
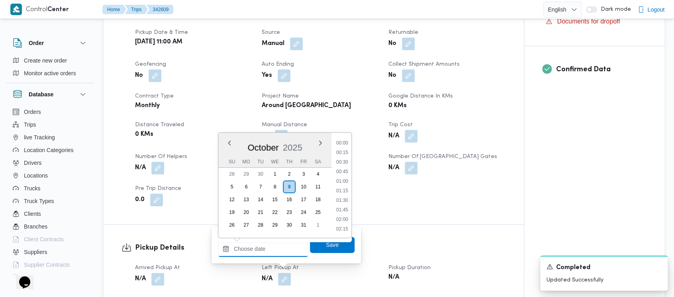
scroll to position [821, 0]
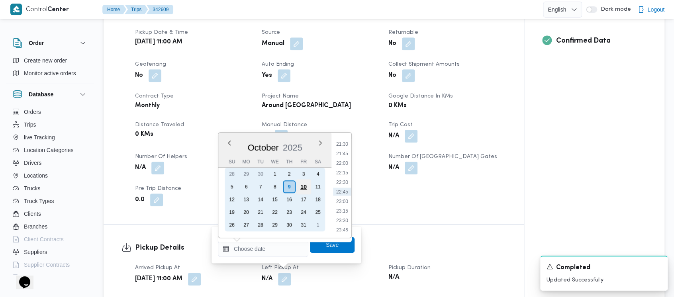
drag, startPoint x: 231, startPoint y: 182, endPoint x: 307, endPoint y: 191, distance: 76.6
click at [231, 182] on div "5" at bounding box center [231, 186] width 13 height 13
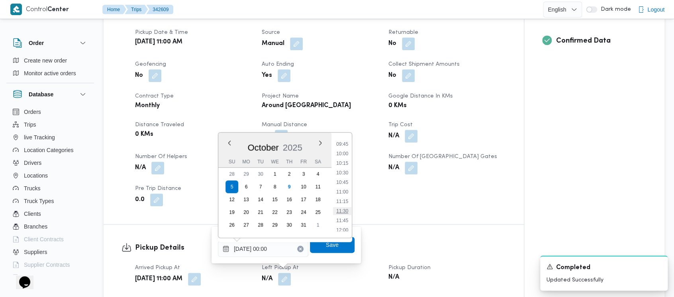
click at [346, 209] on li "11:30" at bounding box center [342, 211] width 18 height 8
type input "[DATE] 11:30"
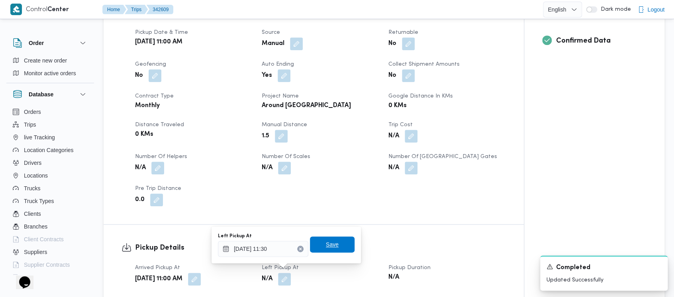
click at [317, 247] on span "Save" at bounding box center [332, 244] width 45 height 16
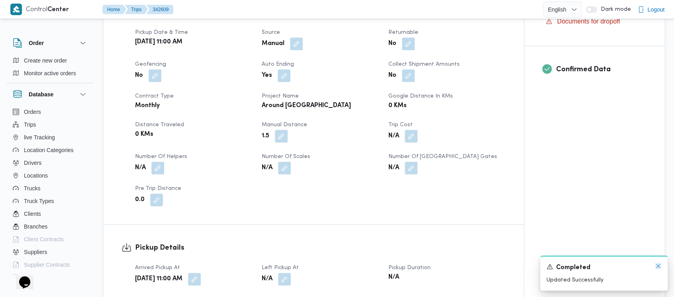
click at [660, 267] on icon "Dismiss toast" at bounding box center [658, 266] width 6 height 6
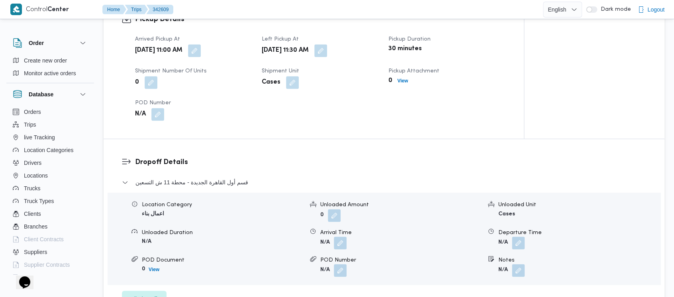
scroll to position [531, 0]
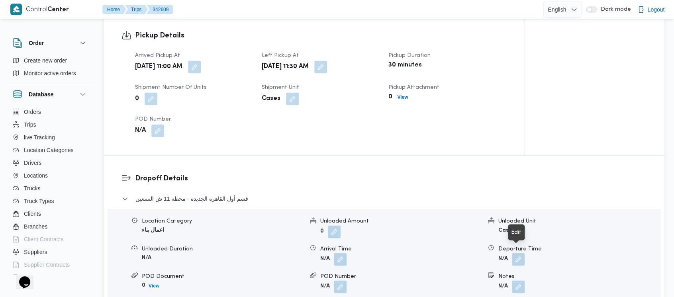
drag, startPoint x: 515, startPoint y: 252, endPoint x: 505, endPoint y: 264, distance: 15.2
click at [515, 253] on button "button" at bounding box center [518, 259] width 13 height 13
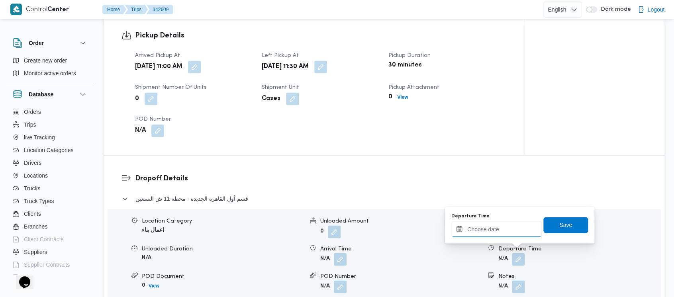
click at [479, 231] on input "Departure Time" at bounding box center [496, 229] width 90 height 16
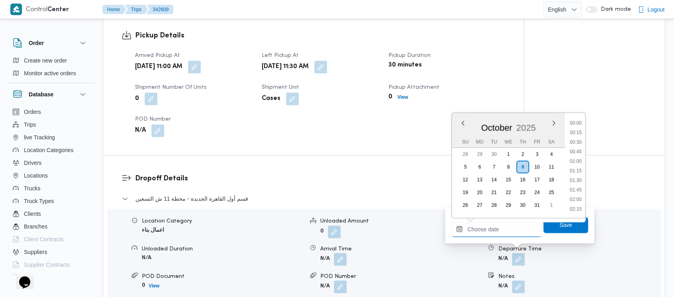
scroll to position [826, 0]
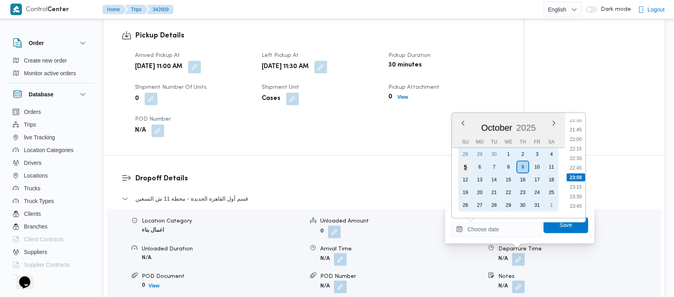
click at [467, 164] on div "5" at bounding box center [464, 166] width 15 height 15
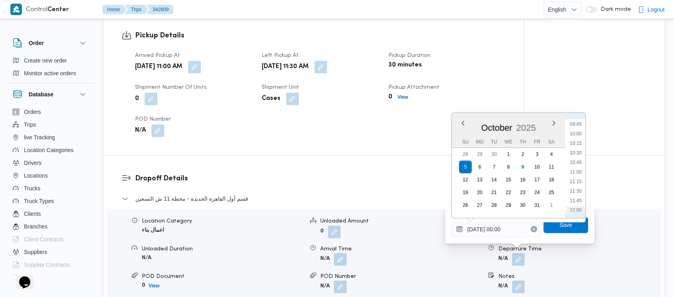
click at [578, 206] on li "12:00" at bounding box center [575, 210] width 18 height 8
type input "[DATE] 12:00"
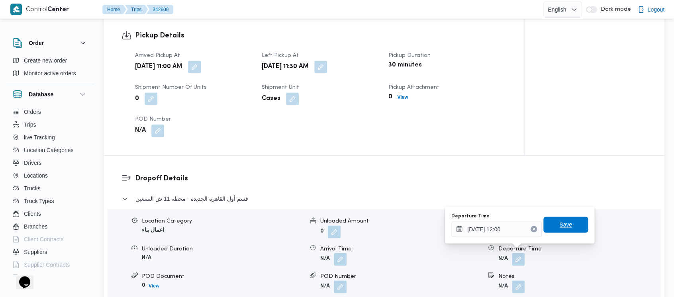
click at [563, 221] on span "Save" at bounding box center [565, 225] width 13 height 10
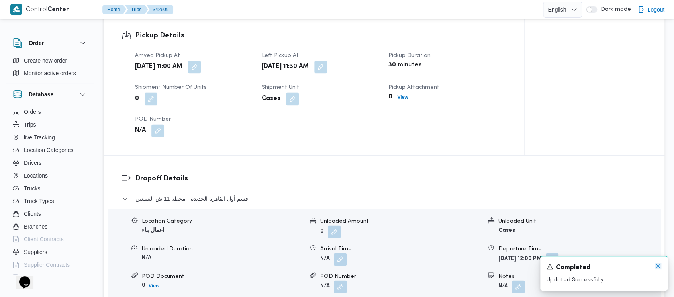
click at [656, 266] on icon "Dismiss toast" at bounding box center [658, 266] width 6 height 6
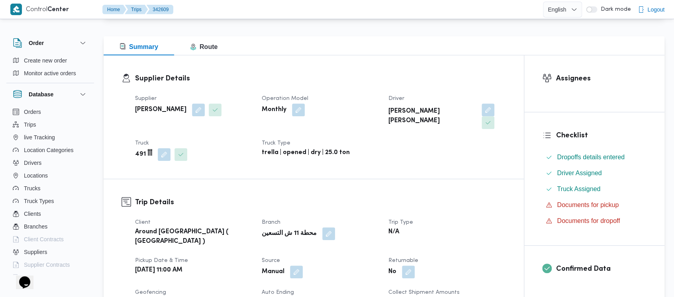
scroll to position [0, 0]
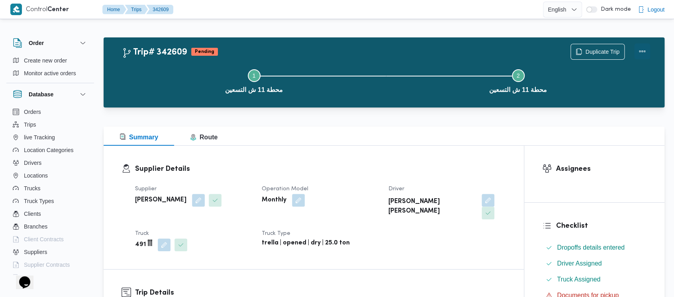
click at [645, 50] on button "Actions" at bounding box center [642, 51] width 16 height 16
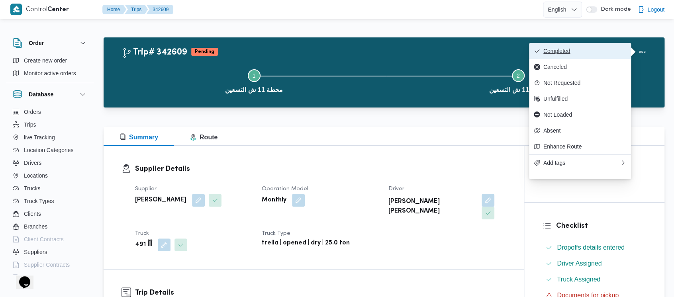
click at [577, 49] on span "Completed" at bounding box center [584, 51] width 83 height 6
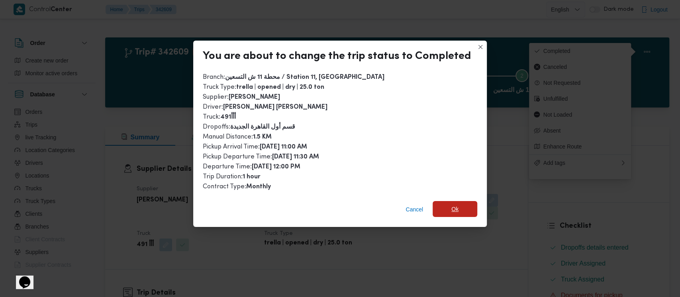
click at [451, 209] on span "Ok" at bounding box center [454, 209] width 7 height 10
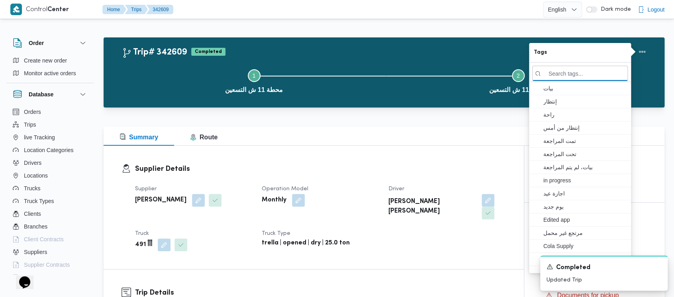
drag, startPoint x: 169, startPoint y: 87, endPoint x: 86, endPoint y: 9, distance: 114.1
click at [166, 83] on button "Step 1 is incomplete 1 محطة 11 ش التسعين" at bounding box center [254, 80] width 264 height 41
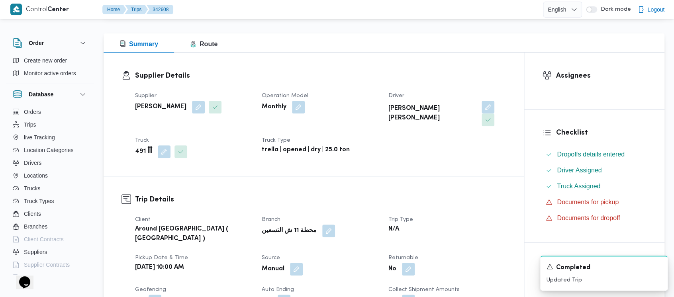
scroll to position [265, 0]
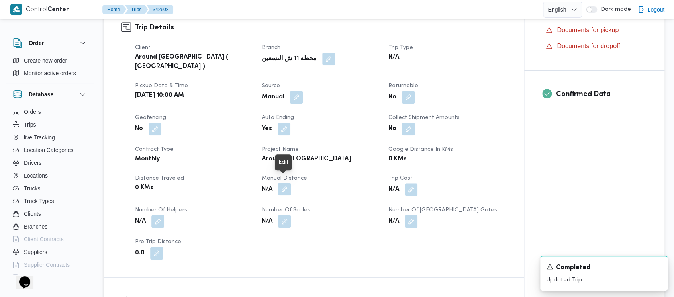
click at [283, 186] on button "button" at bounding box center [284, 189] width 13 height 13
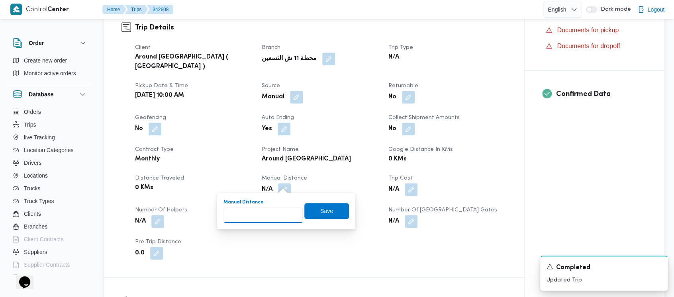
click at [257, 208] on input "Manual Distance" at bounding box center [262, 215] width 79 height 16
paste input "1.5"
type input "1.5"
click at [326, 216] on span "Save" at bounding box center [326, 211] width 45 height 16
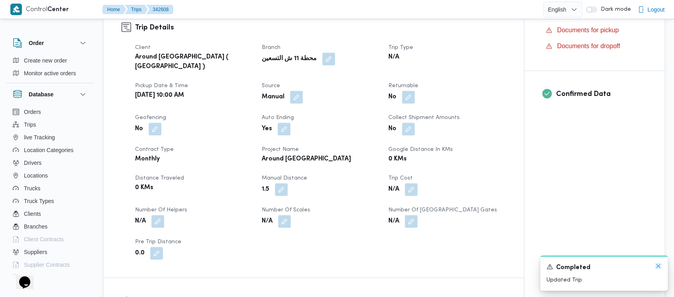
click at [656, 263] on icon "Dismiss toast" at bounding box center [658, 266] width 6 height 6
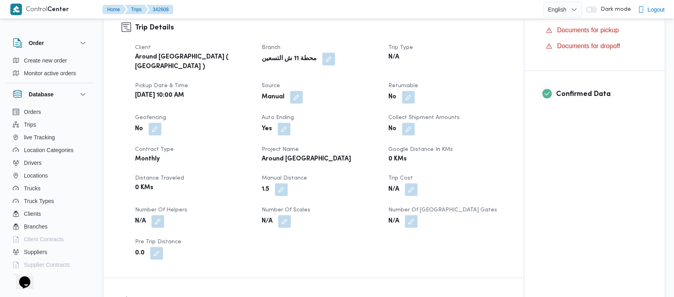
scroll to position [319, 0]
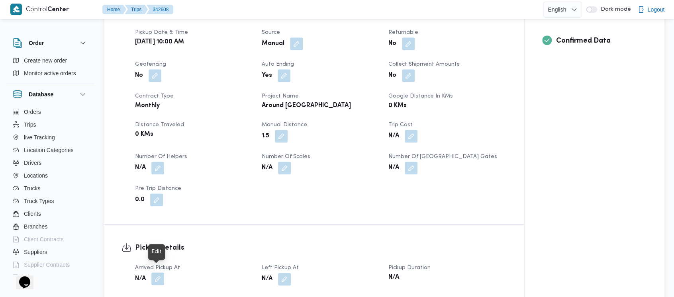
drag, startPoint x: 158, startPoint y: 274, endPoint x: 139, endPoint y: 261, distance: 22.6
click at [157, 274] on button "button" at bounding box center [157, 278] width 13 height 13
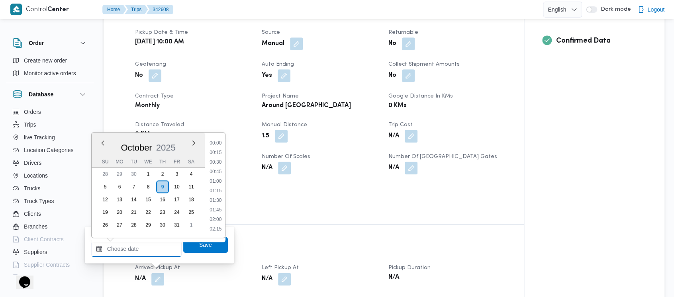
drag, startPoint x: 135, startPoint y: 248, endPoint x: 131, endPoint y: 246, distance: 4.6
click at [131, 246] on input "Arrived Pickup At" at bounding box center [136, 249] width 90 height 16
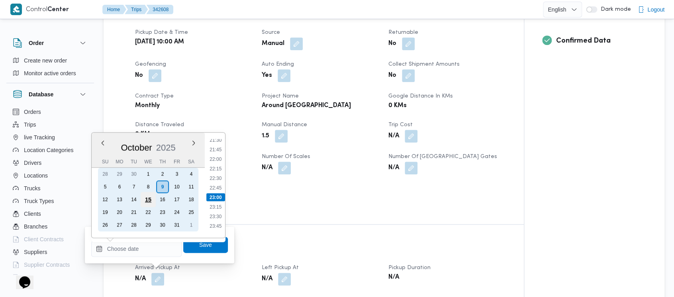
drag, startPoint x: 105, startPoint y: 189, endPoint x: 153, endPoint y: 194, distance: 48.5
click at [105, 189] on div "5" at bounding box center [105, 186] width 13 height 13
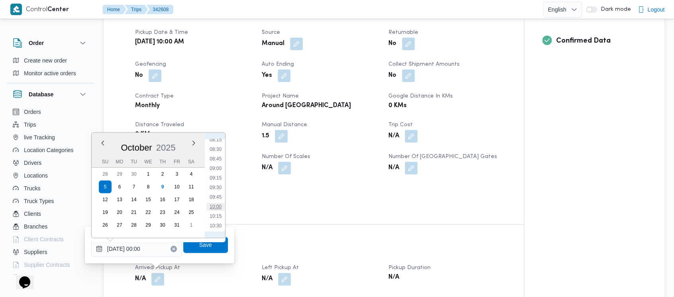
click at [222, 209] on li "10:00" at bounding box center [215, 207] width 18 height 8
type input "[DATE] 10:00"
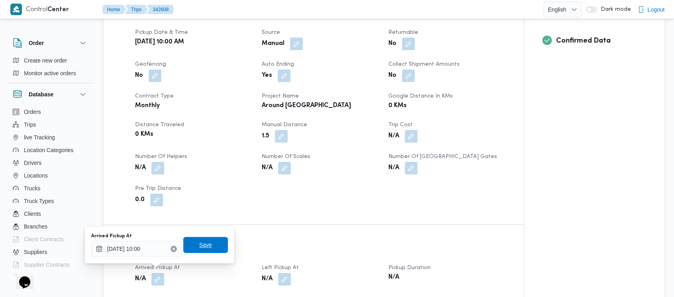
click at [199, 244] on span "Save" at bounding box center [205, 245] width 13 height 10
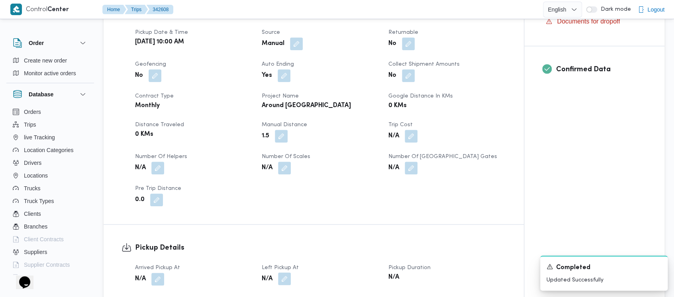
click at [287, 272] on button "button" at bounding box center [284, 278] width 13 height 13
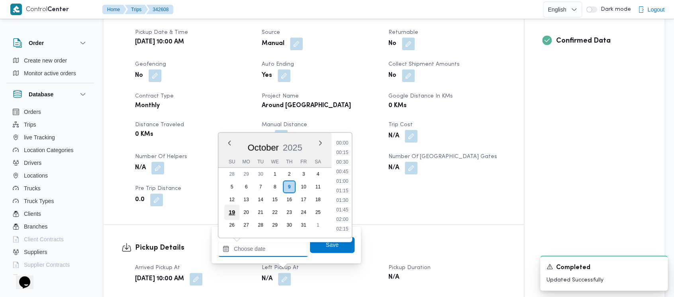
drag, startPoint x: 267, startPoint y: 253, endPoint x: 237, endPoint y: 208, distance: 53.8
click at [259, 244] on input "Left Pickup At" at bounding box center [263, 249] width 90 height 16
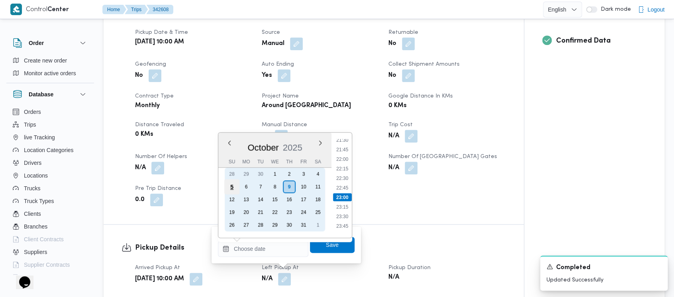
click at [230, 184] on div "5" at bounding box center [231, 186] width 15 height 15
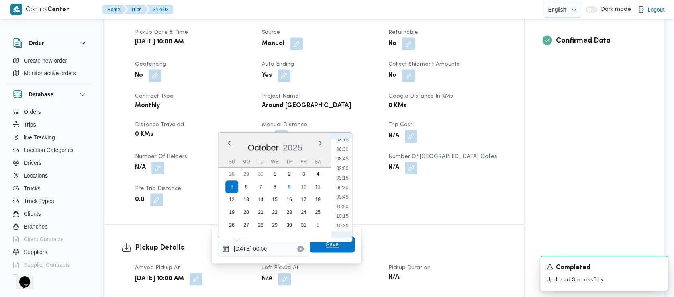
drag, startPoint x: 342, startPoint y: 224, endPoint x: 328, endPoint y: 239, distance: 19.7
click at [342, 224] on li "10:30" at bounding box center [342, 226] width 18 height 8
type input "[DATE] 10:30"
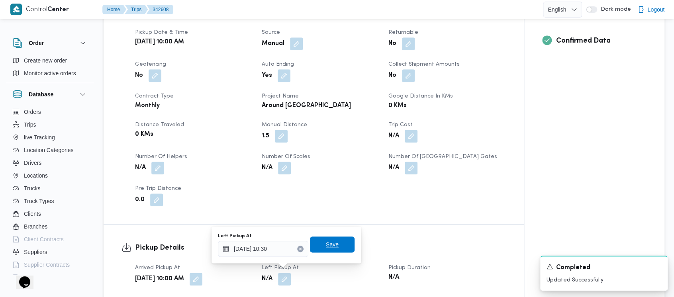
click at [318, 247] on span "Save" at bounding box center [332, 244] width 45 height 16
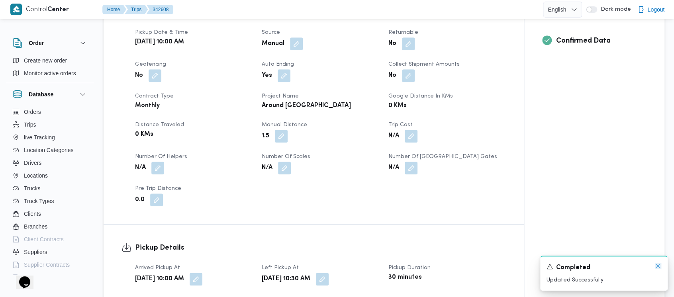
click at [658, 264] on icon "Dismiss toast" at bounding box center [658, 266] width 6 height 6
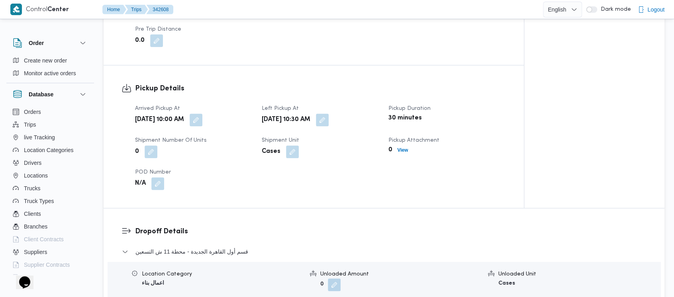
scroll to position [531, 0]
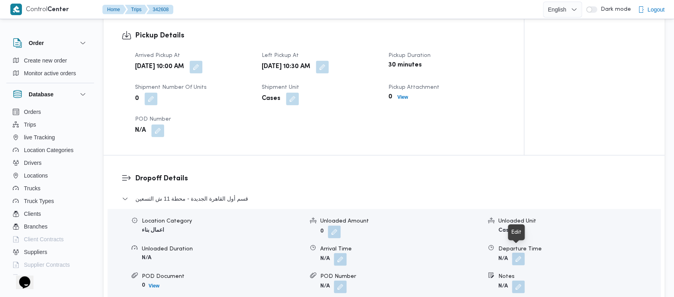
click at [516, 253] on button "button" at bounding box center [518, 258] width 13 height 13
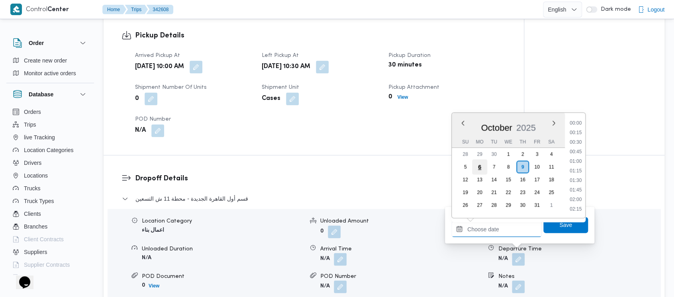
drag, startPoint x: 479, startPoint y: 232, endPoint x: 473, endPoint y: 162, distance: 69.5
click at [478, 229] on input "Departure Time" at bounding box center [496, 229] width 90 height 16
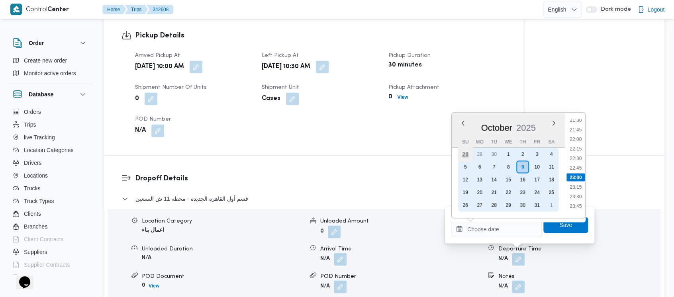
click at [467, 161] on div "28" at bounding box center [464, 154] width 15 height 15
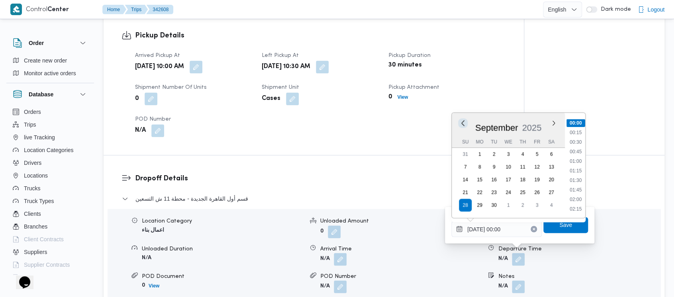
click at [462, 122] on button "Previous Month" at bounding box center [463, 123] width 8 height 8
type input "28/08/2025 00:00"
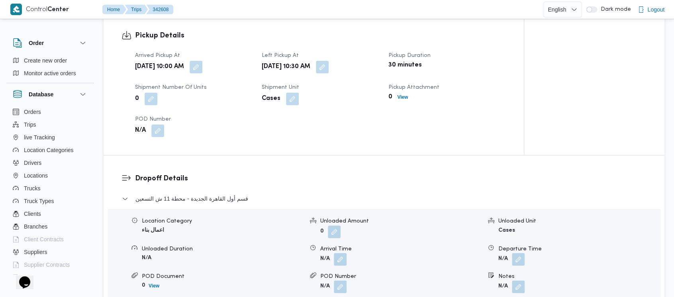
click at [642, 225] on form "Cases" at bounding box center [579, 230] width 162 height 10
click at [518, 254] on button "button" at bounding box center [518, 258] width 13 height 13
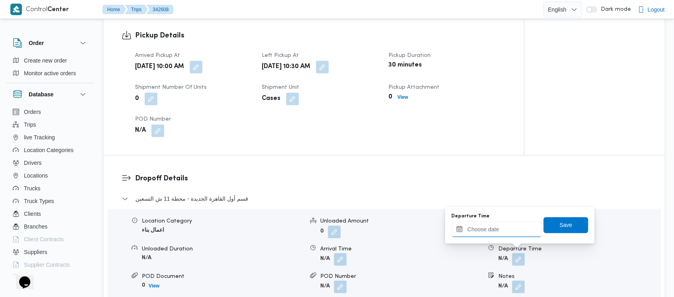
click at [500, 236] on input "Departure Time" at bounding box center [496, 229] width 90 height 16
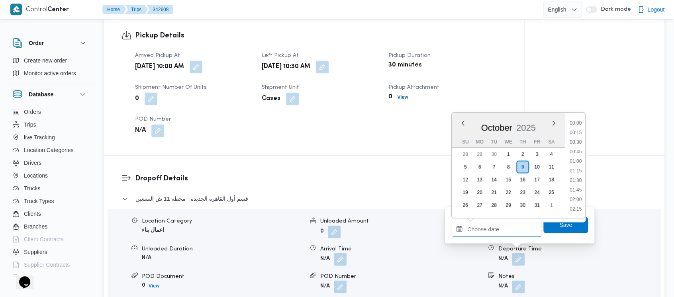
scroll to position [826, 0]
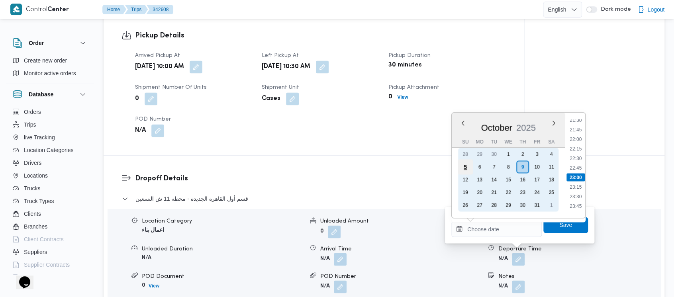
click at [461, 167] on div "5" at bounding box center [464, 166] width 15 height 15
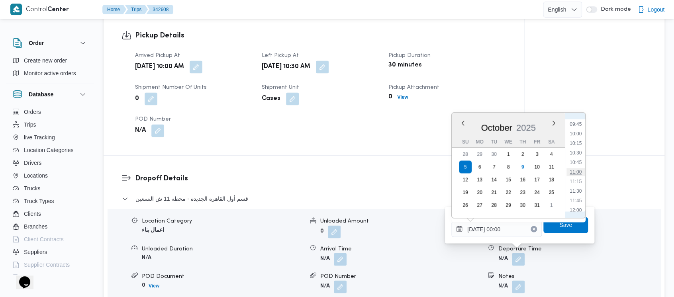
click at [575, 170] on li "11:00" at bounding box center [575, 172] width 18 height 8
type input "[DATE] 11:00"
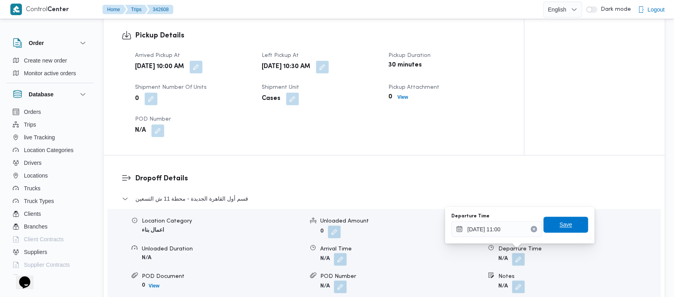
click at [562, 228] on span "Save" at bounding box center [565, 225] width 13 height 10
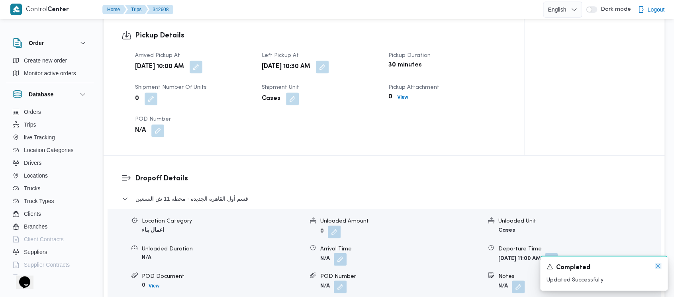
click at [659, 268] on icon "Dismiss toast" at bounding box center [658, 266] width 6 height 6
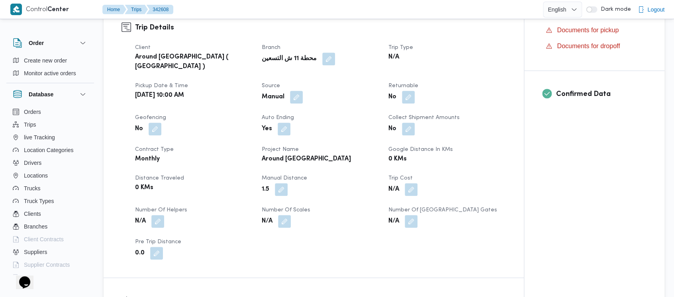
scroll to position [0, 0]
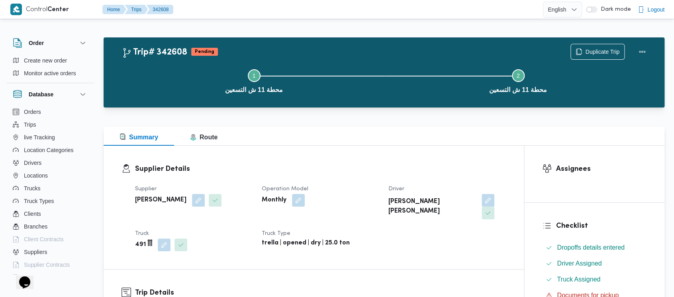
click at [649, 40] on div "Duplicate Trip" at bounding box center [609, 51] width 89 height 25
click at [639, 51] on button "Actions" at bounding box center [642, 51] width 16 height 16
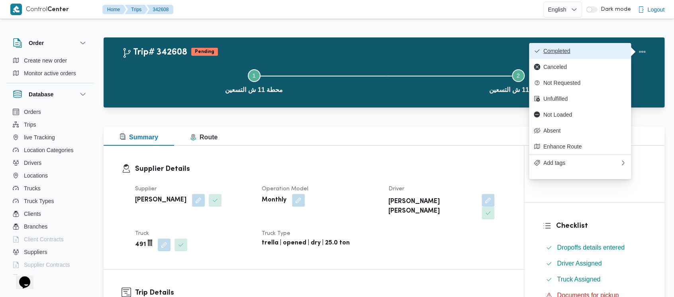
click at [563, 49] on span "Completed" at bounding box center [584, 51] width 83 height 6
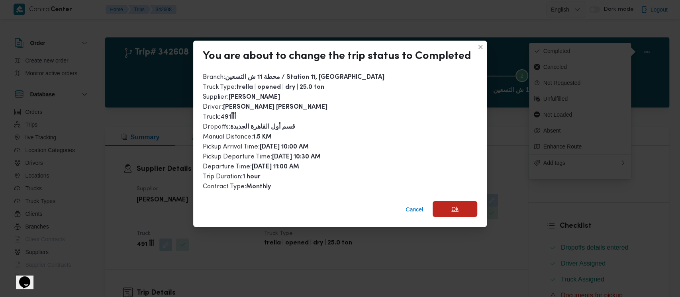
click at [448, 208] on span "Ok" at bounding box center [454, 209] width 45 height 16
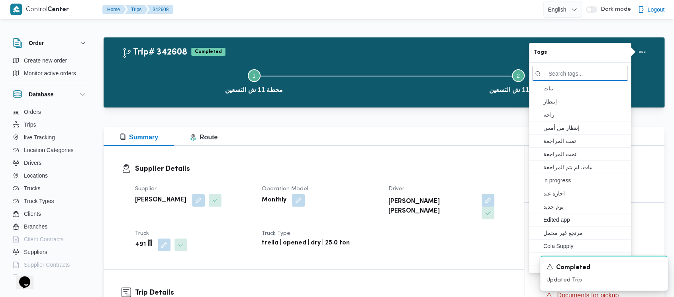
click at [173, 74] on button "Step 1 is incomplete 1 محطة 11 ش التسعين" at bounding box center [254, 80] width 264 height 41
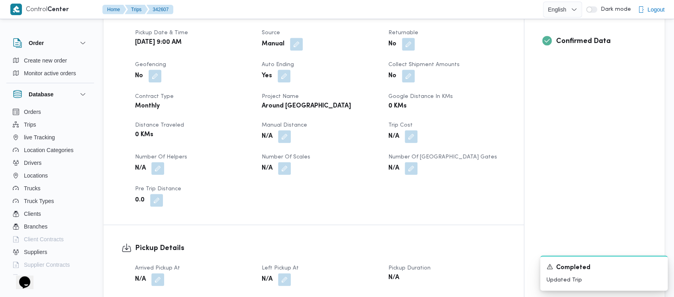
scroll to position [319, 0]
click at [284, 129] on button "button" at bounding box center [284, 135] width 13 height 13
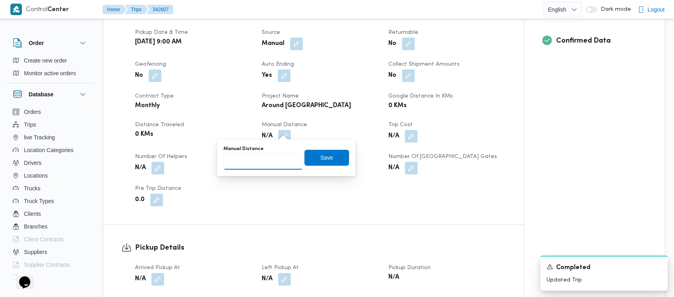
click at [254, 161] on input "Manual Distance" at bounding box center [262, 162] width 79 height 16
paste input "1.5"
type input "1.5"
click at [326, 161] on span "Save" at bounding box center [326, 157] width 45 height 16
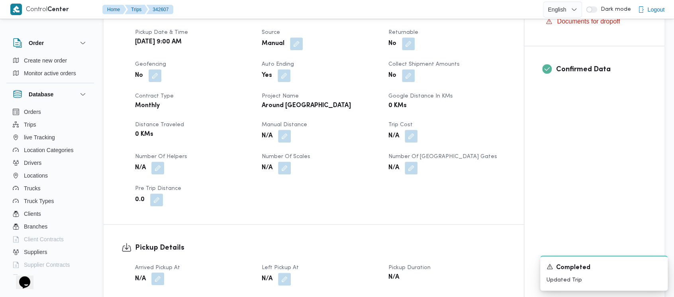
click at [156, 272] on button "button" at bounding box center [157, 278] width 13 height 13
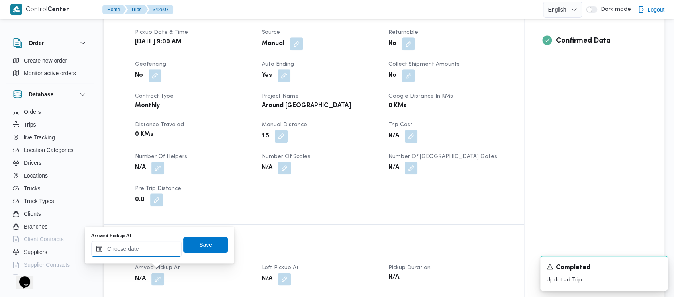
click at [109, 244] on input "Arrived Pickup At" at bounding box center [136, 249] width 90 height 16
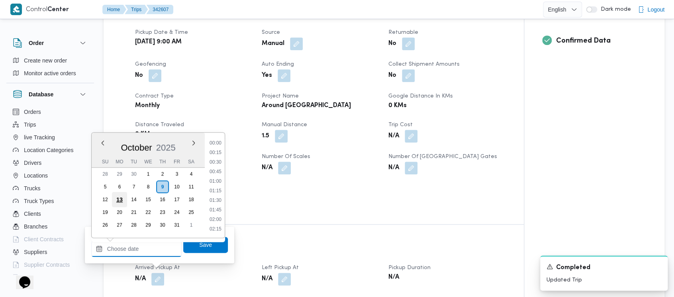
scroll to position [826, 0]
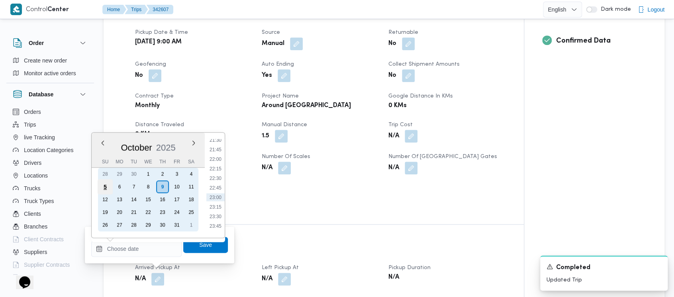
click at [102, 188] on div "5" at bounding box center [105, 186] width 15 height 15
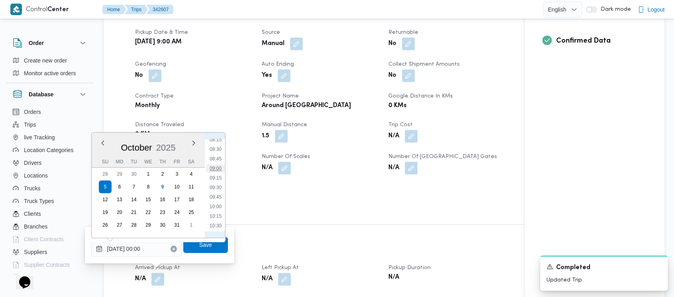
click at [215, 172] on li "09:00" at bounding box center [215, 168] width 18 height 8
type input "[DATE] 09:00"
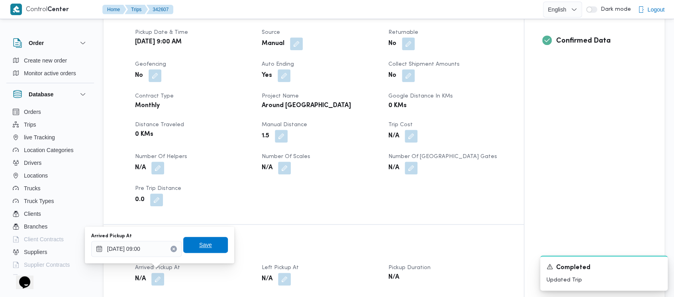
drag, startPoint x: 195, startPoint y: 247, endPoint x: 264, endPoint y: 276, distance: 75.3
click at [199, 248] on span "Save" at bounding box center [205, 245] width 13 height 10
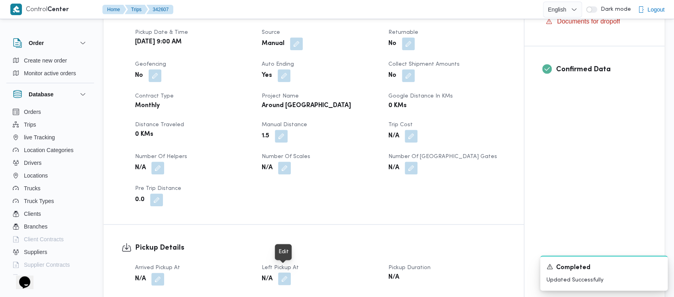
click at [287, 272] on button "button" at bounding box center [284, 278] width 13 height 13
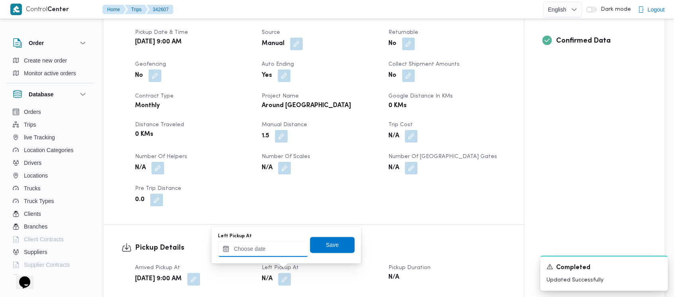
click at [240, 253] on input "Left Pickup At" at bounding box center [263, 249] width 90 height 16
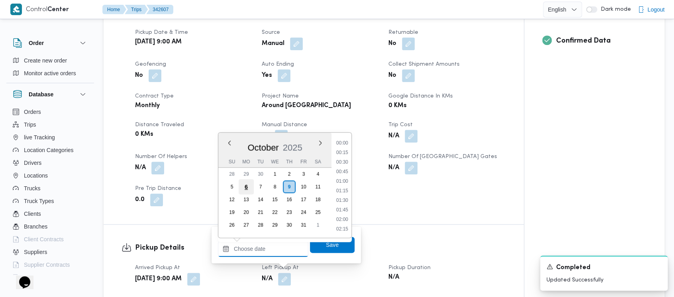
scroll to position [826, 0]
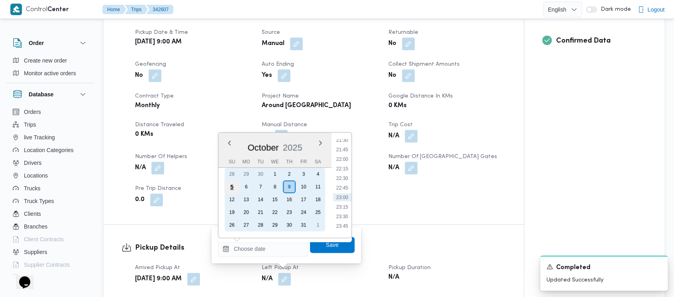
click at [231, 187] on div "5" at bounding box center [231, 186] width 15 height 15
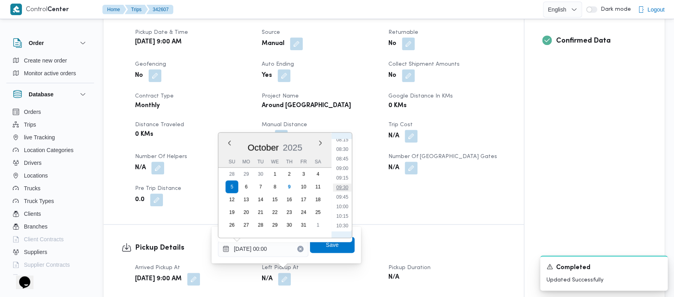
click at [342, 190] on li "09:30" at bounding box center [342, 188] width 18 height 8
type input "[DATE] 09:30"
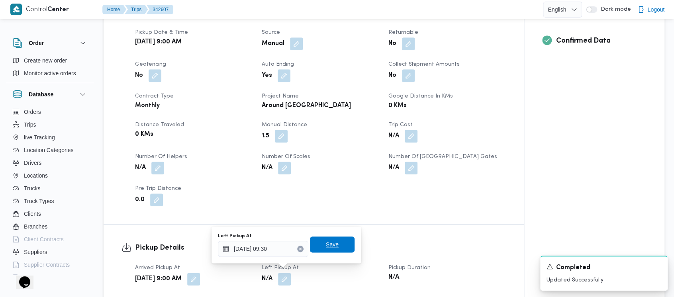
click at [328, 243] on span "Save" at bounding box center [332, 245] width 13 height 10
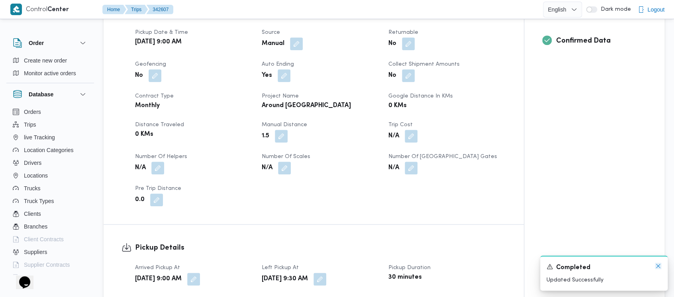
click at [657, 266] on icon "Dismiss toast" at bounding box center [658, 266] width 6 height 6
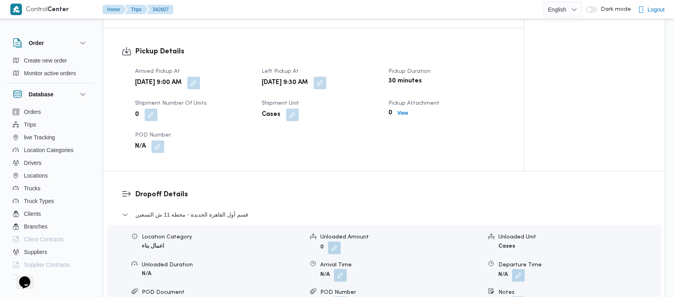
scroll to position [531, 0]
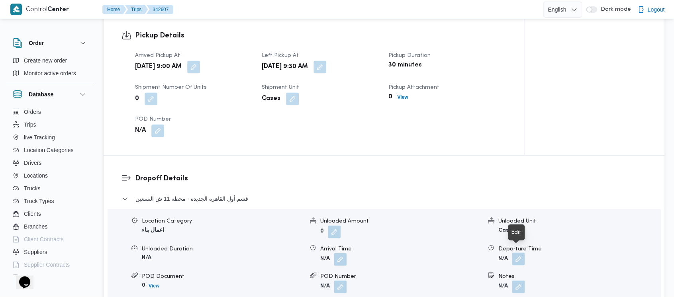
click at [518, 252] on button "button" at bounding box center [518, 258] width 13 height 13
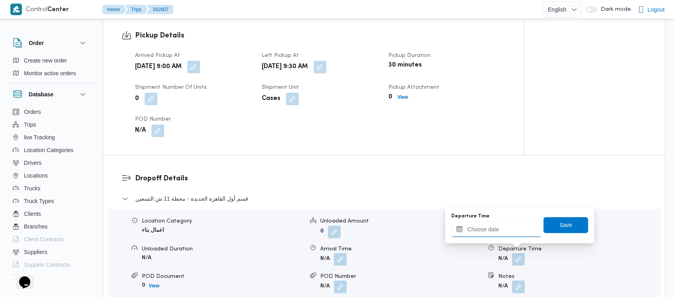
click at [492, 230] on input "Departure Time" at bounding box center [496, 229] width 90 height 16
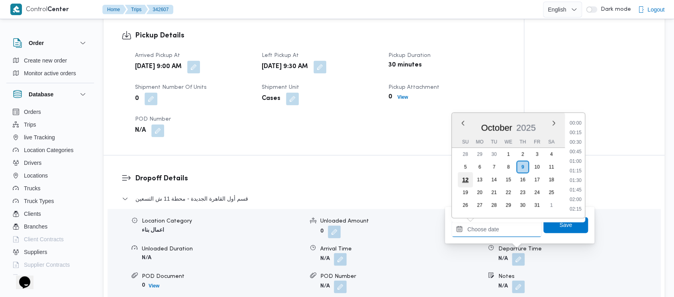
scroll to position [826, 0]
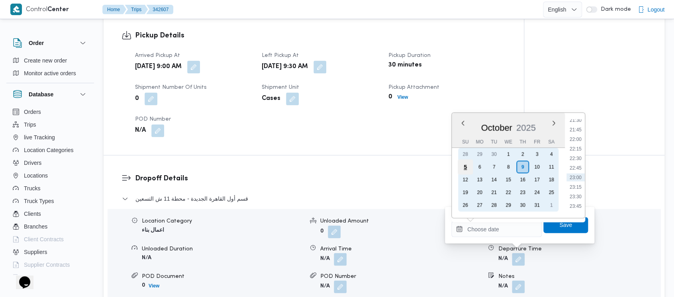
click at [466, 161] on div "5" at bounding box center [464, 166] width 15 height 15
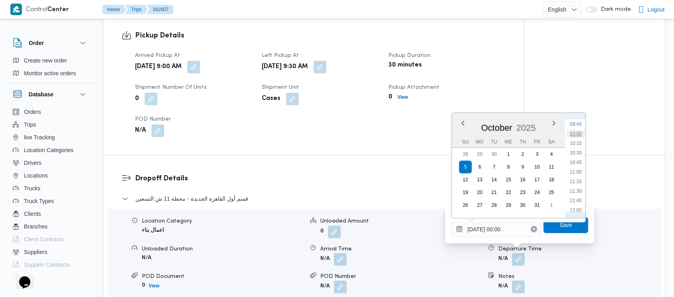
click at [580, 135] on li "10:00" at bounding box center [575, 134] width 18 height 8
type input "[DATE] 10:00"
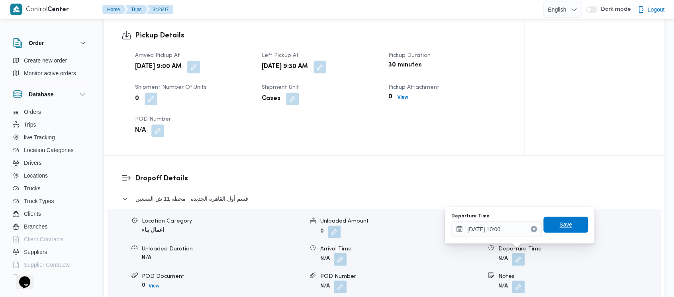
click at [563, 227] on span "Save" at bounding box center [565, 225] width 13 height 10
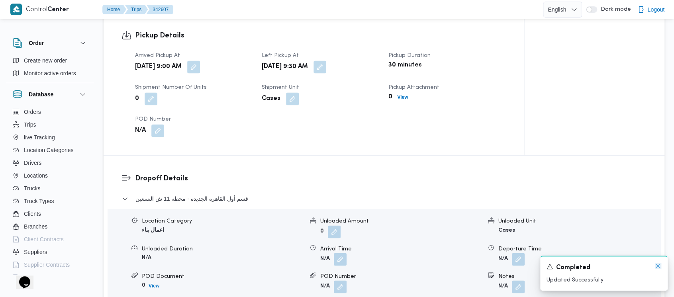
click at [657, 266] on icon "Dismiss toast" at bounding box center [658, 266] width 6 height 6
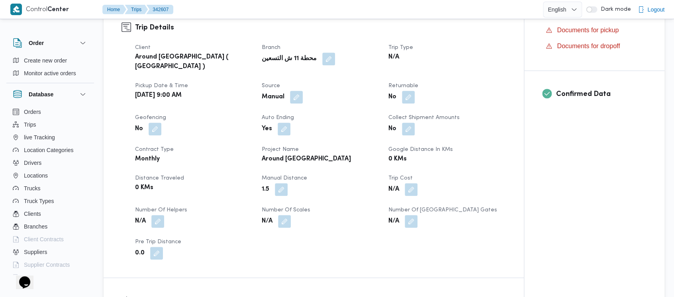
scroll to position [0, 0]
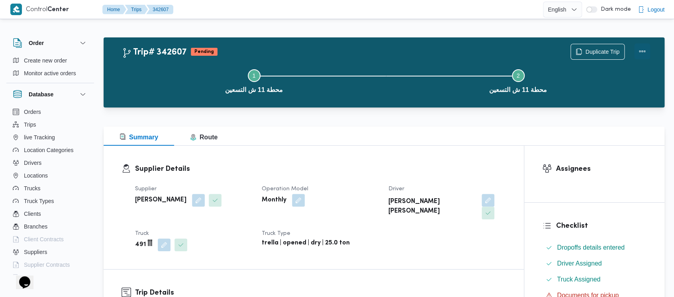
click at [642, 47] on button "Actions" at bounding box center [642, 51] width 16 height 16
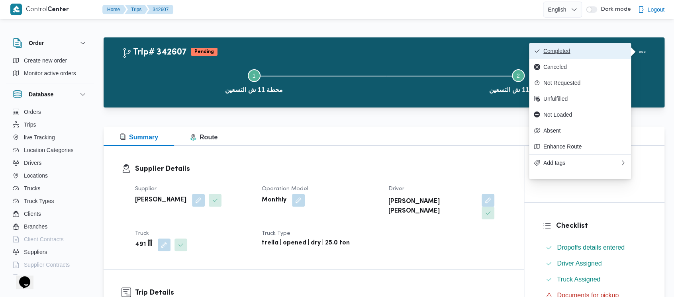
click at [565, 48] on span "Completed" at bounding box center [584, 51] width 83 height 6
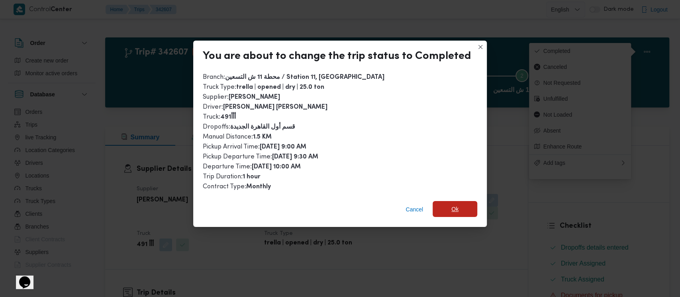
click at [438, 207] on span "Ok" at bounding box center [454, 209] width 45 height 16
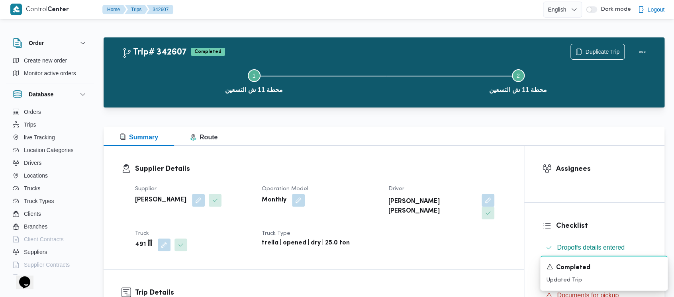
drag, startPoint x: 191, startPoint y: 82, endPoint x: 8, endPoint y: 6, distance: 198.7
click at [188, 78] on button "Step 1 is incomplete 1 محطة 11 ش التسعين" at bounding box center [254, 80] width 264 height 41
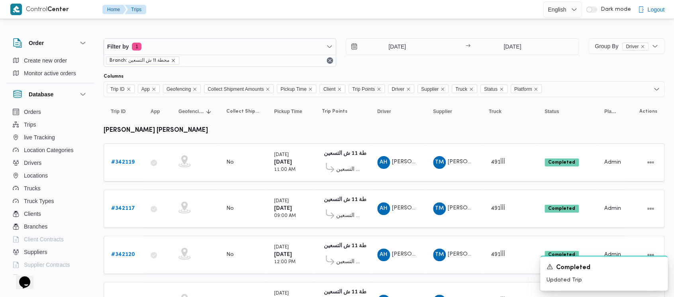
click at [172, 61] on icon "remove selected entity" at bounding box center [173, 60] width 5 height 5
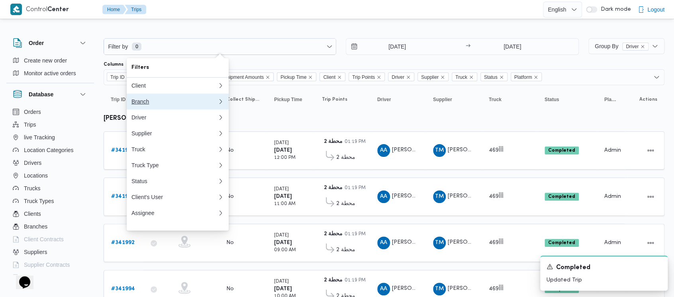
click at [142, 105] on div "Branch" at bounding box center [172, 101] width 83 height 6
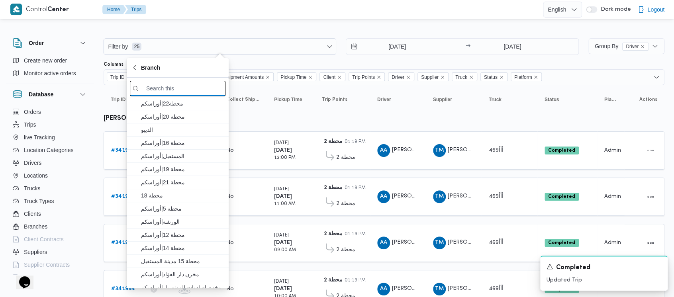
click at [159, 88] on input "search filters" at bounding box center [178, 89] width 96 height 16
paste input "محطة 18"
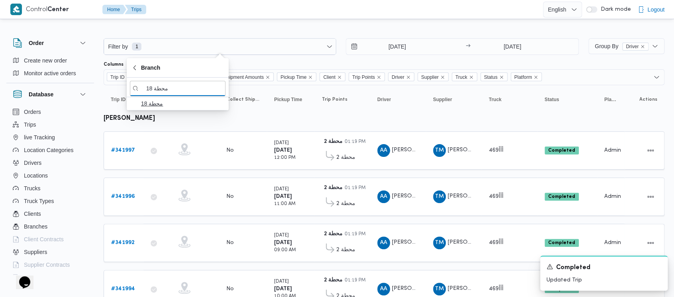
type input "محطة 18"
click at [164, 102] on span "محطة 18" at bounding box center [182, 104] width 83 height 10
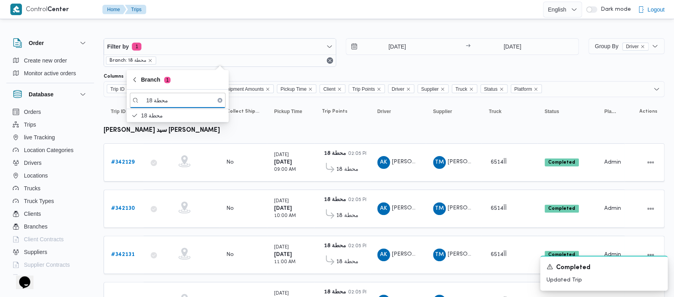
click at [357, 61] on div "[DATE] → [DATE]" at bounding box center [462, 52] width 233 height 29
click at [128, 160] on b "# 342129" at bounding box center [122, 162] width 23 height 5
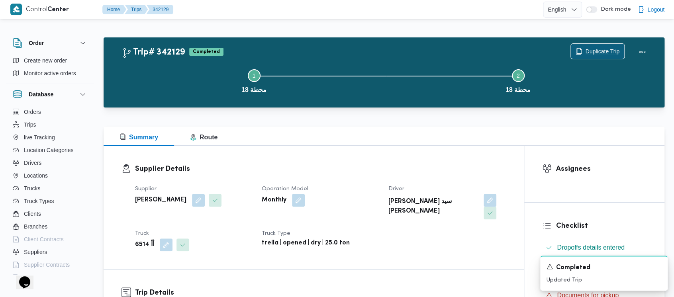
click at [607, 50] on span "Duplicate Trip" at bounding box center [602, 52] width 34 height 10
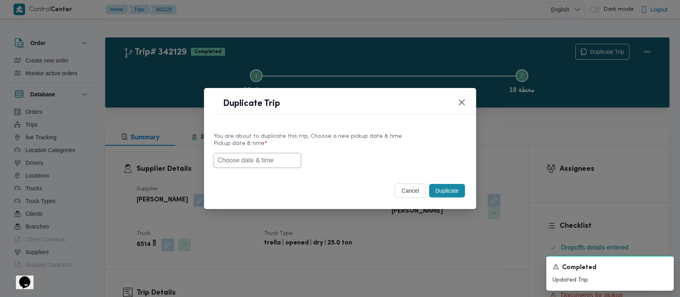
click at [223, 161] on input "text" at bounding box center [257, 160] width 88 height 15
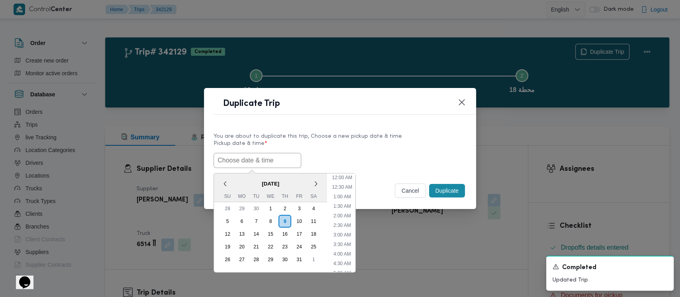
scroll to position [360, 0]
drag, startPoint x: 225, startPoint y: 221, endPoint x: 309, endPoint y: 236, distance: 85.4
click at [226, 221] on div "5" at bounding box center [227, 221] width 13 height 13
drag, startPoint x: 341, startPoint y: 244, endPoint x: 346, endPoint y: 237, distance: 8.3
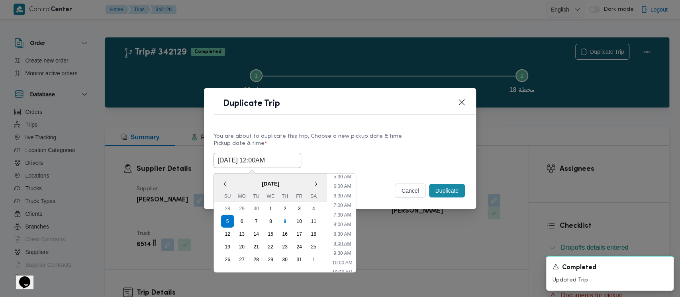
click at [341, 244] on li "9:00 AM" at bounding box center [342, 244] width 24 height 8
type input "[DATE] 9:00AM"
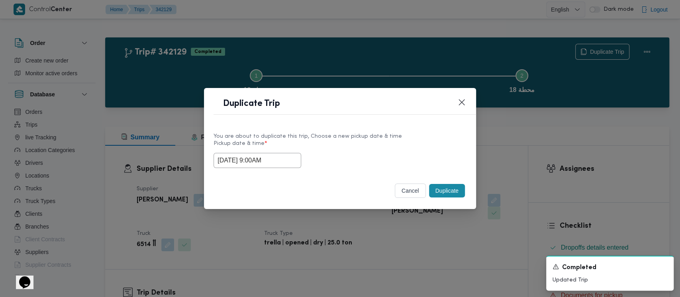
click at [445, 193] on button "Duplicate" at bounding box center [447, 191] width 36 height 14
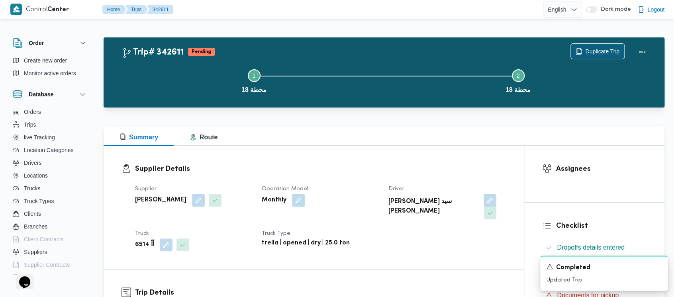
click at [606, 53] on span "Duplicate Trip" at bounding box center [602, 52] width 34 height 10
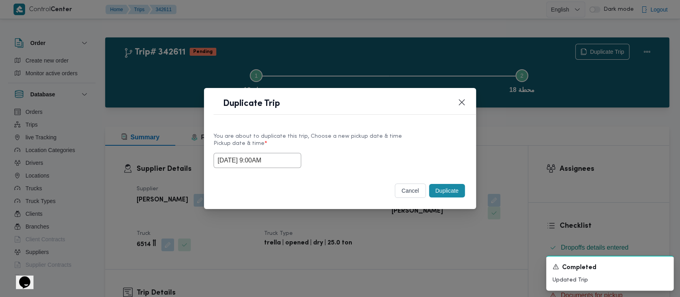
click at [254, 153] on input "[DATE] 9:00AM" at bounding box center [257, 160] width 88 height 15
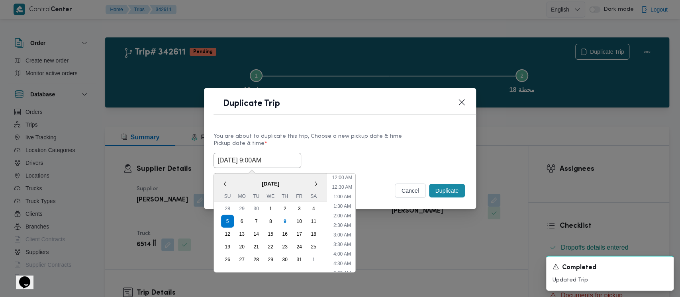
scroll to position [127, 0]
click at [344, 240] on li "10:00 AM" at bounding box center [341, 242] width 27 height 8
type input "[DATE] 10:00AM"
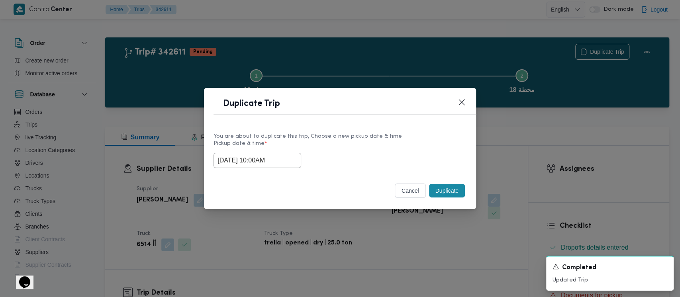
click at [449, 195] on button "Duplicate" at bounding box center [447, 191] width 36 height 14
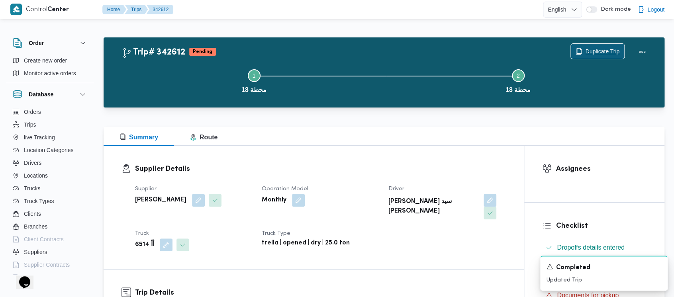
click at [605, 49] on span "Duplicate Trip" at bounding box center [602, 52] width 34 height 10
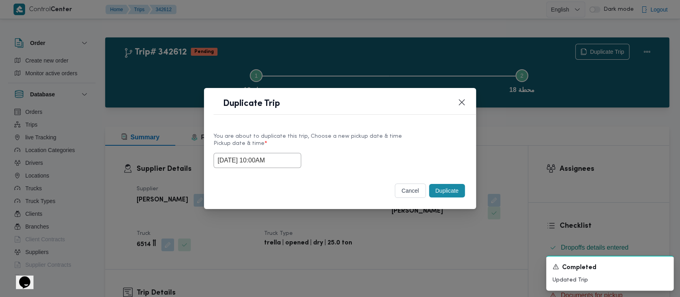
click at [251, 163] on input "[DATE] 10:00AM" at bounding box center [257, 160] width 88 height 15
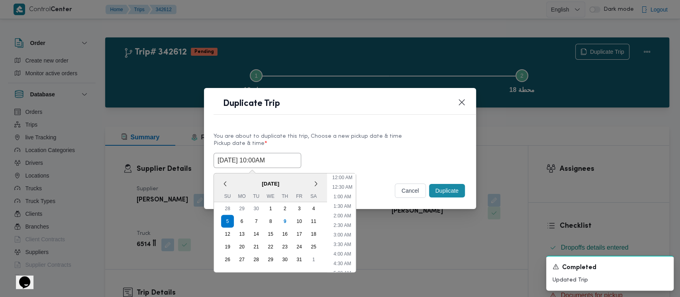
scroll to position [146, 0]
click at [334, 240] on li "11:00 AM" at bounding box center [342, 242] width 27 height 8
type input "[DATE] 11:00AM"
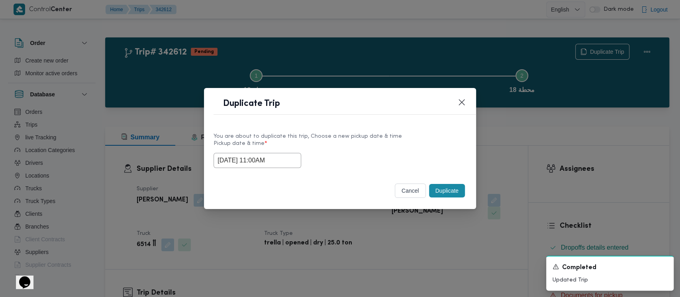
click at [440, 191] on button "Duplicate" at bounding box center [447, 191] width 36 height 14
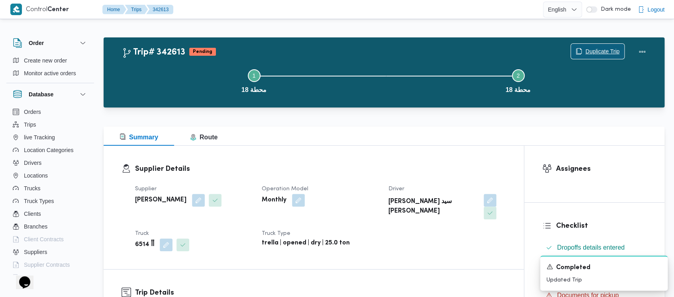
click at [607, 47] on span "Duplicate Trip" at bounding box center [602, 52] width 34 height 10
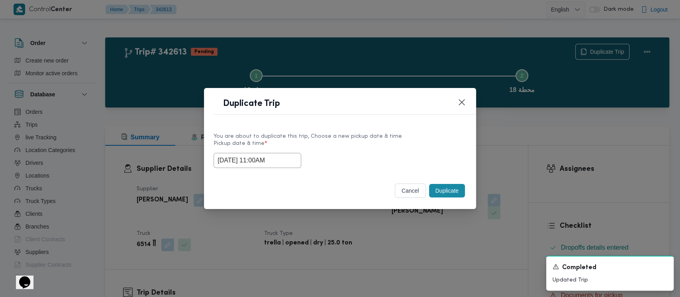
click at [236, 164] on input "[DATE] 11:00AM" at bounding box center [257, 160] width 88 height 15
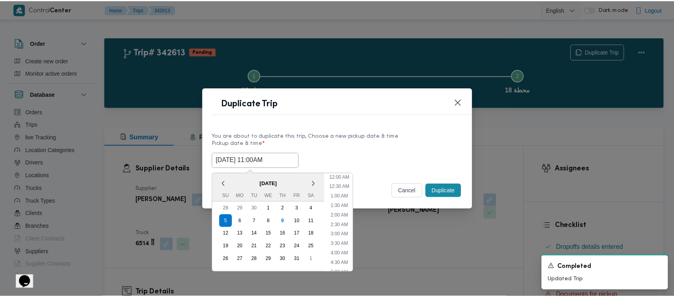
scroll to position [165, 0]
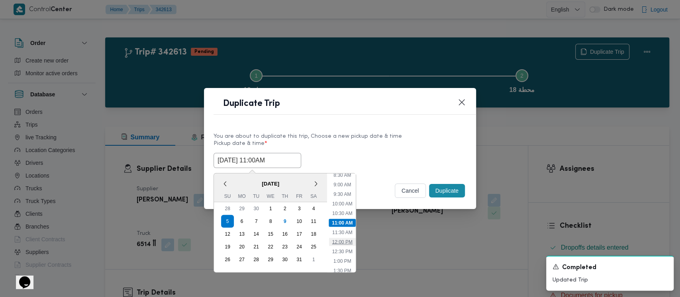
click at [343, 243] on li "12:00 PM" at bounding box center [342, 242] width 27 height 8
type input "[DATE] 12:00PM"
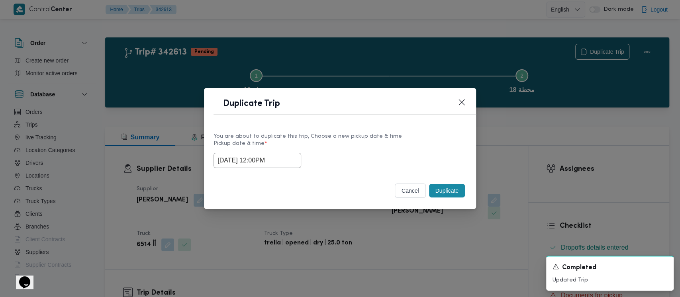
click at [441, 190] on button "Duplicate" at bounding box center [447, 191] width 36 height 14
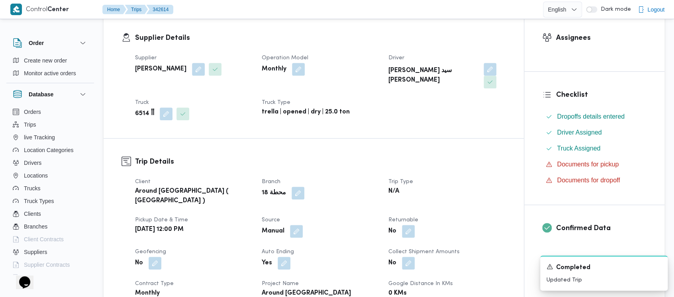
scroll to position [265, 0]
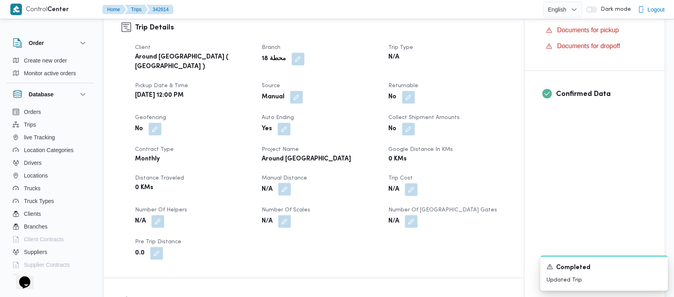
click at [285, 183] on button "button" at bounding box center [284, 189] width 13 height 13
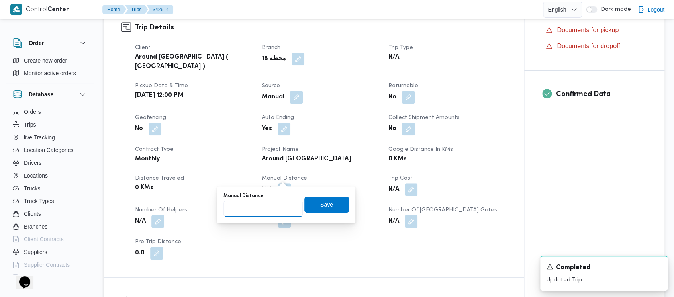
click at [249, 209] on input "Manual Distance" at bounding box center [262, 209] width 79 height 16
paste input "1.5"
type input "1.5"
click at [328, 200] on span "Save" at bounding box center [326, 205] width 45 height 16
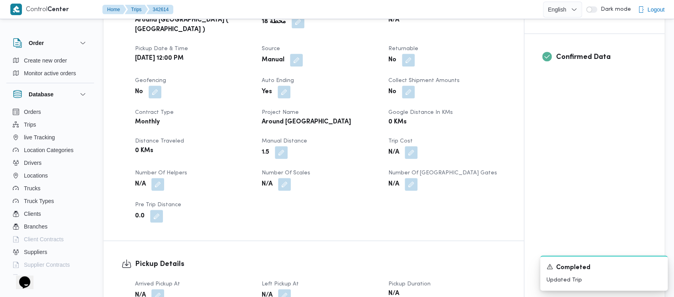
scroll to position [319, 0]
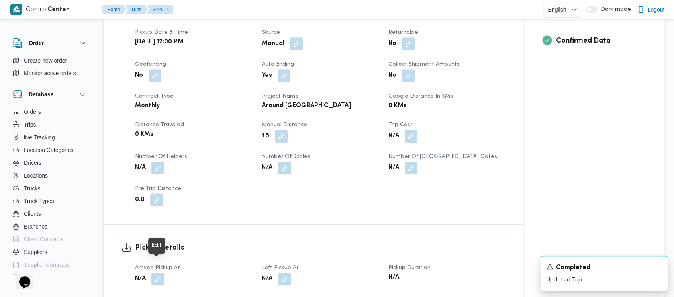
drag, startPoint x: 156, startPoint y: 270, endPoint x: 148, endPoint y: 262, distance: 11.5
click at [156, 273] on button "button" at bounding box center [157, 279] width 13 height 13
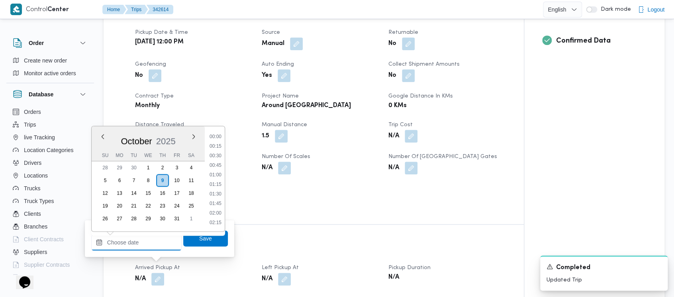
drag, startPoint x: 120, startPoint y: 247, endPoint x: 133, endPoint y: 161, distance: 87.0
click at [120, 244] on input "Arrived Pickup At" at bounding box center [136, 242] width 90 height 16
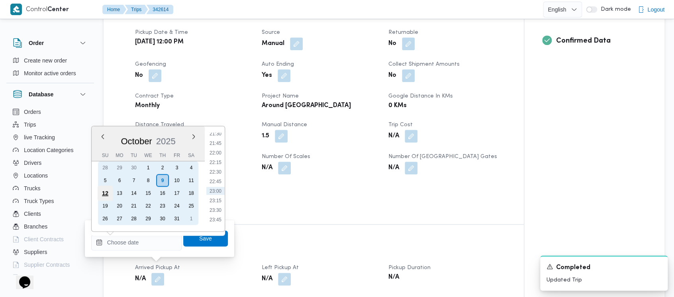
click at [109, 190] on div "12" at bounding box center [105, 193] width 15 height 15
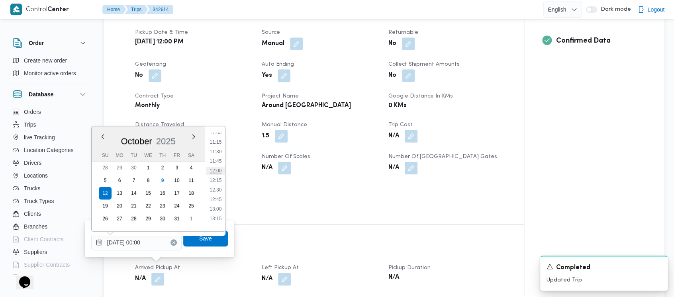
click at [213, 170] on li "12:00" at bounding box center [215, 171] width 18 height 8
type input "12/10/2025 12:00"
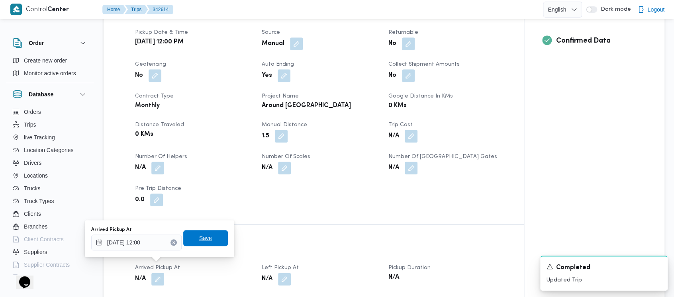
click at [199, 236] on span "Save" at bounding box center [205, 238] width 13 height 10
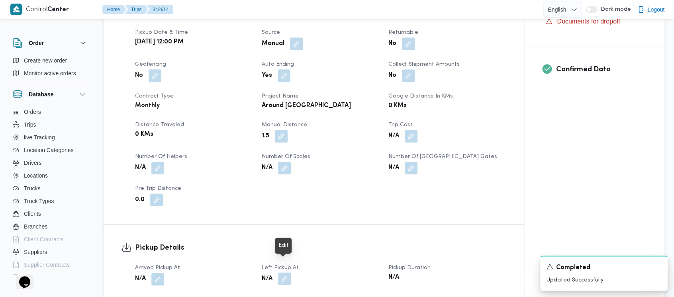
click at [287, 272] on button "button" at bounding box center [284, 278] width 13 height 13
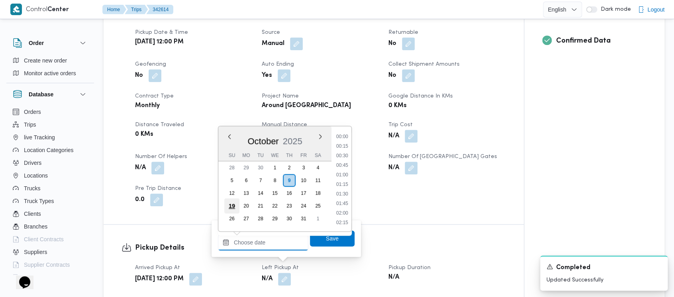
drag, startPoint x: 266, startPoint y: 247, endPoint x: 238, endPoint y: 203, distance: 51.9
click at [265, 246] on input "Left Pickup At" at bounding box center [263, 242] width 90 height 16
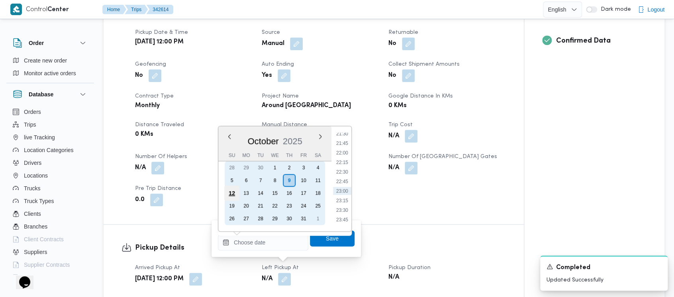
click at [234, 190] on div "12" at bounding box center [231, 193] width 15 height 15
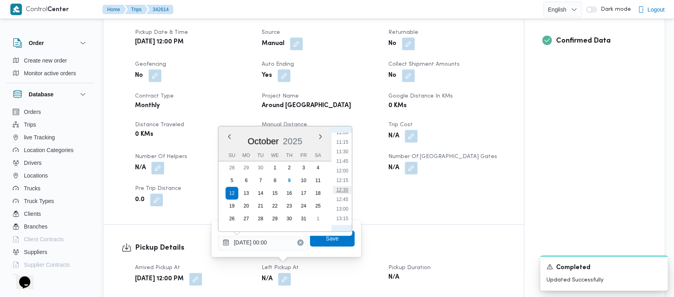
click at [346, 190] on li "12:30" at bounding box center [342, 190] width 18 height 8
type input "12/10/2025 12:30"
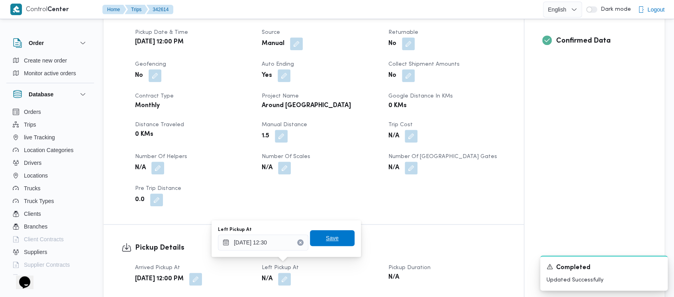
click at [325, 244] on span "Save" at bounding box center [332, 238] width 45 height 16
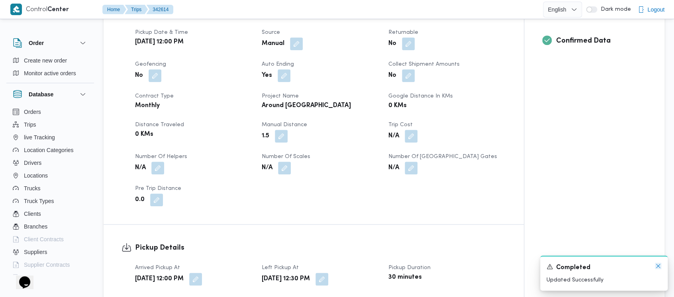
click at [657, 268] on icon "Dismiss toast" at bounding box center [658, 266] width 6 height 6
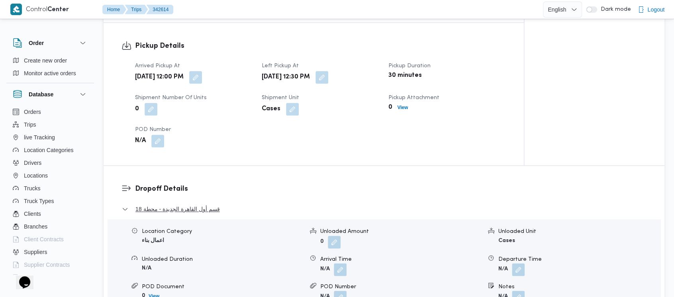
scroll to position [531, 0]
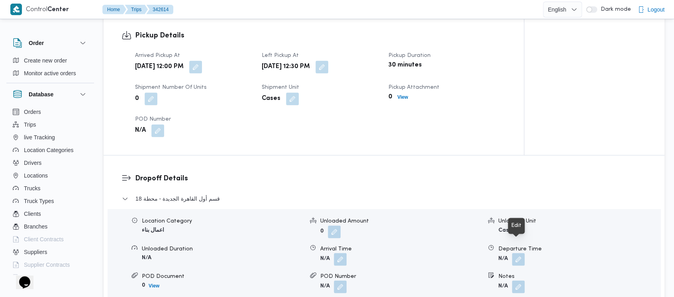
drag, startPoint x: 520, startPoint y: 248, endPoint x: 500, endPoint y: 266, distance: 26.5
click at [519, 253] on button "button" at bounding box center [518, 259] width 13 height 13
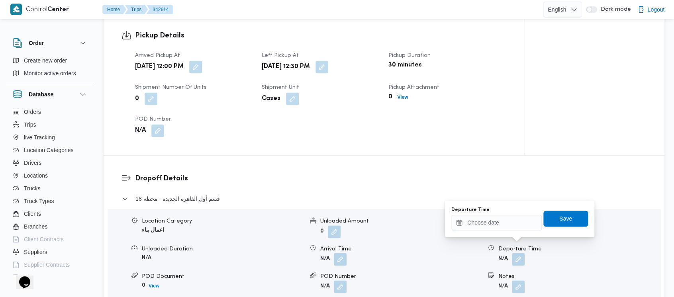
click at [481, 231] on div "Departure Time Save" at bounding box center [519, 218] width 138 height 25
click at [477, 215] on input "Departure Time" at bounding box center [496, 223] width 90 height 16
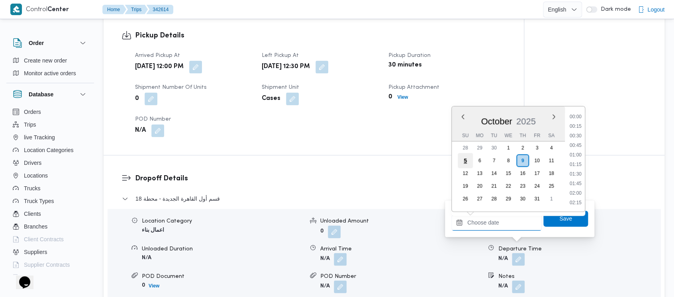
scroll to position [826, 0]
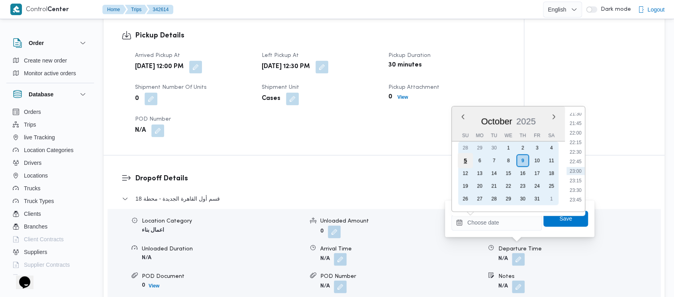
click at [461, 161] on div "5" at bounding box center [464, 160] width 15 height 15
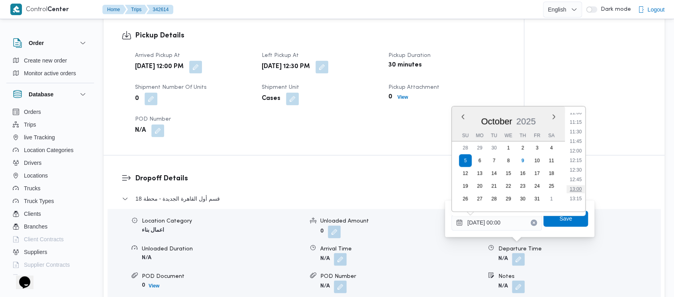
click at [577, 190] on li "13:00" at bounding box center [575, 189] width 18 height 8
type input "[DATE] 13:00"
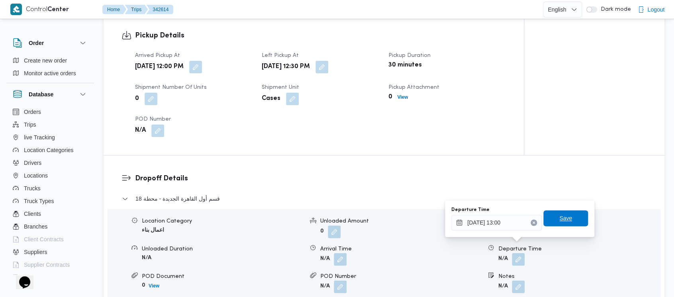
click at [559, 220] on span "Save" at bounding box center [565, 218] width 13 height 10
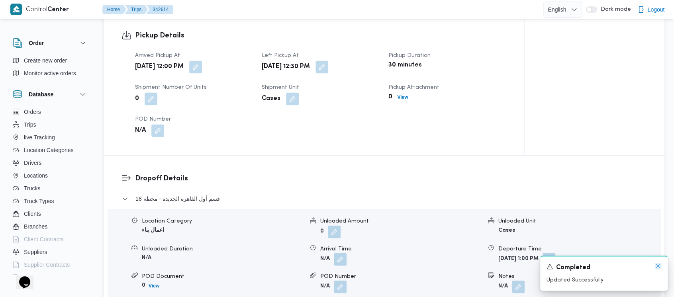
click at [658, 267] on icon "Dismiss toast" at bounding box center [658, 266] width 6 height 6
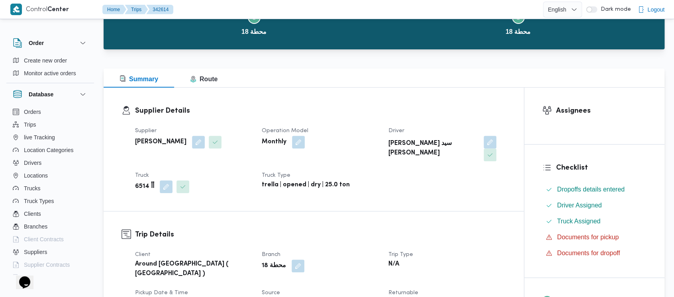
scroll to position [0, 0]
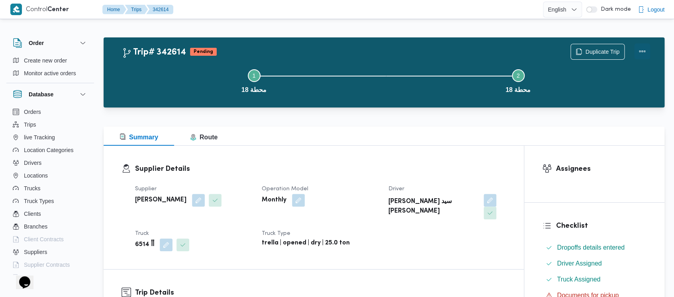
drag, startPoint x: 636, startPoint y: 45, endPoint x: 640, endPoint y: 46, distance: 4.1
click at [637, 45] on button "Actions" at bounding box center [642, 51] width 16 height 16
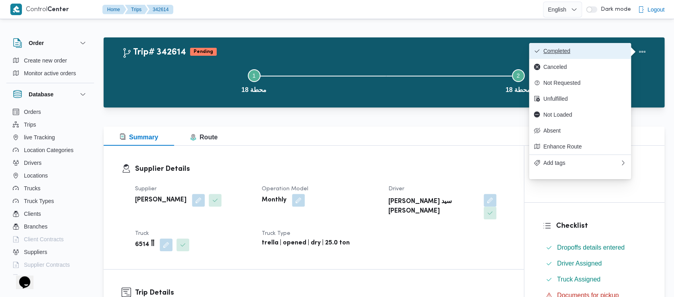
click at [557, 49] on span "Completed" at bounding box center [584, 51] width 83 height 6
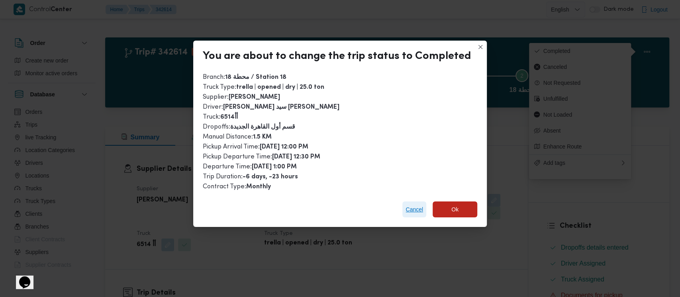
click at [411, 212] on span "Cancel" at bounding box center [414, 210] width 18 height 10
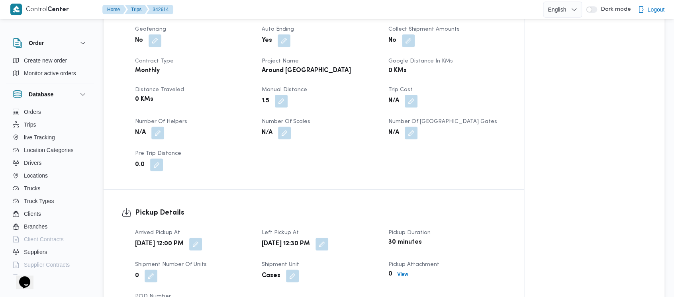
scroll to position [424, 0]
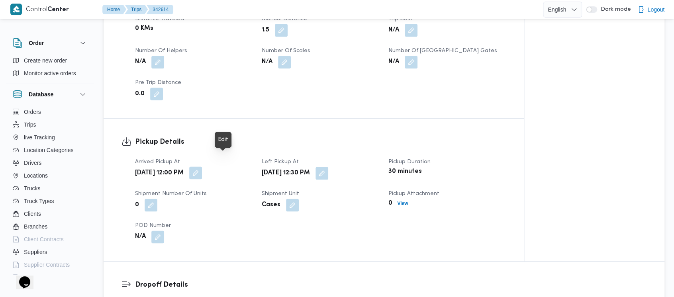
click at [202, 166] on button "button" at bounding box center [195, 172] width 13 height 13
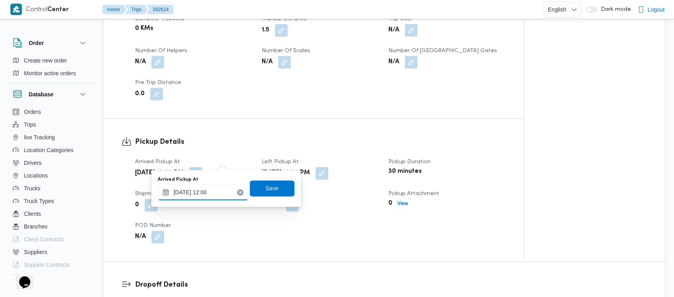
click at [189, 193] on input "12/10/2025 12:00" at bounding box center [203, 192] width 90 height 16
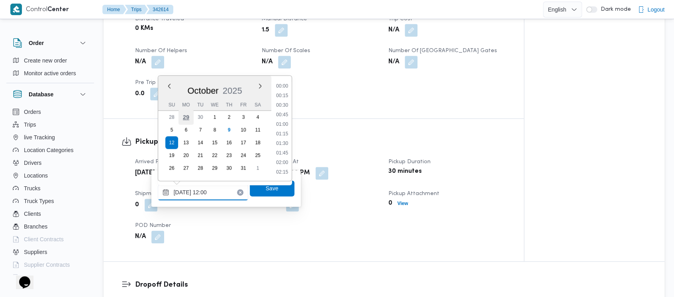
scroll to position [410, 0]
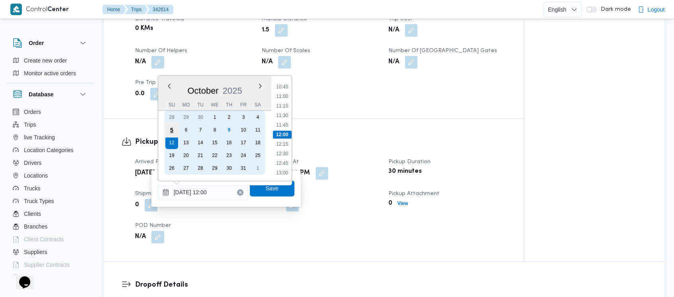
click at [167, 131] on div "5" at bounding box center [171, 129] width 15 height 15
click at [168, 131] on div "5" at bounding box center [171, 129] width 15 height 15
type input "[DATE] 12:00"
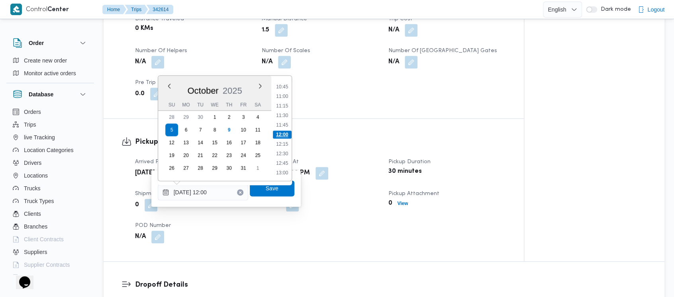
click at [279, 133] on li "12:00" at bounding box center [282, 135] width 19 height 8
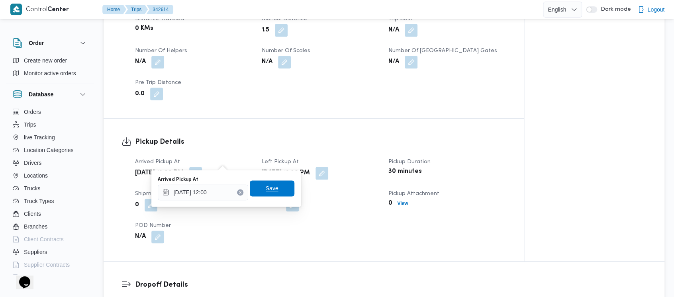
drag, startPoint x: 261, startPoint y: 187, endPoint x: 341, endPoint y: 174, distance: 81.1
click at [266, 188] on span "Save" at bounding box center [272, 189] width 13 height 10
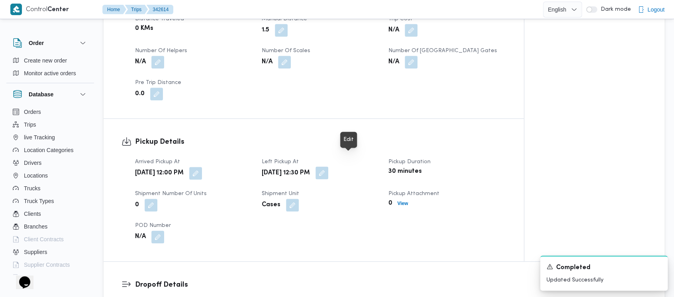
click at [328, 166] on button "button" at bounding box center [321, 172] width 13 height 13
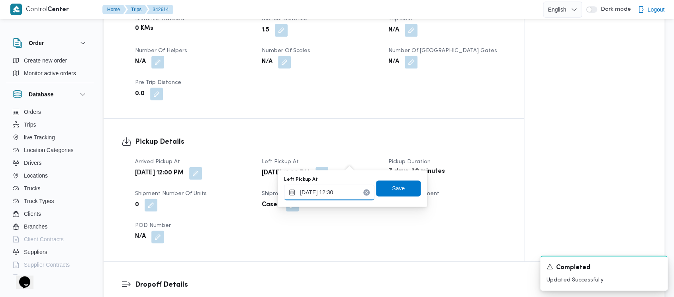
drag, startPoint x: 319, startPoint y: 193, endPoint x: 314, endPoint y: 184, distance: 10.2
click at [314, 184] on input "12/10/2025 12:30" at bounding box center [329, 192] width 90 height 16
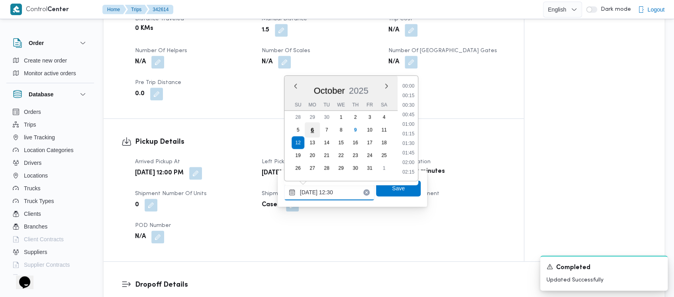
scroll to position [429, 0]
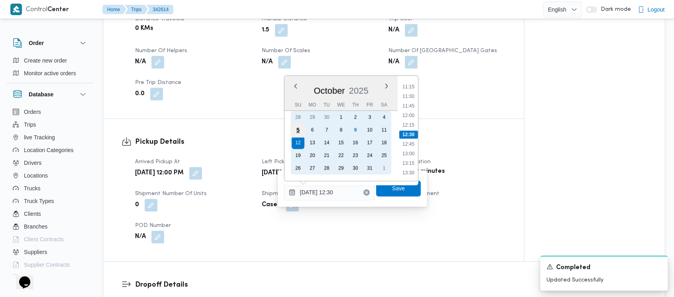
click at [299, 127] on div "5" at bounding box center [297, 129] width 15 height 15
drag, startPoint x: 299, startPoint y: 127, endPoint x: 310, endPoint y: 128, distance: 10.4
click at [299, 128] on div "5" at bounding box center [297, 129] width 13 height 13
type input "[DATE] 12:30"
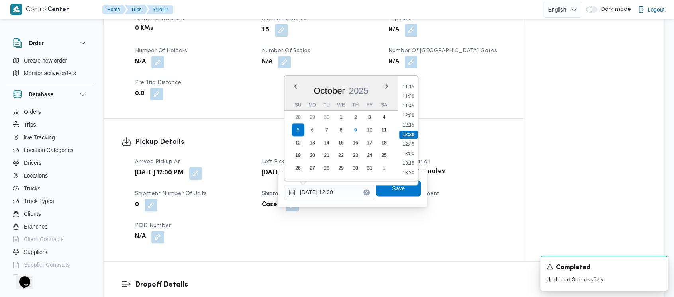
click at [406, 133] on li "12:30" at bounding box center [408, 135] width 19 height 8
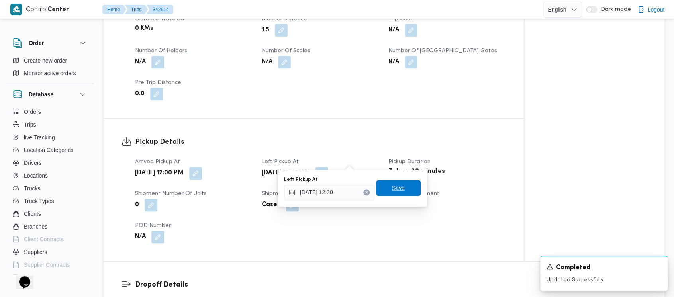
click at [392, 186] on span "Save" at bounding box center [398, 188] width 13 height 10
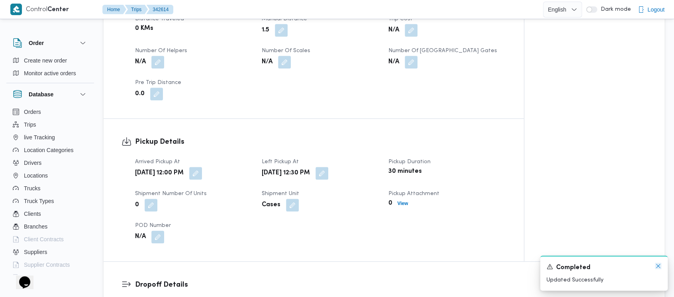
drag, startPoint x: 657, startPoint y: 266, endPoint x: 652, endPoint y: 260, distance: 8.2
click at [656, 264] on icon "Dismiss toast" at bounding box center [658, 266] width 6 height 6
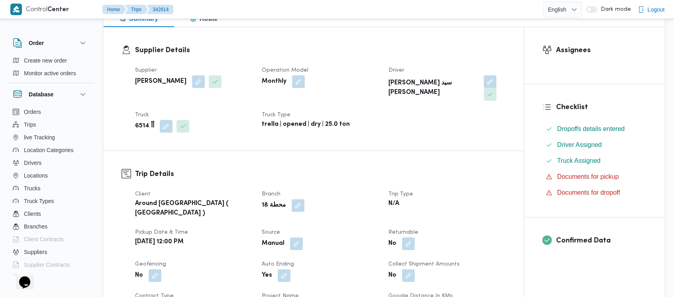
scroll to position [0, 0]
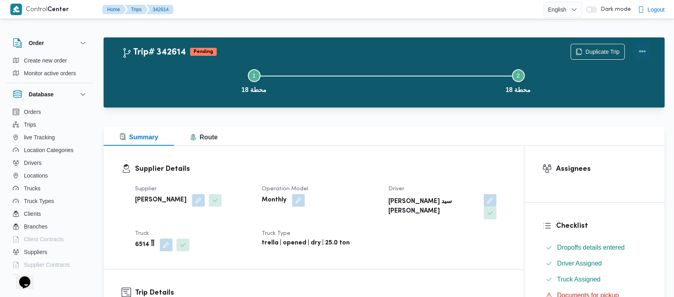
drag, startPoint x: 641, startPoint y: 43, endPoint x: 643, endPoint y: 46, distance: 4.1
click at [643, 46] on div "Duplicate Trip" at bounding box center [609, 51] width 89 height 25
click at [643, 47] on button "Actions" at bounding box center [642, 51] width 16 height 16
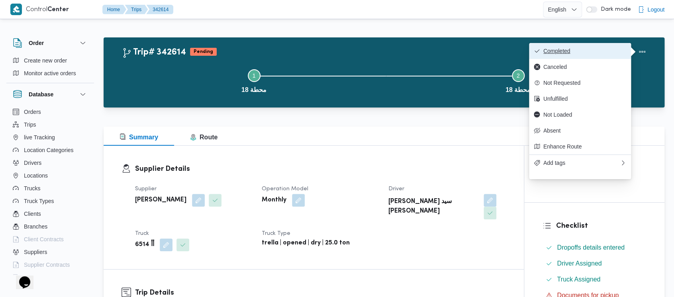
click at [547, 51] on span "Completed" at bounding box center [584, 51] width 83 height 6
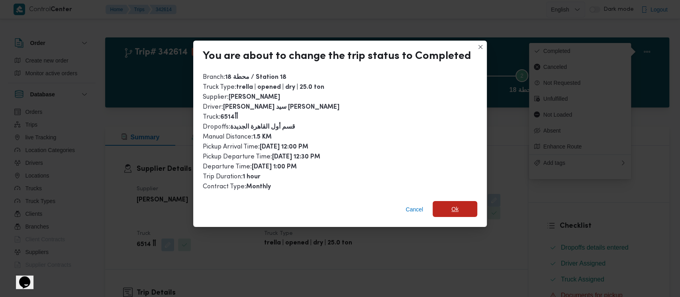
click at [451, 212] on span "Ok" at bounding box center [454, 209] width 7 height 10
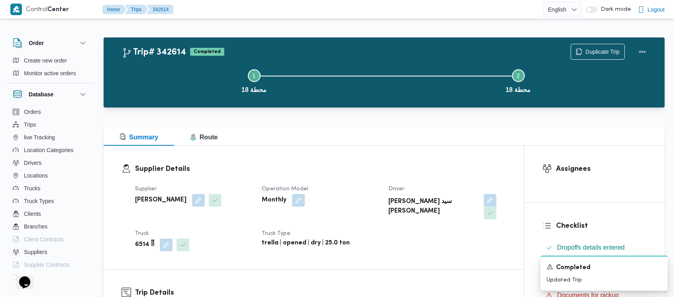
drag, startPoint x: 222, startPoint y: 82, endPoint x: 0, endPoint y: 9, distance: 233.9
click at [219, 82] on button "Step 1 is incomplete 1 محطة 18" at bounding box center [254, 80] width 264 height 41
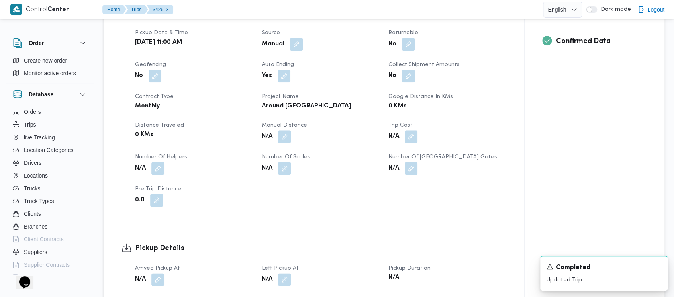
scroll to position [319, 0]
click at [291, 129] on div "N/A" at bounding box center [320, 136] width 119 height 14
drag, startPoint x: 284, startPoint y: 121, endPoint x: 277, endPoint y: 130, distance: 11.3
click at [283, 130] on button "button" at bounding box center [284, 136] width 13 height 13
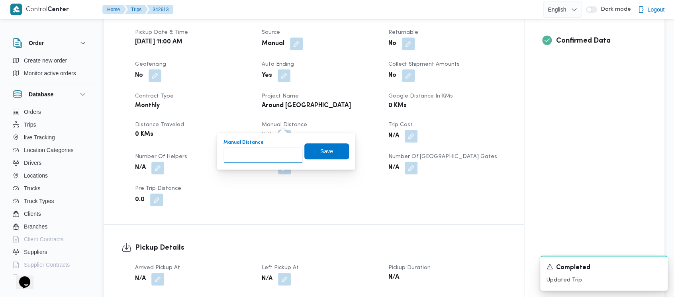
click at [246, 152] on input "Manual Distance" at bounding box center [262, 155] width 79 height 16
paste input "1.5"
type input "1.5"
click at [321, 155] on span "Save" at bounding box center [326, 151] width 13 height 10
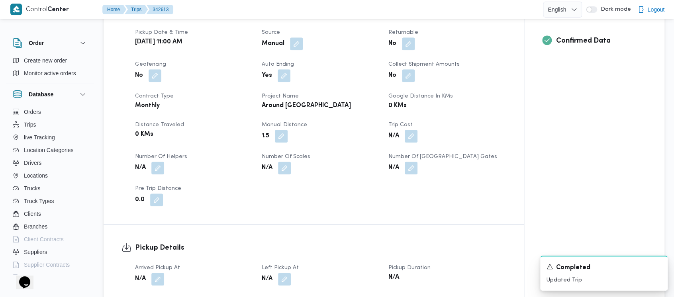
drag, startPoint x: 159, startPoint y: 267, endPoint x: 144, endPoint y: 242, distance: 29.8
click at [159, 273] on button "button" at bounding box center [157, 279] width 13 height 13
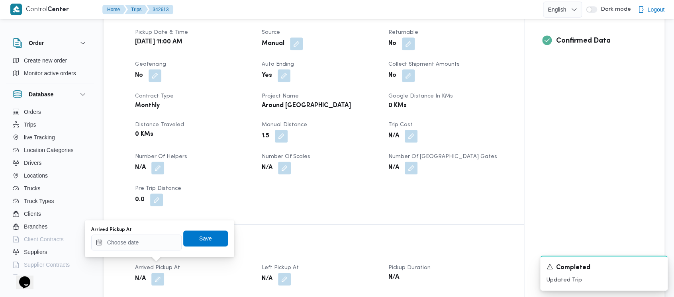
click at [137, 233] on div "Arrived Pickup At" at bounding box center [136, 230] width 90 height 6
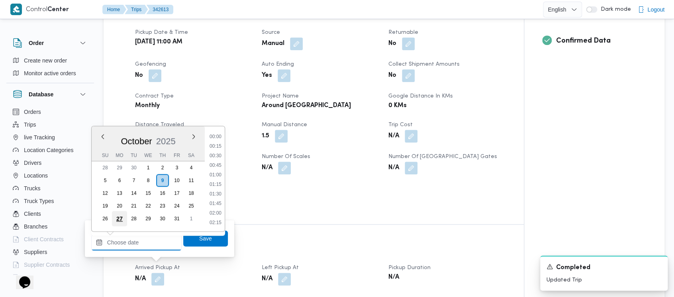
drag, startPoint x: 137, startPoint y: 244, endPoint x: 121, endPoint y: 212, distance: 34.9
click at [137, 242] on input "Arrived Pickup At" at bounding box center [136, 242] width 90 height 16
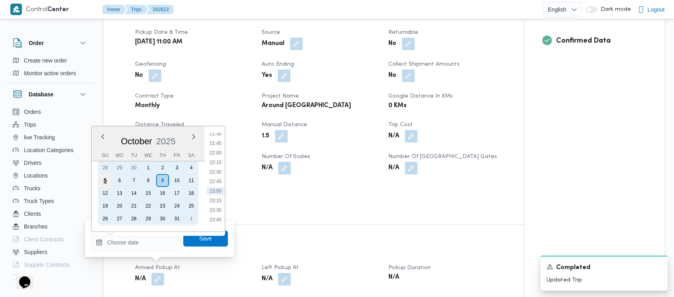
click at [103, 173] on div "5" at bounding box center [105, 180] width 15 height 15
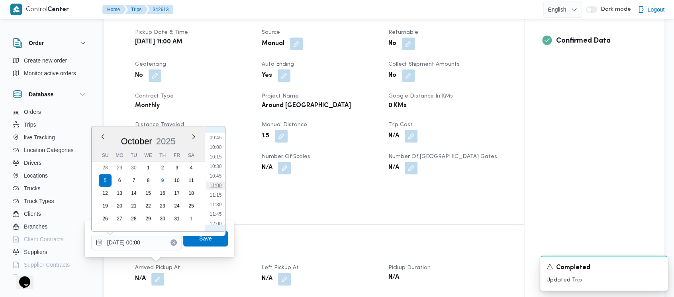
click at [217, 184] on li "11:00" at bounding box center [215, 186] width 18 height 8
type input "[DATE] 11:00"
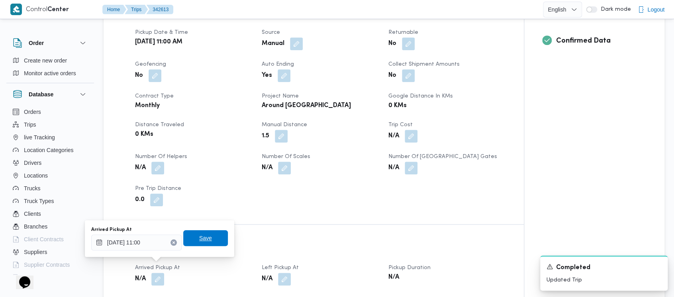
drag, startPoint x: 203, startPoint y: 237, endPoint x: 380, endPoint y: 296, distance: 187.1
click at [203, 237] on span "Save" at bounding box center [205, 239] width 13 height 10
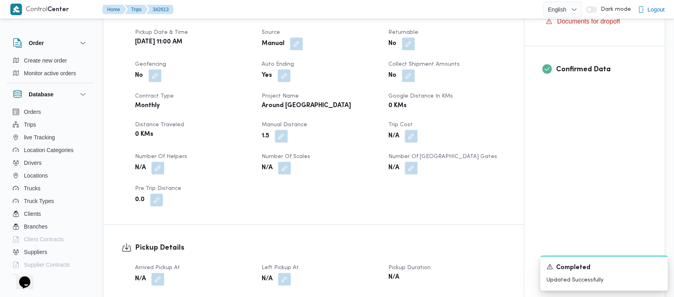
drag, startPoint x: 286, startPoint y: 265, endPoint x: 274, endPoint y: 258, distance: 14.3
click at [285, 273] on button "button" at bounding box center [284, 279] width 13 height 13
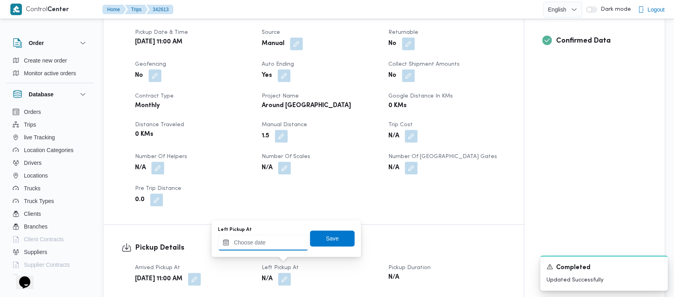
click at [251, 248] on input "Left Pickup At" at bounding box center [263, 242] width 90 height 16
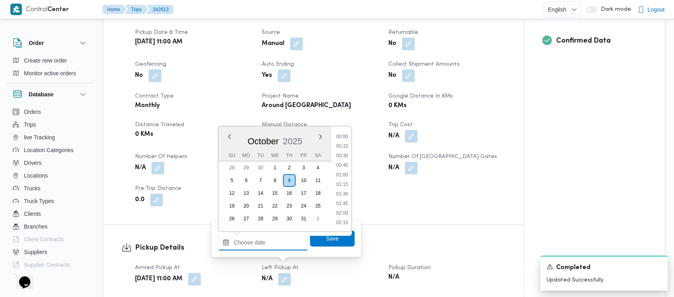
scroll to position [826, 0]
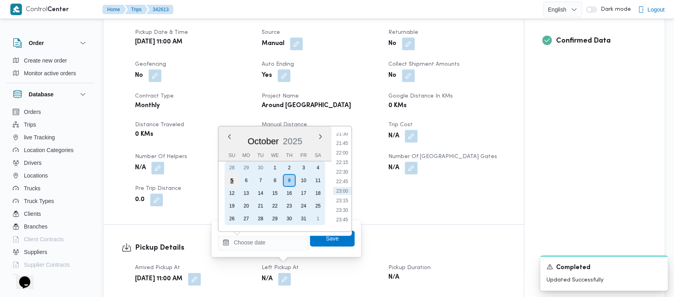
click at [233, 177] on div "5" at bounding box center [231, 180] width 15 height 15
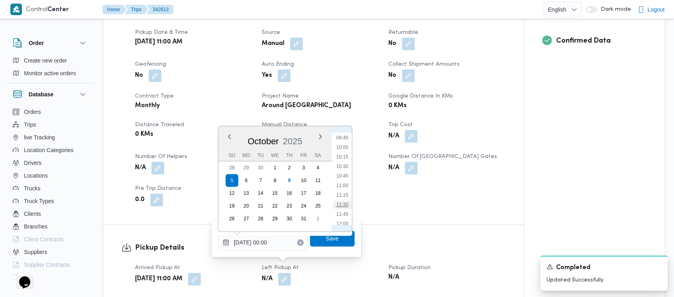
click at [344, 202] on li "11:30" at bounding box center [342, 205] width 18 height 8
type input "[DATE] 11:30"
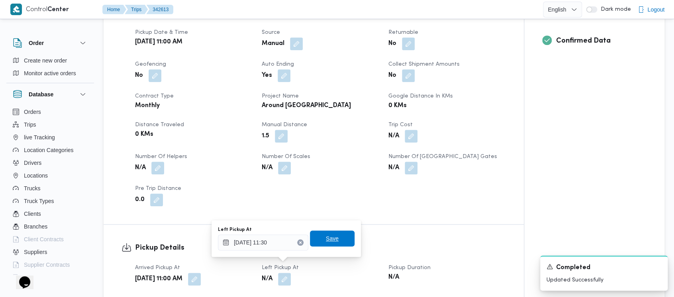
drag, startPoint x: 311, startPoint y: 234, endPoint x: 417, endPoint y: 259, distance: 108.4
click at [311, 234] on span "Save" at bounding box center [332, 239] width 45 height 16
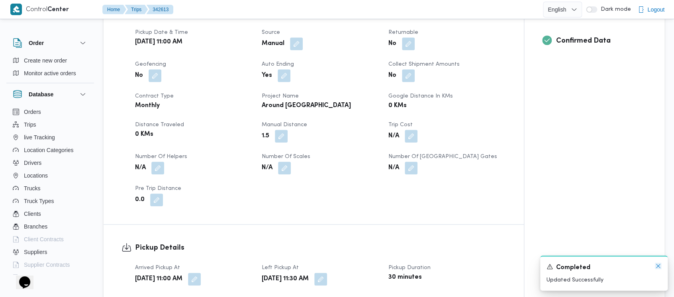
click at [657, 265] on icon "Dismiss toast" at bounding box center [658, 266] width 6 height 6
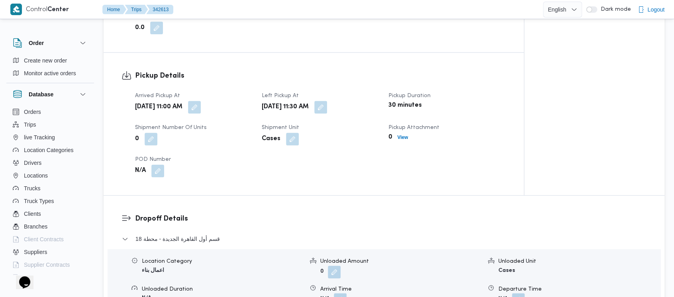
scroll to position [531, 0]
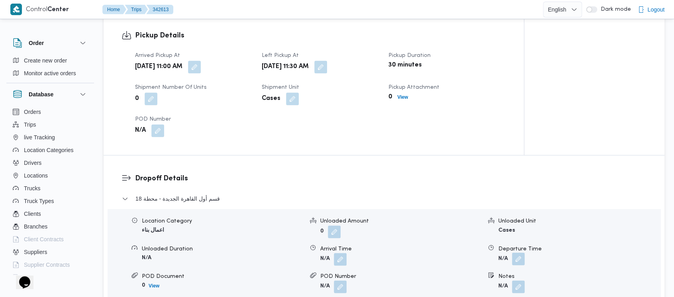
click at [517, 252] on button "button" at bounding box center [518, 258] width 13 height 13
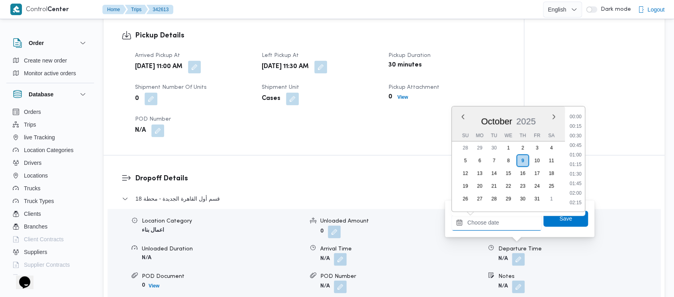
drag, startPoint x: 486, startPoint y: 229, endPoint x: 475, endPoint y: 204, distance: 27.3
click at [486, 228] on input "Departure Time" at bounding box center [496, 223] width 90 height 16
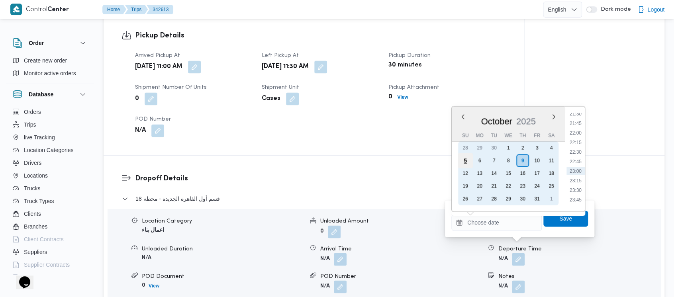
click at [458, 158] on div "5" at bounding box center [464, 160] width 15 height 15
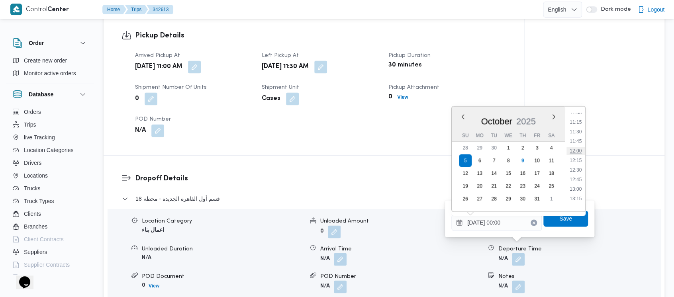
click at [577, 149] on li "12:00" at bounding box center [575, 151] width 18 height 8
type input "[DATE] 12:00"
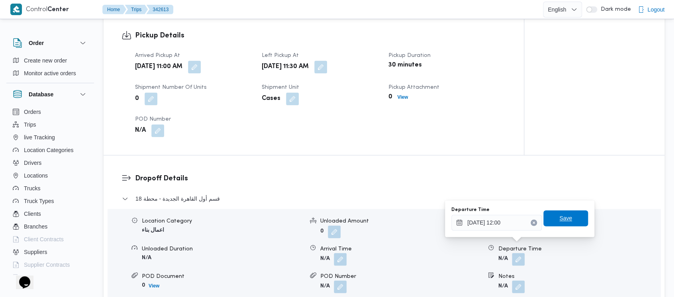
click at [559, 217] on span "Save" at bounding box center [565, 218] width 13 height 10
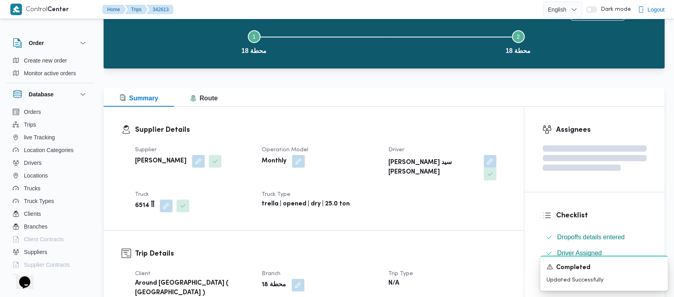
scroll to position [0, 0]
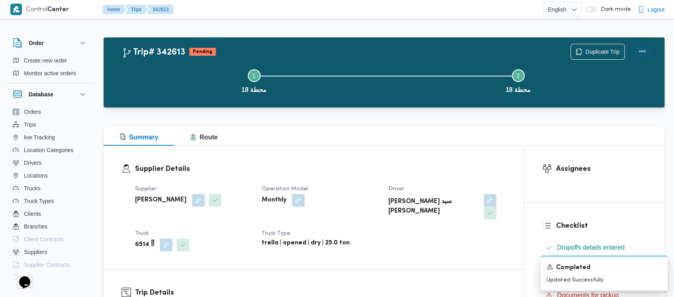
drag, startPoint x: 647, startPoint y: 51, endPoint x: 635, endPoint y: 48, distance: 12.6
click at [647, 50] on button "Actions" at bounding box center [642, 51] width 16 height 16
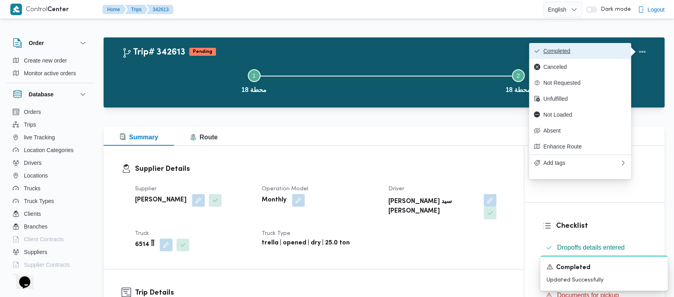
click at [573, 49] on span "Completed" at bounding box center [584, 51] width 83 height 6
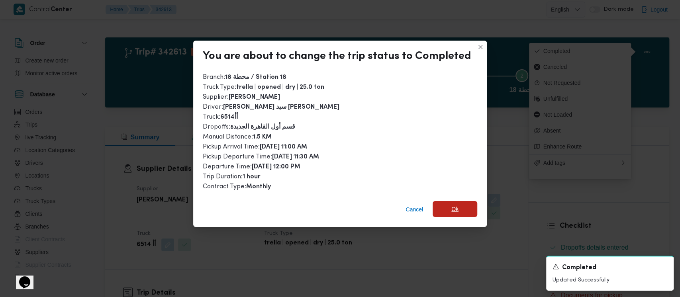
click at [451, 206] on span "Ok" at bounding box center [454, 209] width 7 height 10
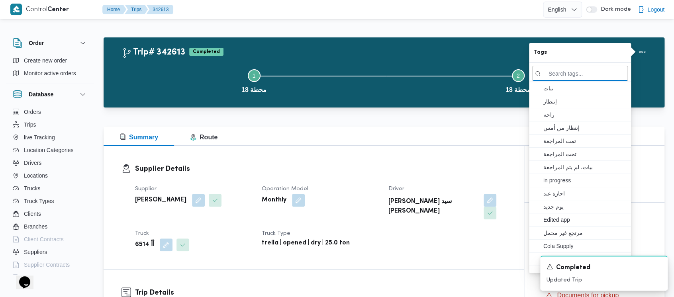
click at [157, 51] on h2 "Trip# 342613" at bounding box center [153, 52] width 63 height 10
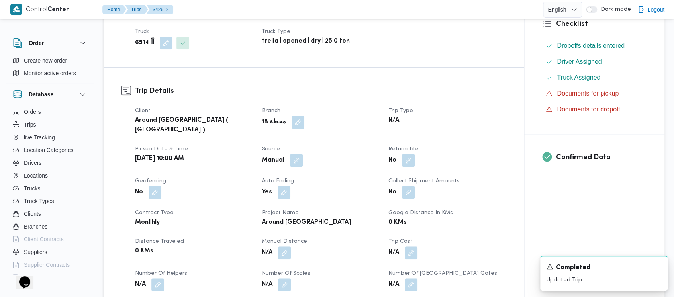
scroll to position [265, 0]
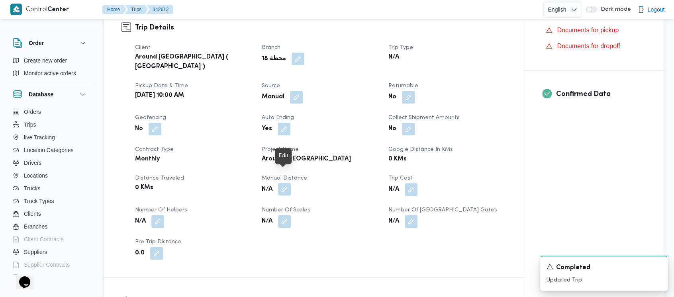
click at [287, 183] on button "button" at bounding box center [284, 189] width 13 height 13
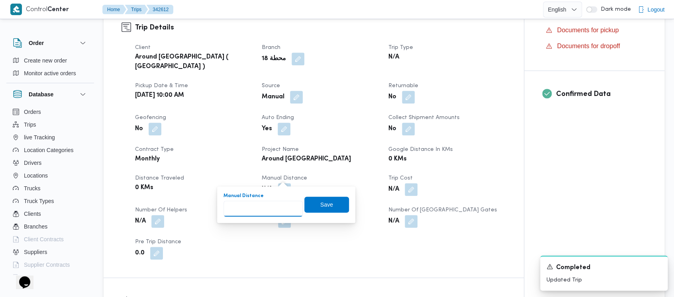
click at [259, 210] on input "Manual Distance" at bounding box center [262, 209] width 79 height 16
paste input "1.5"
type input "1.5"
click at [320, 206] on span "Save" at bounding box center [326, 204] width 13 height 10
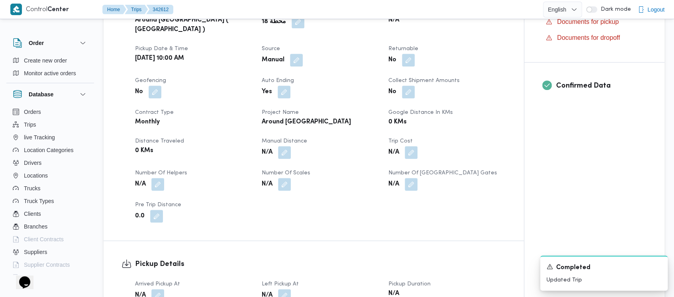
scroll to position [319, 0]
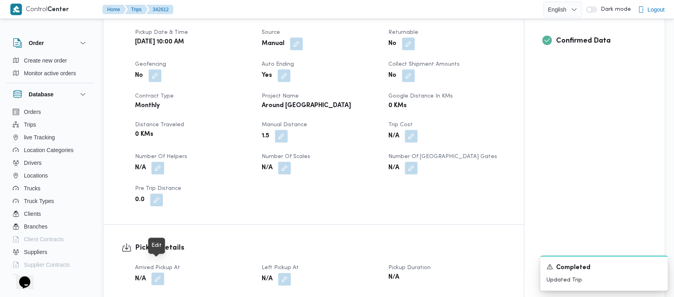
click at [155, 272] on button "button" at bounding box center [157, 278] width 13 height 13
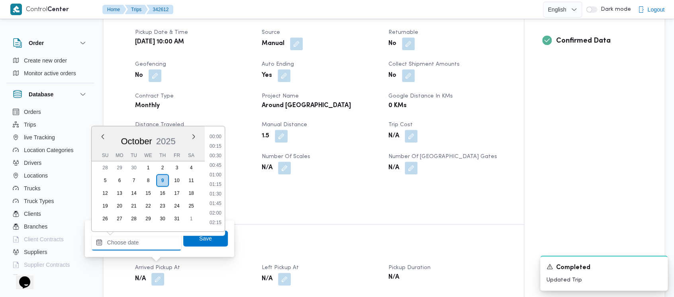
click at [118, 245] on input "Arrived Pickup At" at bounding box center [136, 242] width 90 height 16
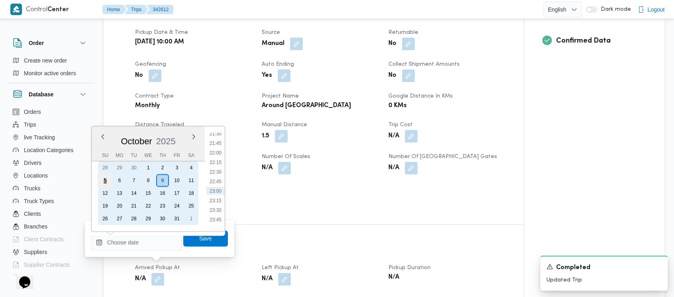
drag, startPoint x: 106, startPoint y: 180, endPoint x: 112, endPoint y: 180, distance: 6.0
click at [106, 180] on div "5" at bounding box center [105, 180] width 15 height 15
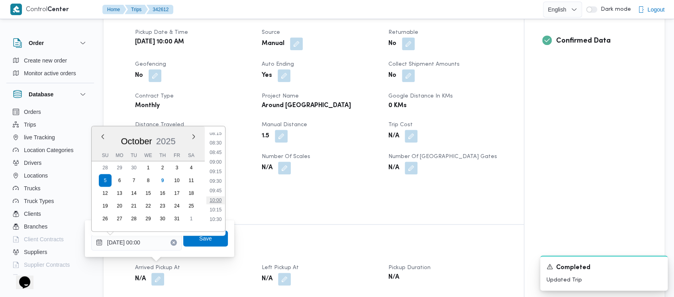
click at [215, 201] on li "10:00" at bounding box center [215, 200] width 18 height 8
type input "[DATE] 10:00"
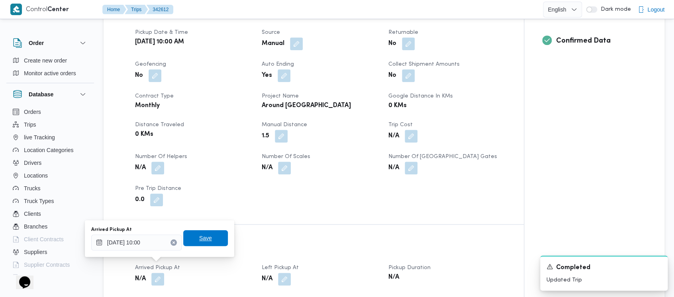
click at [199, 238] on span "Save" at bounding box center [205, 238] width 13 height 10
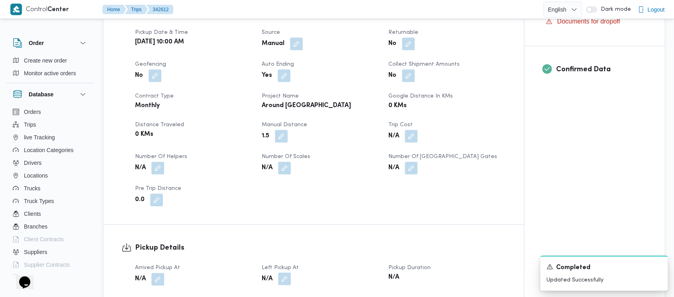
click at [288, 272] on button "button" at bounding box center [284, 278] width 13 height 13
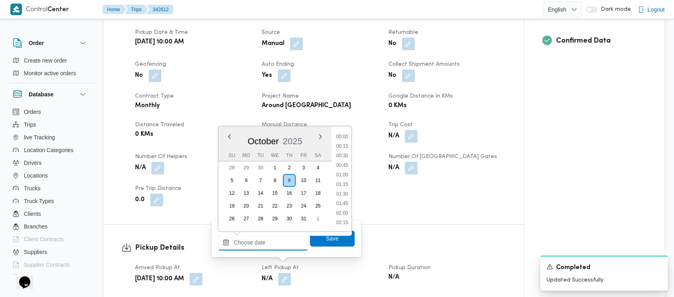
drag, startPoint x: 248, startPoint y: 246, endPoint x: 241, endPoint y: 189, distance: 57.4
click at [248, 245] on input "Left Pickup At" at bounding box center [263, 242] width 90 height 16
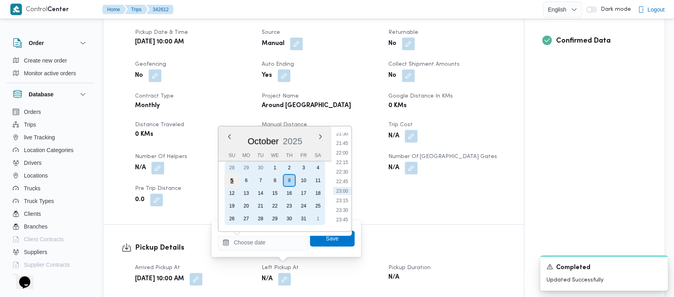
click at [233, 182] on div "5" at bounding box center [231, 180] width 15 height 15
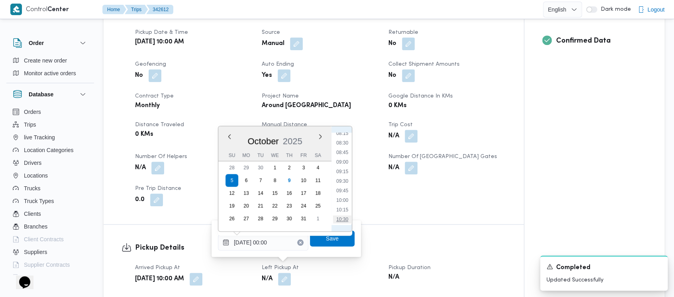
click at [349, 218] on li "10:30" at bounding box center [342, 219] width 18 height 8
type input "[DATE] 10:30"
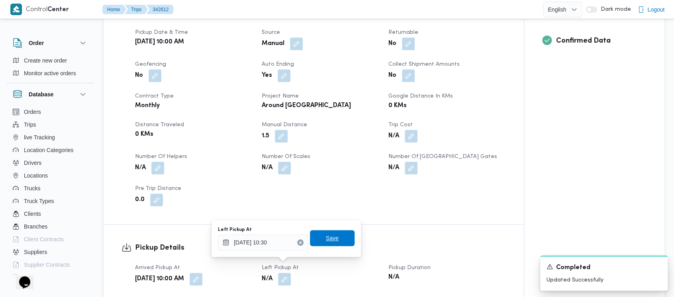
click at [326, 237] on span "Save" at bounding box center [332, 238] width 13 height 10
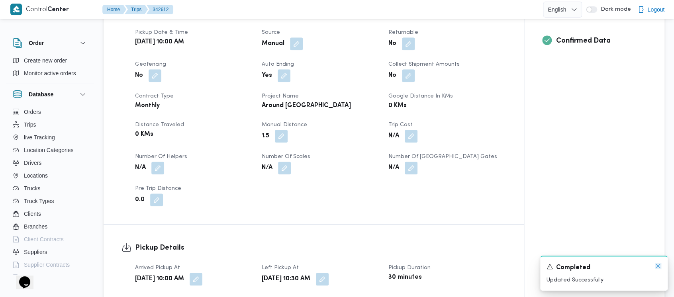
drag, startPoint x: 656, startPoint y: 267, endPoint x: 651, endPoint y: 260, distance: 8.9
click at [656, 267] on icon "Dismiss toast" at bounding box center [658, 266] width 6 height 6
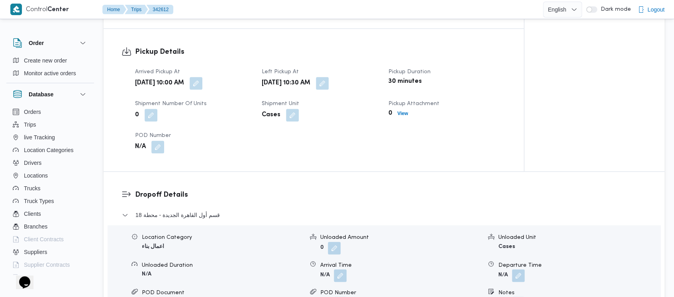
scroll to position [531, 0]
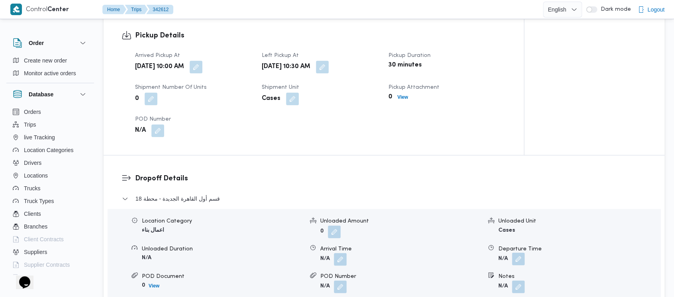
click at [518, 252] on button "button" at bounding box center [518, 258] width 13 height 13
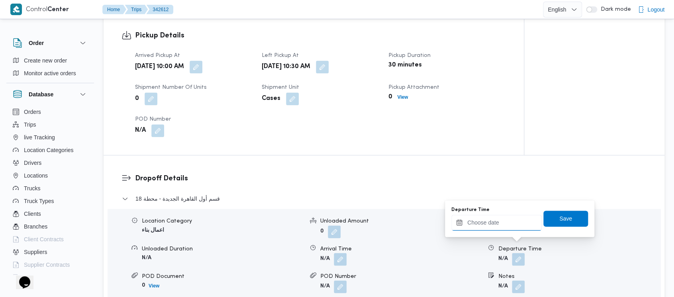
click at [478, 221] on input "Departure Time" at bounding box center [496, 223] width 90 height 16
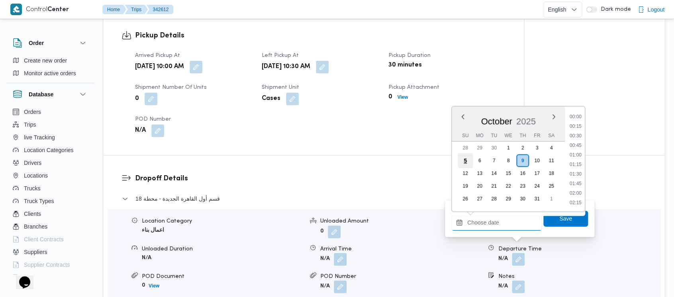
scroll to position [826, 0]
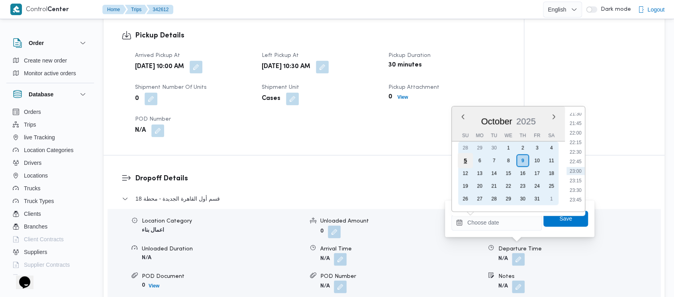
click at [466, 160] on div "5" at bounding box center [464, 160] width 15 height 15
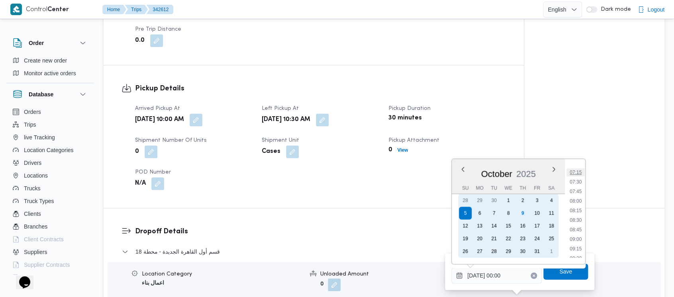
scroll to position [371, 0]
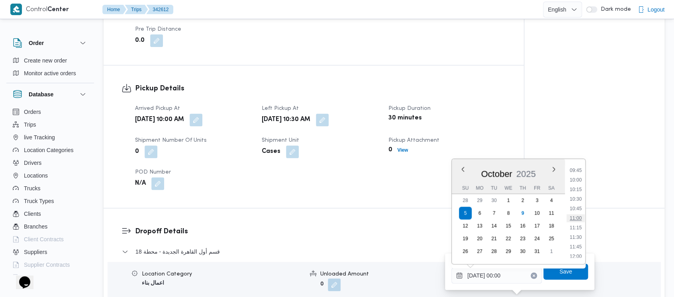
click at [576, 216] on li "11:00" at bounding box center [575, 218] width 18 height 8
type input "[DATE] 11:00"
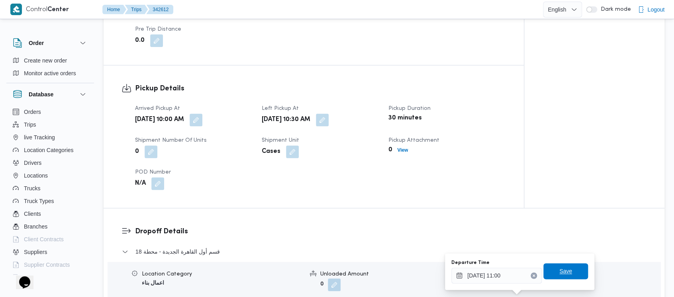
click at [559, 275] on span "Save" at bounding box center [565, 271] width 13 height 10
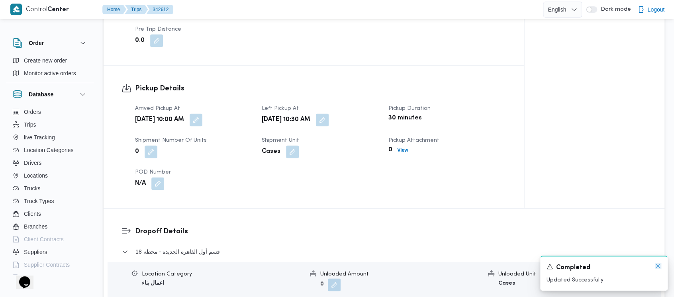
click at [658, 267] on icon "Dismiss toast" at bounding box center [658, 266] width 6 height 6
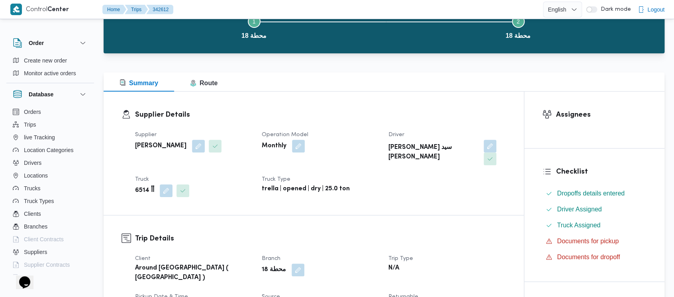
scroll to position [0, 0]
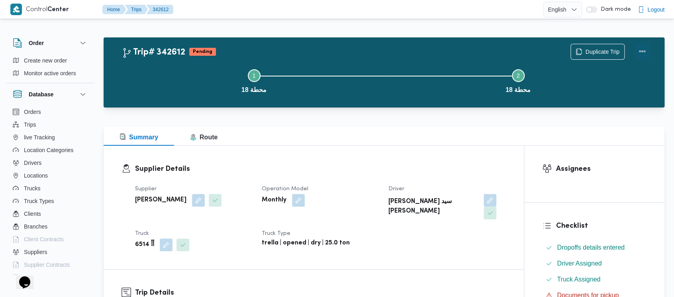
click at [643, 49] on button "Actions" at bounding box center [642, 51] width 16 height 16
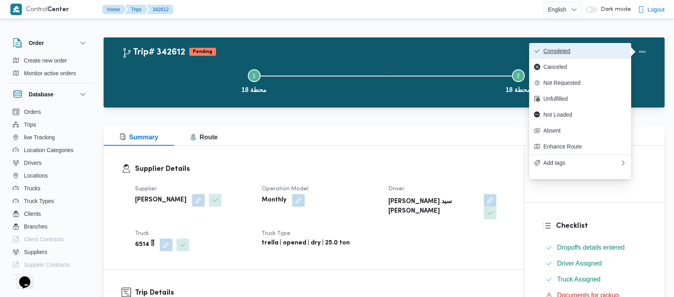
click at [561, 44] on button "Completed" at bounding box center [580, 51] width 102 height 16
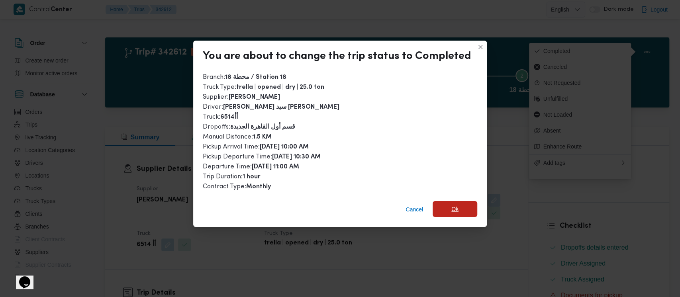
click at [442, 213] on span "Ok" at bounding box center [454, 209] width 45 height 16
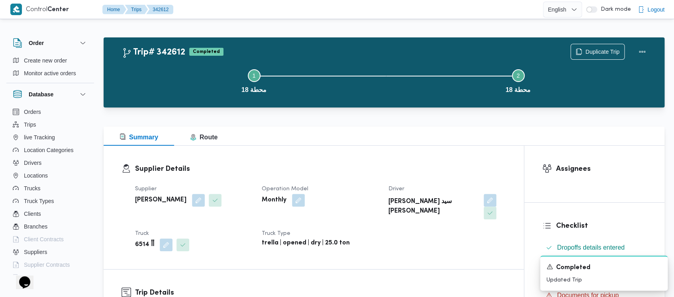
click at [162, 76] on button "Step 1 is incomplete 1 محطة 18" at bounding box center [254, 80] width 264 height 41
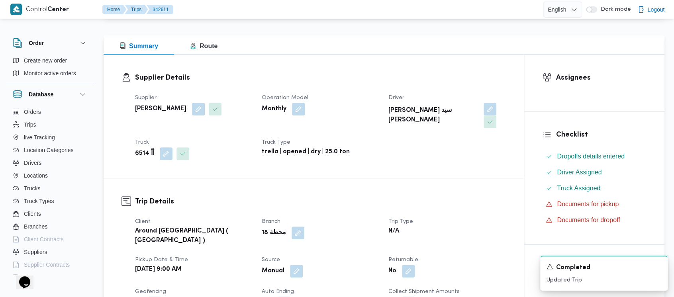
scroll to position [265, 0]
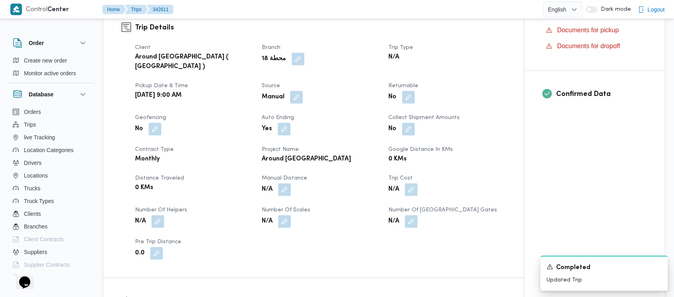
drag, startPoint x: 277, startPoint y: 172, endPoint x: 276, endPoint y: 193, distance: 22.0
click at [277, 183] on span at bounding box center [282, 189] width 17 height 13
click at [285, 183] on button "button" at bounding box center [284, 189] width 13 height 13
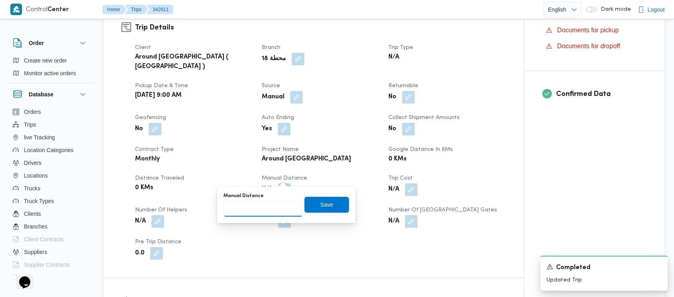
click at [244, 211] on input "Manual Distance" at bounding box center [262, 209] width 79 height 16
paste input "1.5"
type input "1.5"
click at [322, 196] on span "Save" at bounding box center [326, 204] width 45 height 16
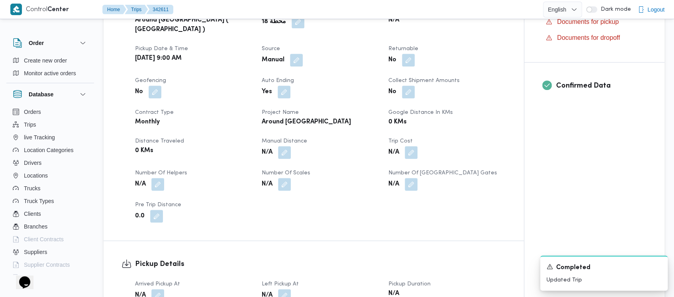
scroll to position [319, 0]
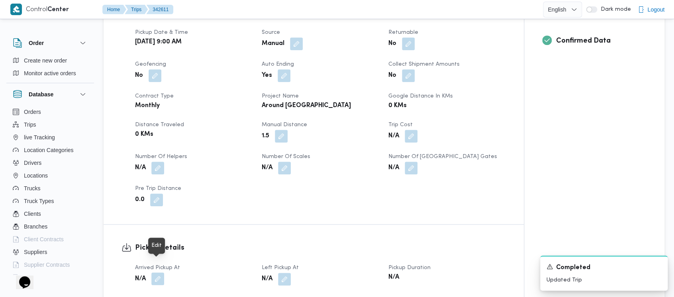
drag, startPoint x: 157, startPoint y: 268, endPoint x: 155, endPoint y: 260, distance: 8.1
click at [157, 272] on button "button" at bounding box center [157, 278] width 13 height 13
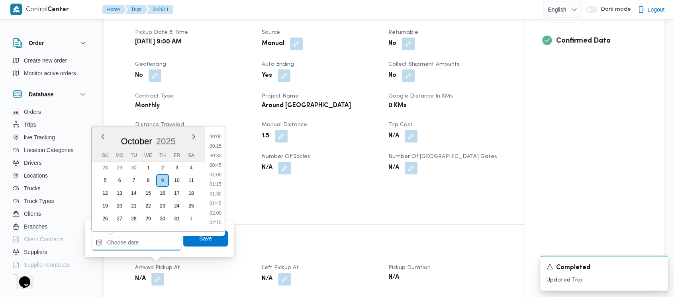
drag, startPoint x: 139, startPoint y: 246, endPoint x: 115, endPoint y: 210, distance: 43.8
click at [137, 244] on input "Arrived Pickup At" at bounding box center [136, 242] width 90 height 16
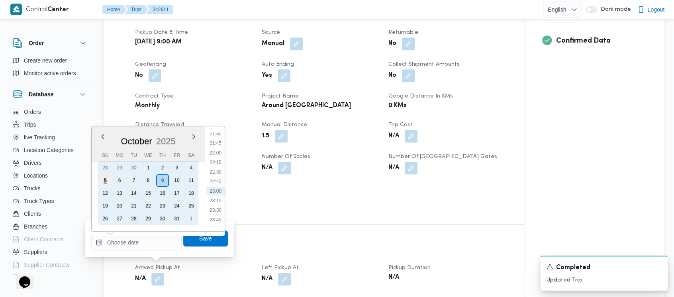
drag, startPoint x: 101, startPoint y: 180, endPoint x: 126, endPoint y: 177, distance: 25.2
click at [102, 180] on div "5" at bounding box center [105, 180] width 15 height 15
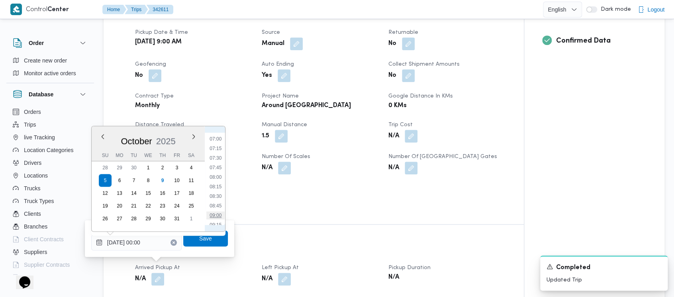
click at [222, 211] on li "09:00" at bounding box center [215, 215] width 18 height 8
type input "[DATE] 09:00"
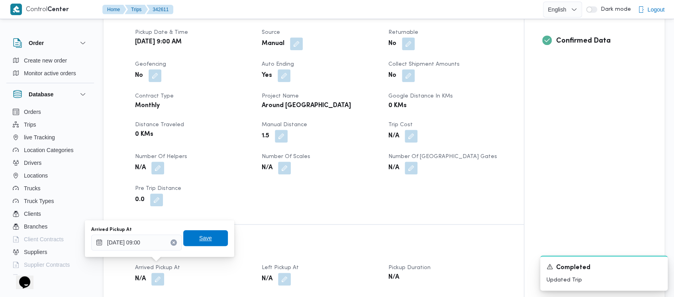
click at [201, 239] on span "Save" at bounding box center [205, 238] width 13 height 10
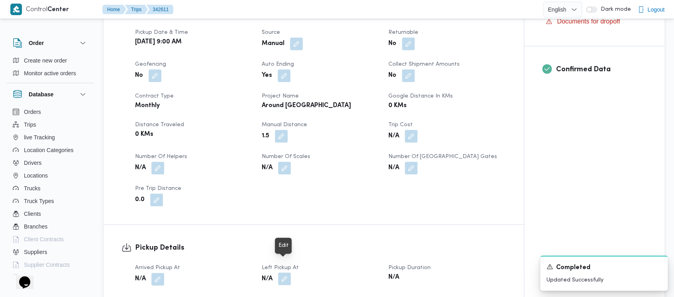
drag, startPoint x: 287, startPoint y: 269, endPoint x: 282, endPoint y: 258, distance: 11.6
click at [285, 272] on button "button" at bounding box center [284, 278] width 13 height 13
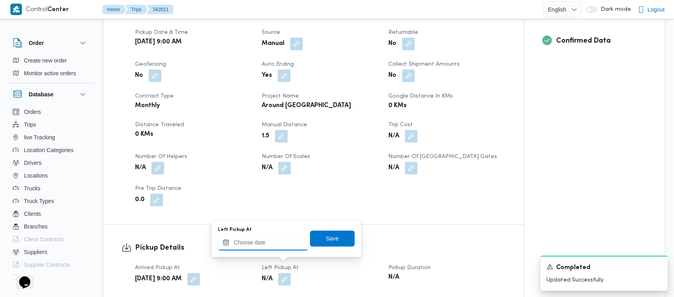
drag, startPoint x: 269, startPoint y: 244, endPoint x: 267, endPoint y: 238, distance: 6.1
click at [268, 242] on input "Left Pickup At" at bounding box center [263, 242] width 90 height 16
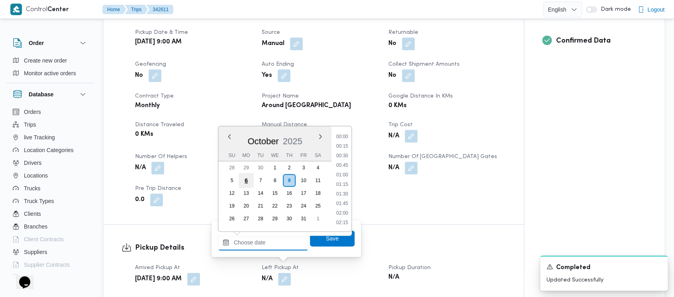
scroll to position [826, 0]
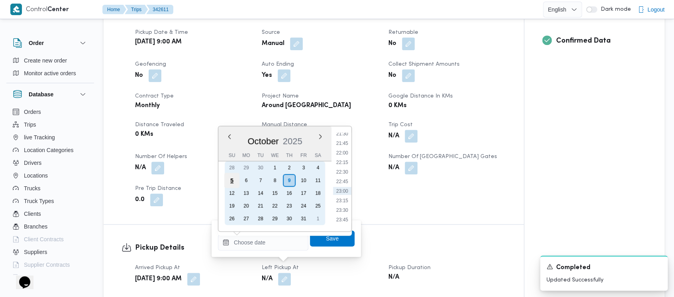
click at [229, 176] on div "5" at bounding box center [231, 180] width 15 height 15
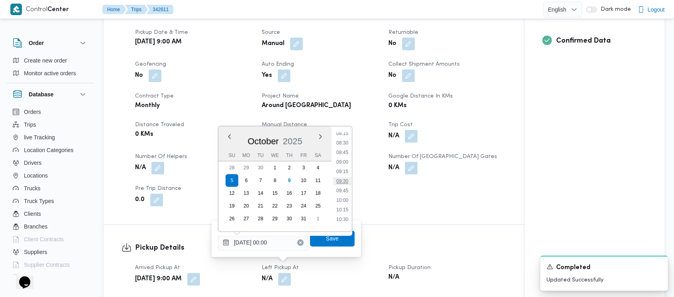
click at [340, 180] on li "09:30" at bounding box center [342, 181] width 18 height 8
type input "[DATE] 09:30"
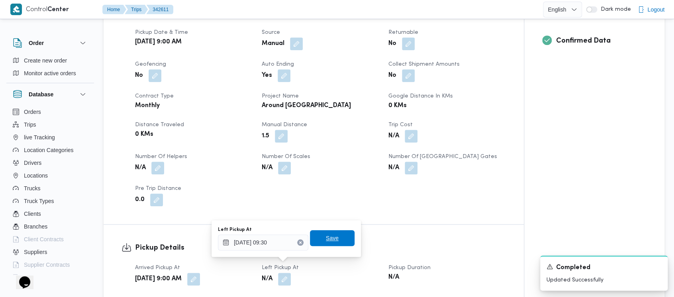
click at [337, 240] on span "Save" at bounding box center [332, 238] width 45 height 16
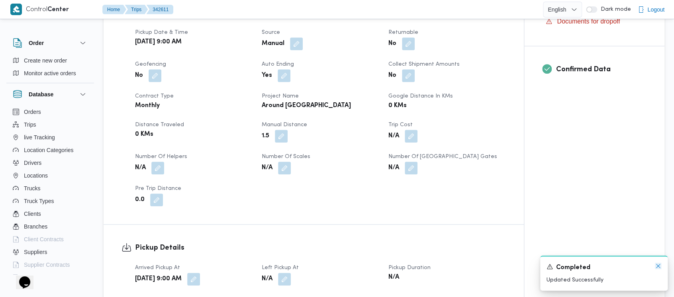
click at [657, 264] on icon "Dismiss toast" at bounding box center [658, 266] width 6 height 6
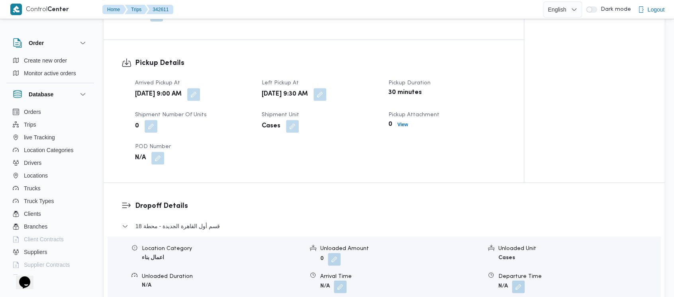
scroll to position [531, 0]
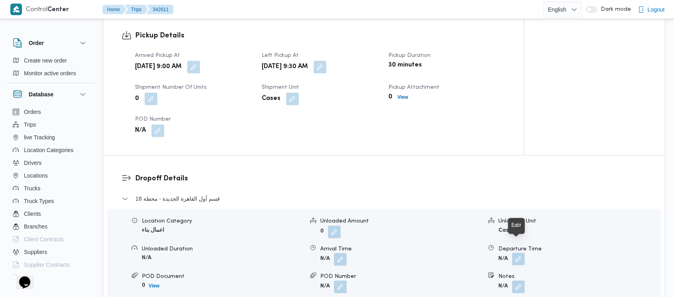
click at [519, 252] on button "button" at bounding box center [518, 258] width 13 height 13
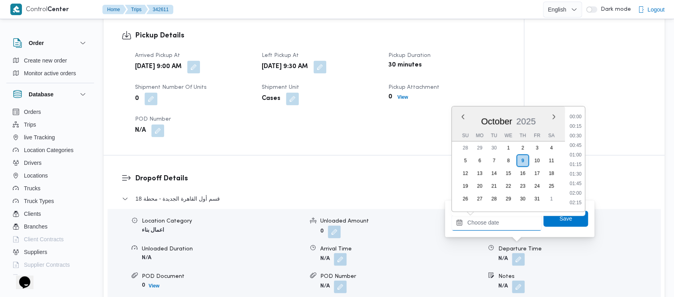
drag, startPoint x: 481, startPoint y: 225, endPoint x: 457, endPoint y: 164, distance: 65.1
click at [479, 223] on input "Departure Time" at bounding box center [496, 223] width 90 height 16
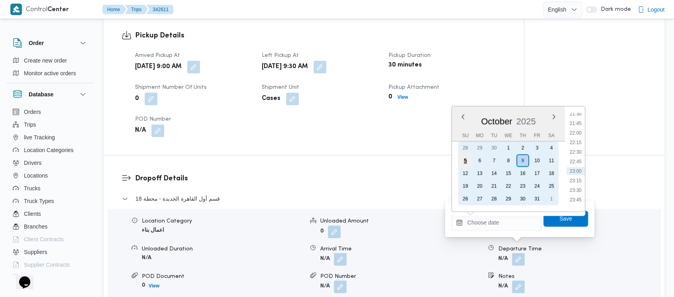
click at [462, 158] on div "5" at bounding box center [464, 160] width 15 height 15
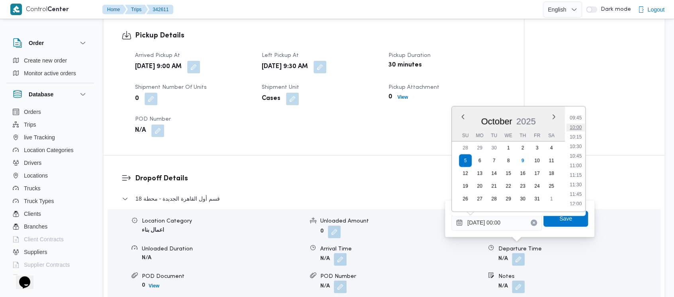
click at [582, 129] on li "10:00" at bounding box center [575, 127] width 18 height 8
type input "[DATE] 10:00"
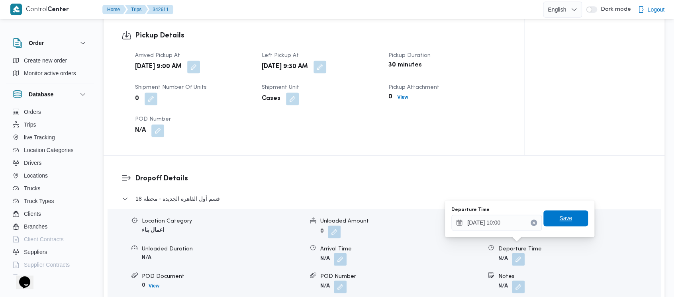
click at [549, 221] on span "Save" at bounding box center [565, 218] width 45 height 16
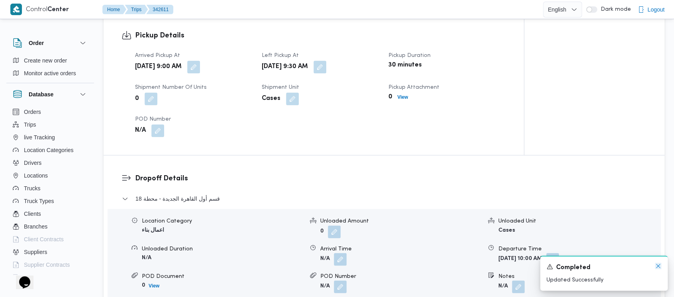
click at [657, 268] on icon "Dismiss toast" at bounding box center [658, 266] width 6 height 6
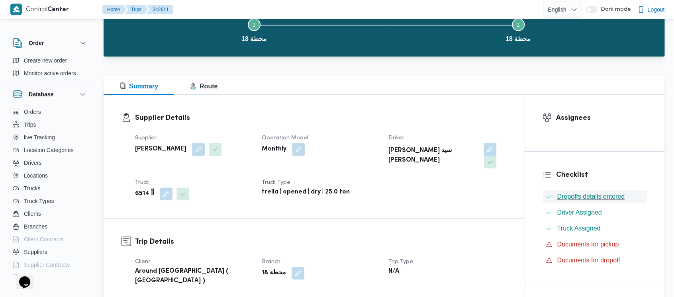
scroll to position [0, 0]
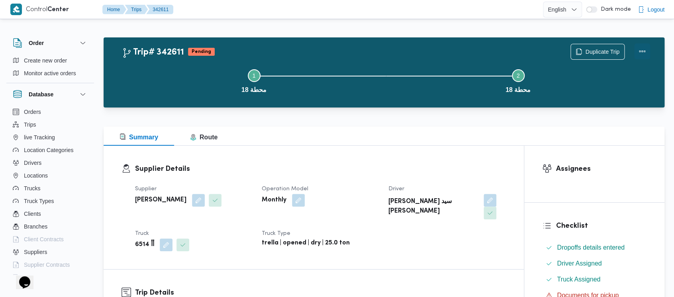
drag, startPoint x: 645, startPoint y: 49, endPoint x: 637, endPoint y: 49, distance: 7.2
click at [643, 49] on button "Actions" at bounding box center [642, 51] width 16 height 16
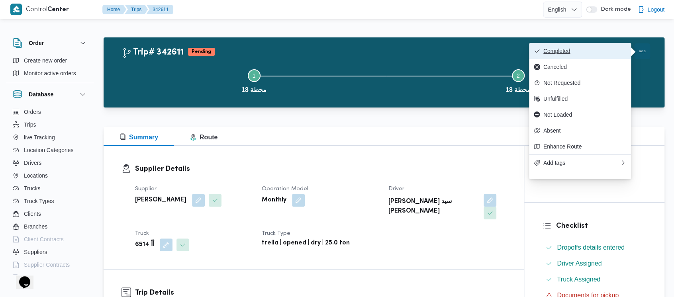
drag, startPoint x: 637, startPoint y: 49, endPoint x: 577, endPoint y: 46, distance: 60.6
click at [577, 46] on button "Completed" at bounding box center [580, 51] width 102 height 16
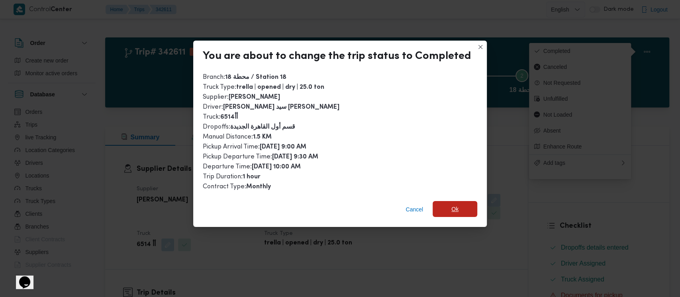
click at [453, 213] on span "Ok" at bounding box center [454, 209] width 7 height 10
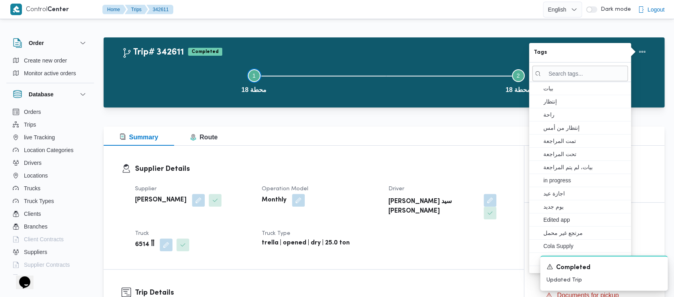
click at [172, 75] on button "Step 1 is incomplete 1 محطة 18" at bounding box center [254, 80] width 264 height 41
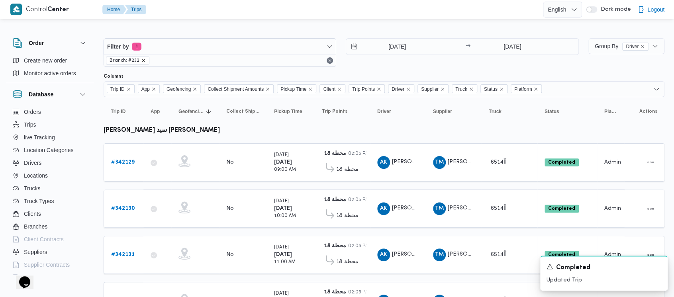
click at [142, 61] on icon "remove selected entity" at bounding box center [143, 60] width 5 height 5
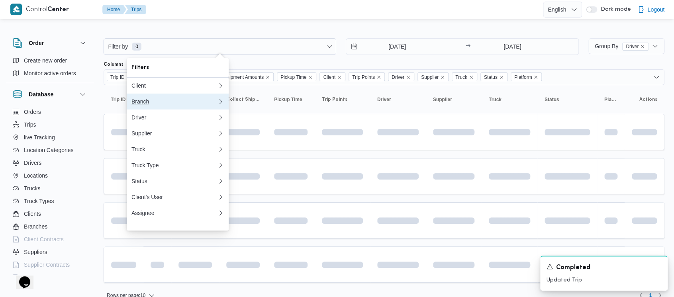
click at [135, 104] on div "Branch" at bounding box center [172, 101] width 83 height 6
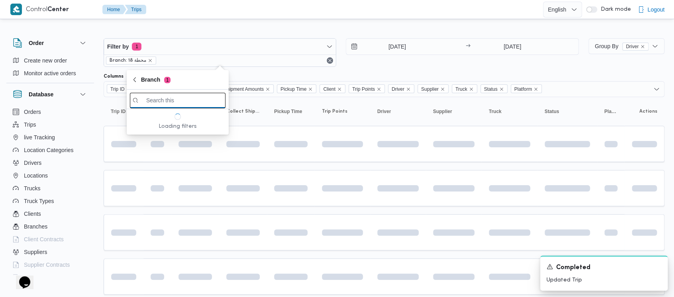
click at [166, 102] on input "search filters" at bounding box center [178, 101] width 96 height 16
paste input "الاوناش"
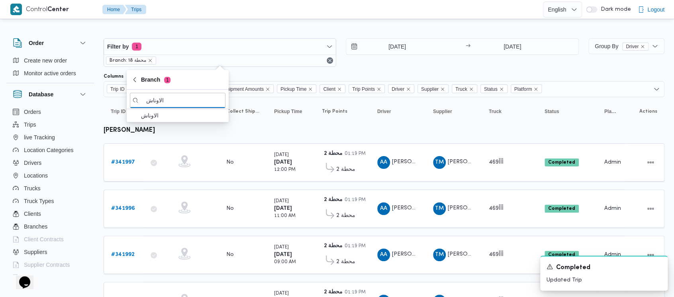
type input "الاوناش"
click at [150, 61] on icon "remove selected entity" at bounding box center [150, 60] width 5 height 5
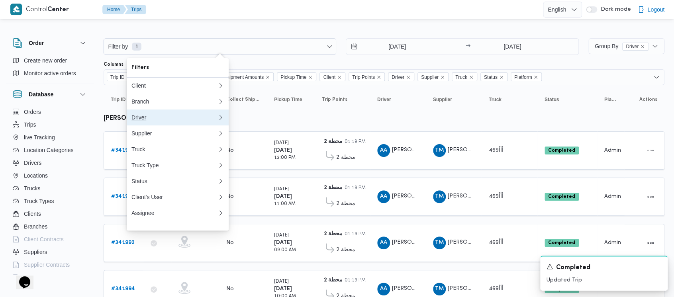
click at [141, 119] on div "Driver" at bounding box center [174, 117] width 86 height 6
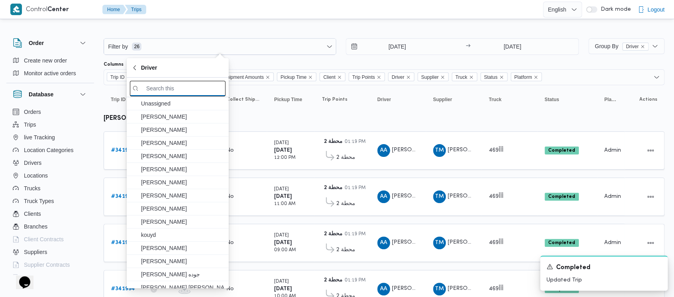
click at [193, 90] on input "search filters" at bounding box center [178, 89] width 96 height 16
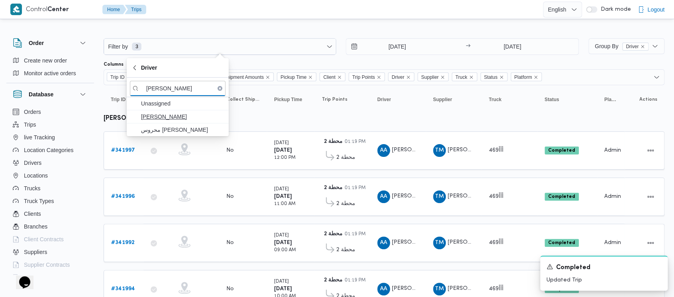
type input "[PERSON_NAME]"
click at [183, 117] on span "[PERSON_NAME]" at bounding box center [182, 117] width 83 height 10
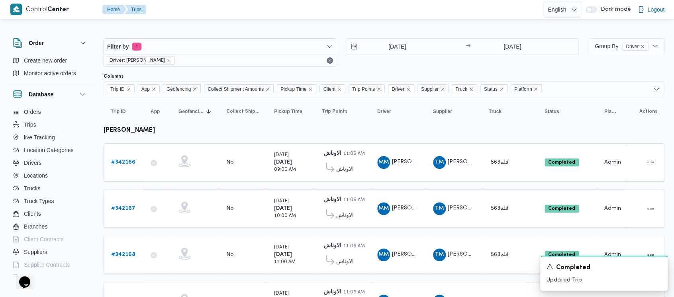
click at [360, 66] on div "Filter by 1 Driver: محروس محمد ابراهيم 1/10/2025 → 1/10/2025" at bounding box center [341, 52] width 485 height 38
click at [122, 160] on b "# 342166" at bounding box center [123, 162] width 24 height 5
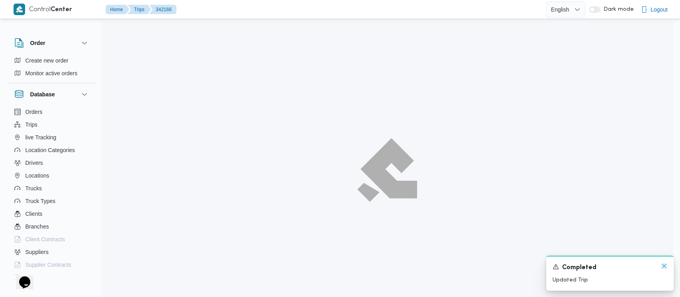
click at [661, 266] on icon "Dismiss toast" at bounding box center [663, 266] width 6 height 6
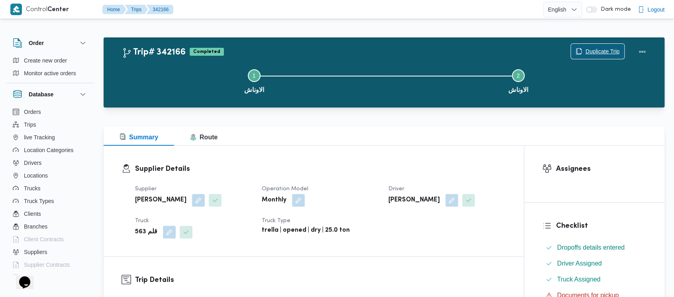
click at [604, 53] on span "Duplicate Trip" at bounding box center [602, 52] width 34 height 10
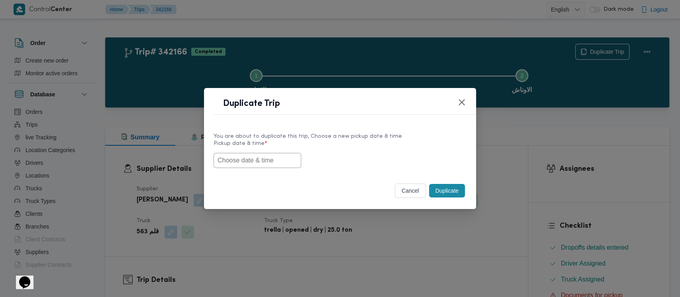
click at [228, 163] on input "text" at bounding box center [257, 160] width 88 height 15
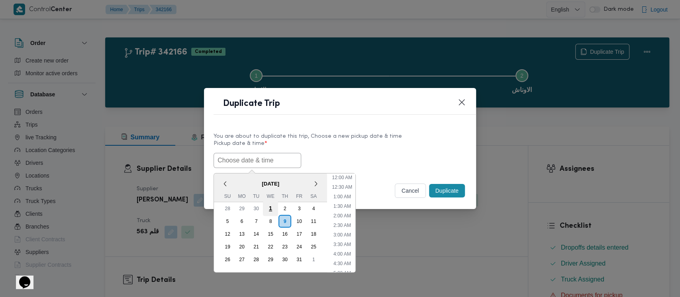
scroll to position [360, 0]
click at [227, 221] on div "5" at bounding box center [227, 221] width 15 height 15
click at [341, 236] on li "8:30 AM" at bounding box center [342, 234] width 24 height 8
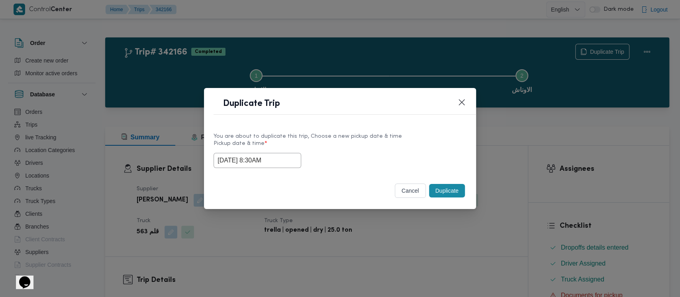
click at [274, 160] on input "[DATE] 8:30AM" at bounding box center [257, 160] width 88 height 15
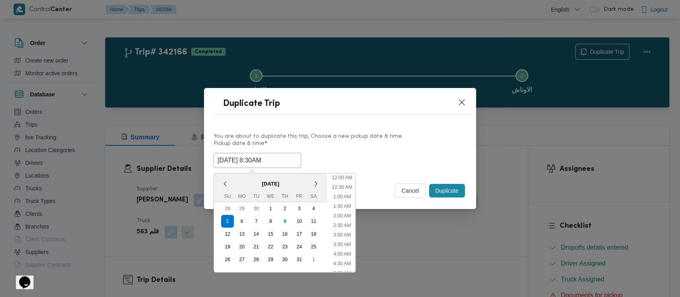
scroll to position [117, 0]
click at [344, 231] on li "9:00 AM" at bounding box center [342, 233] width 24 height 8
type input "[DATE] 9:00AM"
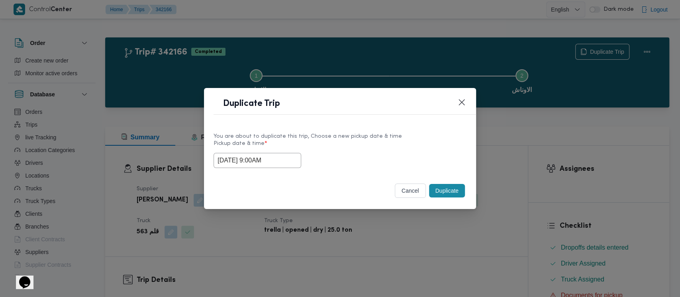
click at [444, 187] on button "Duplicate" at bounding box center [447, 191] width 36 height 14
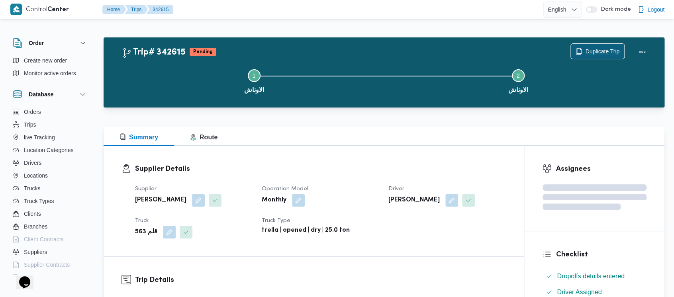
click at [585, 51] on span "Duplicate Trip" at bounding box center [602, 52] width 34 height 10
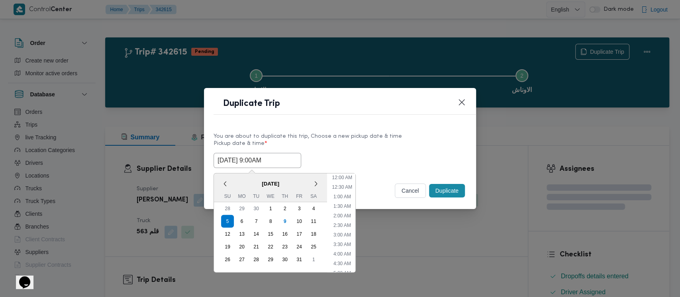
click at [259, 154] on input "[DATE] 9:00AM" at bounding box center [257, 160] width 88 height 15
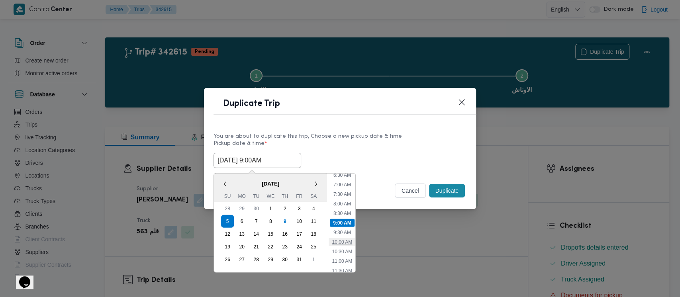
click at [346, 242] on li "10:00 AM" at bounding box center [341, 242] width 27 height 8
type input "[DATE] 10:00AM"
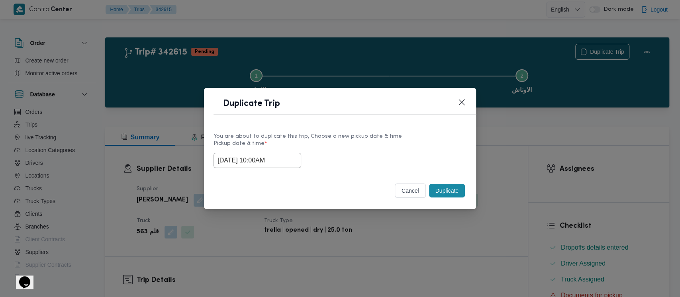
click at [461, 193] on button "Duplicate" at bounding box center [447, 191] width 36 height 14
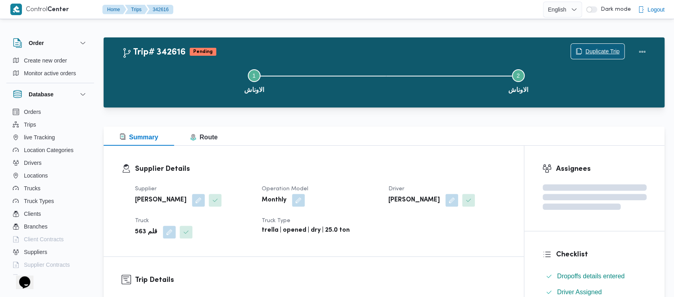
click at [599, 48] on span "Duplicate Trip" at bounding box center [602, 52] width 34 height 10
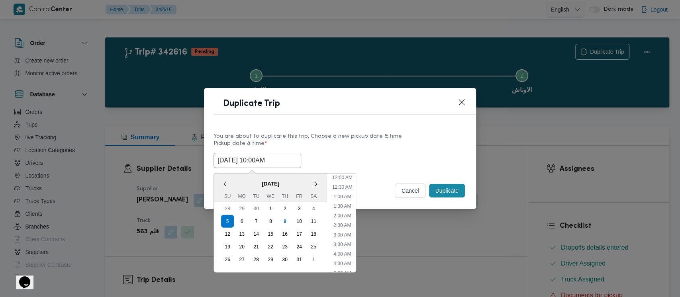
drag, startPoint x: 241, startPoint y: 164, endPoint x: 291, endPoint y: 173, distance: 50.1
click at [241, 164] on input "[DATE] 10:00AM" at bounding box center [257, 160] width 88 height 15
click at [342, 238] on li "11:00 AM" at bounding box center [342, 242] width 27 height 8
type input "[DATE] 11:00AM"
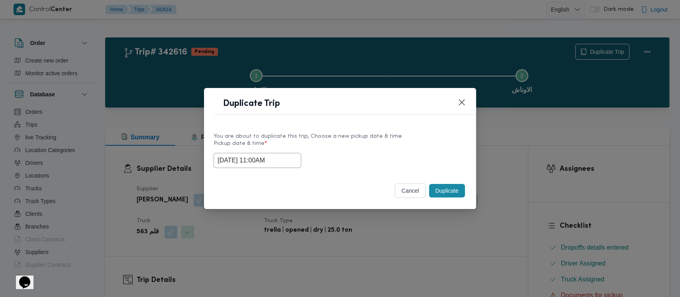
click at [443, 190] on button "Duplicate" at bounding box center [447, 191] width 36 height 14
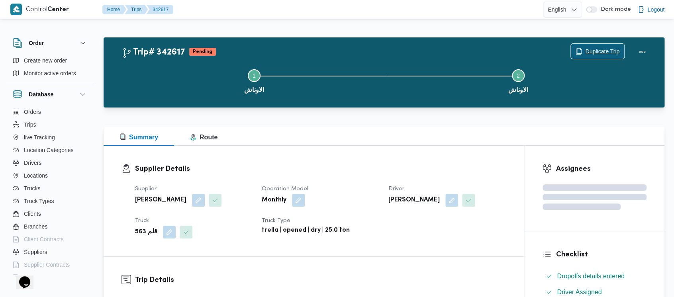
click at [594, 53] on span "Duplicate Trip" at bounding box center [602, 52] width 34 height 10
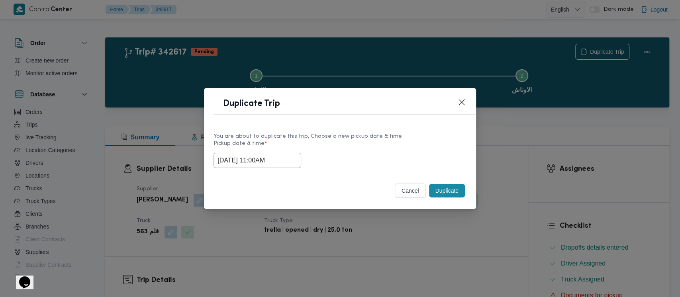
click at [242, 164] on input "[DATE] 11:00AM" at bounding box center [257, 160] width 88 height 15
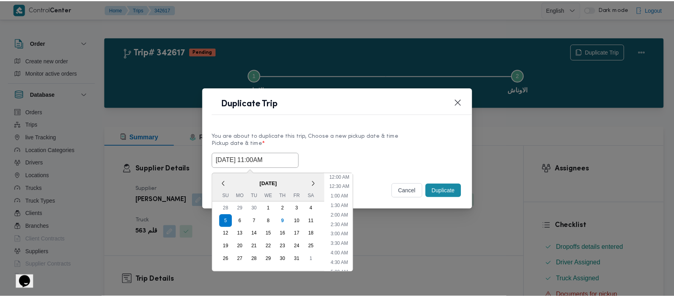
scroll to position [165, 0]
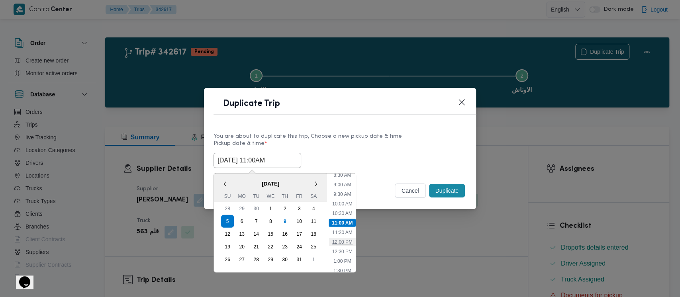
click at [336, 241] on li "12:00 PM" at bounding box center [342, 242] width 27 height 8
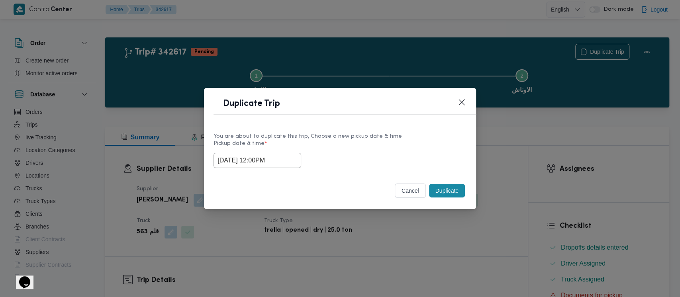
type input "[DATE] 12:00PM"
click at [449, 191] on button "Duplicate" at bounding box center [447, 191] width 36 height 14
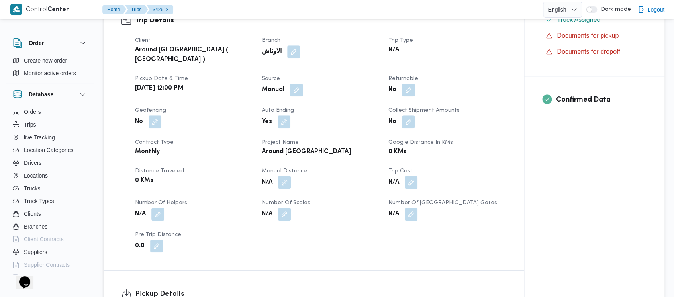
scroll to position [265, 0]
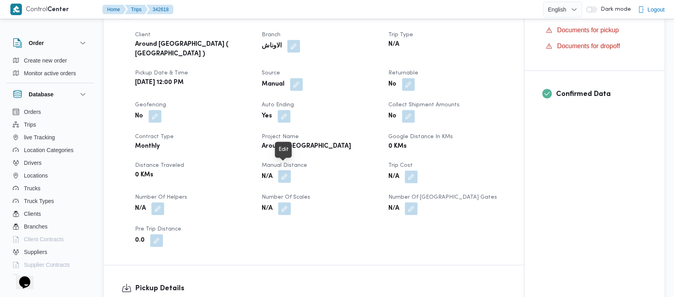
click at [284, 172] on button "button" at bounding box center [284, 176] width 13 height 13
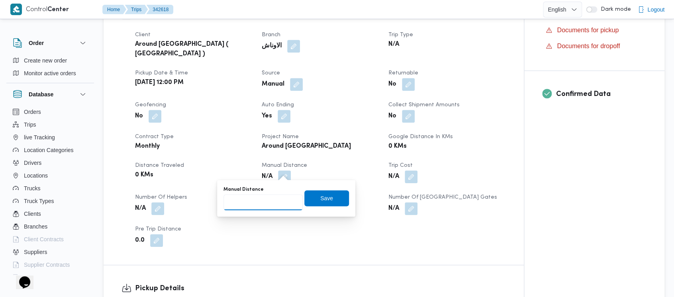
click at [262, 207] on input "Manual Distance" at bounding box center [262, 202] width 79 height 16
paste input "1.5"
type input "1.5"
click at [320, 201] on span "Save" at bounding box center [326, 198] width 13 height 10
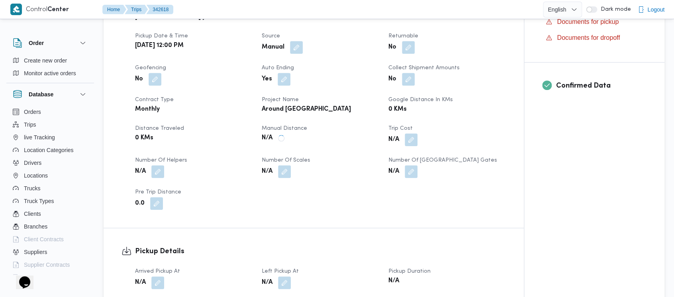
scroll to position [319, 0]
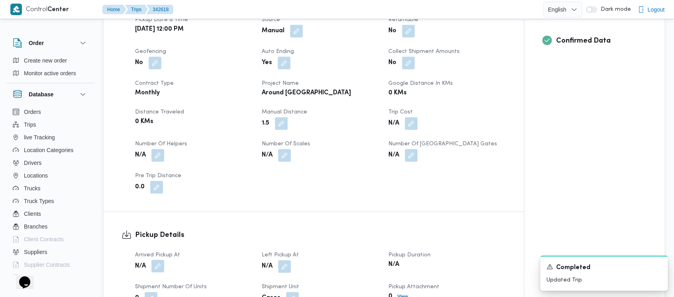
click at [163, 260] on button "button" at bounding box center [157, 266] width 13 height 13
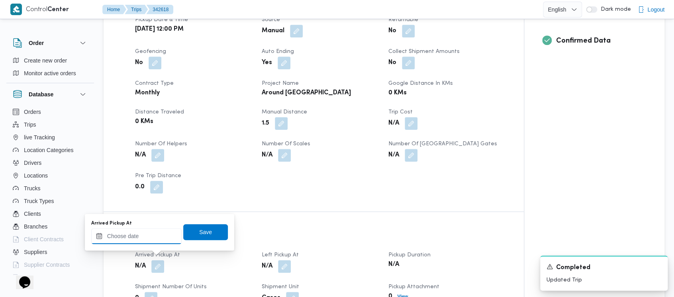
click at [139, 240] on input "Arrived Pickup At" at bounding box center [136, 236] width 90 height 16
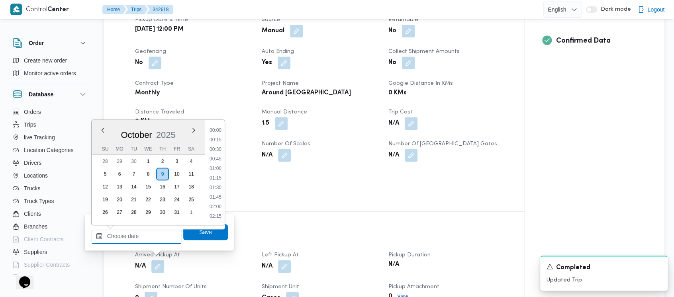
scroll to position [826, 0]
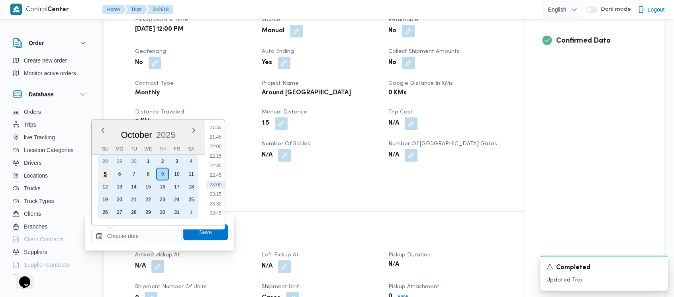
click at [104, 176] on div "5" at bounding box center [105, 173] width 15 height 15
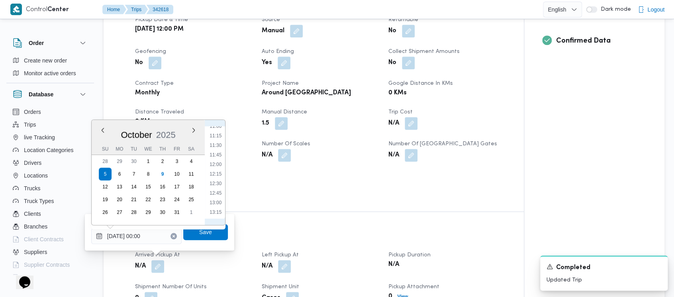
click at [218, 166] on li "12:00" at bounding box center [215, 164] width 18 height 8
type input "[DATE] 12:00"
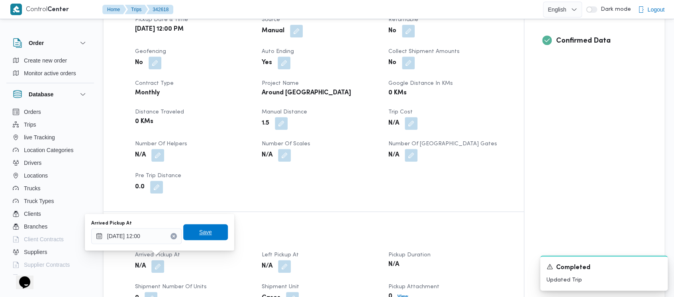
click at [199, 232] on span "Save" at bounding box center [205, 232] width 13 height 10
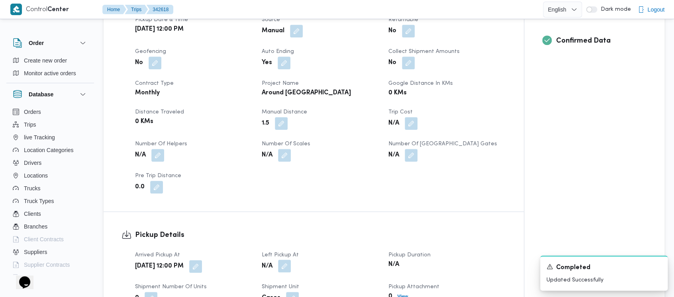
click at [287, 260] on button "button" at bounding box center [284, 266] width 13 height 13
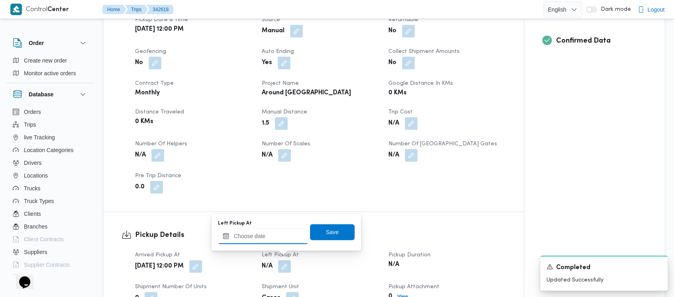
click at [266, 234] on input "Left Pickup At" at bounding box center [263, 236] width 90 height 16
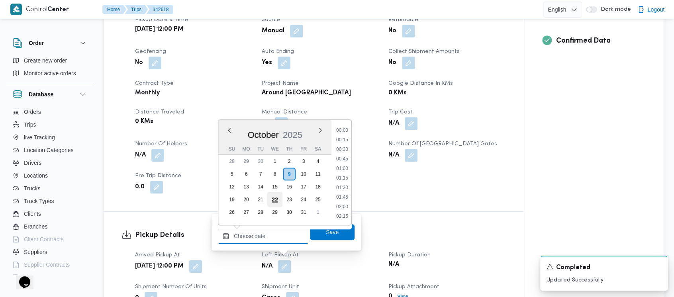
scroll to position [826, 0]
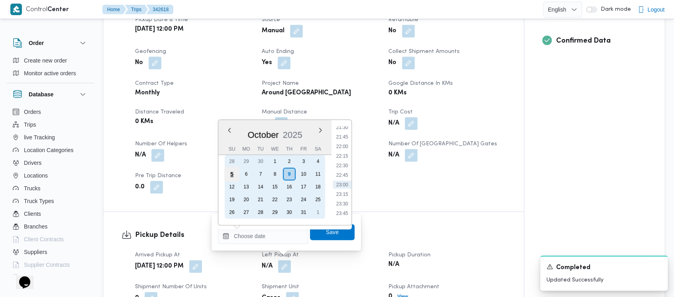
click at [232, 172] on div "5" at bounding box center [231, 173] width 15 height 15
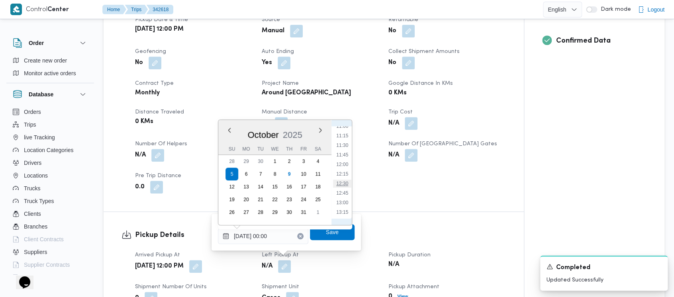
click at [341, 184] on li "12:30" at bounding box center [342, 184] width 18 height 8
type input "[DATE] 12:30"
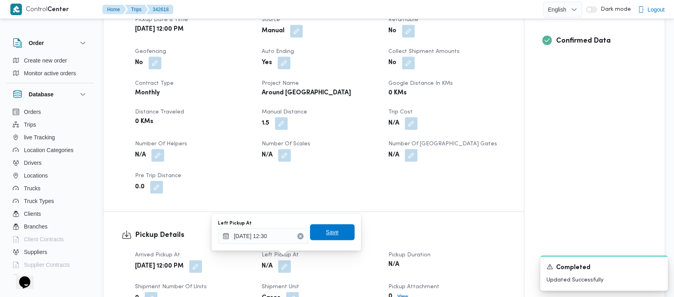
drag, startPoint x: 336, startPoint y: 233, endPoint x: 530, endPoint y: 251, distance: 193.9
click at [338, 233] on span "Save" at bounding box center [332, 232] width 45 height 16
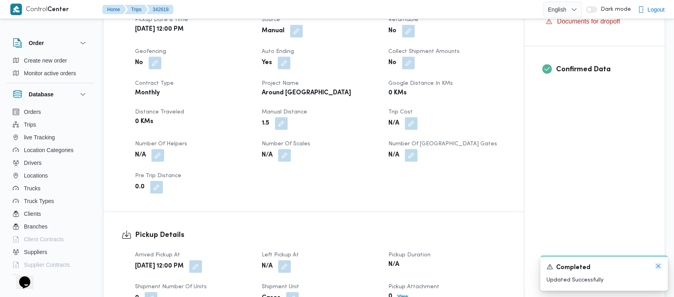
click at [660, 266] on icon "Dismiss toast" at bounding box center [658, 266] width 6 height 6
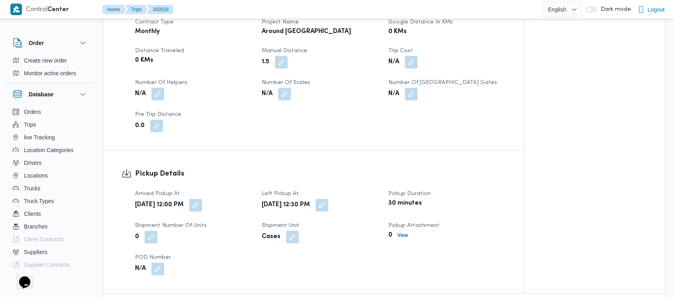
scroll to position [478, 0]
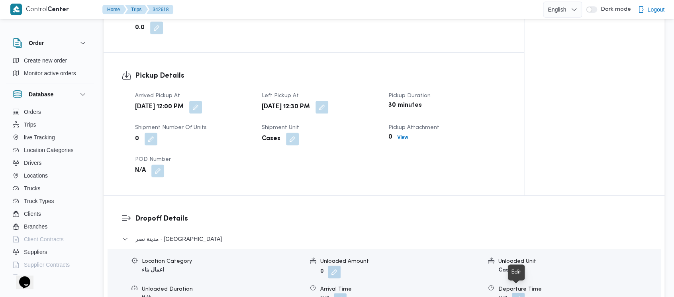
click at [513, 293] on button "button" at bounding box center [518, 299] width 13 height 13
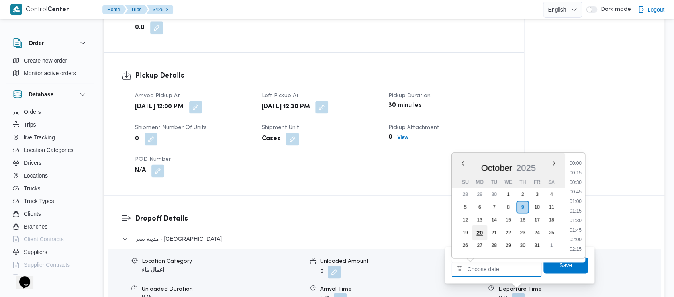
drag, startPoint x: 511, startPoint y: 283, endPoint x: 485, endPoint y: 230, distance: 59.5
click at [497, 272] on input "Departure Time" at bounding box center [496, 269] width 90 height 16
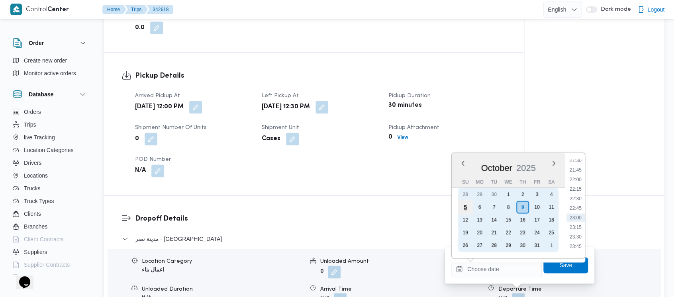
click at [468, 206] on div "5" at bounding box center [464, 206] width 15 height 15
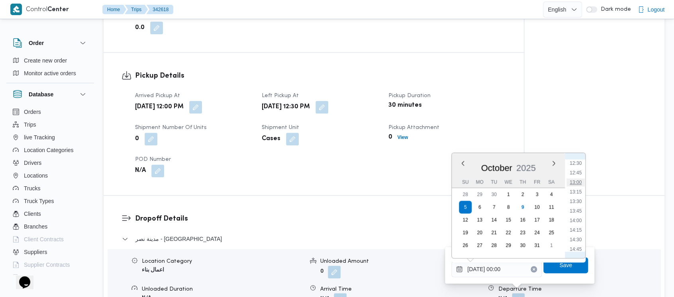
click at [579, 186] on li "13:00" at bounding box center [575, 182] width 18 height 8
type input "[DATE] 13:00"
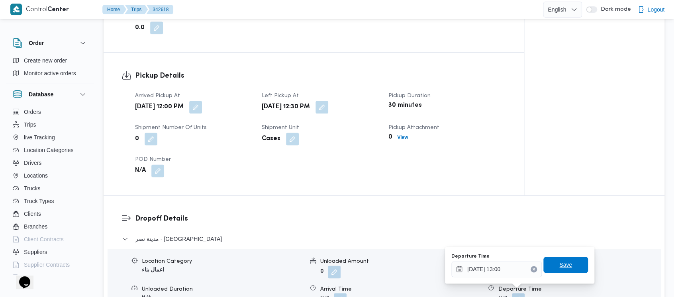
click at [567, 267] on span "Save" at bounding box center [565, 265] width 45 height 16
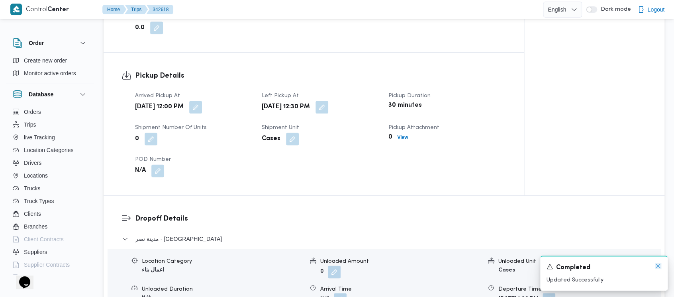
drag, startPoint x: 659, startPoint y: 268, endPoint x: 655, endPoint y: 263, distance: 5.7
click at [657, 266] on icon "Dismiss toast" at bounding box center [658, 266] width 6 height 6
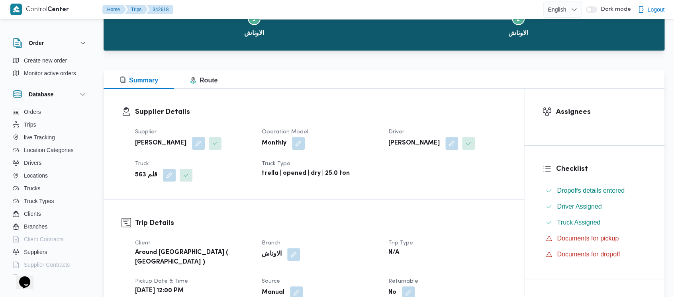
scroll to position [0, 0]
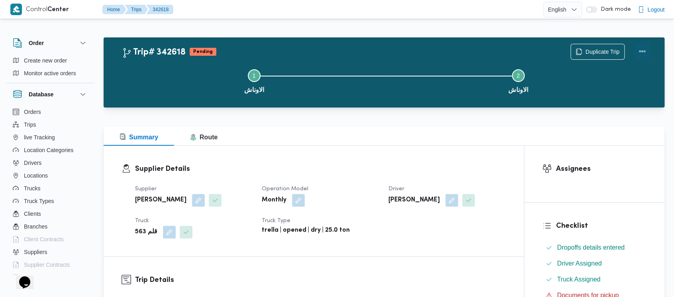
click at [647, 47] on button "Actions" at bounding box center [642, 51] width 16 height 16
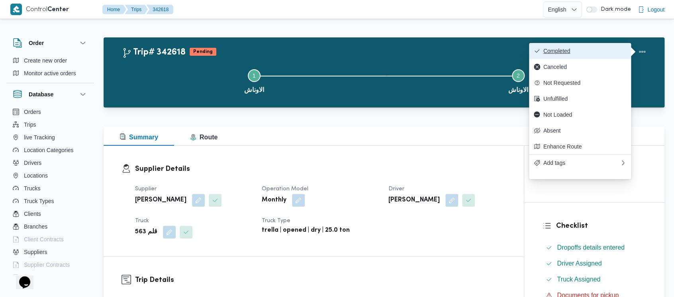
click at [570, 52] on span "Completed" at bounding box center [584, 51] width 83 height 6
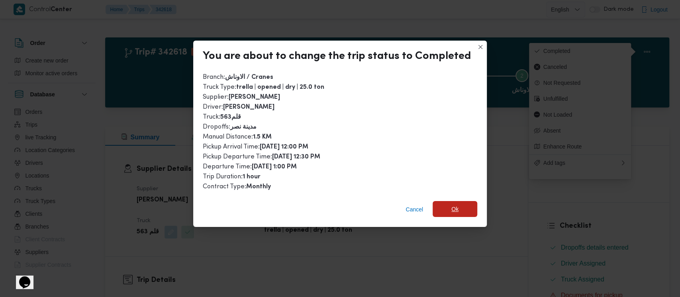
click at [459, 212] on span "Ok" at bounding box center [454, 209] width 45 height 16
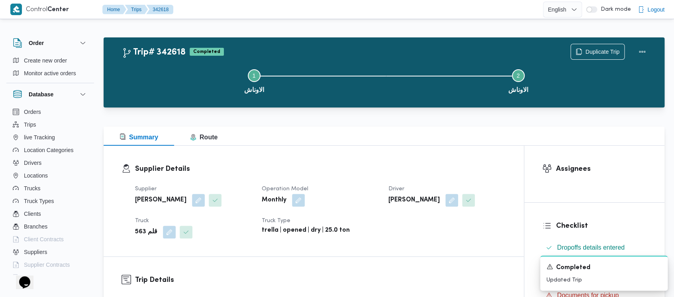
click at [149, 77] on button "Step 1 is incomplete 1 الاوناش" at bounding box center [254, 80] width 264 height 41
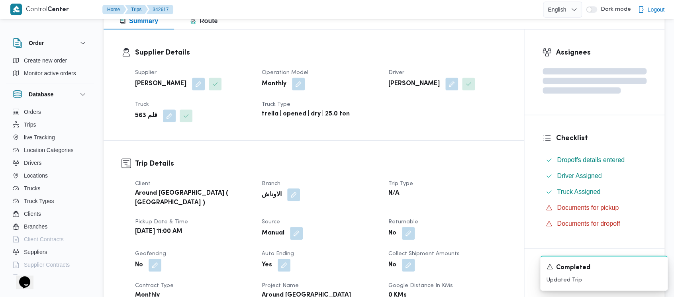
scroll to position [265, 0]
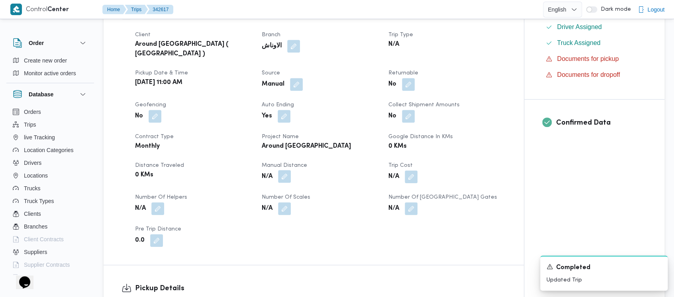
click at [288, 170] on button "button" at bounding box center [284, 176] width 13 height 13
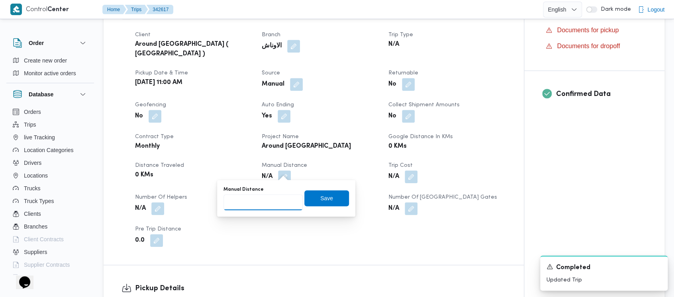
click at [255, 201] on input "Manual Distance" at bounding box center [262, 202] width 79 height 16
paste input "1.5"
type input "1.5"
click at [328, 200] on span "Save" at bounding box center [326, 198] width 45 height 16
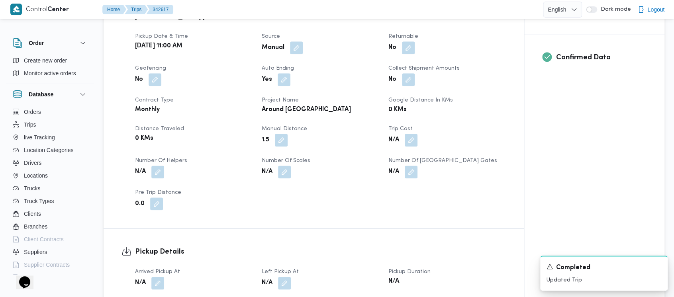
scroll to position [319, 0]
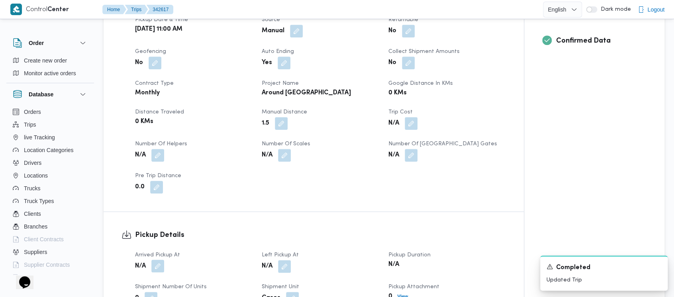
click at [162, 261] on button "button" at bounding box center [157, 266] width 13 height 13
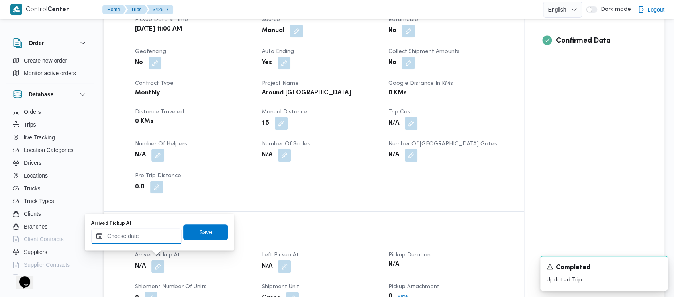
click at [95, 240] on input "Arrived Pickup At" at bounding box center [136, 236] width 90 height 16
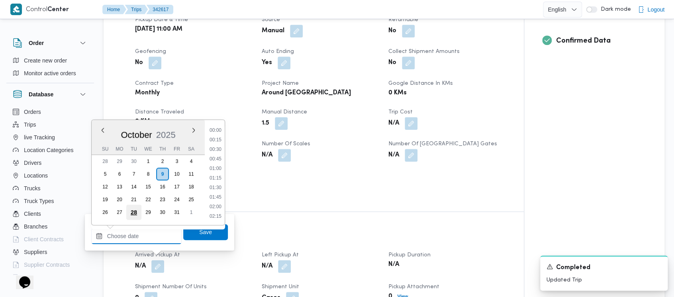
scroll to position [826, 0]
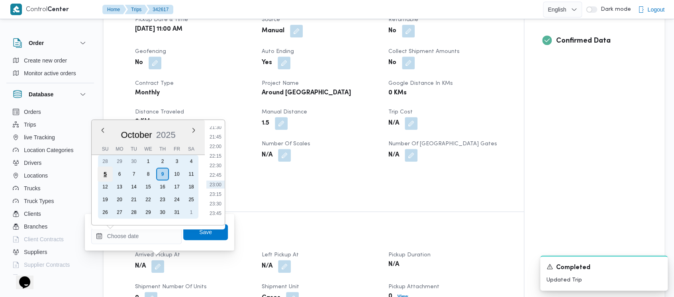
click at [104, 172] on div "5" at bounding box center [105, 173] width 15 height 15
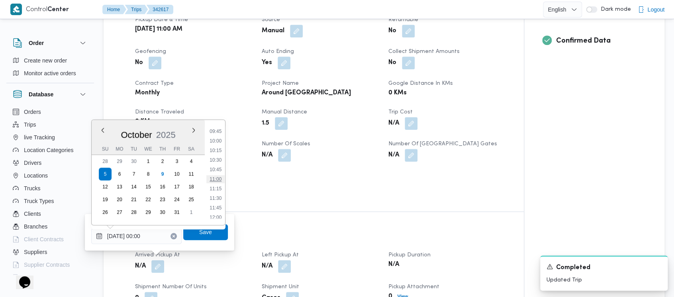
click at [220, 176] on li "11:00" at bounding box center [215, 179] width 18 height 8
type input "[DATE] 11:00"
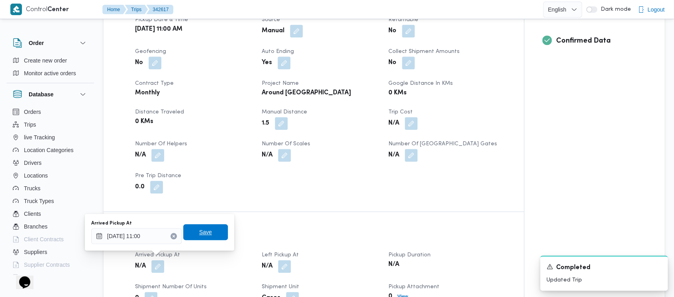
drag, startPoint x: 202, startPoint y: 232, endPoint x: 313, endPoint y: 260, distance: 115.0
click at [203, 232] on span "Save" at bounding box center [205, 232] width 13 height 10
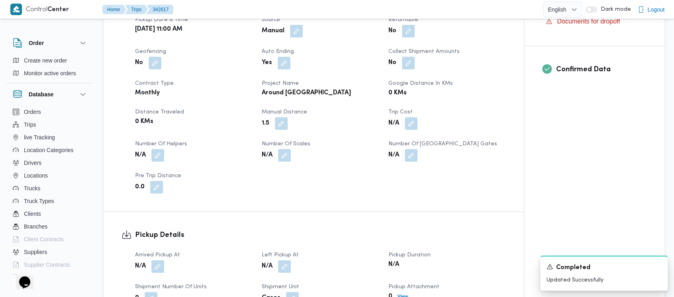
drag, startPoint x: 288, startPoint y: 258, endPoint x: 268, endPoint y: 249, distance: 22.3
click at [287, 260] on button "button" at bounding box center [284, 266] width 13 height 13
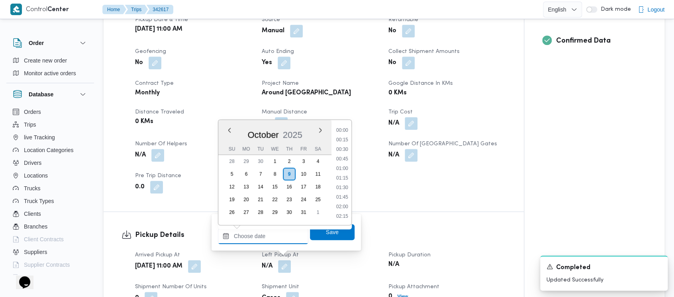
drag, startPoint x: 260, startPoint y: 240, endPoint x: 255, endPoint y: 220, distance: 21.3
click at [260, 236] on input "Left Pickup At" at bounding box center [263, 236] width 90 height 16
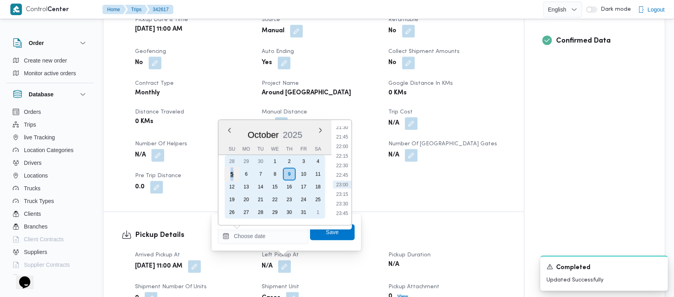
click at [231, 174] on div "5" at bounding box center [231, 173] width 15 height 15
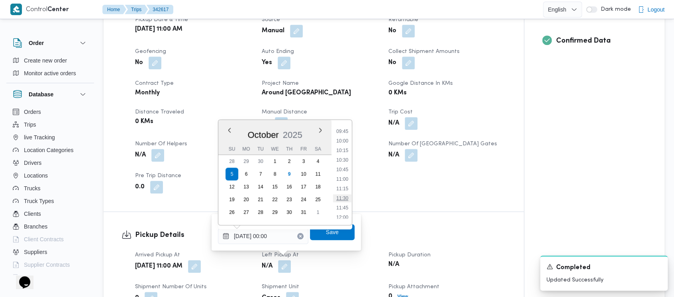
click at [342, 198] on li "11:30" at bounding box center [342, 198] width 18 height 8
type input "[DATE] 11:30"
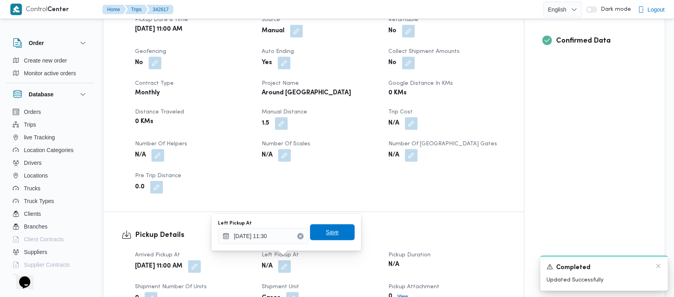
drag, startPoint x: 328, startPoint y: 228, endPoint x: 594, endPoint y: 286, distance: 271.9
click at [328, 229] on span "Save" at bounding box center [332, 232] width 13 height 10
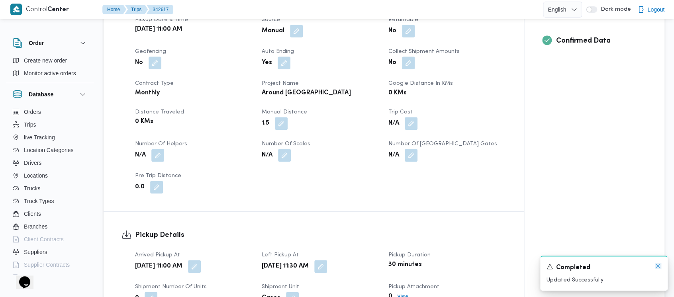
click at [659, 266] on icon "Dismiss toast" at bounding box center [658, 266] width 6 height 6
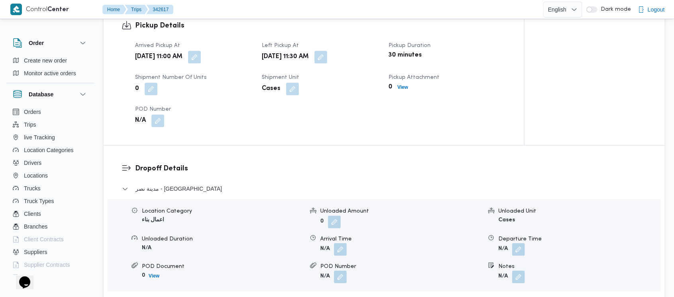
scroll to position [531, 0]
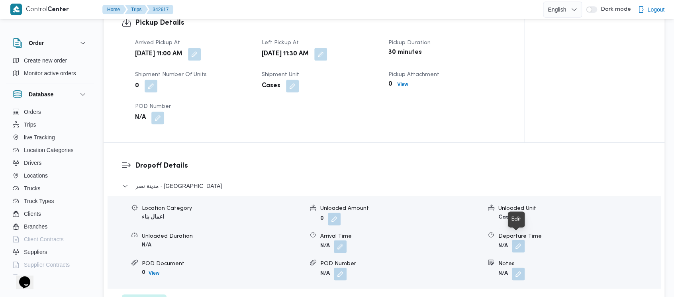
click at [518, 240] on button "button" at bounding box center [518, 246] width 13 height 13
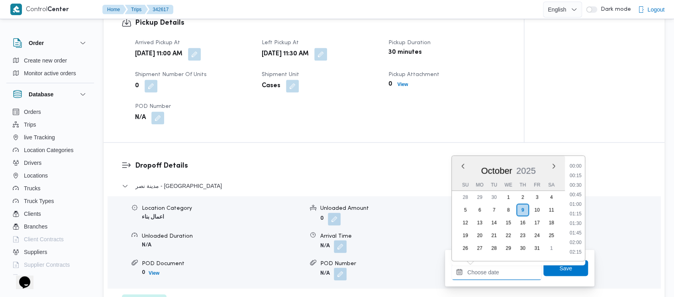
click at [485, 269] on input "Departure Time" at bounding box center [496, 272] width 90 height 16
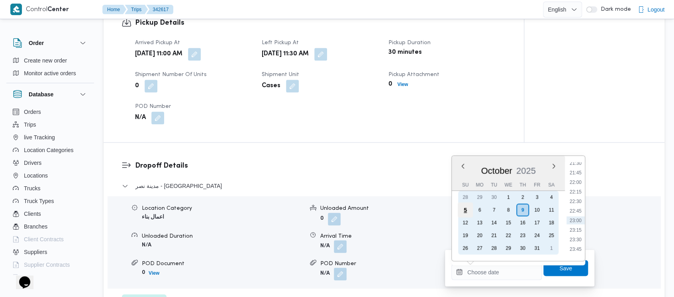
click at [465, 211] on div "5" at bounding box center [464, 209] width 15 height 15
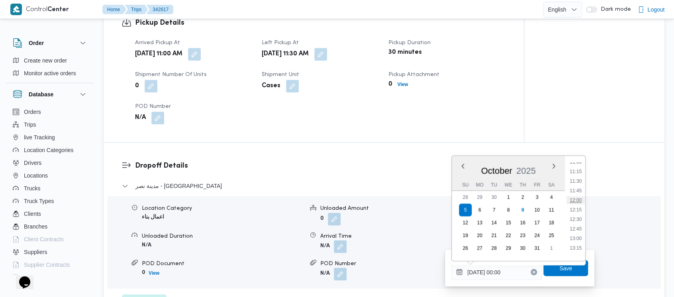
click at [578, 199] on li "12:00" at bounding box center [575, 200] width 18 height 8
type input "[DATE] 12:00"
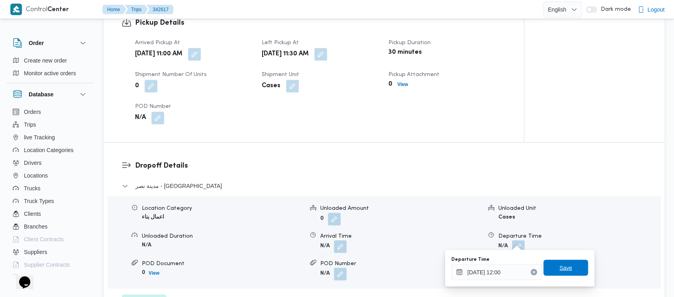
click at [569, 263] on span "Save" at bounding box center [565, 268] width 45 height 16
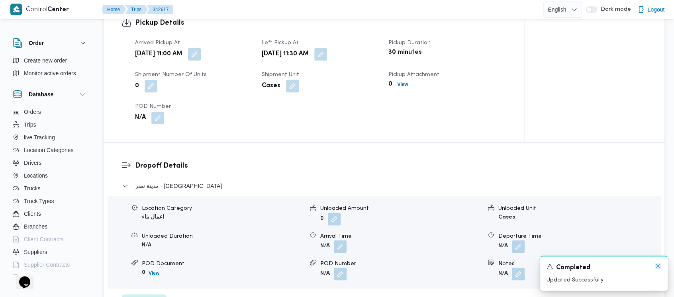
drag, startPoint x: 659, startPoint y: 266, endPoint x: 624, endPoint y: 243, distance: 41.5
click at [659, 266] on icon "Dismiss toast" at bounding box center [658, 266] width 6 height 6
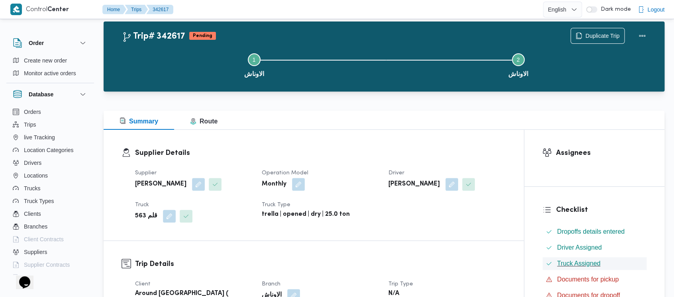
scroll to position [0, 0]
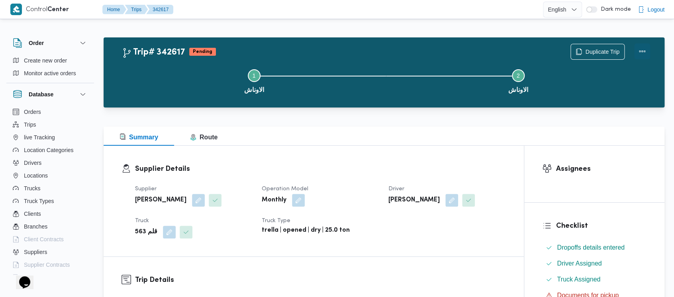
click at [640, 48] on button "Actions" at bounding box center [642, 51] width 16 height 16
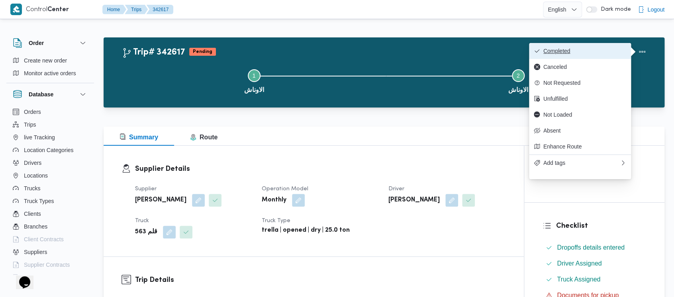
click at [573, 52] on span "Completed" at bounding box center [584, 51] width 83 height 6
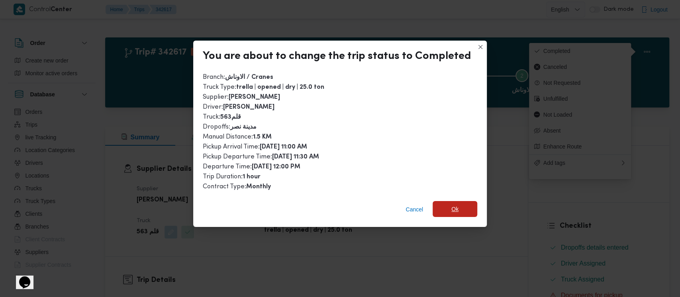
click at [455, 209] on span "Ok" at bounding box center [454, 209] width 7 height 10
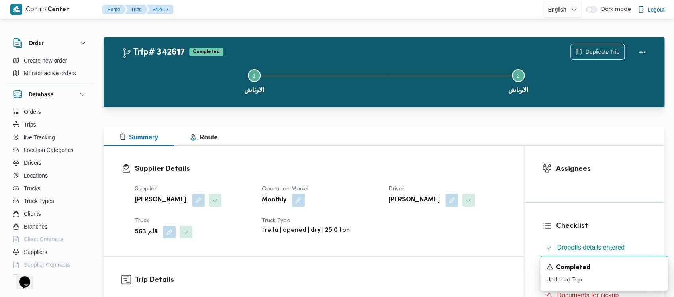
click at [169, 77] on button "Step 1 is incomplete 1 الاوناش" at bounding box center [254, 80] width 264 height 41
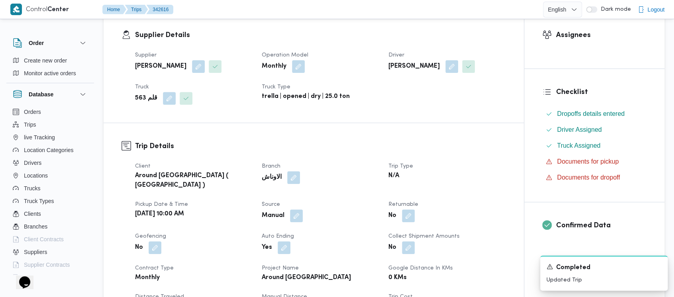
scroll to position [319, 0]
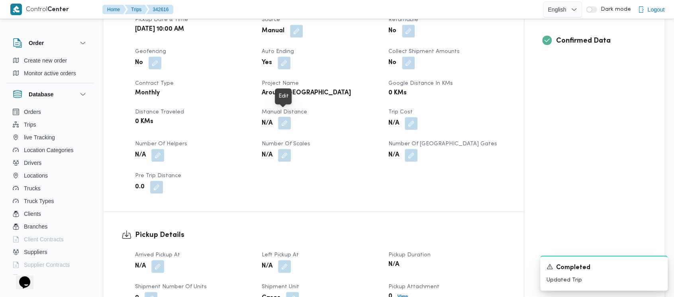
click at [282, 117] on button "button" at bounding box center [284, 123] width 13 height 13
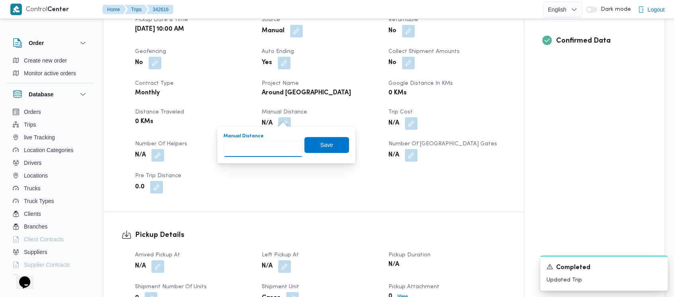
click at [236, 146] on input "Manual Distance" at bounding box center [262, 149] width 79 height 16
paste input "1.5"
type input "1.5"
click at [321, 142] on span "Save" at bounding box center [326, 145] width 13 height 10
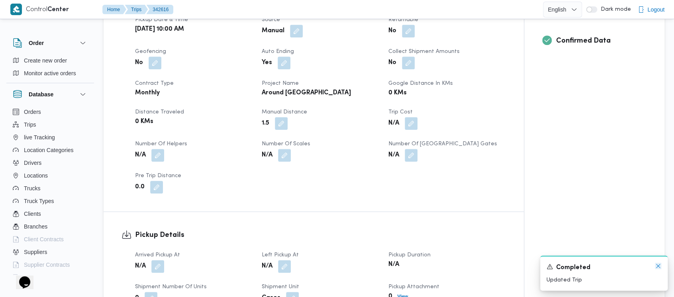
click at [655, 264] on icon "Dismiss toast" at bounding box center [658, 266] width 6 height 6
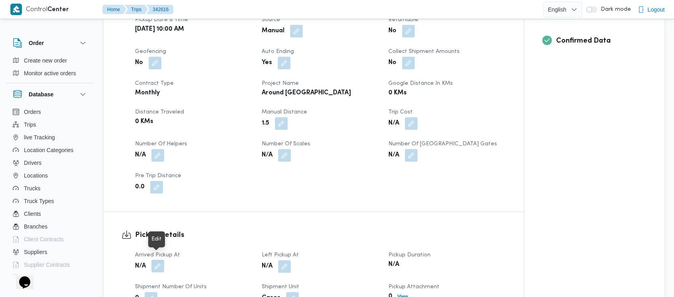
click at [157, 260] on button "button" at bounding box center [157, 266] width 13 height 13
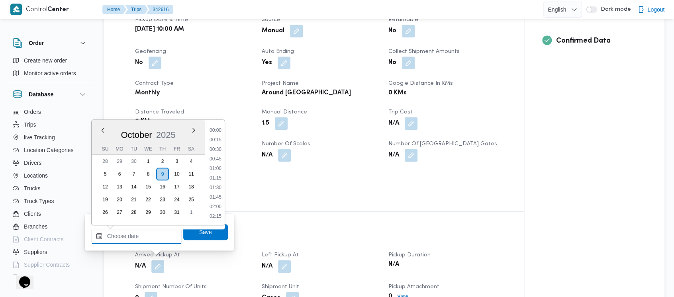
click at [129, 237] on input "Arrived Pickup At" at bounding box center [136, 236] width 90 height 16
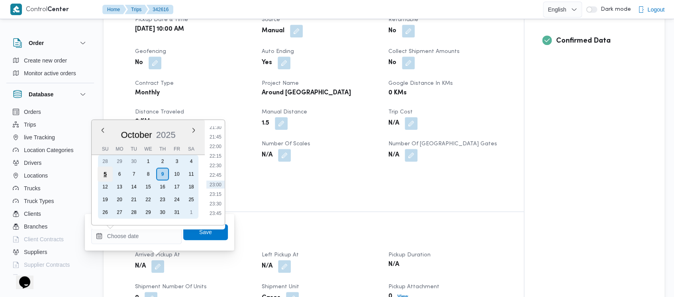
click at [103, 172] on div "5" at bounding box center [105, 173] width 15 height 15
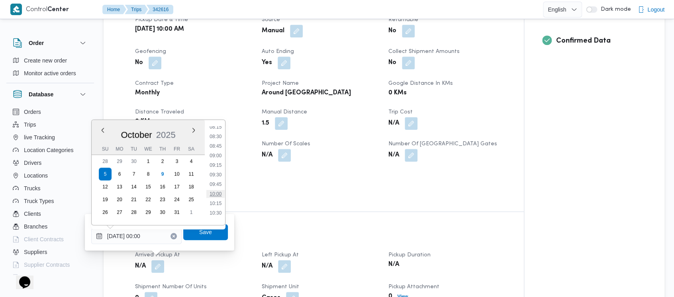
click at [216, 193] on li "10:00" at bounding box center [215, 194] width 18 height 8
type input "[DATE] 10:00"
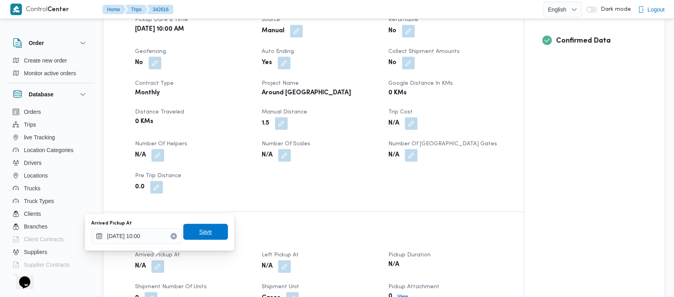
click at [200, 236] on span "Save" at bounding box center [205, 232] width 13 height 10
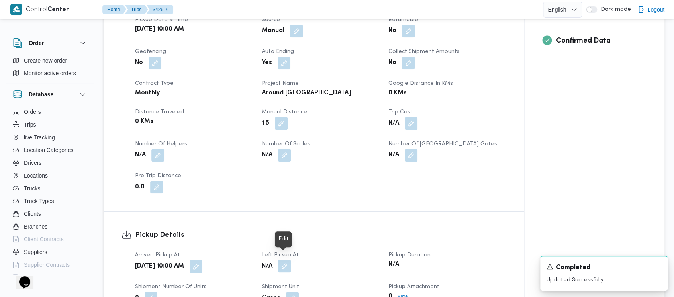
click at [281, 262] on button "button" at bounding box center [284, 266] width 13 height 13
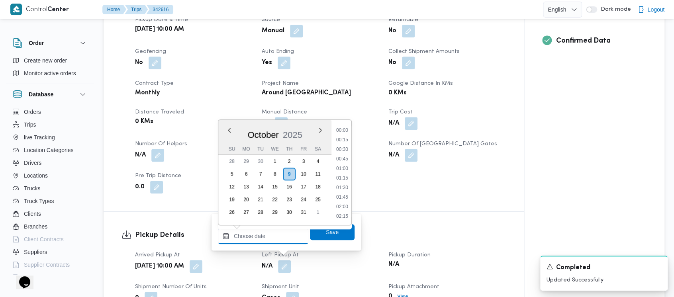
drag, startPoint x: 244, startPoint y: 236, endPoint x: 238, endPoint y: 182, distance: 54.8
click at [244, 237] on input "Left Pickup At" at bounding box center [263, 236] width 90 height 16
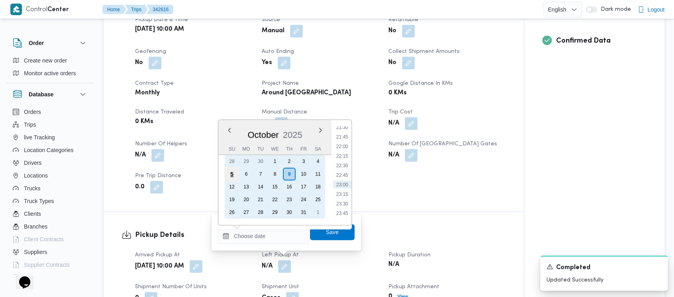
click at [227, 173] on div "5" at bounding box center [231, 173] width 15 height 15
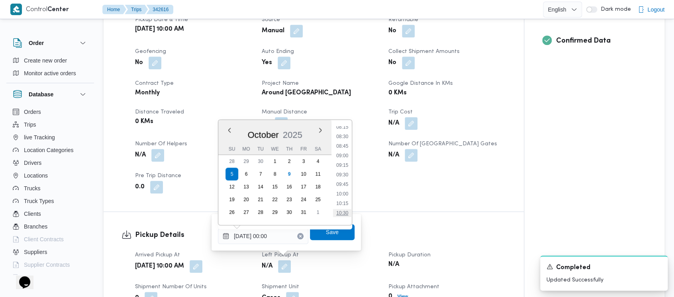
click at [342, 215] on li "10:30" at bounding box center [342, 213] width 18 height 8
type input "[DATE] 10:30"
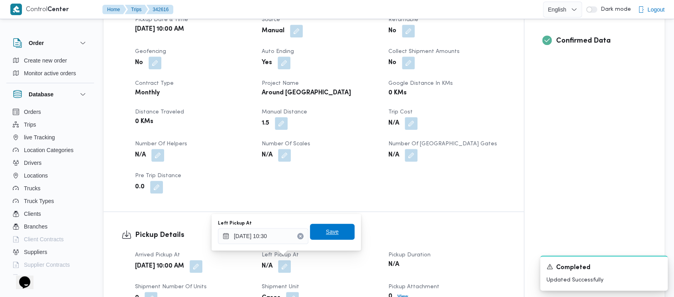
click at [331, 229] on span "Save" at bounding box center [332, 232] width 13 height 10
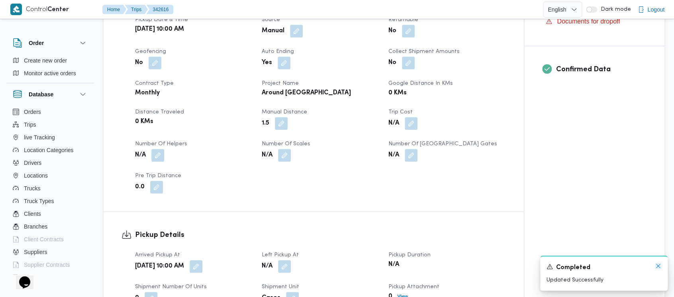
click at [656, 266] on icon "Dismiss toast" at bounding box center [658, 266] width 6 height 6
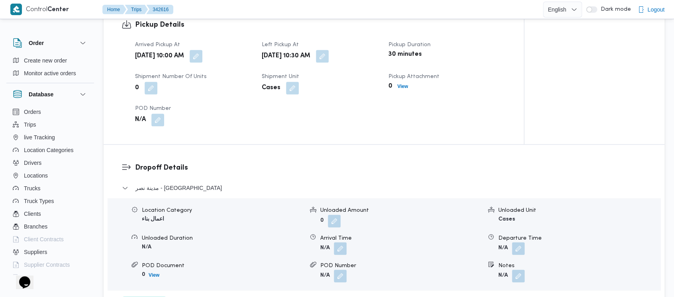
scroll to position [531, 0]
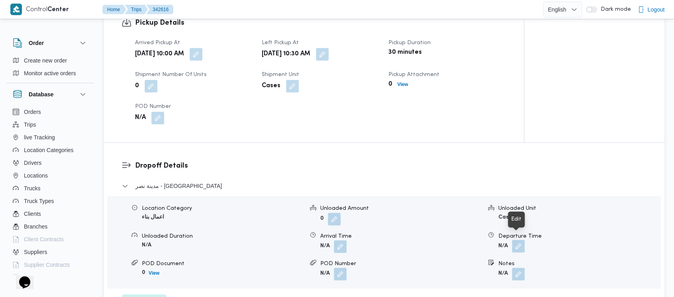
click at [519, 240] on button "button" at bounding box center [518, 246] width 13 height 13
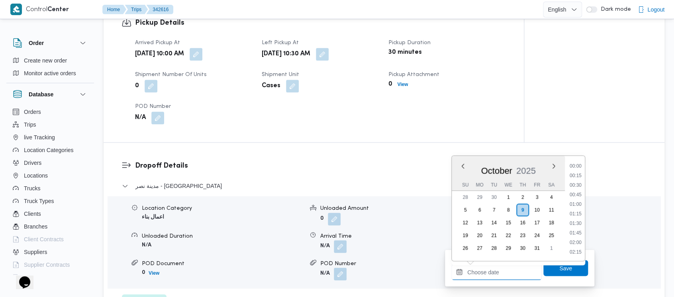
click at [486, 272] on input "Departure Time" at bounding box center [496, 272] width 90 height 16
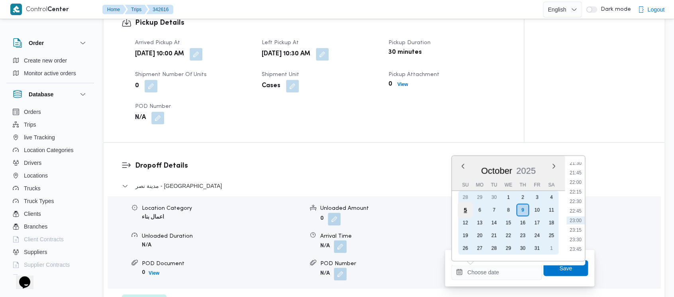
click at [463, 207] on div "5" at bounding box center [464, 209] width 15 height 15
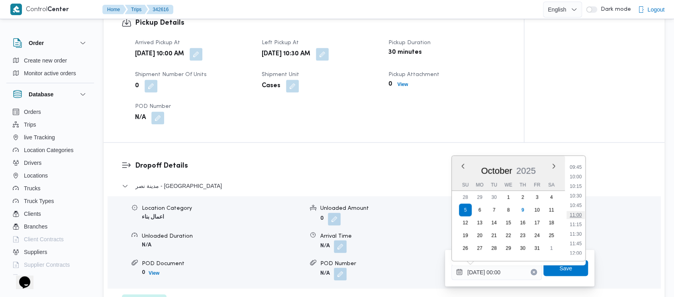
click at [578, 217] on li "11:00" at bounding box center [575, 215] width 18 height 8
type input "[DATE] 11:00"
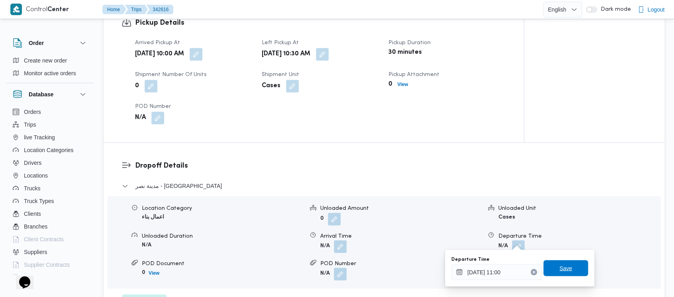
click at [562, 267] on span "Save" at bounding box center [565, 268] width 13 height 10
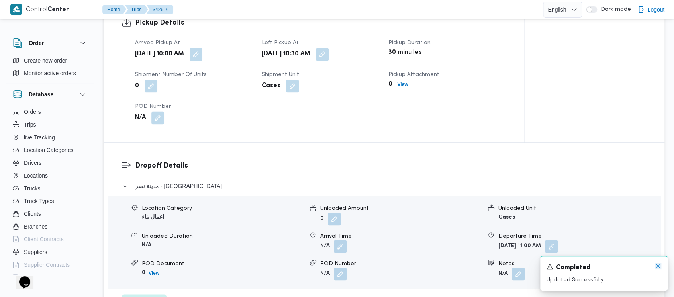
click at [656, 264] on icon "Dismiss toast" at bounding box center [658, 266] width 6 height 6
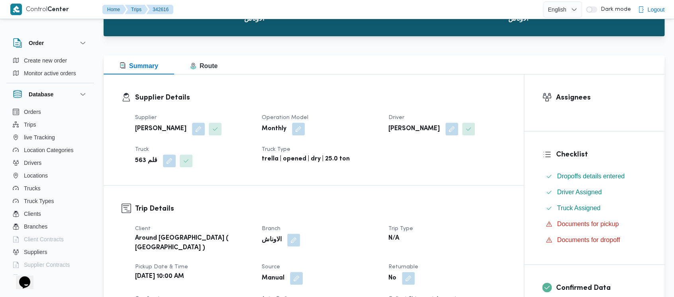
scroll to position [0, 0]
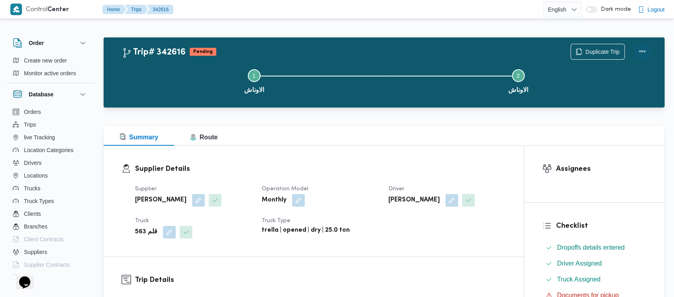
click at [640, 47] on button "Actions" at bounding box center [642, 51] width 16 height 16
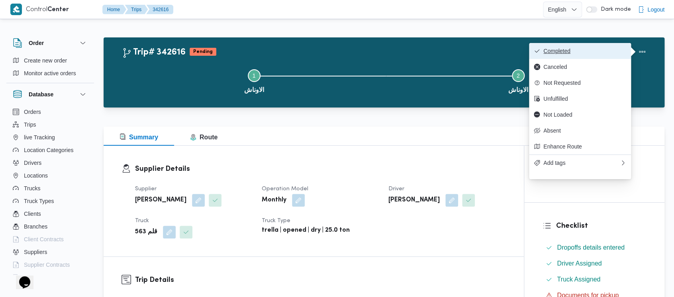
click at [577, 51] on span "Completed" at bounding box center [584, 51] width 83 height 6
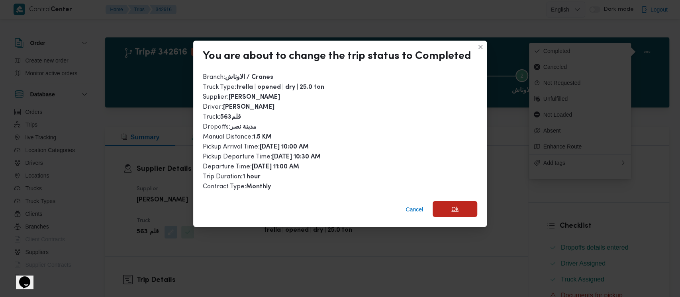
click at [445, 207] on span "Ok" at bounding box center [454, 209] width 45 height 16
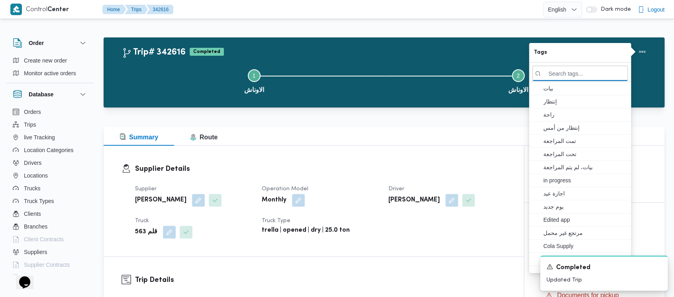
click at [190, 76] on button "Step 1 is incomplete 1 الاوناش" at bounding box center [254, 80] width 264 height 41
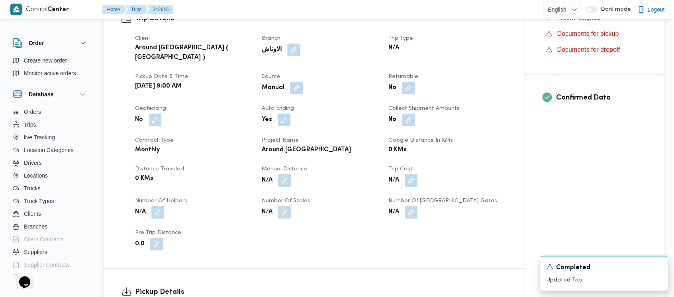
scroll to position [265, 0]
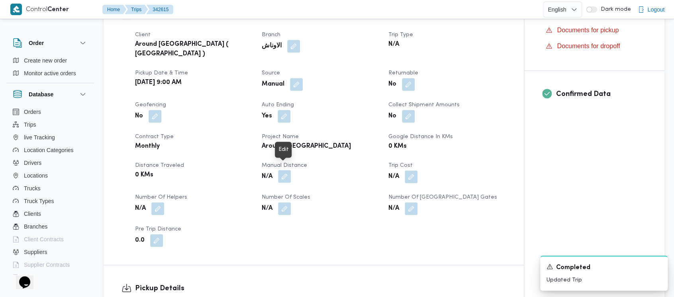
drag, startPoint x: 285, startPoint y: 174, endPoint x: 281, endPoint y: 174, distance: 4.5
click at [285, 173] on button "button" at bounding box center [284, 176] width 13 height 13
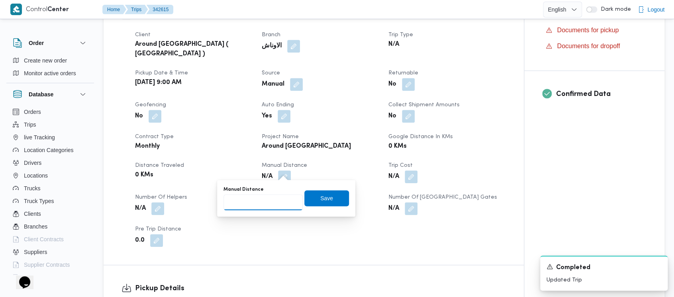
click at [250, 203] on input "Manual Distance" at bounding box center [262, 202] width 79 height 16
paste input "1.5"
type input "1.5"
click at [326, 202] on span "Save" at bounding box center [326, 198] width 45 height 16
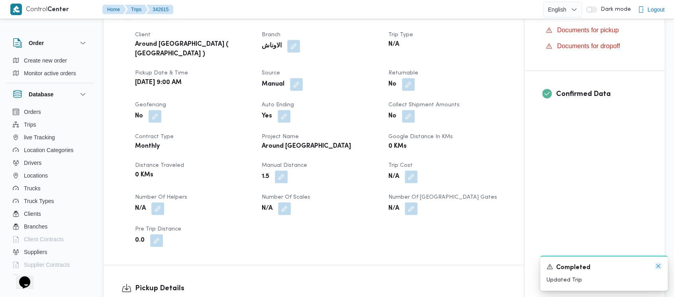
click at [655, 266] on icon "Dismiss toast" at bounding box center [658, 266] width 6 height 6
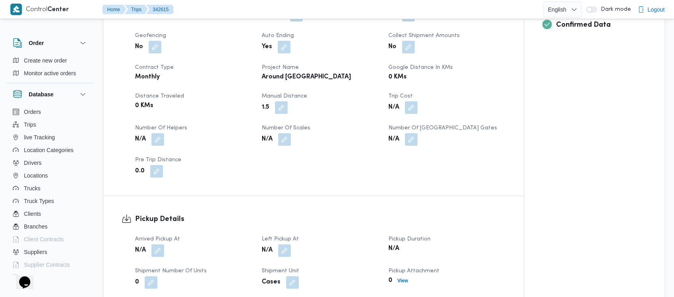
scroll to position [319, 0]
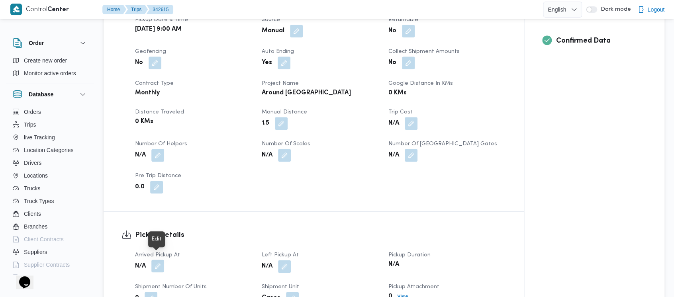
click at [156, 260] on button "button" at bounding box center [157, 266] width 13 height 13
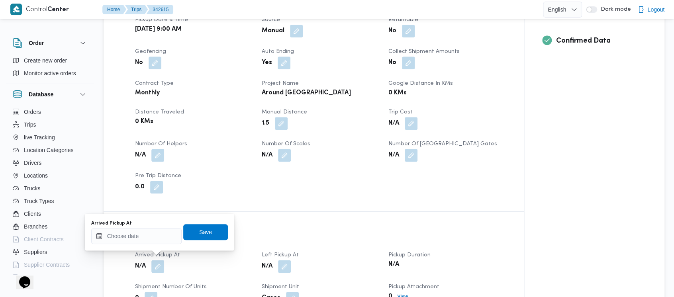
click at [131, 220] on div "You are in a dialog. To close this dialog, hit escape. Arrived Pickup At Save" at bounding box center [159, 232] width 149 height 37
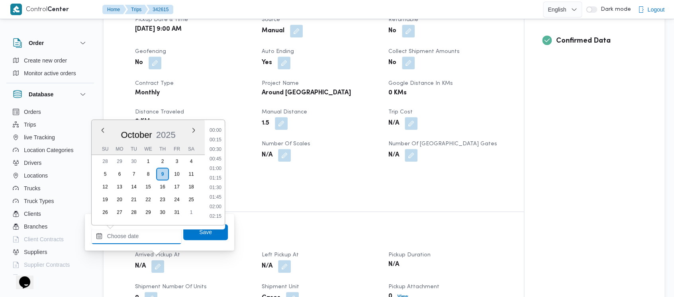
click at [124, 233] on input "Arrived Pickup At" at bounding box center [136, 236] width 90 height 16
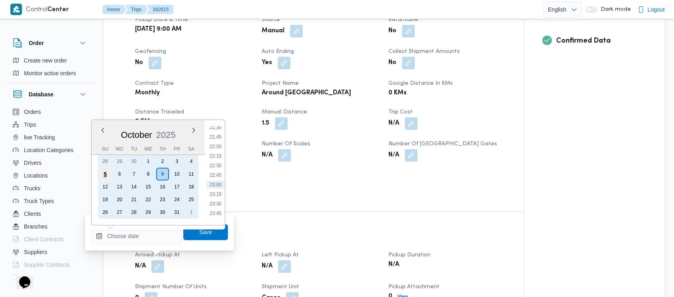
click at [104, 172] on div "5" at bounding box center [105, 173] width 15 height 15
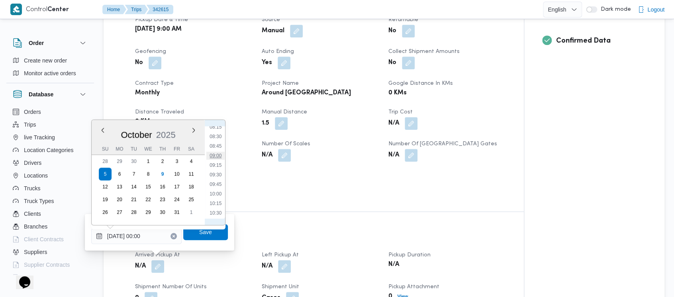
click at [213, 157] on li "09:00" at bounding box center [215, 156] width 18 height 8
type input "[DATE] 09:00"
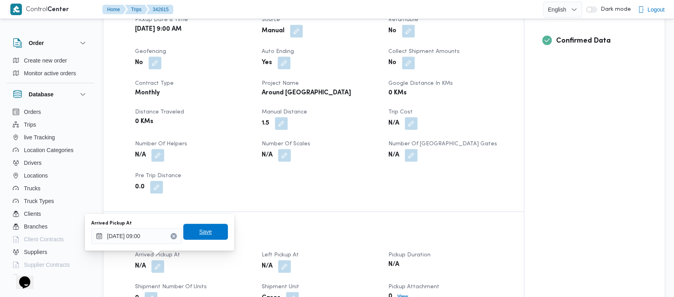
click at [206, 235] on span "Save" at bounding box center [205, 232] width 45 height 16
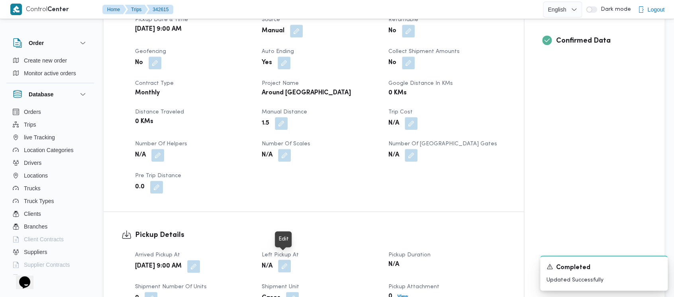
click at [285, 261] on button "button" at bounding box center [284, 266] width 13 height 13
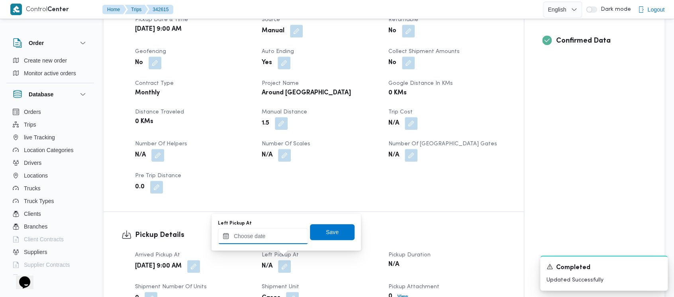
click at [245, 241] on input "Left Pickup At" at bounding box center [263, 236] width 90 height 16
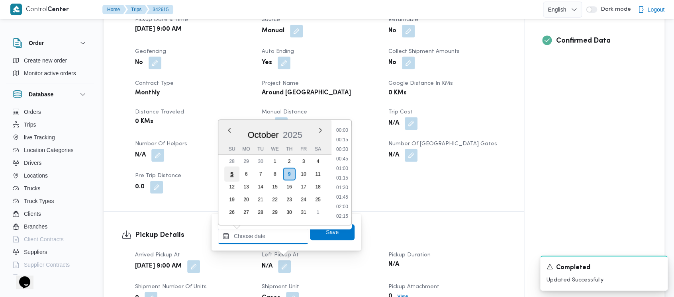
scroll to position [826, 0]
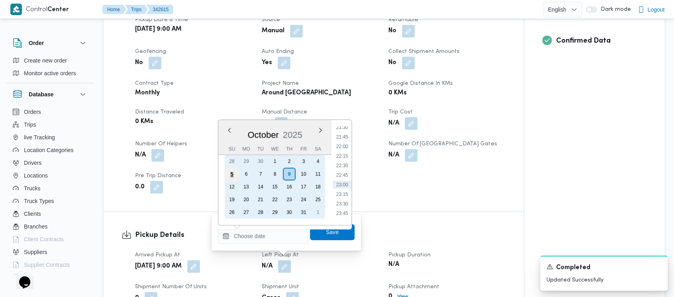
click at [233, 173] on div "5" at bounding box center [231, 173] width 15 height 15
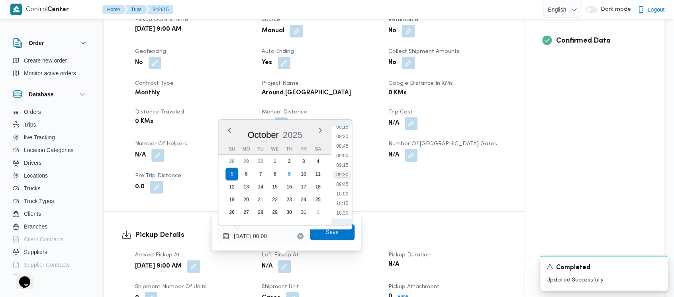
click at [349, 173] on li "09:30" at bounding box center [342, 175] width 18 height 8
type input "[DATE] 09:30"
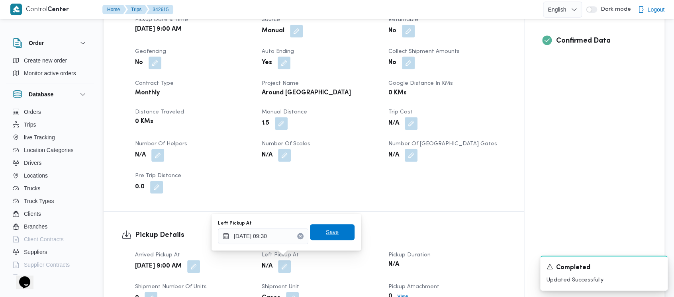
drag, startPoint x: 330, startPoint y: 229, endPoint x: 340, endPoint y: 231, distance: 10.4
click at [330, 231] on span "Save" at bounding box center [332, 232] width 13 height 10
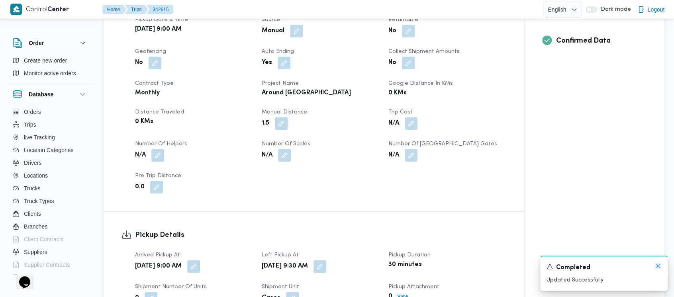
click at [657, 265] on icon "Dismiss toast" at bounding box center [658, 266] width 6 height 6
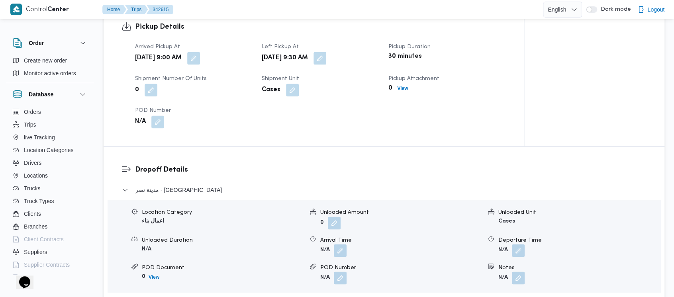
scroll to position [531, 0]
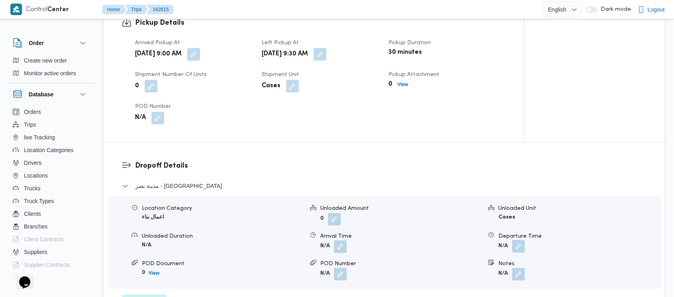
click at [516, 240] on button "button" at bounding box center [518, 246] width 13 height 13
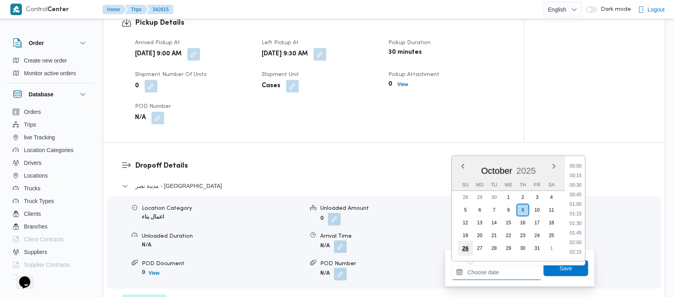
drag, startPoint x: 478, startPoint y: 276, endPoint x: 471, endPoint y: 241, distance: 36.2
click at [478, 275] on input "Departure Time" at bounding box center [496, 272] width 90 height 16
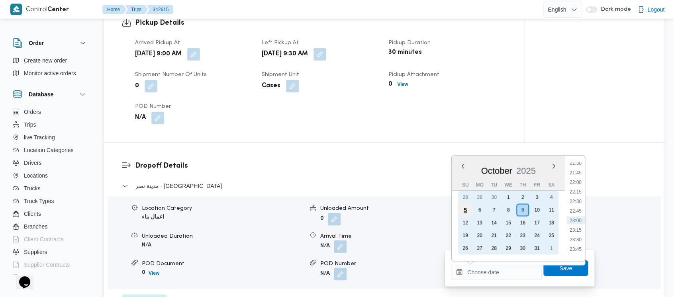
click at [465, 209] on div "5" at bounding box center [464, 209] width 15 height 15
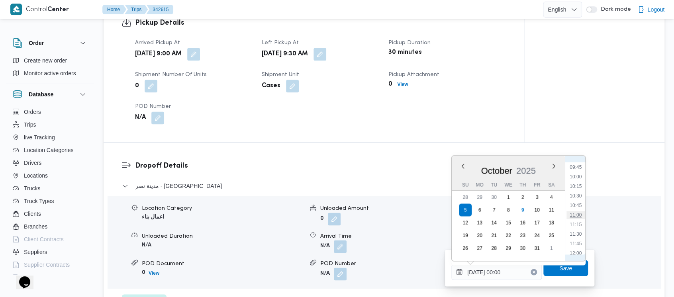
click at [576, 218] on li "11:00" at bounding box center [575, 215] width 18 height 8
type input "[DATE] 11:00"
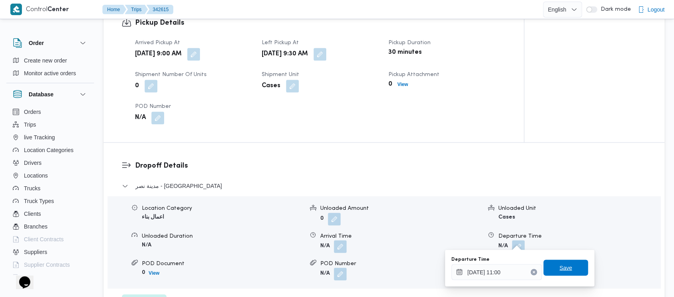
click at [562, 272] on span "Save" at bounding box center [565, 268] width 13 height 10
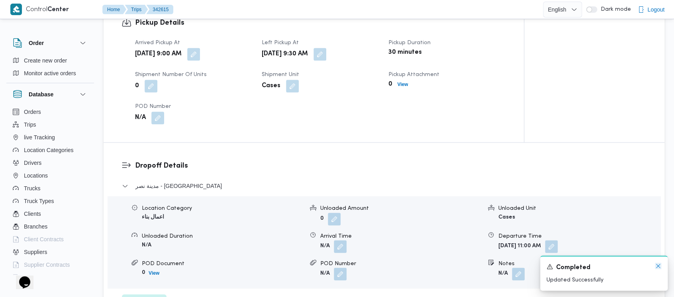
drag, startPoint x: 659, startPoint y: 266, endPoint x: 548, endPoint y: 194, distance: 131.5
click at [658, 265] on icon "Dismiss toast" at bounding box center [658, 266] width 6 height 6
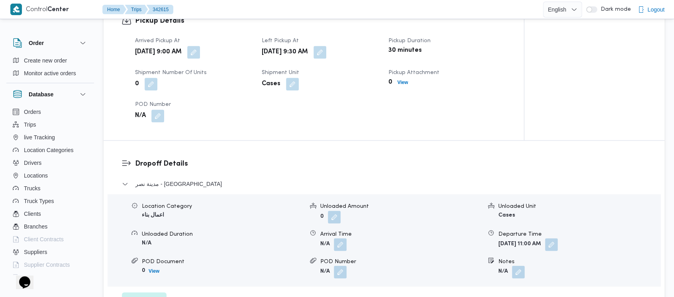
scroll to position [584, 0]
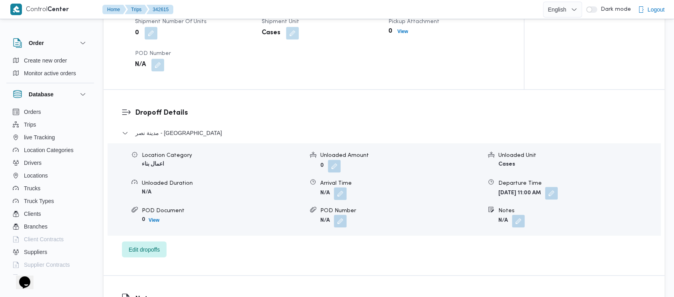
click at [557, 188] on button "button" at bounding box center [551, 193] width 13 height 13
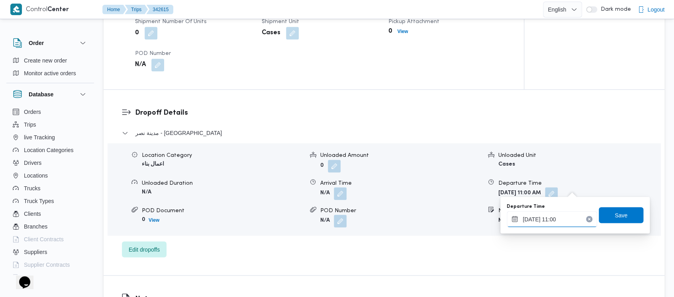
click at [549, 219] on input "[DATE] 11:00" at bounding box center [551, 219] width 90 height 16
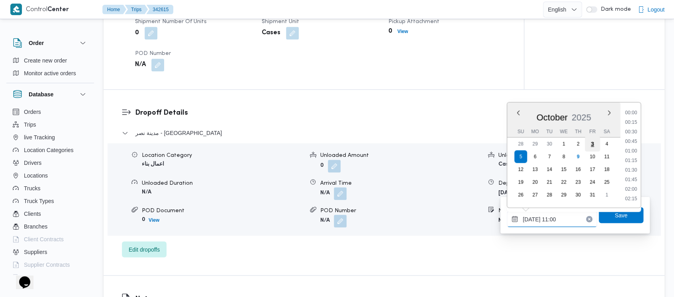
scroll to position [372, 0]
click at [630, 122] on li "10:00" at bounding box center [631, 123] width 18 height 8
type input "[DATE] 10:00"
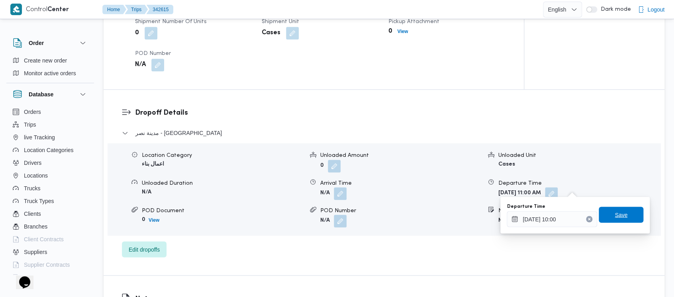
click at [614, 213] on span "Save" at bounding box center [620, 215] width 13 height 10
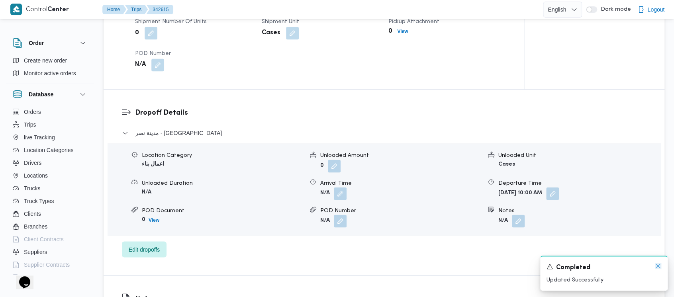
click at [657, 266] on icon "Dismiss toast" at bounding box center [658, 266] width 6 height 6
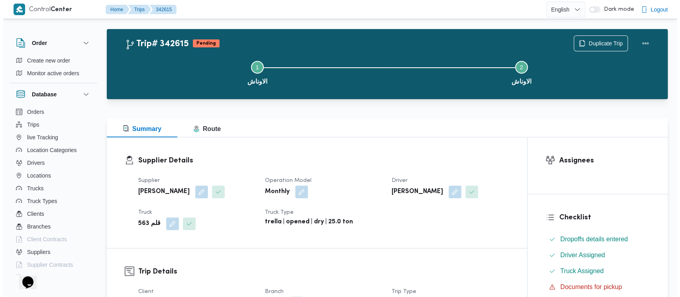
scroll to position [0, 0]
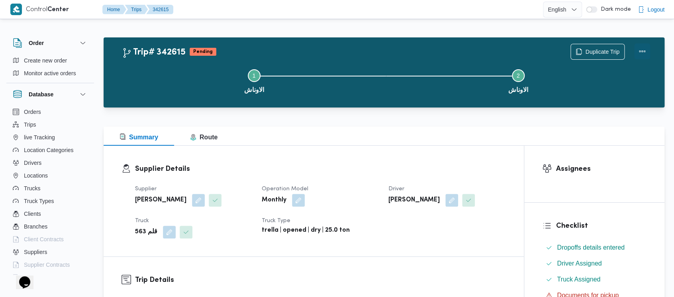
click at [642, 44] on button "Actions" at bounding box center [642, 51] width 16 height 16
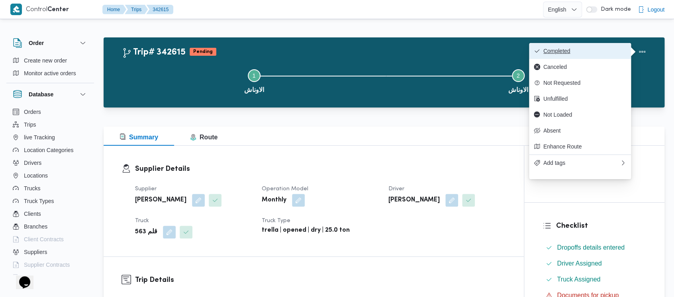
click at [563, 49] on span "Completed" at bounding box center [584, 51] width 83 height 6
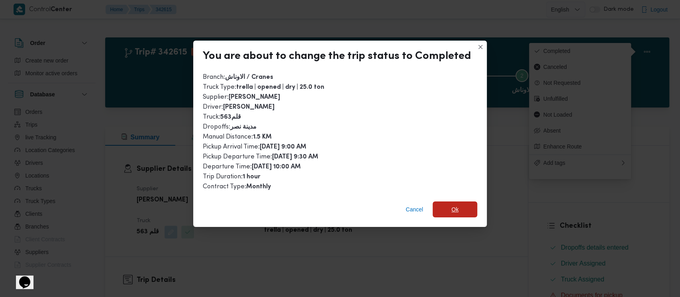
drag, startPoint x: 447, startPoint y: 211, endPoint x: 458, endPoint y: 207, distance: 11.7
click at [447, 211] on span "Ok" at bounding box center [454, 209] width 45 height 16
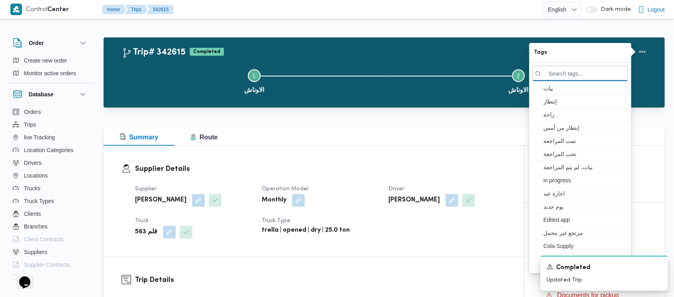
click at [156, 81] on button "Step 1 is incomplete 1 الاوناش" at bounding box center [254, 80] width 264 height 41
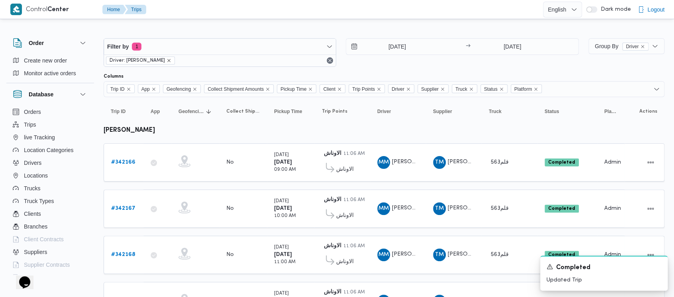
click at [169, 61] on icon "remove selected entity" at bounding box center [168, 60] width 5 height 5
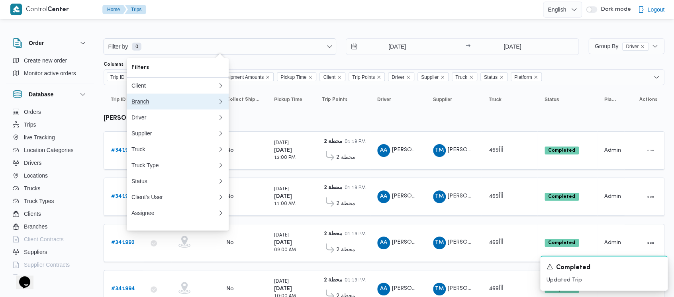
click at [140, 100] on div "Branch" at bounding box center [174, 101] width 86 height 6
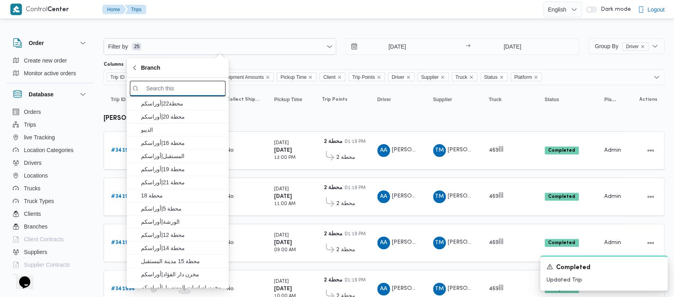
click at [159, 86] on input "search filters" at bounding box center [178, 89] width 96 height 16
paste input "محطة 9"
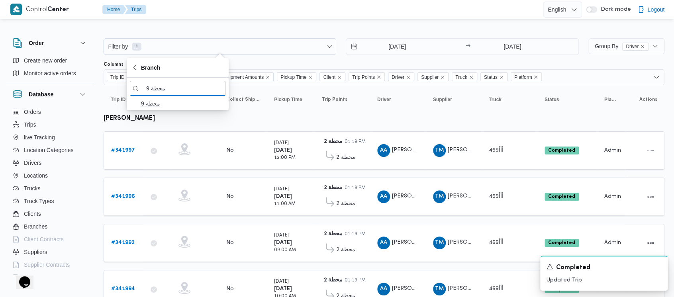
type input "محطة 9"
click at [162, 104] on span "محطة 9" at bounding box center [182, 104] width 83 height 10
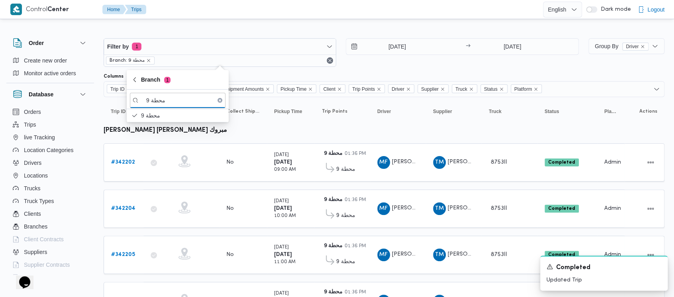
click at [363, 62] on div "[DATE] → [DATE]" at bounding box center [462, 52] width 233 height 29
click at [118, 160] on b "# 342202" at bounding box center [123, 162] width 24 height 5
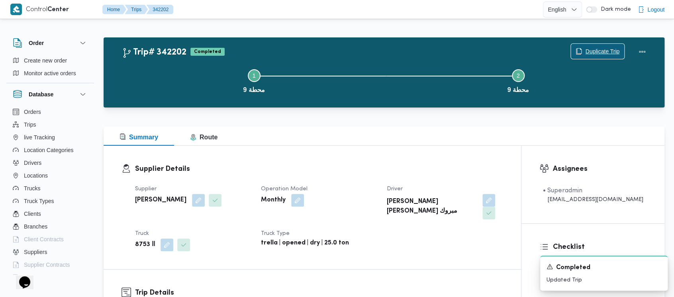
click at [589, 49] on span "Duplicate Trip" at bounding box center [602, 52] width 34 height 10
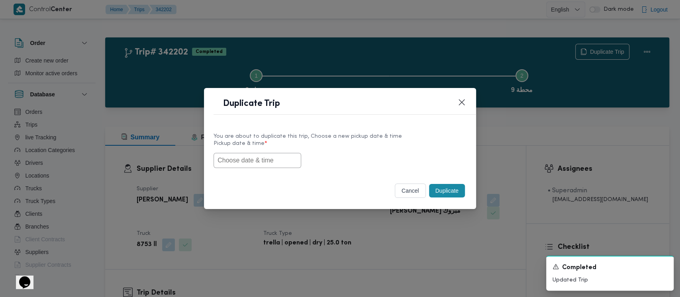
drag, startPoint x: 257, startPoint y: 158, endPoint x: 259, endPoint y: 162, distance: 4.7
click at [257, 158] on input "text" at bounding box center [257, 160] width 88 height 15
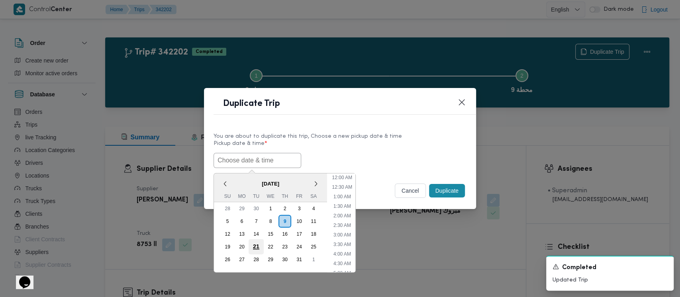
scroll to position [360, 0]
click at [228, 220] on div "5" at bounding box center [227, 221] width 15 height 15
click at [346, 244] on li "9:00 AM" at bounding box center [342, 244] width 24 height 8
type input "[DATE] 9:00AM"
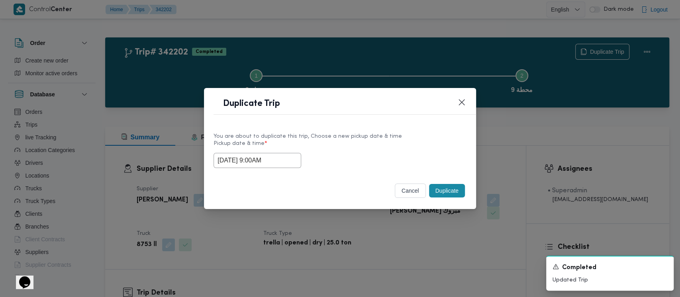
click at [445, 190] on button "Duplicate" at bounding box center [447, 191] width 36 height 14
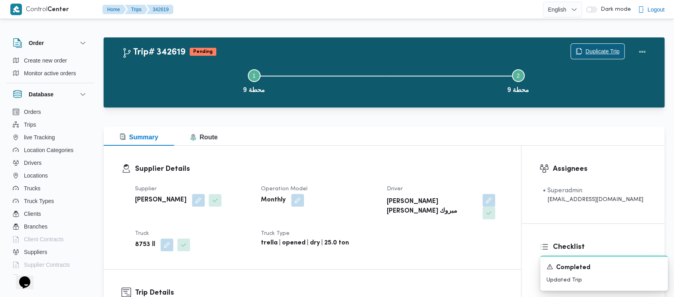
click at [608, 50] on span "Duplicate Trip" at bounding box center [602, 52] width 34 height 10
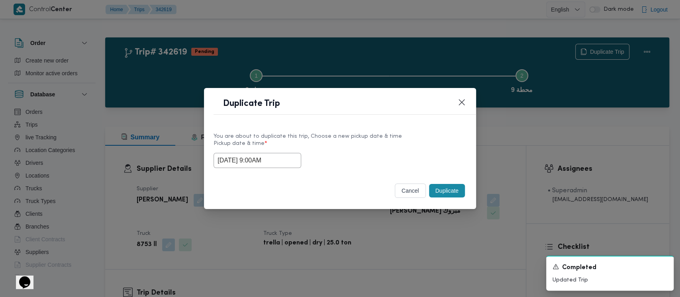
click at [231, 161] on input "[DATE] 9:00AM" at bounding box center [257, 160] width 88 height 15
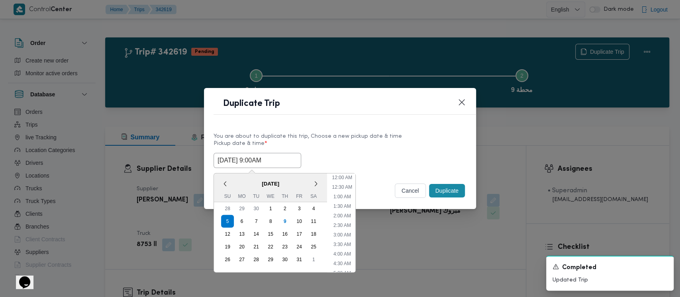
scroll to position [127, 0]
click at [338, 240] on li "10:00 AM" at bounding box center [341, 242] width 27 height 8
type input "[DATE] 10:00AM"
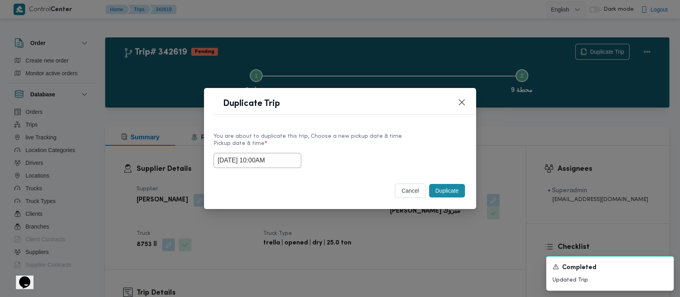
click at [452, 188] on button "Duplicate" at bounding box center [447, 191] width 36 height 14
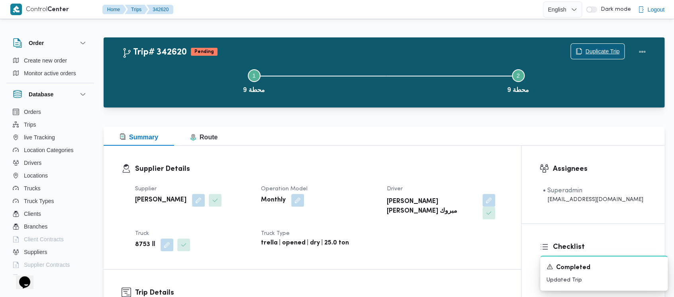
click at [599, 53] on span "Duplicate Trip" at bounding box center [602, 52] width 34 height 10
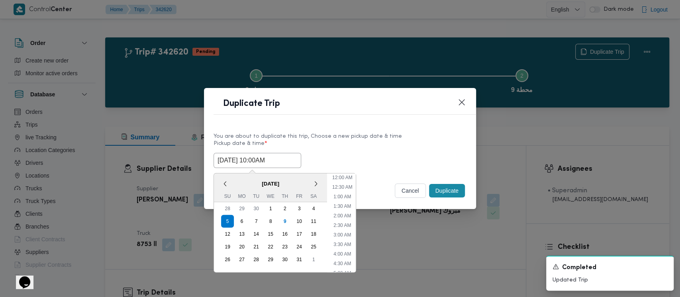
click at [235, 158] on input "[DATE] 10:00AM" at bounding box center [257, 160] width 88 height 15
click at [347, 242] on li "11:00 AM" at bounding box center [342, 242] width 27 height 8
type input "[DATE] 11:00AM"
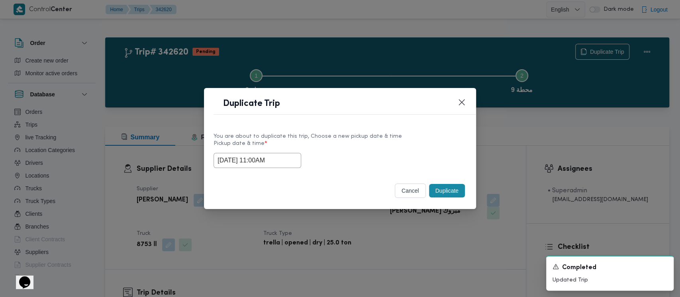
click at [443, 194] on button "Duplicate" at bounding box center [447, 191] width 36 height 14
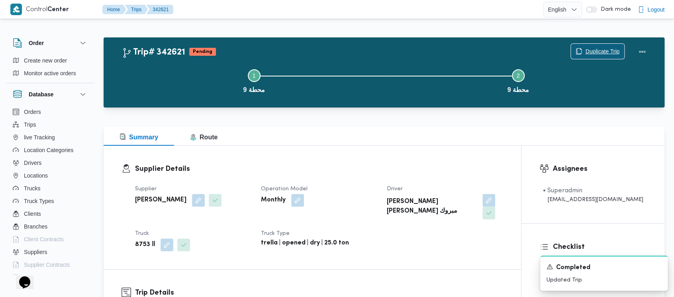
click at [596, 50] on span "Duplicate Trip" at bounding box center [602, 52] width 34 height 10
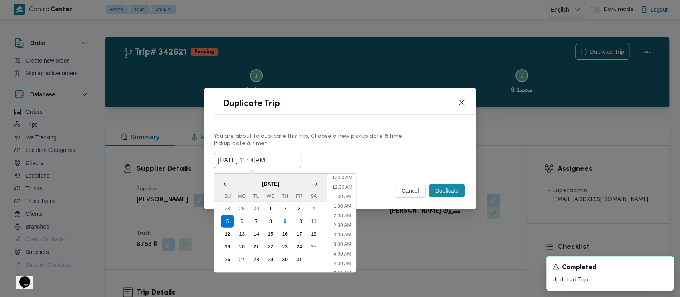
click at [260, 160] on input "[DATE] 11:00AM" at bounding box center [257, 160] width 88 height 15
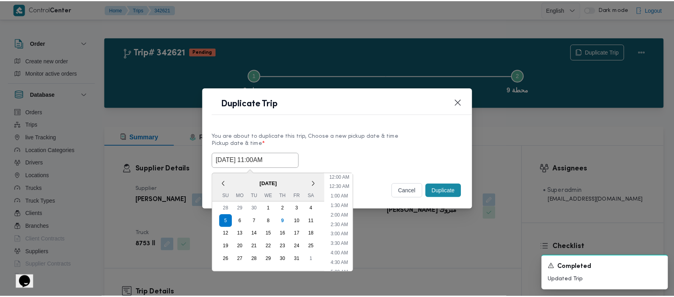
scroll to position [165, 0]
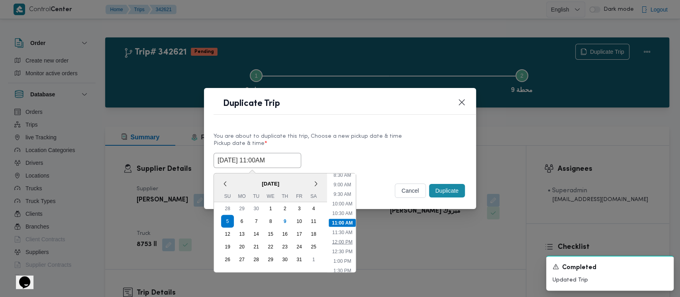
click at [346, 239] on li "12:00 PM" at bounding box center [342, 242] width 27 height 8
type input "[DATE] 12:00PM"
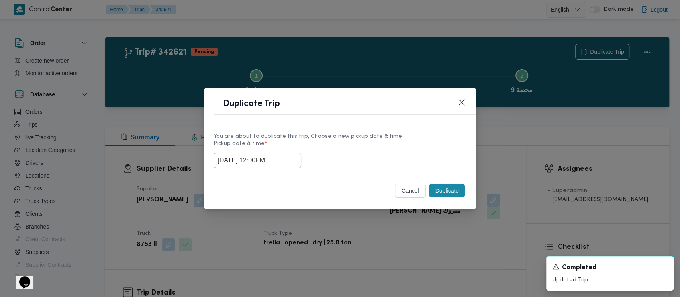
click at [436, 195] on button "Duplicate" at bounding box center [447, 191] width 36 height 14
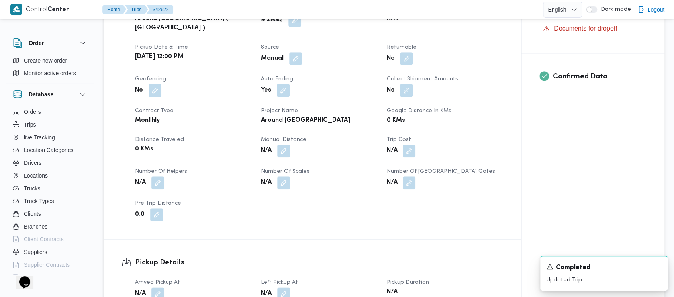
scroll to position [319, 0]
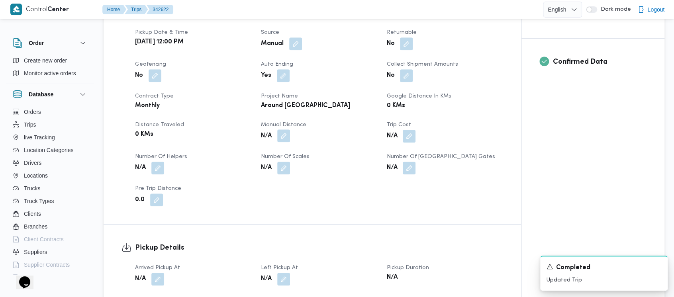
click at [282, 129] on button "button" at bounding box center [283, 135] width 13 height 13
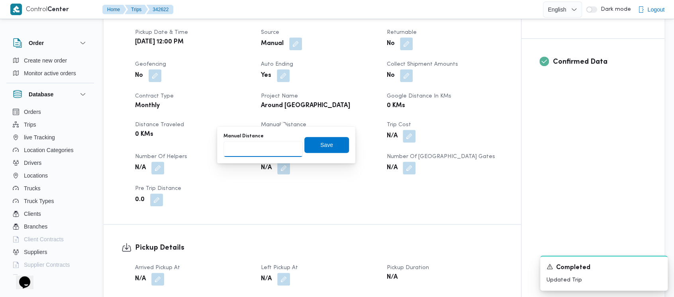
click at [253, 150] on input "Manual Distance" at bounding box center [262, 149] width 79 height 16
paste input "1.5"
type input "1.5"
click at [320, 148] on span "Save" at bounding box center [326, 145] width 13 height 10
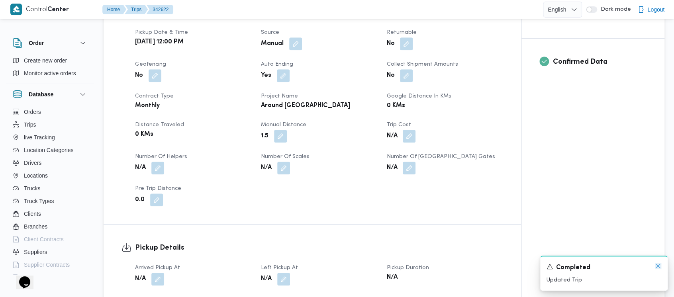
click at [656, 268] on icon "Dismiss toast" at bounding box center [658, 266] width 6 height 6
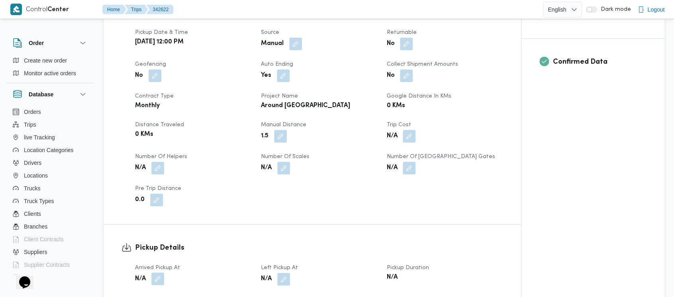
click at [156, 272] on button "button" at bounding box center [157, 278] width 13 height 13
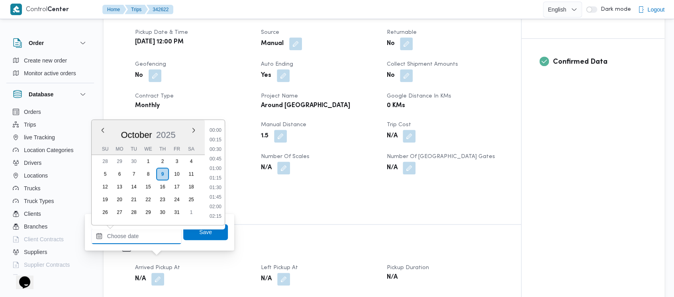
drag, startPoint x: 152, startPoint y: 254, endPoint x: 117, endPoint y: 234, distance: 40.4
click at [117, 234] on input "Arrived Pickup At" at bounding box center [136, 236] width 90 height 16
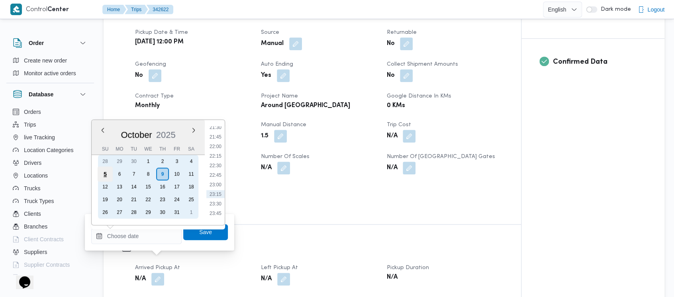
drag, startPoint x: 100, startPoint y: 173, endPoint x: 107, endPoint y: 171, distance: 7.0
click at [100, 173] on div "5" at bounding box center [105, 173] width 15 height 15
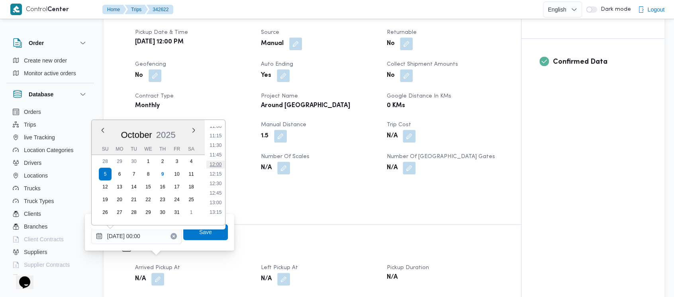
click at [213, 162] on li "12:00" at bounding box center [215, 164] width 18 height 8
type input "[DATE] 12:00"
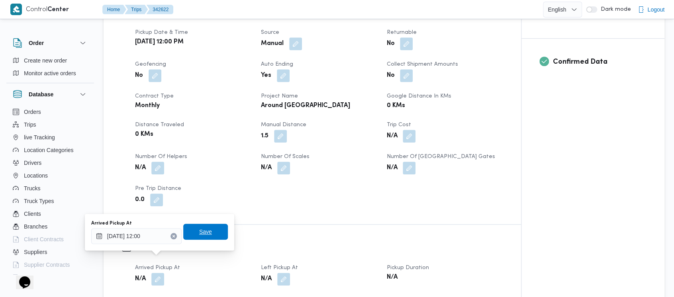
click at [199, 232] on span "Save" at bounding box center [205, 232] width 13 height 10
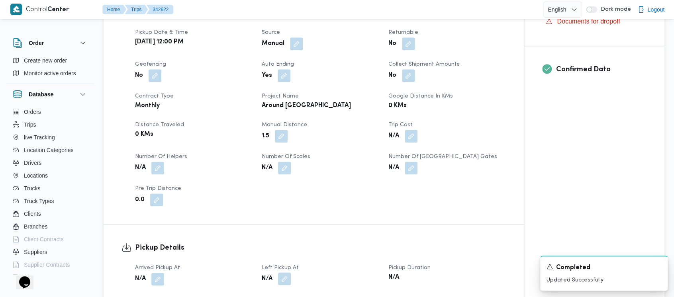
click at [284, 272] on button "button" at bounding box center [284, 278] width 13 height 13
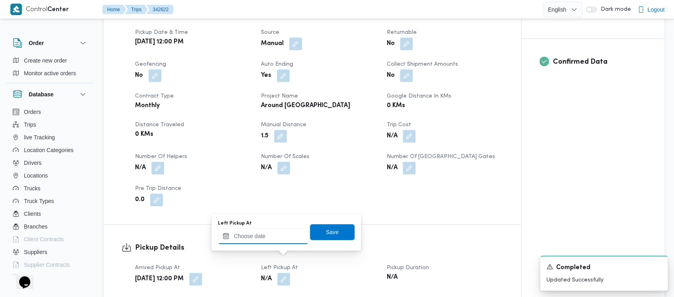
click at [260, 238] on input "Left Pickup At" at bounding box center [263, 236] width 90 height 16
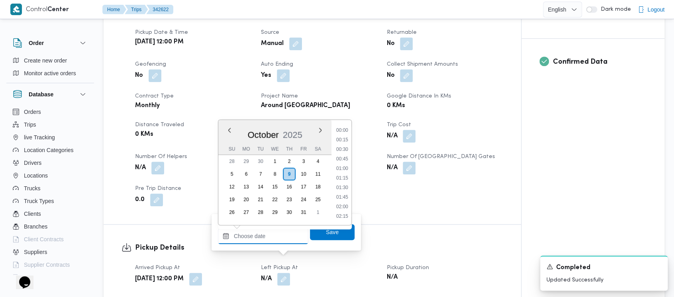
scroll to position [826, 0]
click at [197, 157] on div "Client Around Egypt ( Orascom ) Branch محطة 9 Trip Type N/A Pickup date & time …" at bounding box center [318, 98] width 377 height 226
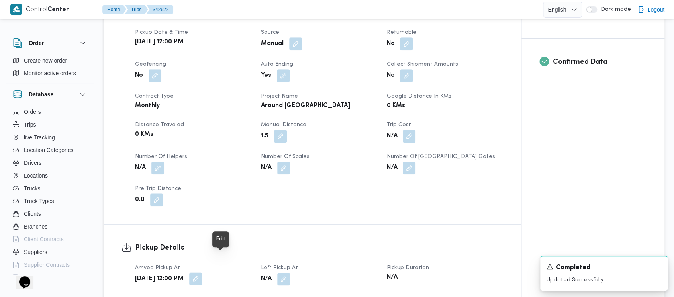
click at [202, 272] on button "button" at bounding box center [195, 278] width 13 height 13
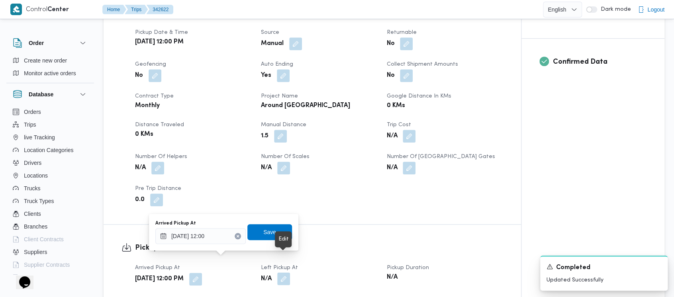
click at [283, 272] on button "button" at bounding box center [283, 278] width 13 height 13
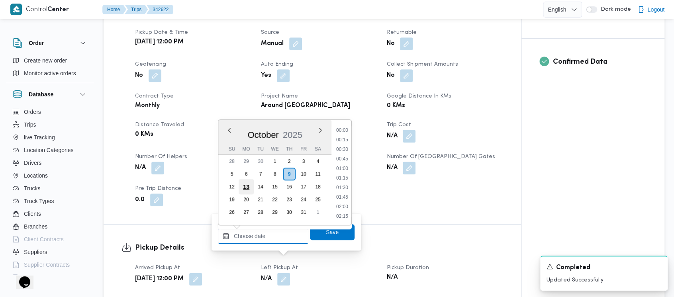
drag, startPoint x: 264, startPoint y: 243, endPoint x: 246, endPoint y: 182, distance: 63.0
click at [263, 240] on input "Left Pickup At" at bounding box center [263, 236] width 90 height 16
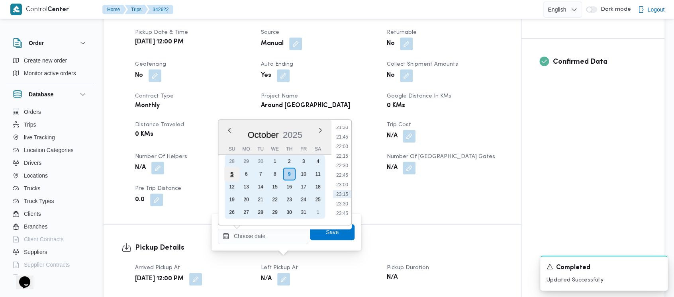
click at [226, 172] on div "5" at bounding box center [231, 173] width 15 height 15
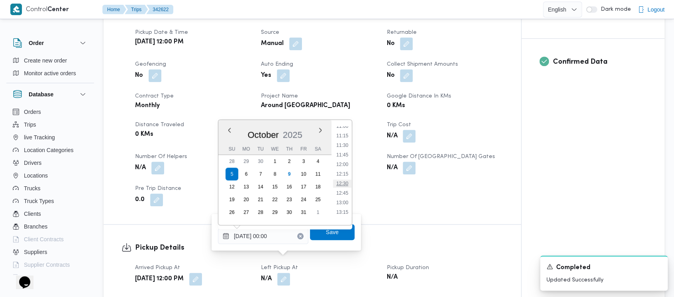
click at [340, 186] on li "12:30" at bounding box center [342, 184] width 18 height 8
type input "[DATE] 12:30"
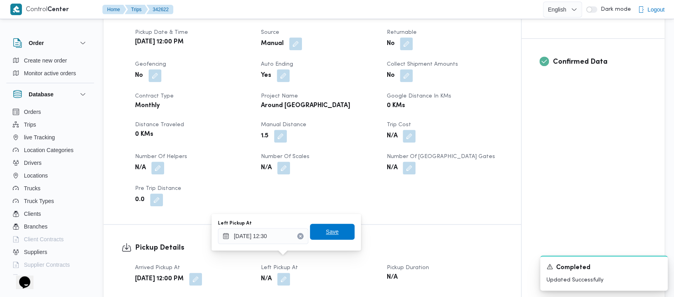
click at [326, 233] on span "Save" at bounding box center [332, 232] width 13 height 10
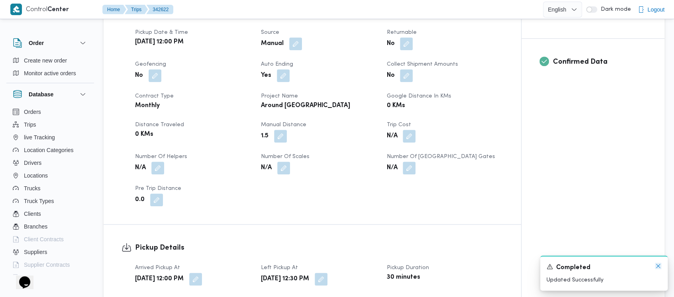
click at [659, 266] on icon "Dismiss toast" at bounding box center [658, 266] width 6 height 6
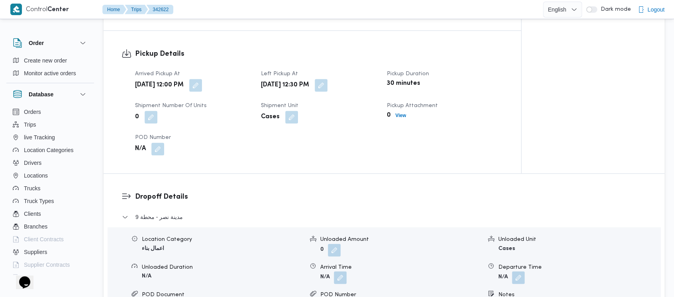
scroll to position [531, 0]
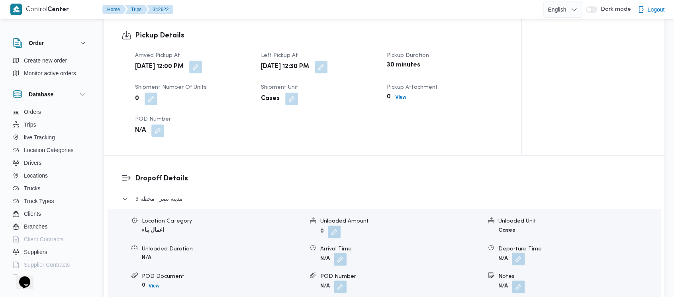
click at [518, 252] on button "button" at bounding box center [518, 258] width 13 height 13
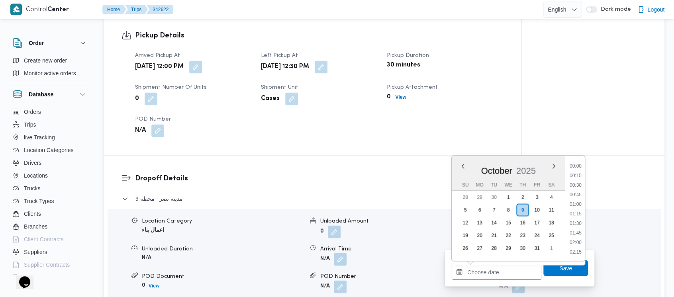
click at [489, 265] on input "Departure Time" at bounding box center [496, 272] width 90 height 16
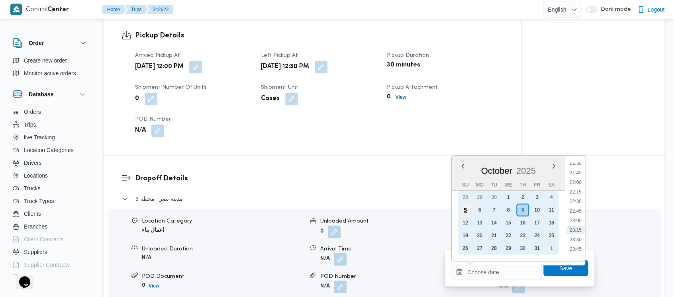
click at [463, 212] on div "5" at bounding box center [464, 209] width 15 height 15
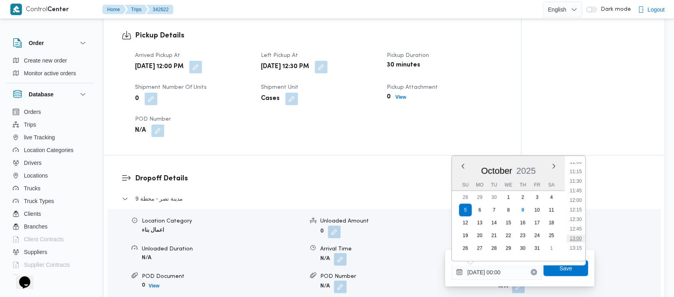
click at [578, 235] on li "13:00" at bounding box center [575, 238] width 18 height 8
type input "[DATE] 13:00"
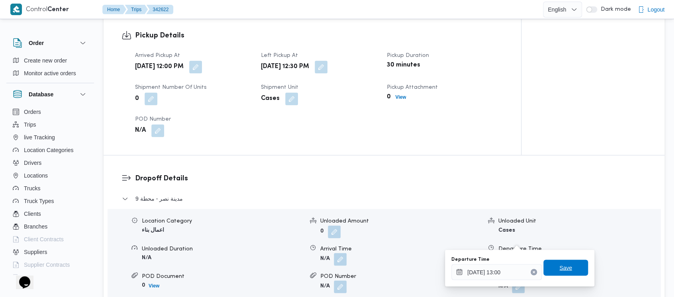
click at [559, 267] on span "Save" at bounding box center [565, 268] width 13 height 10
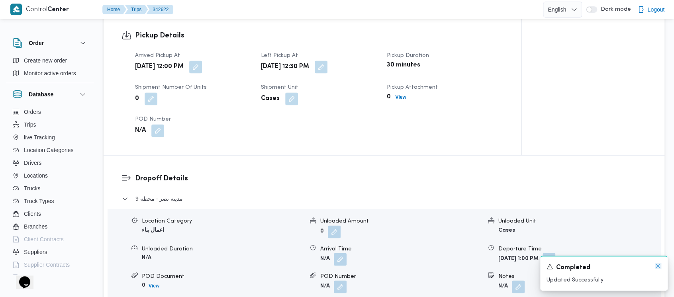
click at [657, 264] on icon "Dismiss toast" at bounding box center [658, 266] width 6 height 6
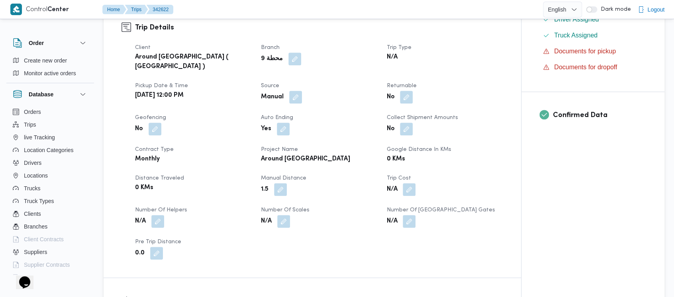
scroll to position [0, 0]
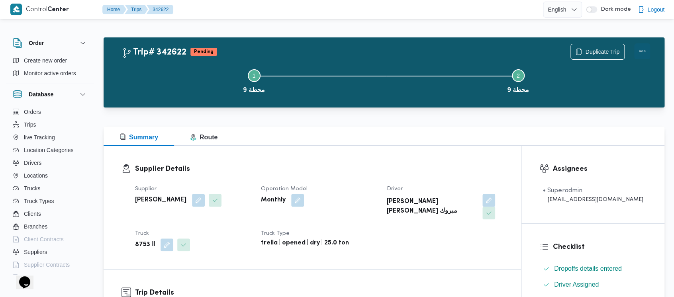
click at [639, 46] on button "Actions" at bounding box center [642, 51] width 16 height 16
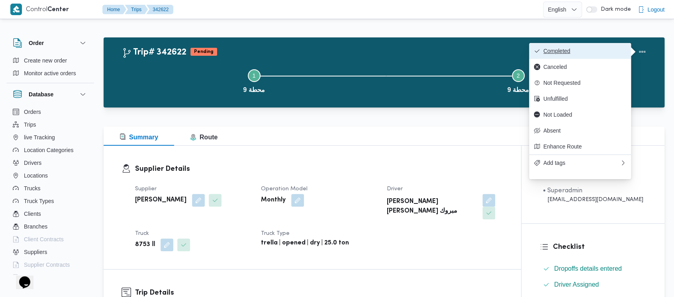
click at [561, 51] on span "Completed" at bounding box center [584, 51] width 83 height 6
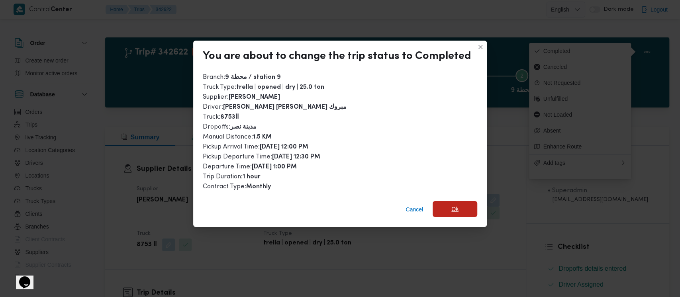
click at [454, 205] on span "Ok" at bounding box center [454, 209] width 7 height 10
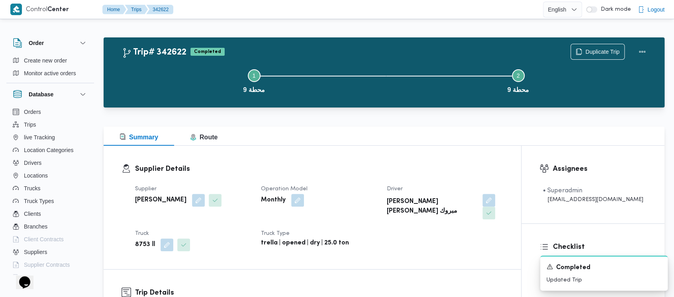
click at [196, 74] on button "Step 1 is incomplete 1 محطة 9" at bounding box center [254, 80] width 264 height 41
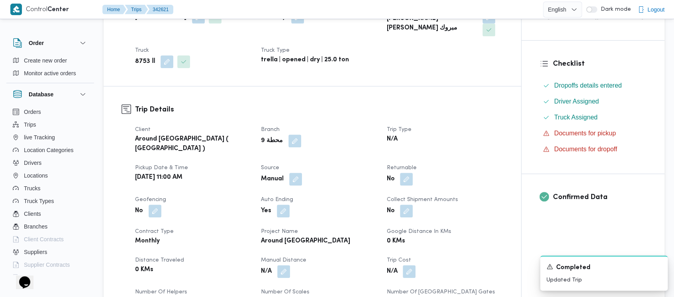
scroll to position [319, 0]
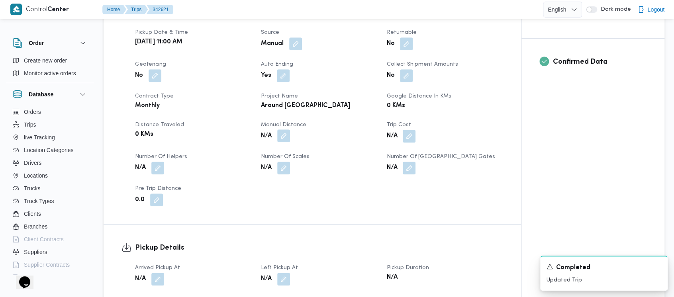
click at [287, 129] on button "button" at bounding box center [283, 135] width 13 height 13
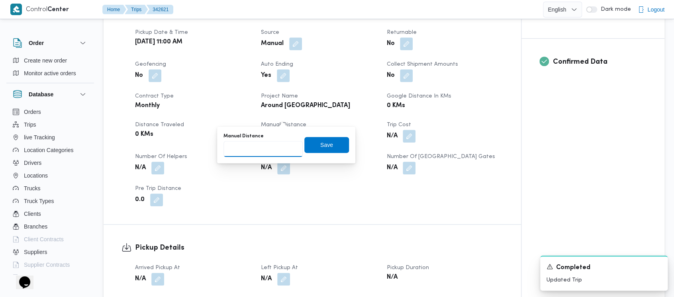
click at [243, 151] on input "Manual Distance" at bounding box center [262, 149] width 79 height 16
paste input "1.5"
type input "1.5"
click at [313, 148] on span "Save" at bounding box center [326, 145] width 45 height 16
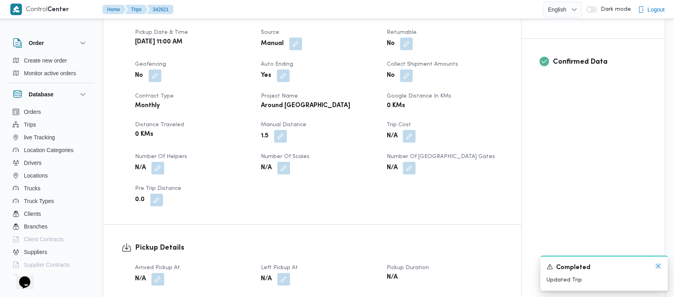
drag, startPoint x: 659, startPoint y: 265, endPoint x: 620, endPoint y: 256, distance: 39.1
click at [658, 265] on icon "Dismiss toast" at bounding box center [658, 266] width 6 height 6
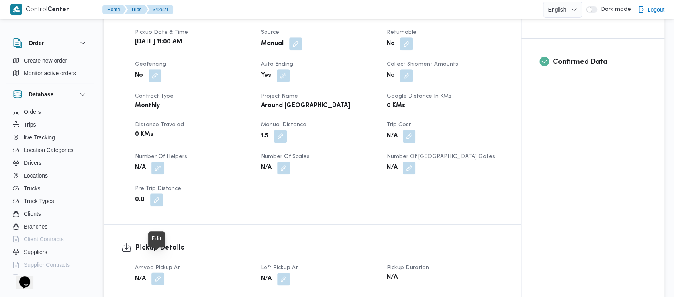
click at [157, 272] on button "button" at bounding box center [157, 278] width 13 height 13
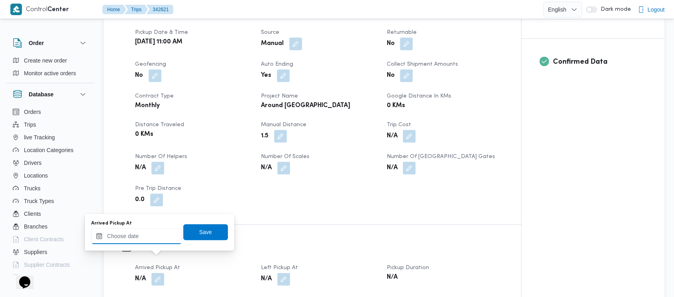
drag, startPoint x: 133, startPoint y: 239, endPoint x: 127, endPoint y: 231, distance: 10.5
click at [132, 239] on input "Arrived Pickup At" at bounding box center [136, 236] width 90 height 16
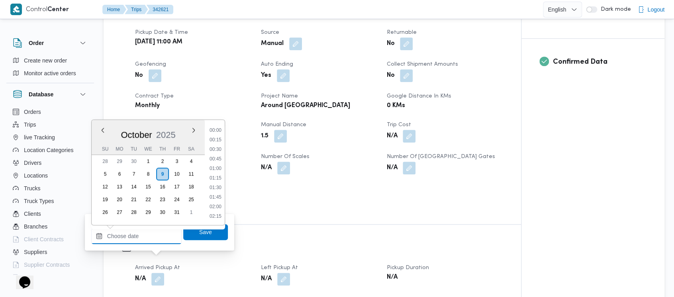
scroll to position [826, 0]
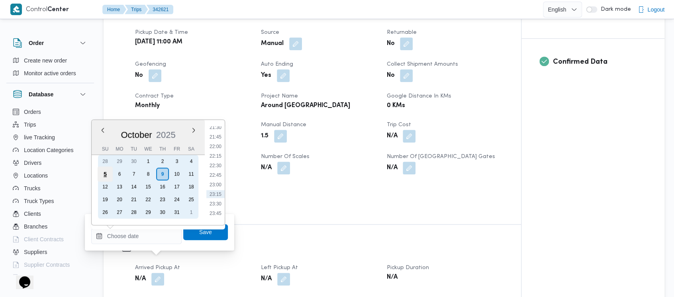
click at [104, 174] on div "5" at bounding box center [105, 173] width 15 height 15
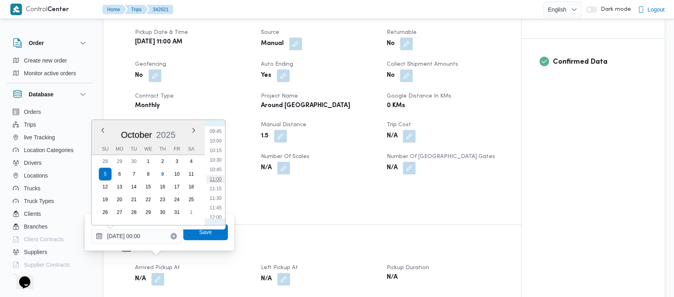
click at [216, 178] on li "11:00" at bounding box center [215, 179] width 18 height 8
type input "[DATE] 11:00"
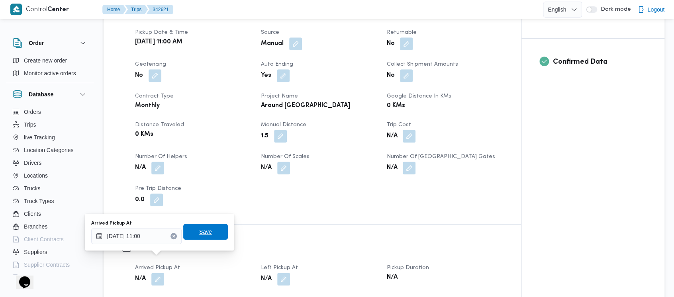
click at [199, 233] on span "Save" at bounding box center [205, 232] width 13 height 10
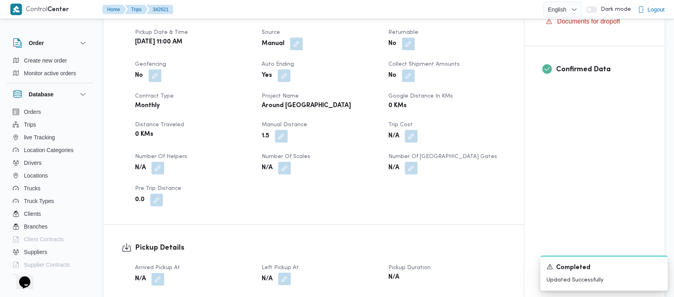
click at [281, 272] on button "button" at bounding box center [284, 278] width 13 height 13
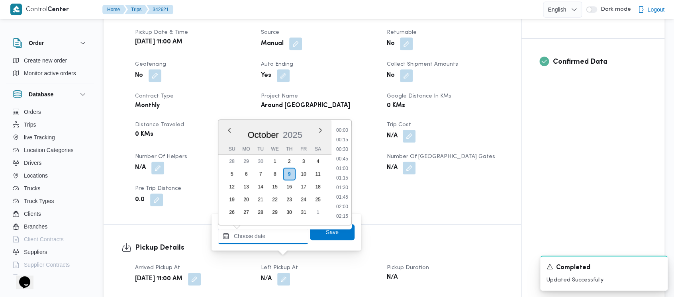
drag, startPoint x: 241, startPoint y: 240, endPoint x: 241, endPoint y: 234, distance: 6.4
click at [241, 239] on input "Left Pickup At" at bounding box center [263, 236] width 90 height 16
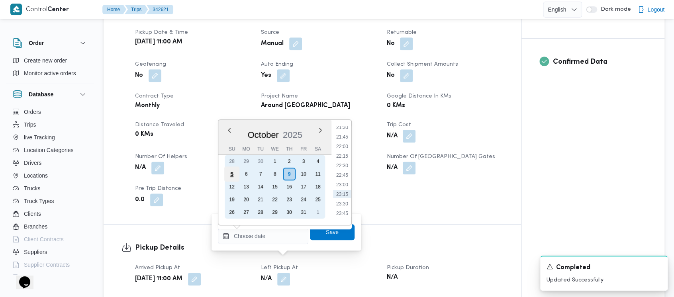
drag, startPoint x: 229, startPoint y: 174, endPoint x: 315, endPoint y: 161, distance: 86.1
click at [229, 173] on div "5" at bounding box center [231, 173] width 15 height 15
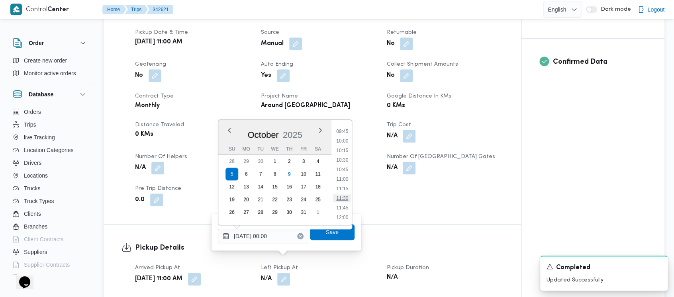
click at [342, 196] on li "11:30" at bounding box center [342, 198] width 18 height 8
type input "[DATE] 11:30"
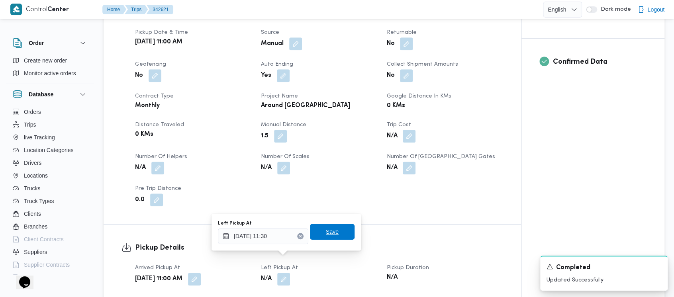
click at [326, 233] on span "Save" at bounding box center [332, 232] width 13 height 10
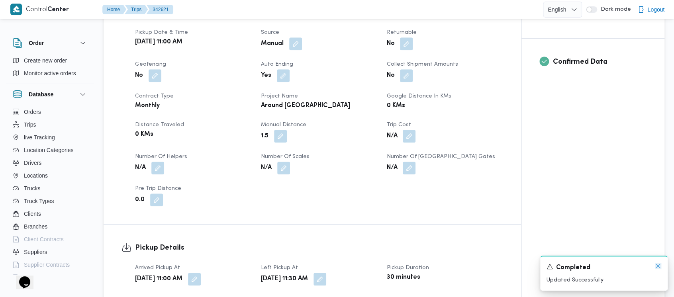
click at [656, 265] on icon "Dismiss toast" at bounding box center [658, 266] width 4 height 4
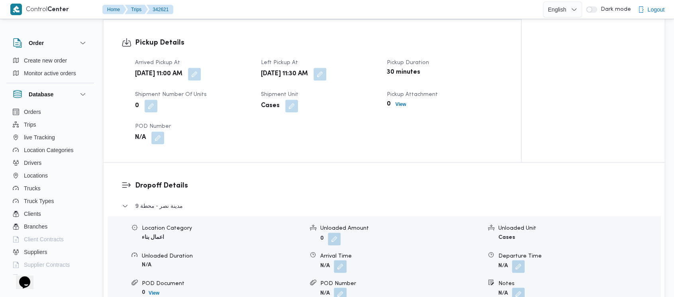
scroll to position [531, 0]
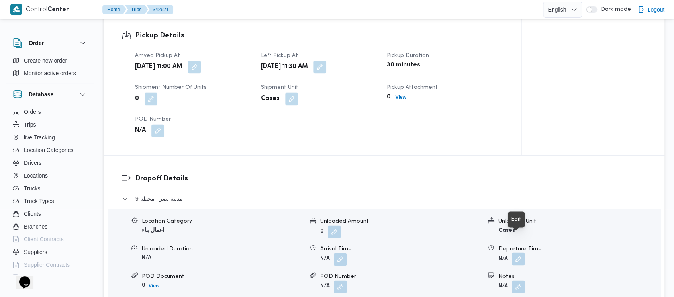
click at [513, 252] on button "button" at bounding box center [518, 258] width 13 height 13
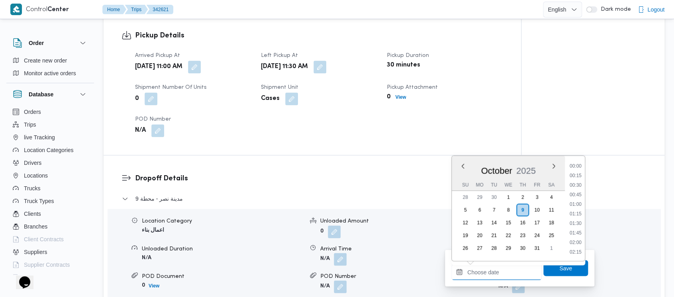
drag, startPoint x: 487, startPoint y: 272, endPoint x: 438, endPoint y: 200, distance: 87.5
click at [487, 272] on input "Departure Time" at bounding box center [496, 272] width 90 height 16
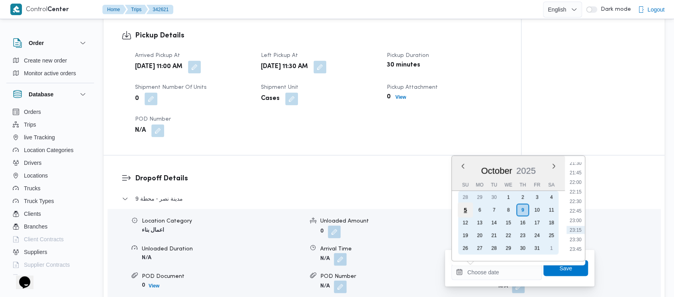
click at [464, 210] on div "5" at bounding box center [464, 209] width 15 height 15
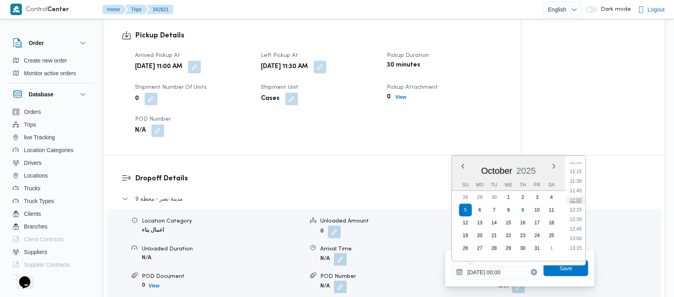
click at [577, 199] on li "12:00" at bounding box center [575, 200] width 18 height 8
type input "[DATE] 12:00"
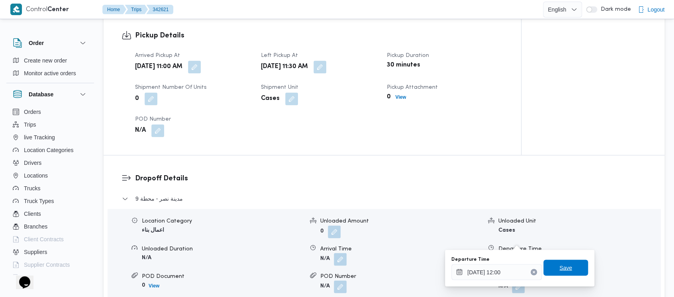
click at [565, 264] on span "Save" at bounding box center [565, 268] width 45 height 16
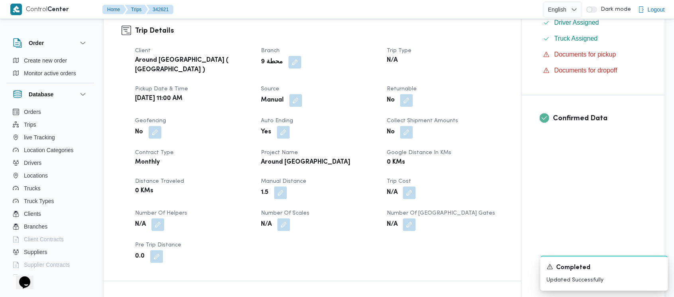
scroll to position [0, 0]
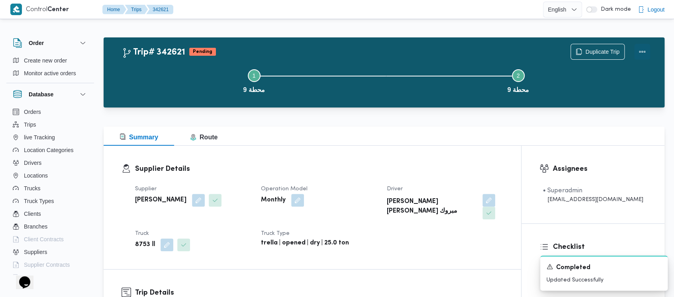
drag, startPoint x: 645, startPoint y: 53, endPoint x: 560, endPoint y: 41, distance: 86.0
click at [643, 53] on button "Actions" at bounding box center [642, 52] width 16 height 16
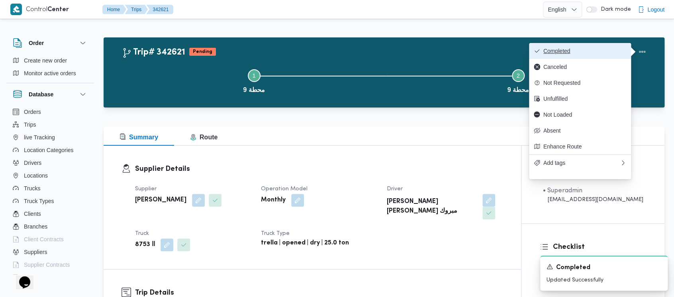
click at [547, 45] on button "Completed" at bounding box center [580, 51] width 102 height 16
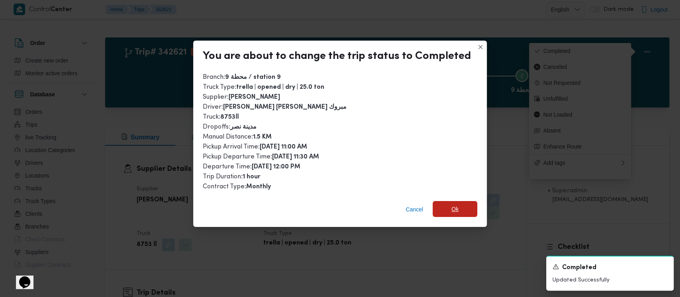
click at [444, 209] on span "Ok" at bounding box center [454, 209] width 45 height 16
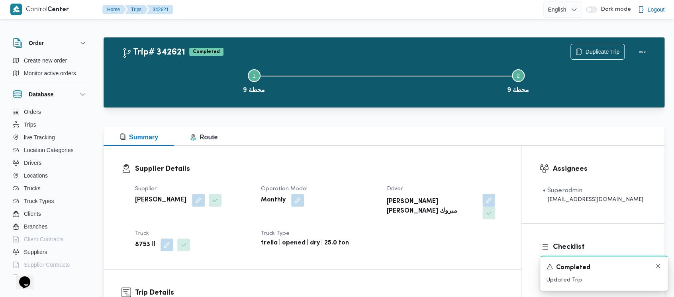
click at [655, 268] on icon "Dismiss toast" at bounding box center [658, 266] width 6 height 6
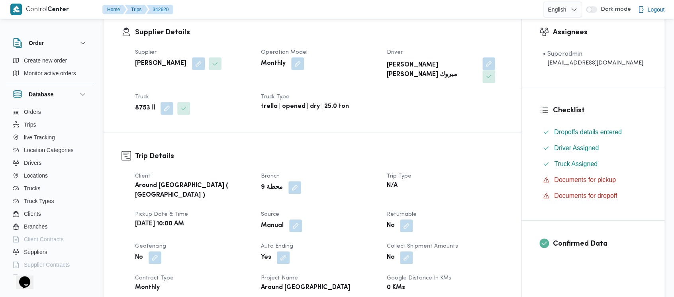
scroll to position [265, 0]
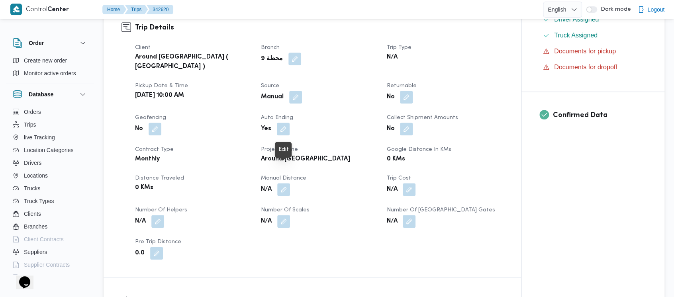
drag, startPoint x: 283, startPoint y: 169, endPoint x: 274, endPoint y: 179, distance: 13.5
click at [283, 183] on button "button" at bounding box center [283, 189] width 13 height 13
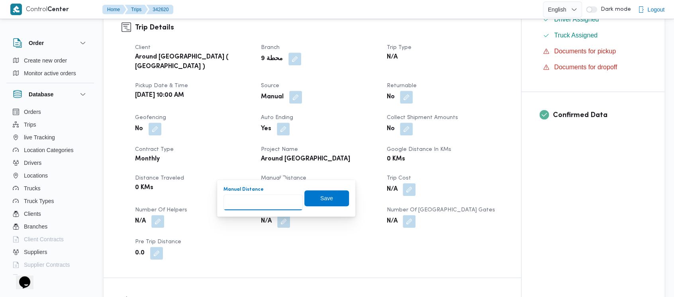
click at [249, 202] on input "Manual Distance" at bounding box center [262, 202] width 79 height 16
paste input "1.5"
type input "1.5"
click at [320, 197] on span "Save" at bounding box center [326, 198] width 13 height 10
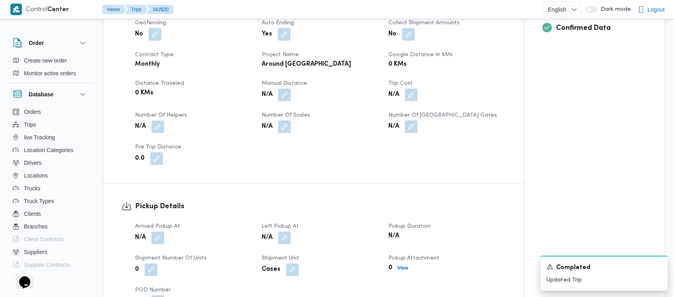
scroll to position [371, 0]
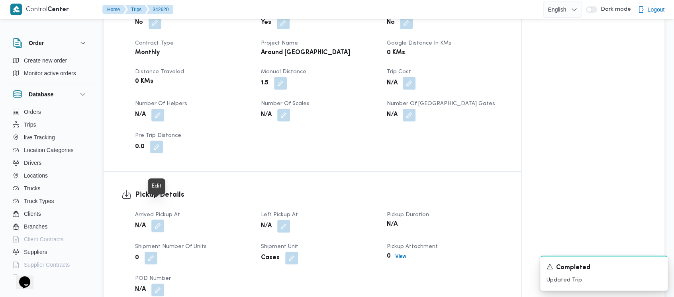
click at [156, 219] on button "button" at bounding box center [157, 225] width 13 height 13
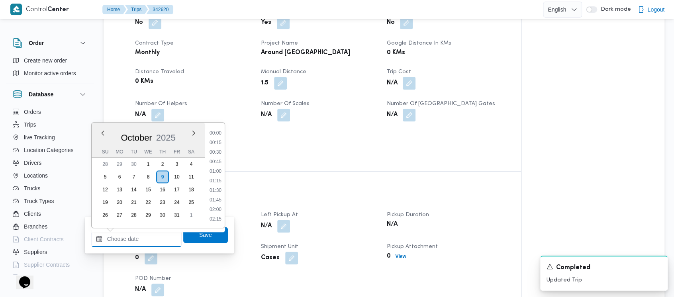
click at [129, 234] on input "Arrived Pickup At" at bounding box center [136, 239] width 90 height 16
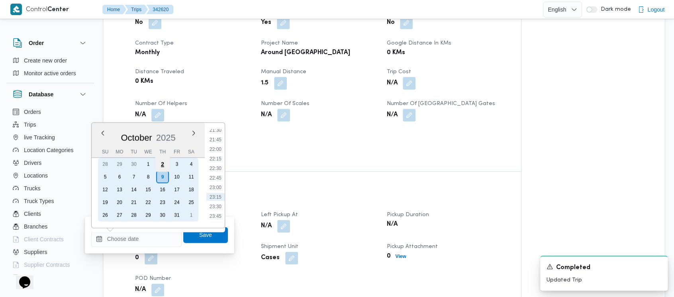
drag, startPoint x: 104, startPoint y: 179, endPoint x: 165, endPoint y: 166, distance: 62.6
click at [104, 179] on div "5" at bounding box center [105, 176] width 13 height 13
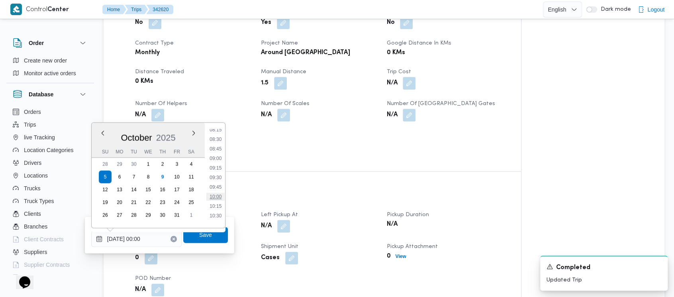
click at [221, 199] on li "10:00" at bounding box center [215, 197] width 18 height 8
type input "[DATE] 10:00"
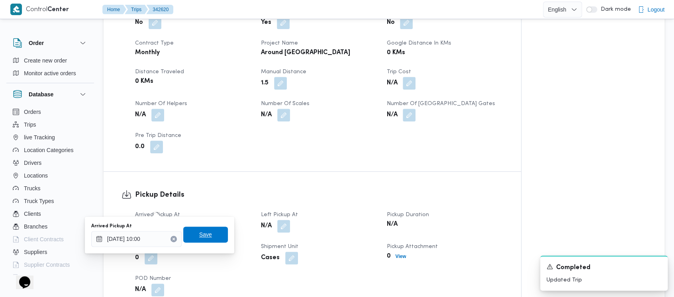
click at [201, 234] on span "Save" at bounding box center [205, 235] width 13 height 10
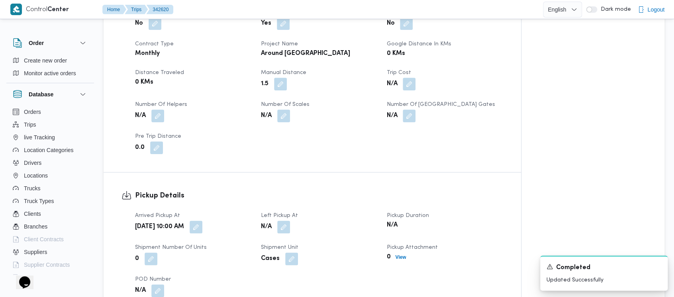
scroll to position [371, 0]
click at [286, 219] on button "button" at bounding box center [283, 225] width 13 height 13
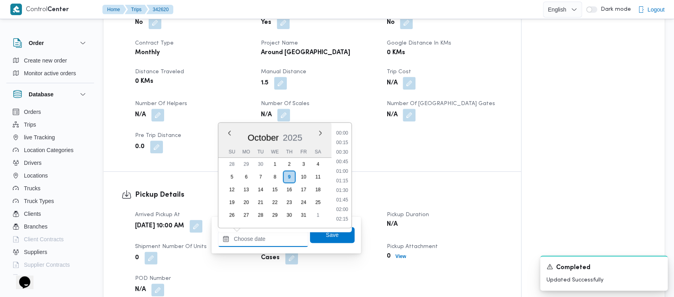
click at [254, 232] on input "Left Pickup At" at bounding box center [263, 239] width 90 height 16
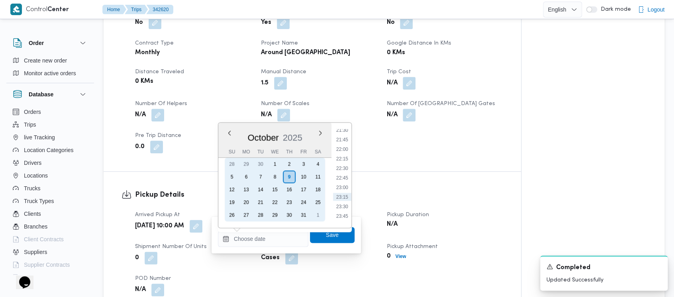
drag, startPoint x: 232, startPoint y: 174, endPoint x: 340, endPoint y: 162, distance: 108.6
click at [233, 174] on div "5" at bounding box center [231, 176] width 13 height 13
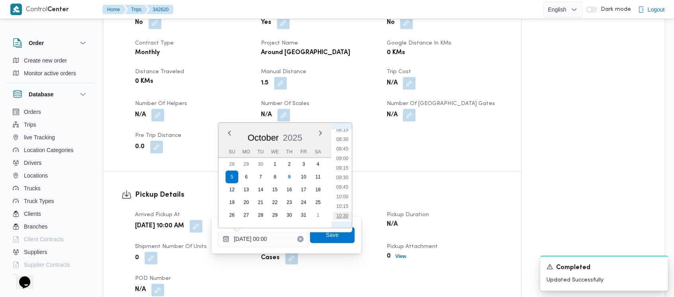
click at [348, 215] on li "10:30" at bounding box center [342, 216] width 18 height 8
type input "[DATE] 10:30"
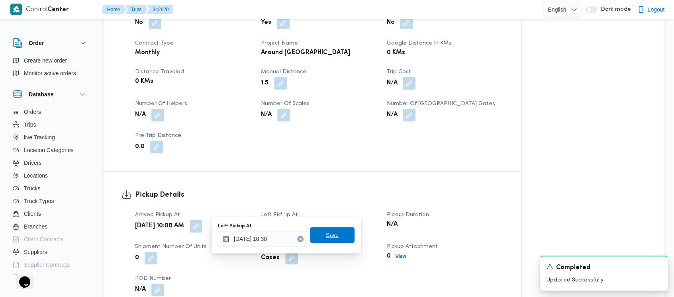
click at [327, 236] on span "Save" at bounding box center [332, 235] width 13 height 10
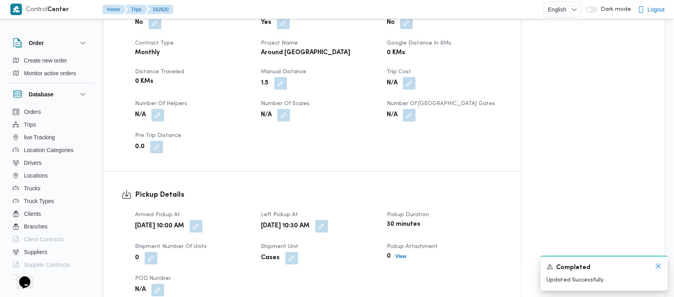
click at [657, 266] on icon "Dismiss toast" at bounding box center [658, 266] width 6 height 6
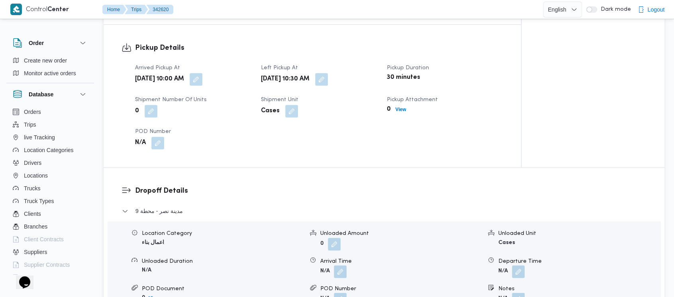
scroll to position [531, 0]
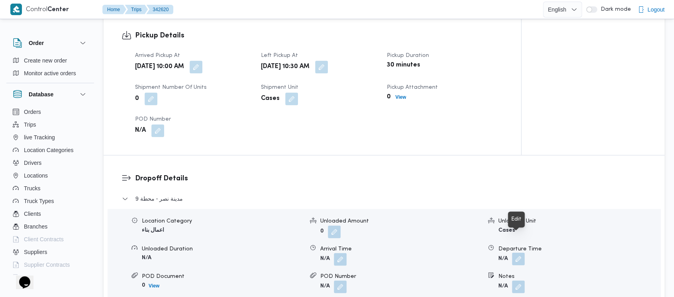
click at [513, 252] on button "button" at bounding box center [518, 258] width 13 height 13
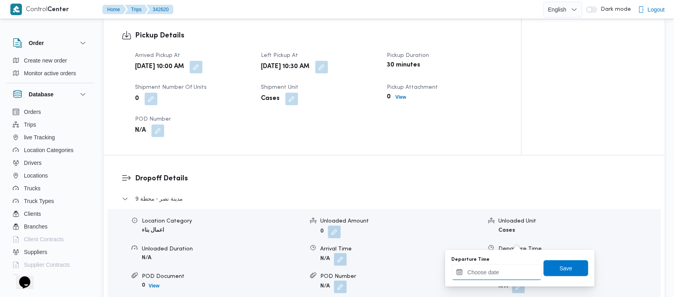
click at [477, 277] on input "Departure Time" at bounding box center [496, 272] width 90 height 16
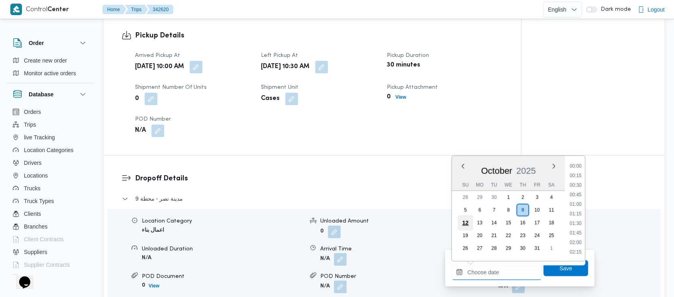
scroll to position [826, 0]
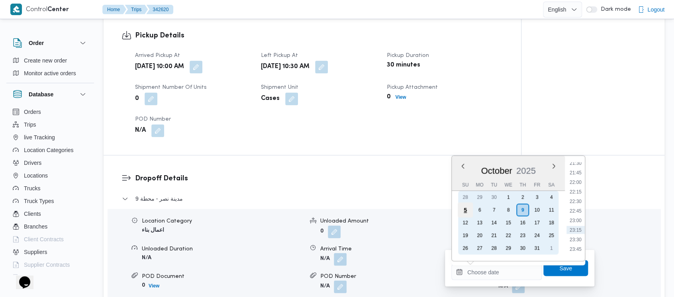
click at [464, 206] on div "5" at bounding box center [464, 209] width 15 height 15
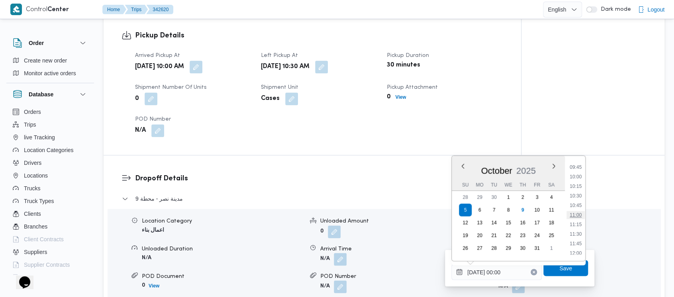
click at [572, 218] on li "11:00" at bounding box center [575, 215] width 18 height 8
type input "[DATE] 11:00"
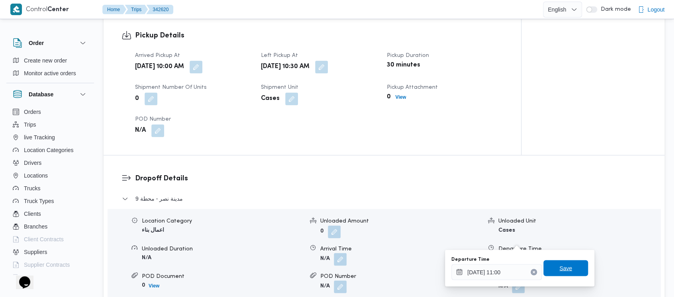
click at [560, 273] on span "Save" at bounding box center [565, 268] width 45 height 16
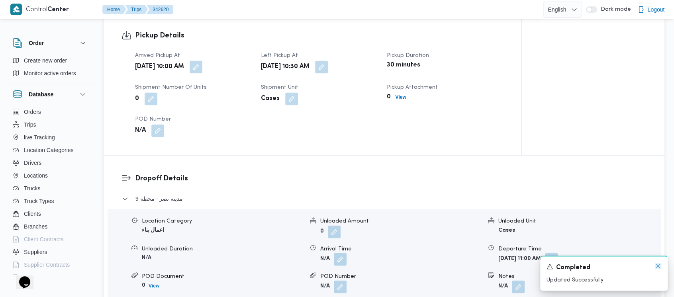
drag, startPoint x: 659, startPoint y: 268, endPoint x: 619, endPoint y: 201, distance: 78.0
click at [659, 268] on icon "Dismiss toast" at bounding box center [658, 266] width 6 height 6
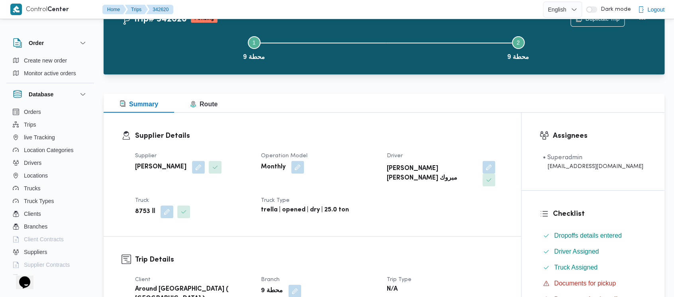
scroll to position [0, 0]
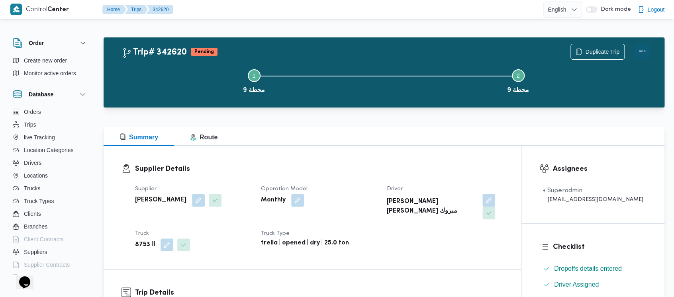
click at [642, 48] on button "Actions" at bounding box center [642, 51] width 16 height 16
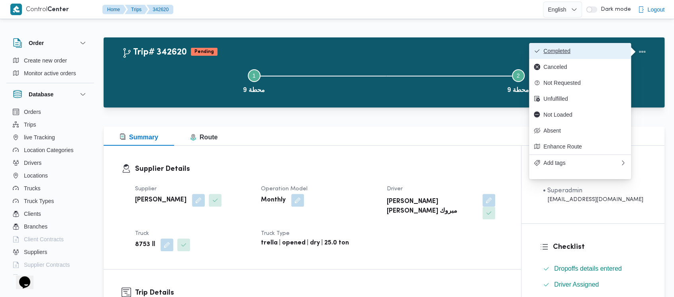
click at [565, 48] on span "Completed" at bounding box center [584, 51] width 83 height 6
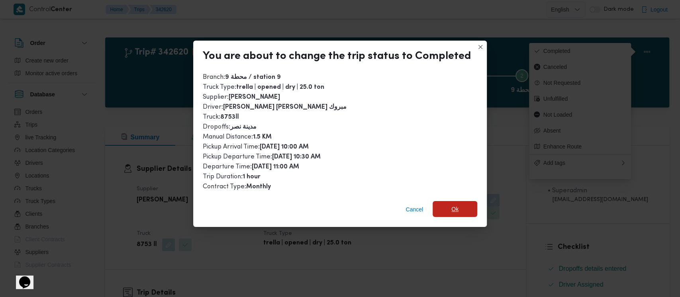
click at [456, 213] on span "Ok" at bounding box center [454, 209] width 45 height 16
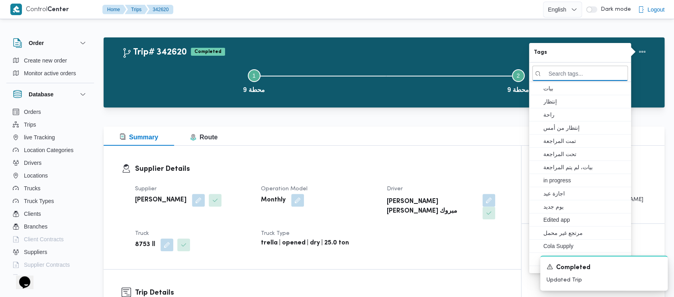
drag, startPoint x: 140, startPoint y: 71, endPoint x: 134, endPoint y: 66, distance: 7.9
click at [137, 68] on button "Step 1 is incomplete 1 محطة 9" at bounding box center [254, 80] width 264 height 41
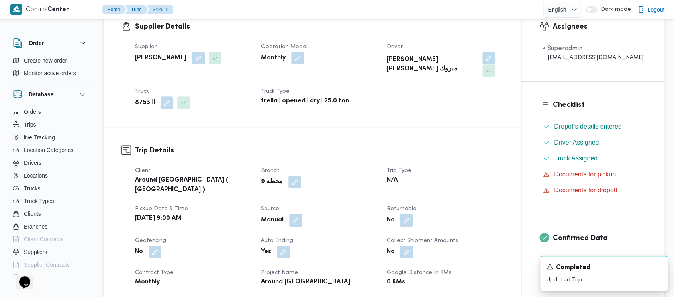
scroll to position [319, 0]
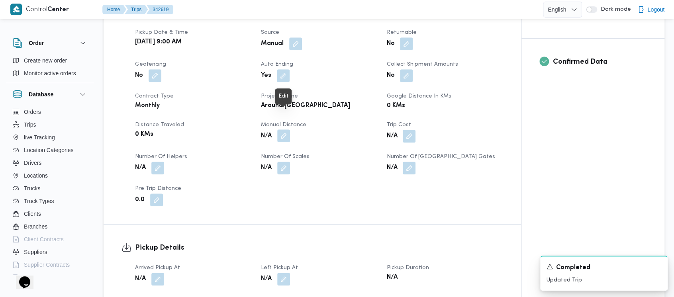
click at [285, 129] on button "button" at bounding box center [283, 135] width 13 height 13
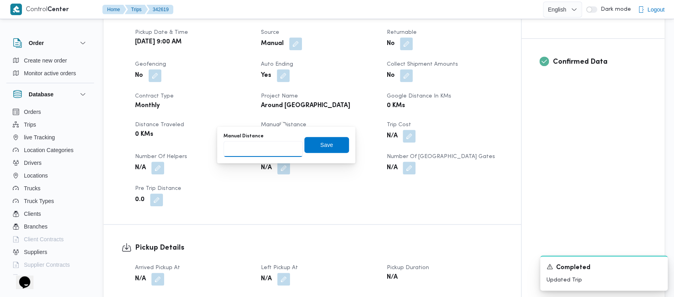
click at [258, 148] on input "Manual Distance" at bounding box center [262, 149] width 79 height 16
paste input "1.5"
type input "1.5"
click at [325, 141] on span "Save" at bounding box center [326, 145] width 13 height 10
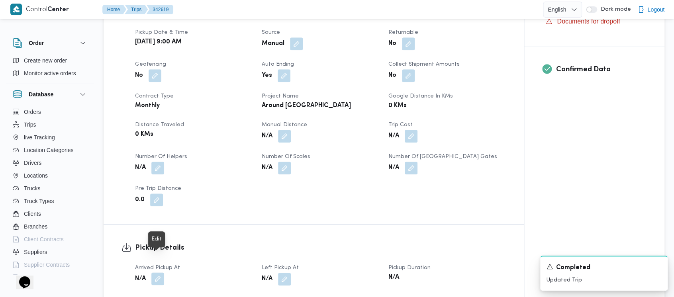
click at [154, 272] on button "button" at bounding box center [157, 278] width 13 height 13
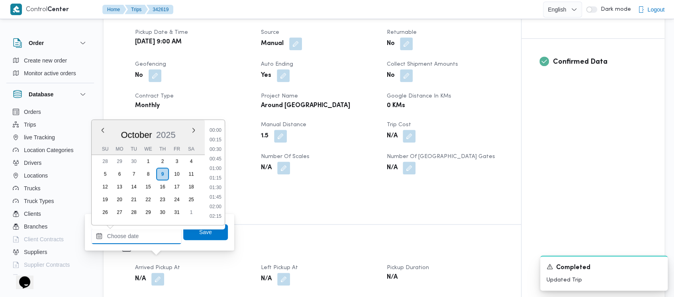
click at [134, 239] on input "Arrived Pickup At" at bounding box center [136, 236] width 90 height 16
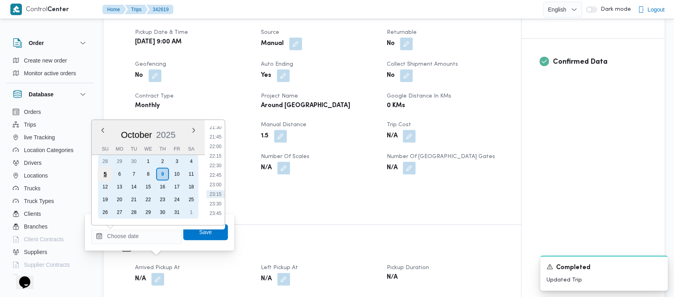
click at [108, 170] on div "5" at bounding box center [105, 173] width 15 height 15
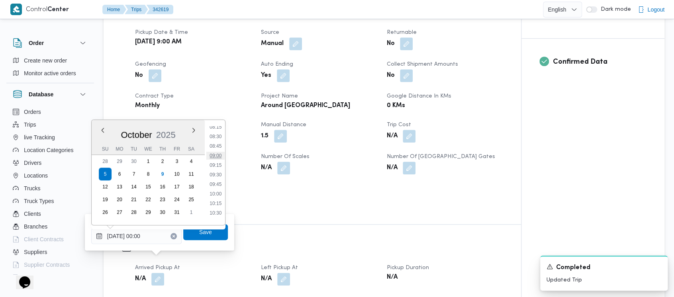
click at [210, 157] on li "09:00" at bounding box center [215, 156] width 18 height 8
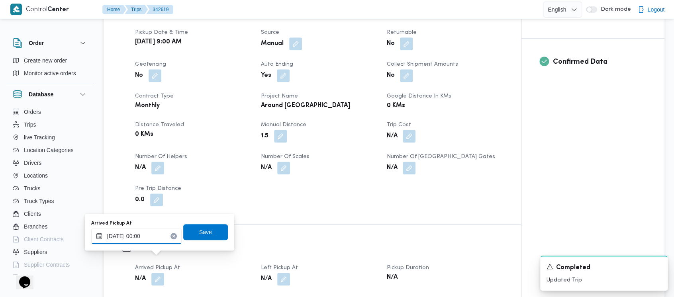
type input "[DATE] 09:00"
click at [194, 234] on span "Save" at bounding box center [205, 232] width 45 height 16
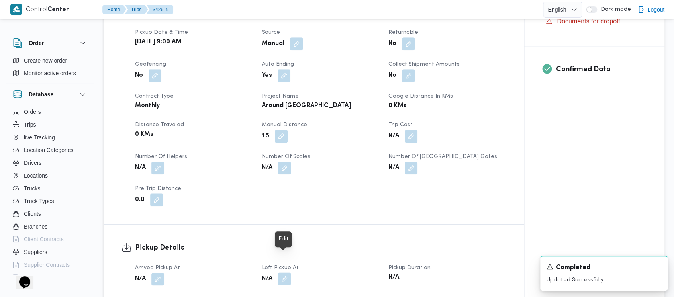
click at [286, 272] on button "button" at bounding box center [284, 278] width 13 height 13
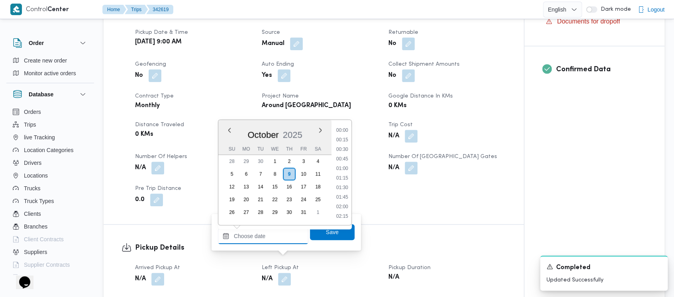
click at [254, 242] on input "Left Pickup At" at bounding box center [263, 236] width 90 height 16
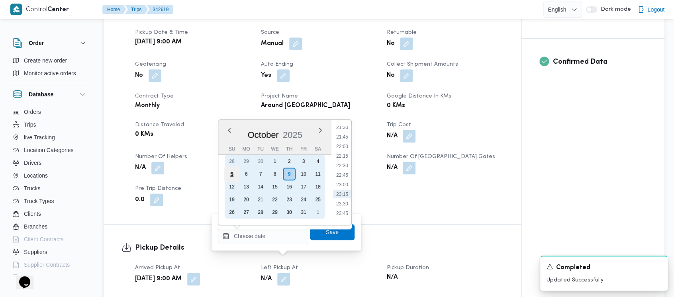
click at [230, 174] on div "5" at bounding box center [231, 173] width 15 height 15
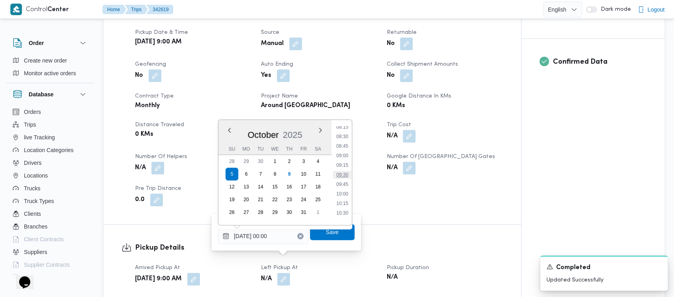
click at [341, 174] on li "09:30" at bounding box center [342, 175] width 18 height 8
type input "[DATE] 09:30"
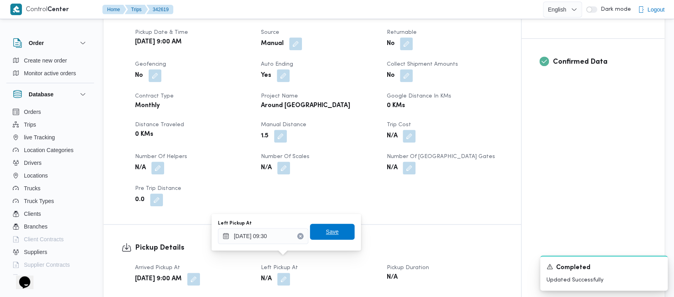
click at [334, 231] on span "Save" at bounding box center [332, 232] width 45 height 16
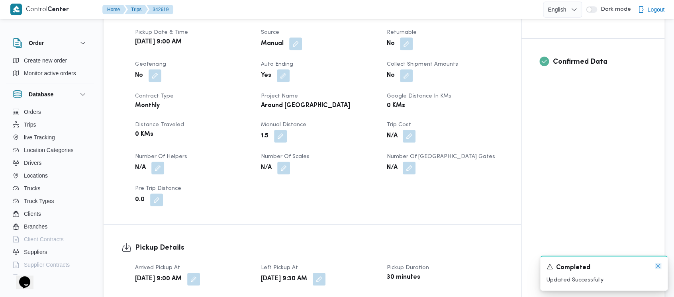
click at [655, 264] on icon "Dismiss toast" at bounding box center [658, 266] width 6 height 6
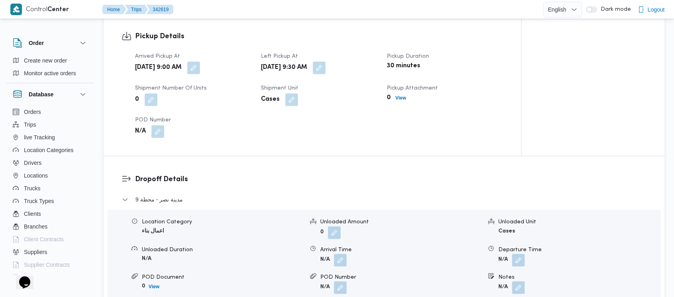
scroll to position [531, 0]
click at [515, 252] on button "button" at bounding box center [518, 258] width 13 height 13
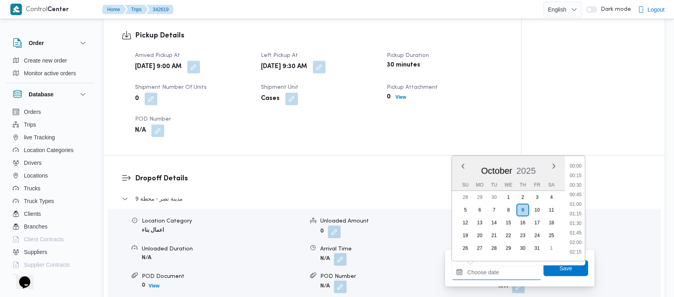
drag, startPoint x: 481, startPoint y: 273, endPoint x: 467, endPoint y: 212, distance: 62.8
click at [481, 274] on input "Departure Time" at bounding box center [496, 272] width 90 height 16
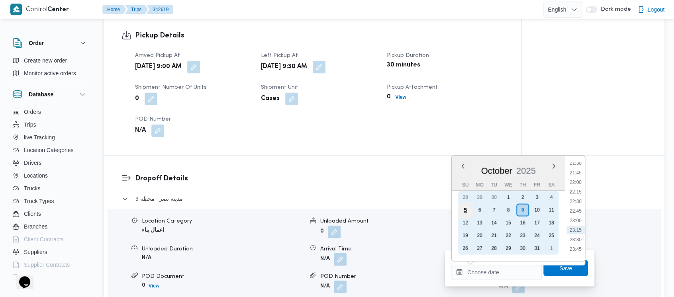
click at [467, 207] on div "5" at bounding box center [464, 209] width 15 height 15
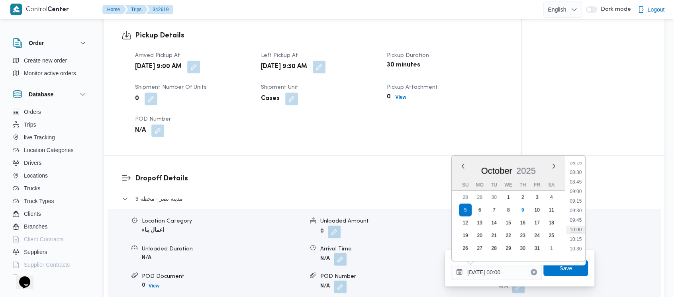
click at [576, 233] on li "10:00" at bounding box center [575, 230] width 18 height 8
type input "[DATE] 10:00"
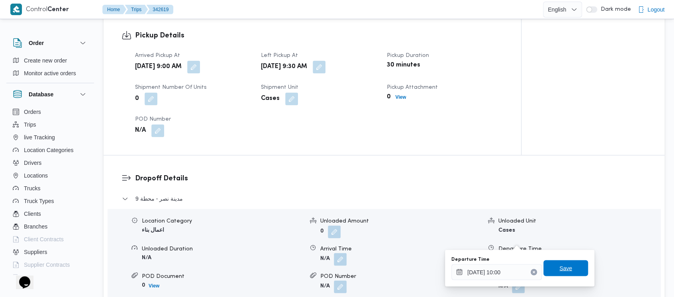
drag, startPoint x: 568, startPoint y: 266, endPoint x: 623, endPoint y: 272, distance: 56.1
click at [568, 266] on span "Save" at bounding box center [565, 268] width 45 height 16
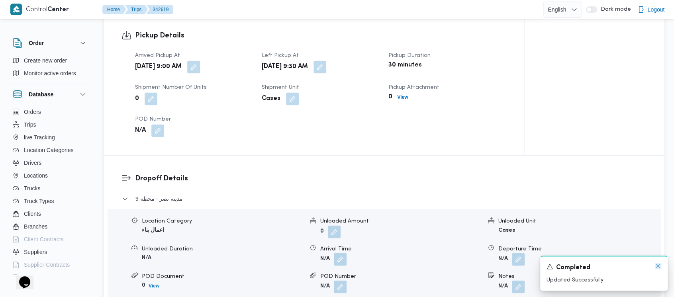
drag, startPoint x: 659, startPoint y: 266, endPoint x: 653, endPoint y: 260, distance: 8.2
click at [658, 266] on icon "Dismiss toast" at bounding box center [658, 266] width 6 height 6
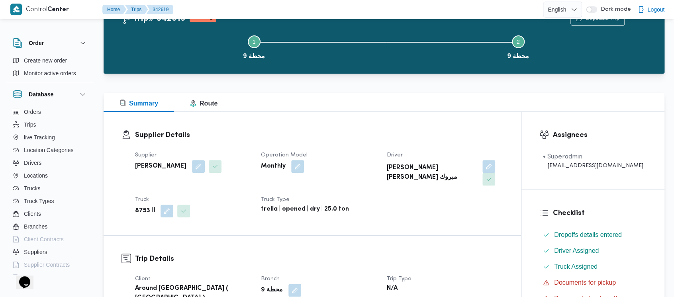
scroll to position [0, 0]
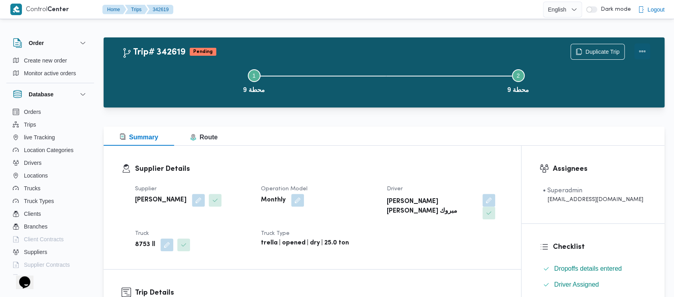
click at [644, 49] on button "Actions" at bounding box center [642, 51] width 16 height 16
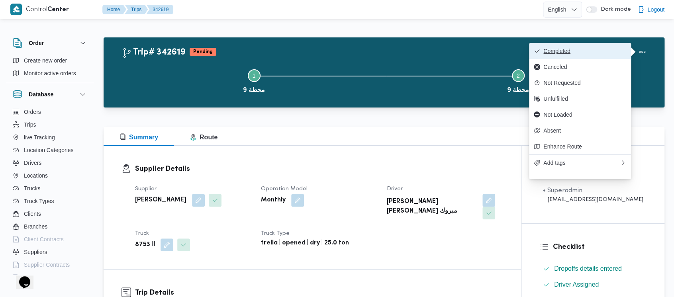
click at [576, 47] on button "Completed" at bounding box center [580, 51] width 102 height 16
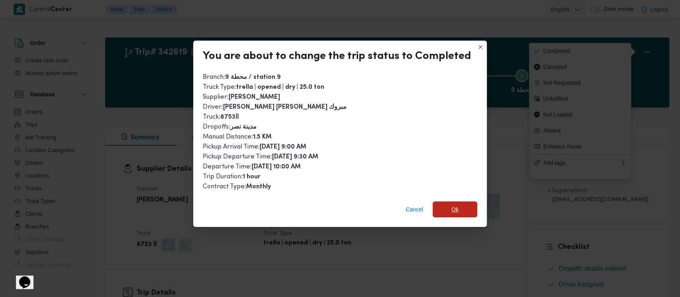
drag, startPoint x: 463, startPoint y: 212, endPoint x: 460, endPoint y: 202, distance: 10.0
click at [462, 212] on span "Ok" at bounding box center [454, 209] width 45 height 16
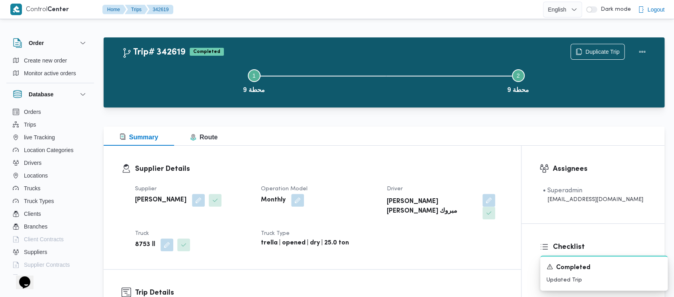
click at [178, 72] on button "Step 1 is incomplete 1 محطة 9" at bounding box center [254, 80] width 264 height 41
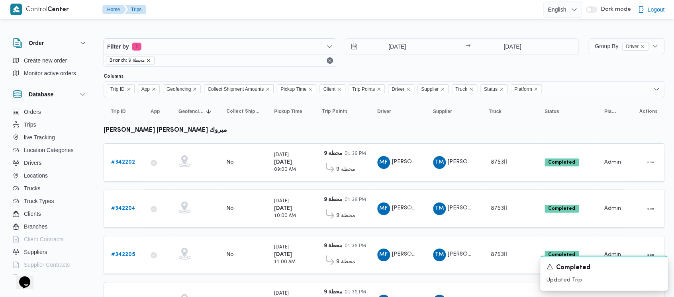
click at [150, 62] on icon "remove selected entity" at bounding box center [148, 60] width 5 height 5
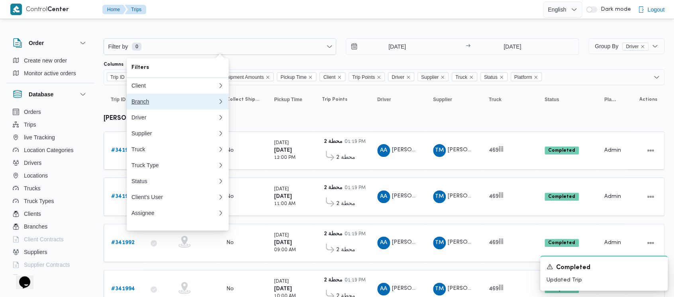
click at [140, 105] on div "Branch" at bounding box center [172, 101] width 83 height 6
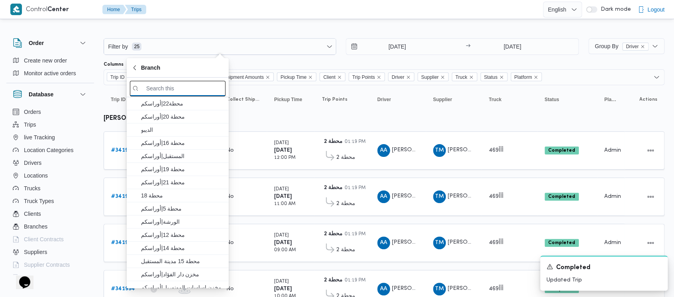
click at [162, 87] on input "search filters" at bounding box center [178, 89] width 96 height 16
paste input "محطة 11"
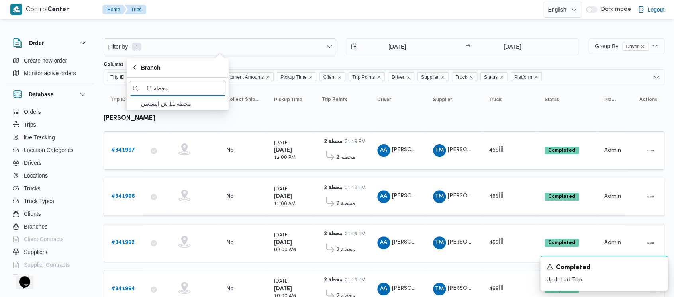
type input "محطة 11"
click at [169, 102] on span "محطة 11 ش التسعين" at bounding box center [182, 104] width 83 height 10
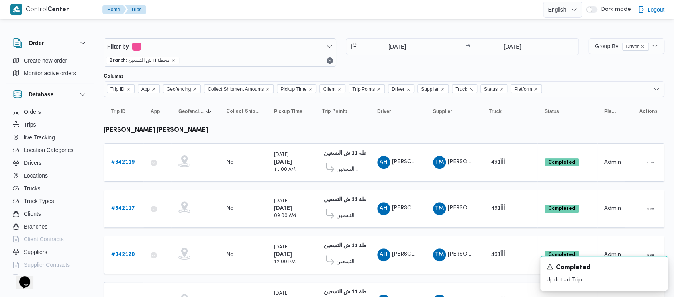
click at [358, 66] on div "[DATE] → [DATE]" at bounding box center [462, 52] width 233 height 29
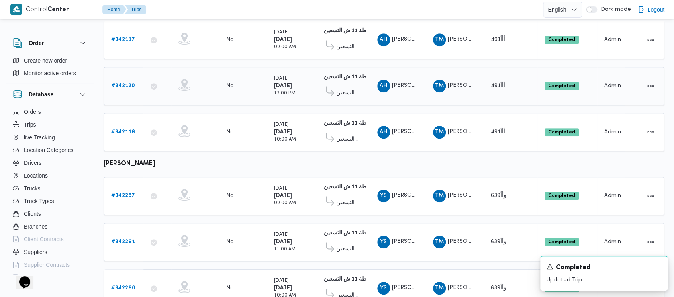
scroll to position [243, 0]
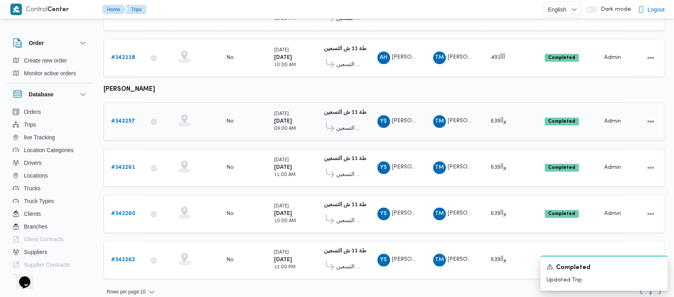
click at [124, 119] on b "# 342257" at bounding box center [123, 121] width 24 height 5
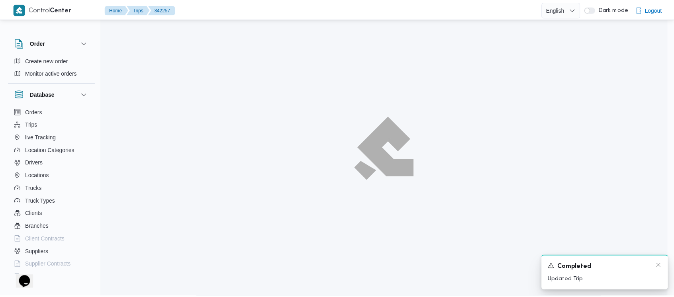
scroll to position [243, 0]
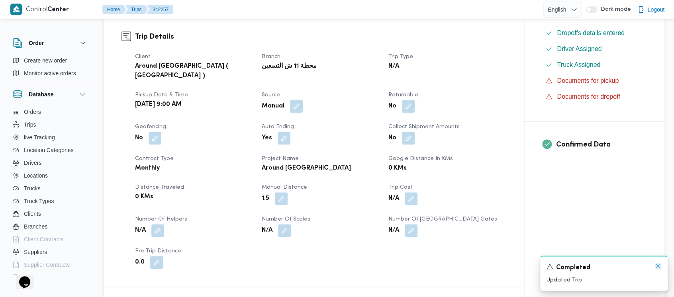
click at [659, 266] on icon "Dismiss toast" at bounding box center [658, 266] width 6 height 6
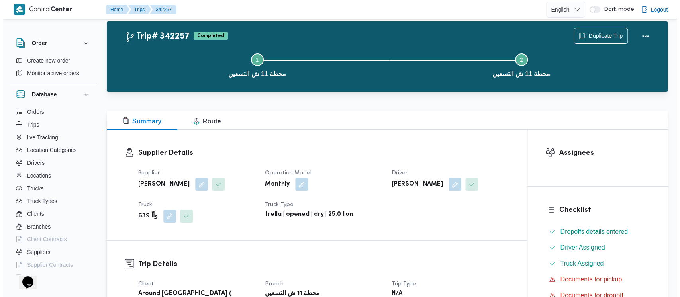
scroll to position [0, 0]
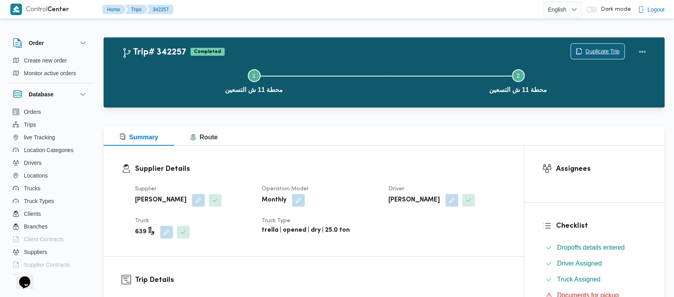
click at [602, 54] on span "Duplicate Trip" at bounding box center [602, 52] width 34 height 10
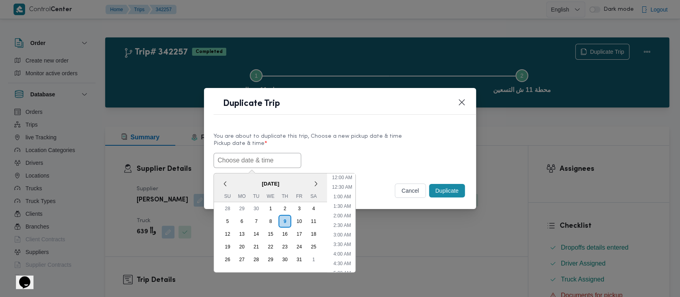
click at [231, 164] on input "text" at bounding box center [257, 160] width 88 height 15
click at [231, 219] on div "5" at bounding box center [227, 221] width 15 height 15
click at [344, 198] on li "9:00 AM" at bounding box center [342, 201] width 24 height 8
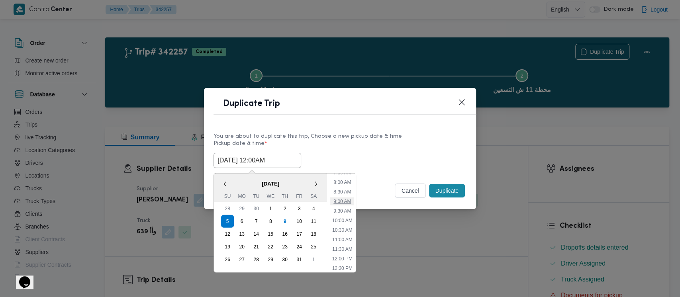
type input "[DATE] 9:00AM"
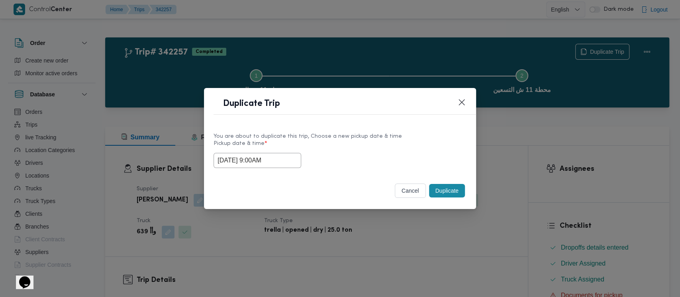
click at [442, 187] on button "Duplicate" at bounding box center [447, 191] width 36 height 14
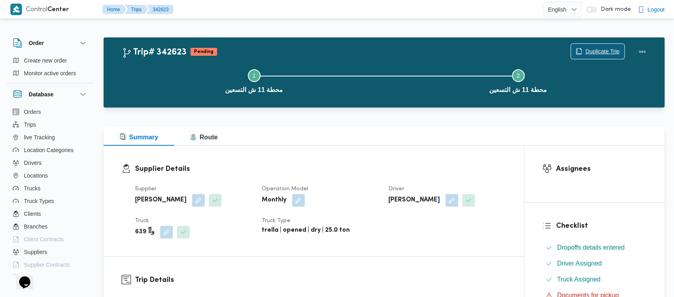
click at [599, 51] on span "Duplicate Trip" at bounding box center [602, 52] width 34 height 10
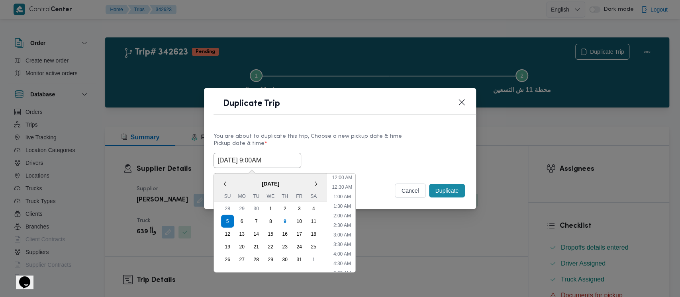
click at [242, 156] on input "[DATE] 9:00AM" at bounding box center [257, 160] width 88 height 15
click at [343, 243] on li "10:00 AM" at bounding box center [341, 242] width 27 height 8
type input "[DATE] 10:00AM"
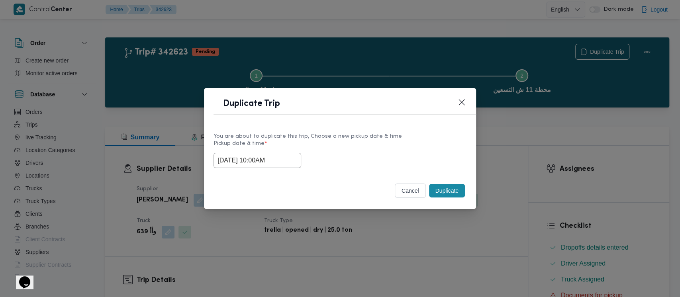
click at [446, 193] on button "Duplicate" at bounding box center [447, 191] width 36 height 14
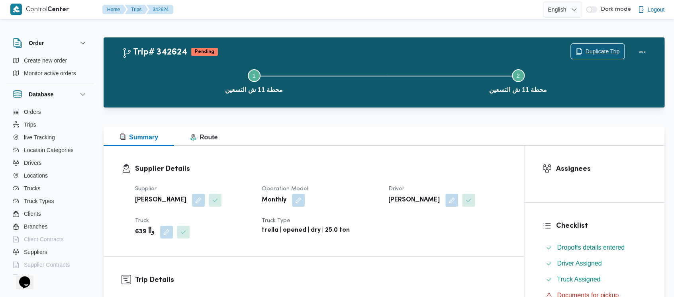
click at [605, 50] on span "Duplicate Trip" at bounding box center [602, 52] width 34 height 10
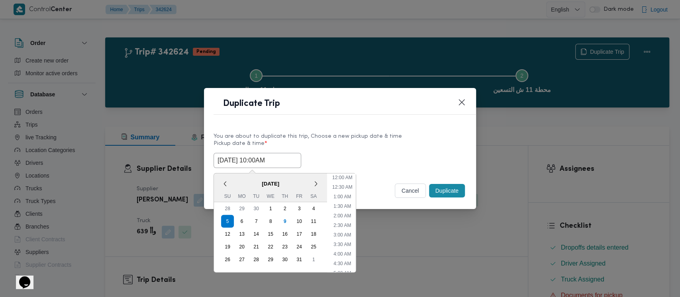
click at [237, 164] on input "[DATE] 10:00AM" at bounding box center [257, 160] width 88 height 15
click at [340, 244] on li "11:00 AM" at bounding box center [342, 242] width 27 height 8
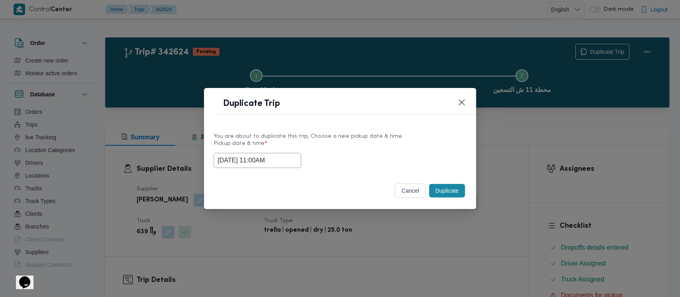
type input "[DATE] 11:00AM"
click at [434, 194] on button "Duplicate" at bounding box center [447, 191] width 36 height 14
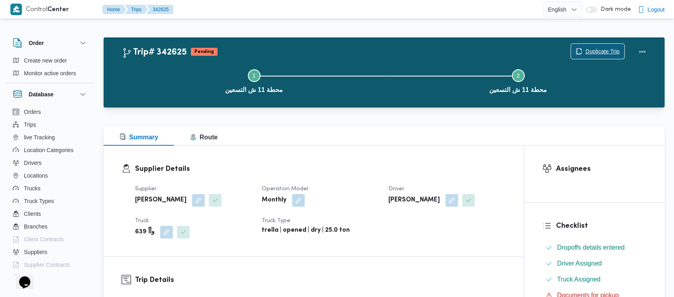
click at [602, 46] on span "Duplicate Trip" at bounding box center [597, 51] width 53 height 15
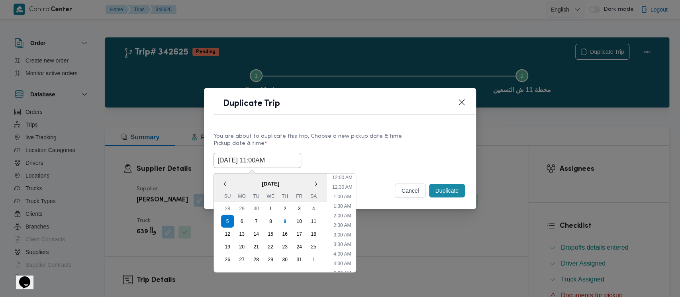
click at [240, 164] on input "[DATE] 11:00AM" at bounding box center [257, 160] width 88 height 15
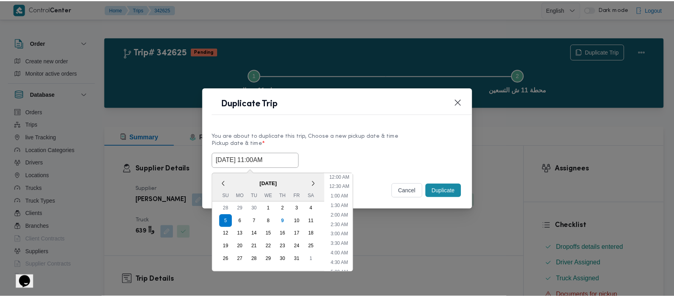
scroll to position [165, 0]
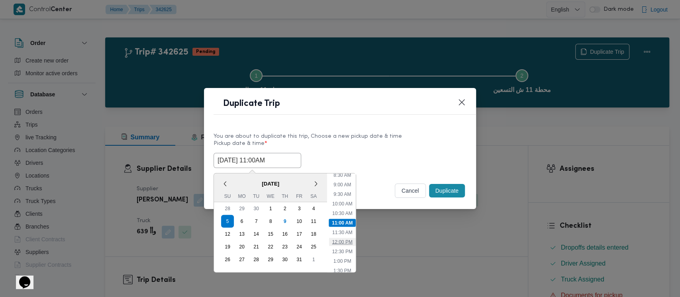
click at [334, 243] on li "12:00 PM" at bounding box center [342, 242] width 27 height 8
type input "[DATE] 12:00PM"
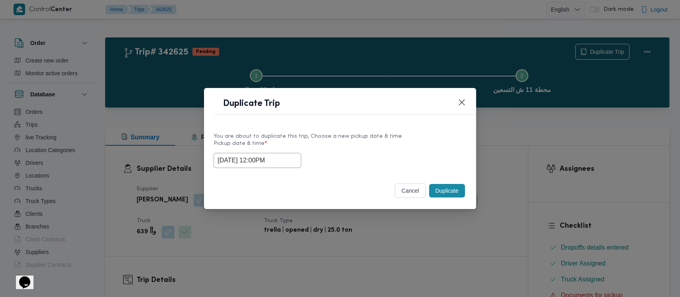
click at [439, 193] on button "Duplicate" at bounding box center [447, 191] width 36 height 14
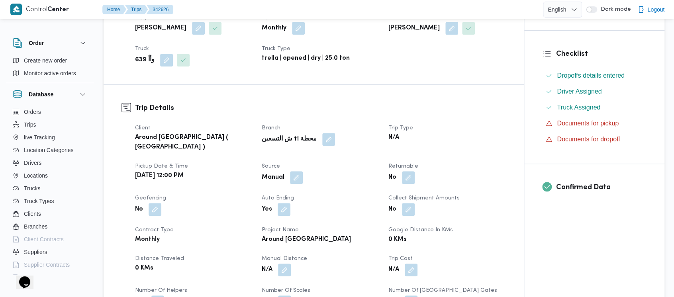
scroll to position [319, 0]
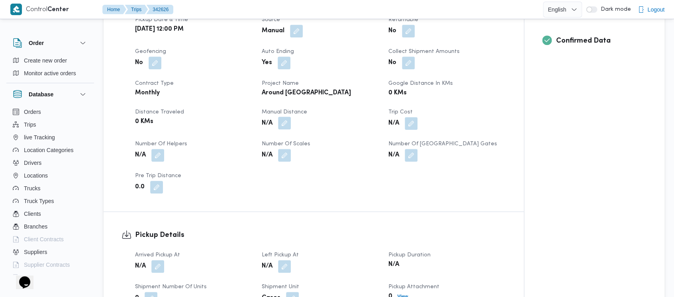
click at [284, 117] on button "button" at bounding box center [284, 123] width 13 height 13
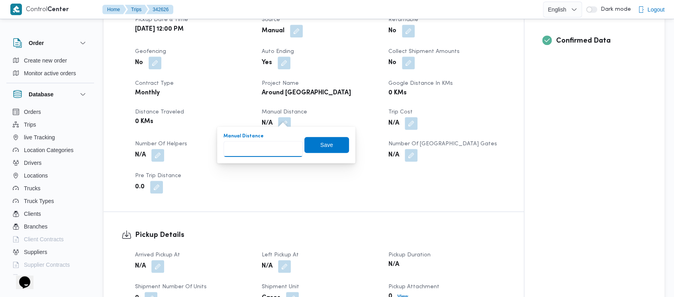
click at [246, 148] on input "Manual Distance" at bounding box center [262, 149] width 79 height 16
paste input "1.5"
type input "1.5"
drag, startPoint x: 317, startPoint y: 144, endPoint x: 302, endPoint y: 148, distance: 14.9
click at [320, 145] on span "Save" at bounding box center [326, 145] width 13 height 10
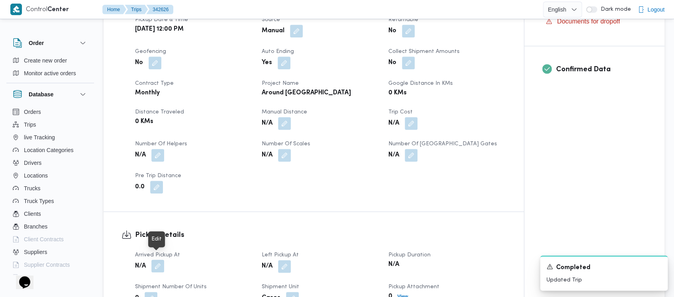
click at [155, 262] on button "button" at bounding box center [157, 266] width 13 height 13
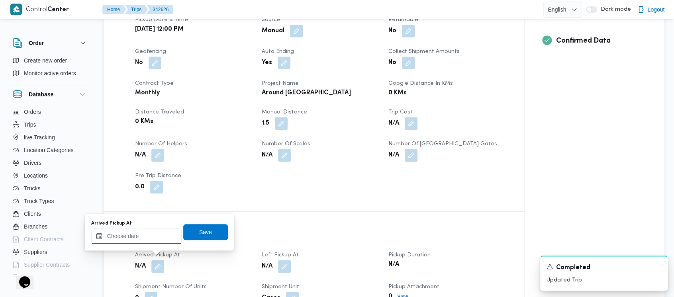
drag, startPoint x: 124, startPoint y: 236, endPoint x: 123, endPoint y: 231, distance: 5.4
click at [124, 236] on input "Arrived Pickup At" at bounding box center [136, 236] width 90 height 16
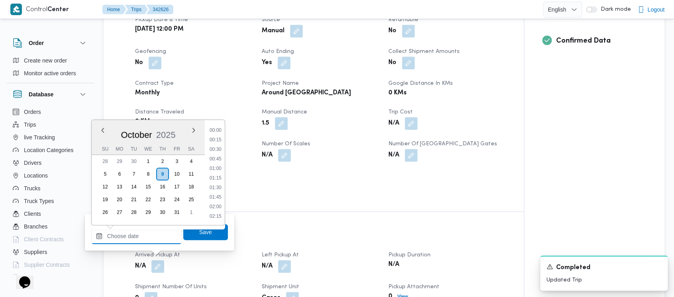
scroll to position [826, 0]
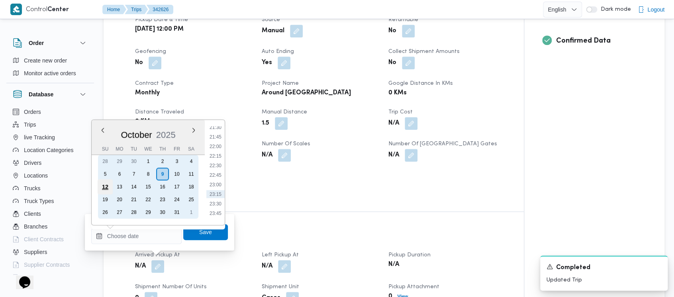
click at [102, 188] on div "12" at bounding box center [105, 186] width 15 height 15
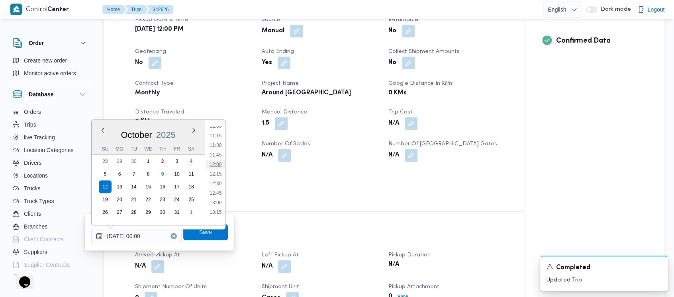
click at [215, 164] on li "12:00" at bounding box center [215, 164] width 18 height 8
type input "12/10/2025 12:00"
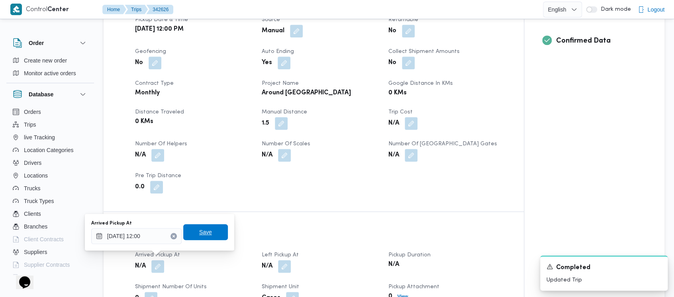
click at [199, 229] on span "Save" at bounding box center [205, 232] width 13 height 10
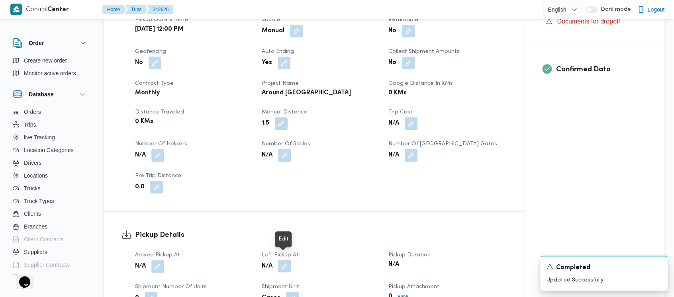
click at [289, 260] on button "button" at bounding box center [284, 266] width 13 height 13
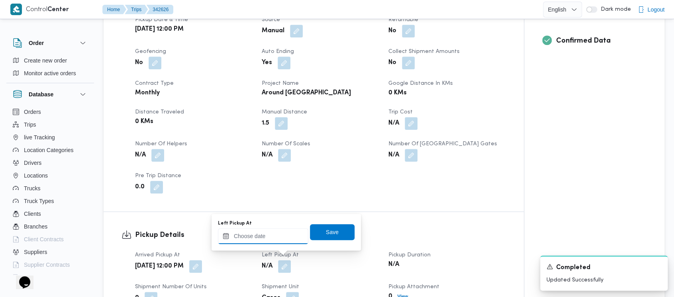
drag, startPoint x: 254, startPoint y: 240, endPoint x: 254, endPoint y: 236, distance: 4.0
click at [254, 239] on input "Left Pickup At" at bounding box center [263, 236] width 90 height 16
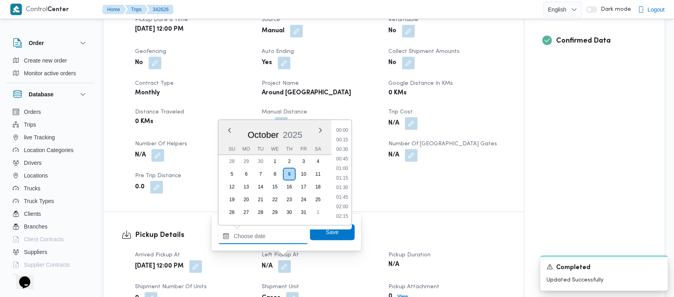
scroll to position [826, 0]
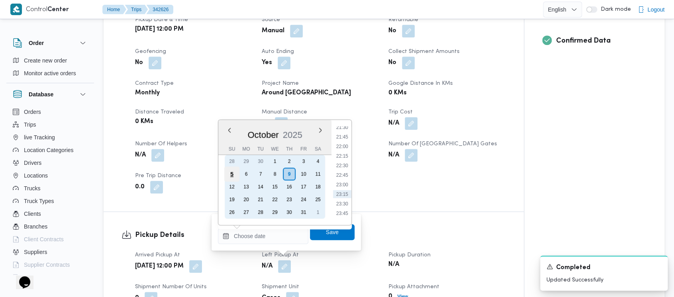
click at [231, 172] on div "5" at bounding box center [231, 173] width 15 height 15
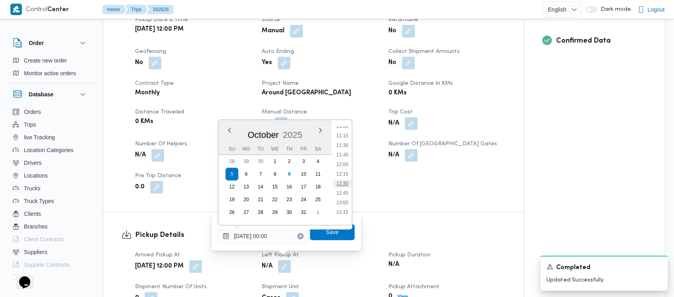
click at [343, 181] on li "12:30" at bounding box center [342, 184] width 18 height 8
type input "[DATE] 12:30"
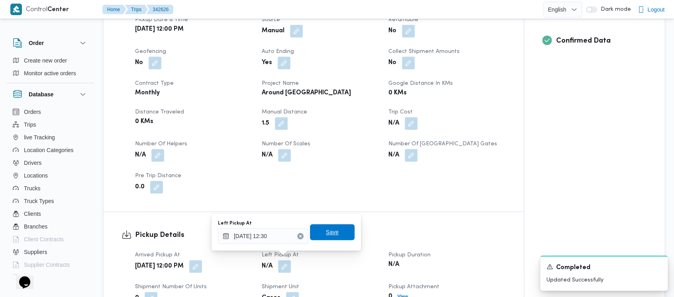
drag, startPoint x: 320, startPoint y: 232, endPoint x: 453, endPoint y: 248, distance: 133.9
click at [326, 232] on span "Save" at bounding box center [332, 232] width 13 height 10
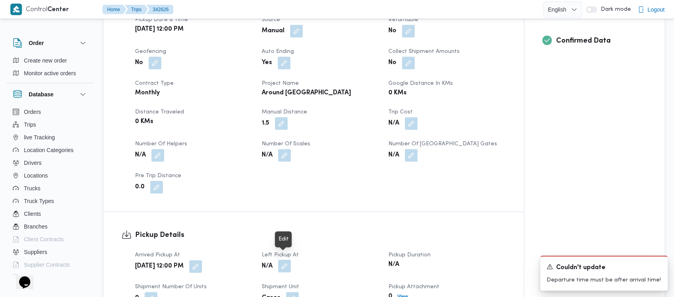
click at [282, 261] on button "button" at bounding box center [284, 266] width 13 height 13
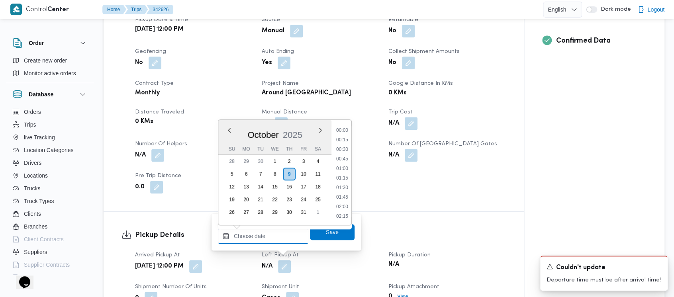
click at [257, 242] on input "Left Pickup At" at bounding box center [263, 236] width 90 height 16
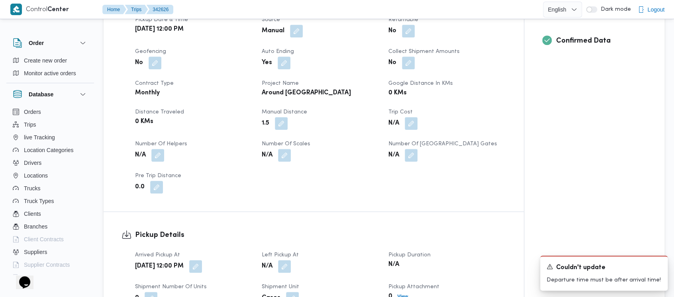
click at [184, 193] on div "Trip Details Client Around Egypt ( Orascom ) Branch محطة 11 ش التسعين Trip Type…" at bounding box center [314, 74] width 420 height 273
click at [202, 260] on button "button" at bounding box center [195, 266] width 13 height 13
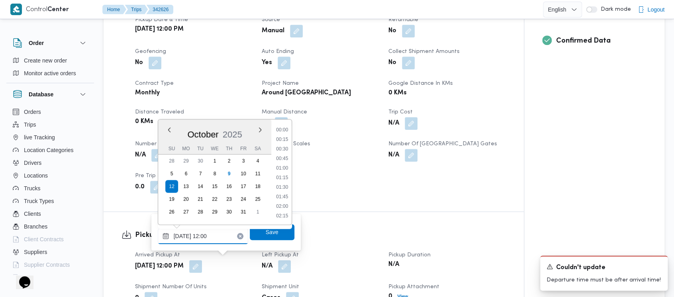
drag, startPoint x: 158, startPoint y: 242, endPoint x: 170, endPoint y: 231, distance: 16.7
click at [158, 242] on input "12/10/2025 12:00" at bounding box center [203, 236] width 90 height 16
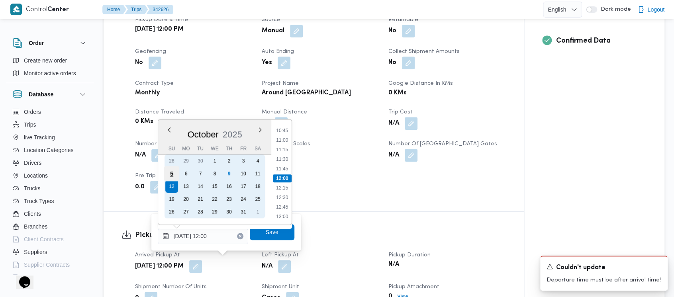
click at [173, 175] on div "5" at bounding box center [171, 173] width 15 height 15
click at [173, 174] on div "5" at bounding box center [171, 173] width 15 height 15
type input "[DATE] 12:00"
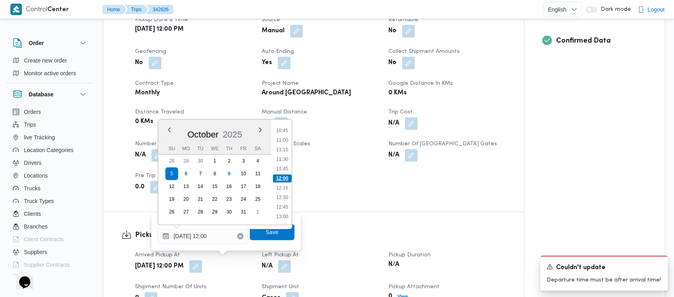
click at [286, 177] on li "12:00" at bounding box center [282, 178] width 19 height 8
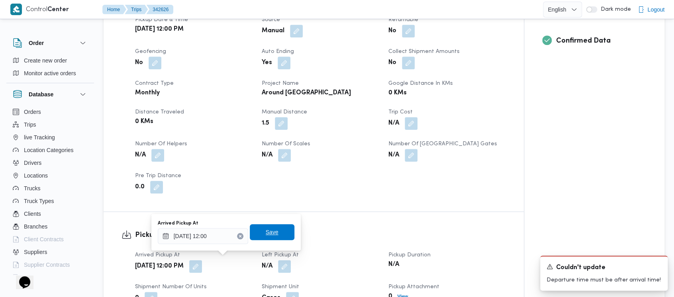
drag, startPoint x: 262, startPoint y: 234, endPoint x: 303, endPoint y: 266, distance: 51.6
click at [270, 240] on div "Arrived Pickup At 05/10/2025 12:00 Save" at bounding box center [226, 231] width 138 height 25
click at [272, 235] on span "Save" at bounding box center [272, 232] width 45 height 16
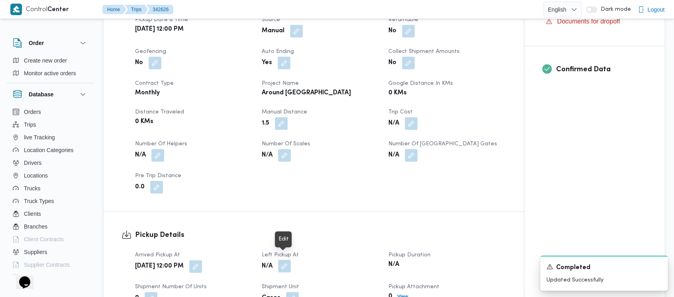
click at [287, 260] on button "button" at bounding box center [284, 266] width 13 height 13
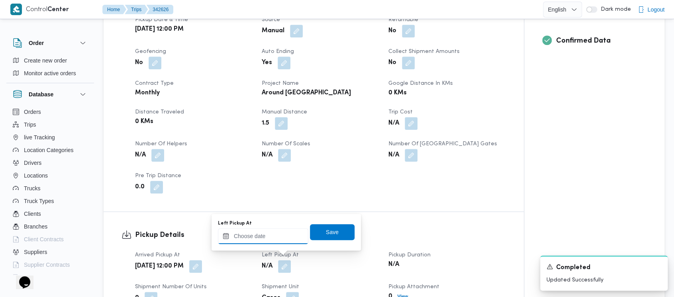
drag, startPoint x: 270, startPoint y: 242, endPoint x: 266, endPoint y: 233, distance: 9.7
click at [266, 233] on input "Left Pickup At" at bounding box center [263, 236] width 90 height 16
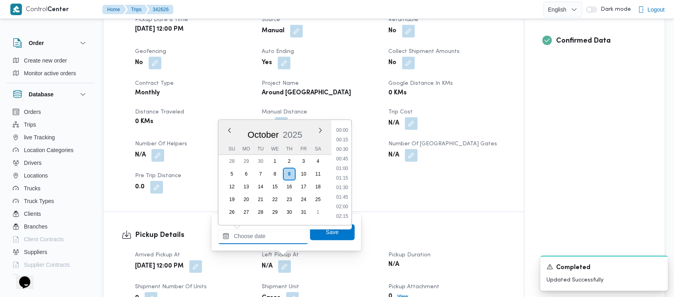
scroll to position [826, 0]
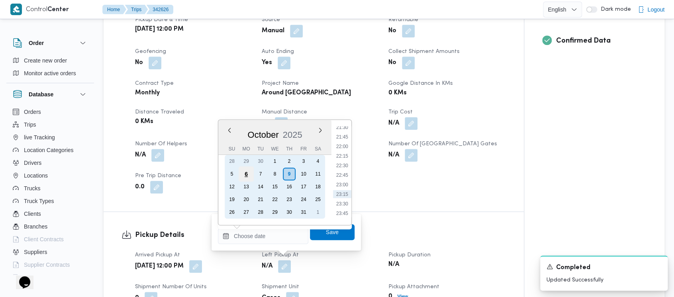
drag, startPoint x: 230, startPoint y: 177, endPoint x: 245, endPoint y: 176, distance: 14.8
click at [234, 177] on div "5" at bounding box center [231, 174] width 13 height 13
click at [228, 177] on div "5" at bounding box center [231, 173] width 15 height 15
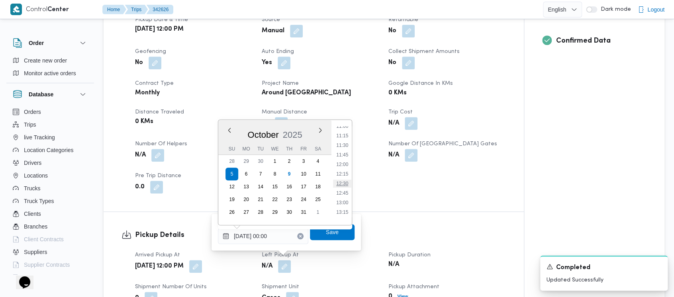
click at [344, 184] on li "12:30" at bounding box center [342, 184] width 18 height 8
type input "[DATE] 12:30"
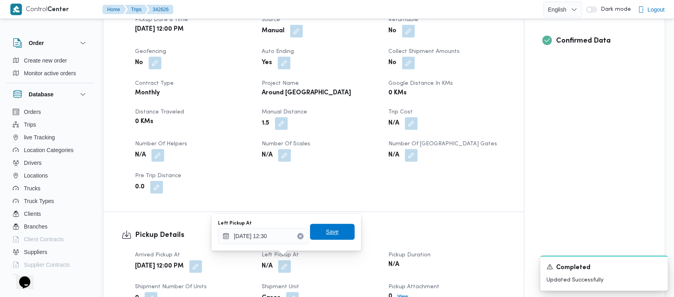
click at [334, 237] on span "Save" at bounding box center [332, 232] width 45 height 16
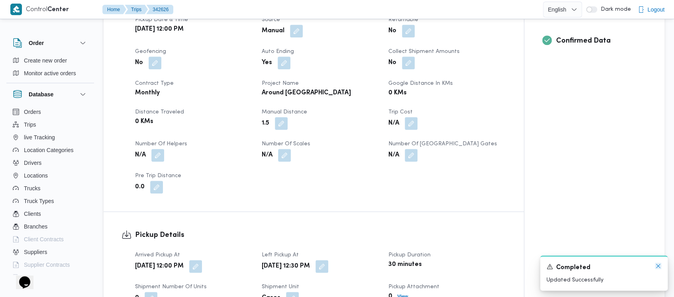
click at [658, 264] on icon "Dismiss toast" at bounding box center [658, 266] width 6 height 6
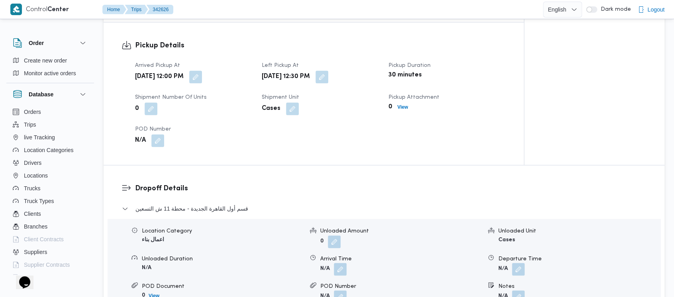
scroll to position [531, 0]
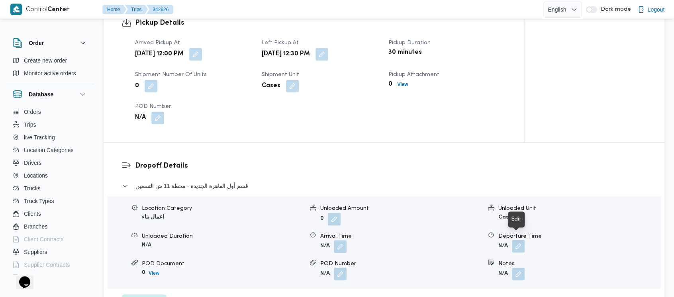
click at [514, 240] on button "button" at bounding box center [518, 246] width 13 height 13
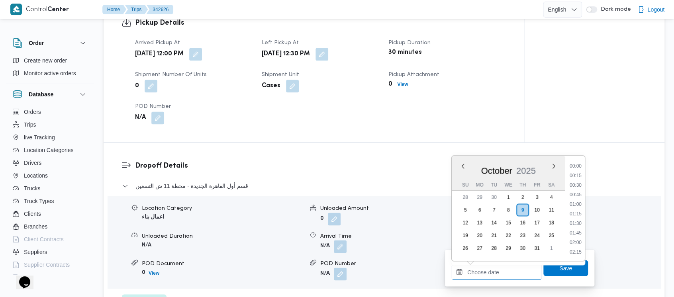
click at [488, 268] on input "Departure Time" at bounding box center [496, 272] width 90 height 16
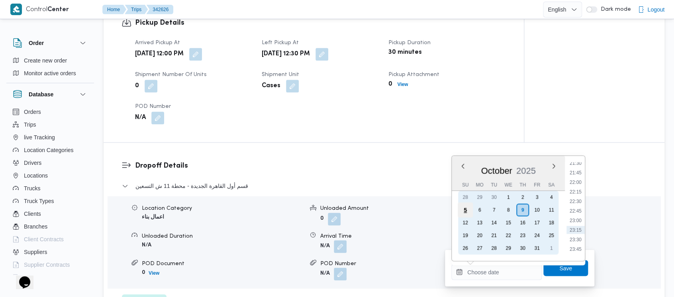
click at [465, 208] on div "5" at bounding box center [464, 209] width 15 height 15
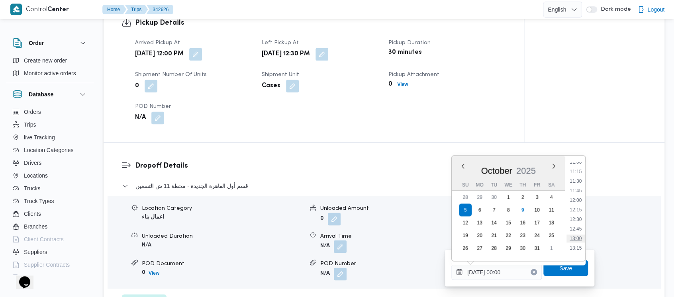
click at [573, 241] on li "13:00" at bounding box center [575, 238] width 18 height 8
type input "[DATE] 13:00"
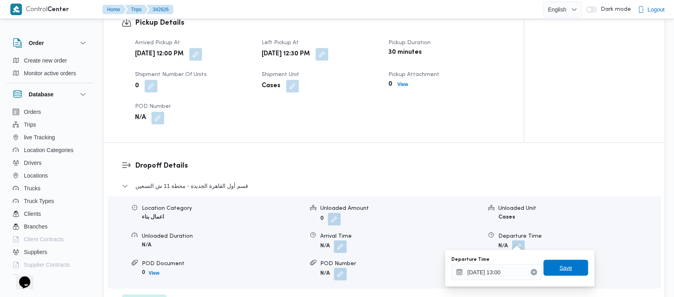
click at [569, 263] on span "Save" at bounding box center [565, 268] width 45 height 16
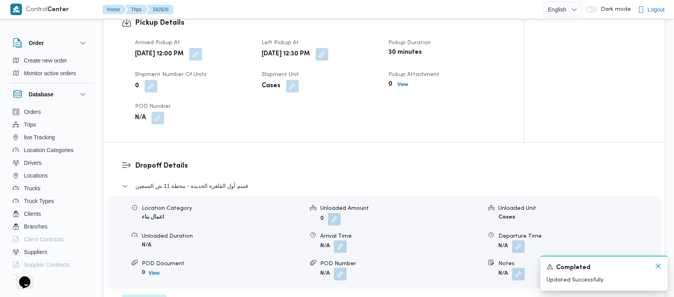
click at [659, 266] on icon "Dismiss toast" at bounding box center [658, 266] width 6 height 6
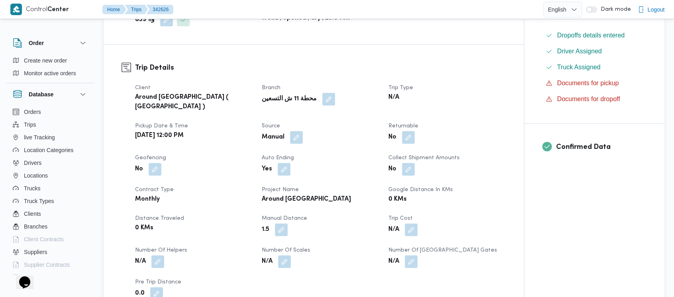
scroll to position [0, 0]
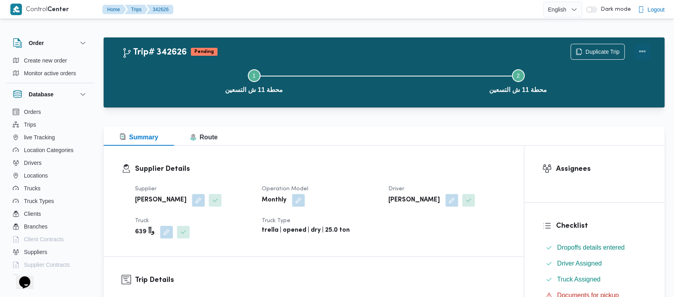
click at [643, 51] on button "Actions" at bounding box center [642, 51] width 16 height 16
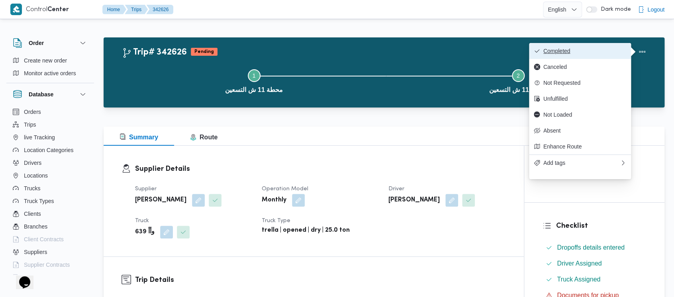
click at [545, 58] on button "Completed" at bounding box center [580, 51] width 102 height 16
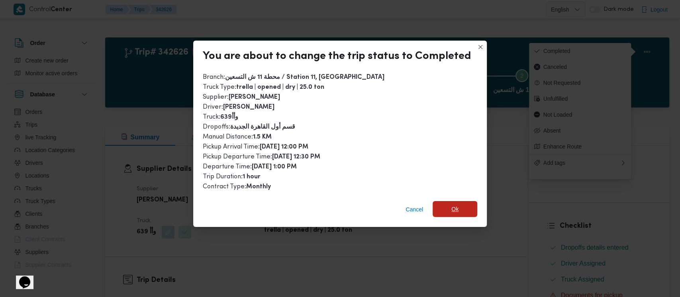
click at [447, 213] on span "Ok" at bounding box center [454, 209] width 45 height 16
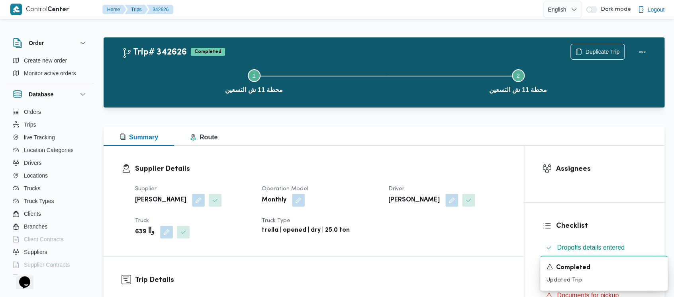
click at [183, 72] on button "Step 1 is incomplete 1 محطة 11 ش التسعين" at bounding box center [254, 80] width 264 height 41
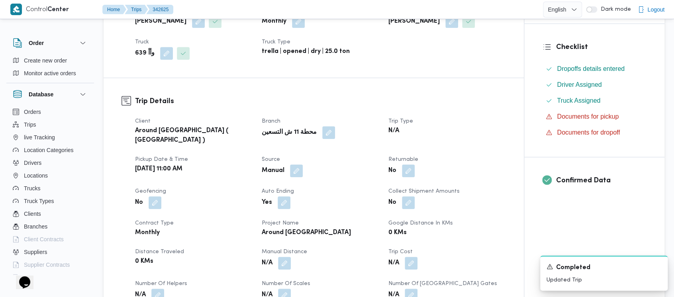
scroll to position [265, 0]
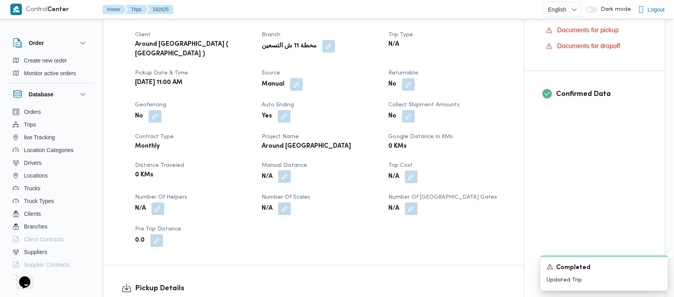
click at [287, 171] on button "button" at bounding box center [284, 176] width 13 height 13
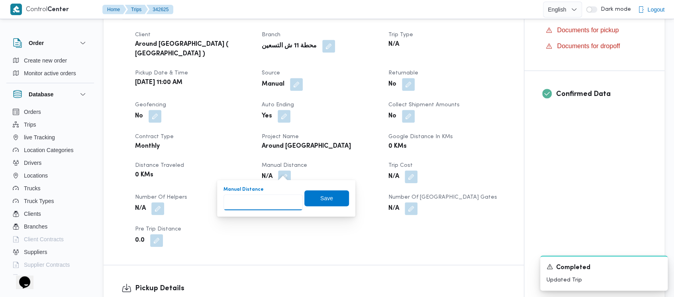
click at [255, 196] on input "Manual Distance" at bounding box center [262, 202] width 79 height 16
paste input "1.5"
type input "1.5"
click at [324, 195] on span "Save" at bounding box center [326, 198] width 13 height 10
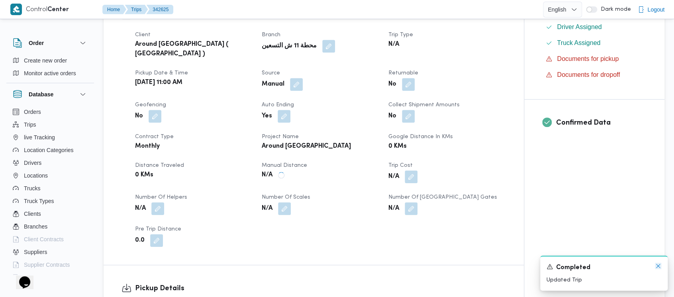
click at [660, 265] on icon "Dismiss toast" at bounding box center [658, 266] width 6 height 6
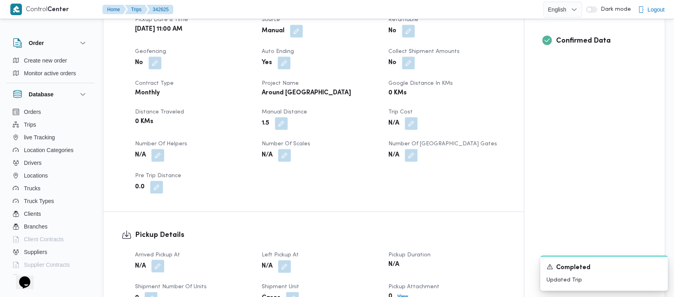
click at [159, 260] on button "button" at bounding box center [157, 266] width 13 height 13
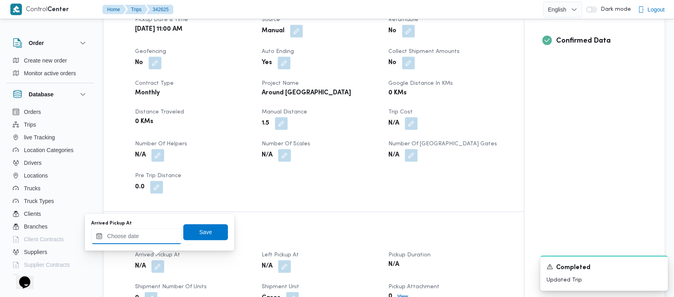
drag, startPoint x: 133, startPoint y: 241, endPoint x: 132, endPoint y: 236, distance: 4.8
click at [132, 236] on input "Arrived Pickup At" at bounding box center [136, 236] width 90 height 16
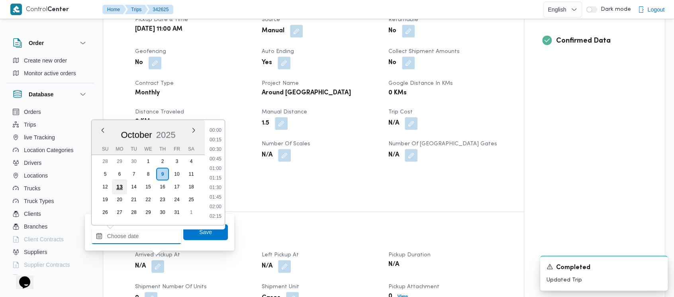
scroll to position [826, 0]
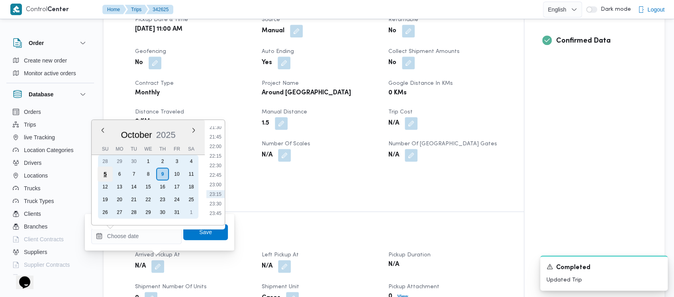
click at [107, 173] on div "5" at bounding box center [105, 173] width 15 height 15
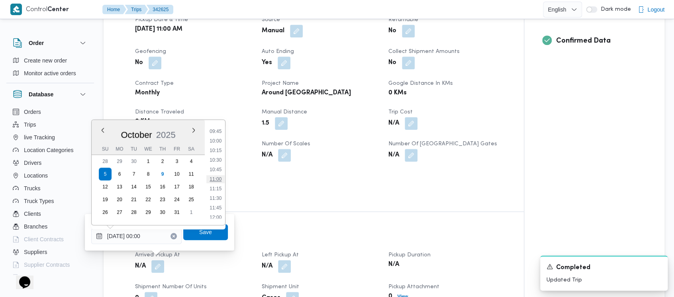
click at [217, 177] on li "11:00" at bounding box center [215, 179] width 18 height 8
type input "[DATE] 11:00"
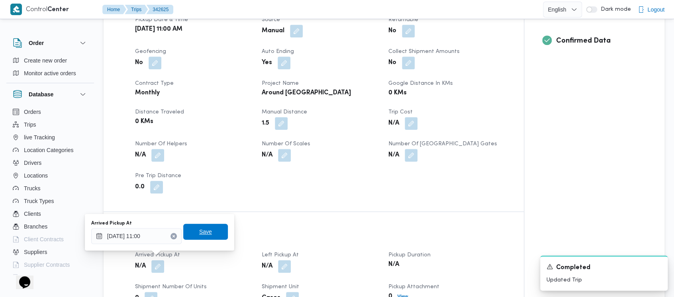
click at [204, 235] on span "Save" at bounding box center [205, 232] width 13 height 10
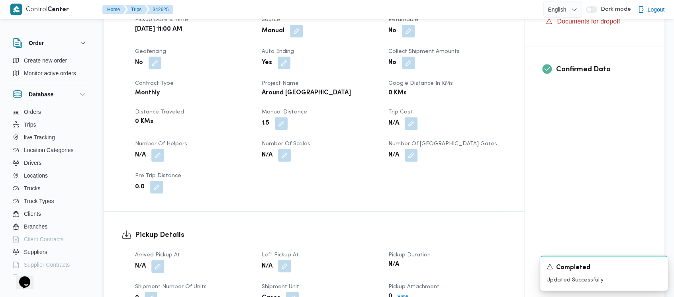
drag, startPoint x: 285, startPoint y: 262, endPoint x: 279, endPoint y: 254, distance: 10.0
click at [283, 260] on button "button" at bounding box center [284, 266] width 13 height 13
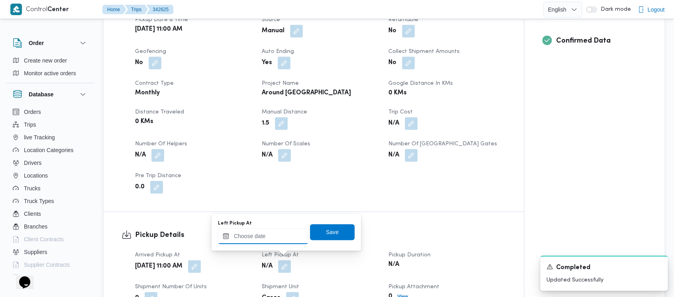
click at [248, 234] on input "Left Pickup At" at bounding box center [263, 236] width 90 height 16
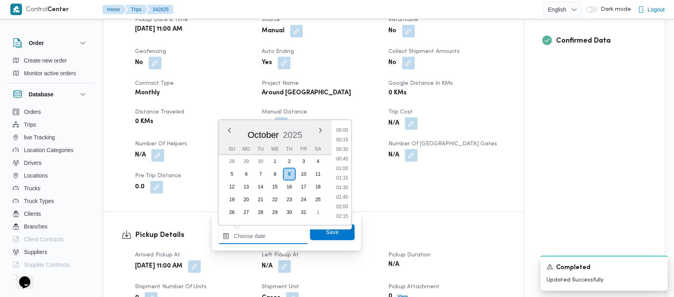
scroll to position [826, 0]
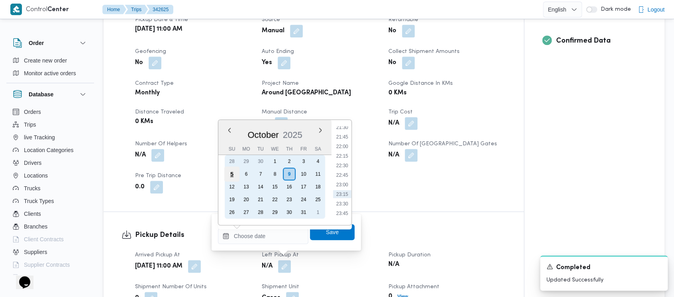
click at [236, 170] on div "5" at bounding box center [231, 173] width 15 height 15
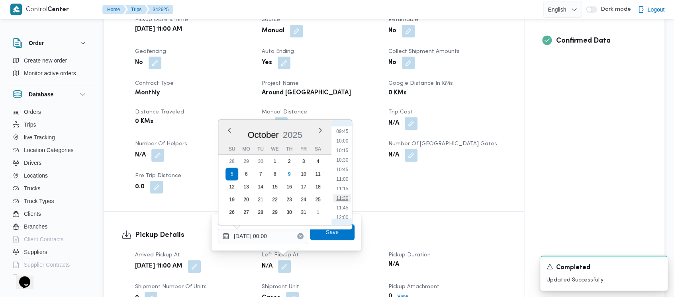
click at [338, 196] on li "11:30" at bounding box center [342, 198] width 18 height 8
type input "[DATE] 11:30"
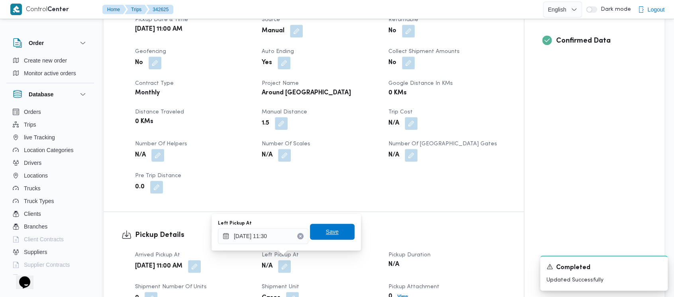
click at [330, 231] on span "Save" at bounding box center [332, 232] width 13 height 10
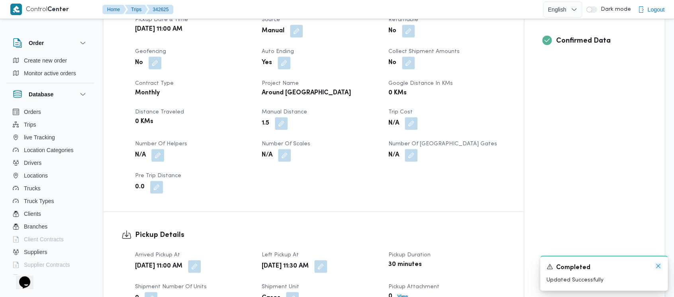
click at [658, 266] on icon "Dismiss toast" at bounding box center [658, 266] width 6 height 6
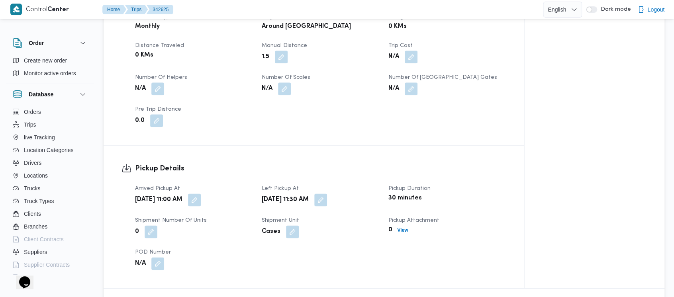
scroll to position [478, 0]
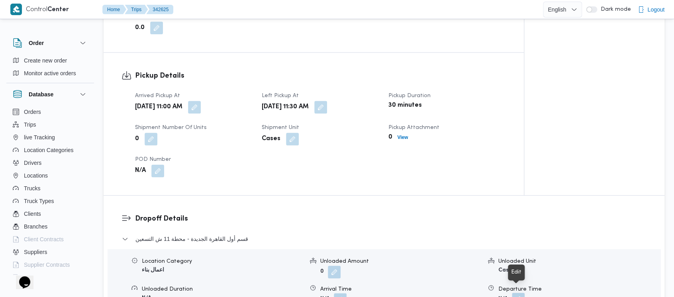
click at [515, 293] on button "button" at bounding box center [518, 299] width 13 height 13
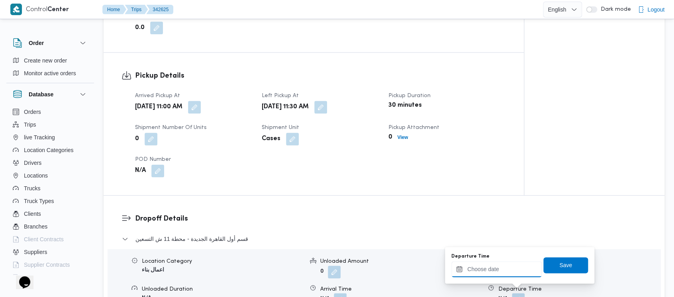
drag, startPoint x: 495, startPoint y: 275, endPoint x: 491, endPoint y: 268, distance: 7.9
click at [491, 268] on input "Departure Time" at bounding box center [496, 269] width 90 height 16
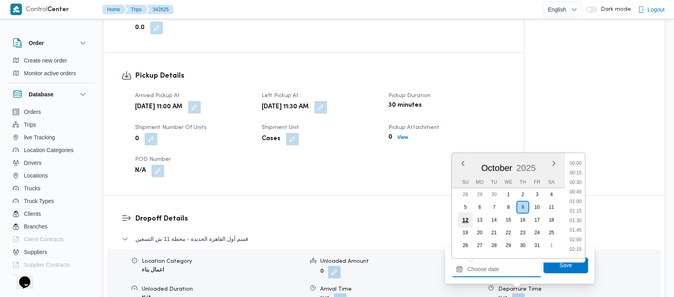
scroll to position [826, 0]
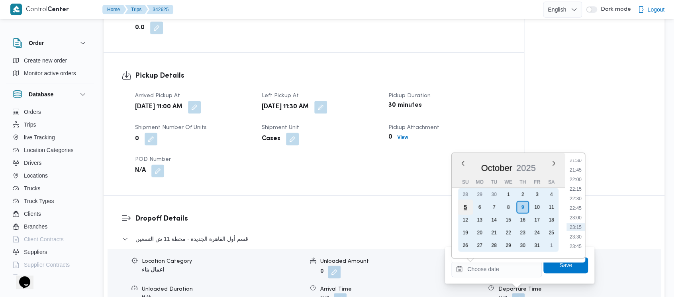
click at [465, 209] on div "5" at bounding box center [464, 206] width 15 height 15
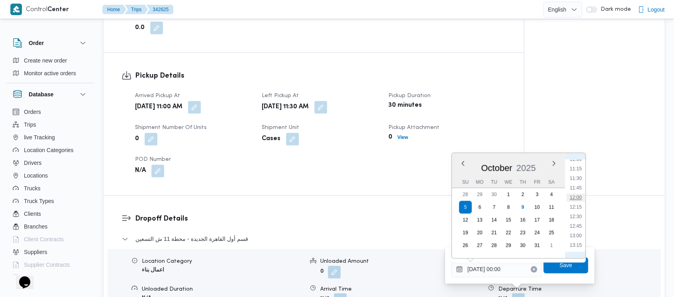
click at [577, 196] on li "12:00" at bounding box center [575, 197] width 18 height 8
type input "[DATE] 12:00"
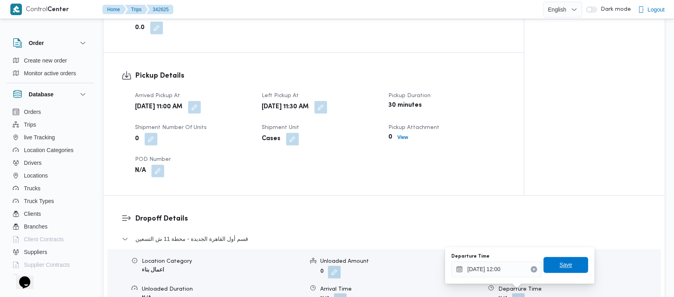
drag, startPoint x: 564, startPoint y: 264, endPoint x: 563, endPoint y: 254, distance: 9.6
click at [564, 263] on span "Save" at bounding box center [565, 265] width 13 height 10
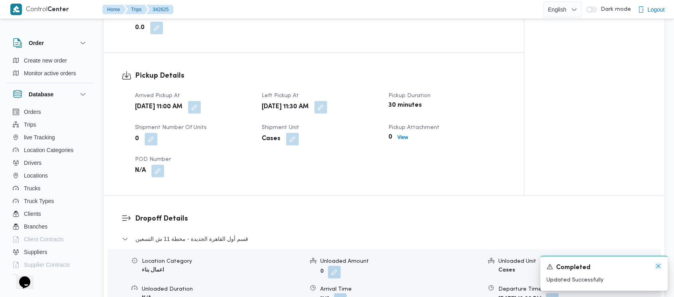
click at [659, 265] on icon "Dismiss toast" at bounding box center [658, 266] width 6 height 6
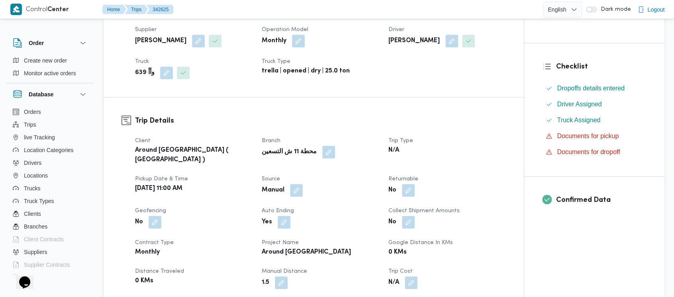
scroll to position [0, 0]
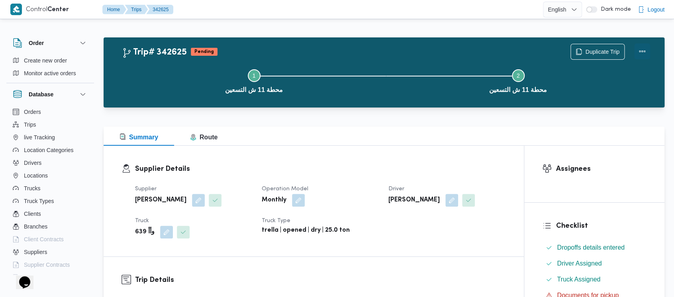
click at [643, 48] on button "Actions" at bounding box center [642, 51] width 16 height 16
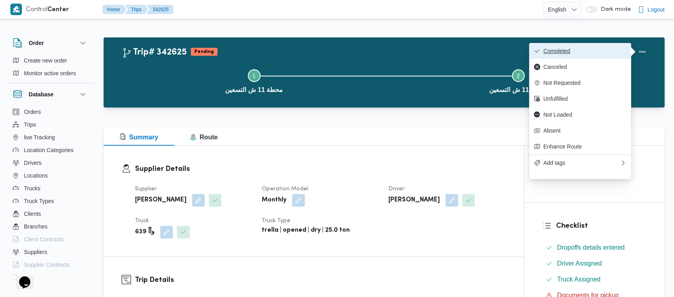
click at [575, 53] on span "Completed" at bounding box center [584, 51] width 83 height 6
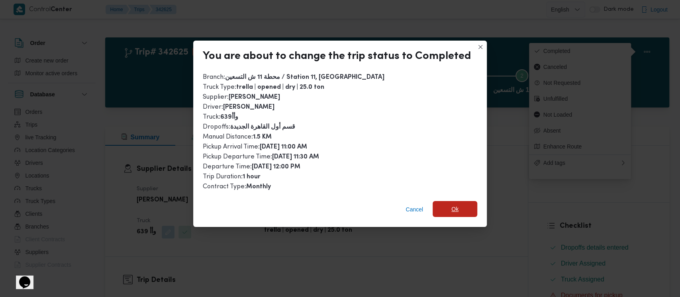
click at [453, 213] on span "Ok" at bounding box center [454, 209] width 7 height 10
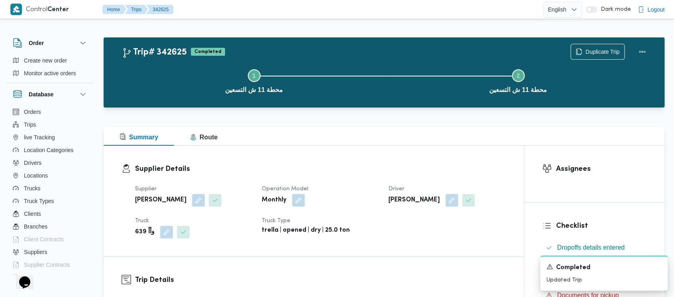
drag, startPoint x: 178, startPoint y: 72, endPoint x: 55, endPoint y: 6, distance: 140.2
click at [174, 69] on button "Step 1 is incomplete 1 محطة 11 ش التسعين" at bounding box center [254, 80] width 264 height 41
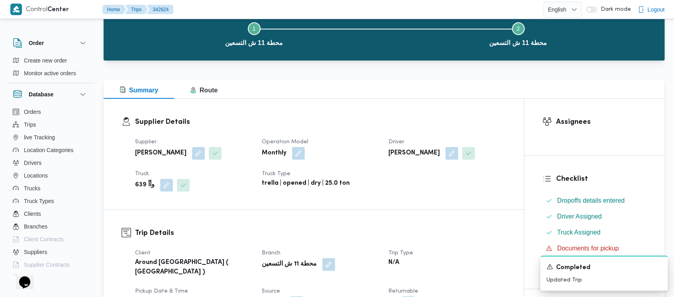
scroll to position [212, 0]
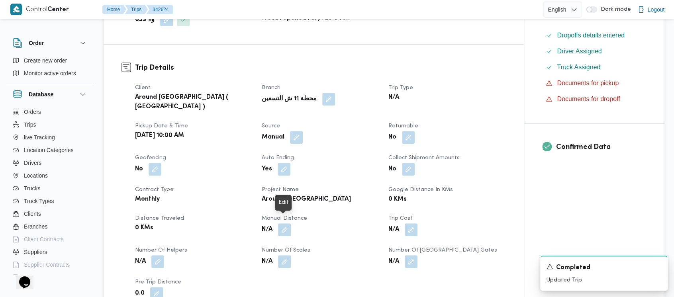
drag, startPoint x: 287, startPoint y: 219, endPoint x: 277, endPoint y: 230, distance: 14.9
click at [287, 223] on button "button" at bounding box center [284, 229] width 13 height 13
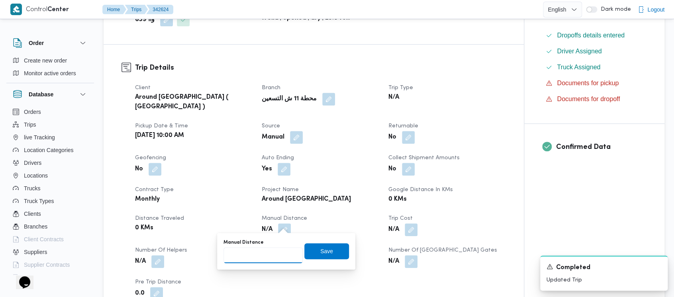
click at [258, 254] on input "Manual Distance" at bounding box center [262, 255] width 79 height 16
paste input "1.5"
type input "1.5"
drag, startPoint x: 309, startPoint y: 252, endPoint x: 515, endPoint y: 260, distance: 206.0
click at [309, 252] on span "Save" at bounding box center [326, 251] width 45 height 16
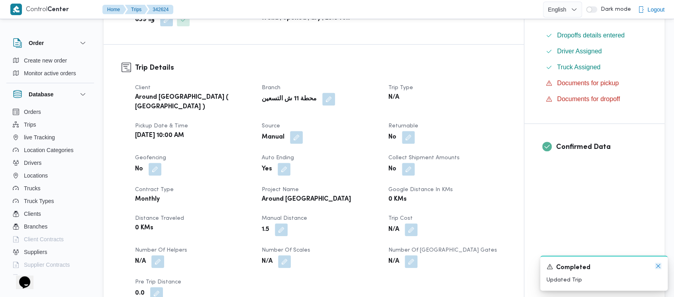
click at [656, 264] on icon "Dismiss toast" at bounding box center [658, 266] width 6 height 6
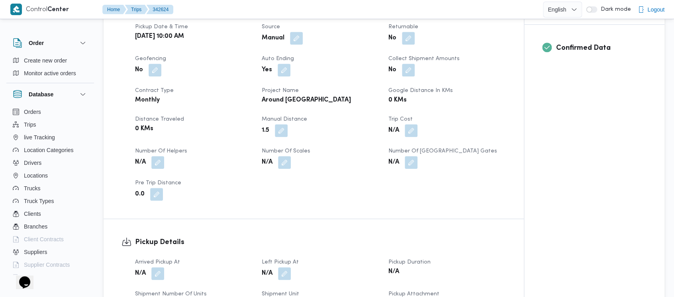
scroll to position [319, 0]
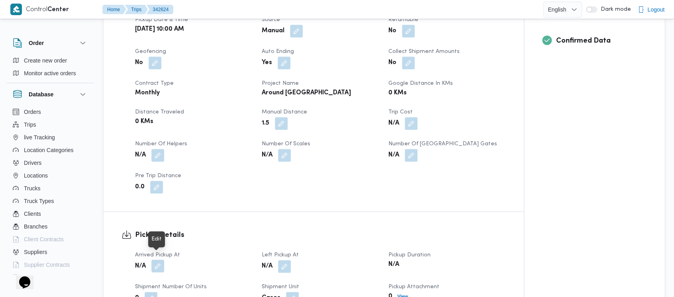
click at [153, 262] on button "button" at bounding box center [157, 266] width 13 height 13
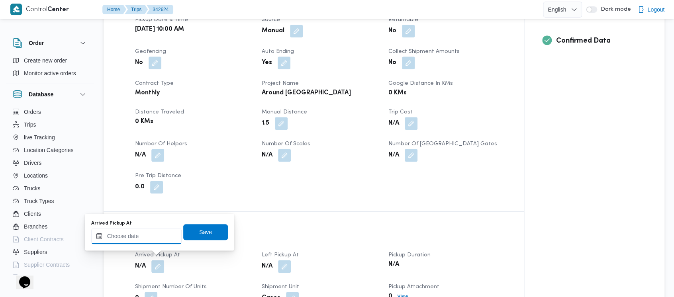
drag, startPoint x: 117, startPoint y: 240, endPoint x: 115, endPoint y: 235, distance: 5.0
click at [117, 239] on input "Arrived Pickup At" at bounding box center [136, 236] width 90 height 16
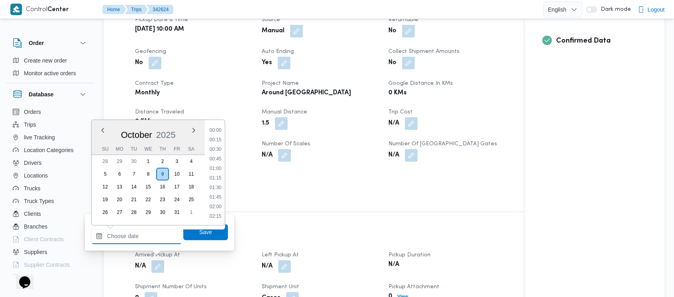
scroll to position [826, 0]
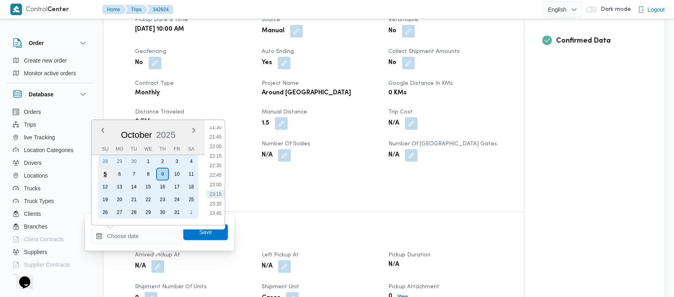
click at [99, 171] on div "5" at bounding box center [105, 173] width 15 height 15
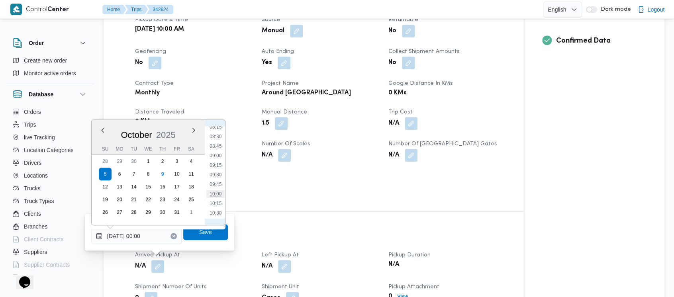
click at [214, 192] on li "10:00" at bounding box center [215, 194] width 18 height 8
type input "[DATE] 10:00"
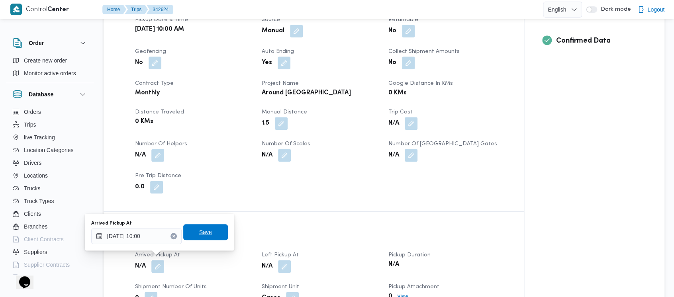
click at [208, 229] on span "Save" at bounding box center [205, 232] width 45 height 16
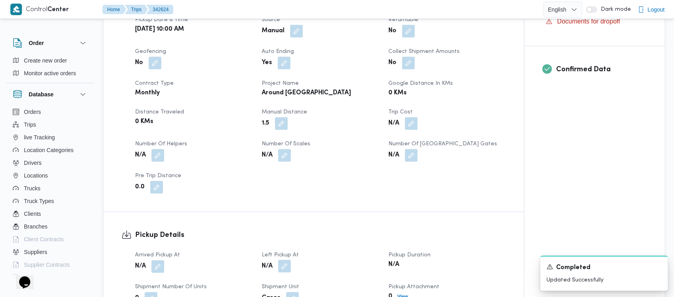
click at [284, 260] on button "button" at bounding box center [284, 266] width 13 height 13
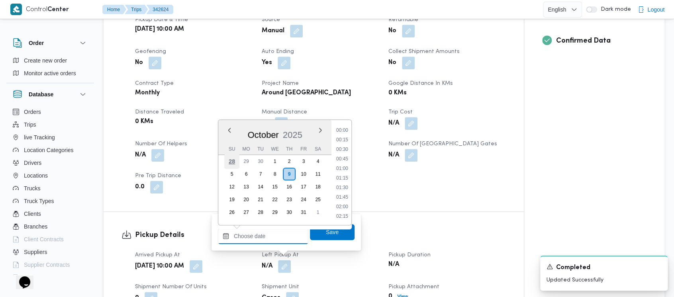
drag, startPoint x: 261, startPoint y: 240, endPoint x: 236, endPoint y: 157, distance: 86.6
click at [260, 235] on input "Left Pickup At" at bounding box center [263, 236] width 90 height 16
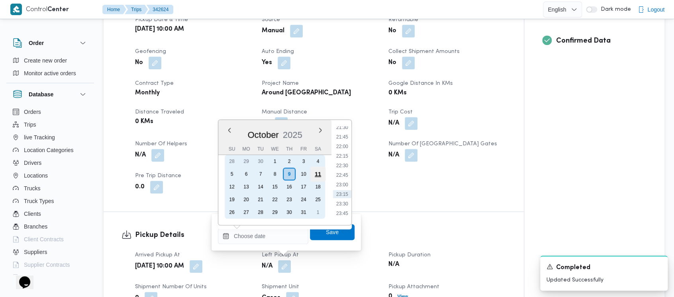
drag, startPoint x: 229, startPoint y: 172, endPoint x: 319, endPoint y: 172, distance: 89.6
click at [231, 172] on div "5" at bounding box center [231, 174] width 13 height 13
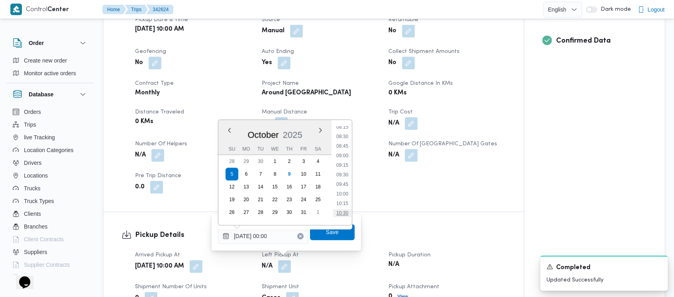
click at [344, 210] on li "10:30" at bounding box center [342, 213] width 18 height 8
type input "[DATE] 10:30"
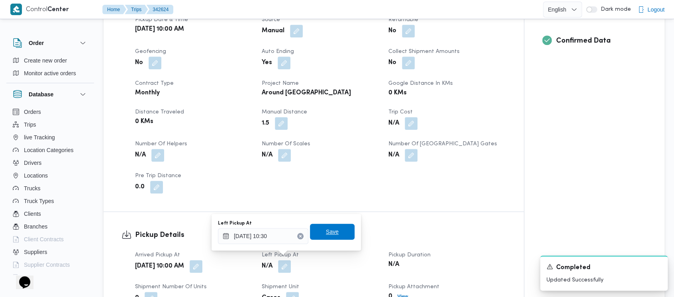
click at [328, 231] on span "Save" at bounding box center [332, 232] width 13 height 10
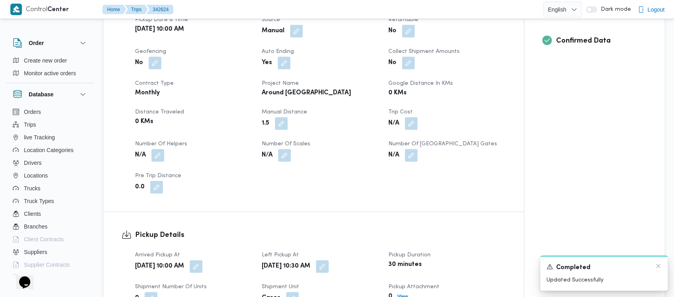
click at [659, 262] on div "A new notification appears Completed Updated Successfully" at bounding box center [603, 273] width 127 height 35
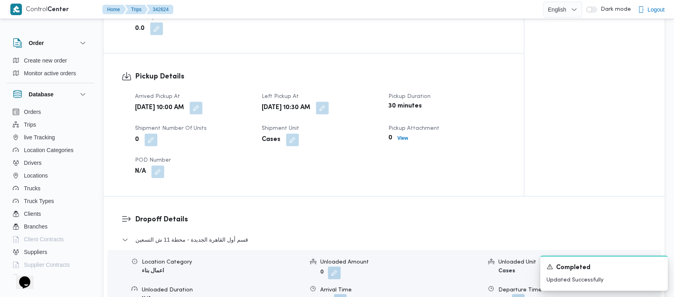
scroll to position [478, 0]
click at [658, 266] on icon "Dismiss toast" at bounding box center [658, 266] width 6 height 6
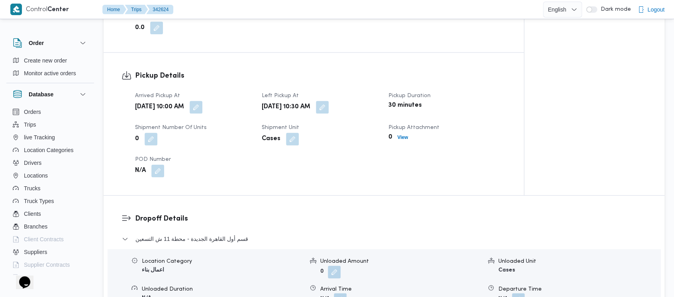
scroll to position [531, 0]
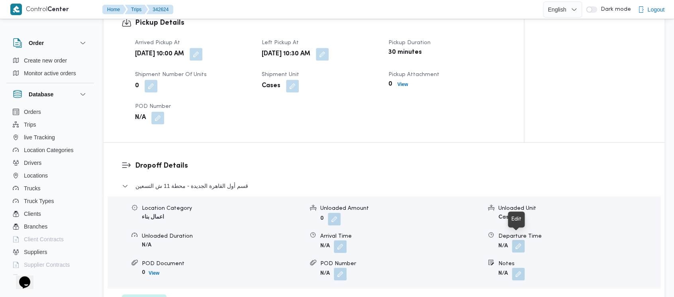
click at [514, 240] on button "button" at bounding box center [518, 246] width 13 height 13
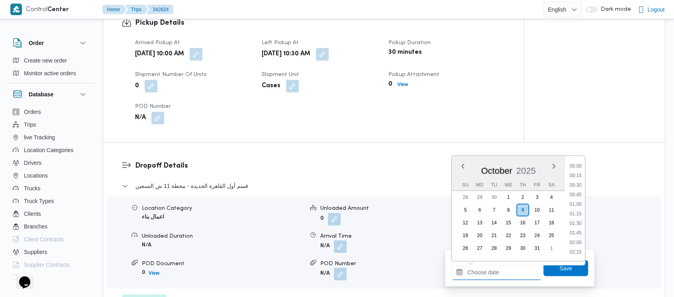
drag, startPoint x: 474, startPoint y: 276, endPoint x: 473, endPoint y: 253, distance: 23.1
click at [474, 276] on input "Departure Time" at bounding box center [496, 272] width 90 height 16
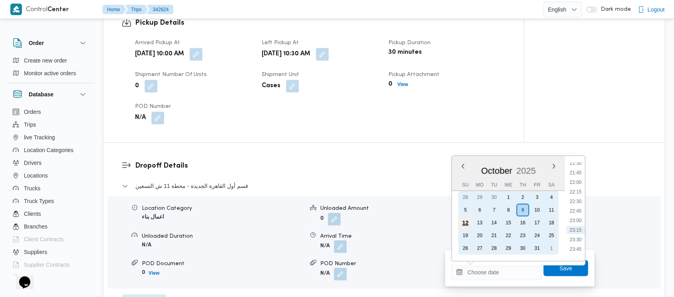
click at [463, 215] on div "12" at bounding box center [464, 222] width 15 height 15
drag, startPoint x: 463, startPoint y: 209, endPoint x: 475, endPoint y: 207, distance: 12.4
click at [463, 208] on div "5" at bounding box center [465, 209] width 13 height 13
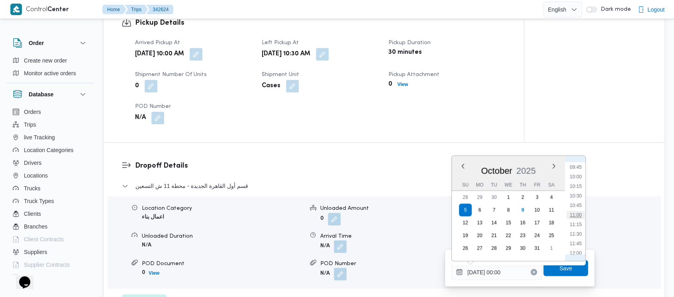
click at [570, 215] on li "11:00" at bounding box center [575, 215] width 18 height 8
type input "[DATE] 11:00"
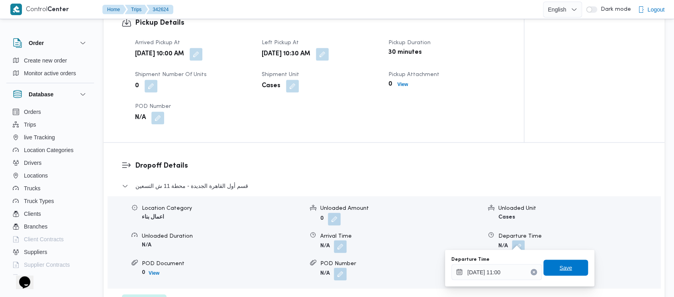
click at [569, 269] on span "Save" at bounding box center [565, 268] width 45 height 16
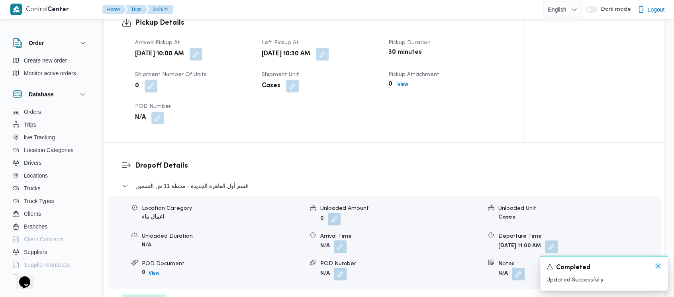
click at [655, 266] on icon "Dismiss toast" at bounding box center [658, 266] width 6 height 6
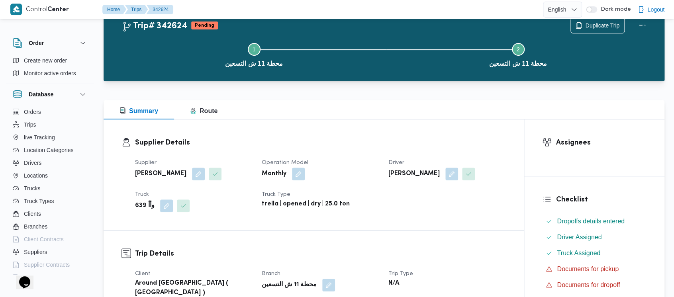
scroll to position [0, 0]
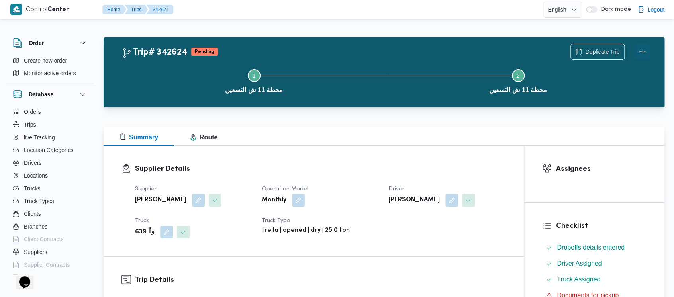
click at [642, 49] on button "Actions" at bounding box center [642, 51] width 16 height 16
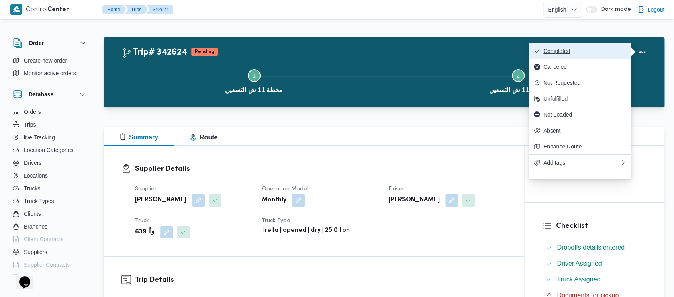
click at [561, 46] on button "Completed" at bounding box center [580, 51] width 102 height 16
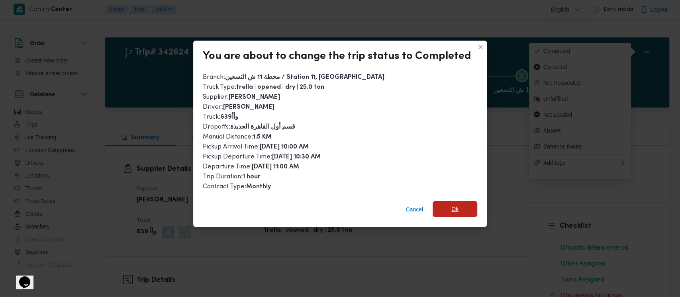
click at [458, 212] on span "Ok" at bounding box center [454, 209] width 45 height 16
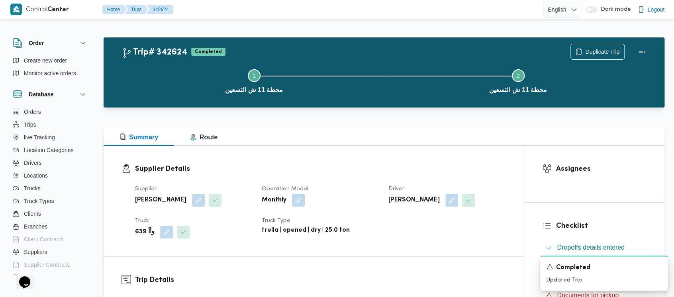
drag, startPoint x: 168, startPoint y: 68, endPoint x: 156, endPoint y: 65, distance: 12.4
click at [166, 67] on button "Step 1 is incomplete 1 محطة 11 ش التسعين" at bounding box center [254, 80] width 264 height 41
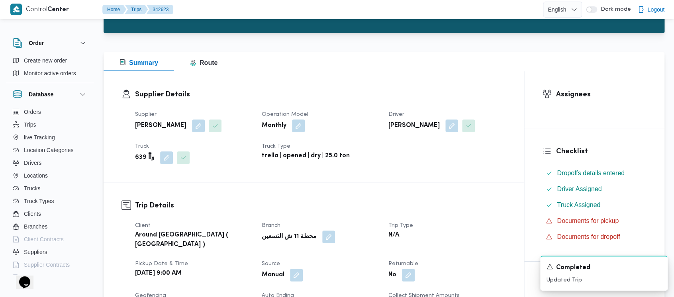
scroll to position [265, 0]
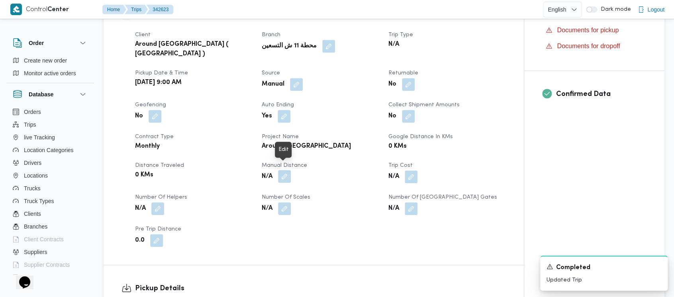
click at [285, 171] on button "button" at bounding box center [284, 176] width 13 height 13
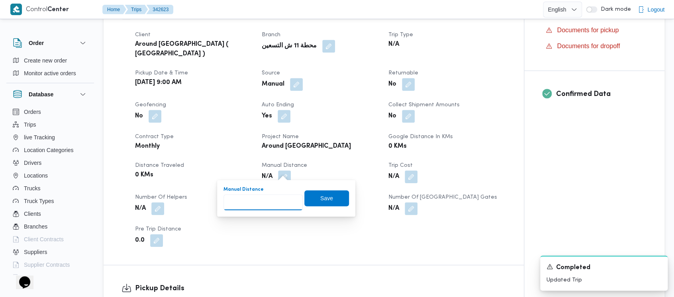
click at [260, 203] on input "Manual Distance" at bounding box center [262, 202] width 79 height 16
paste input "1.5"
type input "1.5"
click at [329, 202] on span "Save" at bounding box center [326, 198] width 45 height 16
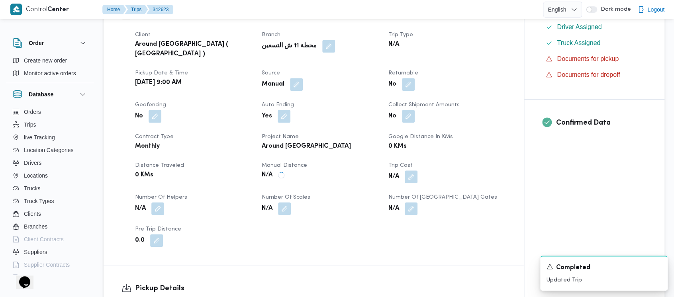
scroll to position [319, 0]
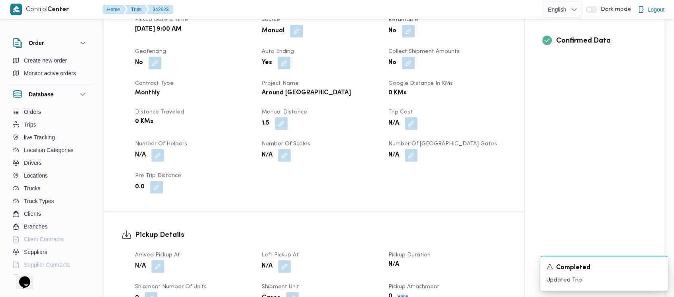
drag, startPoint x: 158, startPoint y: 260, endPoint x: 143, endPoint y: 249, distance: 18.6
click at [156, 260] on button "button" at bounding box center [157, 266] width 13 height 13
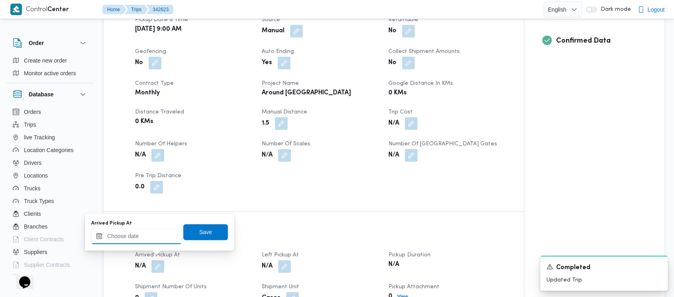
click at [111, 234] on input "Arrived Pickup At" at bounding box center [136, 236] width 90 height 16
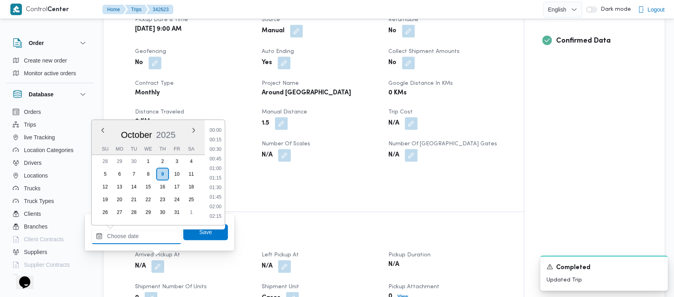
scroll to position [826, 0]
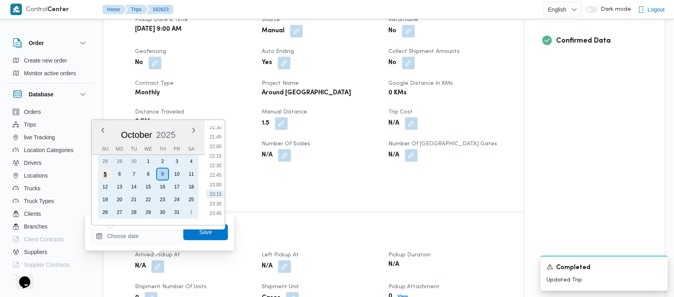
click at [105, 171] on div "5" at bounding box center [105, 173] width 15 height 15
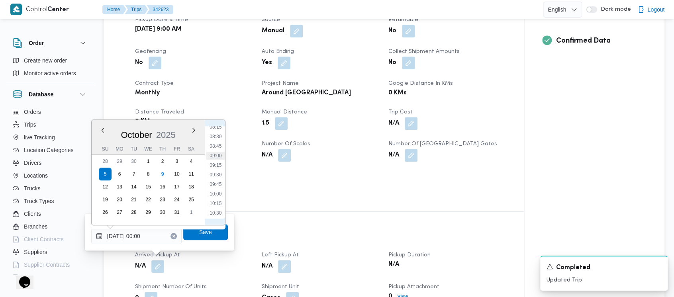
click at [212, 156] on li "09:00" at bounding box center [215, 156] width 18 height 8
type input "[DATE] 09:00"
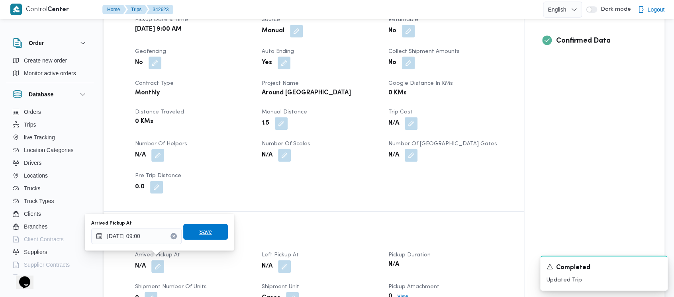
click at [199, 229] on span "Save" at bounding box center [205, 232] width 13 height 10
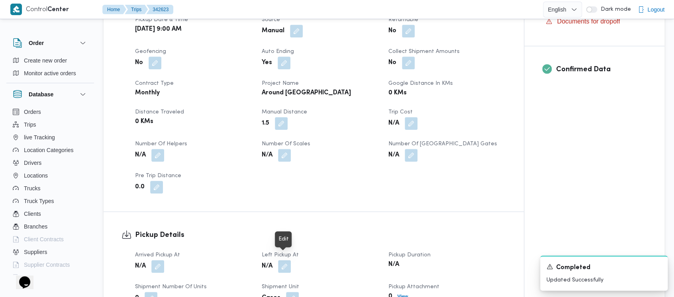
drag, startPoint x: 282, startPoint y: 261, endPoint x: 270, endPoint y: 253, distance: 14.3
click at [281, 261] on button "button" at bounding box center [284, 266] width 13 height 13
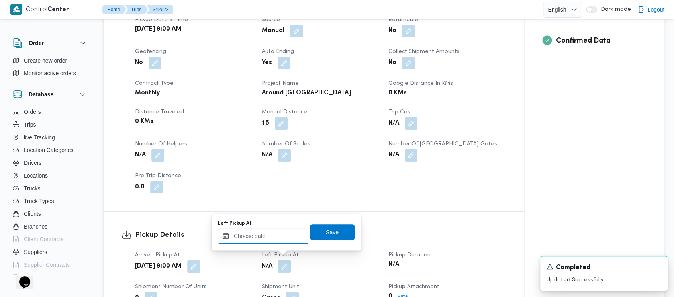
drag, startPoint x: 260, startPoint y: 242, endPoint x: 259, endPoint y: 237, distance: 4.5
click at [259, 237] on input "Left Pickup At" at bounding box center [263, 236] width 90 height 16
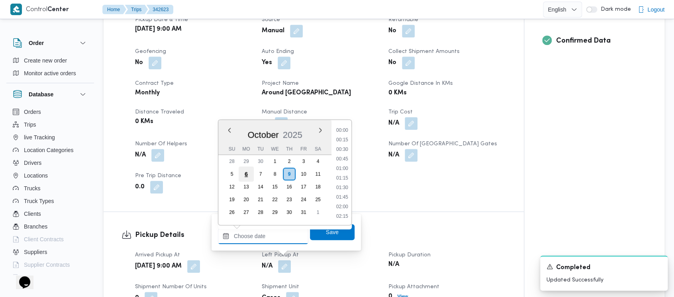
scroll to position [826, 0]
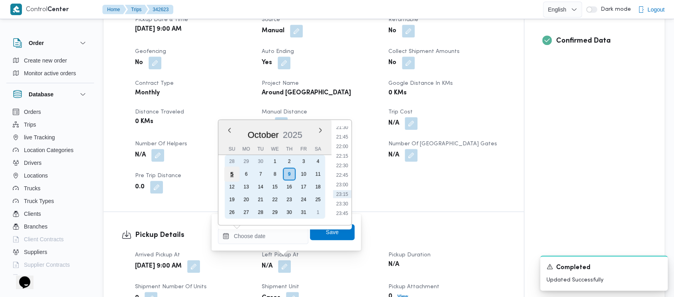
click at [232, 172] on div "5" at bounding box center [231, 173] width 15 height 15
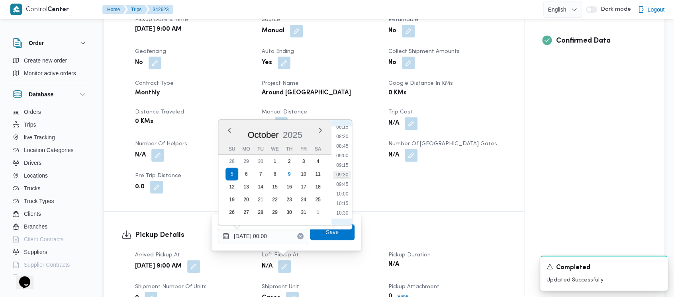
click at [342, 174] on li "09:30" at bounding box center [342, 175] width 18 height 8
type input "[DATE] 09:30"
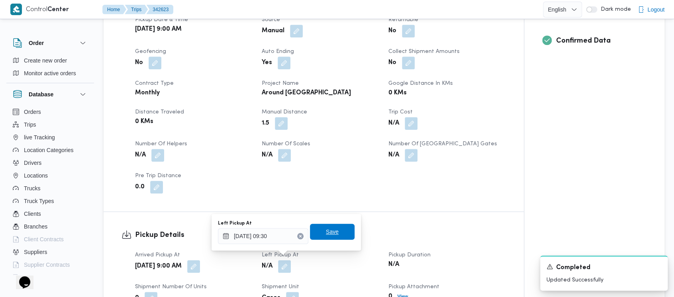
click at [324, 236] on span "Save" at bounding box center [332, 232] width 45 height 16
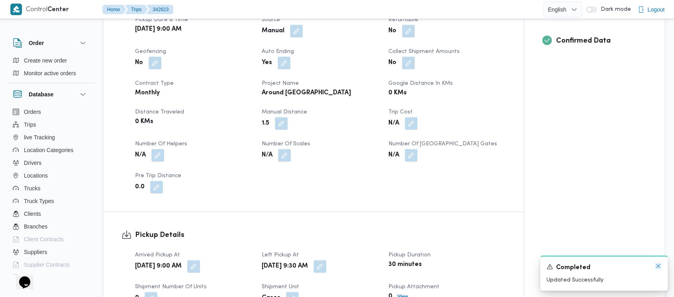
click at [658, 267] on icon "Dismiss toast" at bounding box center [658, 266] width 4 height 4
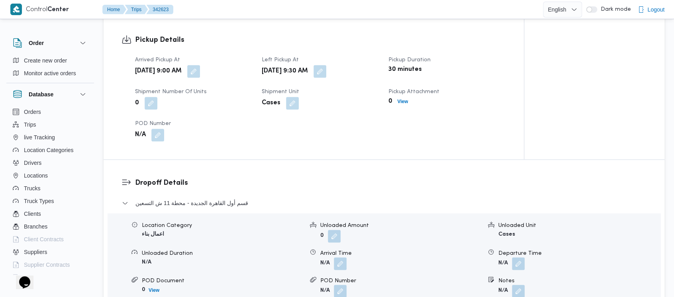
scroll to position [531, 0]
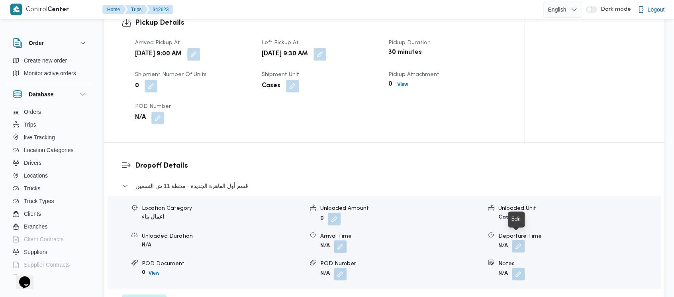
click at [516, 240] on button "button" at bounding box center [518, 246] width 13 height 13
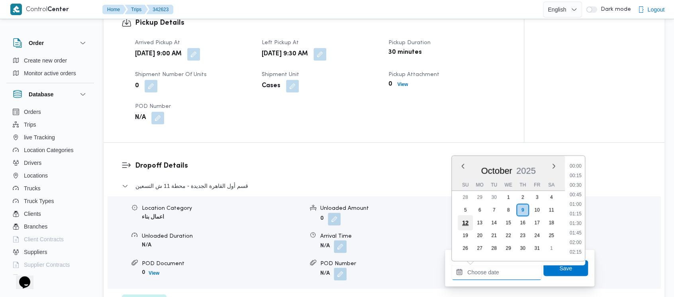
drag, startPoint x: 490, startPoint y: 275, endPoint x: 460, endPoint y: 222, distance: 60.9
click at [486, 268] on input "Departure Time" at bounding box center [496, 272] width 90 height 16
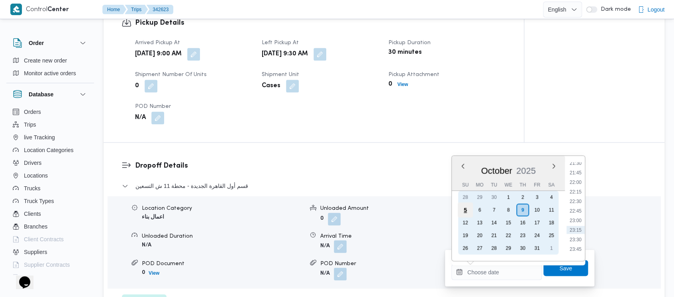
click at [468, 204] on div "5" at bounding box center [464, 209] width 15 height 15
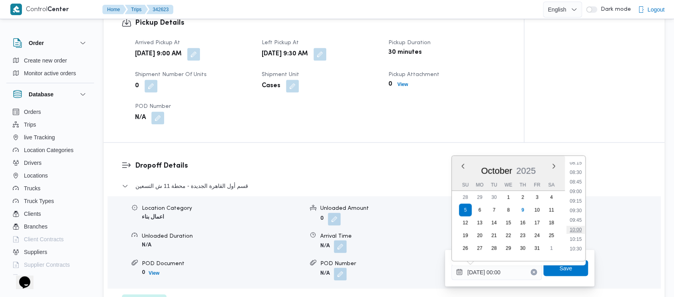
click at [577, 229] on li "10:00" at bounding box center [575, 230] width 18 height 8
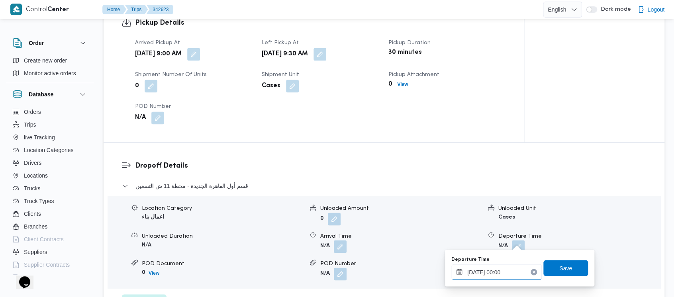
type input "[DATE] 10:00"
click at [567, 263] on span "Save" at bounding box center [565, 268] width 45 height 16
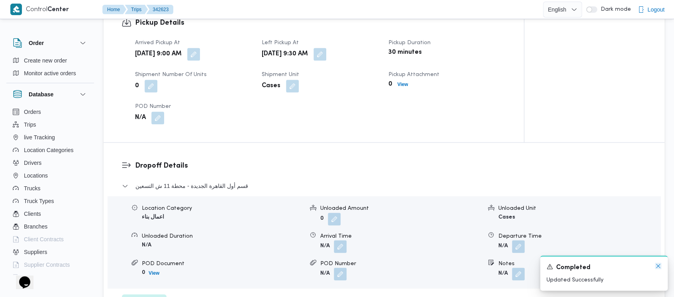
click at [658, 265] on icon "Dismiss toast" at bounding box center [658, 266] width 6 height 6
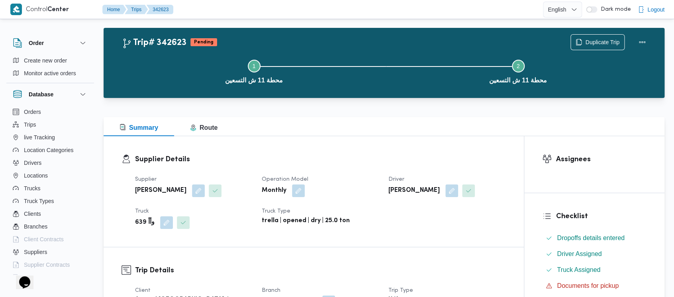
scroll to position [0, 0]
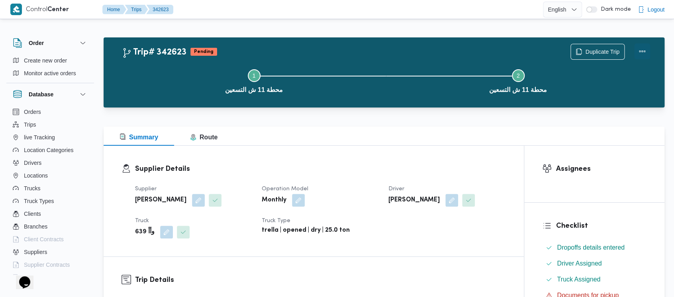
click at [645, 49] on button "Actions" at bounding box center [642, 51] width 16 height 16
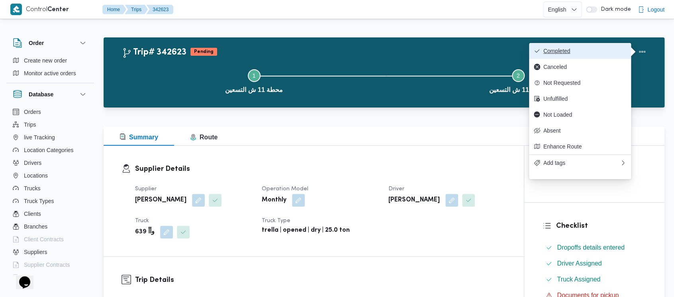
click at [570, 50] on span "Completed" at bounding box center [584, 51] width 83 height 6
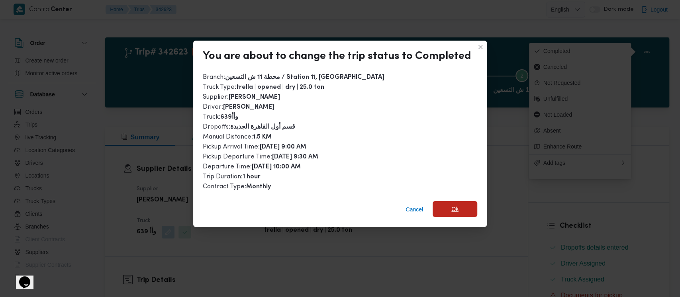
click at [451, 210] on span "Ok" at bounding box center [454, 209] width 7 height 10
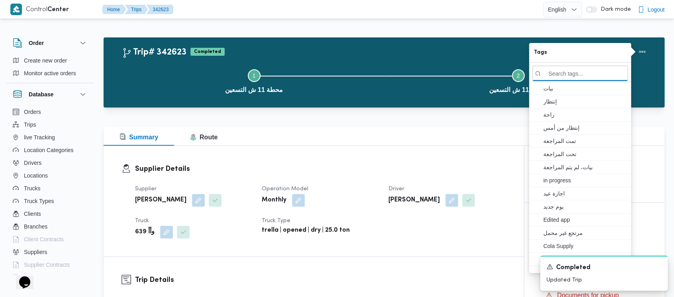
click at [164, 81] on button "Step 1 is incomplete 1 محطة 11 ش التسعين" at bounding box center [254, 80] width 264 height 41
